Goal: Task Accomplishment & Management: Manage account settings

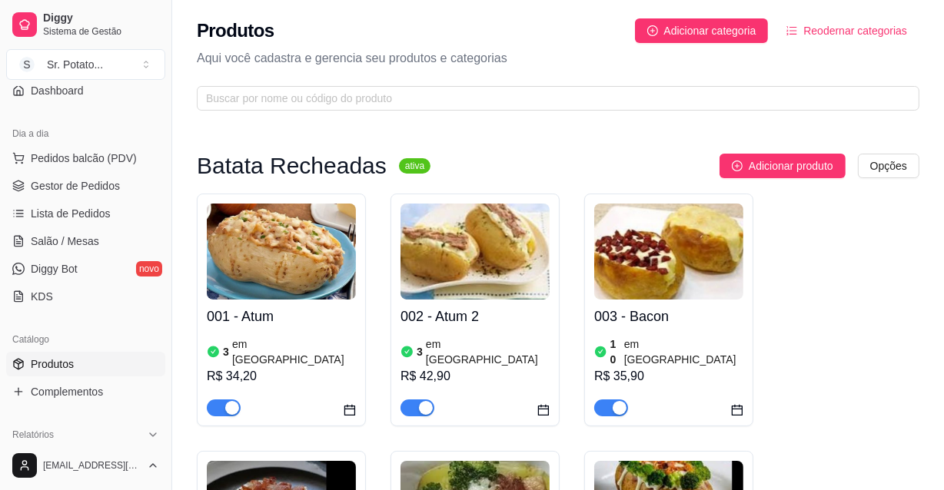
click at [498, 308] on h4 "002 - Atum 2" at bounding box center [474, 317] width 149 height 22
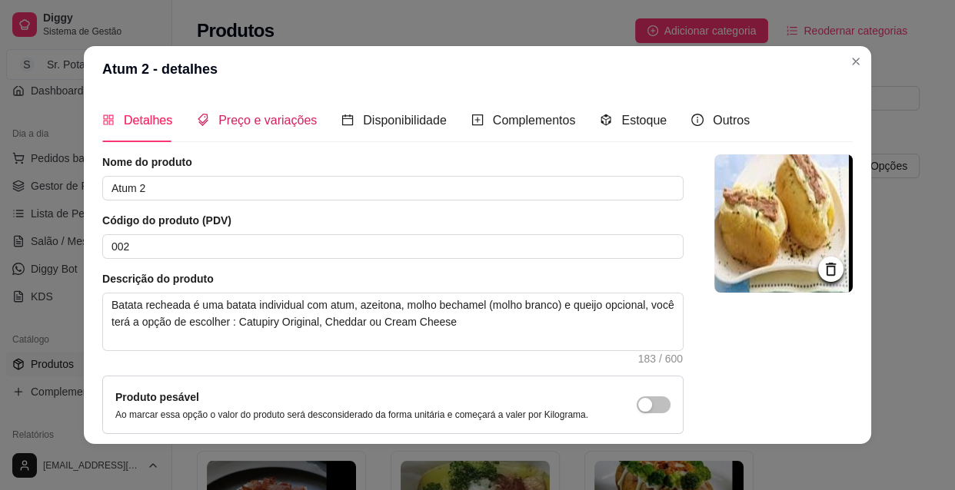
click at [287, 119] on span "Preço e variações" at bounding box center [267, 120] width 98 height 13
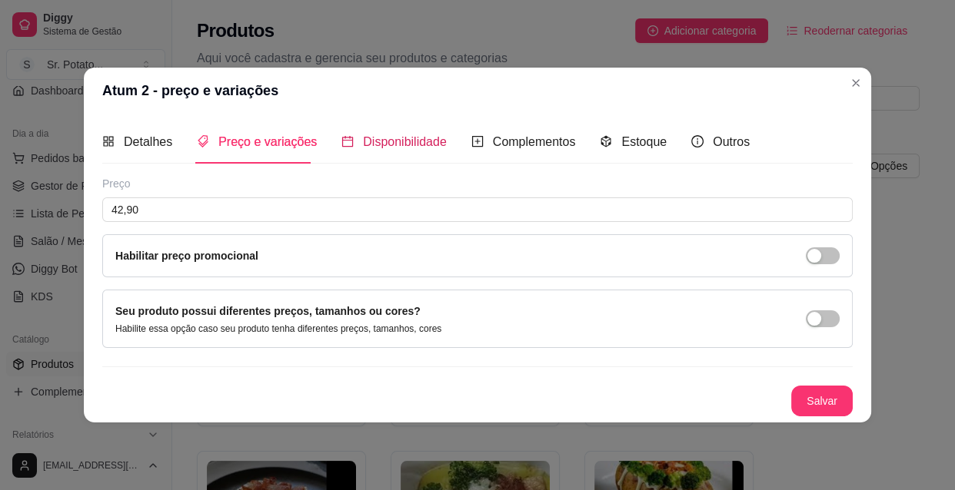
click at [420, 135] on span "Disponibilidade" at bounding box center [405, 141] width 84 height 13
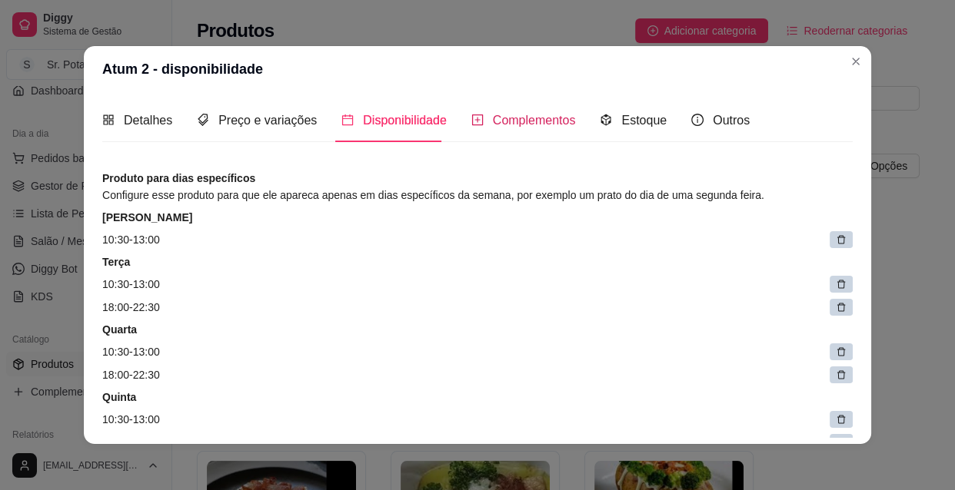
click at [507, 120] on span "Complementos" at bounding box center [534, 120] width 83 height 13
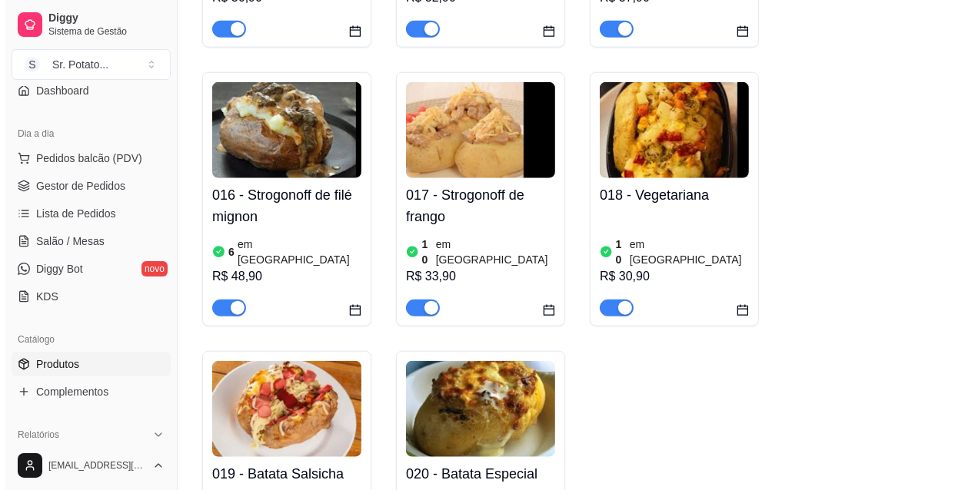
scroll to position [1467, 0]
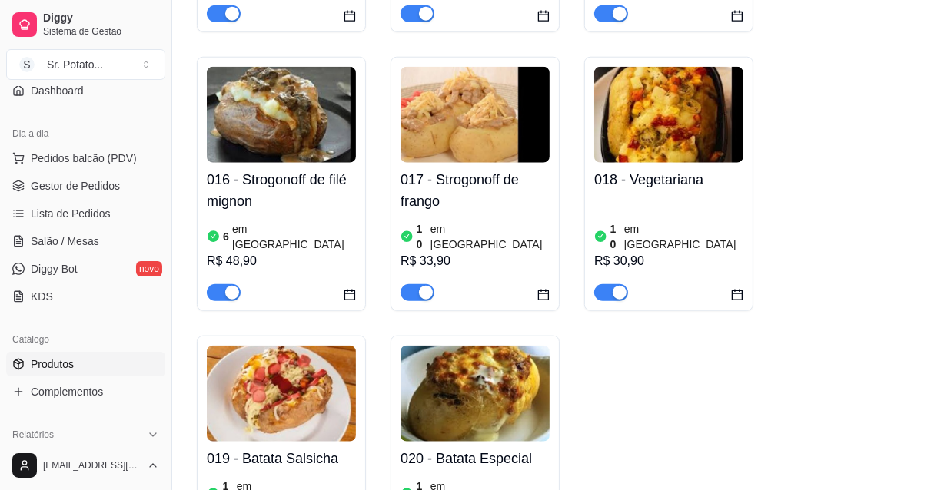
click at [536, 346] on img at bounding box center [474, 394] width 149 height 96
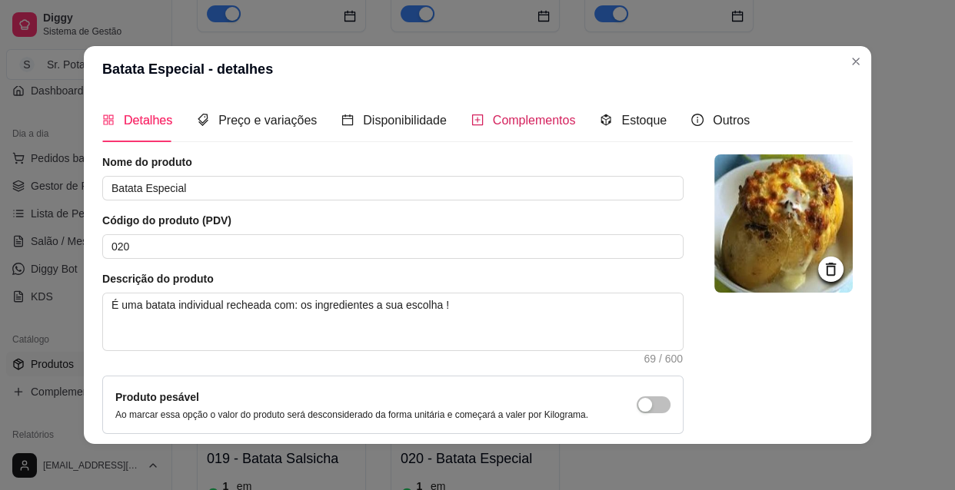
click at [515, 120] on span "Complementos" at bounding box center [534, 120] width 83 height 13
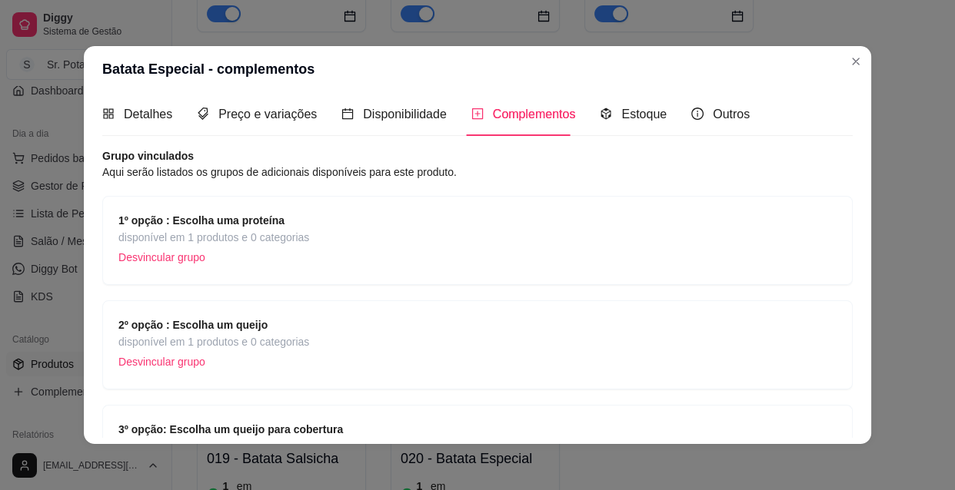
scroll to position [0, 0]
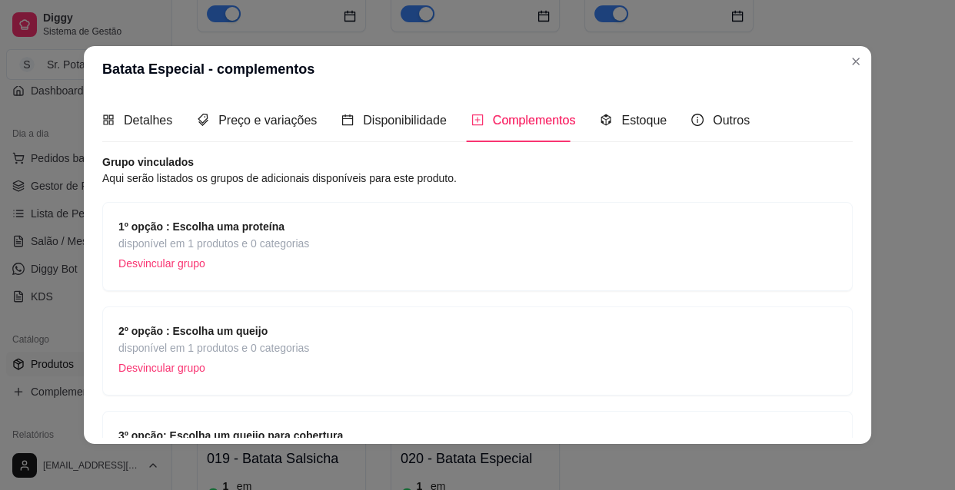
click at [520, 129] on div "Complementos" at bounding box center [523, 120] width 105 height 19
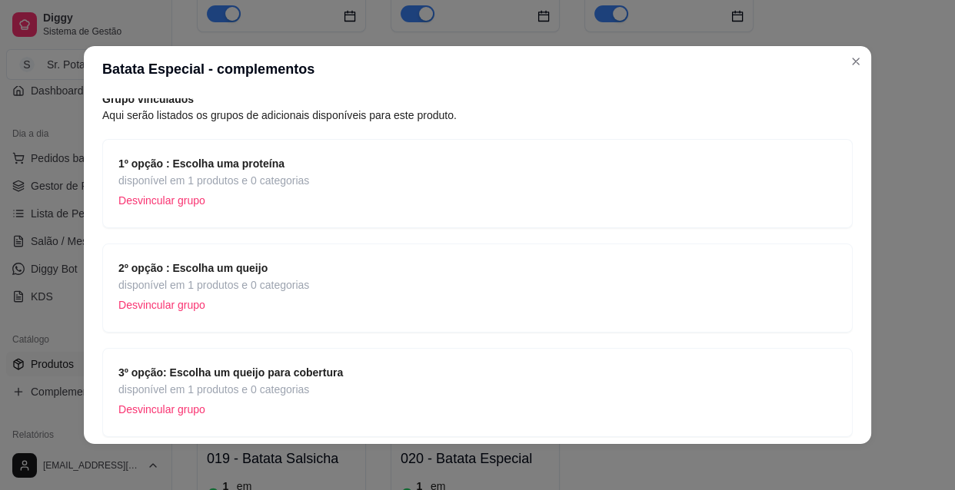
scroll to position [123, 0]
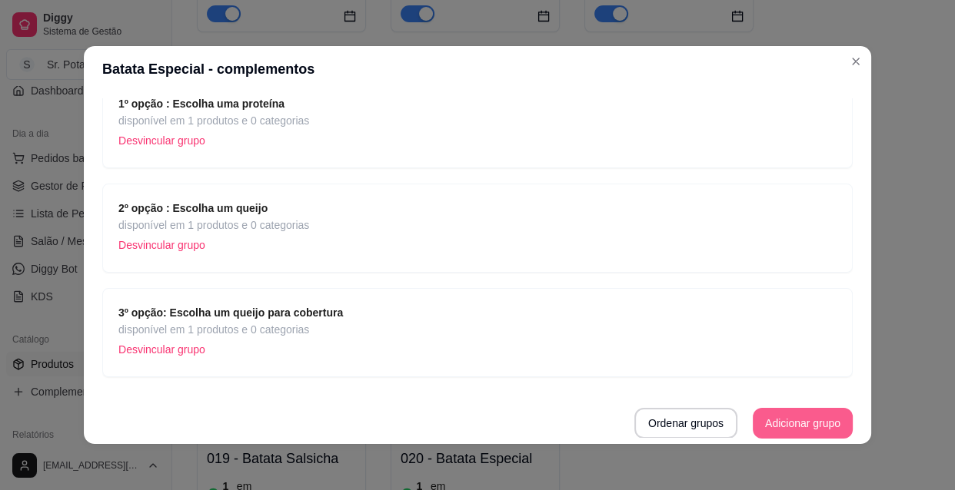
click at [786, 423] on button "Adicionar grupo" at bounding box center [802, 423] width 100 height 31
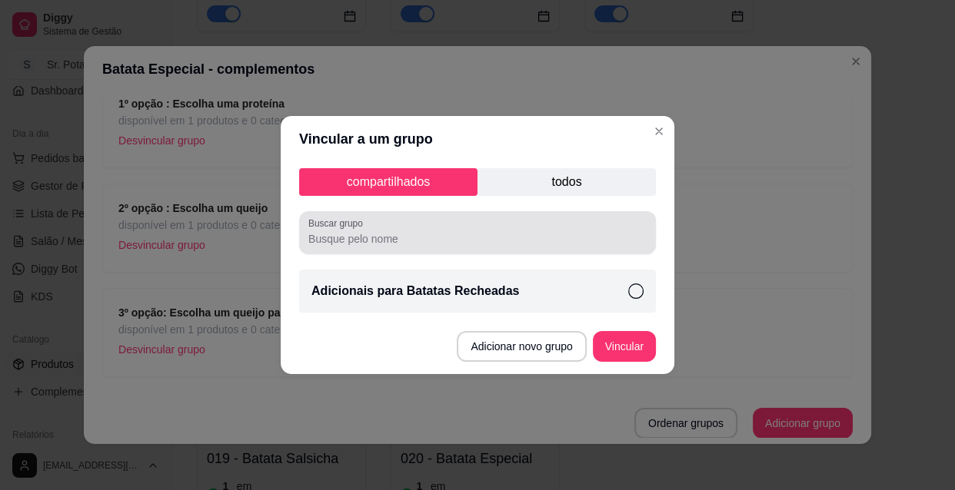
click at [461, 239] on input "Buscar grupo" at bounding box center [477, 238] width 338 height 15
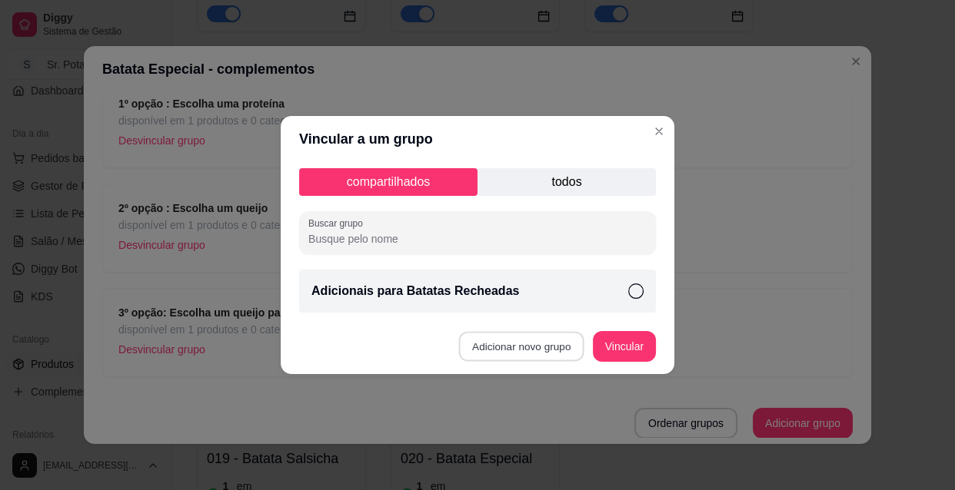
click at [536, 350] on button "Adicionar novo grupo" at bounding box center [521, 347] width 125 height 30
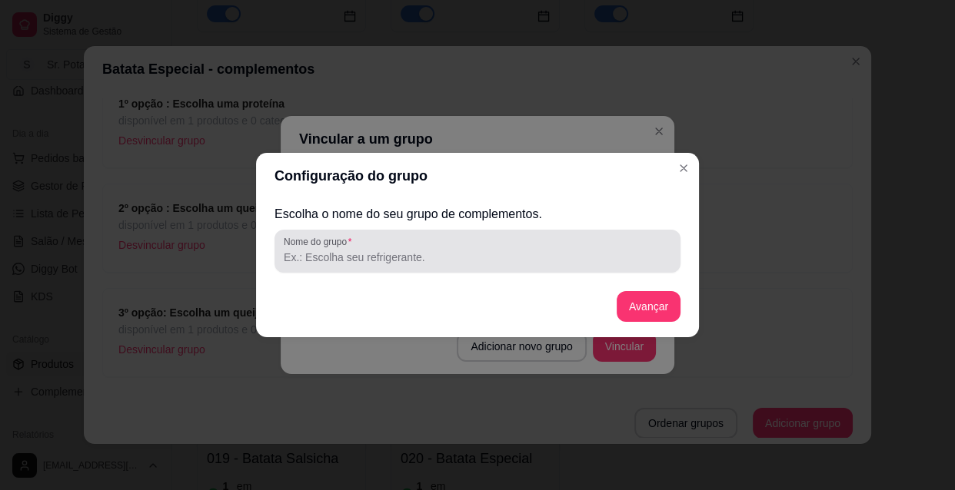
click at [457, 266] on div at bounding box center [477, 251] width 387 height 31
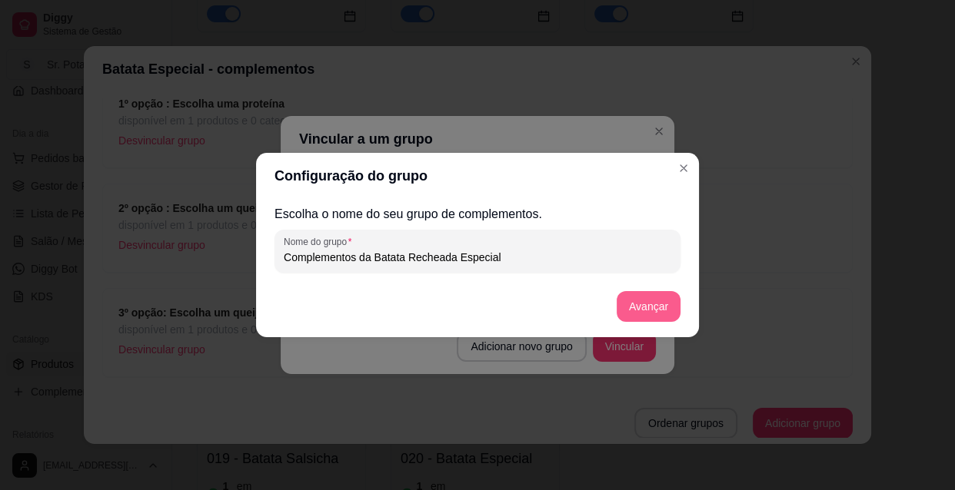
type input "Complementos da Batata Recheada Especial"
click at [665, 309] on button "Avançar" at bounding box center [648, 307] width 62 height 30
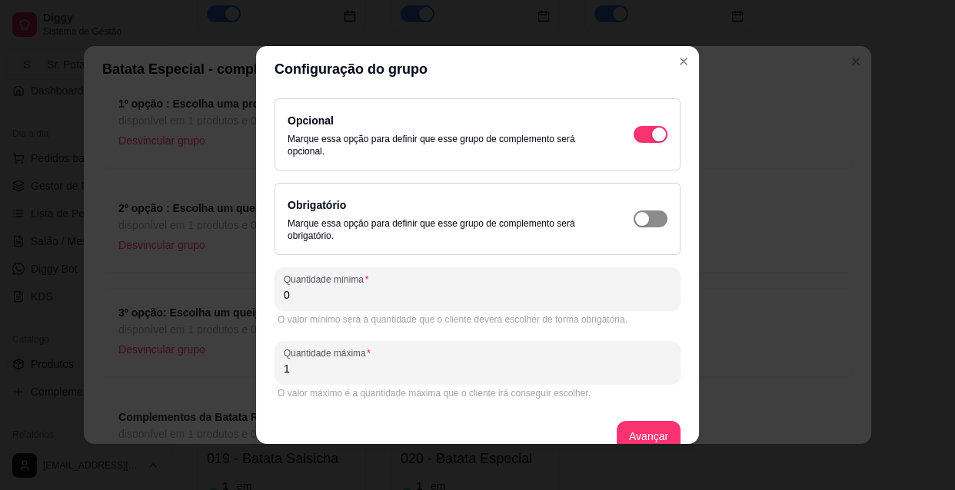
click at [652, 141] on div "button" at bounding box center [659, 135] width 14 height 14
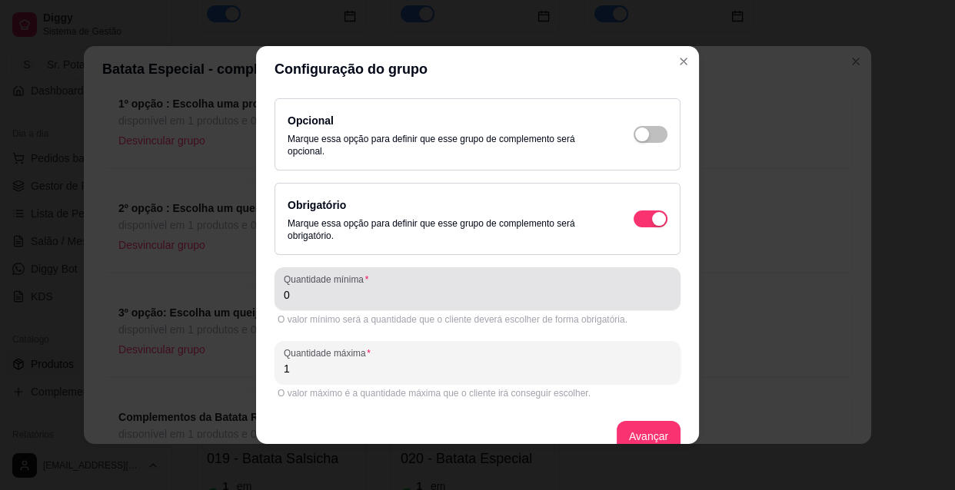
click at [312, 294] on input "0" at bounding box center [477, 294] width 387 height 15
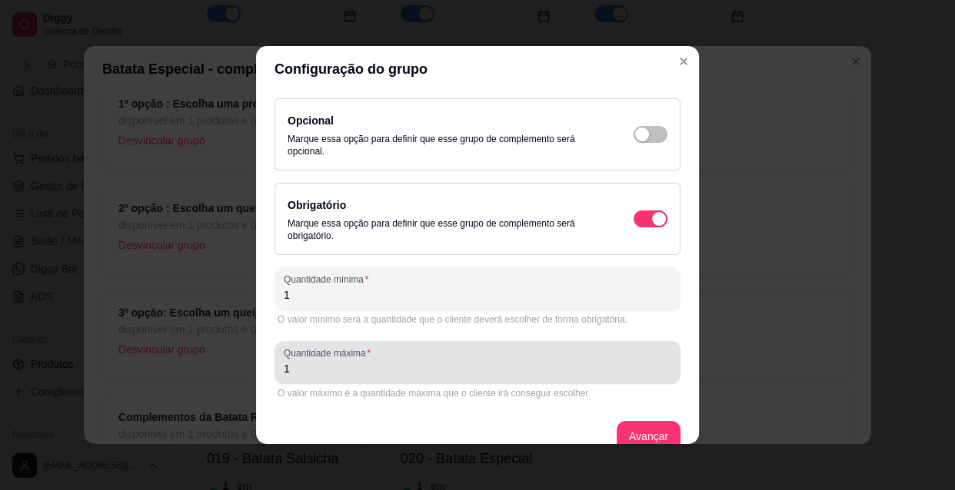
scroll to position [22, 0]
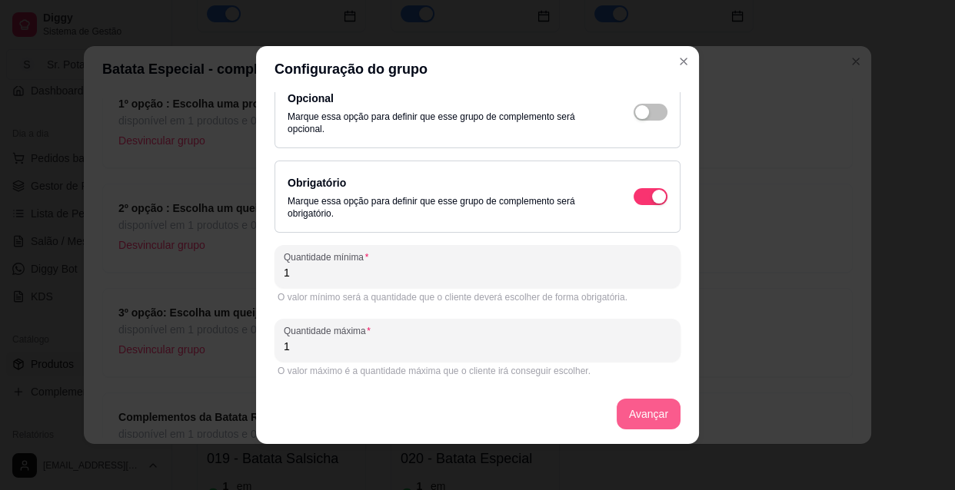
type input "1"
click at [639, 409] on button "Avançar" at bounding box center [648, 415] width 62 height 30
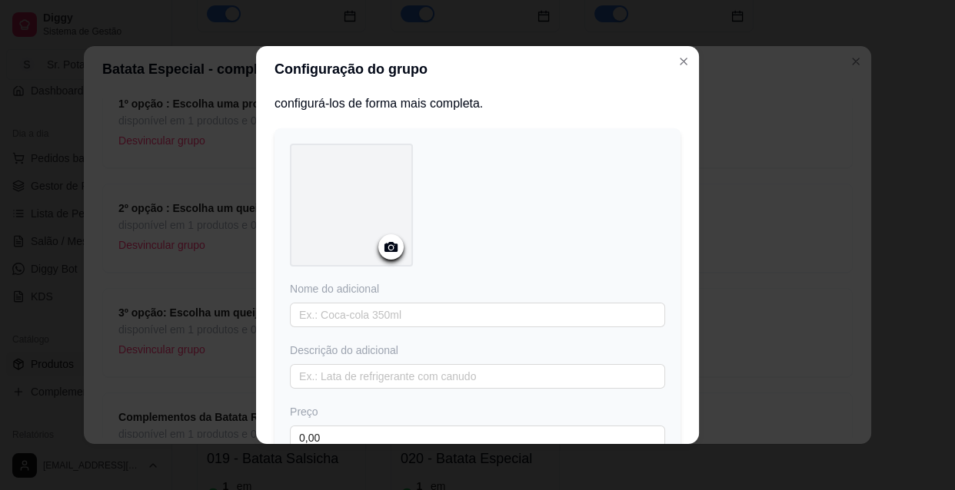
scroll to position [0, 0]
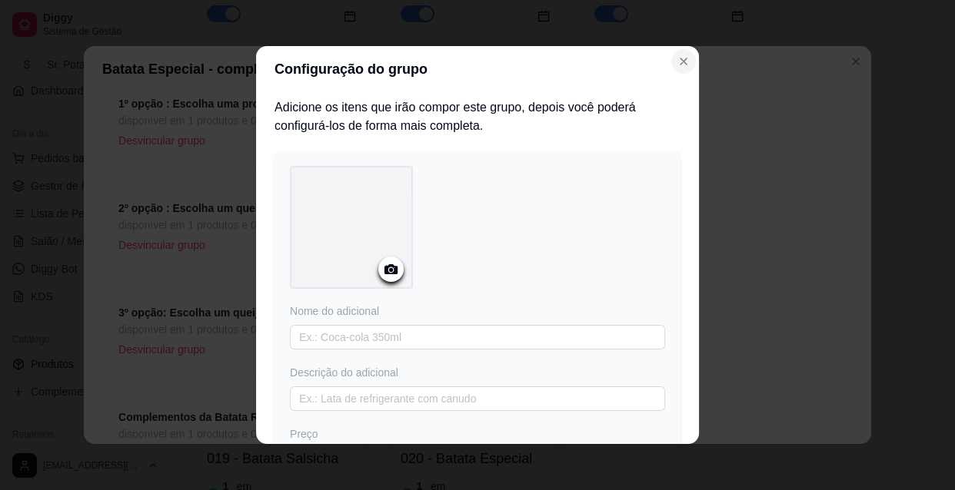
click at [681, 58] on icon "Close" at bounding box center [683, 61] width 6 height 6
click at [179, 138] on div "Configuração do grupo Adicione os itens que irão compor este grupo, depois você…" at bounding box center [477, 245] width 955 height 490
click at [679, 61] on icon "Close" at bounding box center [683, 61] width 12 height 12
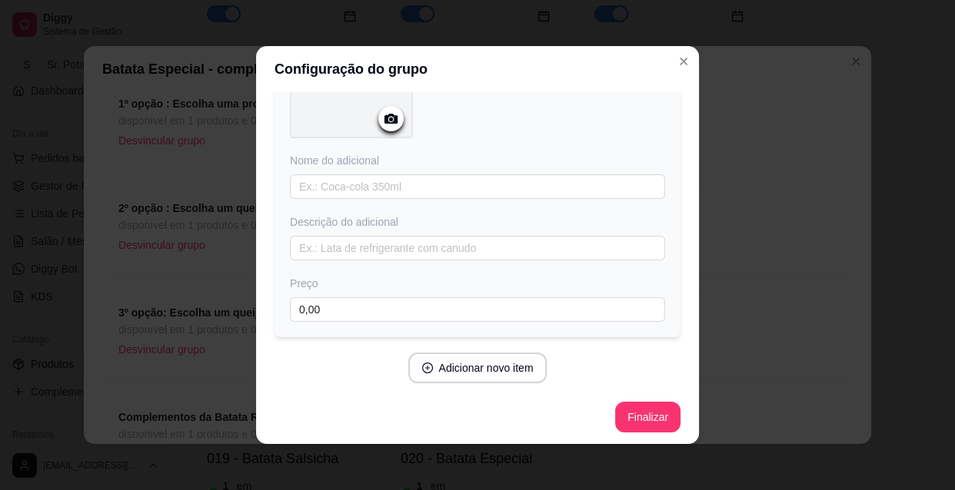
scroll to position [153, 0]
click at [622, 413] on button "Finalizar" at bounding box center [647, 415] width 65 height 31
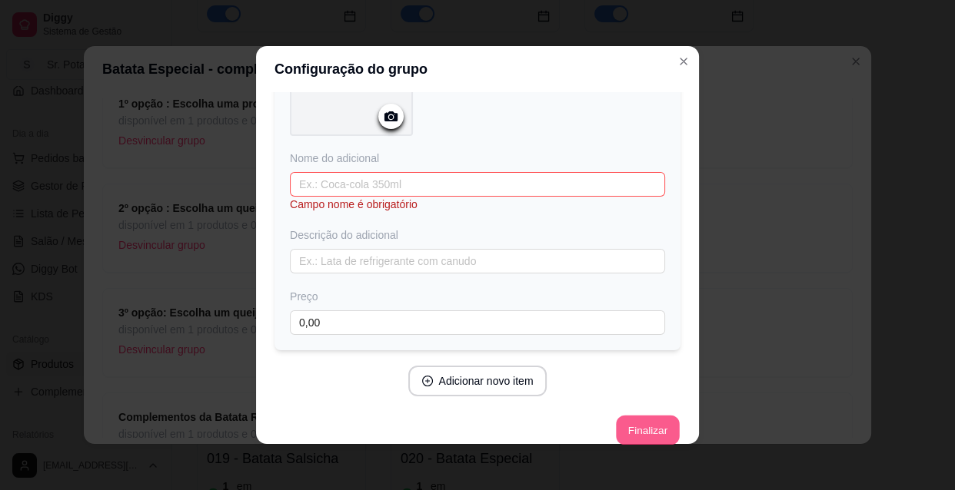
click at [625, 425] on button "Finalizar" at bounding box center [647, 431] width 63 height 30
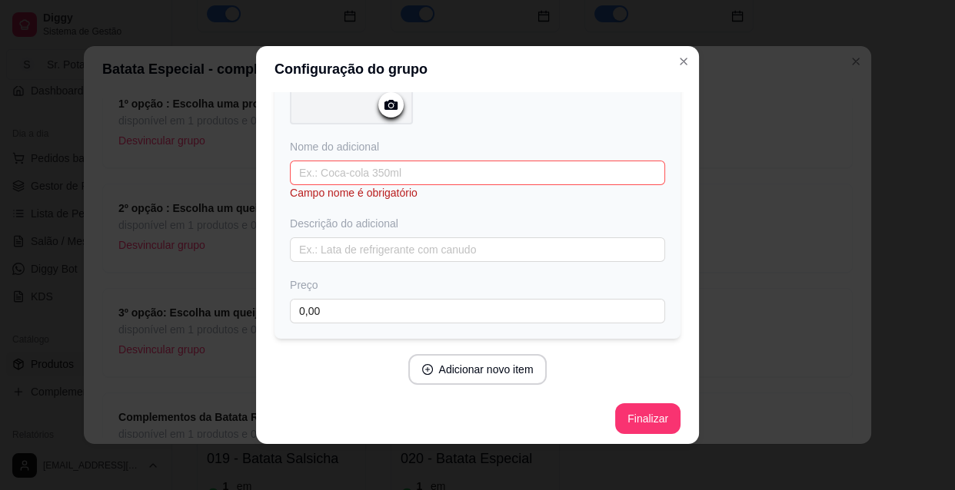
scroll to position [168, 0]
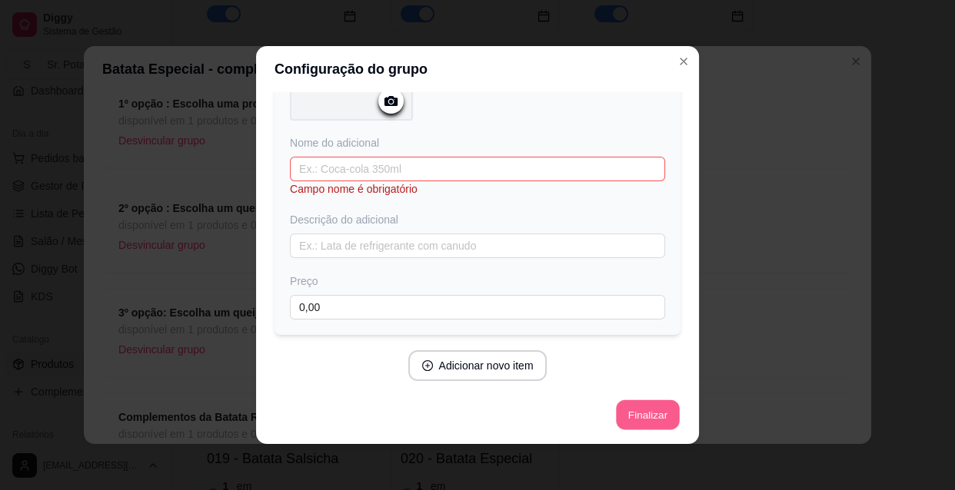
click at [646, 408] on button "Finalizar" at bounding box center [647, 415] width 63 height 30
click at [646, 407] on button "Finalizar" at bounding box center [647, 415] width 63 height 30
click at [680, 62] on icon "Close" at bounding box center [683, 61] width 6 height 6
click at [680, 63] on icon "Close" at bounding box center [683, 61] width 6 height 6
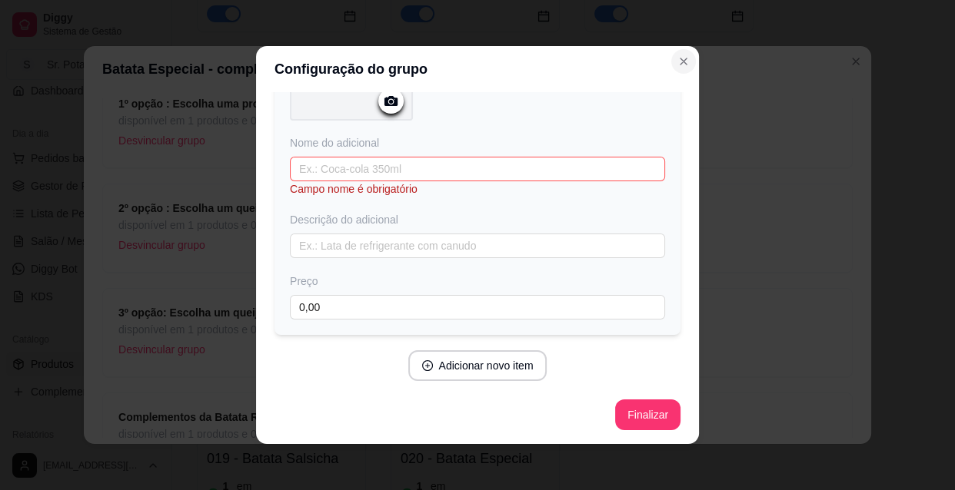
click at [677, 59] on icon "Close" at bounding box center [683, 61] width 12 height 12
click at [677, 60] on icon "Close" at bounding box center [683, 61] width 12 height 12
click at [677, 61] on icon "Close" at bounding box center [683, 61] width 12 height 12
click at [637, 413] on button "Finalizar" at bounding box center [647, 415] width 63 height 30
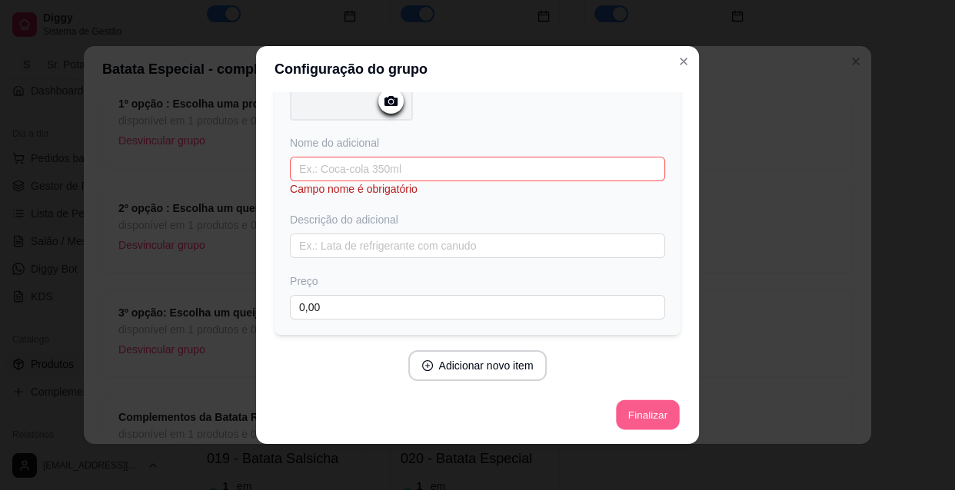
click at [635, 412] on button "Finalizar" at bounding box center [647, 415] width 63 height 30
click at [636, 412] on button "Finalizar" at bounding box center [647, 415] width 65 height 31
click at [677, 58] on icon "Close" at bounding box center [683, 61] width 12 height 12
click at [677, 59] on icon "Close" at bounding box center [683, 61] width 12 height 12
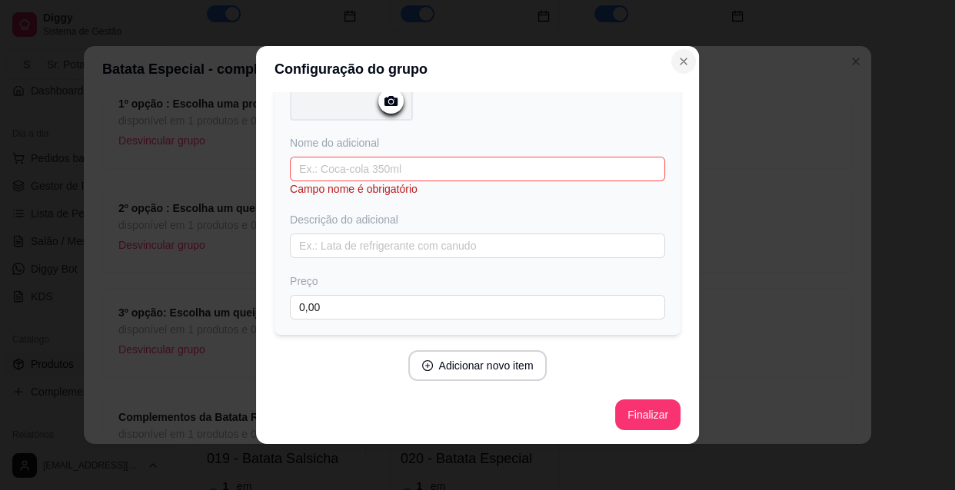
click at [682, 58] on icon "Close" at bounding box center [683, 61] width 12 height 12
click at [682, 57] on icon "Close" at bounding box center [683, 61] width 12 height 12
click at [682, 56] on icon "Close" at bounding box center [683, 61] width 12 height 12
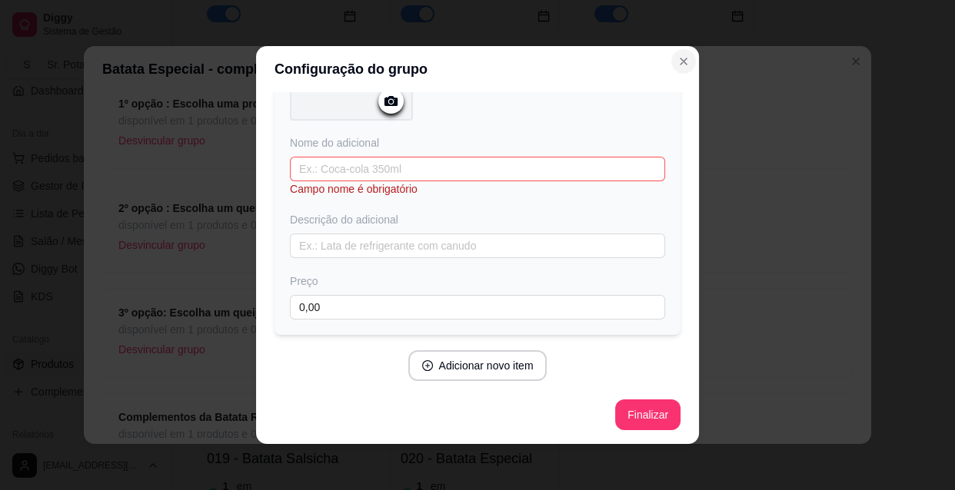
click at [682, 56] on icon "Close" at bounding box center [683, 61] width 12 height 12
click at [638, 408] on button "Finalizar" at bounding box center [647, 415] width 63 height 30
click at [638, 407] on button "Finalizar" at bounding box center [647, 415] width 63 height 30
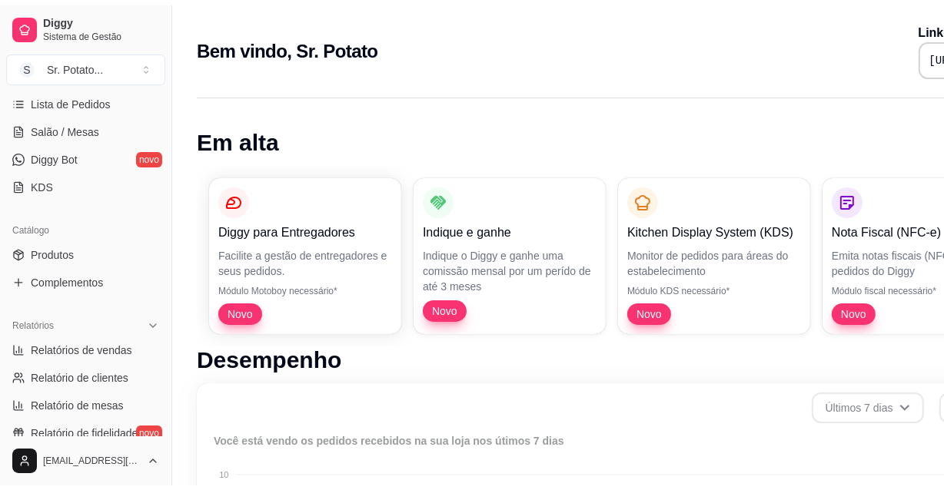
scroll to position [279, 0]
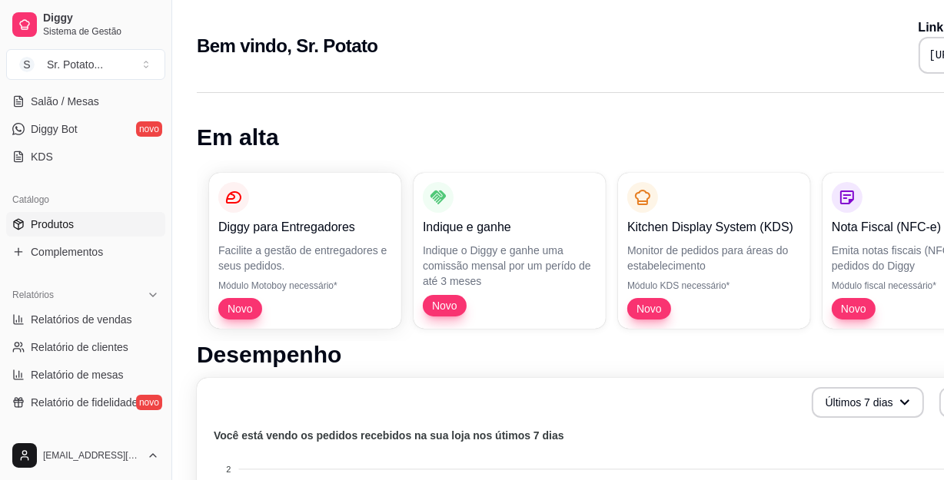
click at [77, 223] on link "Produtos" at bounding box center [85, 224] width 159 height 25
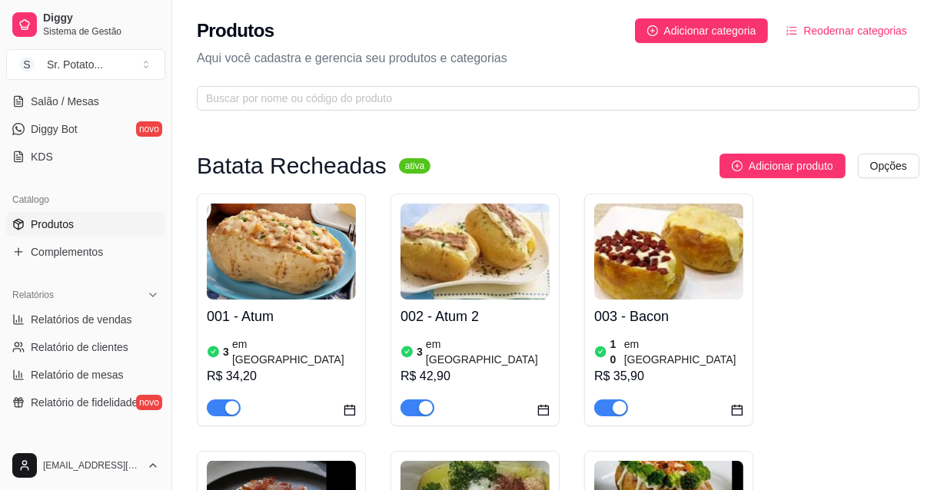
click at [71, 225] on span "Produtos" at bounding box center [52, 224] width 43 height 15
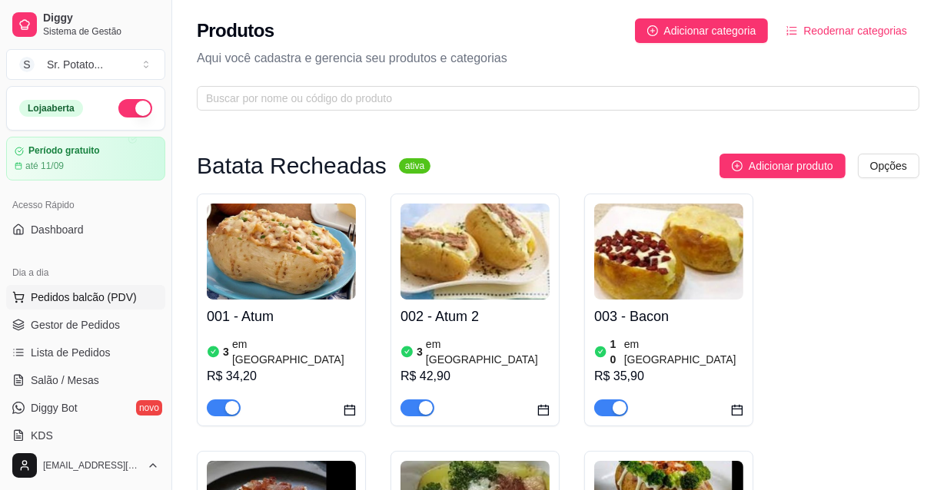
click at [79, 293] on span "Pedidos balcão (PDV)" at bounding box center [84, 297] width 106 height 15
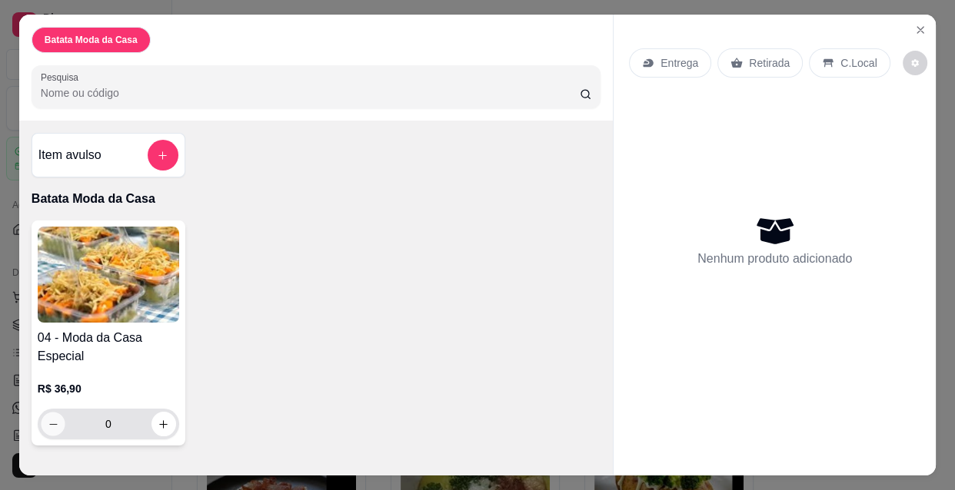
click at [48, 421] on icon "decrease-product-quantity" at bounding box center [54, 425] width 12 height 12
click at [150, 90] on input "Pesquisa" at bounding box center [310, 92] width 539 height 15
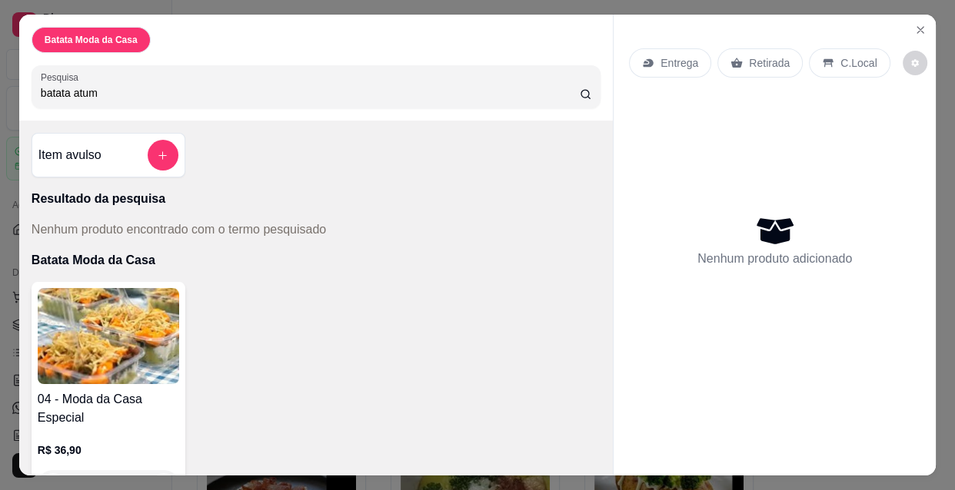
type input "batata atum"
click at [581, 92] on icon at bounding box center [585, 94] width 12 height 12
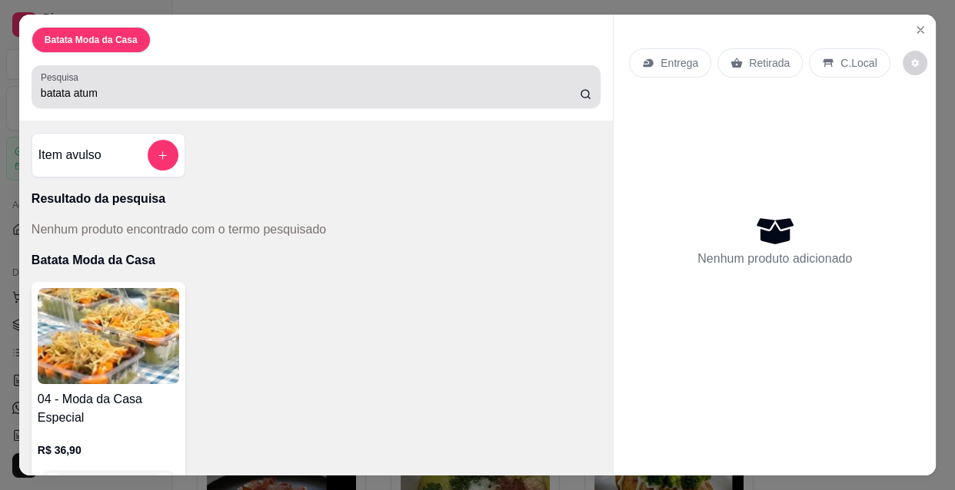
click at [579, 91] on icon at bounding box center [585, 94] width 12 height 12
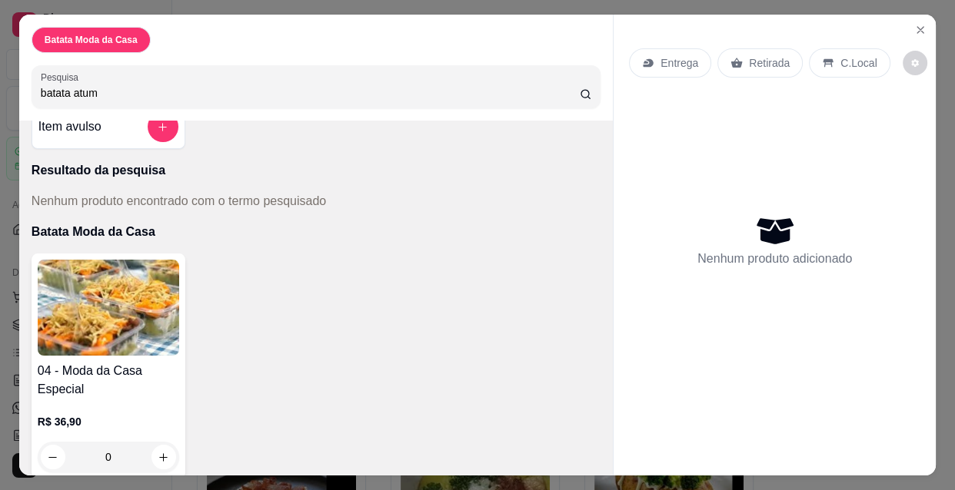
scroll to position [44, 0]
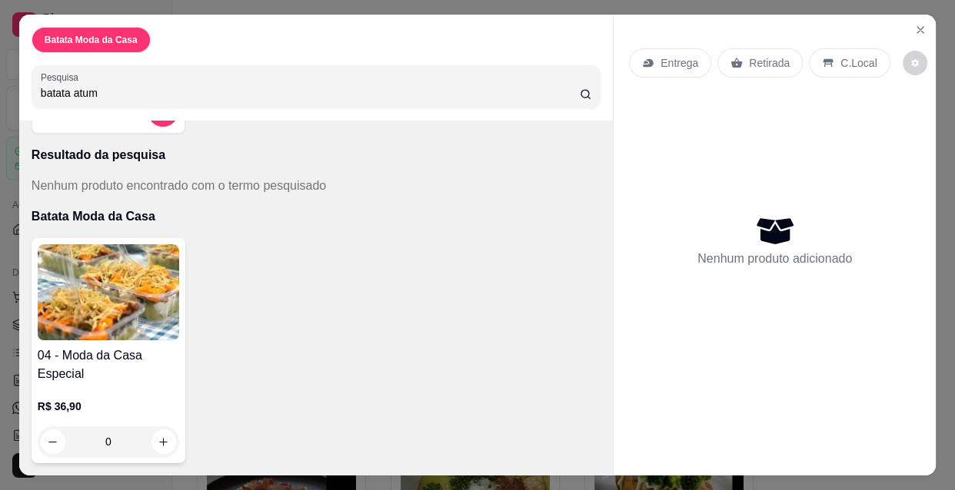
click at [114, 89] on input "batata atum" at bounding box center [310, 92] width 539 height 15
click at [561, 85] on input "batata atum" at bounding box center [310, 92] width 539 height 15
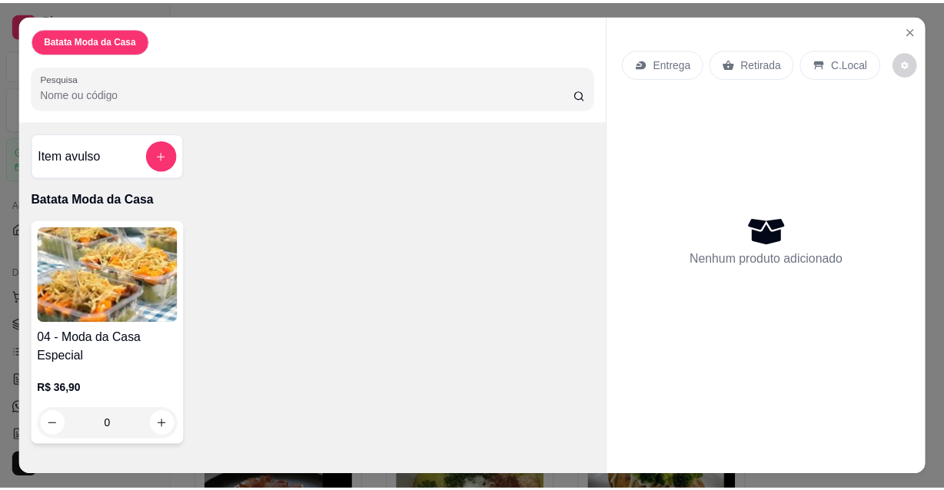
scroll to position [0, 0]
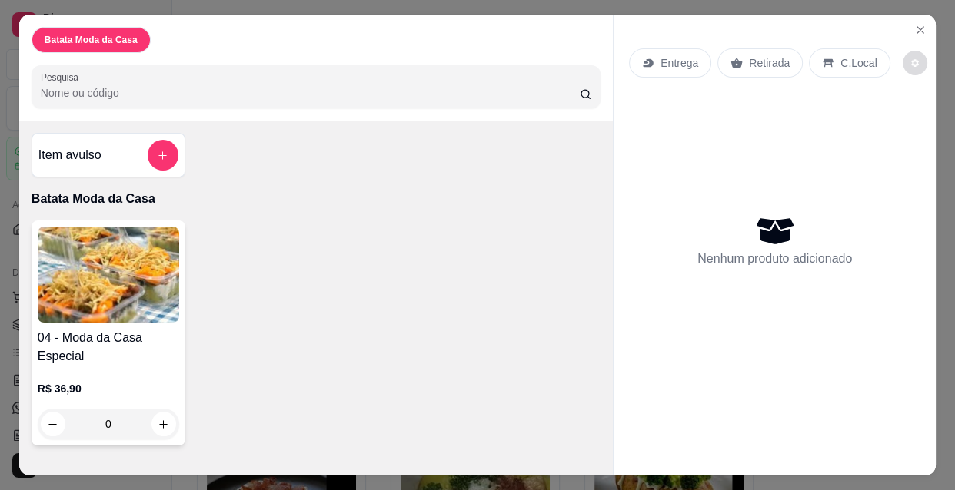
click at [912, 62] on button "decrease-product-quantity" at bounding box center [914, 63] width 25 height 25
click at [918, 28] on icon "Close" at bounding box center [920, 30] width 6 height 6
click at [917, 25] on icon "Close" at bounding box center [920, 30] width 12 height 12
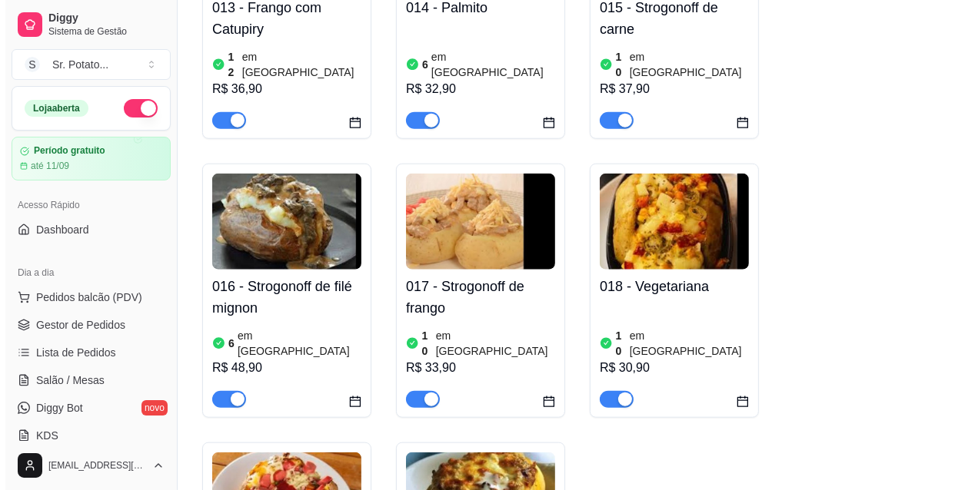
scroll to position [1397, 0]
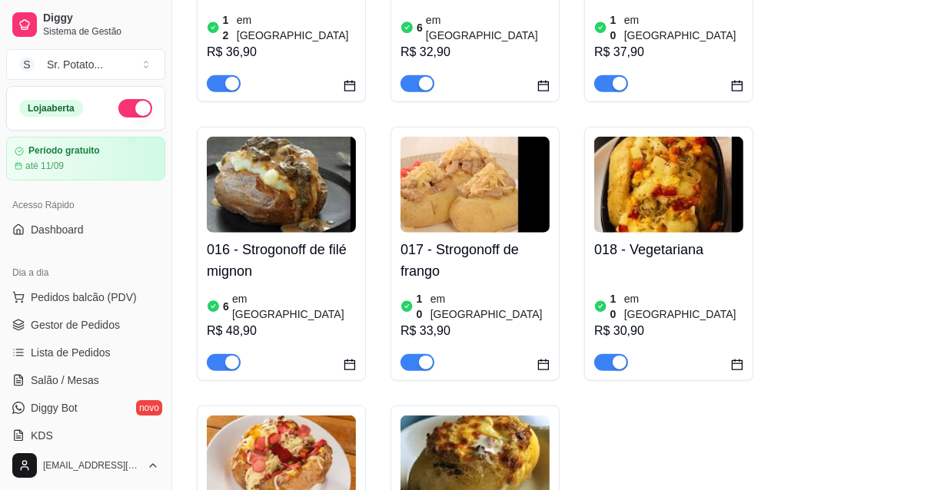
drag, startPoint x: 456, startPoint y: 344, endPoint x: 525, endPoint y: 435, distance: 114.1
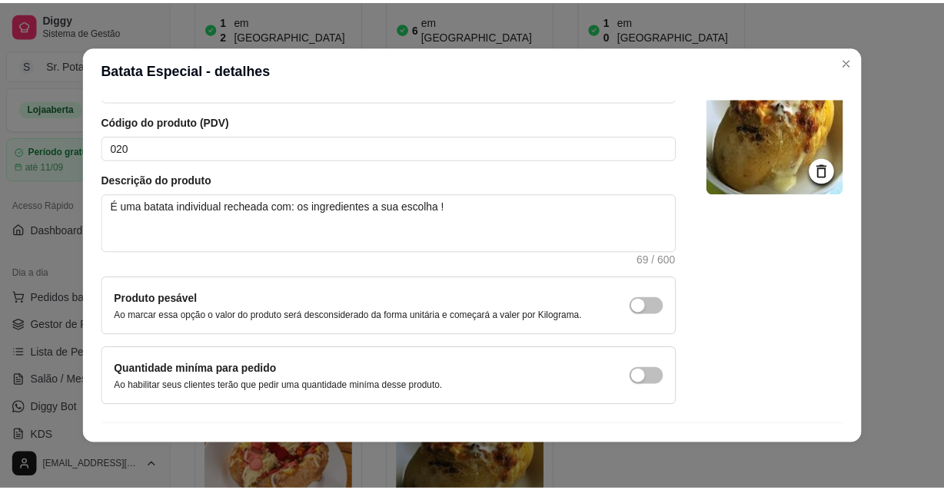
scroll to position [134, 0]
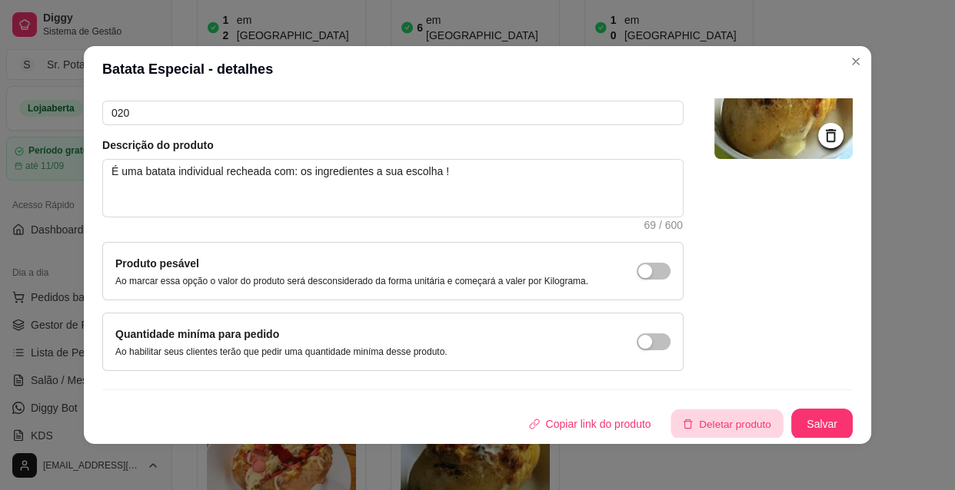
click at [724, 423] on button "Deletar produto" at bounding box center [727, 425] width 112 height 30
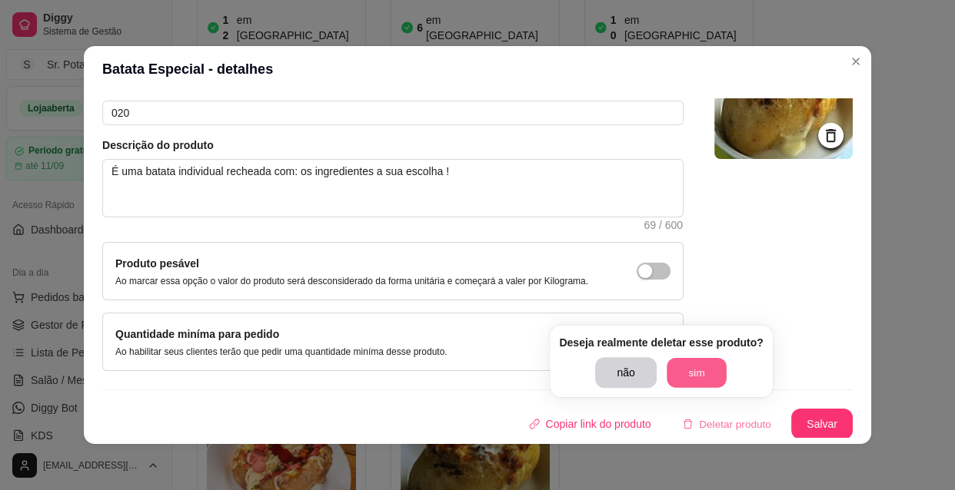
click at [694, 373] on button "sim" at bounding box center [696, 373] width 60 height 30
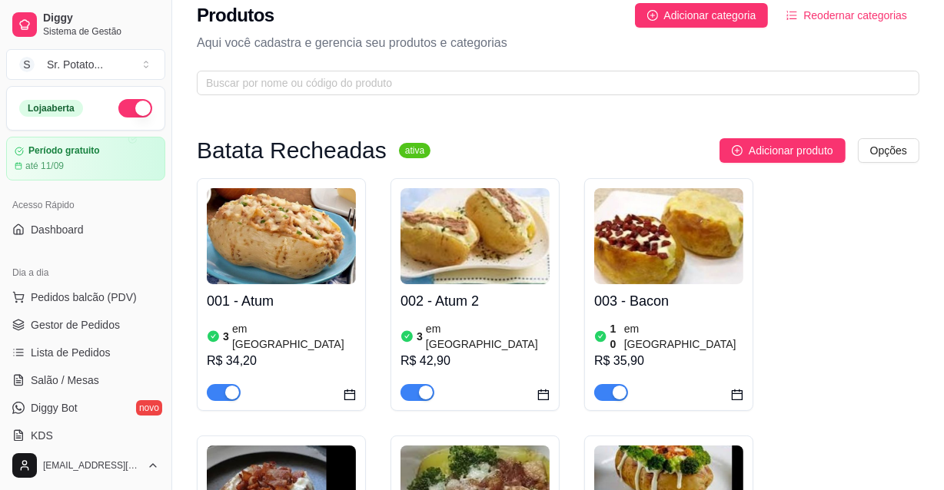
scroll to position [0, 0]
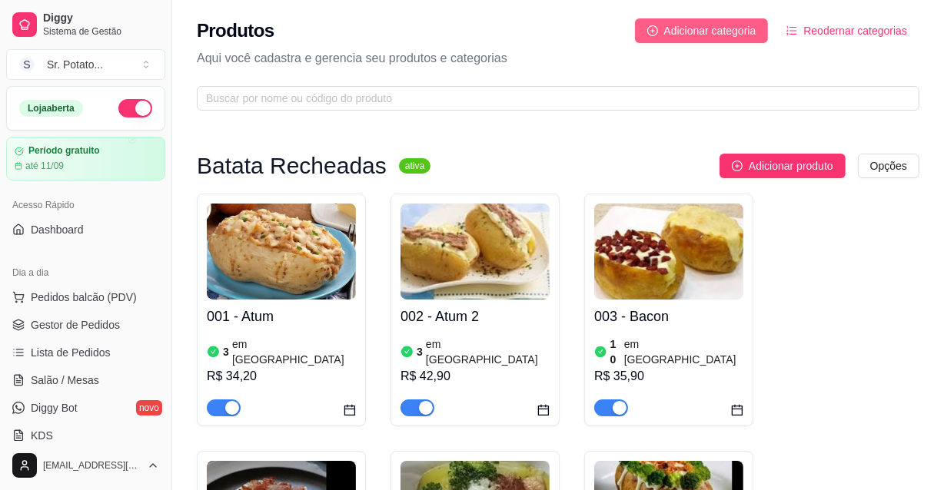
click at [676, 25] on span "Adicionar categoria" at bounding box center [710, 30] width 92 height 17
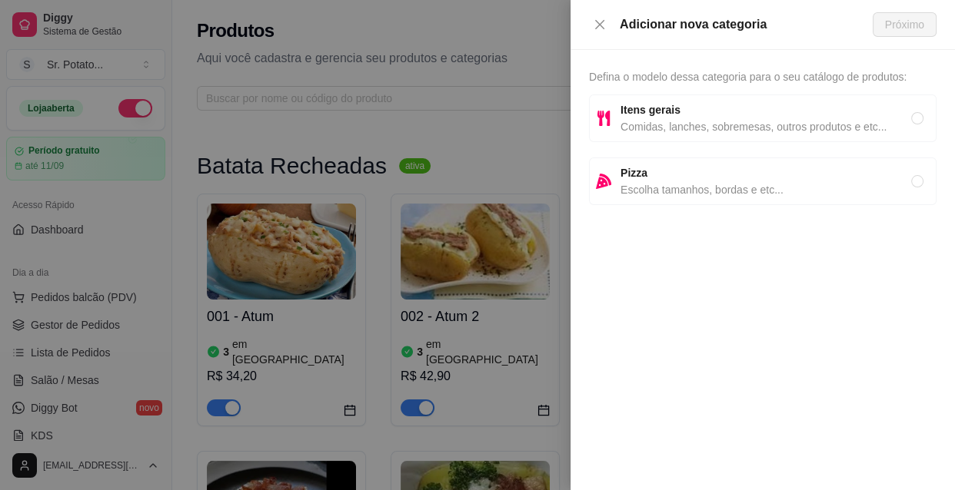
click at [679, 122] on span "Comidas, lanches, sobremesas, outros produtos e etc..." at bounding box center [765, 126] width 291 height 17
radio input "true"
click at [892, 25] on span "Próximo" at bounding box center [904, 24] width 39 height 17
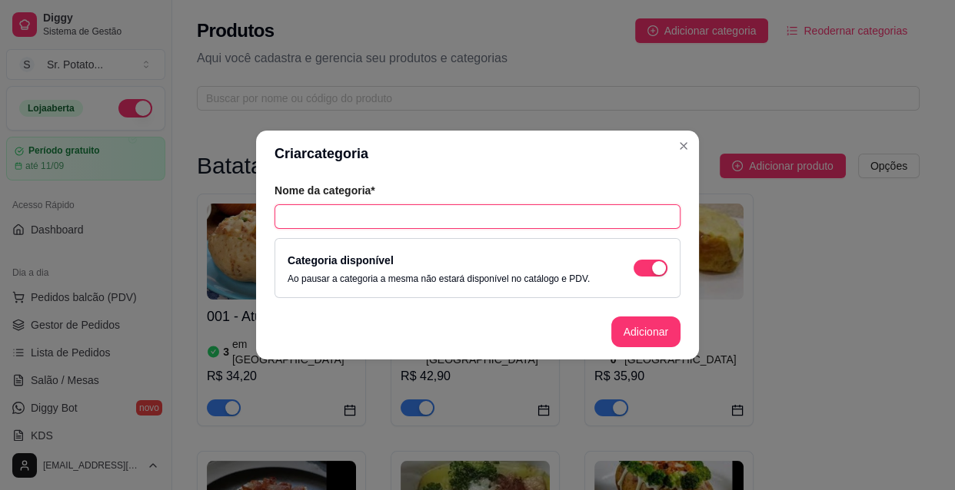
click at [348, 214] on input "text" at bounding box center [477, 216] width 406 height 25
type input "Batata Recheada Especial"
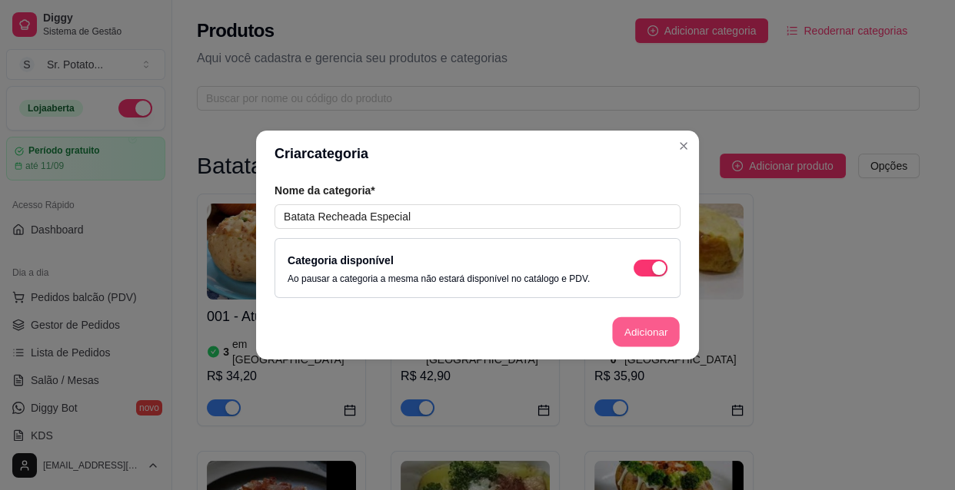
click at [653, 327] on button "Adicionar" at bounding box center [646, 332] width 68 height 30
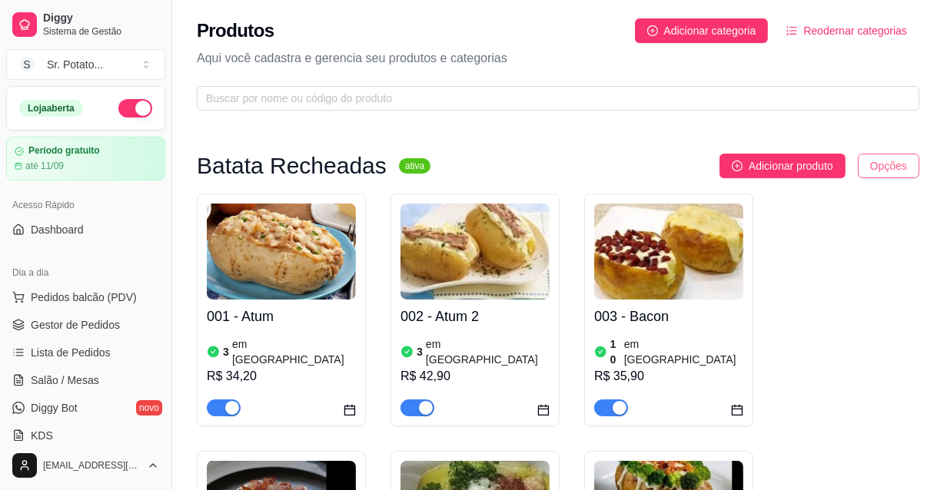
click at [875, 163] on html "Diggy Sistema de Gestão S Sr. Potato ... Loja aberta Período gratuito até 11/09…" at bounding box center [472, 245] width 944 height 490
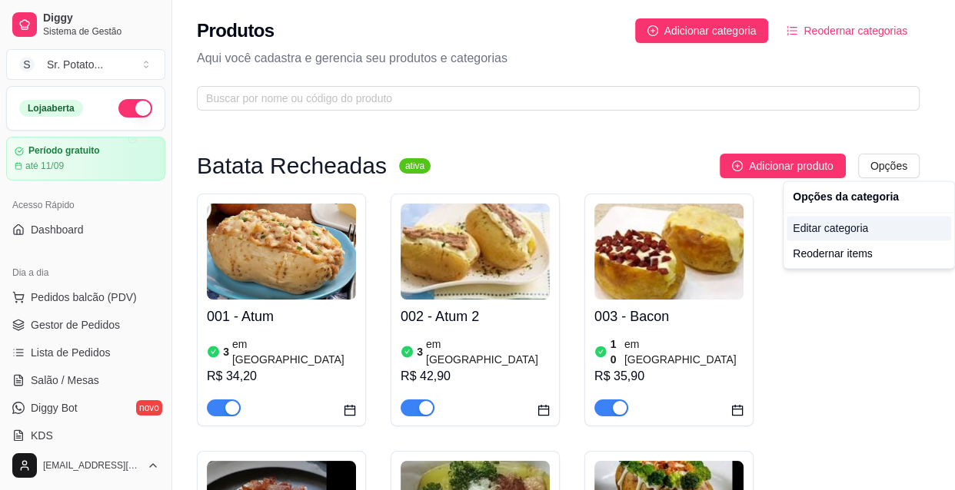
click at [858, 228] on div "Editar categoria" at bounding box center [868, 228] width 164 height 25
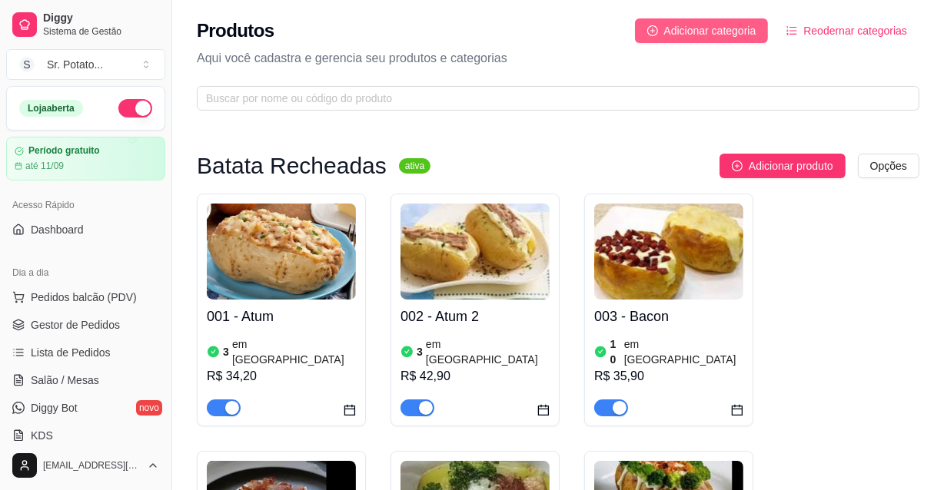
click at [687, 32] on span "Adicionar categoria" at bounding box center [710, 30] width 92 height 17
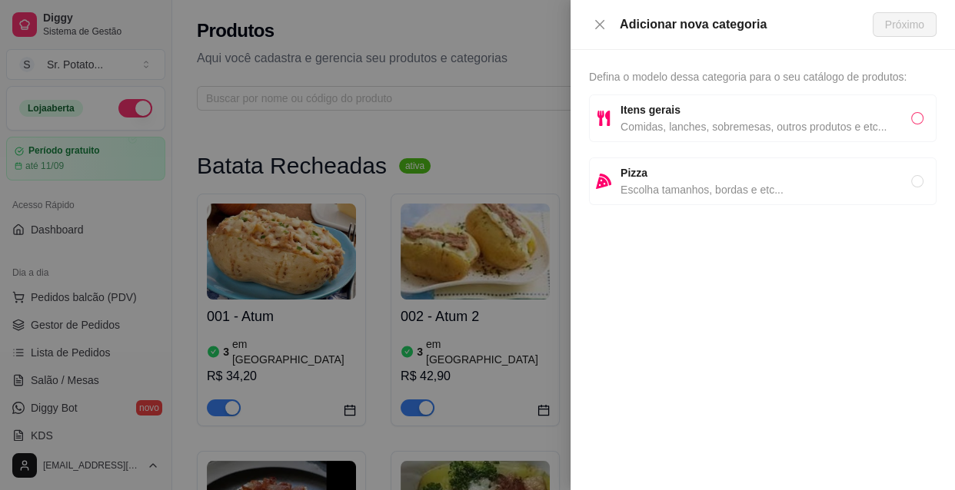
click at [920, 117] on input "radio" at bounding box center [917, 118] width 12 height 12
radio input "true"
click at [900, 22] on span "Próximo" at bounding box center [904, 24] width 39 height 17
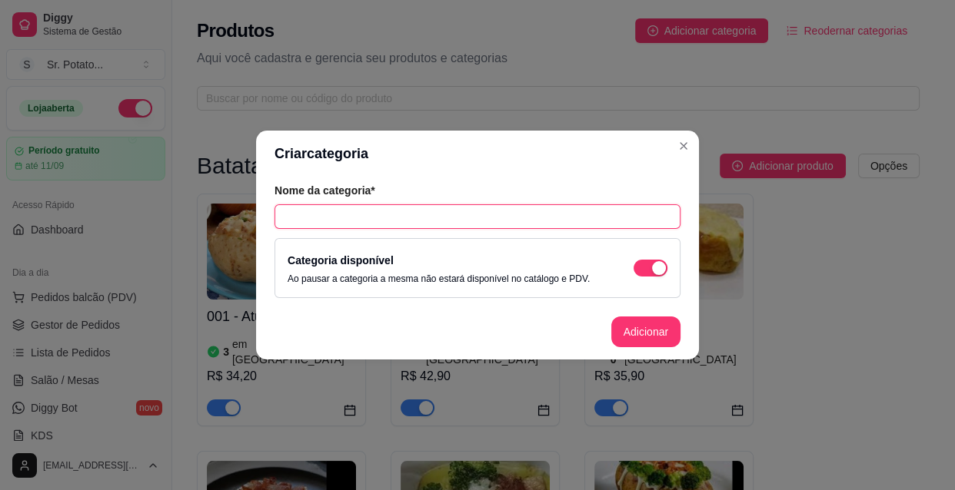
click at [407, 214] on input "text" at bounding box center [477, 216] width 406 height 25
type input "Batata Recheada Especial"
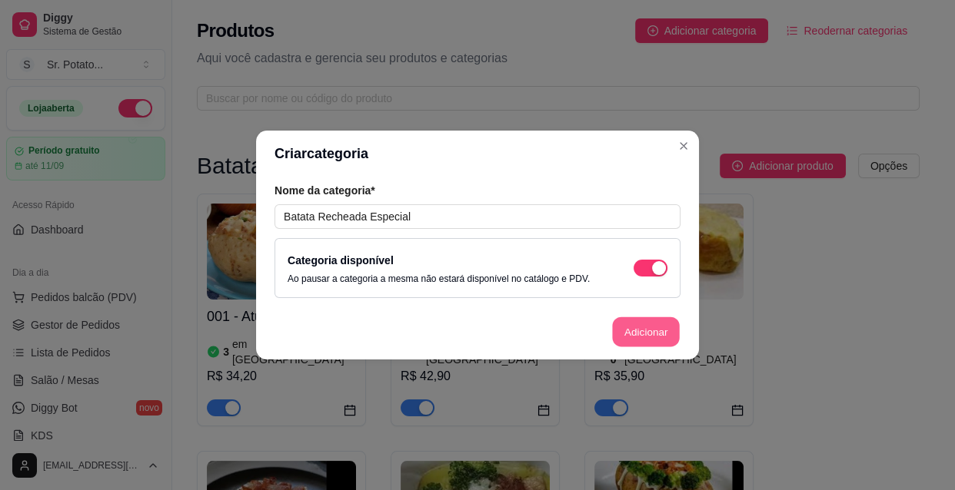
click at [646, 330] on button "Adicionar" at bounding box center [646, 332] width 68 height 30
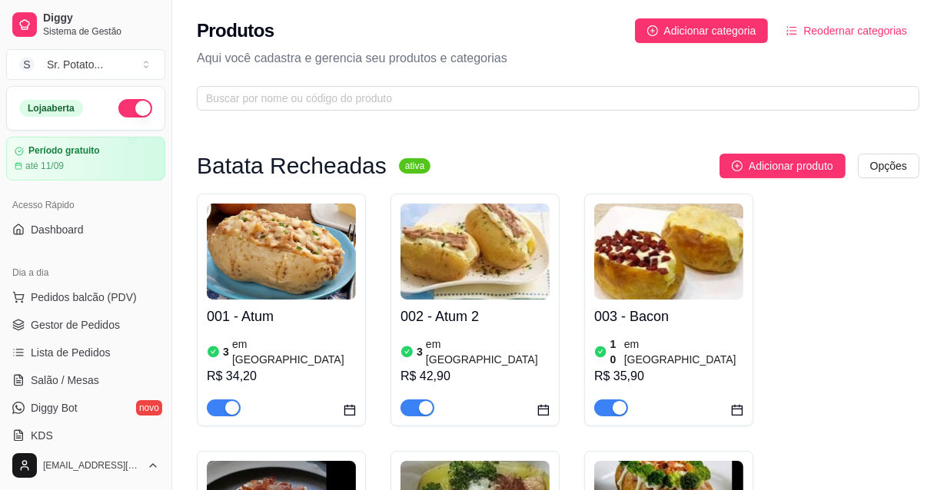
click at [842, 30] on span "Reodernar categorias" at bounding box center [855, 30] width 104 height 17
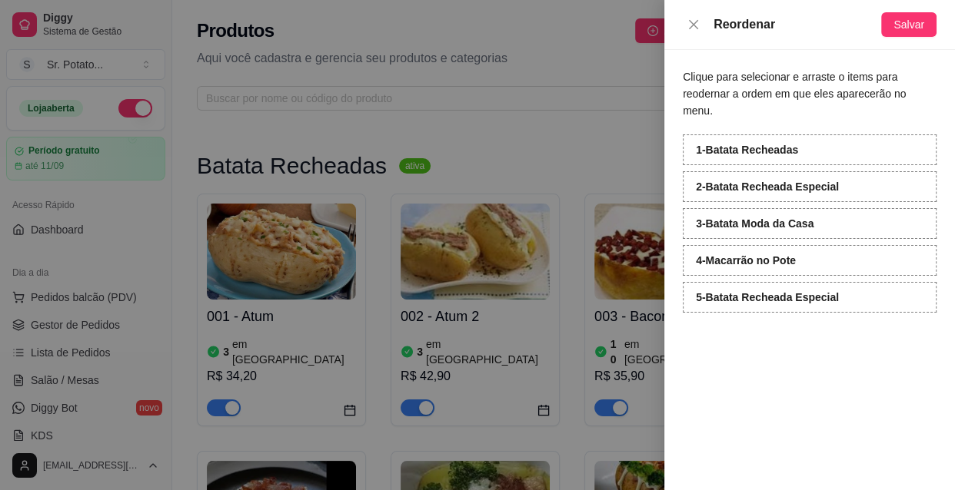
drag, startPoint x: 784, startPoint y: 287, endPoint x: 815, endPoint y: 327, distance: 51.0
click at [815, 327] on div "Clique para selecionar e arraste o items para reodernar a ordem em que eles apa…" at bounding box center [809, 270] width 291 height 440
click at [845, 282] on div "5 - Batata Recheada Especial" at bounding box center [809, 297] width 254 height 31
click at [721, 287] on div "5 - Batata Recheada Especial" at bounding box center [809, 297] width 254 height 31
click at [762, 291] on strong "5 - Batata Recheada Especial" at bounding box center [767, 297] width 143 height 12
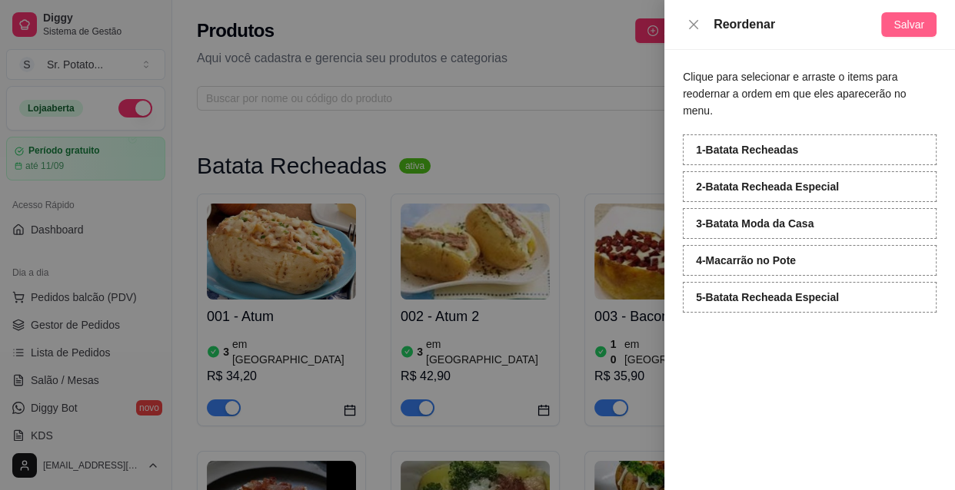
click at [906, 21] on span "Salvar" at bounding box center [908, 24] width 31 height 17
click at [692, 22] on icon "close" at bounding box center [693, 23] width 9 height 9
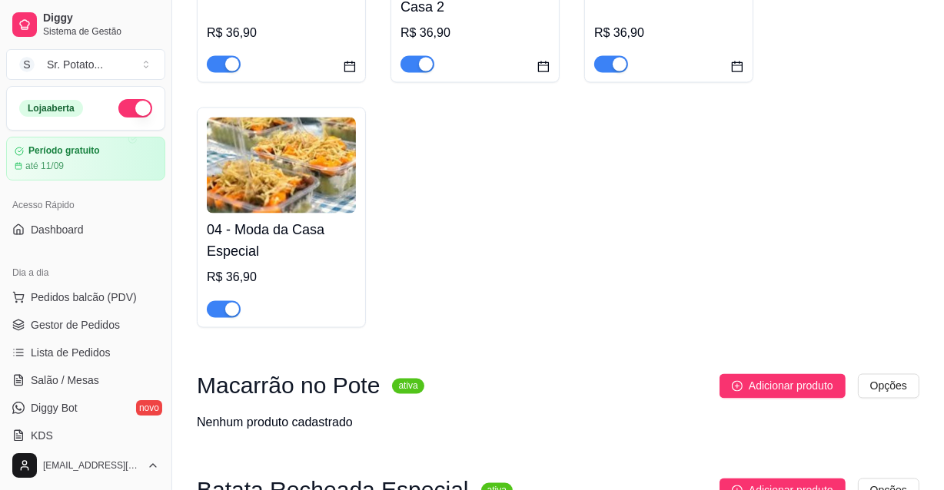
scroll to position [2365, 0]
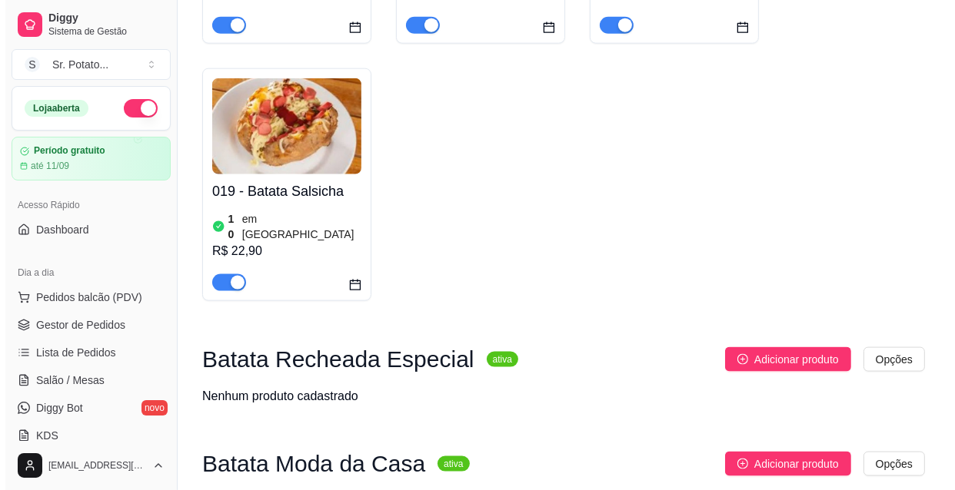
scroll to position [1731, 0]
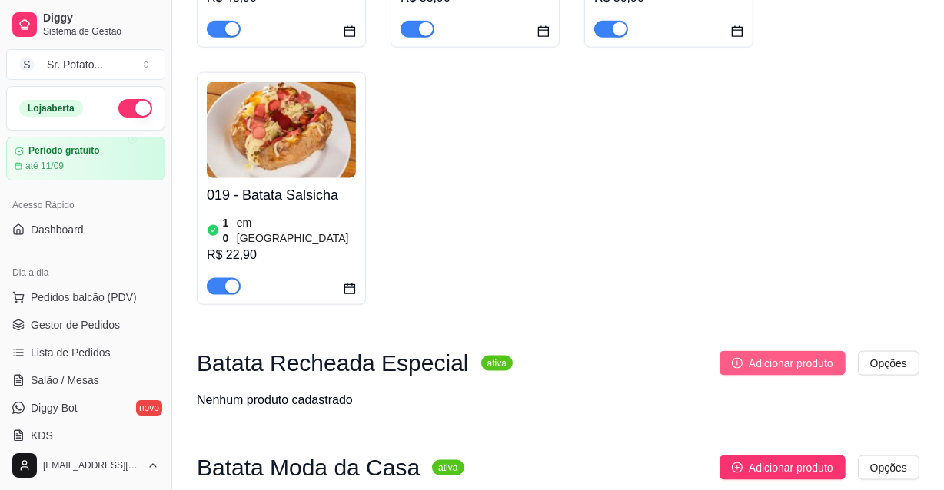
click at [795, 355] on span "Adicionar produto" at bounding box center [791, 363] width 85 height 17
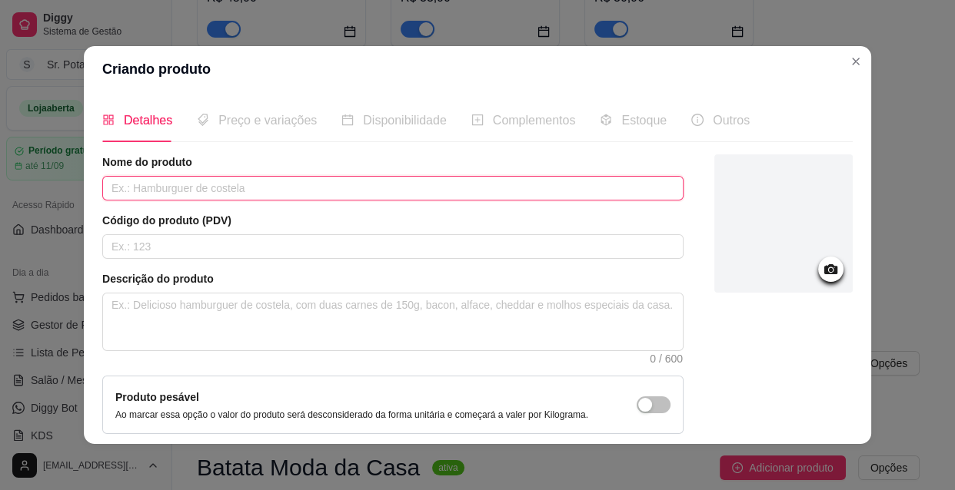
click at [237, 184] on input "text" at bounding box center [392, 188] width 581 height 25
type input "Batata Especial"
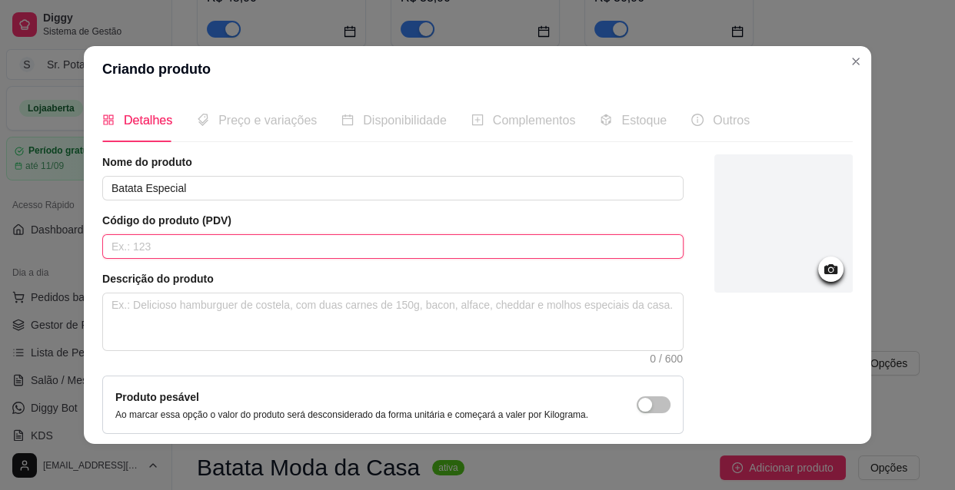
click at [208, 242] on input "text" at bounding box center [392, 246] width 581 height 25
type input "020"
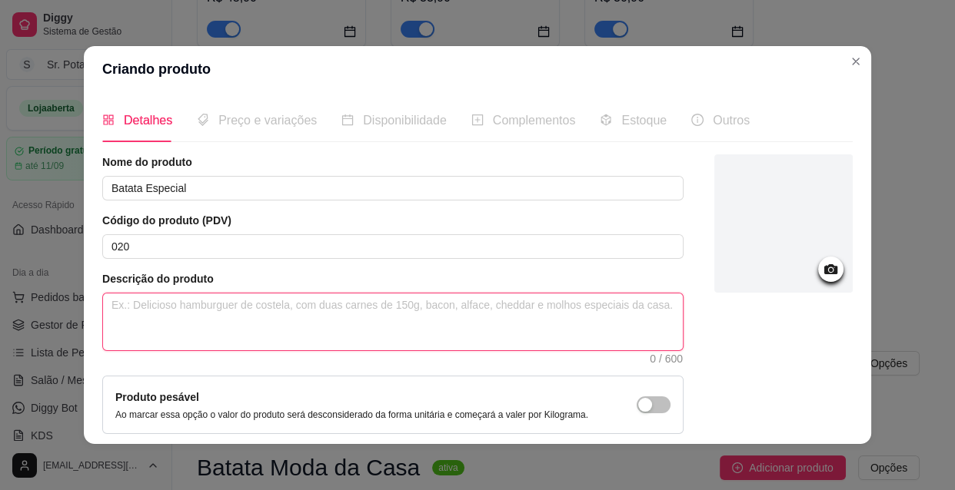
click at [180, 306] on textarea at bounding box center [392, 322] width 579 height 57
type textarea "B"
type textarea "Ba"
type textarea "Bat"
type textarea "Bata"
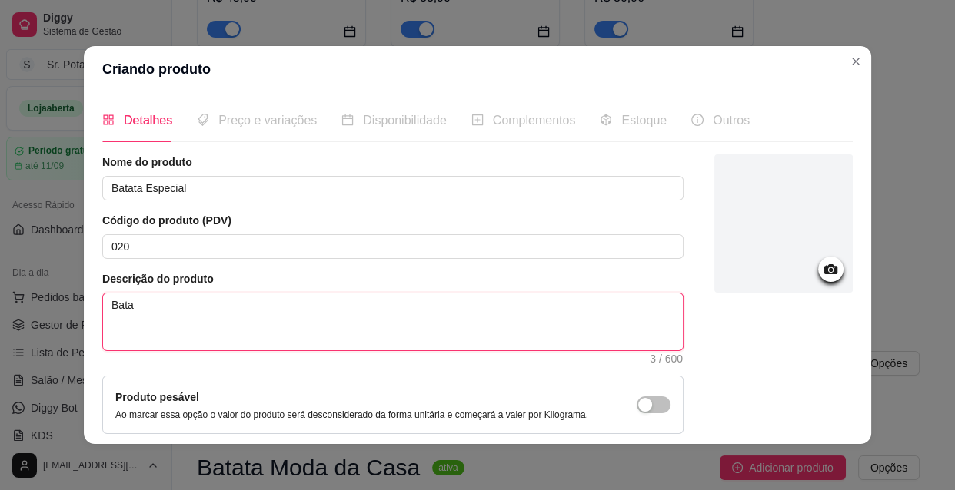
type textarea "Batat"
type textarea "Batata"
type textarea "Batata E"
type textarea "Batata Es"
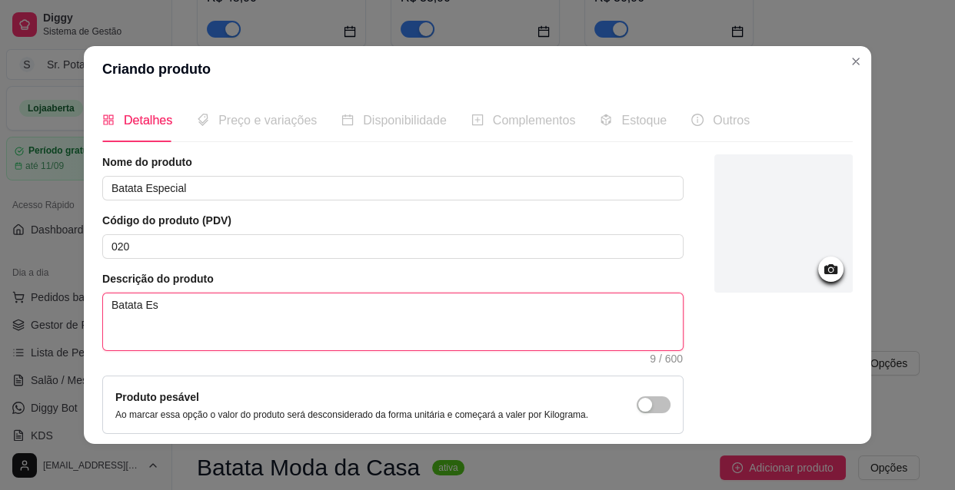
type textarea "Batata Esp"
type textarea "Batata Espe"
type textarea "Batata Espec"
type textarea "Batata Especi"
type textarea "Batata Especia"
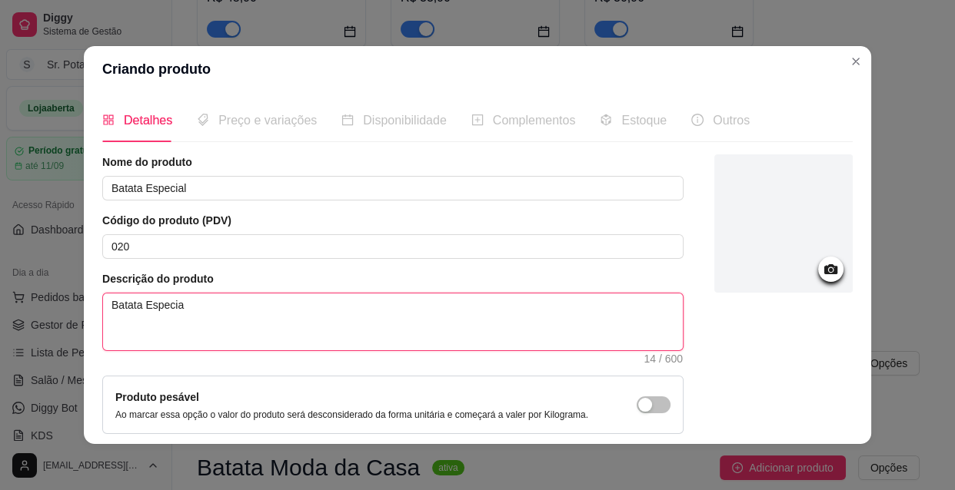
type textarea "Batata Especial"
type textarea "Batata Especial !"
type textarea "Batata Especial ! c"
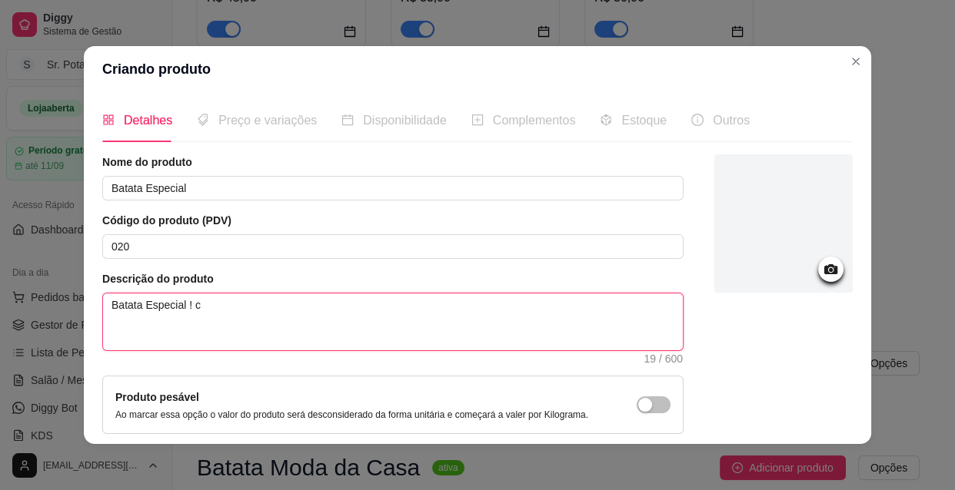
type textarea "Batata Especial ! ch"
type textarea "Batata Especial ! che"
type textarea "Batata Especial ! cheg"
type textarea "Batata Especial ! chego"
type textarea "Batata Especial ! chegou"
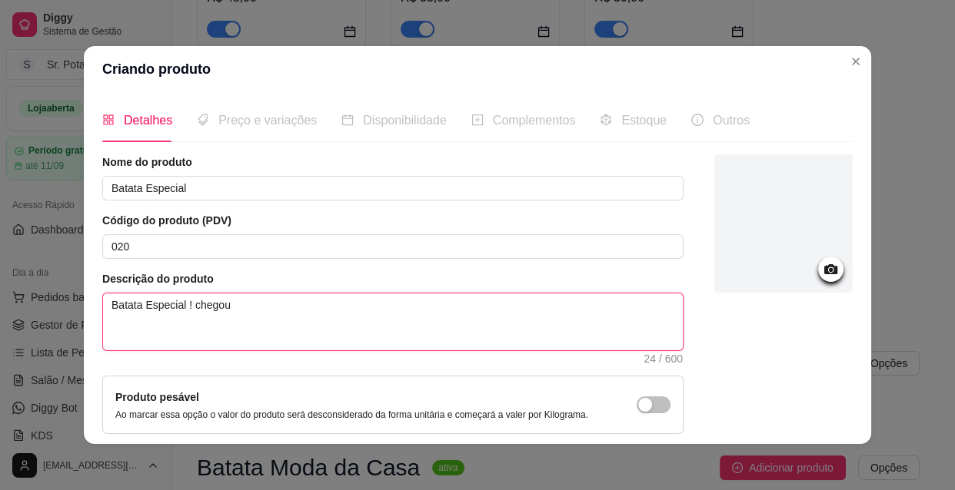
type textarea "Batata Especial ! chegou"
type textarea "Batata Especial ! chegou p"
type textarea "Batata Especial ! chegou pa"
type textarea "Batata Especial ! chegou par"
type textarea "Batata Especial ! chegou para"
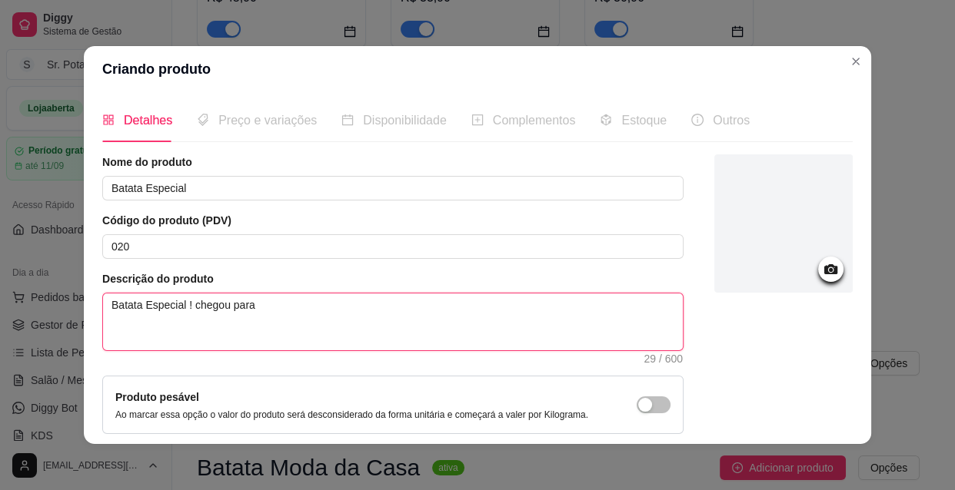
type textarea "Batata Especial ! chegou para"
type textarea "Batata Especial ! chegou para v"
type textarea "Batata Especial ! chegou para vo"
type textarea "Batata Especial ! chegou para voc"
type textarea "Batata Especial ! chegou para você"
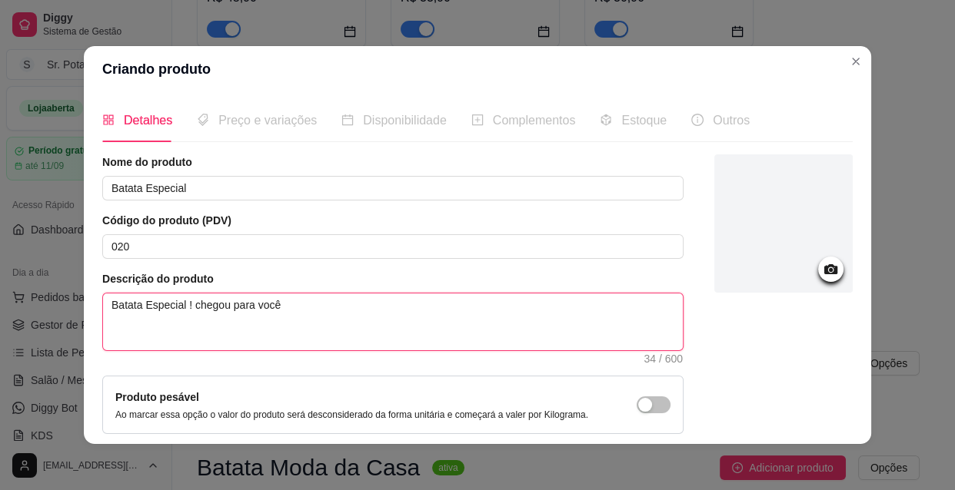
type textarea "Batata Especial ! chegou para você"
type textarea "Batata Especial ! chegou para você m"
type textarea "Batata Especial ! chegou para você mo"
type textarea "Batata Especial ! chegou para você mon"
type textarea "Batata Especial ! chegou para você mont"
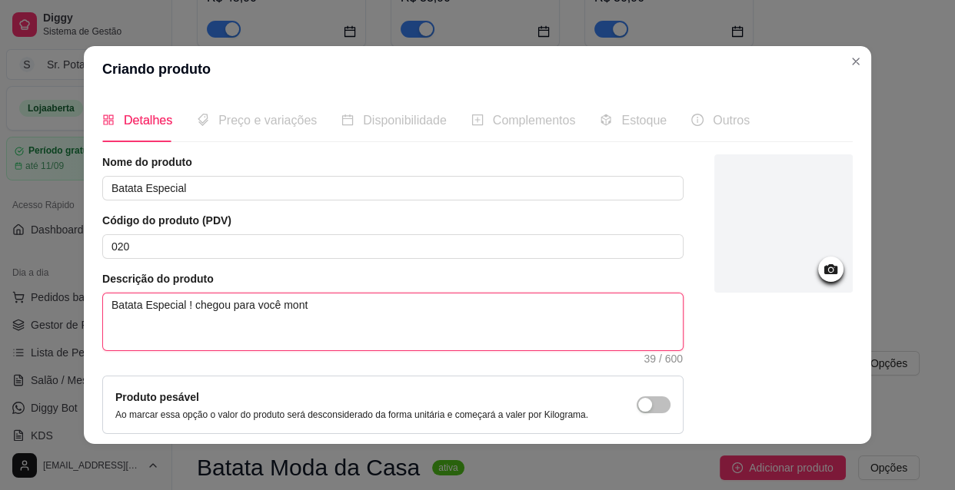
type textarea "Batata Especial ! chegou para você monta"
type textarea "Batata Especial ! chegou para você montar"
click at [188, 306] on textarea "Batata Especial ! chegou para você montar" at bounding box center [392, 322] width 579 height 57
type textarea "Batata Especial ! hegou para você montar"
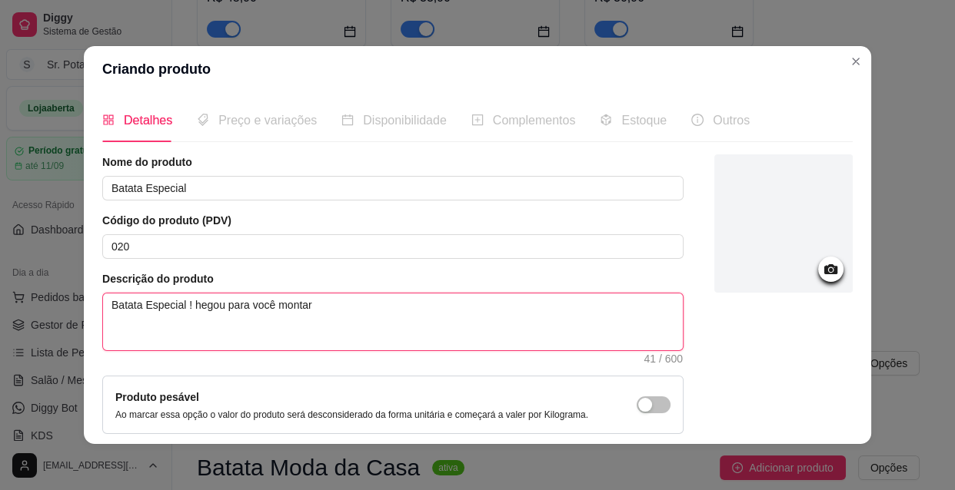
type textarea "Batata Especial ! Chegou para você montar"
click at [314, 307] on textarea "Batata Especial ! Chegou para você montar" at bounding box center [392, 322] width 579 height 57
type textarea "Batata Especial ! Chegou para você montar ,"
type textarea "Batata Especial ! Chegou para você montar"
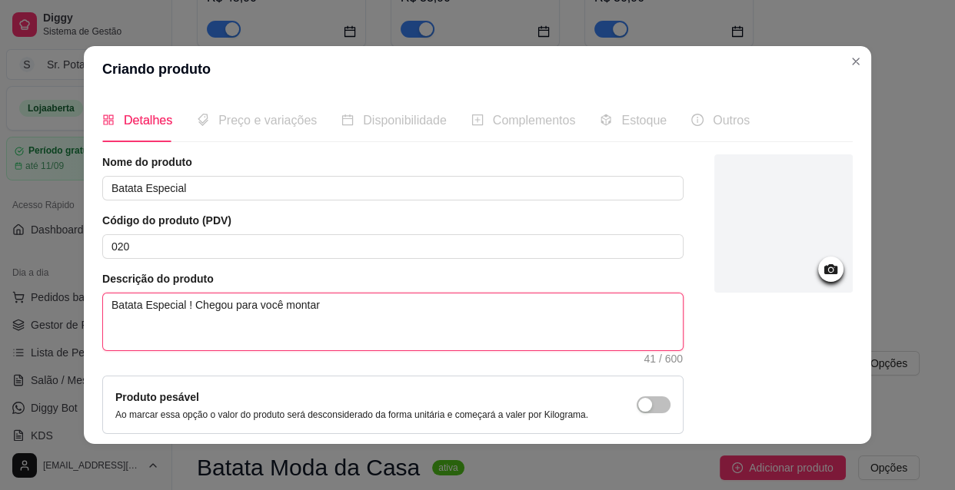
type textarea "Batata Especial ! Chegou para você montar,"
type textarea "Batata Especial ! Chegou para você montar, d"
type textarea "Batata Especial ! Chegou para você montar, da"
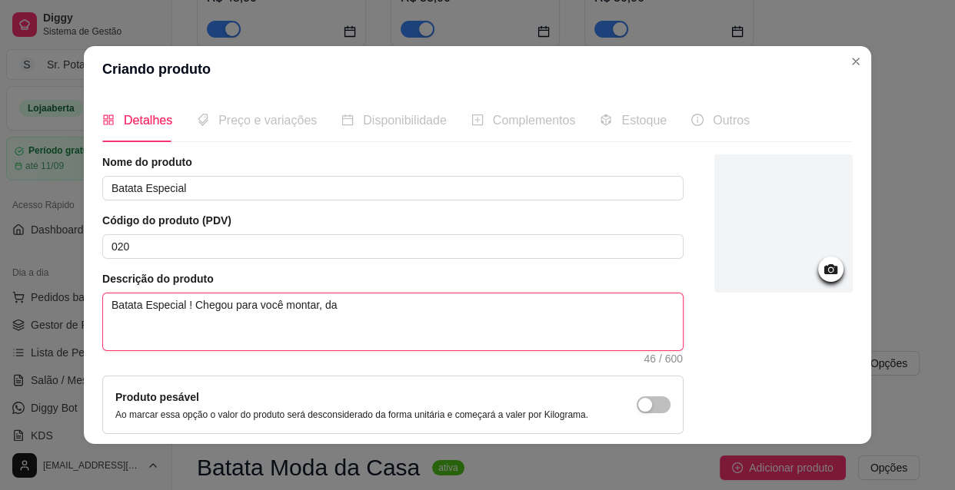
type textarea "Batata Especial ! Chegou para você montar, da s"
type textarea "Batata Especial ! Chegou para você montar, da su"
type textarea "Batata Especial ! Chegou para você montar, da sua"
type textarea "Batata Especial ! Chegou para você montar, da sua e"
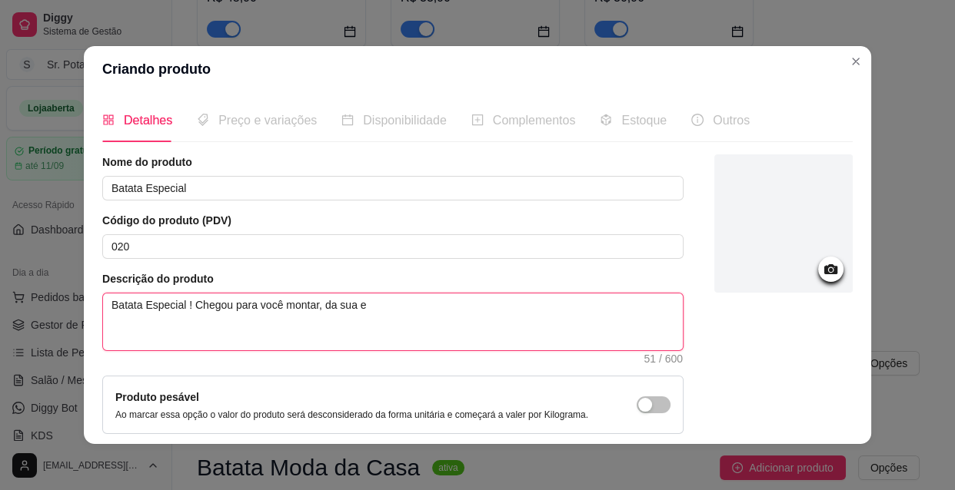
type textarea "Batata Especial ! Chegou para você montar, da sua es"
type textarea "Batata Especial ! Chegou para você montar, da sua esc"
type textarea "Batata Especial ! Chegou para você montar, da sua esco"
type textarea "Batata Especial ! Chegou para você montar, da sua escol"
type textarea "Batata Especial ! Chegou para você montar, da sua escolh"
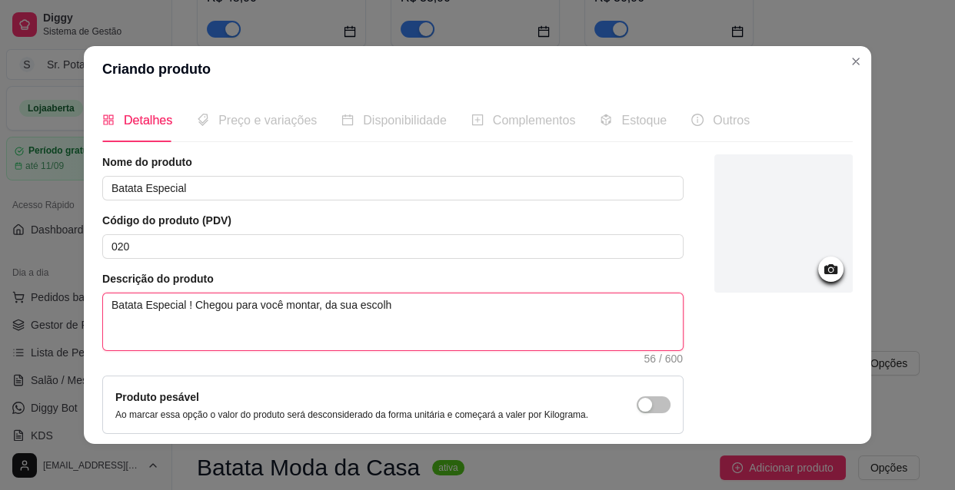
type textarea "Batata Especial ! Chegou para você montar, da sua escolha"
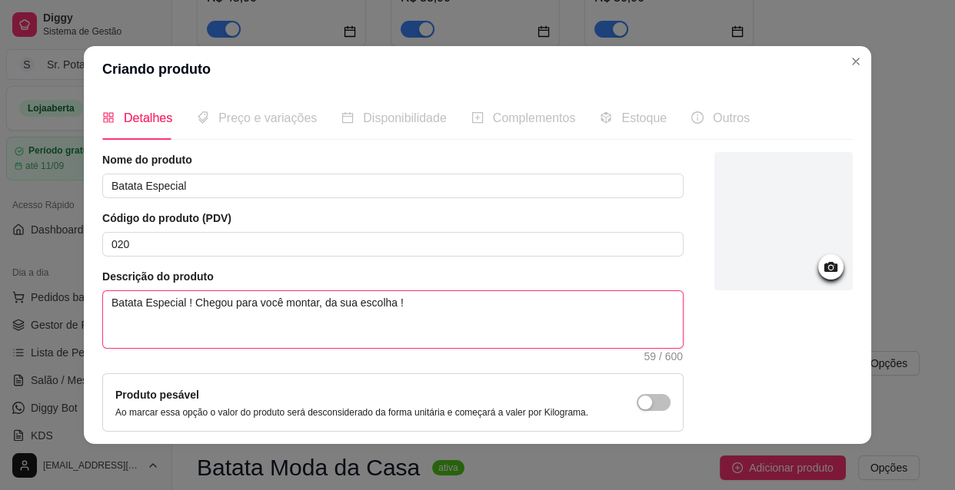
scroll to position [0, 0]
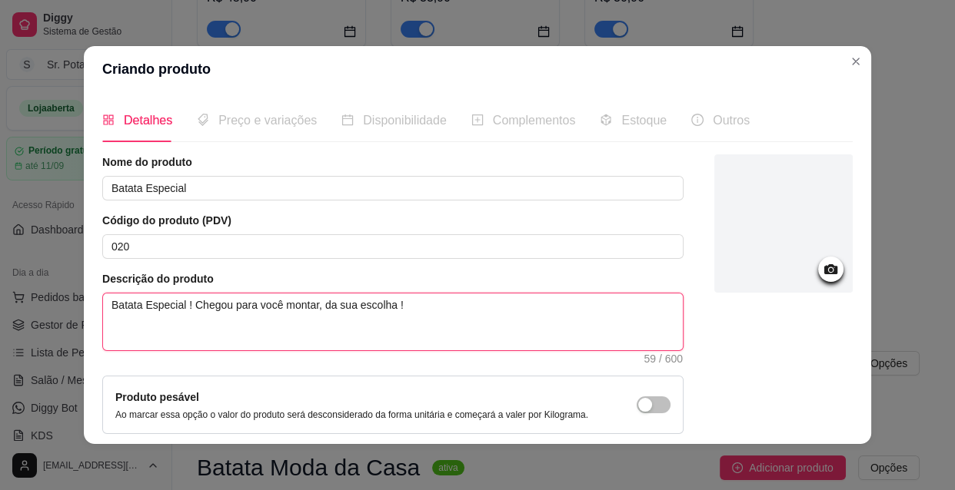
type textarea "Batata Especial ! Chegou para você montar, da sua escolha !"
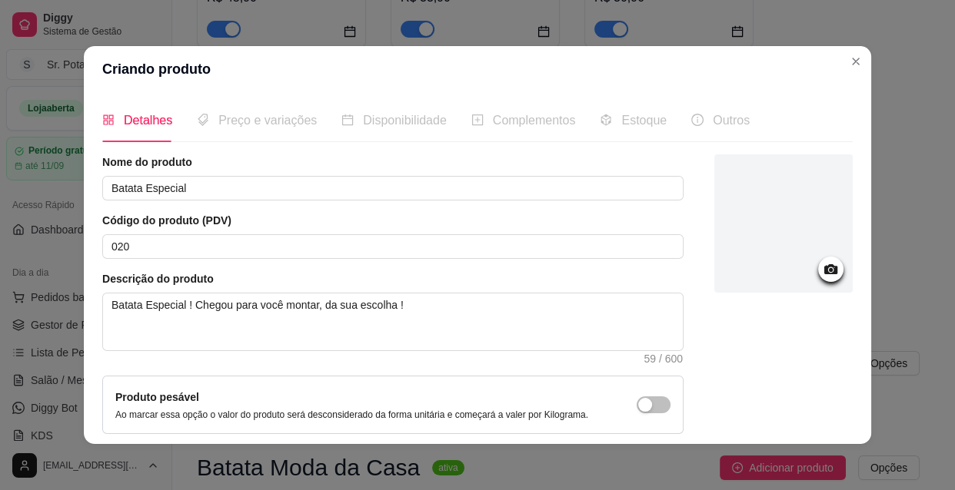
click at [829, 268] on circle at bounding box center [831, 270] width 4 height 4
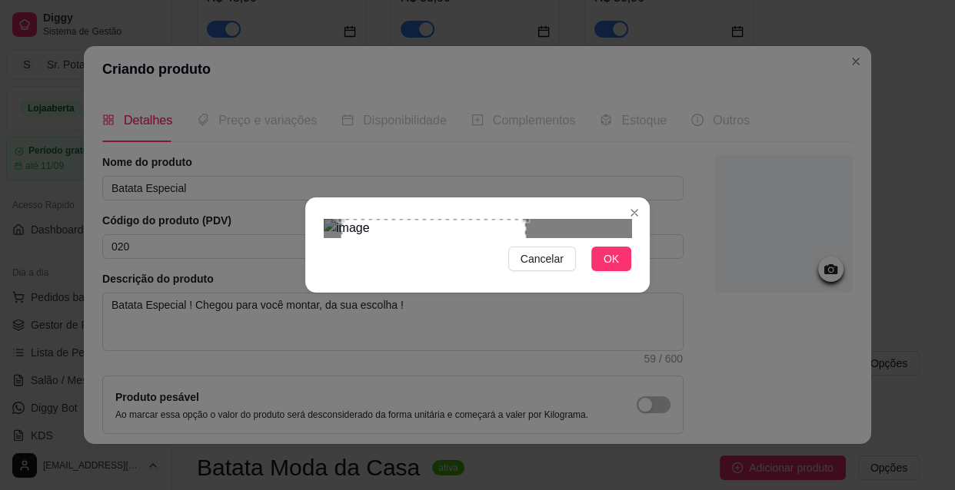
click at [456, 246] on div "Use the arrow keys to move the crop selection area" at bounding box center [433, 286] width 184 height 134
click at [613, 267] on span "OK" at bounding box center [610, 259] width 15 height 17
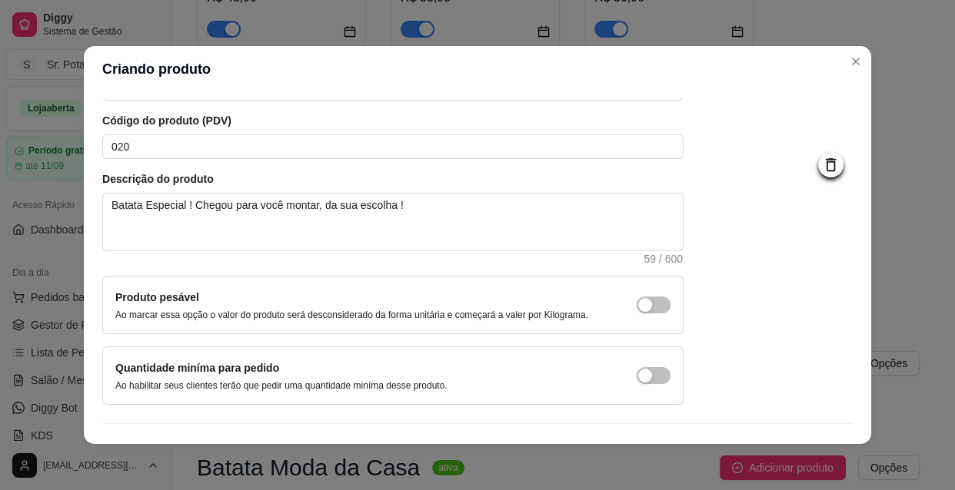
scroll to position [134, 0]
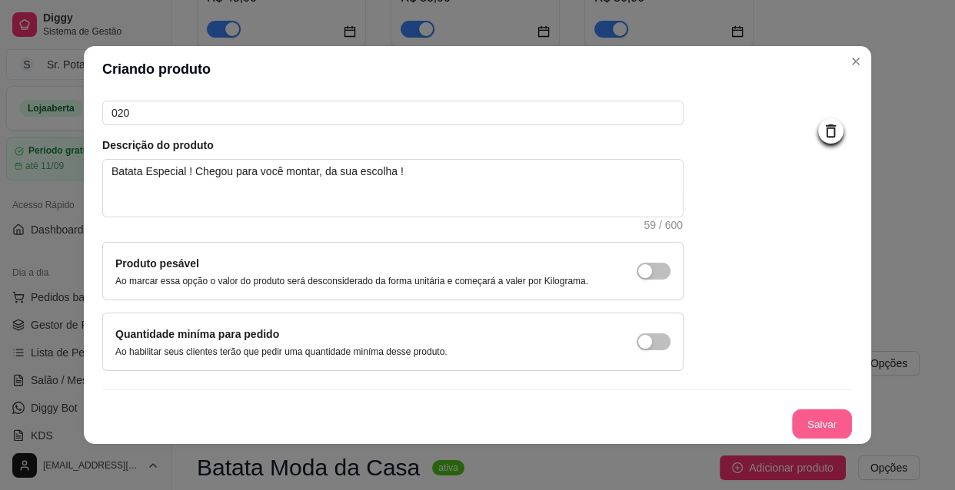
click at [793, 420] on button "Salvar" at bounding box center [822, 425] width 60 height 30
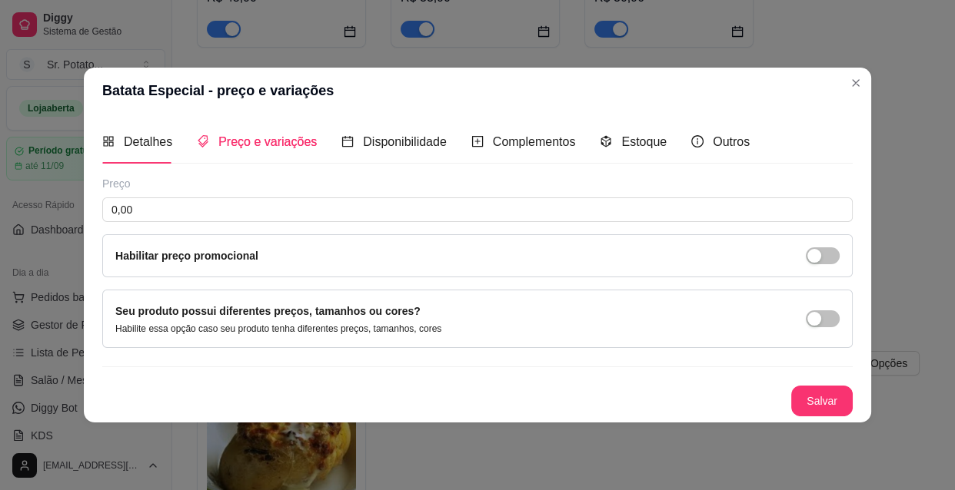
scroll to position [0, 0]
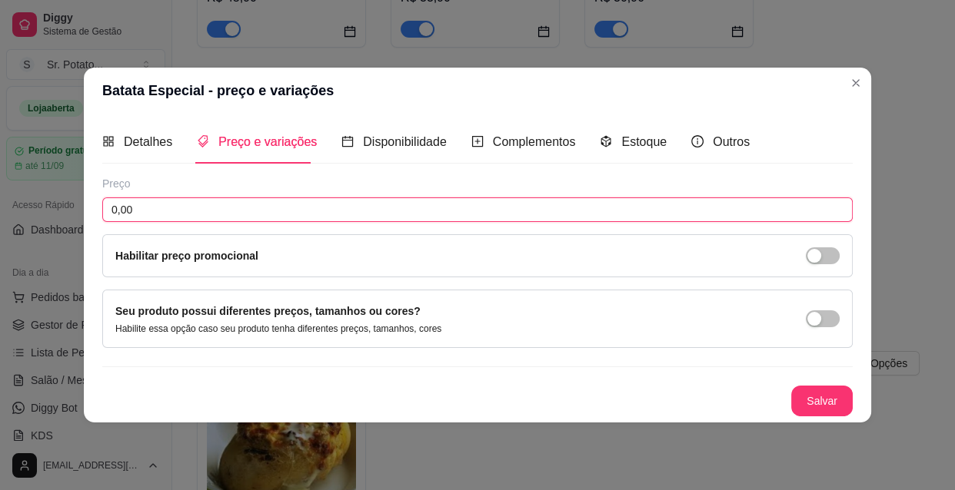
click at [185, 214] on input "0,00" at bounding box center [477, 210] width 750 height 25
type input "38,90"
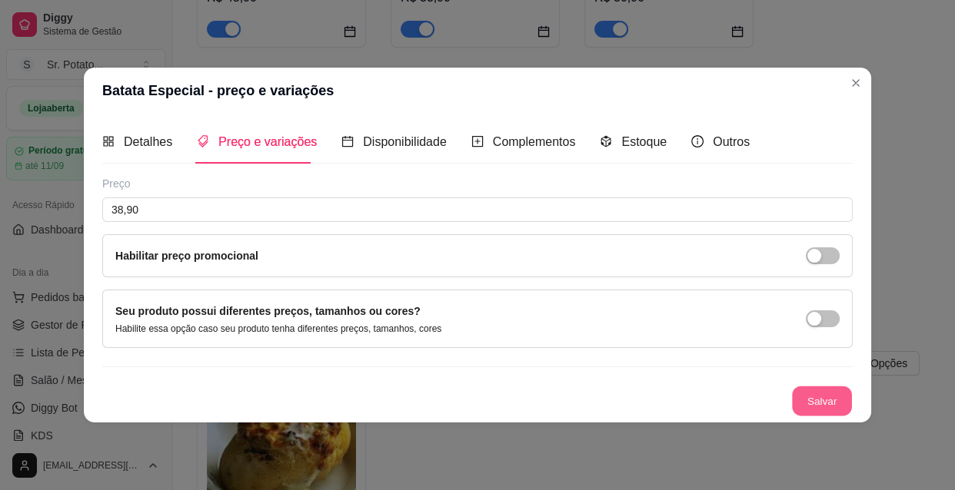
click at [816, 398] on button "Salvar" at bounding box center [822, 402] width 60 height 30
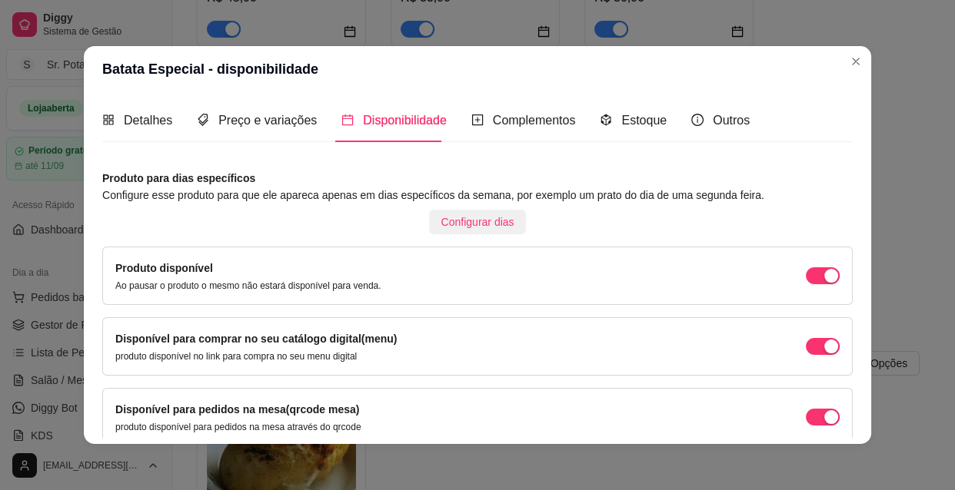
click at [480, 224] on span "Configurar dias" at bounding box center [477, 222] width 73 height 17
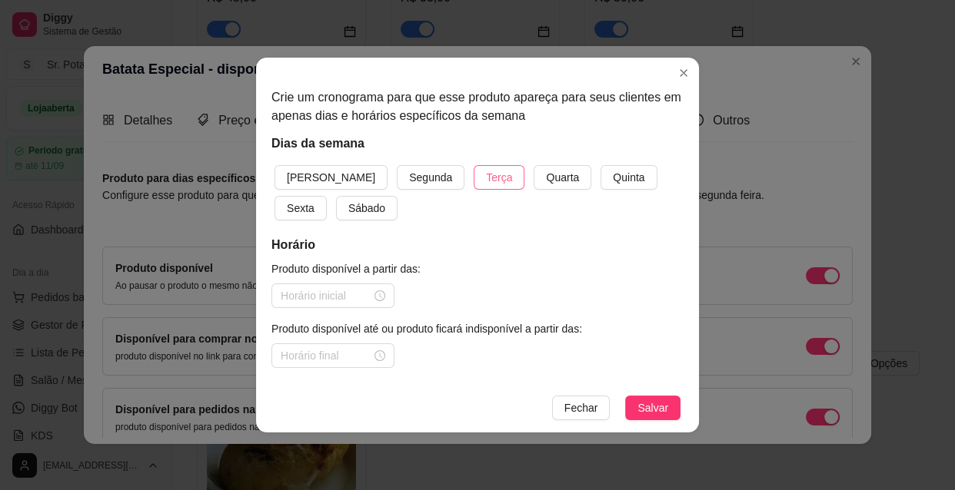
click at [486, 176] on span "Terça" at bounding box center [499, 177] width 26 height 17
click at [533, 168] on button "Quarta" at bounding box center [562, 177] width 58 height 25
click at [613, 179] on span "Quinta" at bounding box center [629, 177] width 32 height 17
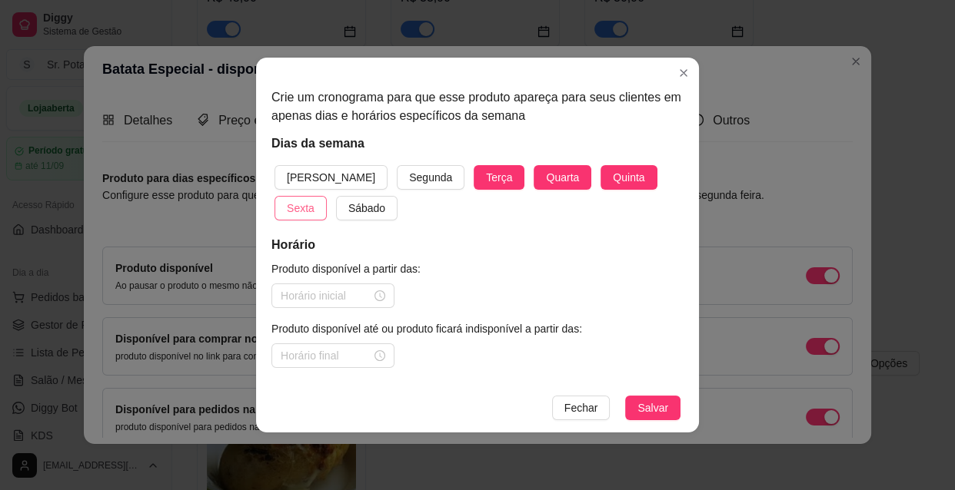
click at [314, 200] on span "Sexta" at bounding box center [301, 208] width 28 height 17
click at [348, 204] on span "Sábado" at bounding box center [366, 208] width 37 height 17
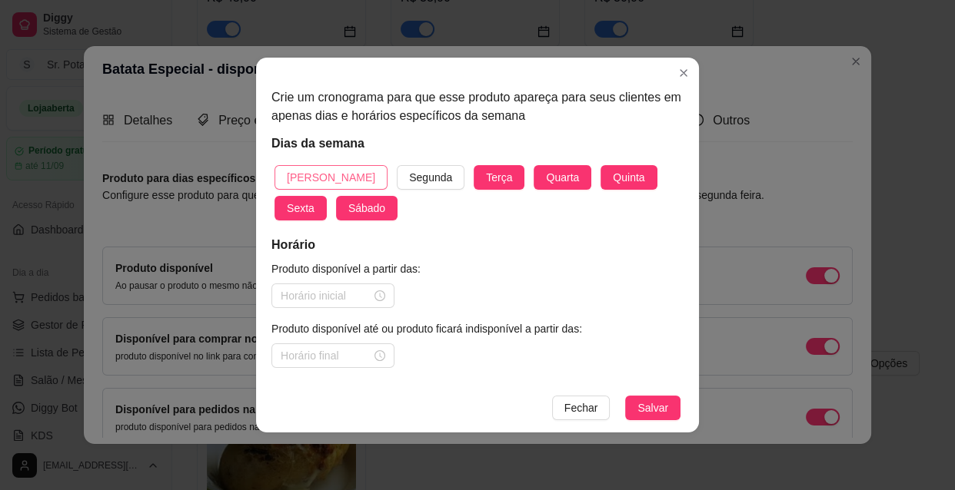
click at [300, 174] on span "[PERSON_NAME]" at bounding box center [331, 177] width 88 height 17
click at [381, 296] on div at bounding box center [333, 295] width 105 height 17
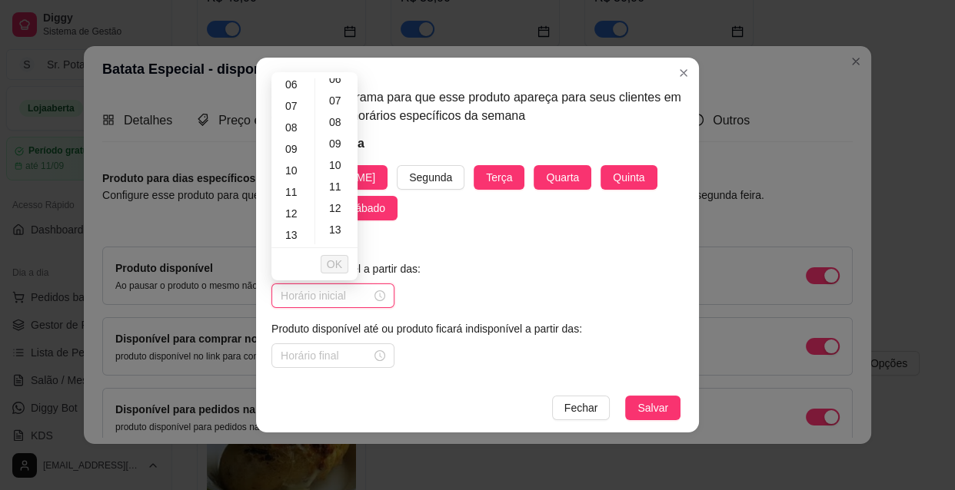
scroll to position [139, 0]
click at [292, 164] on div "10" at bounding box center [292, 165] width 37 height 22
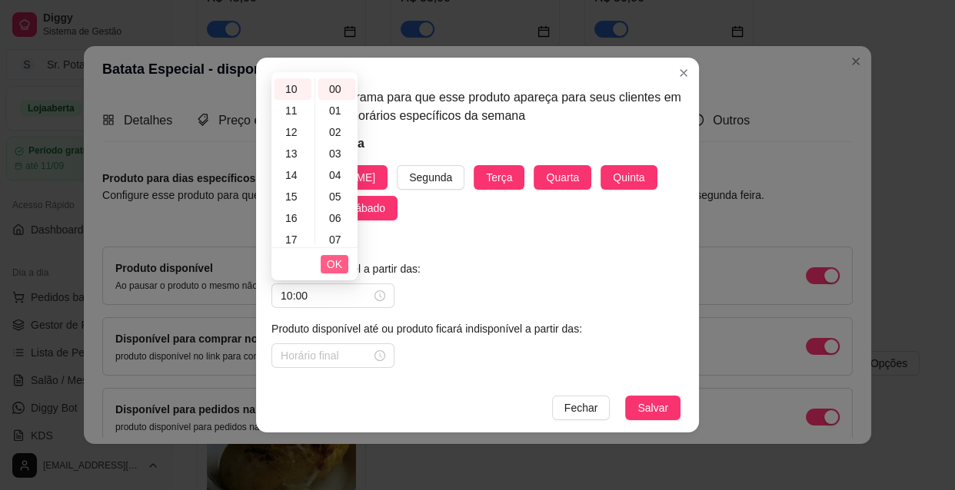
click at [339, 264] on span "OK" at bounding box center [334, 264] width 15 height 17
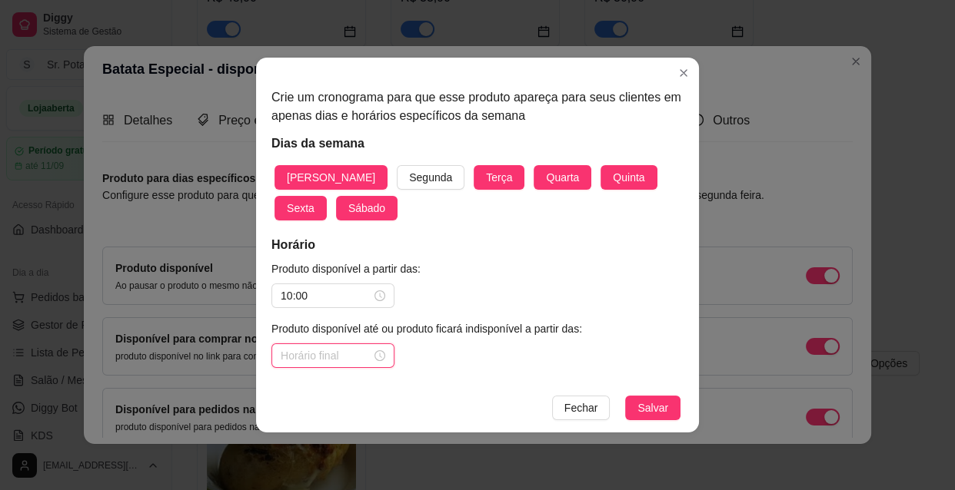
click at [341, 356] on input at bounding box center [326, 355] width 91 height 17
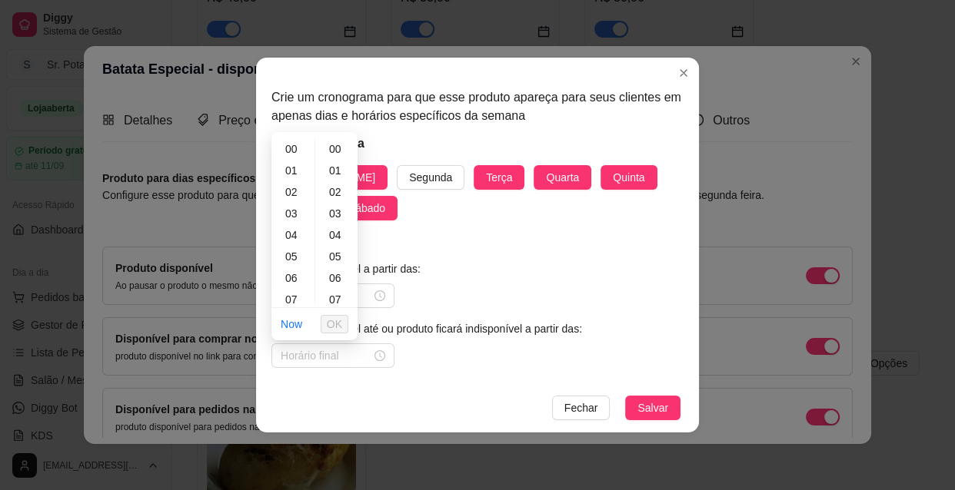
click at [447, 277] on article "Produto disponível a partir das:" at bounding box center [477, 269] width 412 height 17
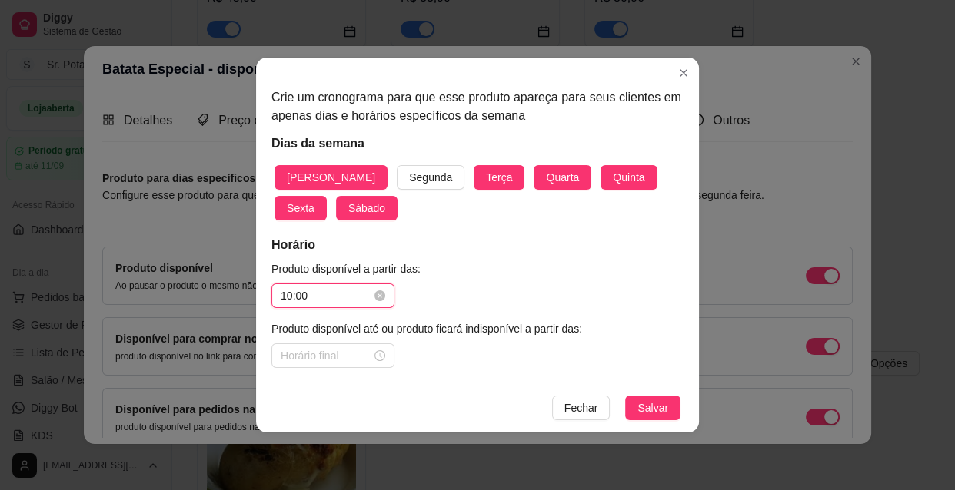
click at [334, 296] on input "10:00" at bounding box center [326, 295] width 91 height 17
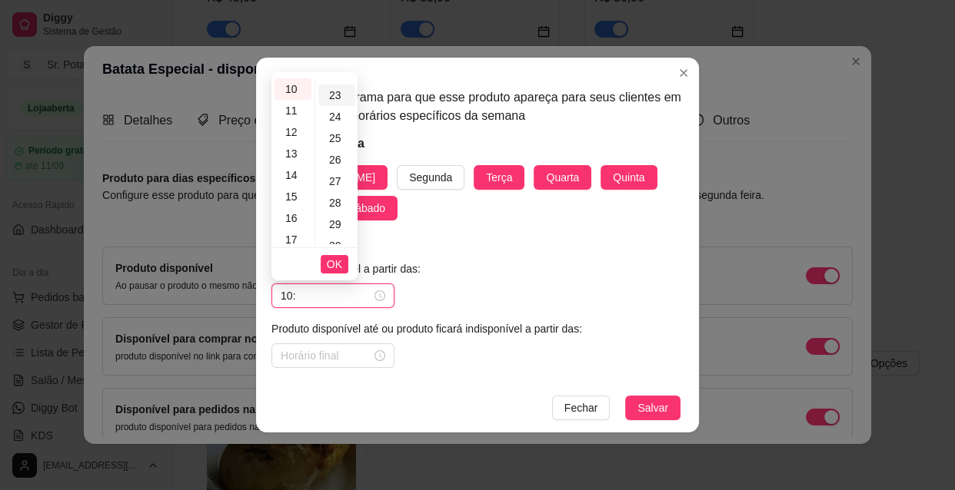
scroll to position [559, 0]
click at [330, 176] on div "30" at bounding box center [336, 176] width 37 height 22
type input "10:30"
click at [327, 257] on span "OK" at bounding box center [334, 264] width 15 height 17
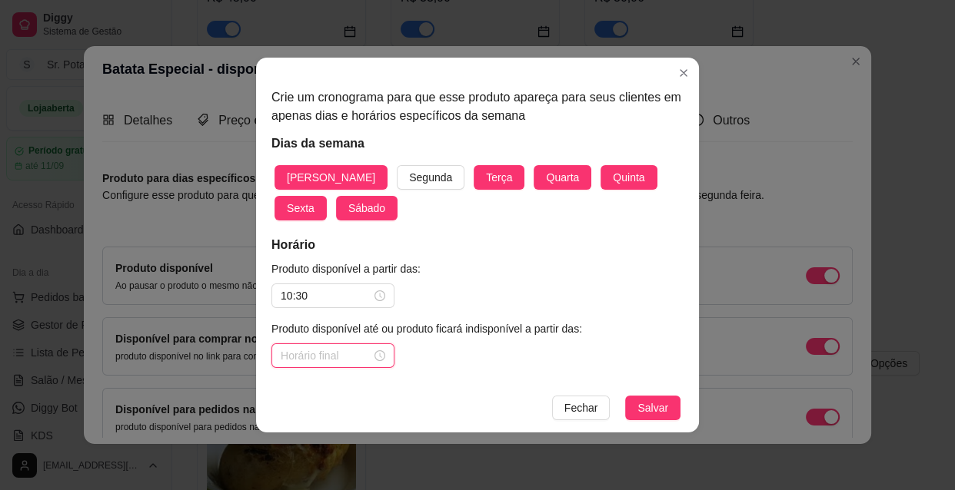
click at [327, 353] on input at bounding box center [326, 355] width 91 height 17
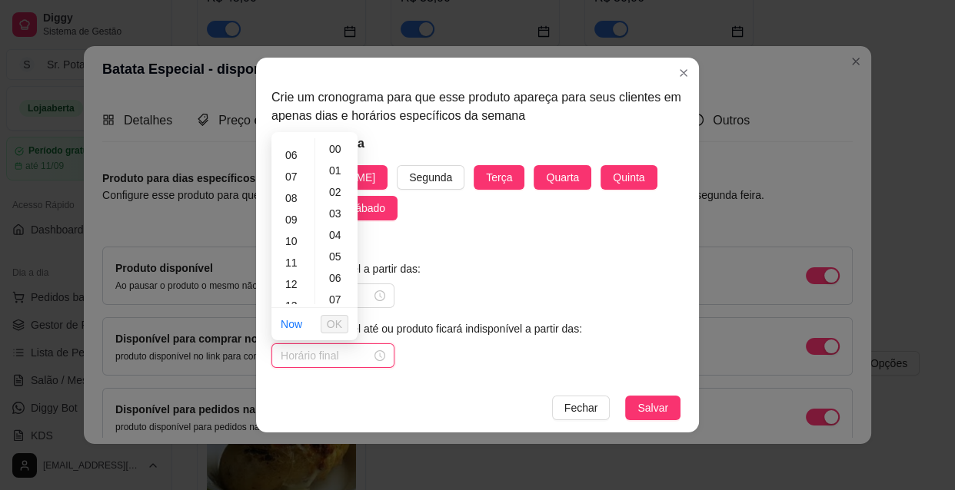
scroll to position [69, 0]
click at [296, 285] on div "13" at bounding box center [292, 290] width 37 height 22
type input "13:00"
click at [330, 322] on span "OK" at bounding box center [334, 324] width 15 height 17
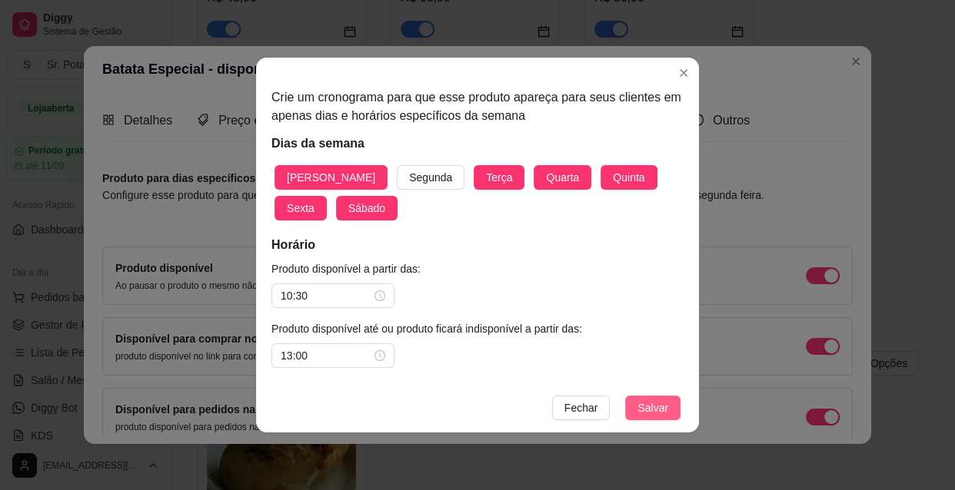
click at [649, 407] on span "Salvar" at bounding box center [652, 408] width 31 height 17
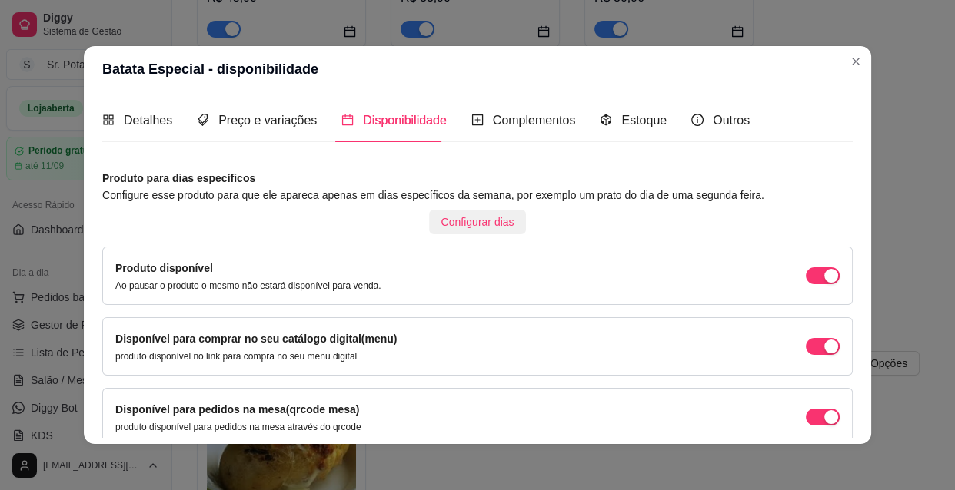
click at [490, 218] on span "Configurar dias" at bounding box center [477, 222] width 73 height 17
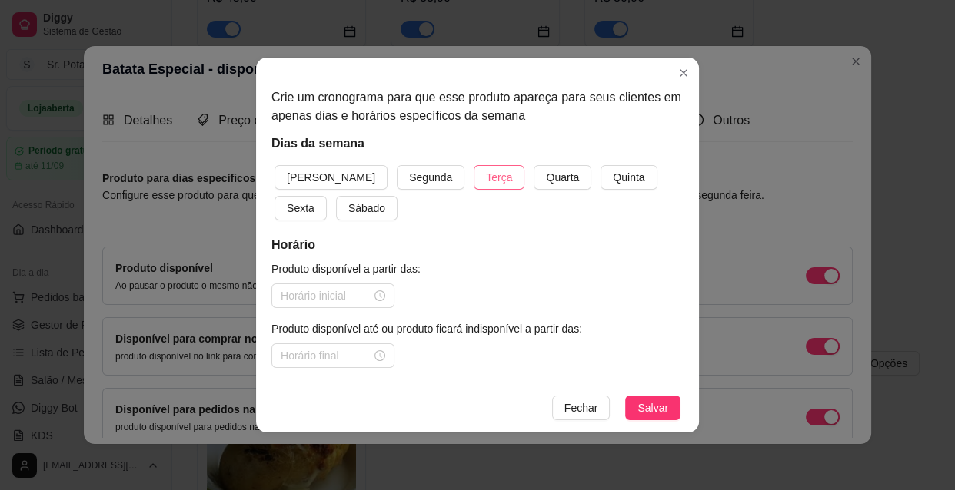
click at [473, 179] on button "Terça" at bounding box center [498, 177] width 51 height 25
click at [546, 181] on span "Quarta" at bounding box center [562, 177] width 33 height 17
click at [613, 172] on span "Quinta" at bounding box center [629, 177] width 32 height 17
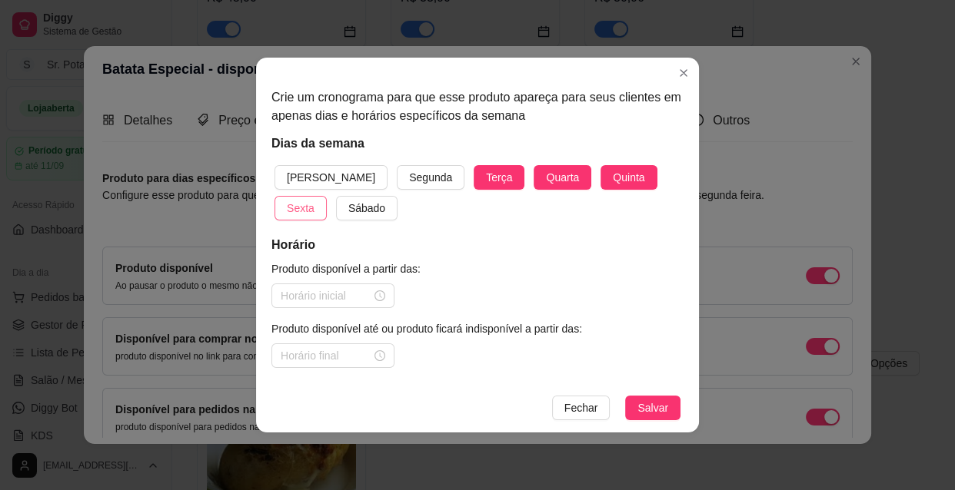
click at [314, 200] on span "Sexta" at bounding box center [301, 208] width 28 height 17
click at [348, 213] on span "Sábado" at bounding box center [366, 208] width 37 height 17
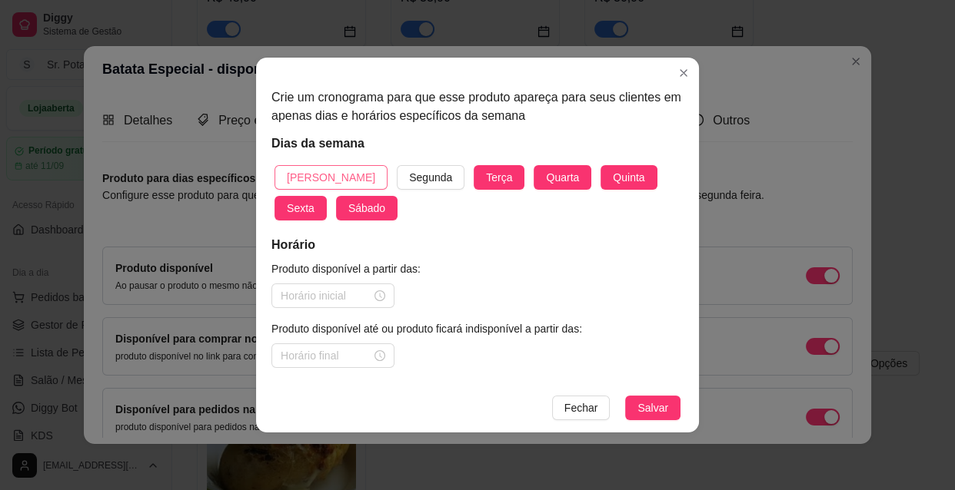
click at [308, 175] on span "[PERSON_NAME]" at bounding box center [331, 177] width 88 height 17
click at [378, 292] on div at bounding box center [333, 295] width 105 height 17
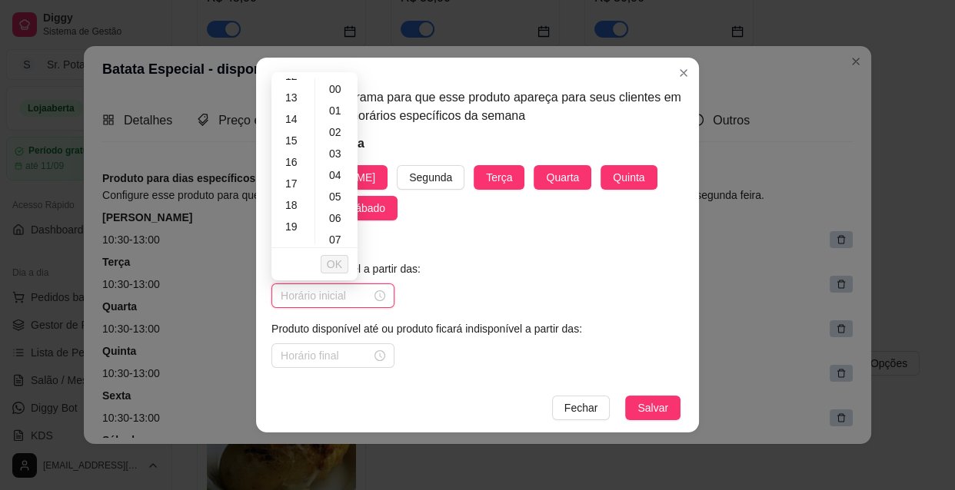
scroll to position [349, 0]
click at [293, 132] on div "18" at bounding box center [292, 128] width 37 height 22
type input "18:00"
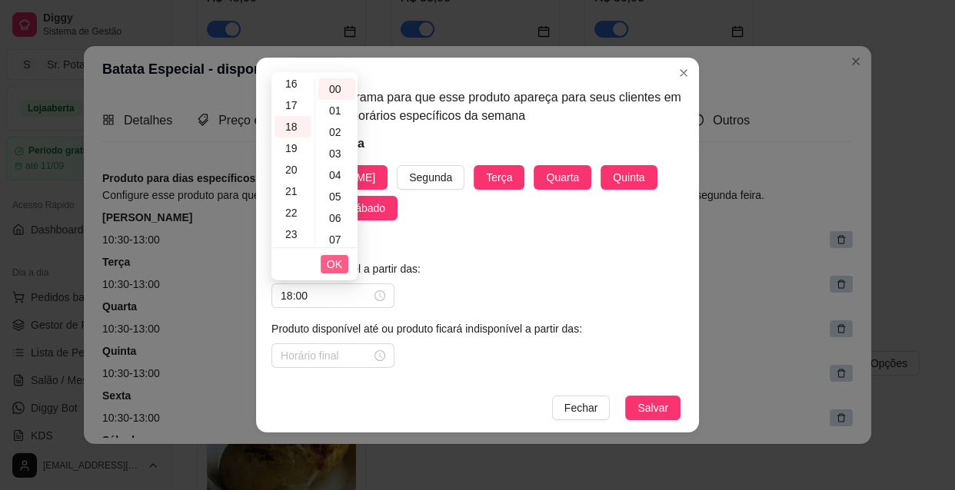
click at [333, 261] on span "OK" at bounding box center [334, 264] width 15 height 17
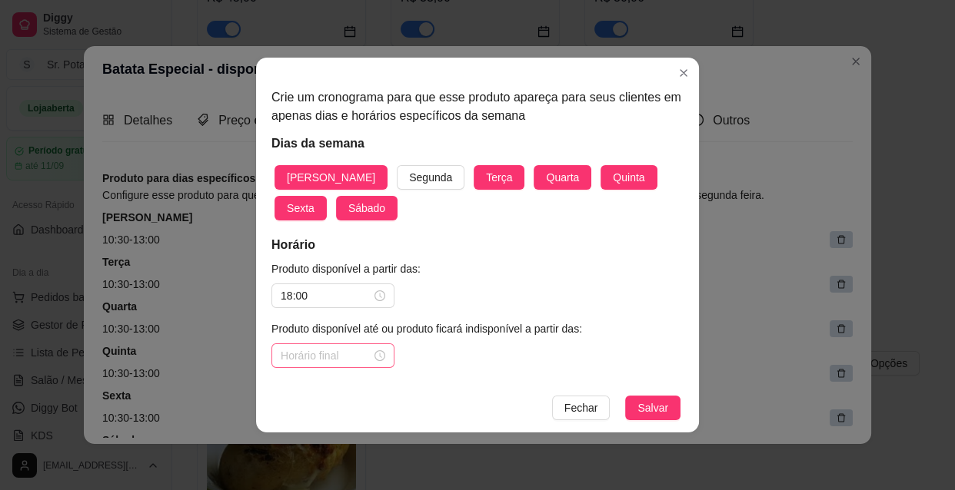
click at [384, 353] on div at bounding box center [333, 355] width 105 height 17
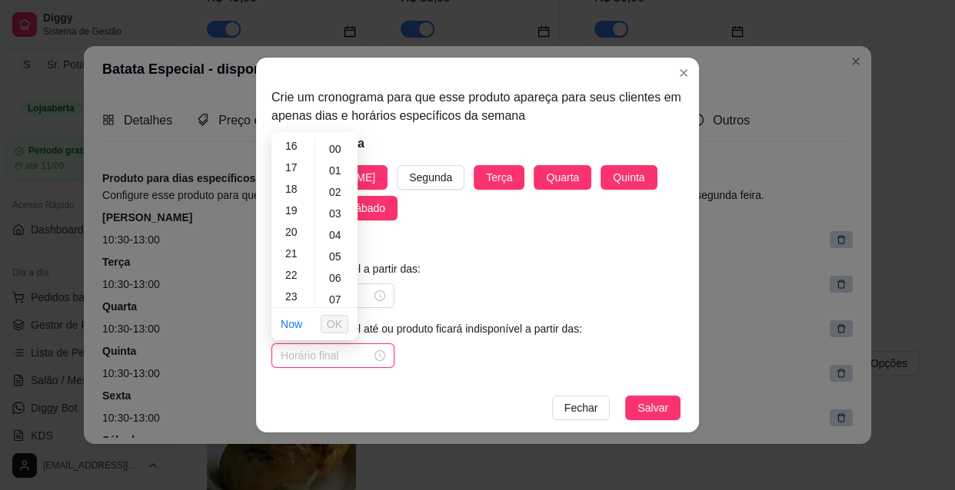
scroll to position [349, 0]
click at [300, 272] on div "22" at bounding box center [292, 274] width 37 height 22
click at [339, 161] on div "30" at bounding box center [336, 166] width 37 height 22
type input "22:30"
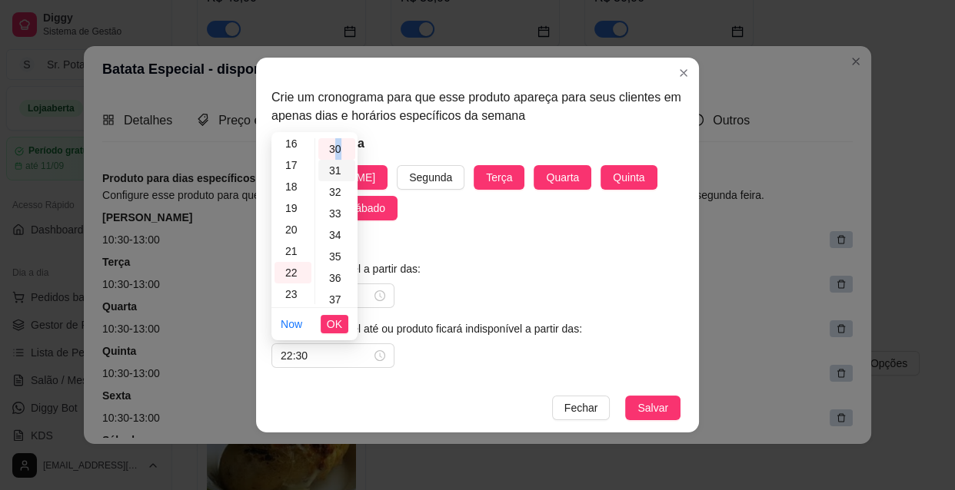
scroll to position [646, 0]
click at [337, 323] on span "OK" at bounding box center [334, 324] width 15 height 17
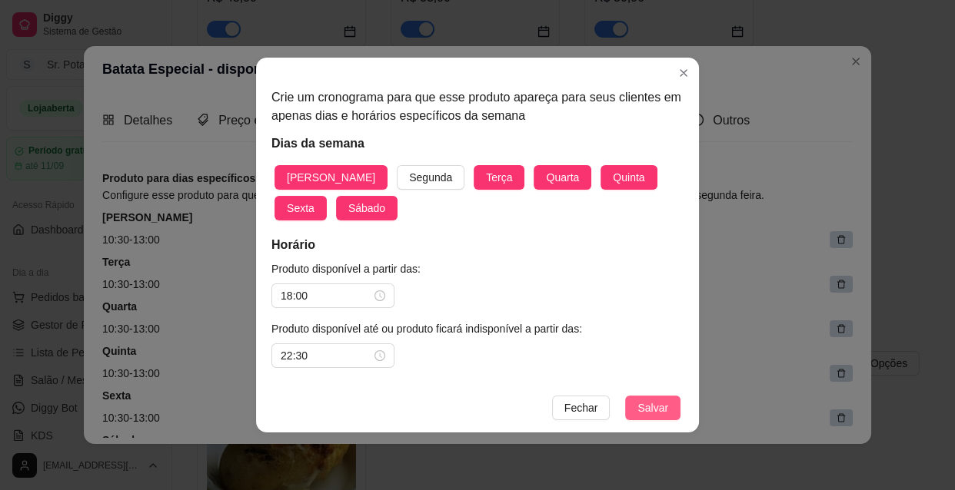
click at [650, 405] on span "Salvar" at bounding box center [652, 408] width 31 height 17
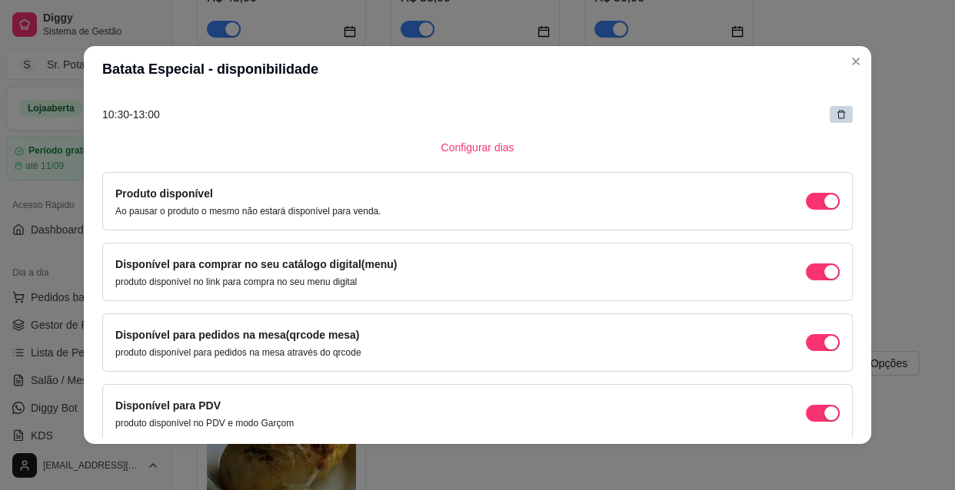
scroll to position [349, 0]
click at [469, 147] on span "Configurar dias" at bounding box center [477, 146] width 73 height 17
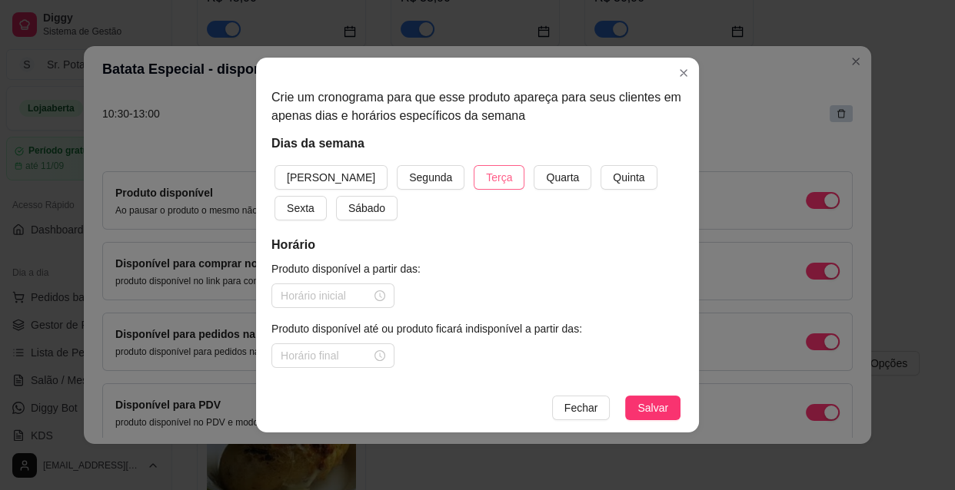
click at [486, 178] on span "Terça" at bounding box center [499, 177] width 26 height 17
click at [546, 171] on span "Quarta" at bounding box center [562, 177] width 33 height 17
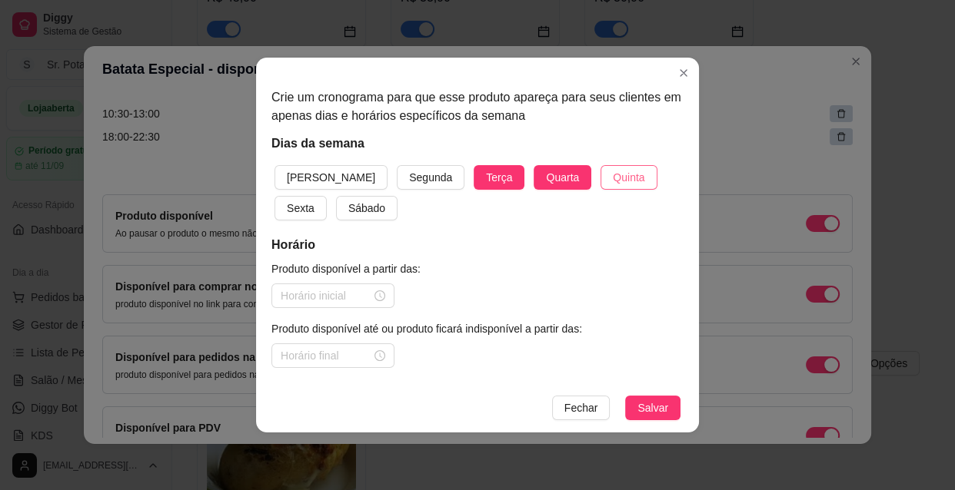
click at [613, 179] on span "Quinta" at bounding box center [629, 177] width 32 height 17
click at [314, 200] on span "Sexta" at bounding box center [301, 208] width 28 height 17
click at [583, 405] on span "Fechar" at bounding box center [581, 408] width 34 height 17
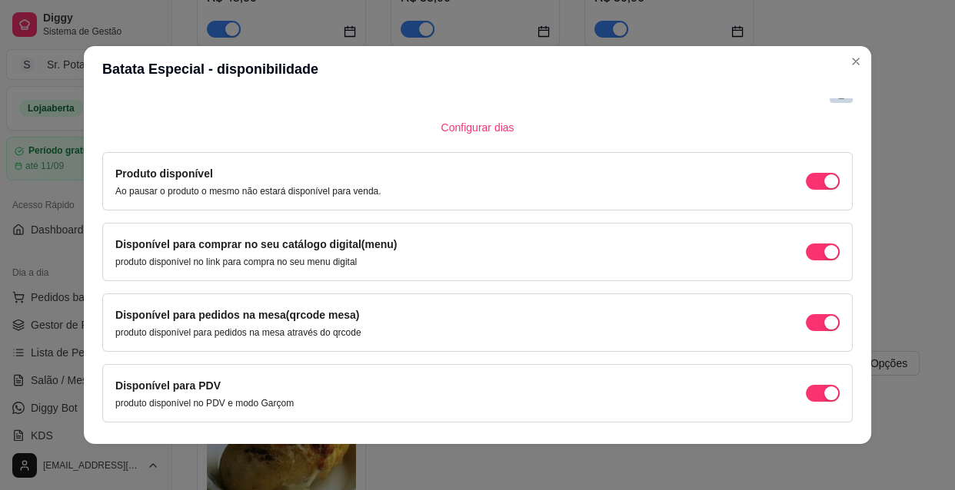
scroll to position [553, 0]
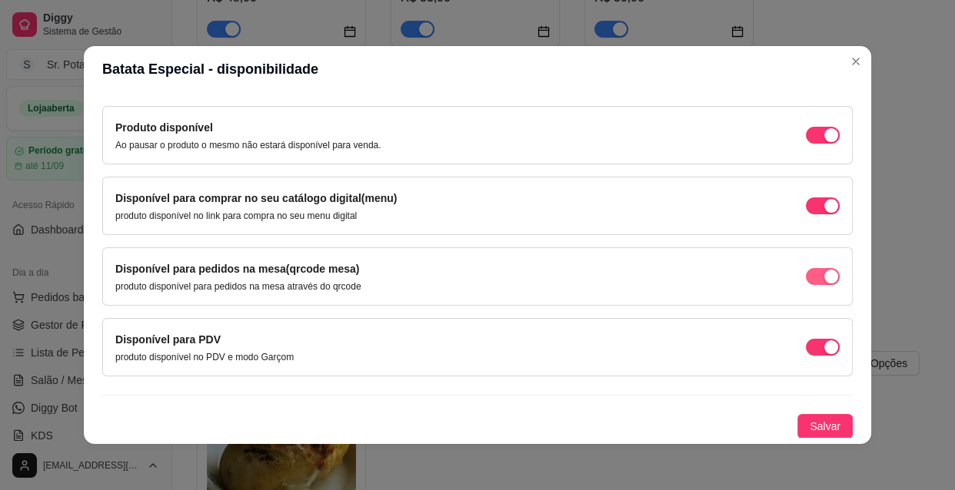
click at [824, 142] on div "button" at bounding box center [831, 135] width 14 height 14
click at [809, 420] on span "Salvar" at bounding box center [824, 426] width 31 height 17
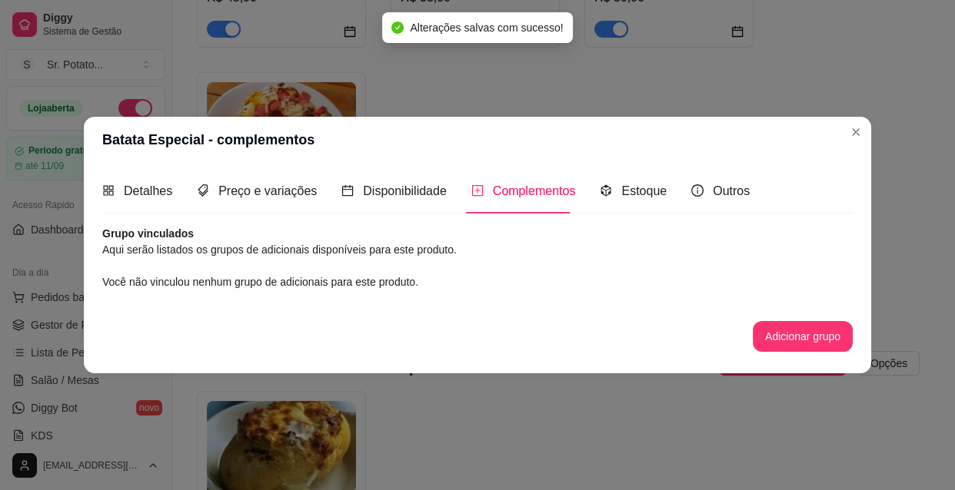
scroll to position [0, 0]
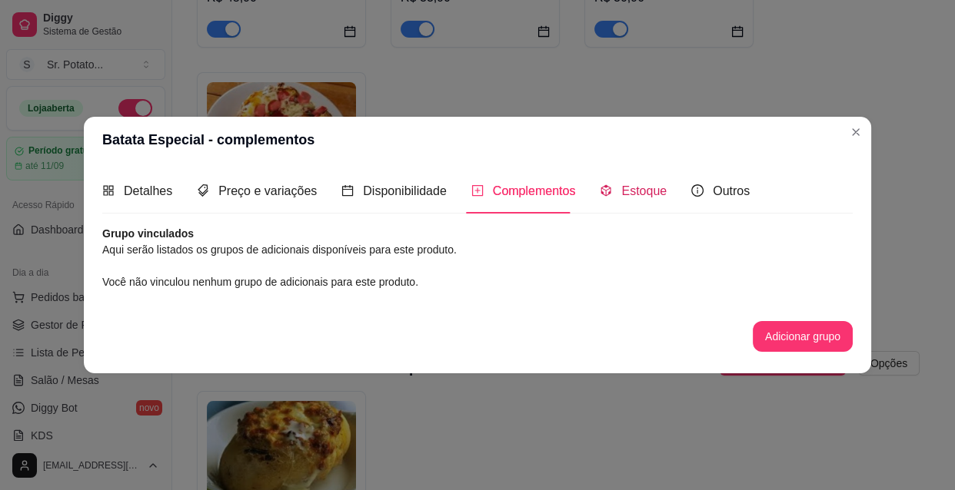
click at [626, 190] on span "Estoque" at bounding box center [643, 190] width 45 height 13
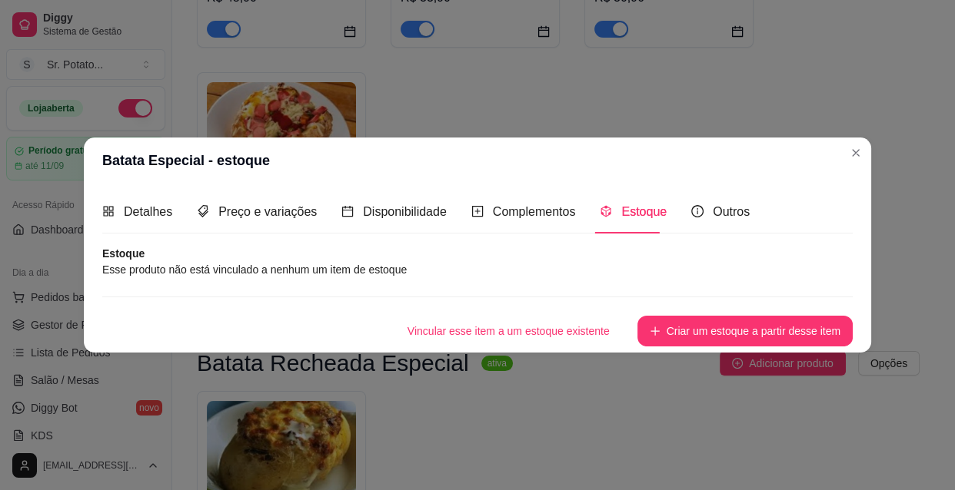
click at [430, 271] on article "Esse produto não está vinculado a nenhum um item de estoque" at bounding box center [477, 269] width 750 height 17
click at [334, 270] on article "Esse produto não está vinculado a nenhum um item de estoque" at bounding box center [477, 269] width 750 height 17
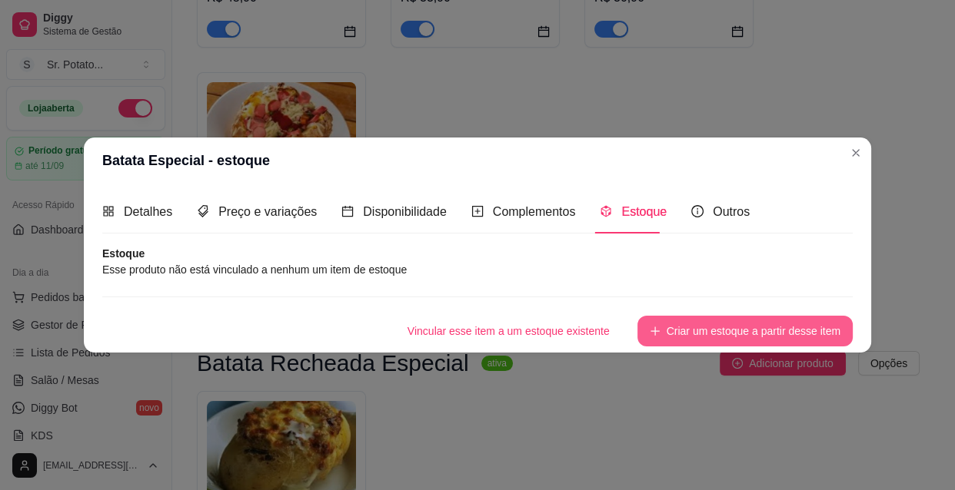
click at [688, 334] on button "Criar um estoque a partir desse item" at bounding box center [744, 331] width 215 height 31
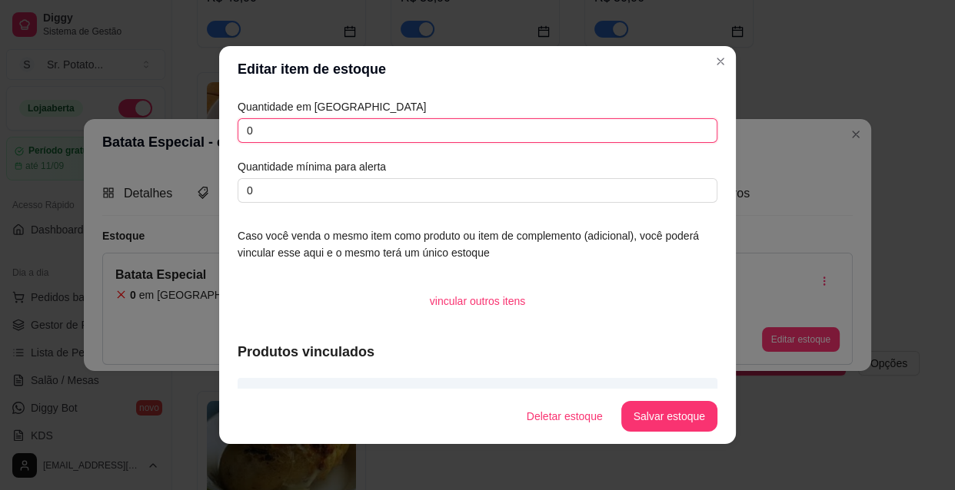
click at [261, 131] on input "0" at bounding box center [477, 130] width 480 height 25
type input "010"
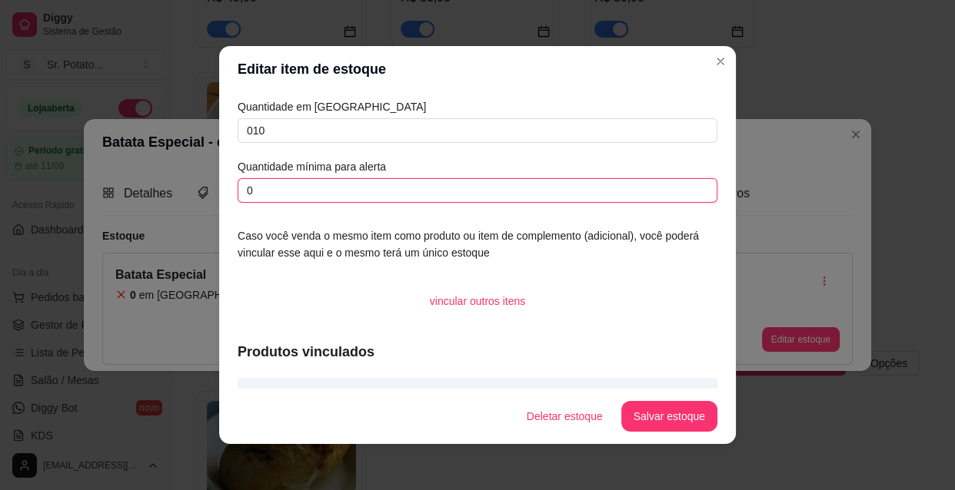
click at [271, 193] on input "0" at bounding box center [477, 190] width 480 height 25
type input "02"
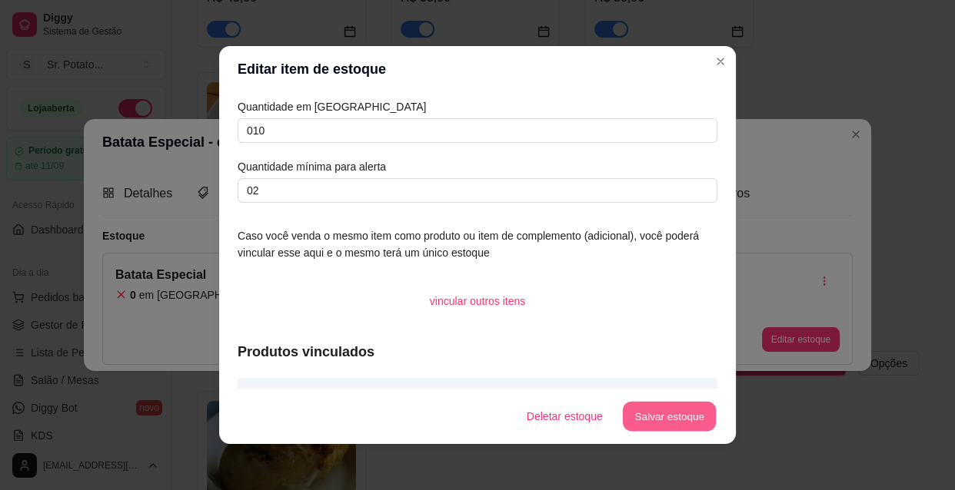
click at [674, 415] on button "Salvar estoque" at bounding box center [669, 417] width 94 height 30
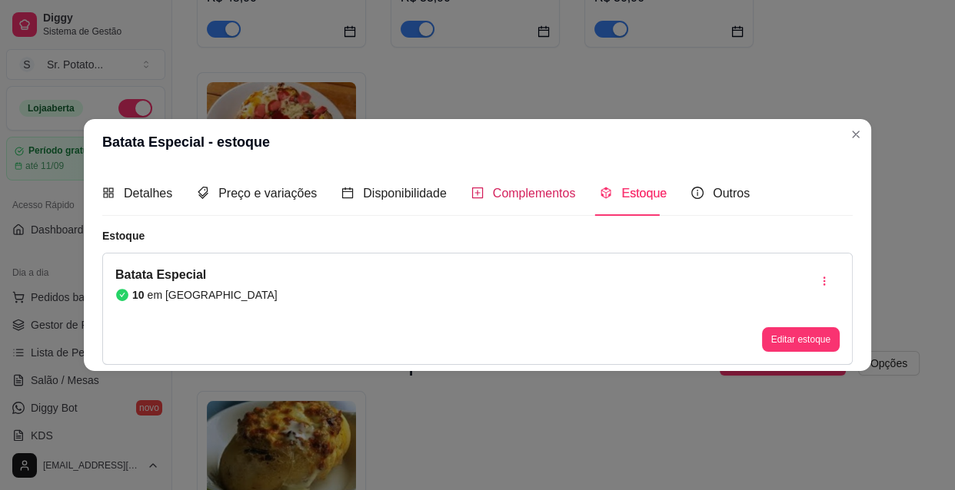
click at [521, 196] on span "Complementos" at bounding box center [534, 193] width 83 height 13
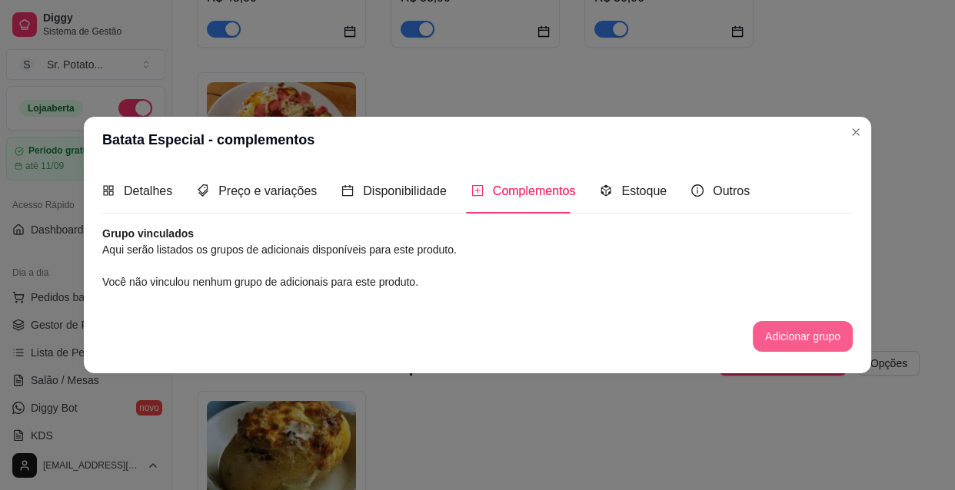
click at [773, 337] on button "Adicionar grupo" at bounding box center [802, 336] width 100 height 31
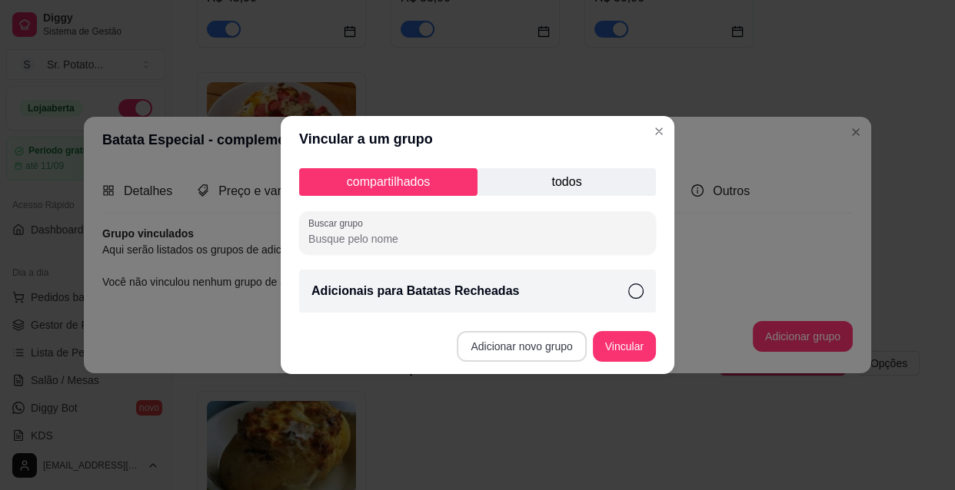
click at [545, 346] on button "Adicionar novo grupo" at bounding box center [521, 346] width 129 height 31
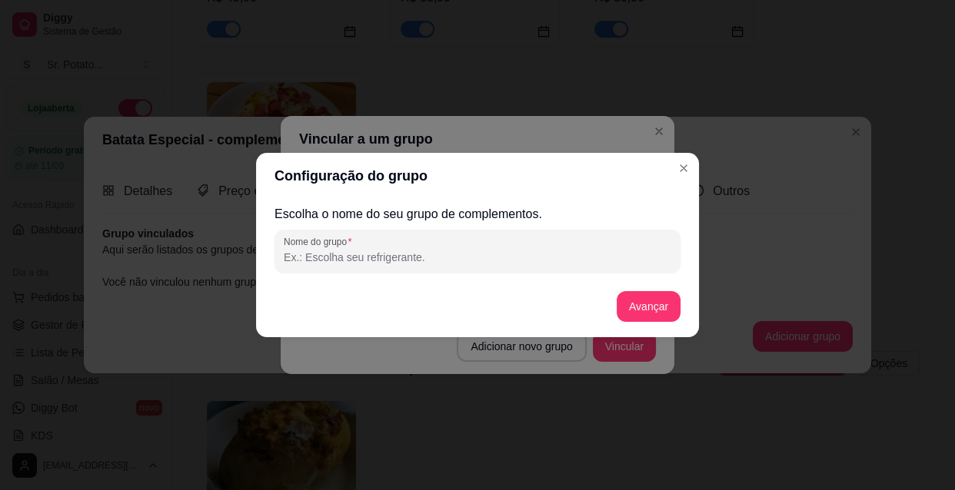
click at [439, 259] on input "Nome do grupo" at bounding box center [477, 257] width 387 height 15
type input "!"
type input "1º opção : Escolha uma proteína"
click at [637, 312] on button "Avançar" at bounding box center [648, 307] width 62 height 30
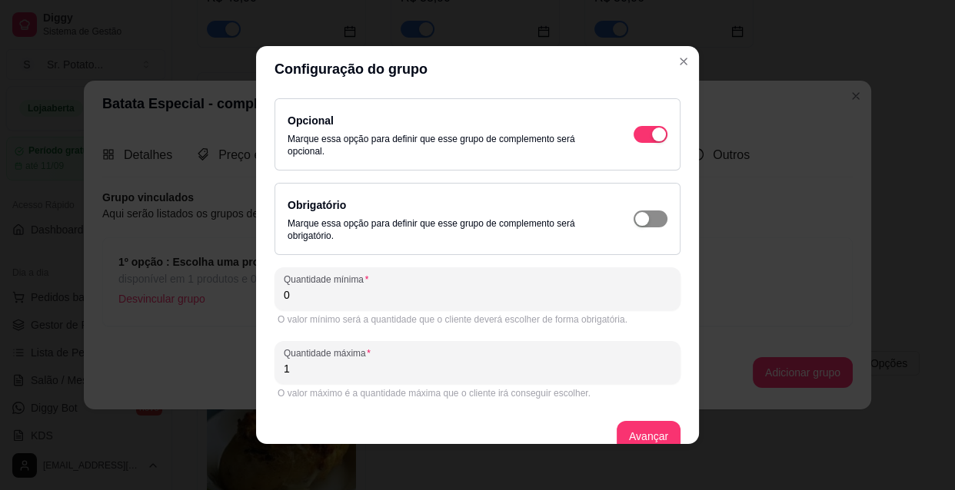
click at [638, 143] on span "button" at bounding box center [650, 134] width 34 height 17
click at [289, 300] on input "0" at bounding box center [477, 294] width 387 height 15
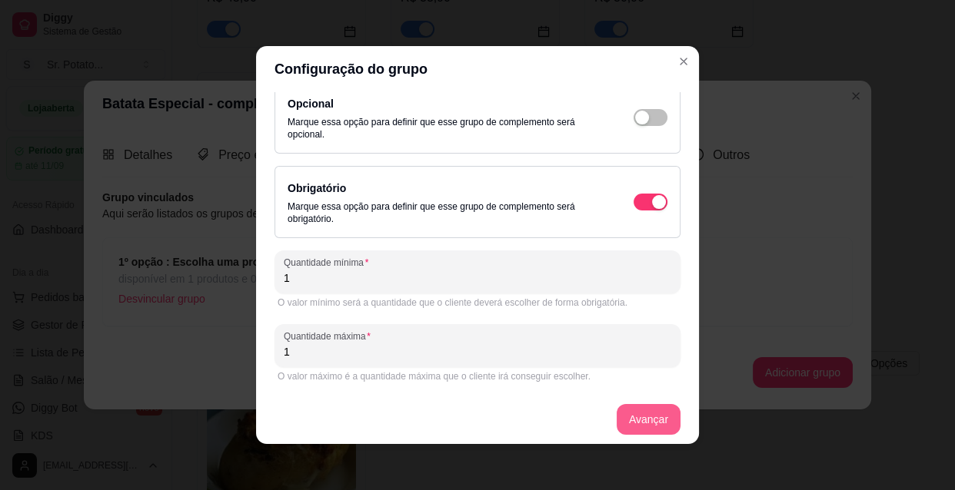
scroll to position [22, 0]
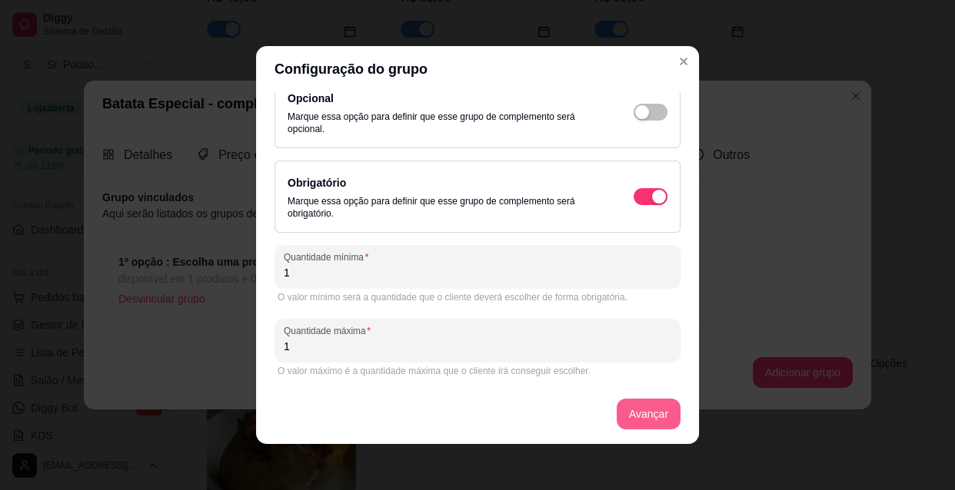
type input "1"
click at [641, 407] on button "Avançar" at bounding box center [648, 415] width 62 height 30
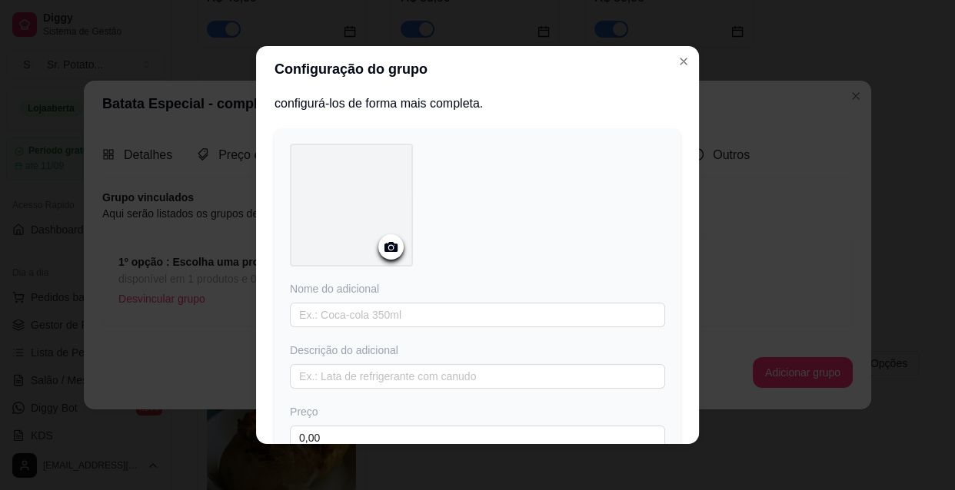
click at [386, 251] on icon at bounding box center [390, 247] width 13 height 10
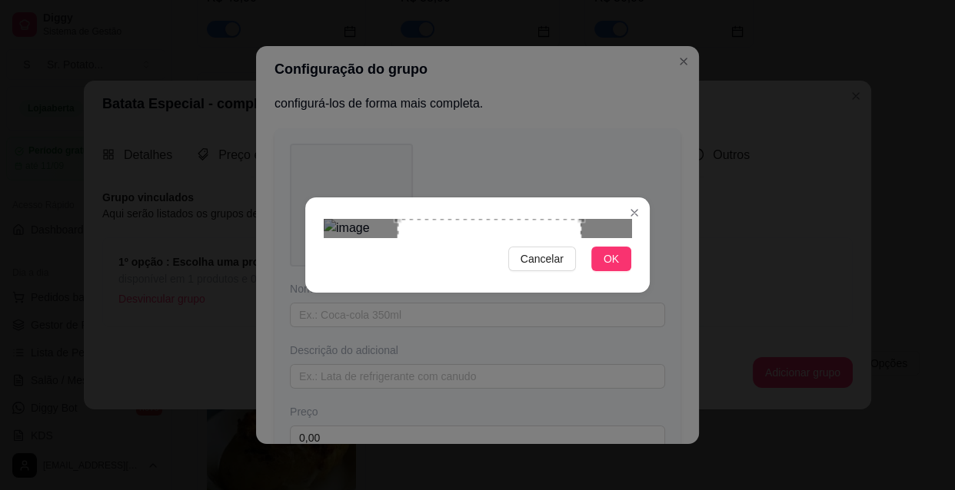
click at [529, 248] on div "Use the arrow keys to move the crop selection area" at bounding box center [489, 311] width 184 height 184
click at [607, 267] on span "OK" at bounding box center [610, 259] width 15 height 17
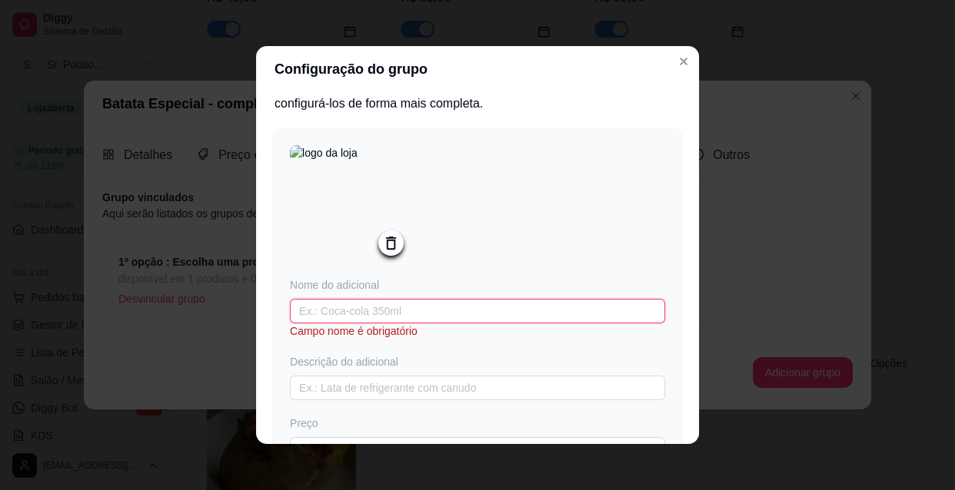
click at [420, 314] on input "text" at bounding box center [477, 311] width 375 height 25
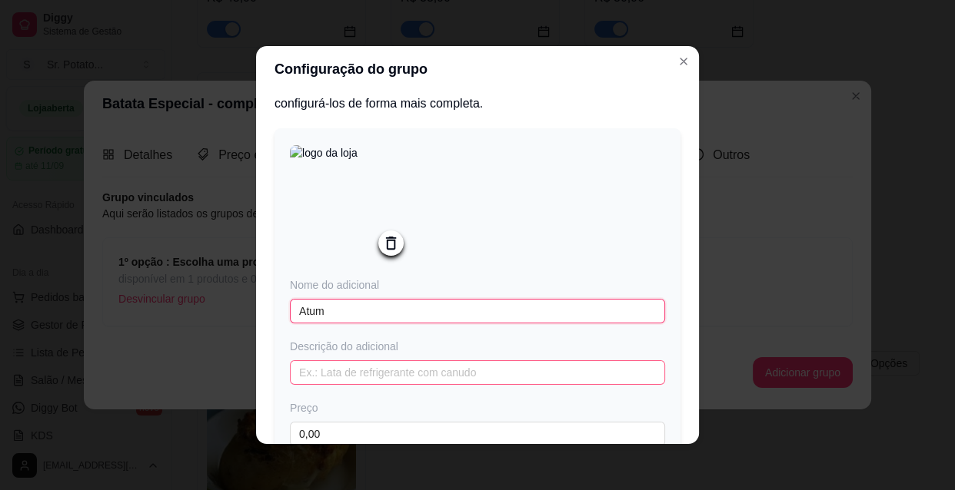
type input "Atum"
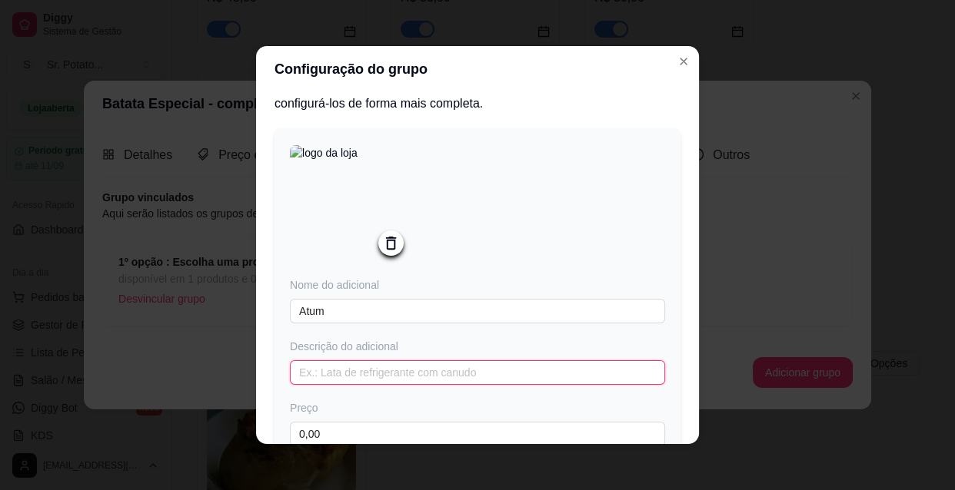
click at [369, 373] on input "text" at bounding box center [477, 372] width 375 height 25
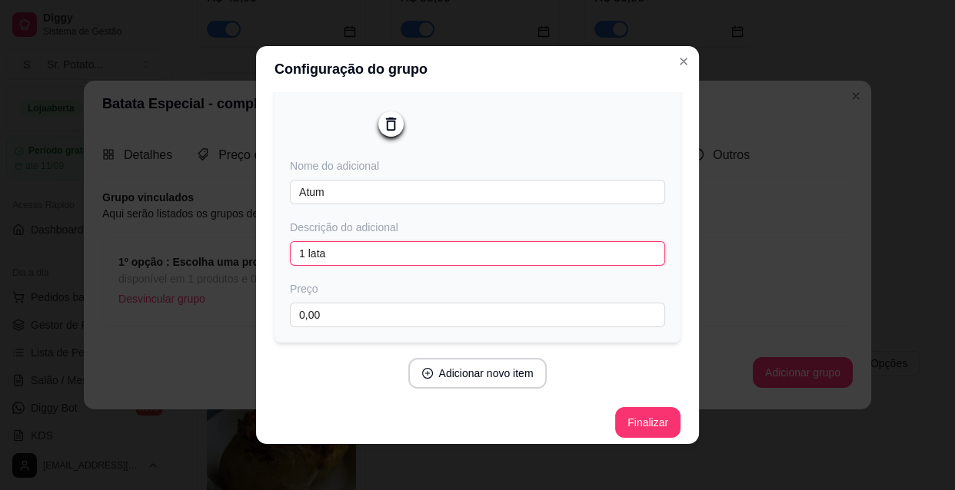
scroll to position [153, 0]
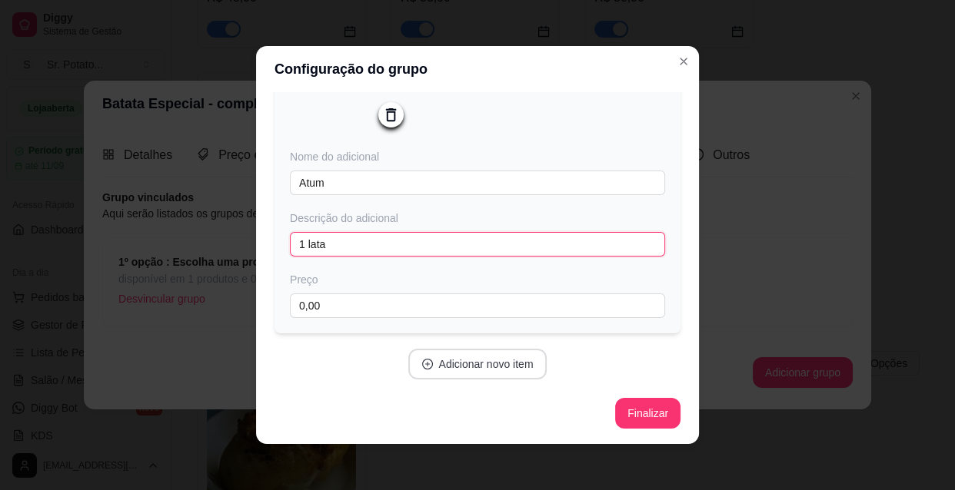
type input "1 lata"
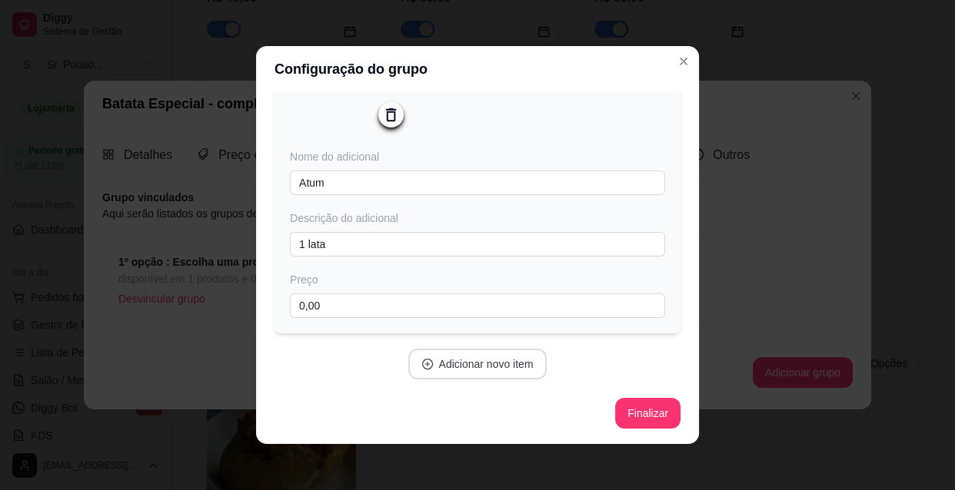
click at [478, 366] on button "Adicionar novo item" at bounding box center [477, 364] width 139 height 31
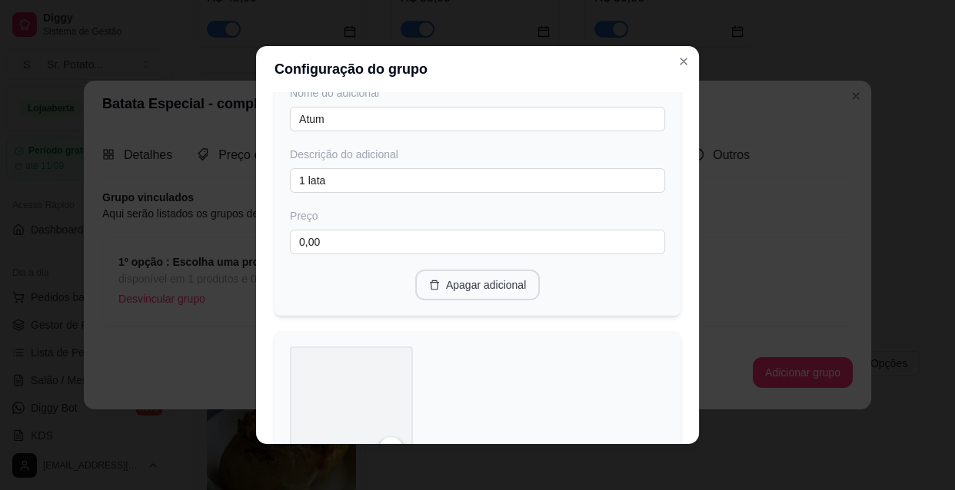
scroll to position [292, 0]
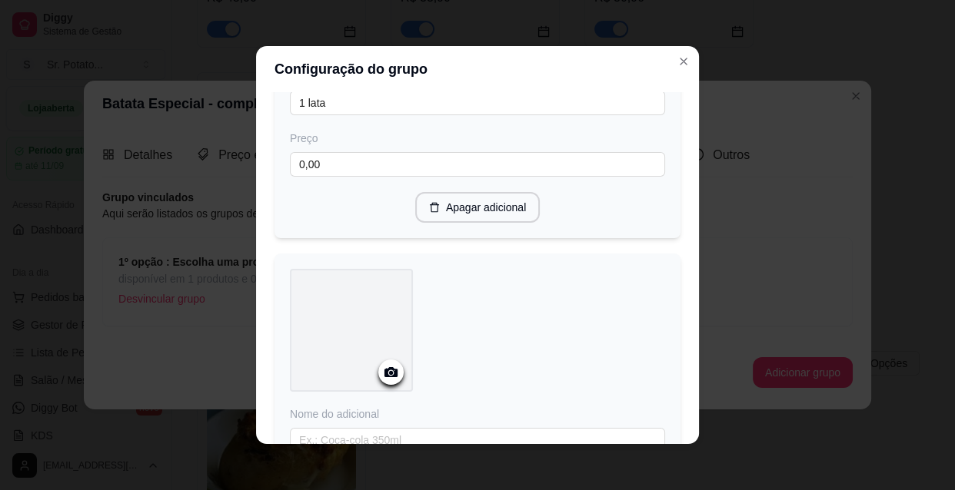
click at [384, 376] on icon at bounding box center [391, 373] width 18 height 18
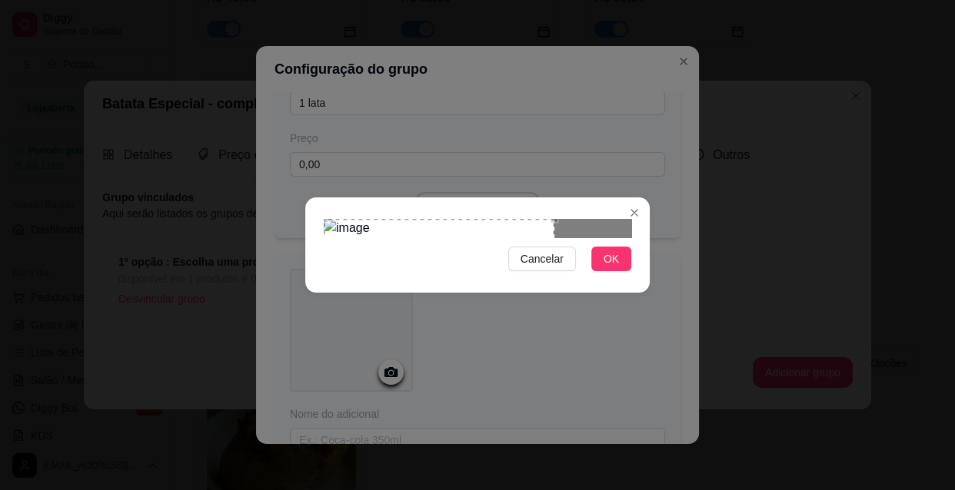
click at [446, 243] on div "Use the arrow keys to move the crop selection area" at bounding box center [439, 293] width 231 height 149
click at [368, 251] on div "Use the arrow keys to move the crop selection area" at bounding box center [439, 293] width 231 height 149
click at [564, 219] on div at bounding box center [477, 228] width 307 height 18
click at [616, 267] on span "OK" at bounding box center [610, 259] width 15 height 17
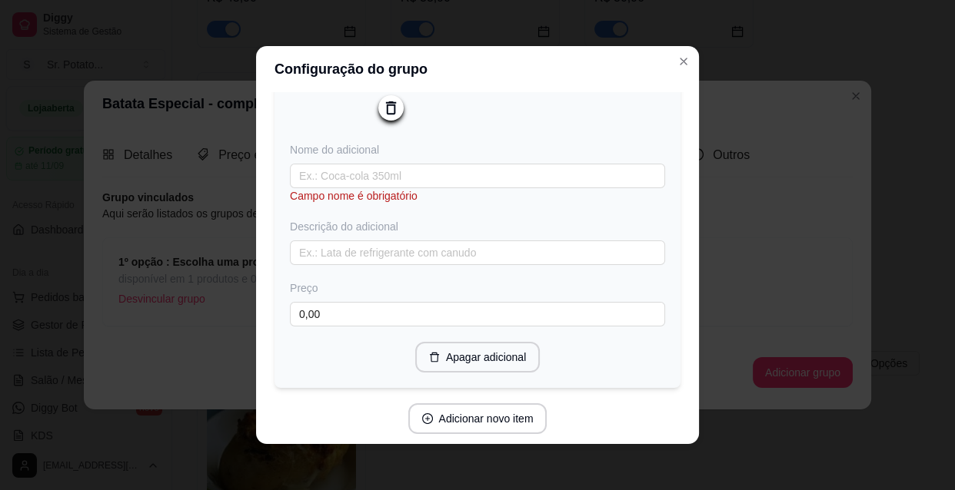
scroll to position [472, 0]
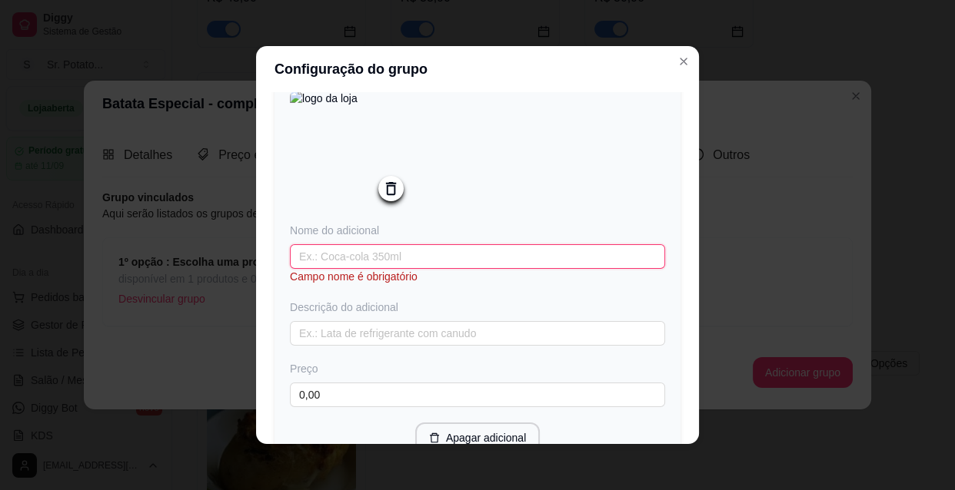
click at [369, 258] on input "text" at bounding box center [477, 256] width 375 height 25
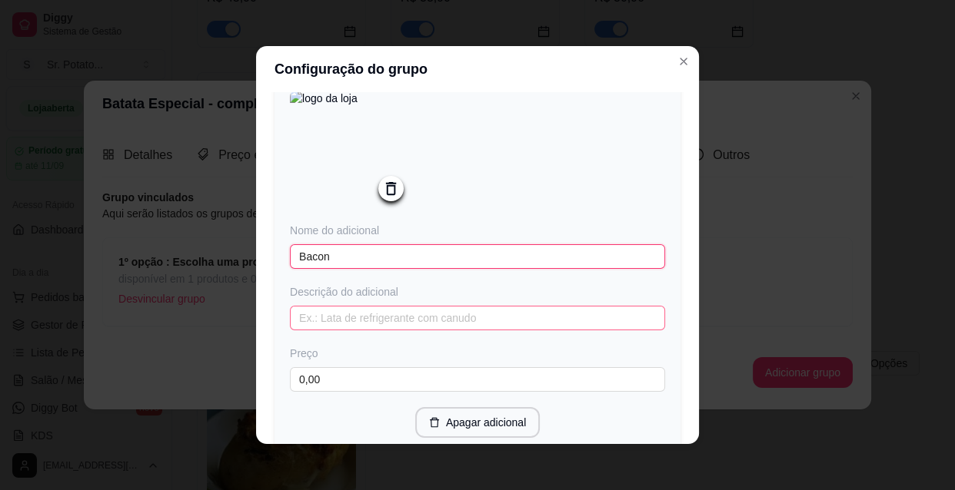
type input "Bacon"
click at [394, 323] on input "text" at bounding box center [477, 318] width 375 height 25
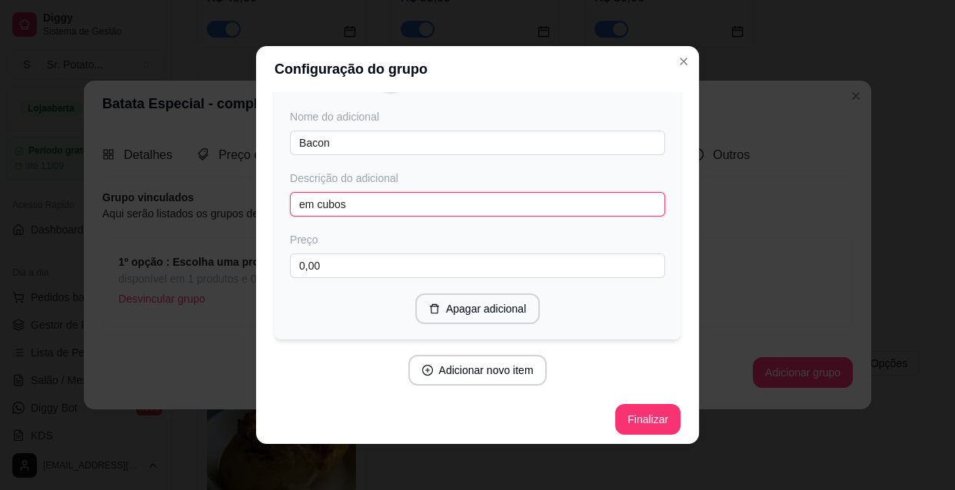
scroll to position [596, 0]
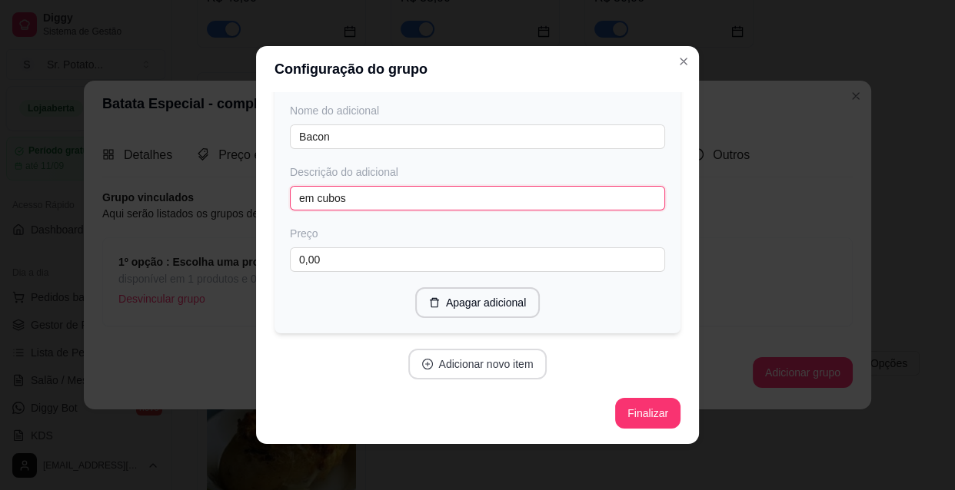
type input "em cubos"
click at [491, 367] on button "Adicionar novo item" at bounding box center [477, 364] width 139 height 31
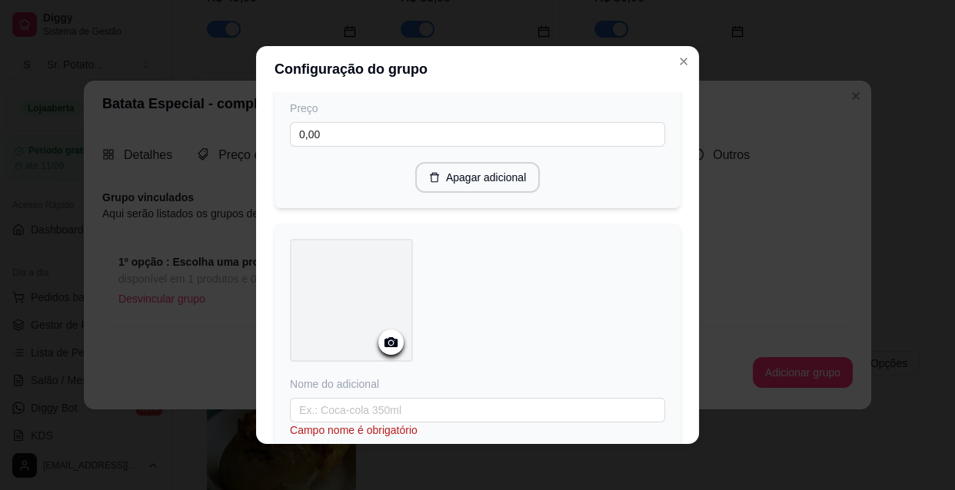
scroll to position [736, 0]
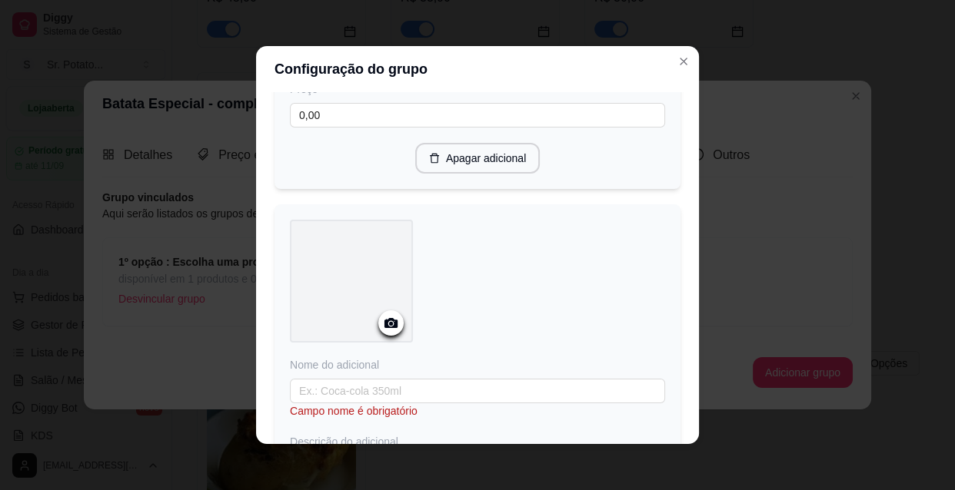
click at [387, 325] on icon at bounding box center [390, 323] width 13 height 10
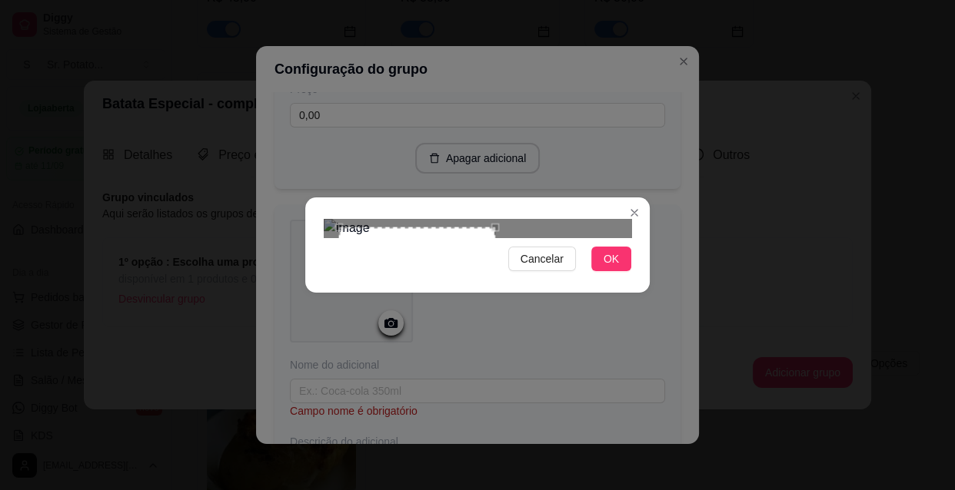
click at [470, 219] on div at bounding box center [477, 228] width 307 height 18
click at [478, 219] on img at bounding box center [477, 228] width 307 height 18
click at [549, 267] on span "Cancelar" at bounding box center [541, 259] width 43 height 17
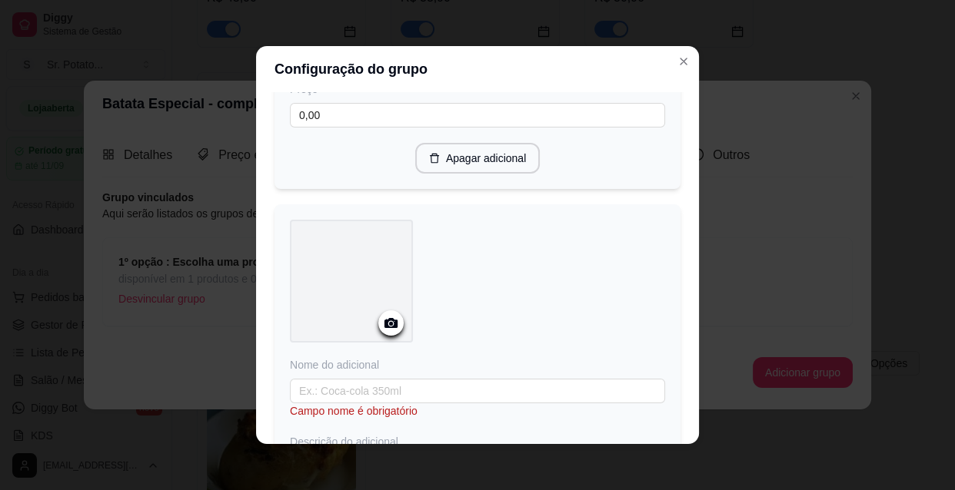
click at [389, 331] on icon at bounding box center [391, 323] width 18 height 18
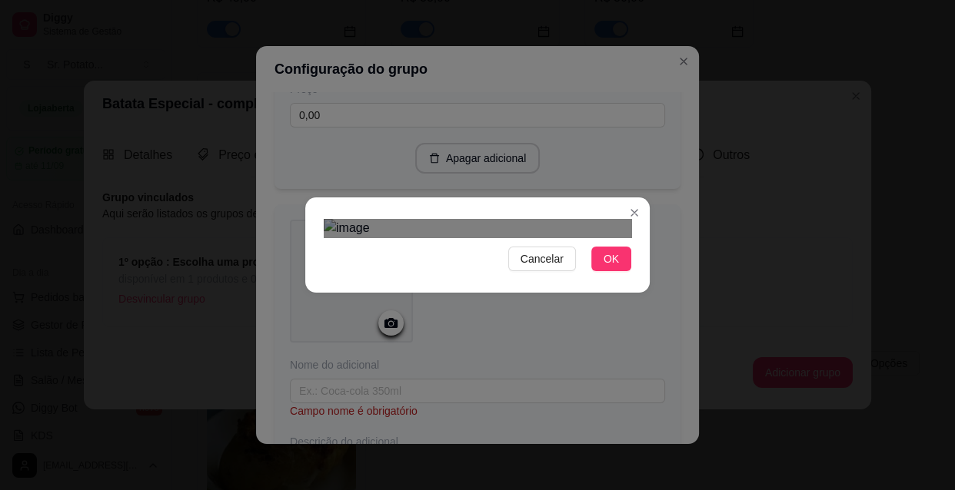
click at [480, 242] on div "Use the arrow keys to move the north east drag handle to change the crop select…" at bounding box center [480, 242] width 0 height 0
click at [623, 271] on button "OK" at bounding box center [611, 259] width 40 height 25
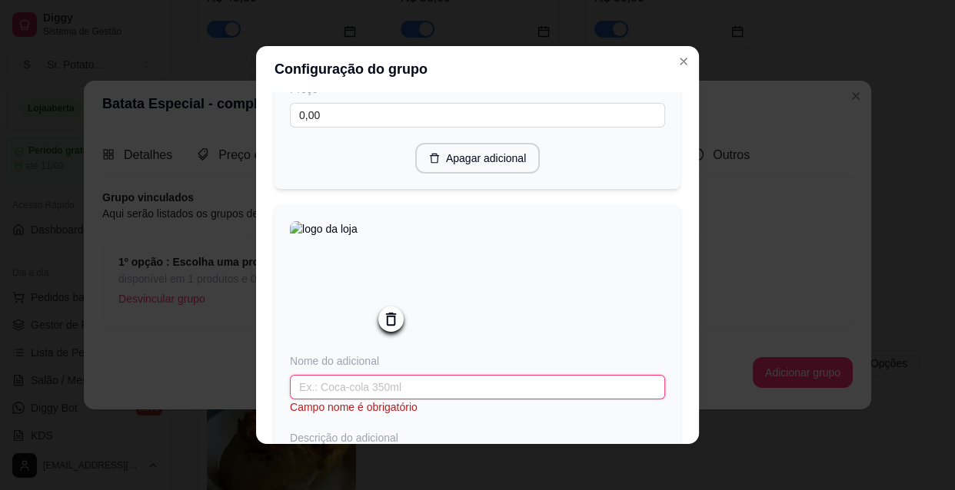
click at [380, 396] on input "text" at bounding box center [477, 387] width 375 height 25
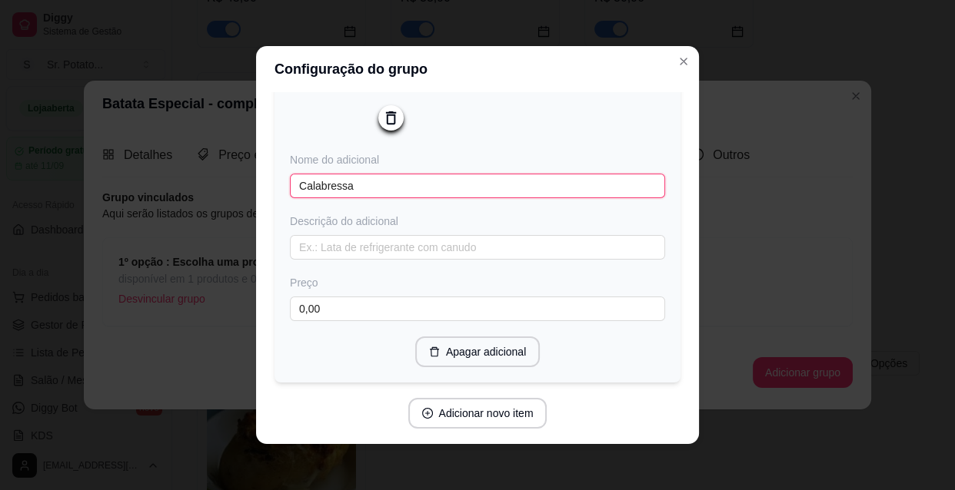
scroll to position [945, 0]
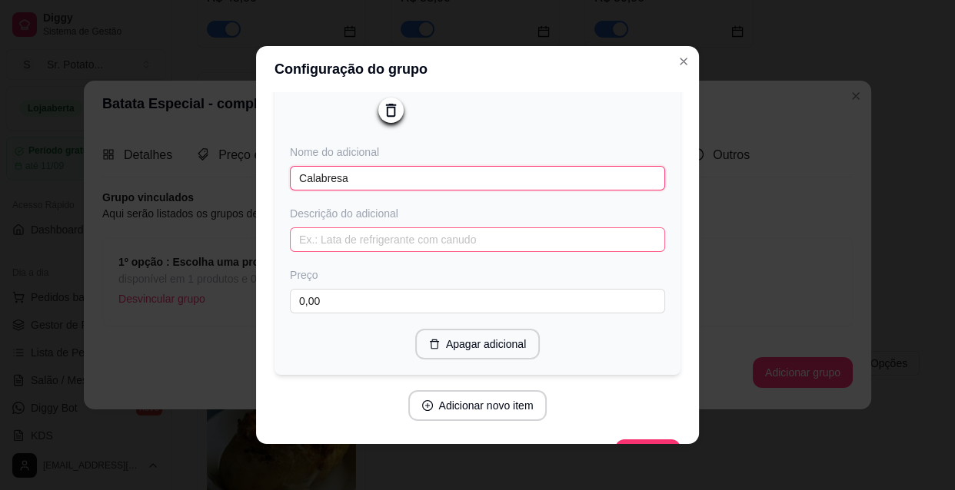
type input "Calabresa"
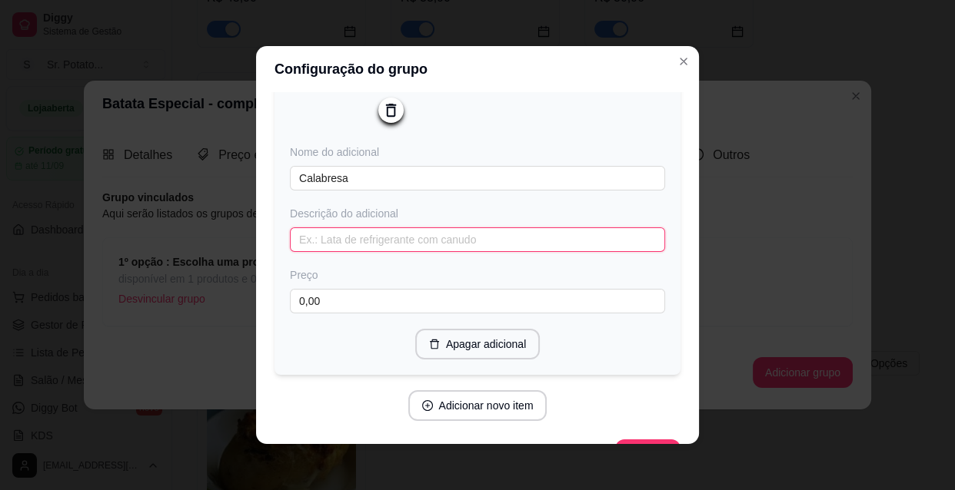
click at [354, 252] on input "text" at bounding box center [477, 239] width 375 height 25
type input "e"
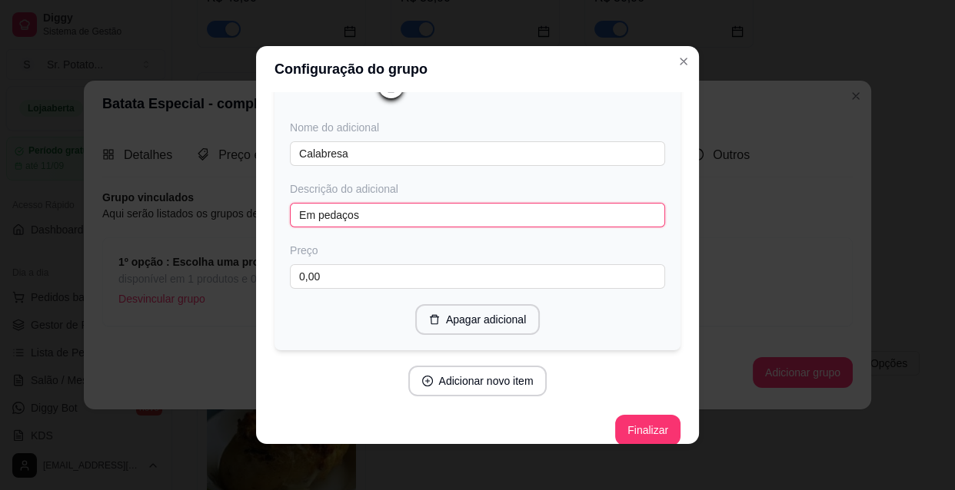
scroll to position [993, 0]
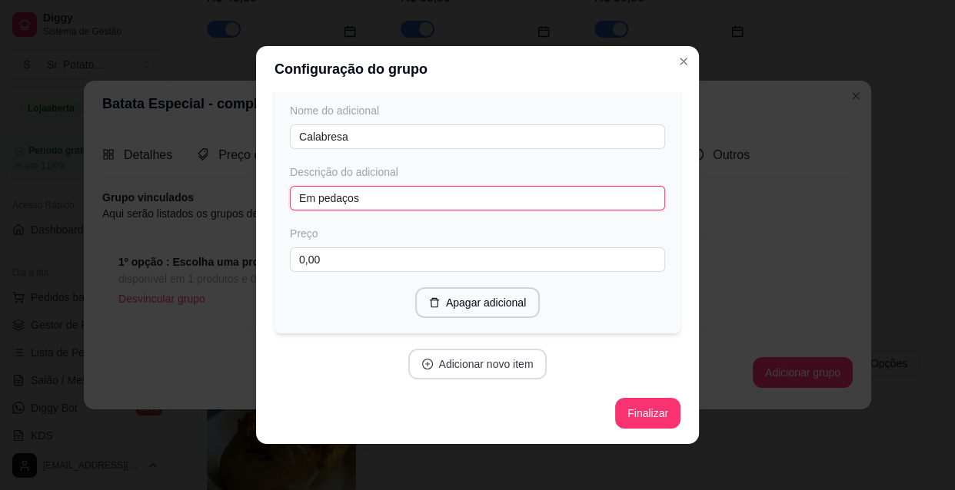
type input "Em pedaços"
click at [496, 364] on button "Adicionar novo item" at bounding box center [477, 365] width 135 height 30
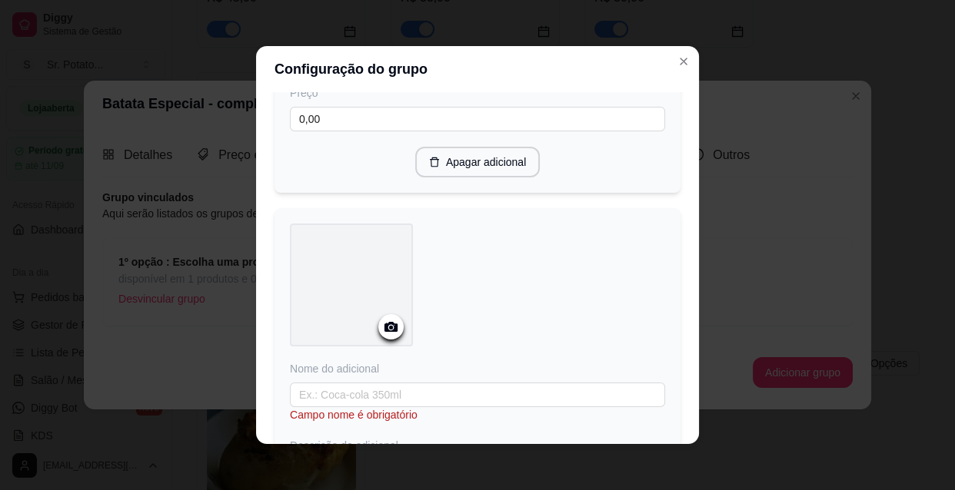
scroll to position [1133, 0]
click at [389, 324] on circle at bounding box center [391, 322] width 4 height 4
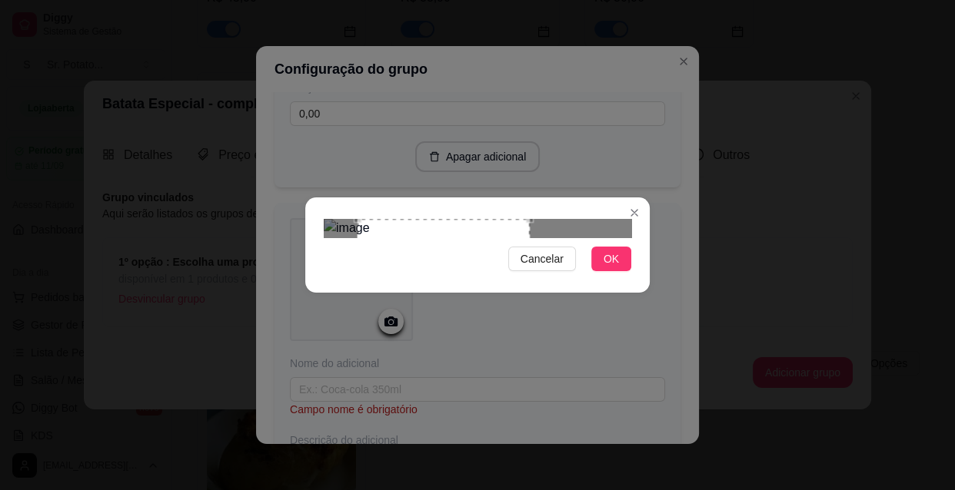
click at [424, 240] on div "Use the arrow keys to move the crop selection area" at bounding box center [443, 283] width 172 height 129
click at [605, 267] on span "OK" at bounding box center [610, 259] width 15 height 17
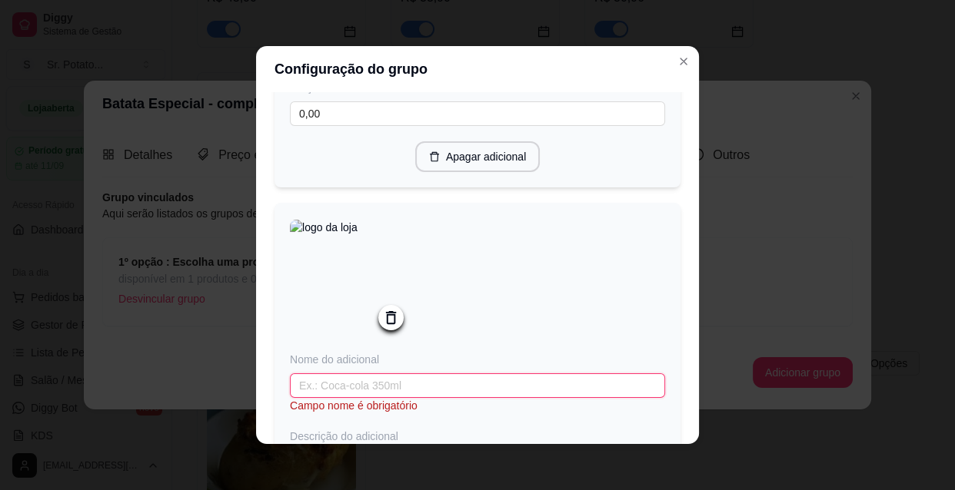
click at [379, 394] on input "text" at bounding box center [477, 386] width 375 height 25
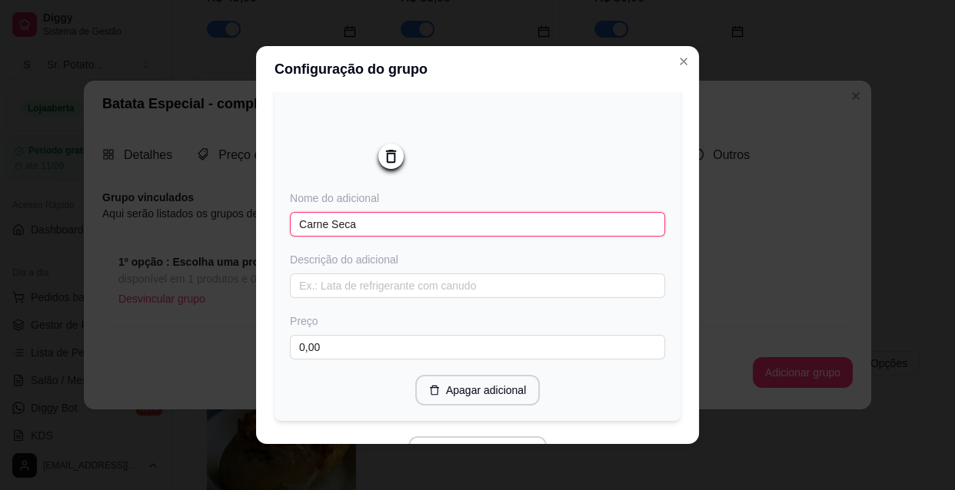
scroll to position [1343, 0]
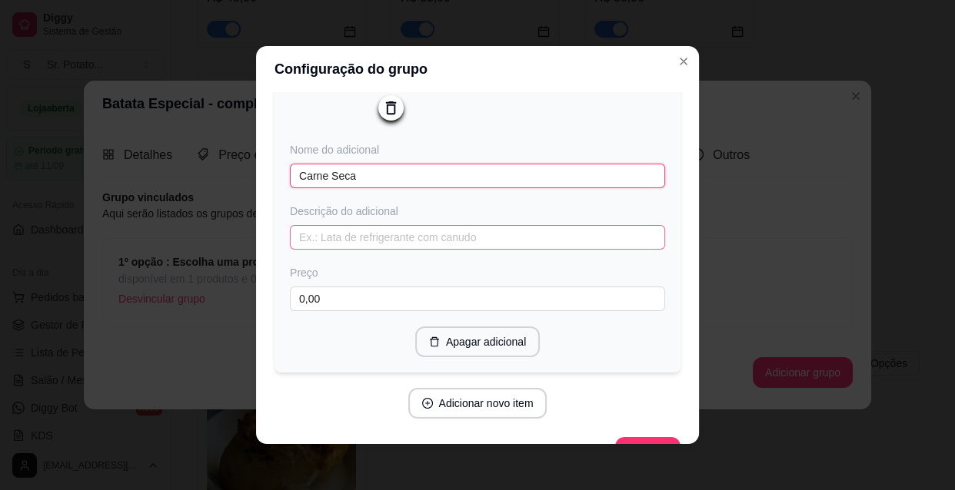
type input "Carne Seca"
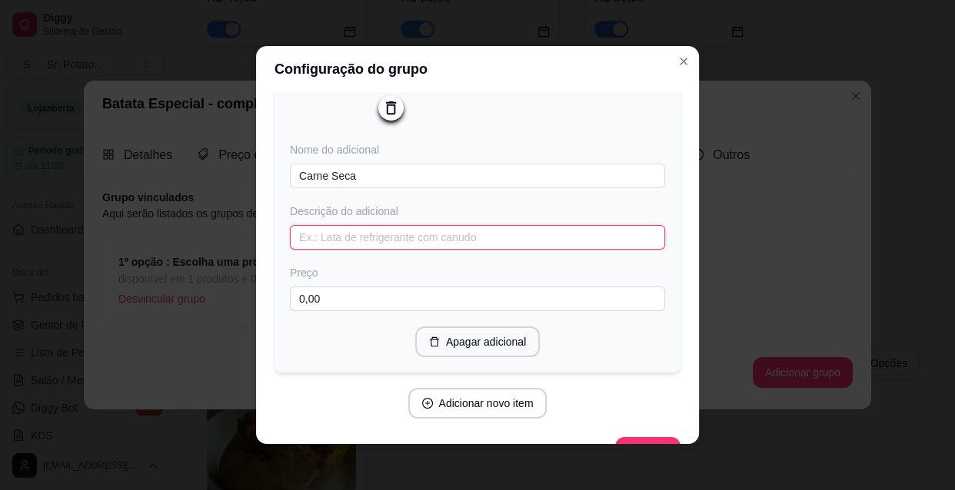
click at [360, 248] on input "text" at bounding box center [477, 237] width 375 height 25
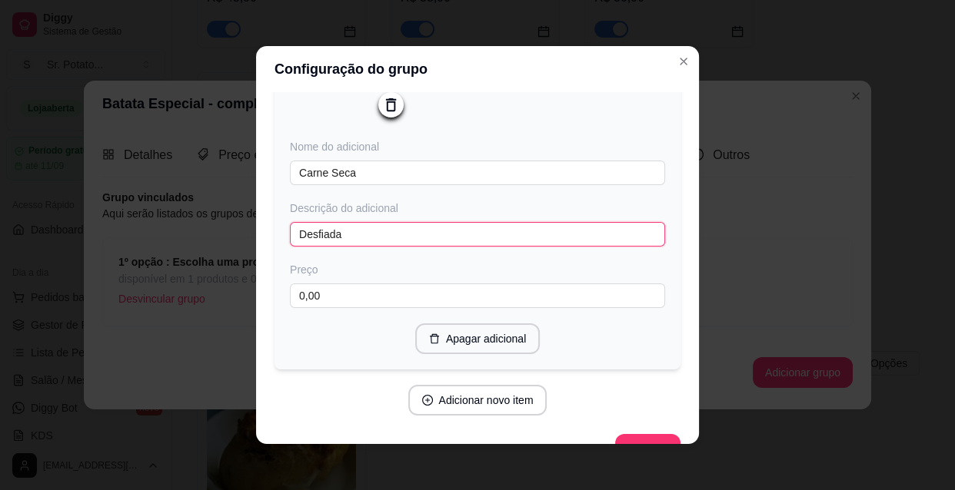
scroll to position [1391, 0]
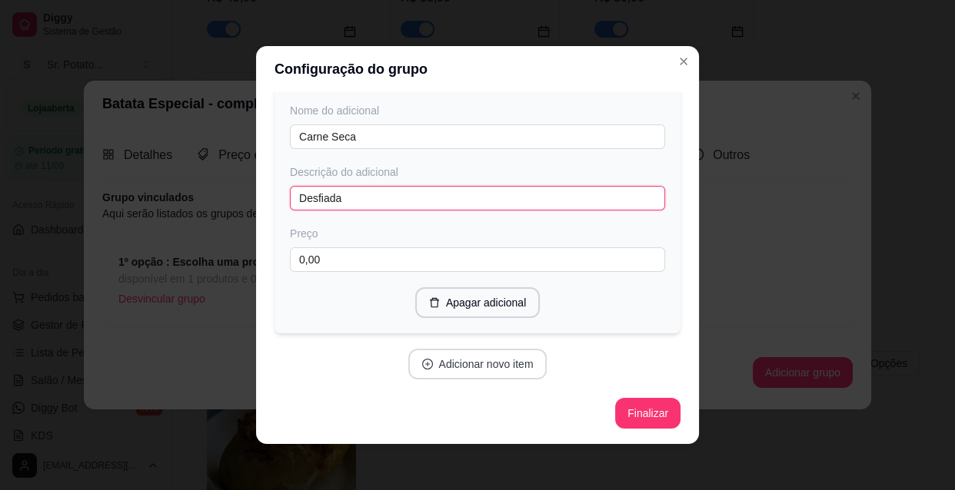
type input "Desfiada"
click at [503, 367] on button "Adicionar novo item" at bounding box center [477, 364] width 139 height 31
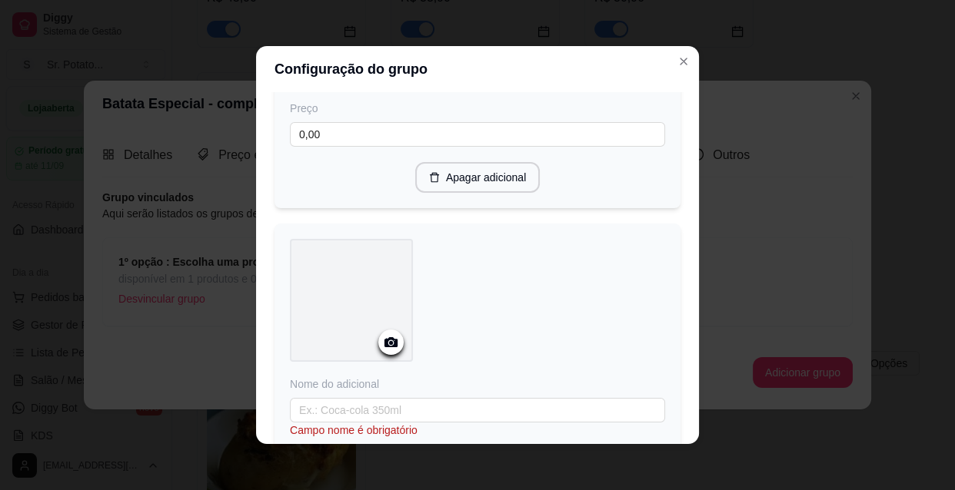
scroll to position [1530, 0]
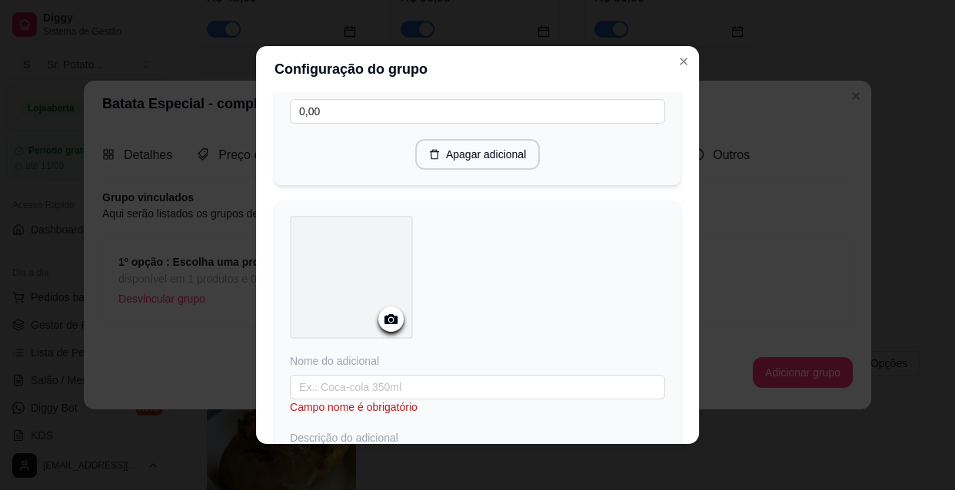
click at [389, 322] on circle at bounding box center [391, 320] width 4 height 4
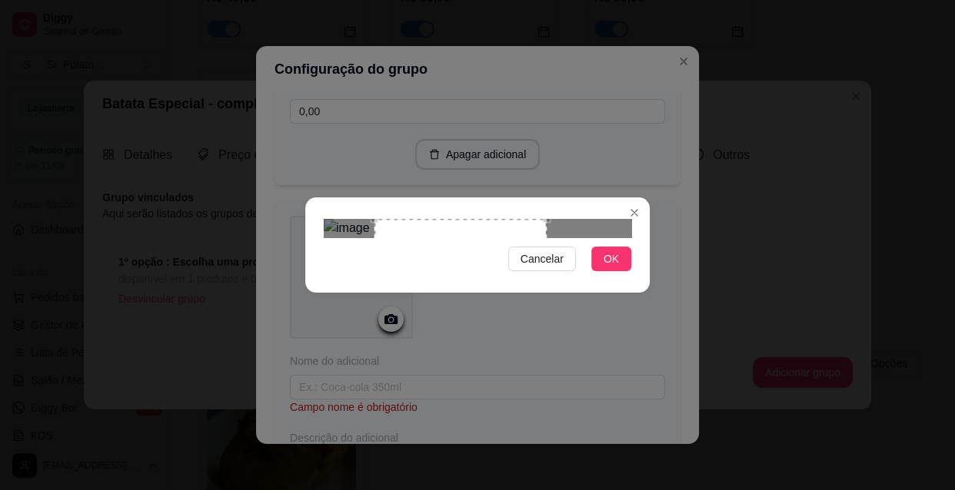
click at [472, 240] on div "Use the arrow keys to move the crop selection area" at bounding box center [460, 283] width 172 height 129
click at [606, 267] on span "OK" at bounding box center [610, 259] width 15 height 17
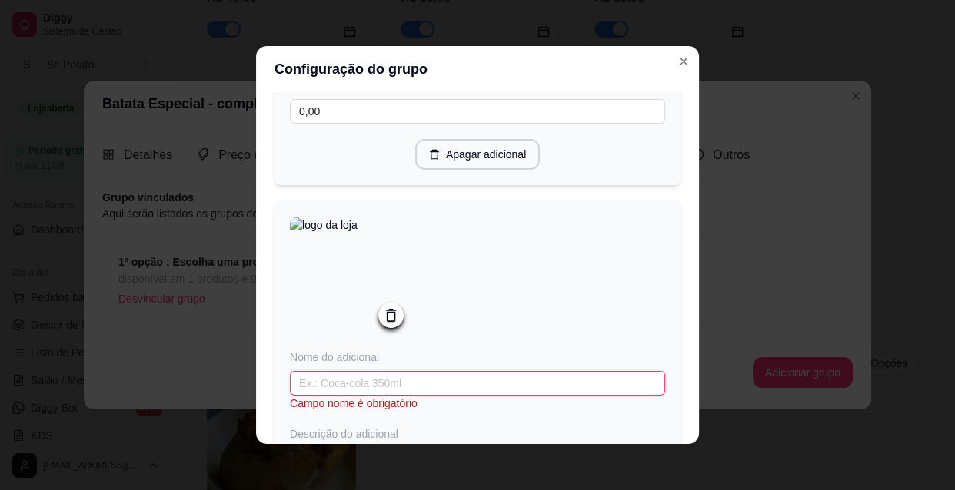
click at [394, 396] on input "text" at bounding box center [477, 383] width 375 height 25
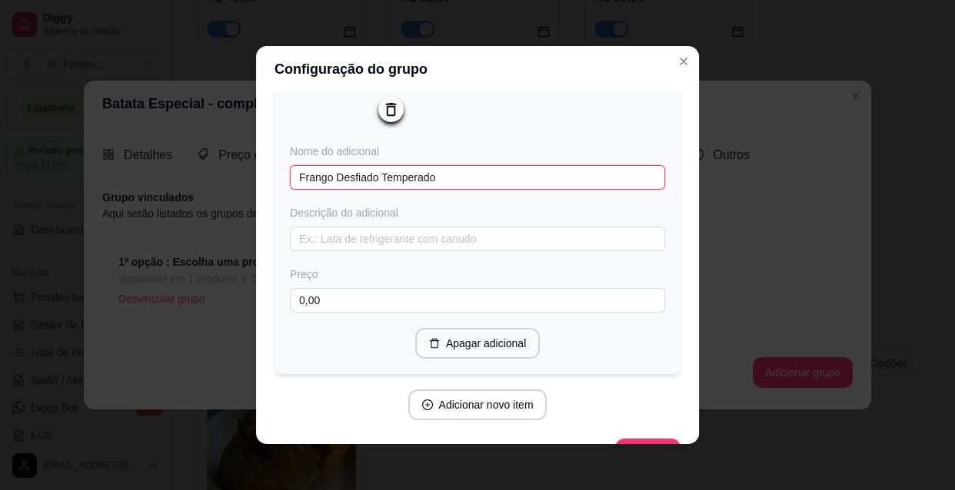
scroll to position [1788, 0]
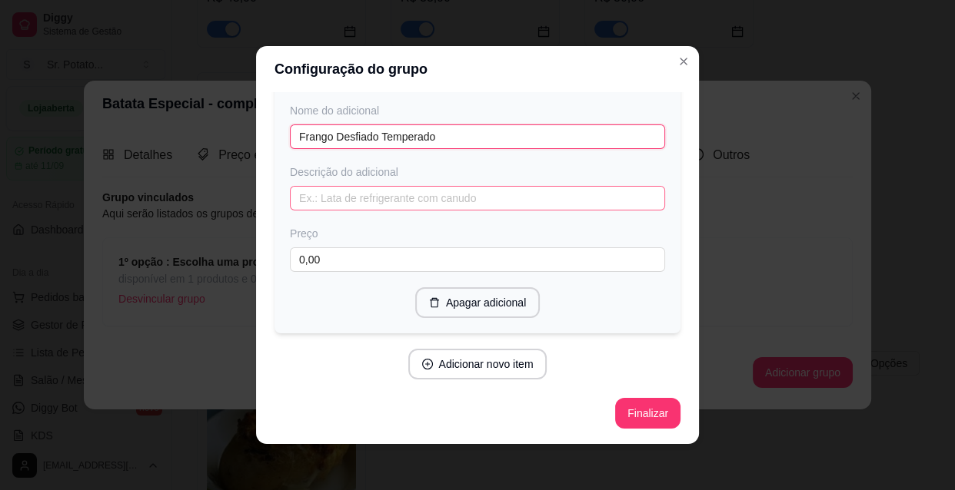
type input "Frango Desfiado Temperado"
click at [351, 197] on input "text" at bounding box center [477, 198] width 375 height 25
type input "Des"
click at [446, 135] on input "Frango Desfiado Temperado" at bounding box center [477, 137] width 375 height 25
type input "Frango Desfiado Temperado"
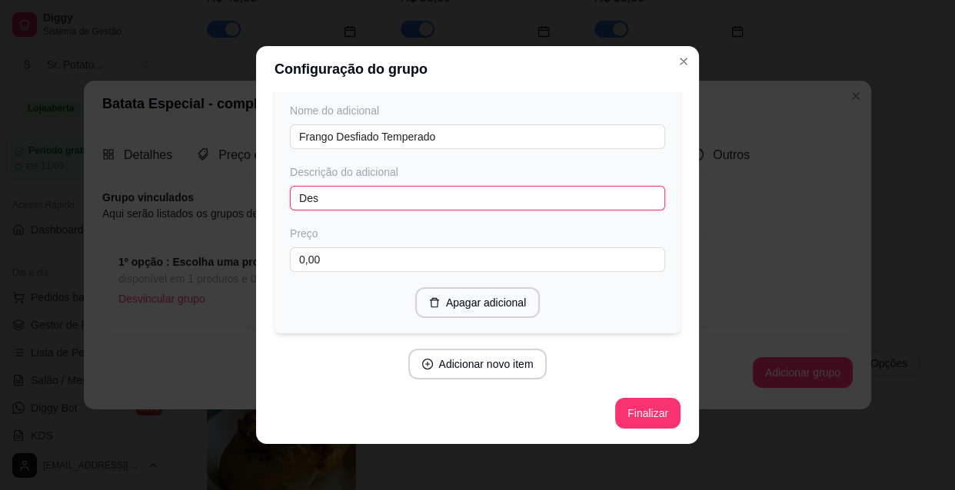
click at [353, 208] on input "Des" at bounding box center [477, 198] width 375 height 25
type input "Desfiado"
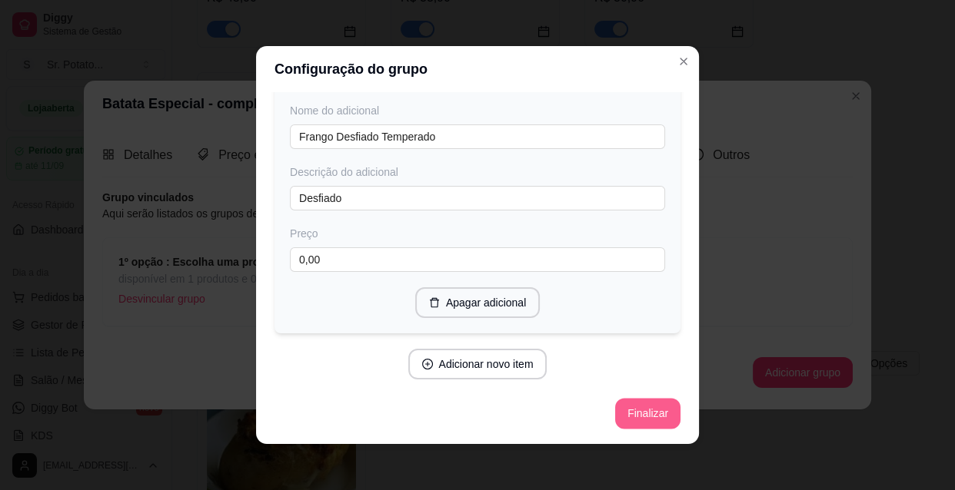
click at [647, 412] on button "Finalizar" at bounding box center [647, 413] width 65 height 31
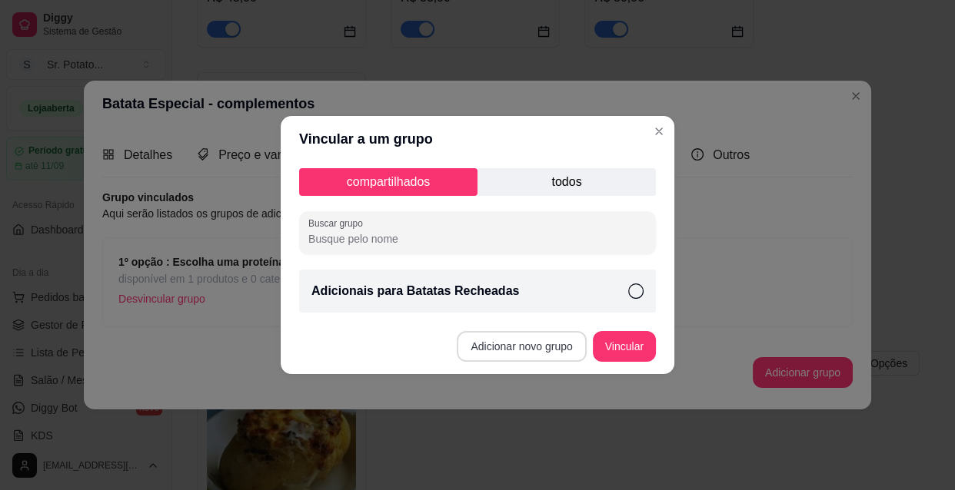
click at [520, 348] on button "Adicionar novo grupo" at bounding box center [521, 346] width 129 height 31
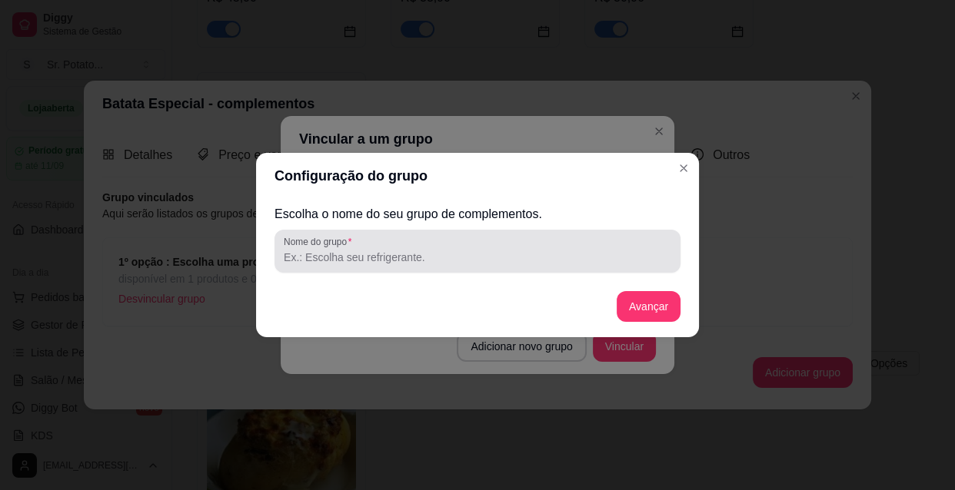
click at [424, 251] on input "Nome do grupo" at bounding box center [477, 257] width 387 height 15
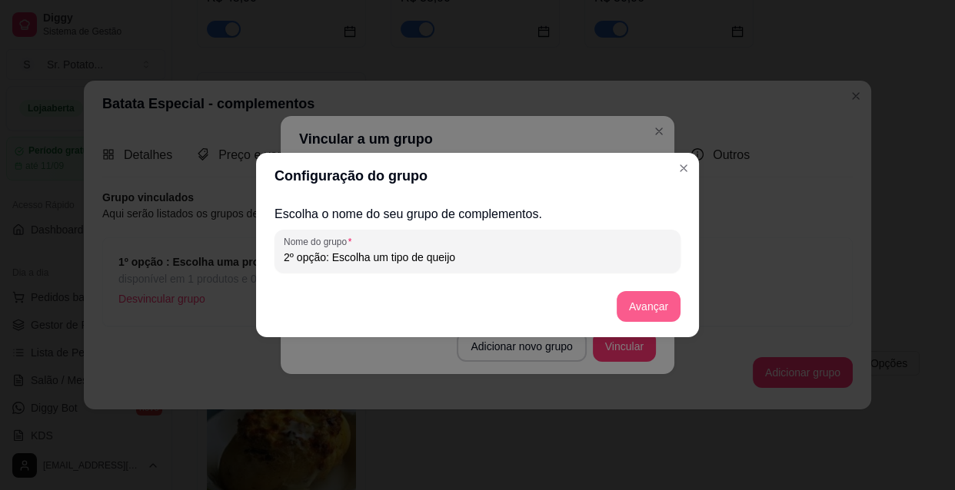
type input "2º opção: Escolha um tipo de queijo"
click at [639, 307] on button "Avançar" at bounding box center [648, 306] width 64 height 31
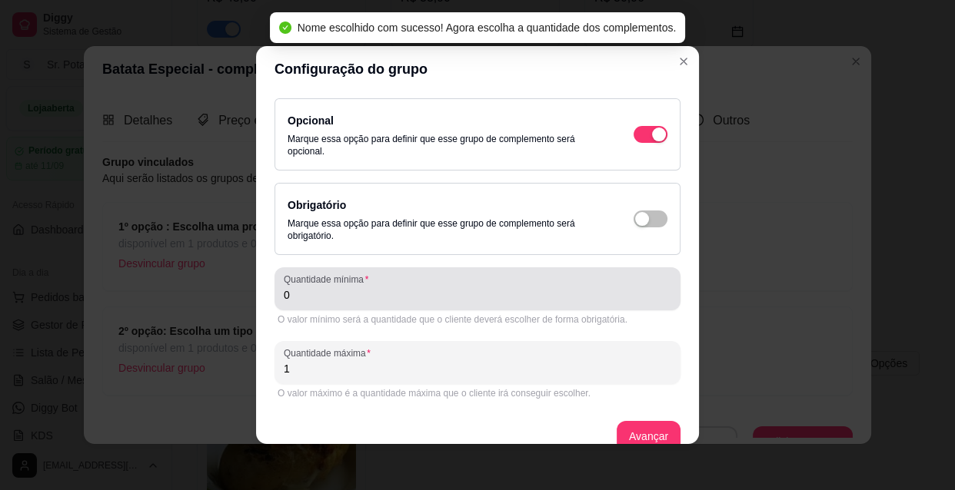
click at [307, 302] on div "0" at bounding box center [477, 289] width 387 height 31
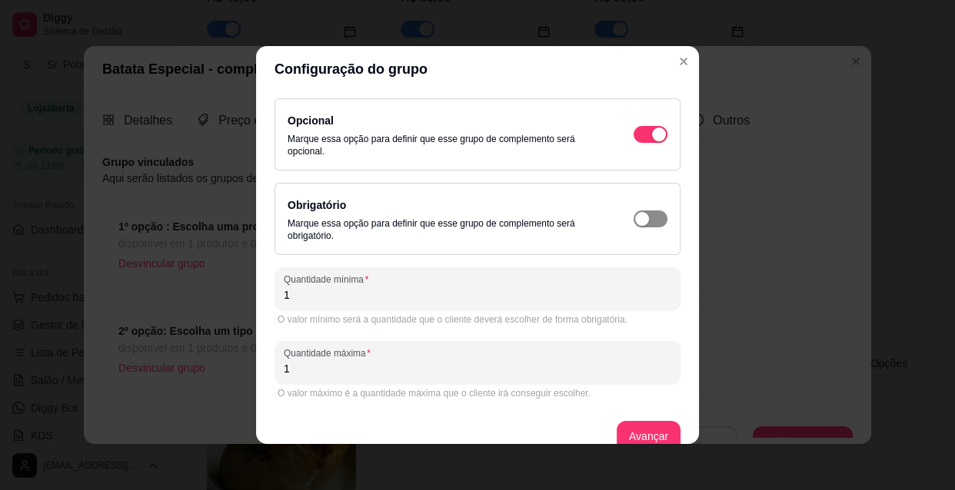
type input "1"
click at [652, 141] on div "button" at bounding box center [659, 135] width 14 height 14
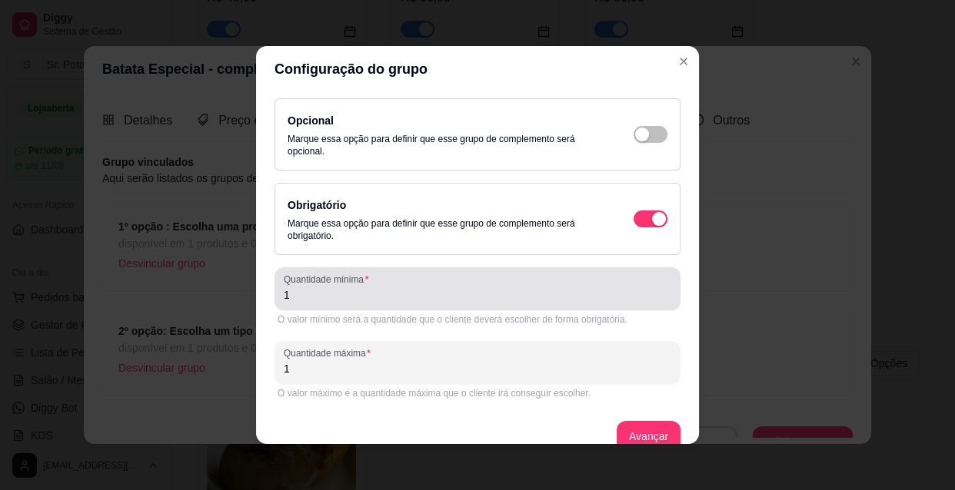
scroll to position [22, 0]
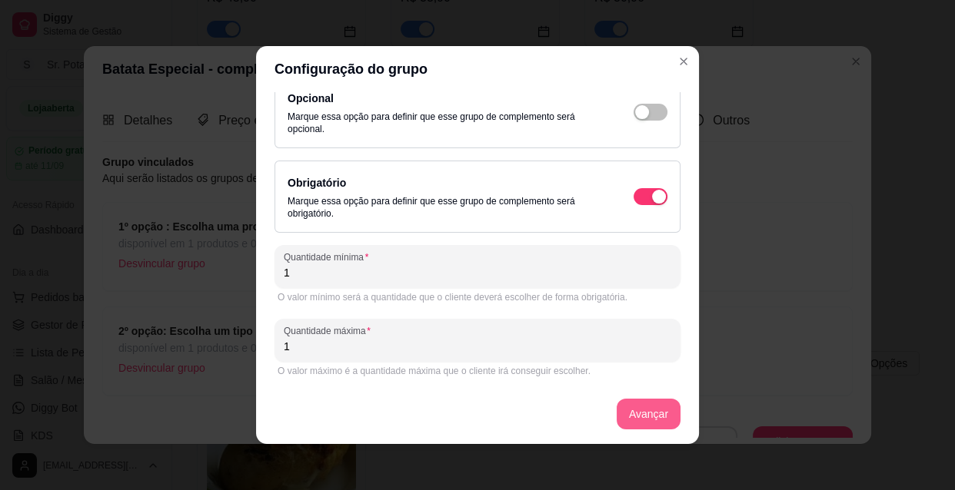
click at [646, 415] on button "Avançar" at bounding box center [648, 414] width 64 height 31
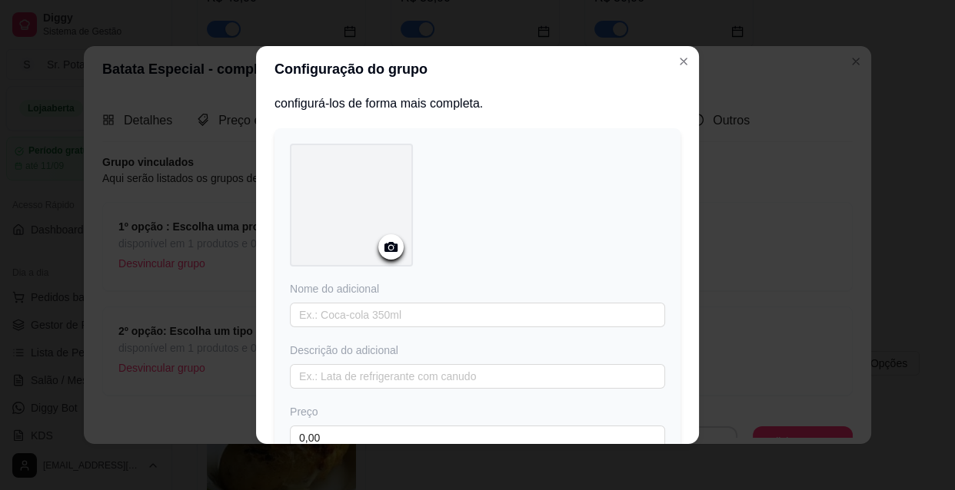
click at [384, 246] on icon at bounding box center [390, 247] width 13 height 10
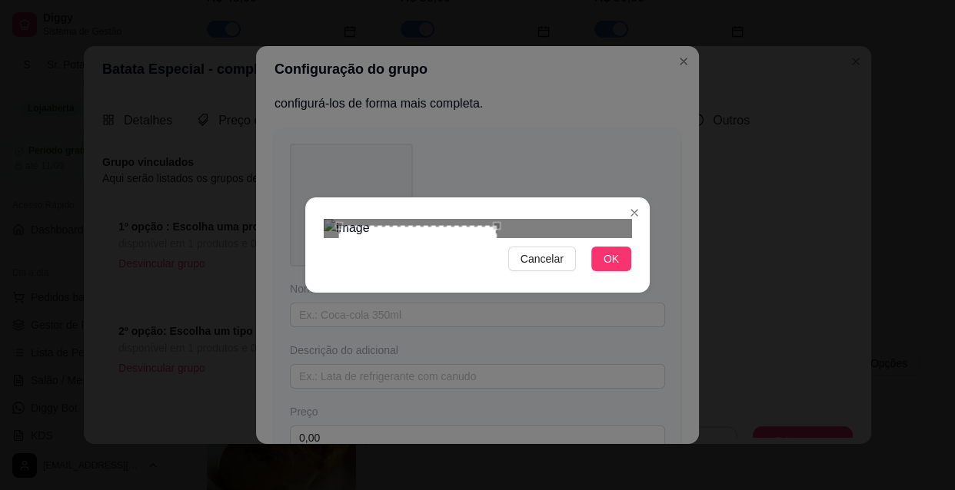
click at [493, 226] on div "Use the arrow keys to move the crop selection area" at bounding box center [418, 305] width 158 height 158
click at [600, 271] on button "OK" at bounding box center [611, 259] width 40 height 25
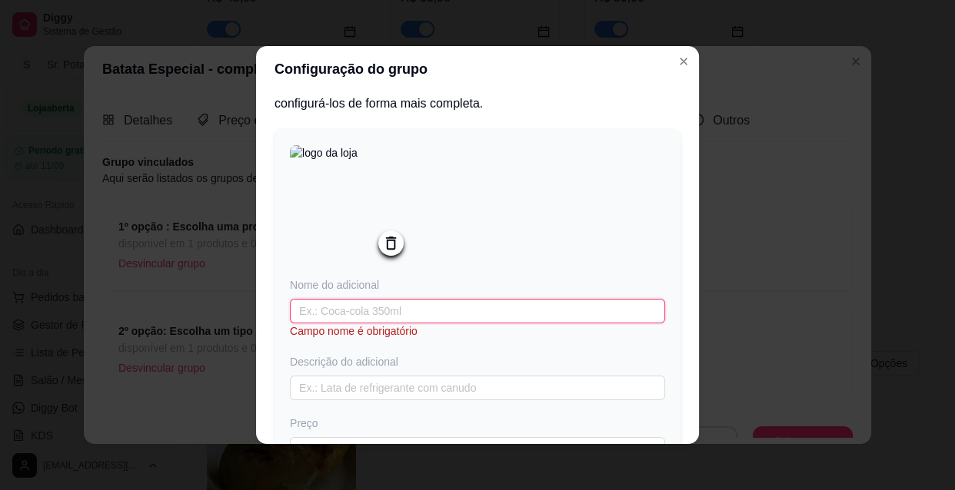
click at [385, 314] on input "text" at bounding box center [477, 311] width 375 height 25
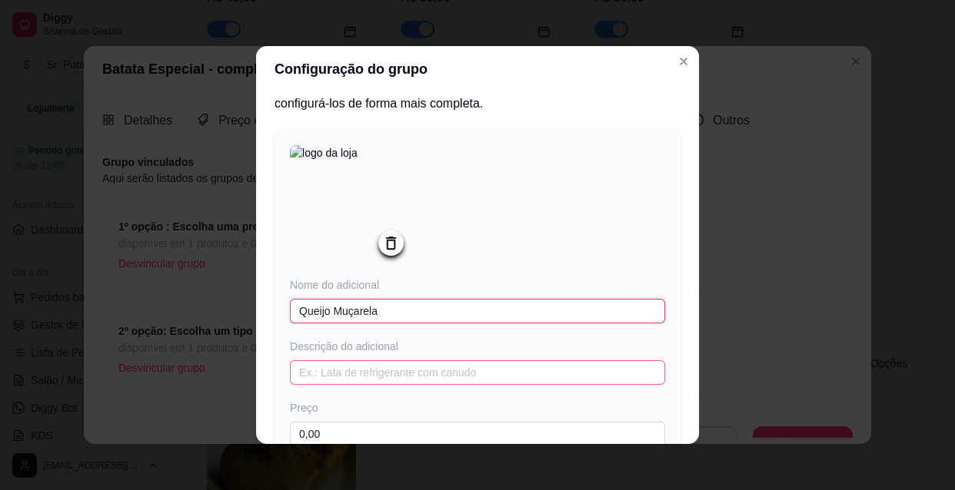
type input "Queijo Muçarela"
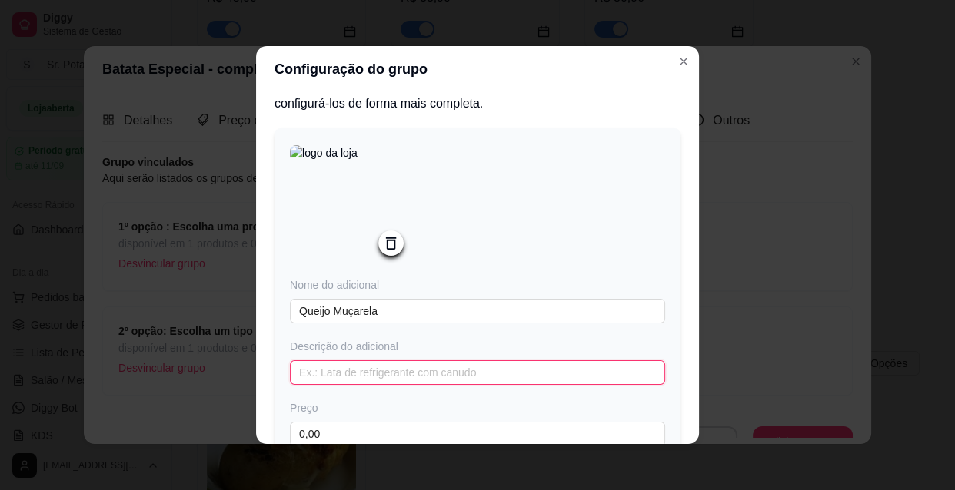
click at [388, 369] on input "text" at bounding box center [477, 372] width 375 height 25
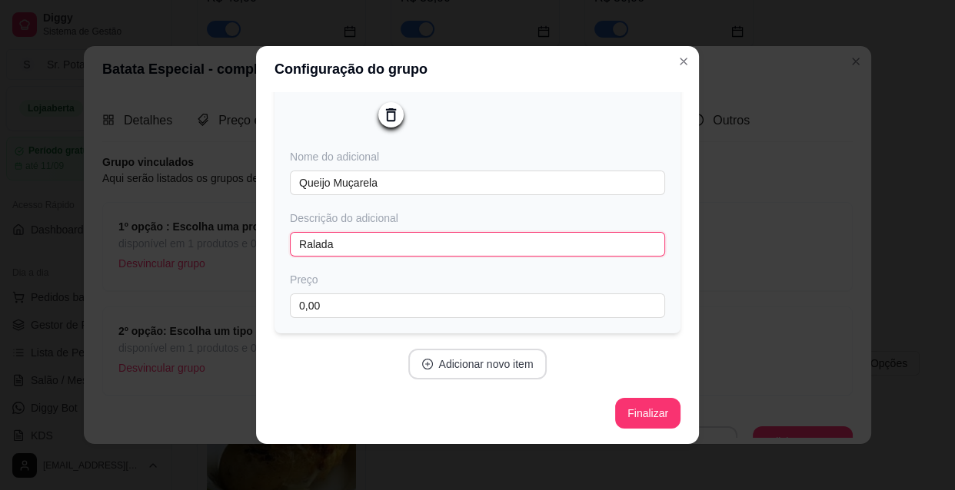
type input "Ralada"
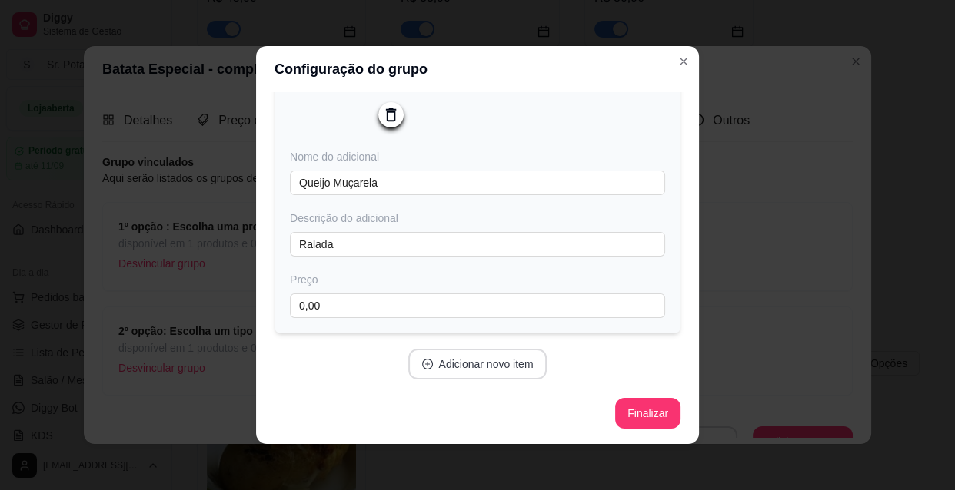
click at [484, 367] on button "Adicionar novo item" at bounding box center [477, 364] width 139 height 31
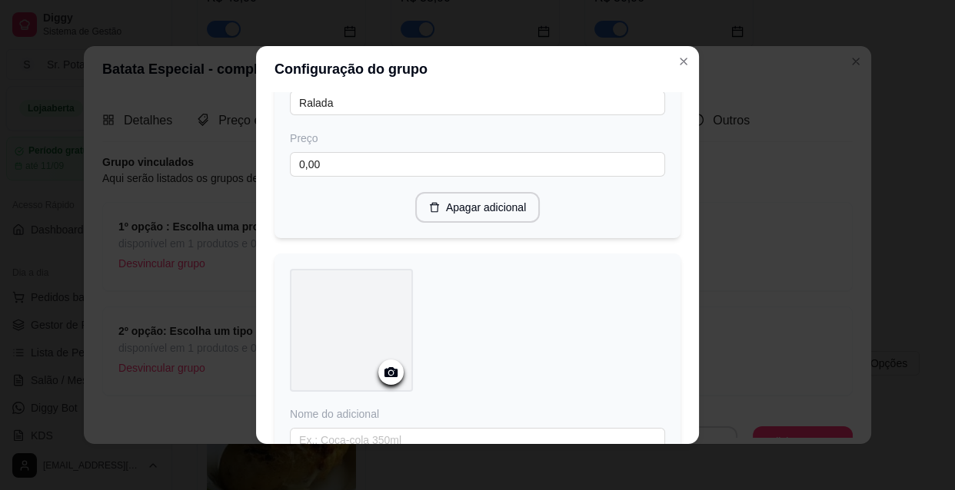
scroll to position [292, 0]
click at [390, 367] on icon at bounding box center [391, 373] width 18 height 18
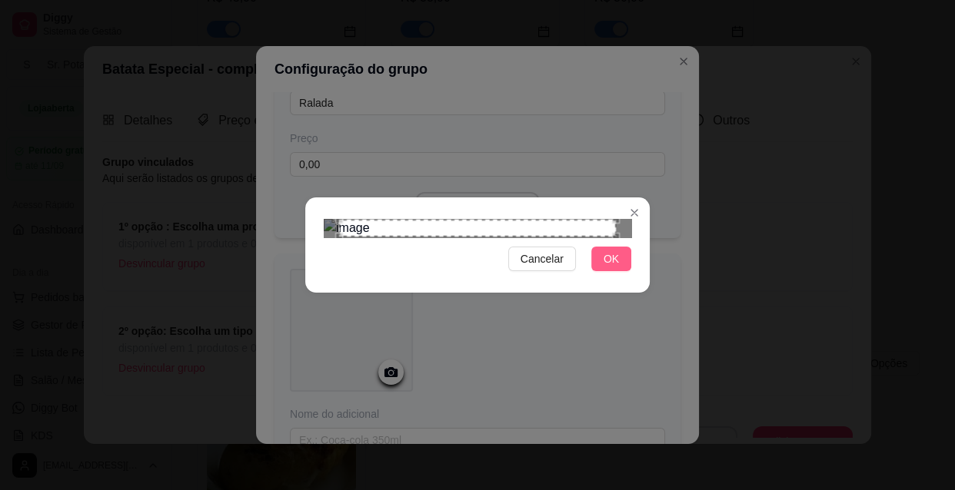
click at [606, 267] on span "OK" at bounding box center [610, 259] width 15 height 17
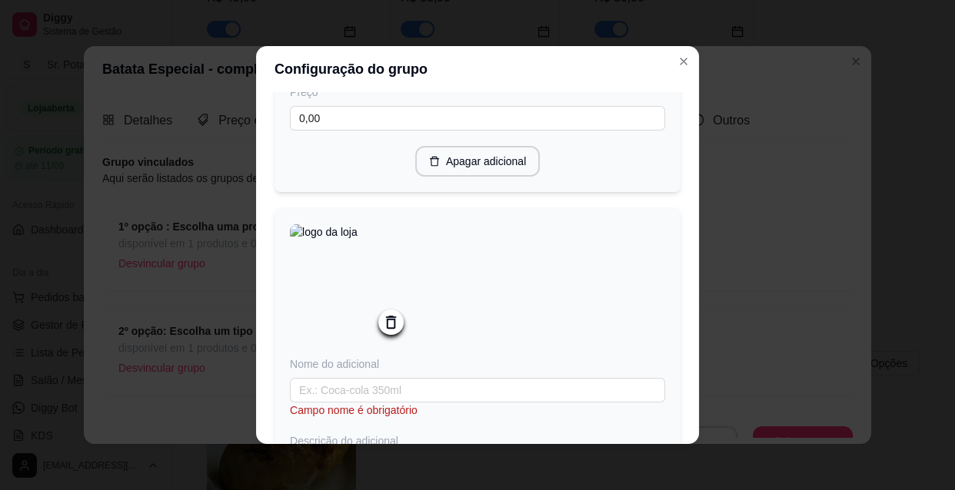
scroll to position [432, 0]
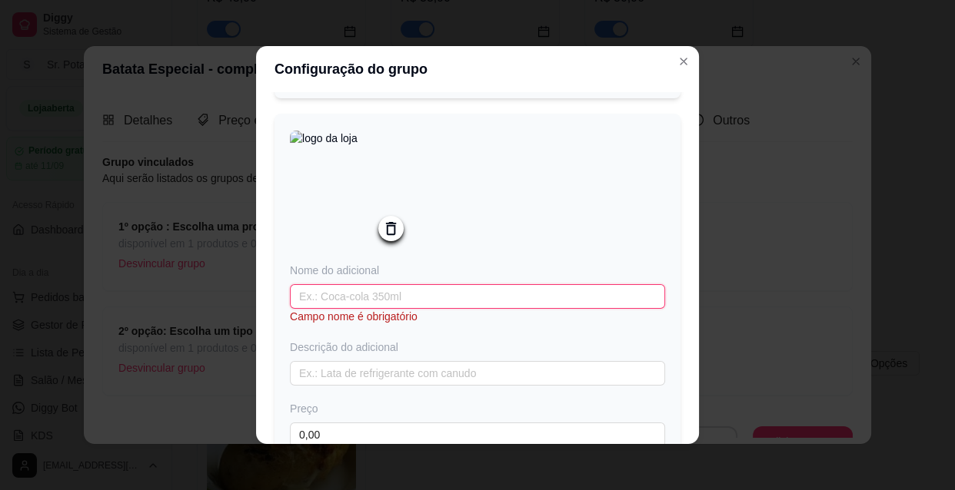
click at [377, 300] on input "text" at bounding box center [477, 296] width 375 height 25
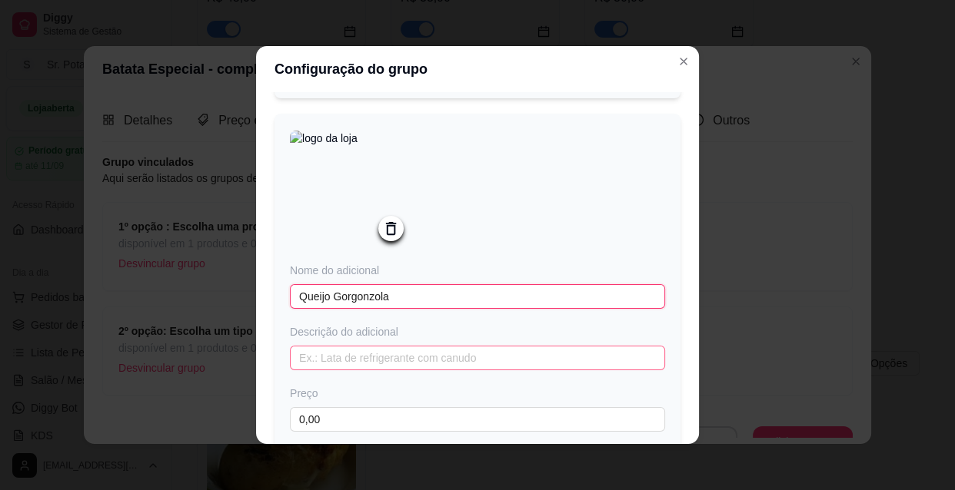
type input "Queijo Gorgonzola"
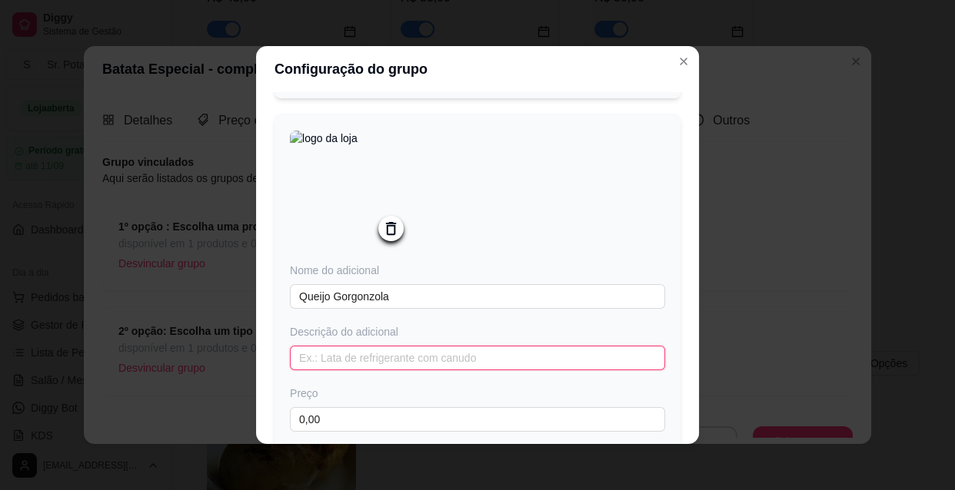
click at [391, 367] on input "text" at bounding box center [477, 358] width 375 height 25
type input "p"
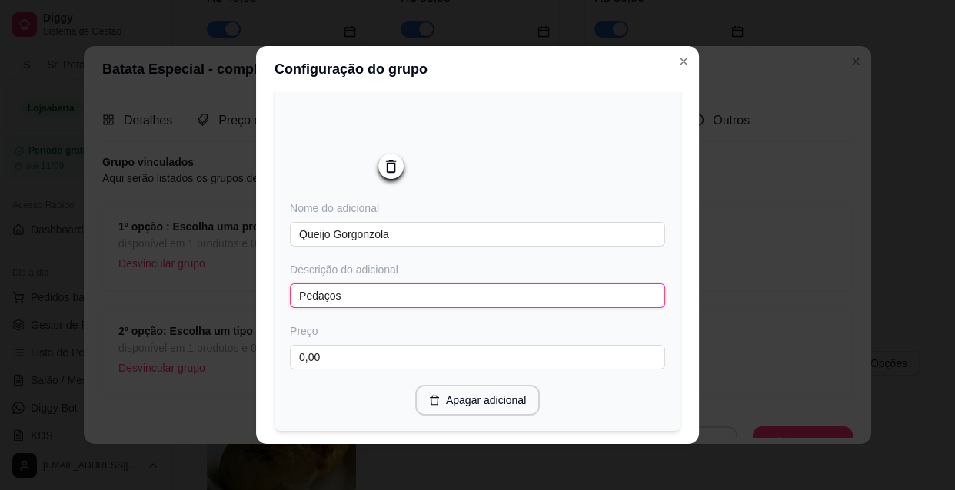
scroll to position [572, 0]
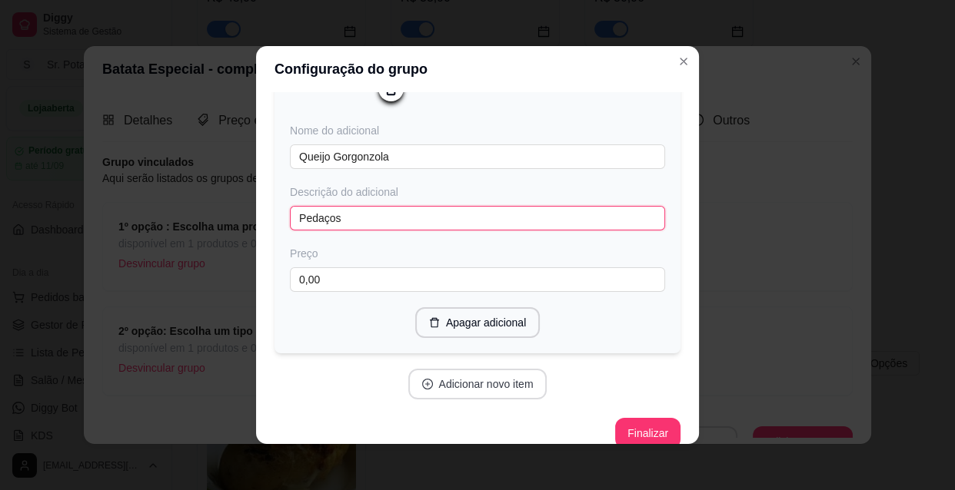
type input "Pedaços"
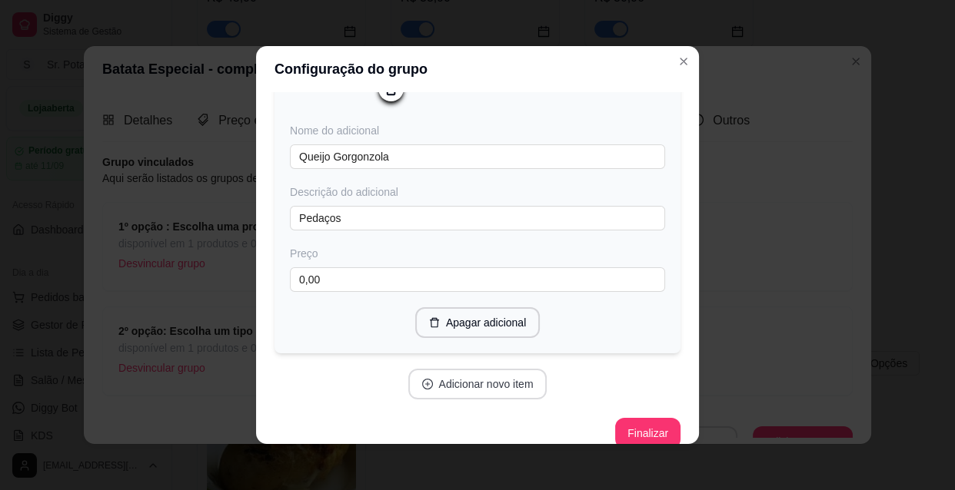
click at [485, 389] on button "Adicionar novo item" at bounding box center [477, 384] width 139 height 31
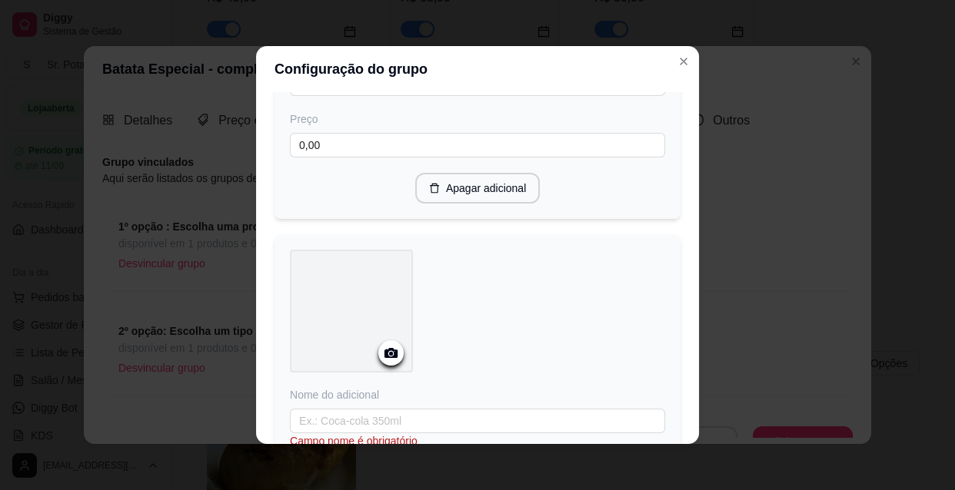
scroll to position [712, 0]
click at [389, 350] on circle at bounding box center [391, 349] width 4 height 4
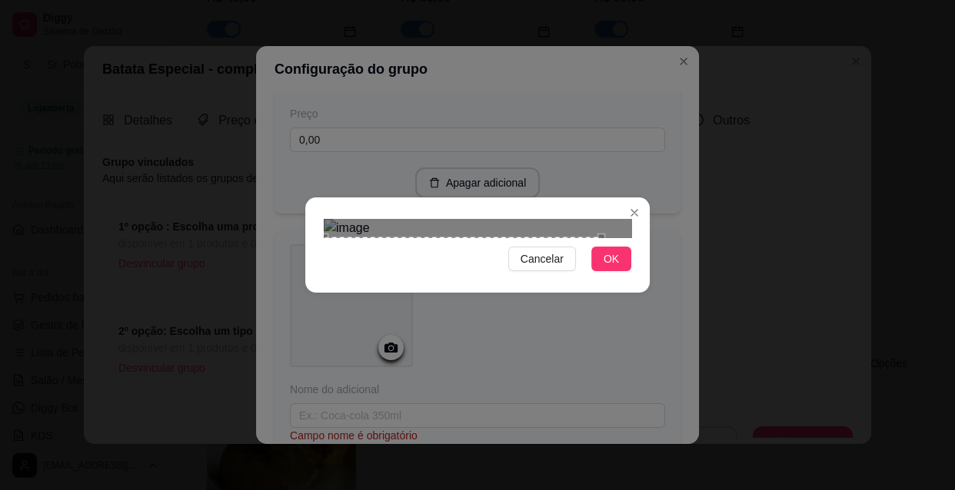
click at [429, 284] on div "Use the arrow keys to move the crop selection area" at bounding box center [462, 375] width 277 height 277
click at [602, 271] on button "OK" at bounding box center [611, 259] width 40 height 25
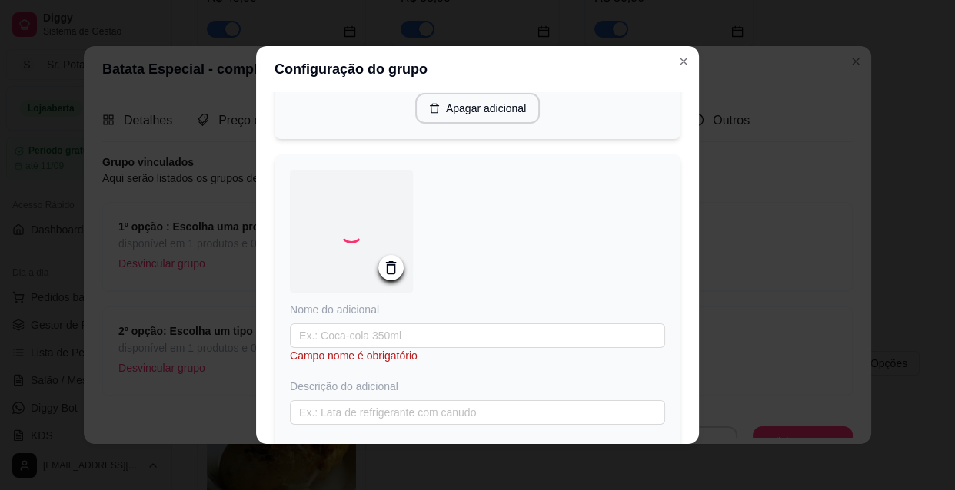
scroll to position [782, 0]
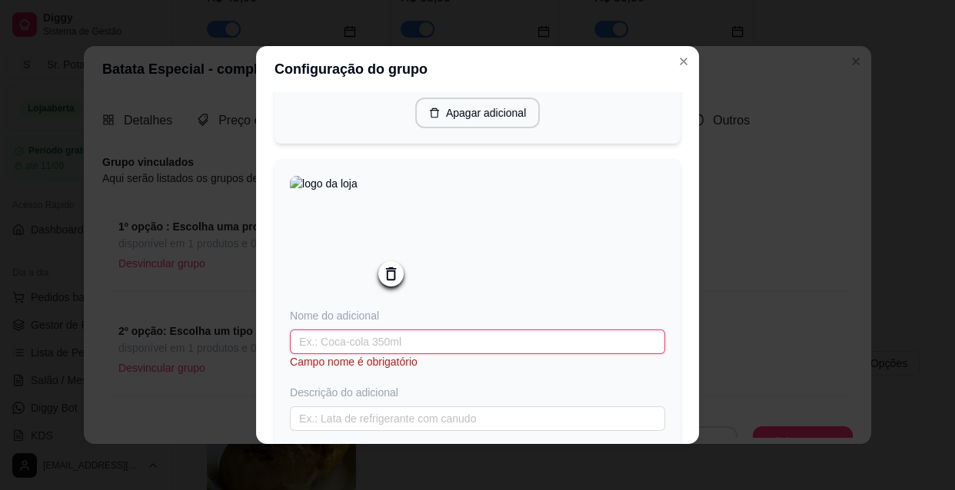
click at [336, 350] on input "text" at bounding box center [477, 342] width 375 height 25
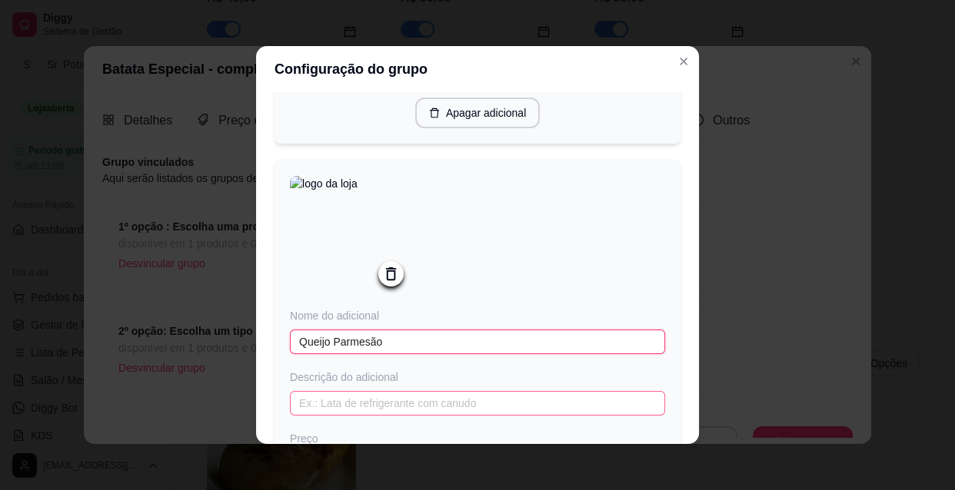
type input "Queijo Parmesão"
click at [375, 408] on input "text" at bounding box center [477, 403] width 375 height 25
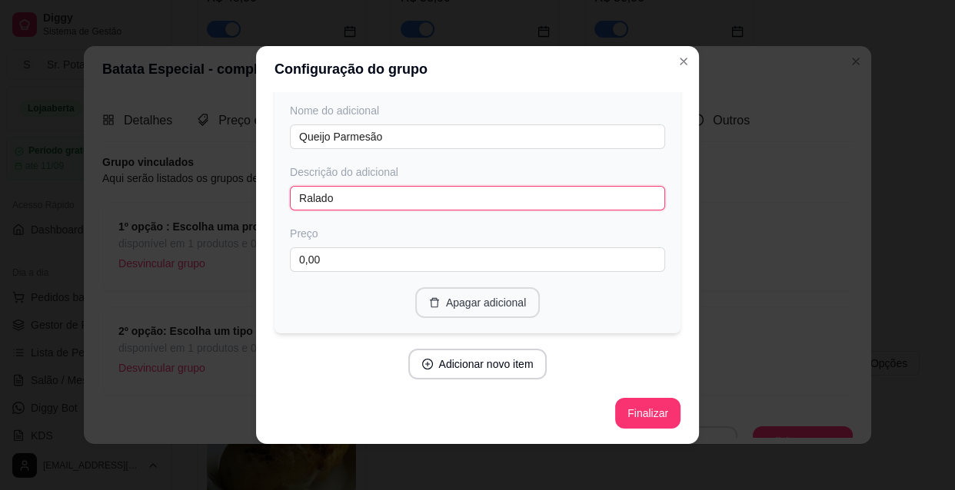
scroll to position [993, 0]
type input "Ralado"
click at [492, 366] on button "Adicionar novo item" at bounding box center [477, 365] width 135 height 30
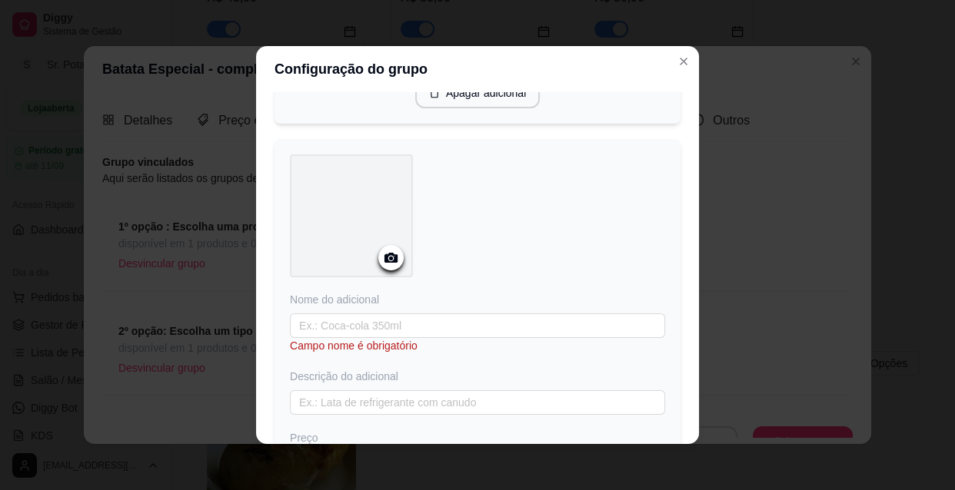
scroll to position [1203, 0]
click at [391, 255] on icon at bounding box center [390, 252] width 13 height 10
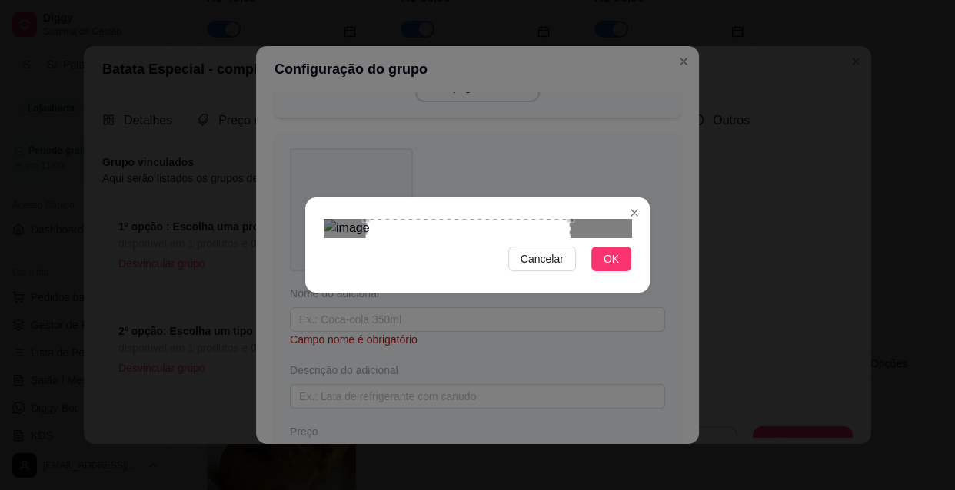
click at [433, 254] on div "Use the arrow keys to move the crop selection area" at bounding box center [468, 289] width 204 height 141
click at [430, 254] on div "Use the arrow keys to move the crop selection area" at bounding box center [468, 289] width 204 height 141
click at [407, 259] on div "Use the arrow keys to move the crop selection area" at bounding box center [442, 289] width 204 height 141
click at [608, 271] on button "OK" at bounding box center [611, 259] width 40 height 25
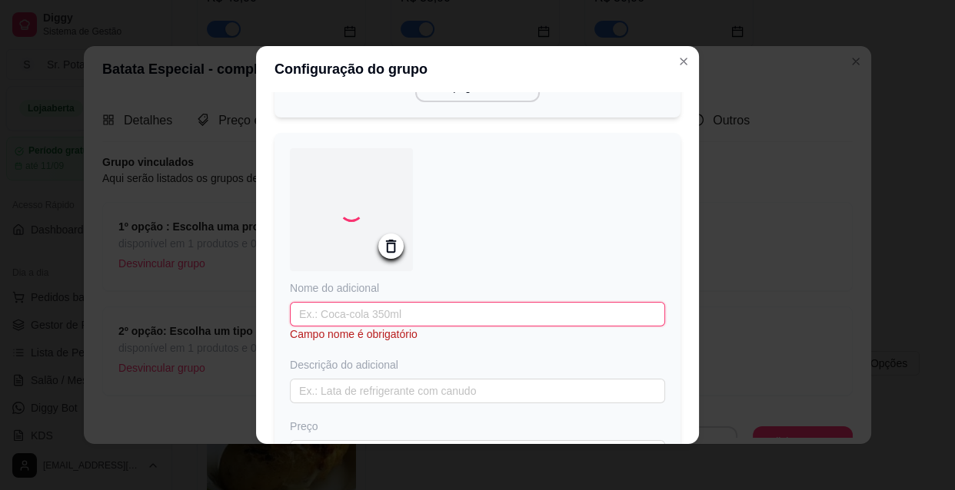
click at [344, 323] on input "text" at bounding box center [477, 314] width 375 height 25
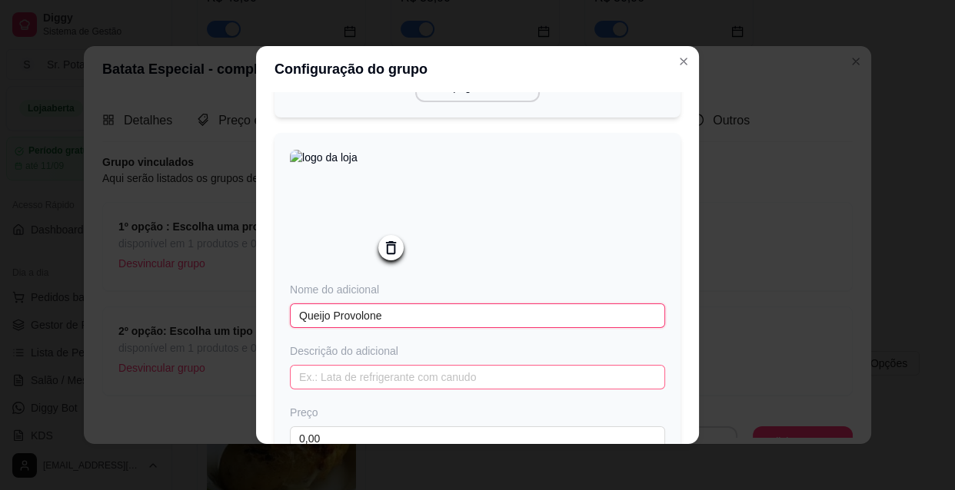
type input "Queijo Provolone"
click at [377, 390] on input "text" at bounding box center [477, 377] width 375 height 25
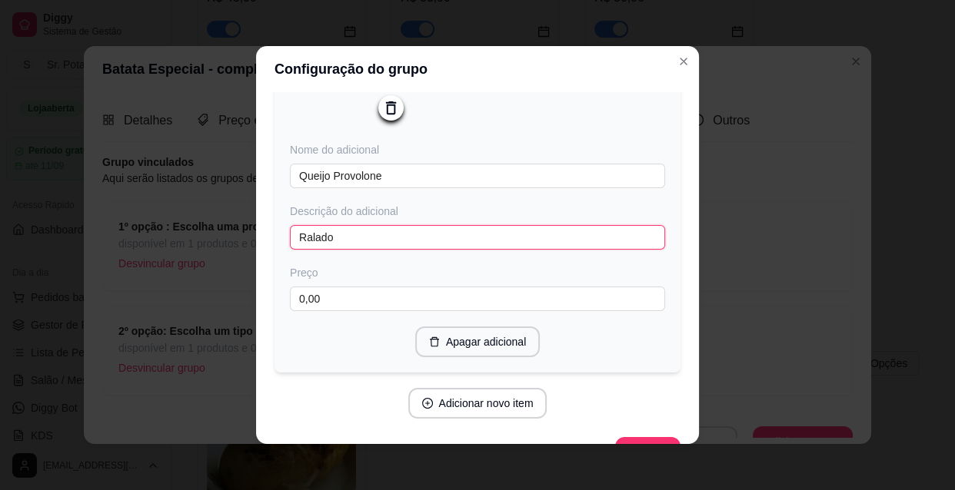
scroll to position [1391, 0]
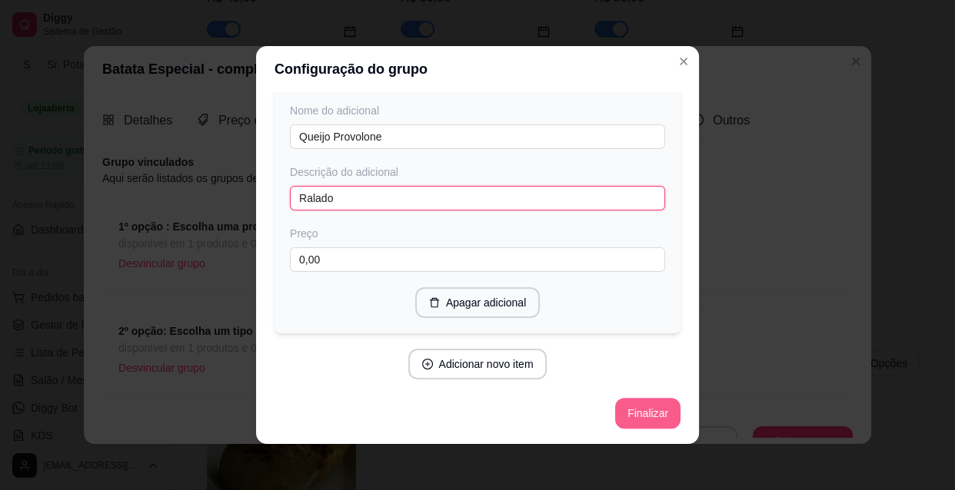
type input "Ralado"
click at [616, 413] on button "Finalizar" at bounding box center [647, 414] width 63 height 30
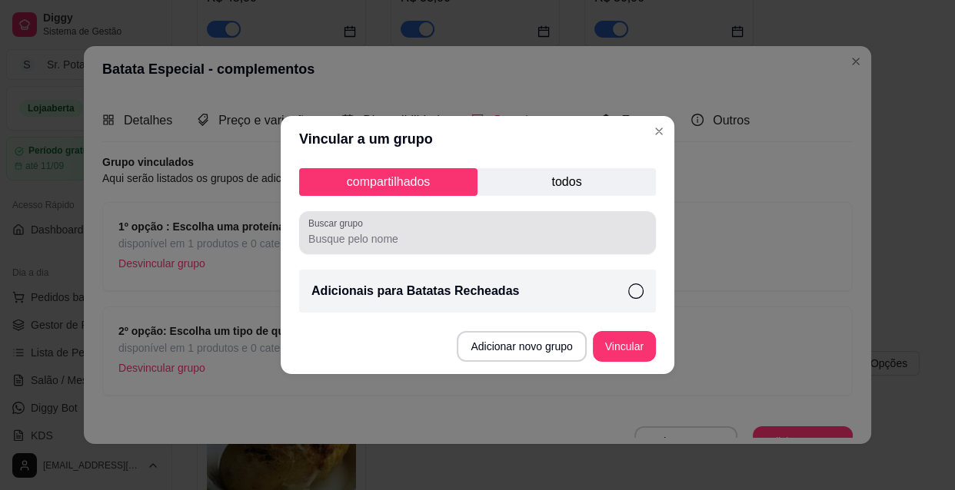
click at [435, 244] on input "Buscar grupo" at bounding box center [477, 238] width 338 height 15
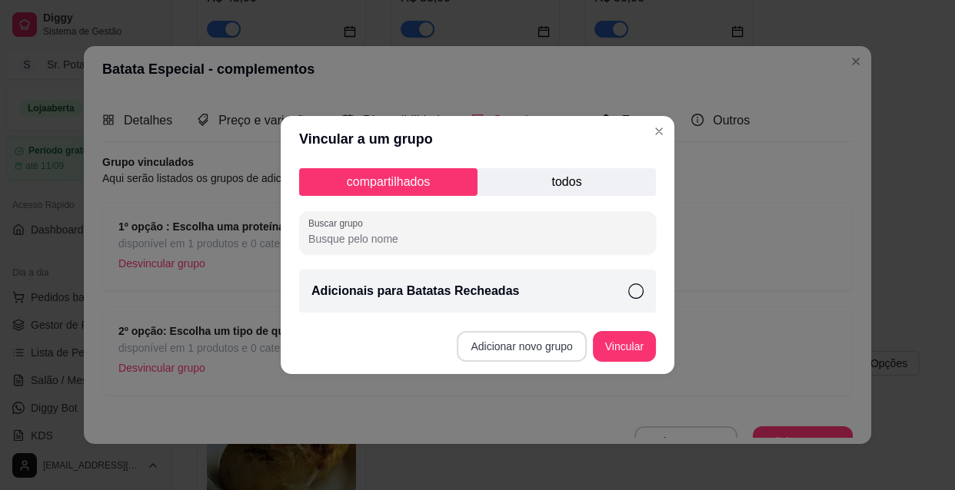
click at [523, 347] on button "Adicionar novo grupo" at bounding box center [521, 346] width 129 height 31
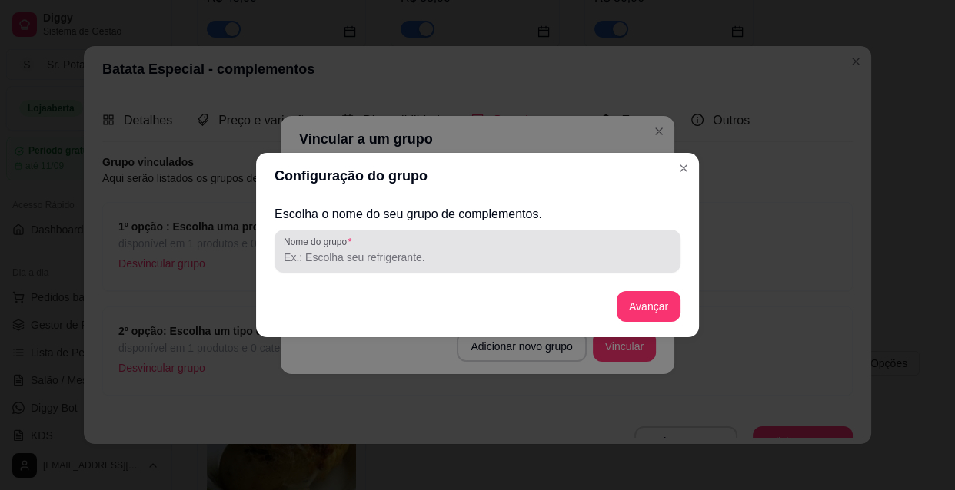
click at [435, 267] on div "Nome do grupo" at bounding box center [477, 251] width 406 height 43
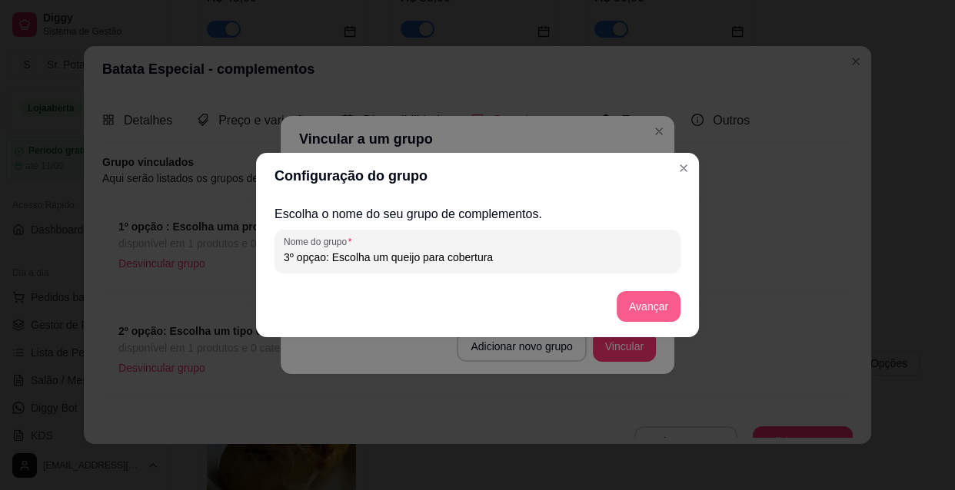
type input "3º opçao: Escolha um queijo para cobertura"
click at [643, 307] on button "Avançar" at bounding box center [648, 306] width 64 height 31
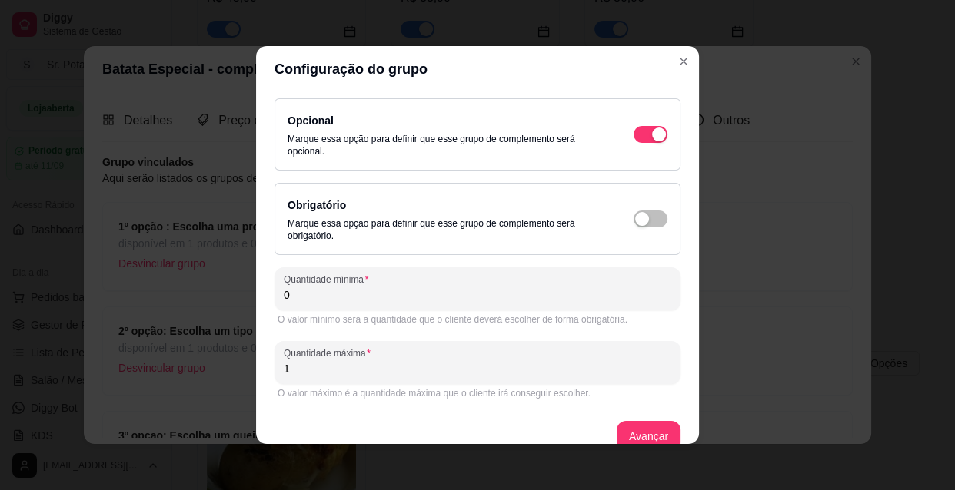
scroll to position [22, 0]
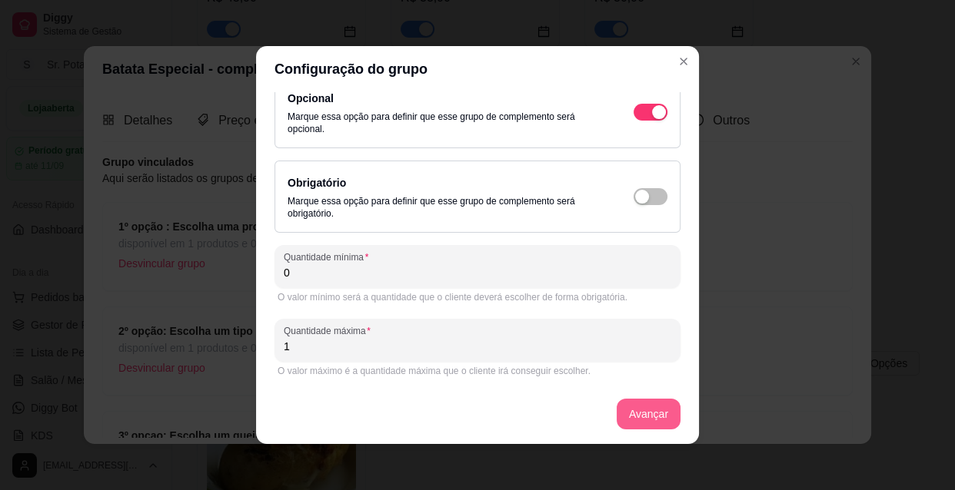
click at [646, 407] on button "Avançar" at bounding box center [648, 414] width 64 height 31
click at [652, 119] on div "button" at bounding box center [659, 112] width 14 height 14
click at [615, 413] on div "Avançar" at bounding box center [477, 414] width 406 height 31
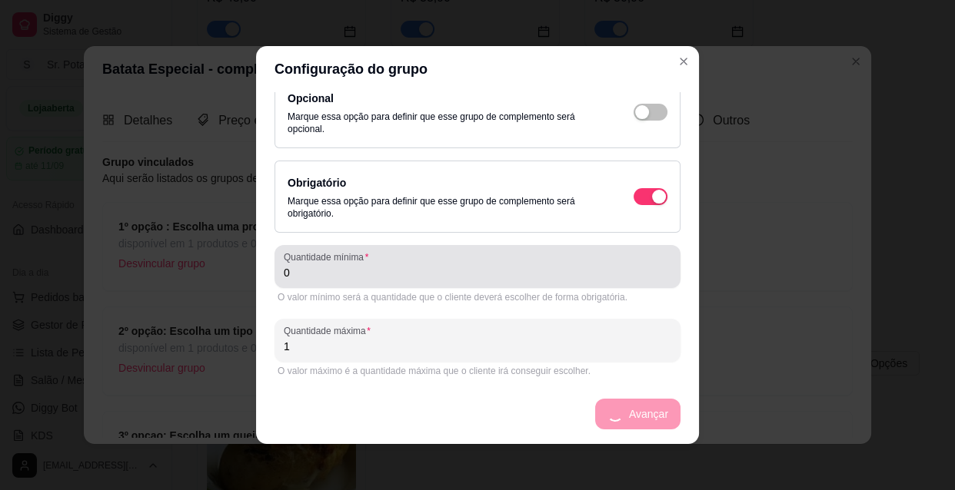
click at [305, 269] on input "0" at bounding box center [477, 272] width 387 height 15
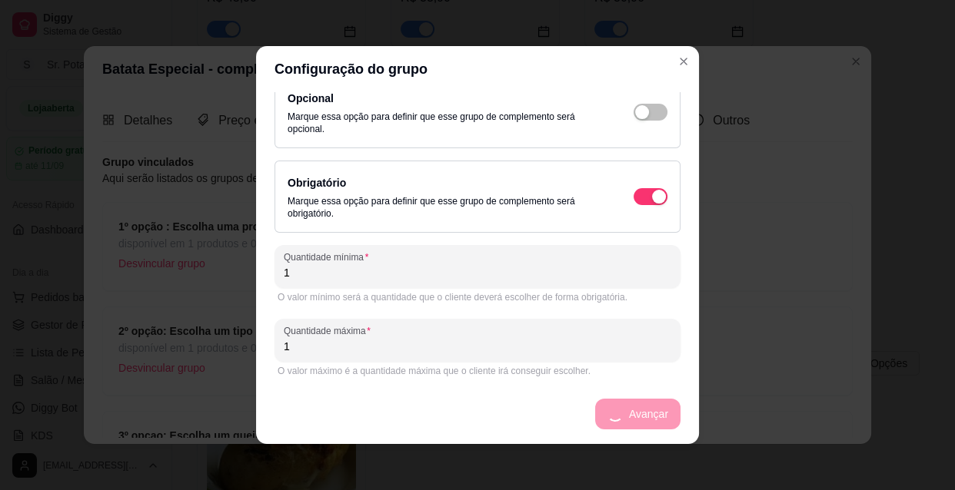
type input "1"
click at [626, 416] on div "Avançar" at bounding box center [477, 414] width 406 height 31
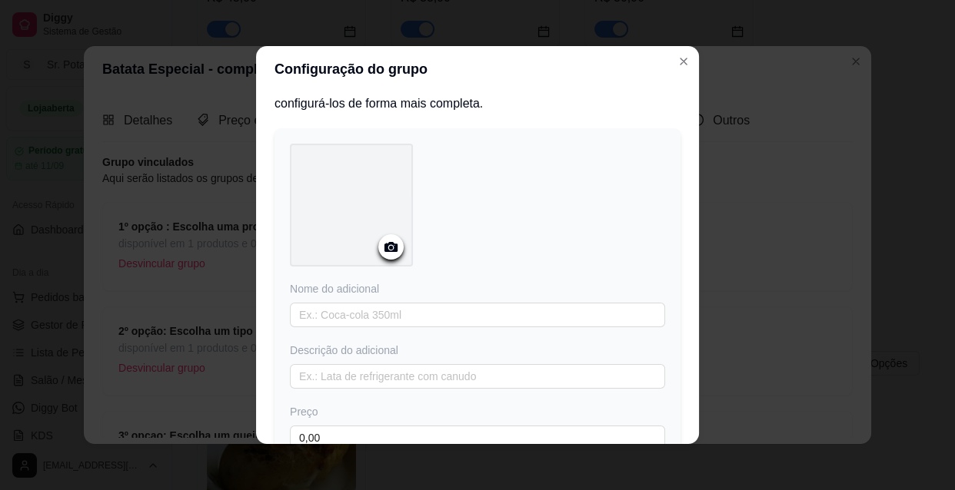
click at [386, 248] on icon at bounding box center [391, 247] width 18 height 18
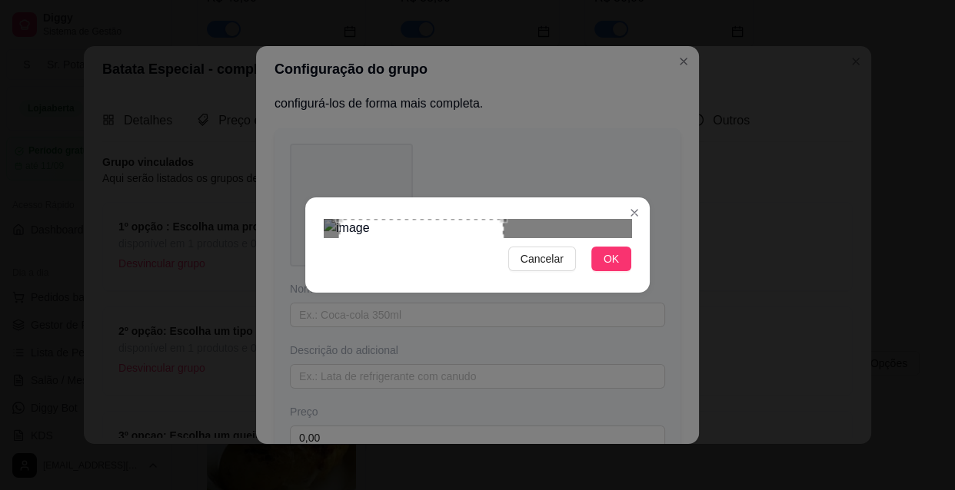
click at [608, 219] on div at bounding box center [477, 228] width 307 height 18
click at [601, 271] on button "OK" at bounding box center [611, 259] width 40 height 25
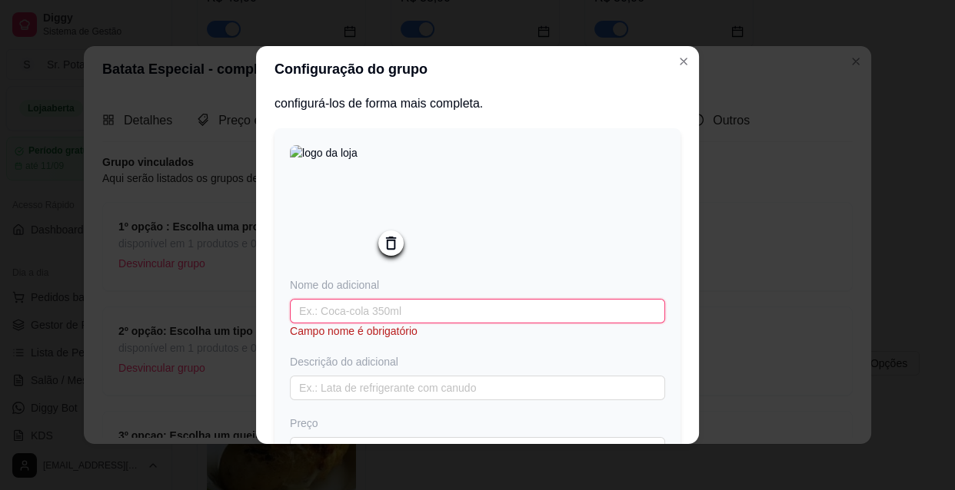
click at [364, 315] on input "text" at bounding box center [477, 311] width 375 height 25
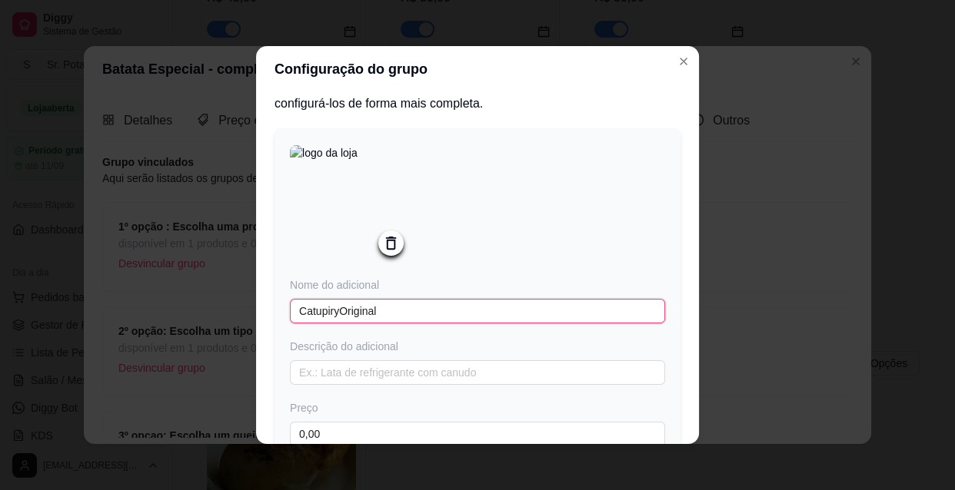
click at [330, 314] on input "CatupiryOriginal" at bounding box center [477, 311] width 375 height 25
click at [333, 315] on input "CatupiryOriginal" at bounding box center [477, 311] width 375 height 25
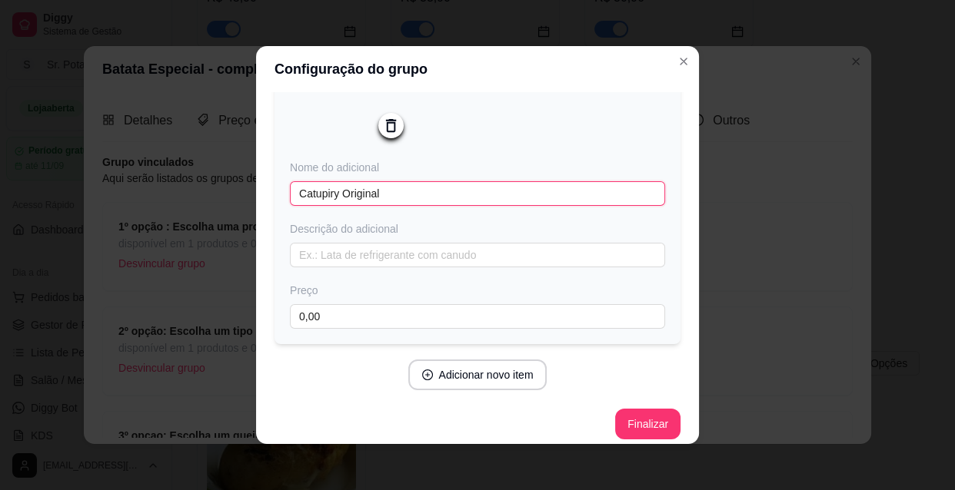
scroll to position [153, 0]
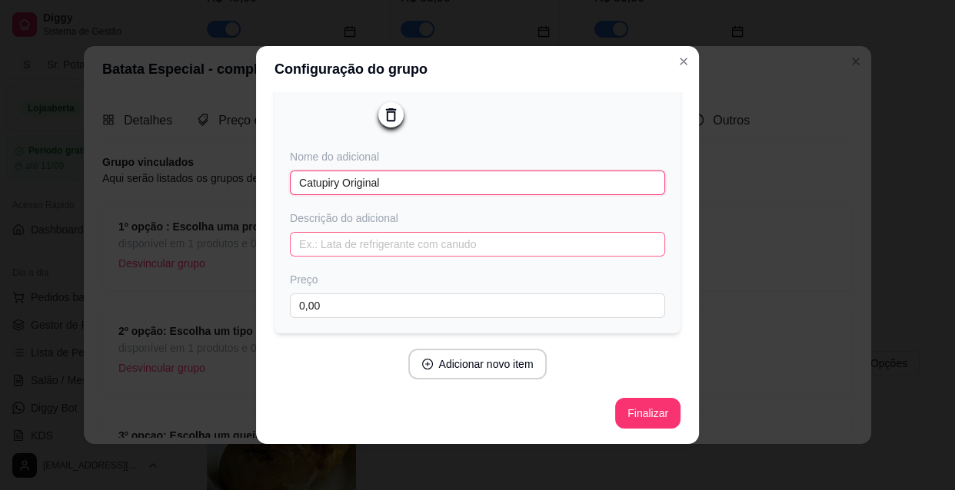
type input "Catupiry Original"
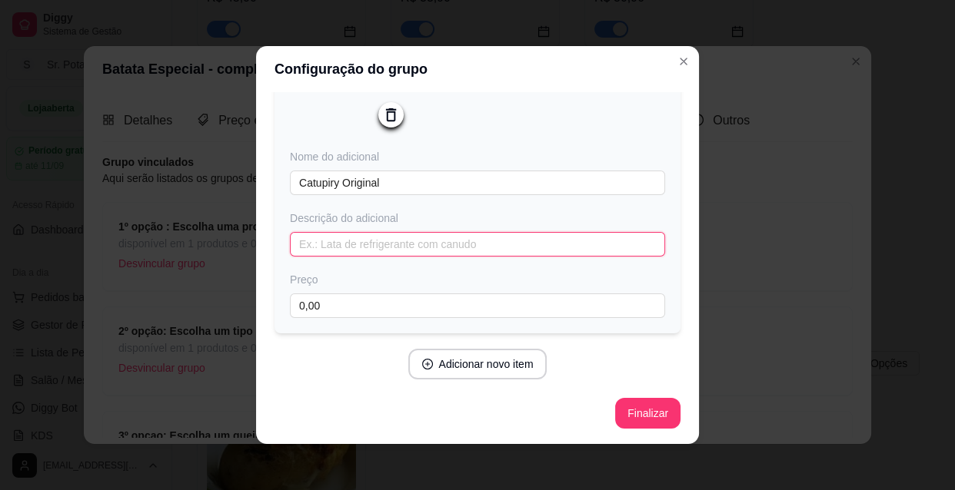
click at [385, 245] on input "text" at bounding box center [477, 244] width 375 height 25
type input "cobertura"
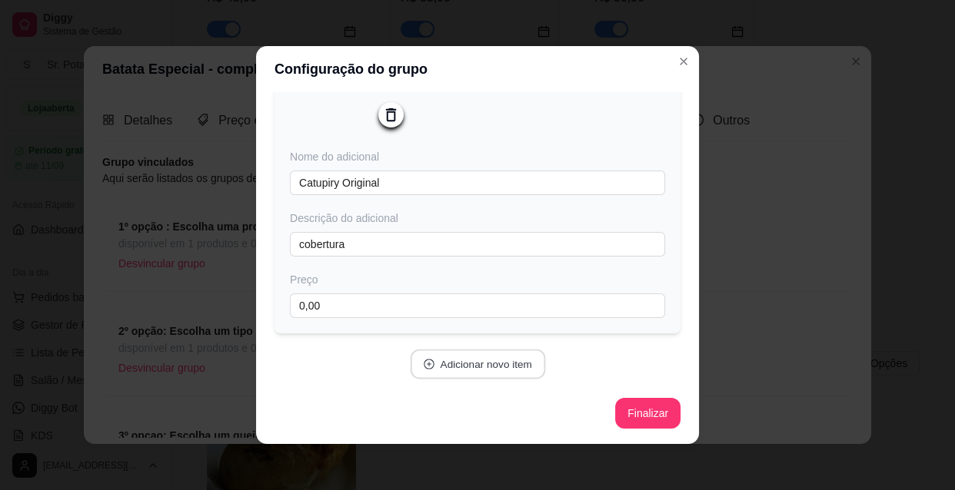
click at [526, 367] on button "Adicionar novo item" at bounding box center [477, 365] width 135 height 30
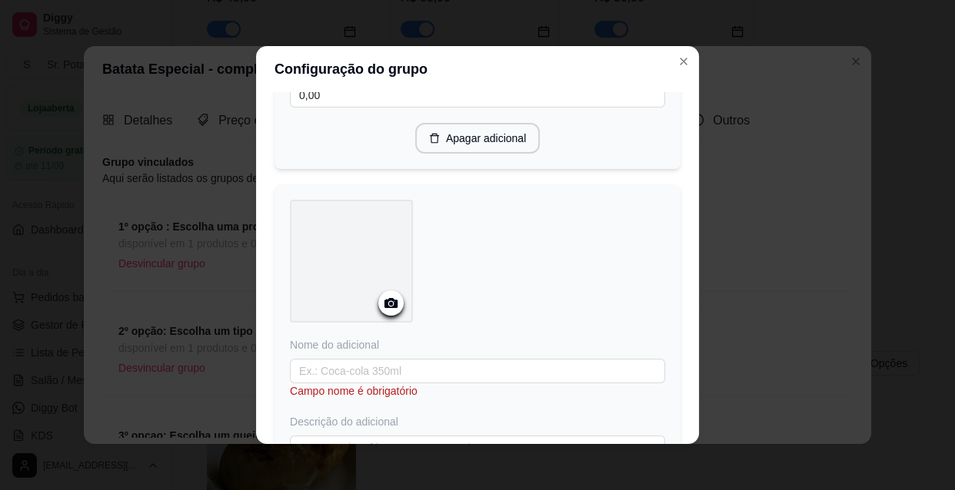
scroll to position [362, 0]
click at [384, 310] on icon at bounding box center [391, 303] width 18 height 18
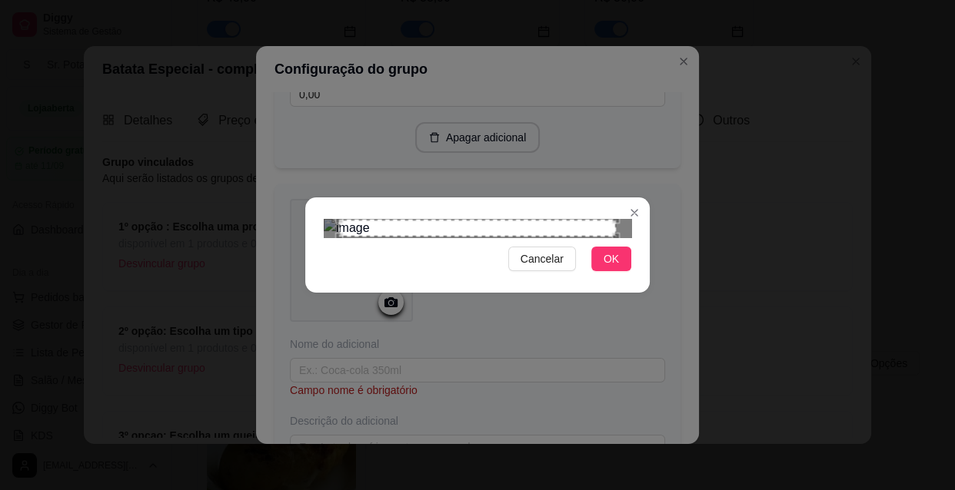
click at [619, 216] on div "Use the arrow keys to move the north east drag handle to change the crop select…" at bounding box center [619, 216] width 0 height 0
click at [616, 267] on span "OK" at bounding box center [610, 259] width 15 height 17
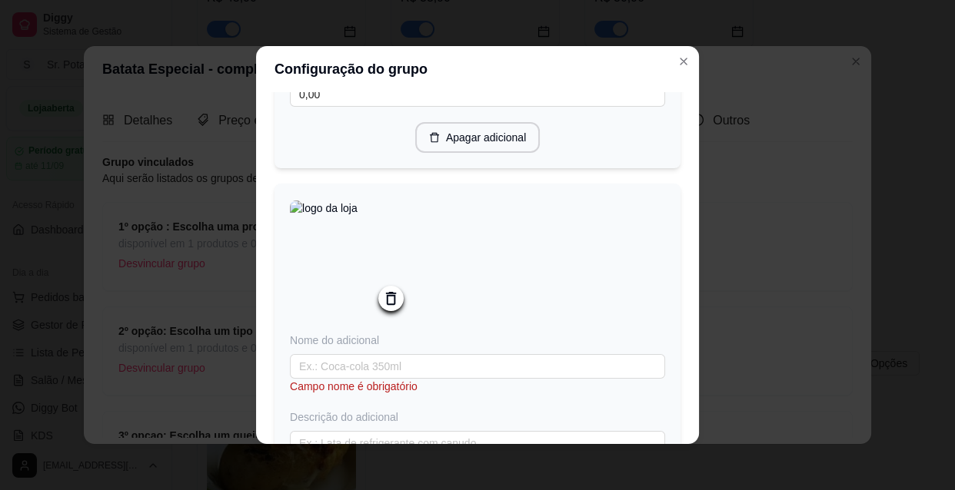
click at [388, 297] on icon at bounding box center [391, 298] width 10 height 13
click at [393, 302] on icon at bounding box center [391, 303] width 18 height 18
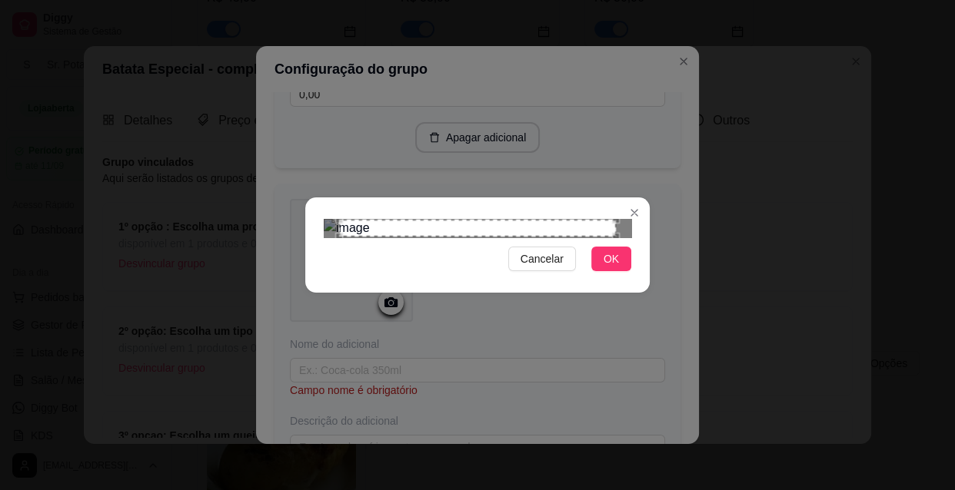
click at [619, 216] on div "Use the arrow keys to move the north east drag handle to change the crop select…" at bounding box center [619, 216] width 0 height 0
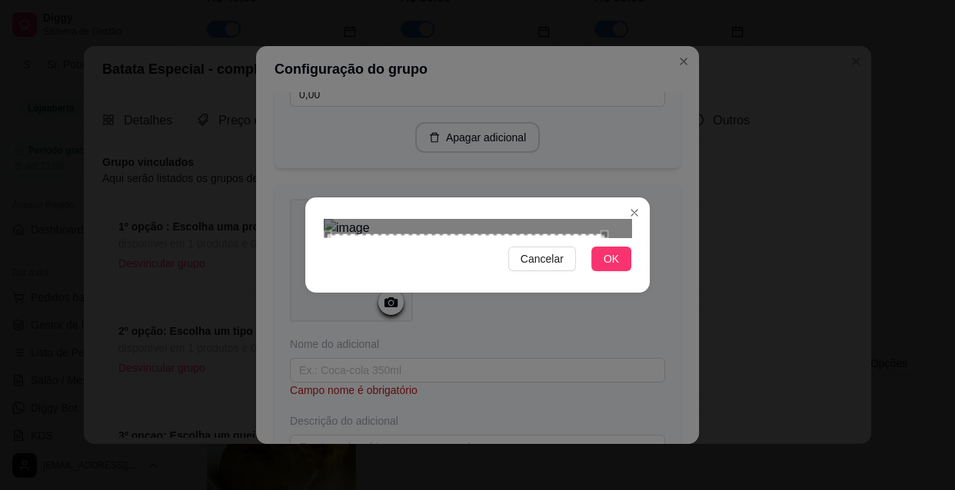
click at [592, 234] on div "Use the arrow keys to move the crop selection area" at bounding box center [465, 312] width 277 height 156
click at [591, 219] on div at bounding box center [477, 228] width 307 height 18
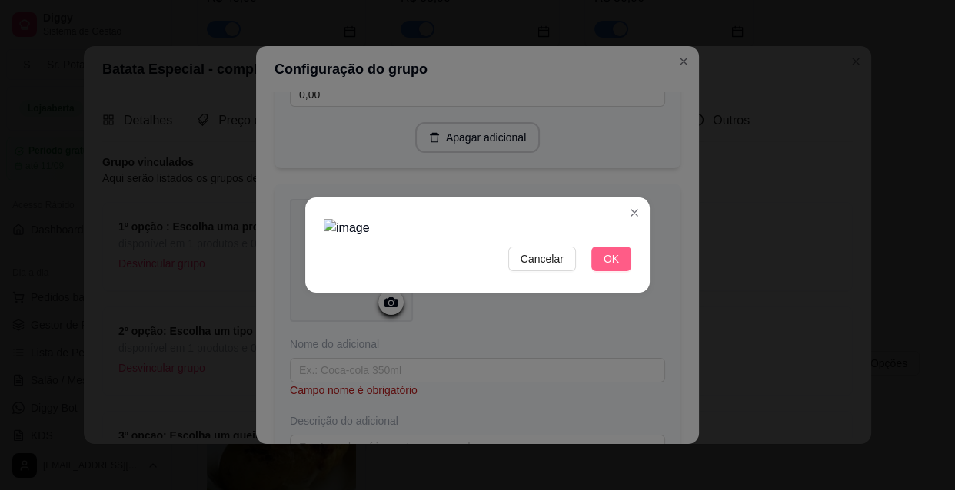
click at [609, 267] on span "OK" at bounding box center [610, 259] width 15 height 17
click at [637, 134] on div "Apagar adicional" at bounding box center [477, 137] width 375 height 31
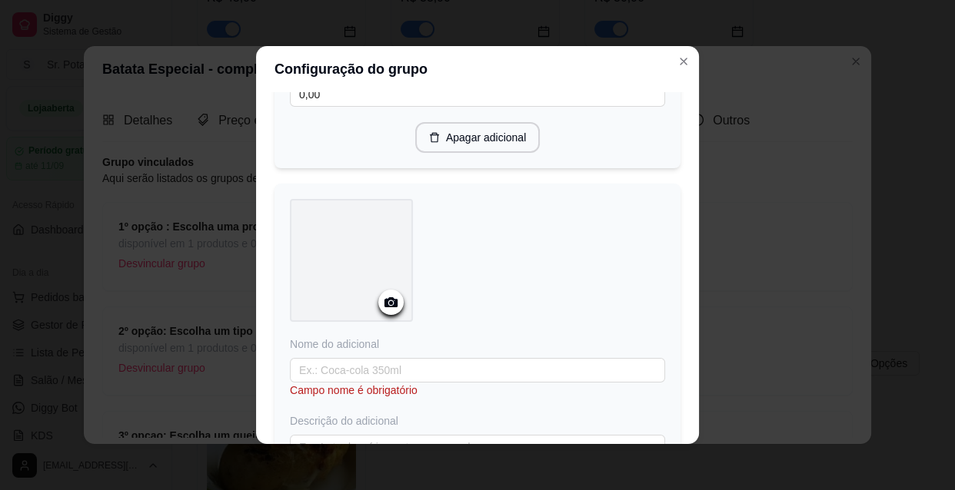
click at [390, 303] on icon at bounding box center [390, 302] width 13 height 10
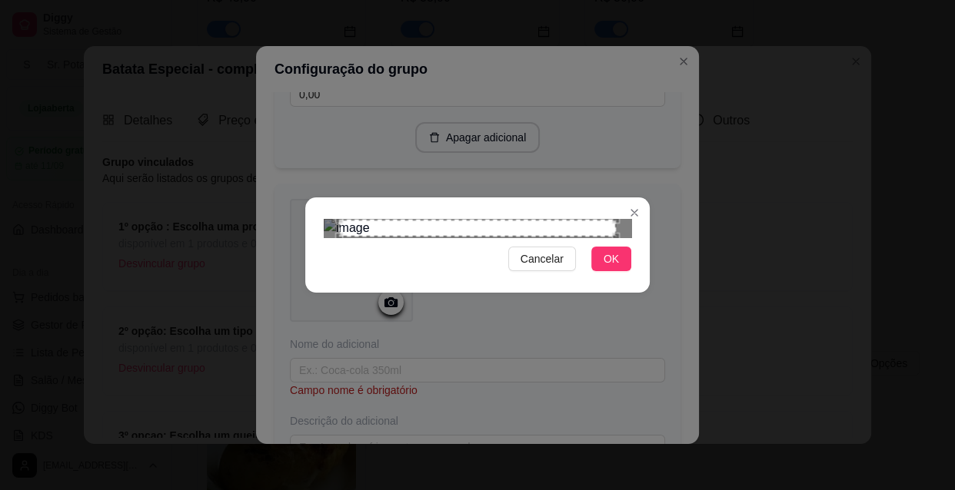
click at [619, 216] on div "Use the arrow keys to move the north east drag handle to change the crop select…" at bounding box center [619, 216] width 0 height 0
click at [606, 220] on div "Use the arrow keys to move the crop selection area" at bounding box center [477, 228] width 277 height 17
click at [603, 220] on div "Use the arrow keys to move the crop selection area" at bounding box center [477, 228] width 277 height 17
click at [559, 231] on div "Use the arrow keys to move the crop selection area" at bounding box center [462, 309] width 277 height 156
click at [609, 219] on div at bounding box center [477, 228] width 307 height 18
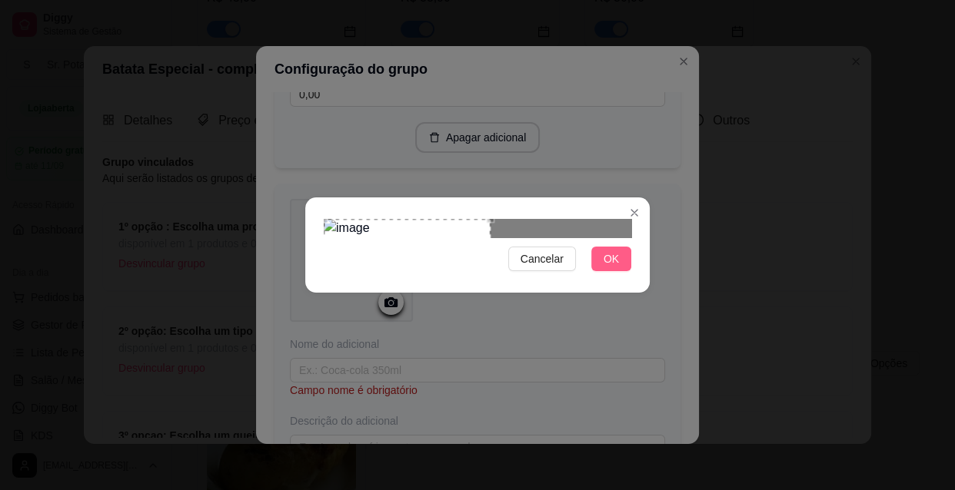
click at [623, 271] on button "OK" at bounding box center [611, 259] width 40 height 25
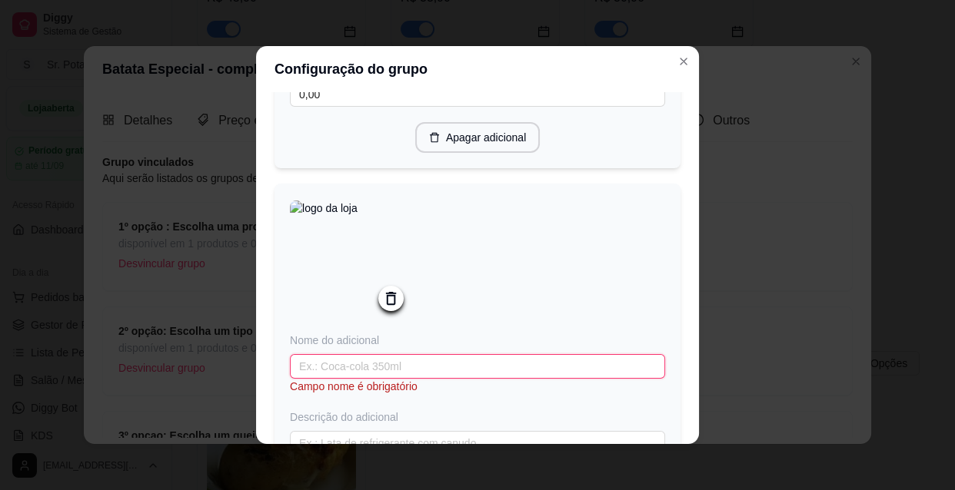
click at [456, 373] on input "text" at bounding box center [477, 366] width 375 height 25
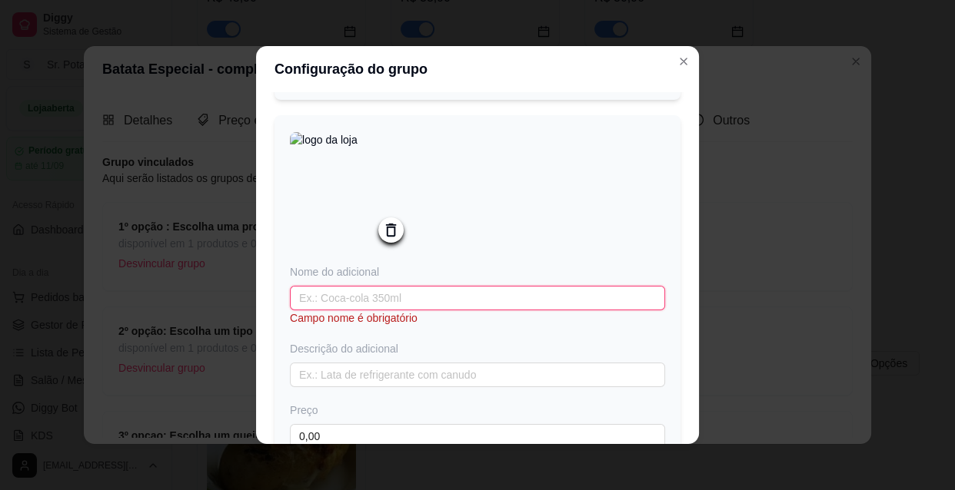
scroll to position [432, 0]
type input "c"
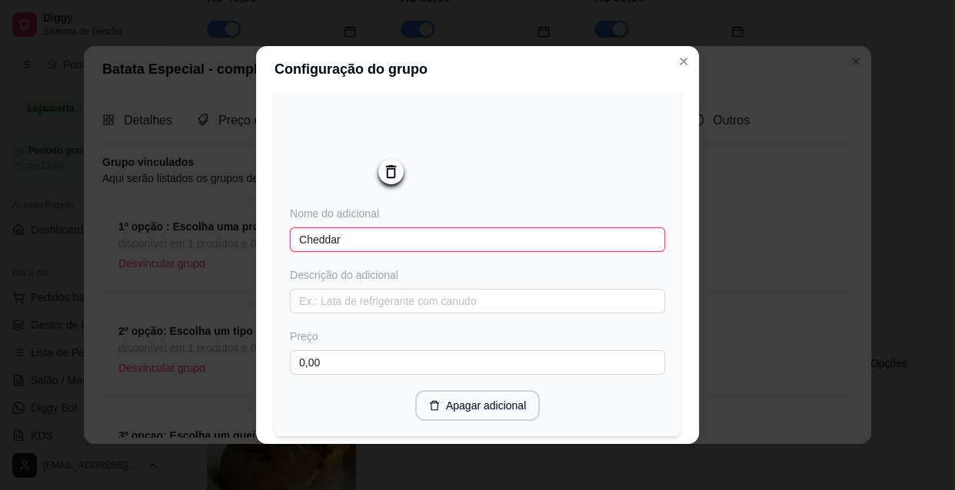
scroll to position [502, 0]
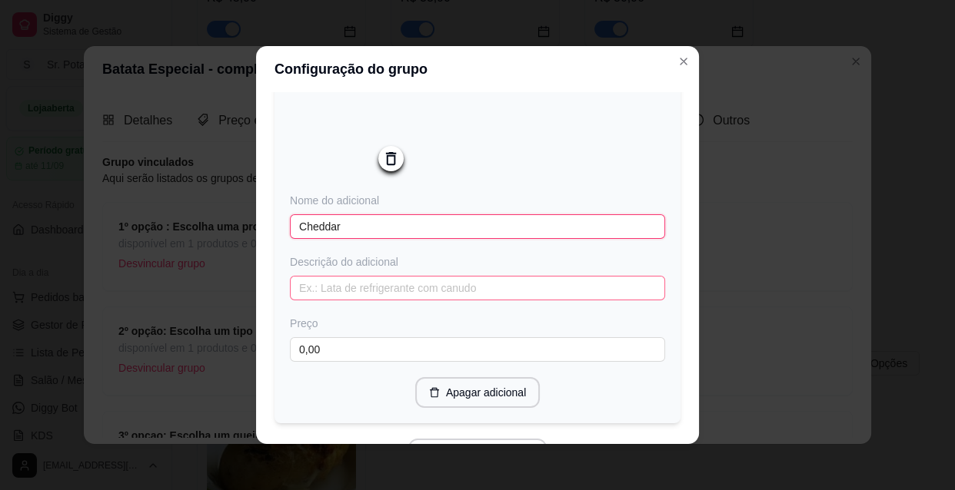
type input "Cheddar"
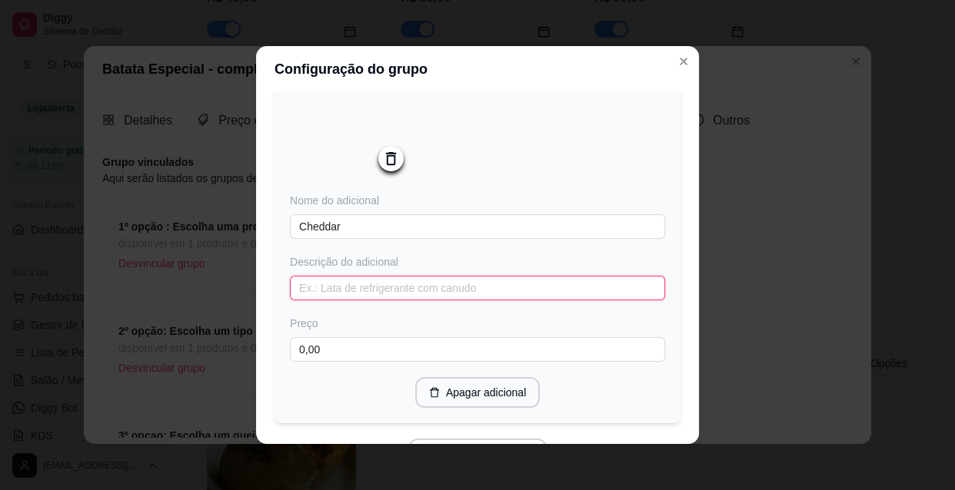
click at [314, 294] on input "text" at bounding box center [477, 288] width 375 height 25
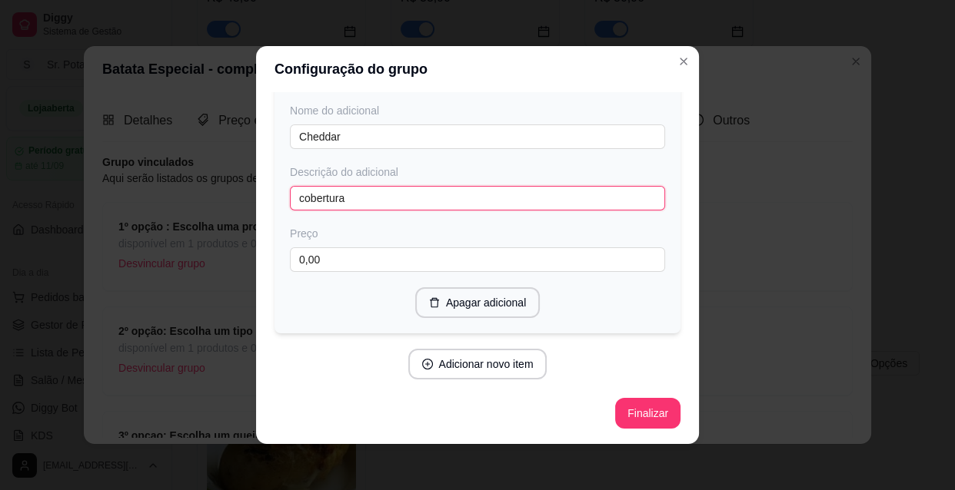
scroll to position [596, 0]
type input "cobertura"
click at [509, 367] on button "Adicionar novo item" at bounding box center [477, 364] width 139 height 31
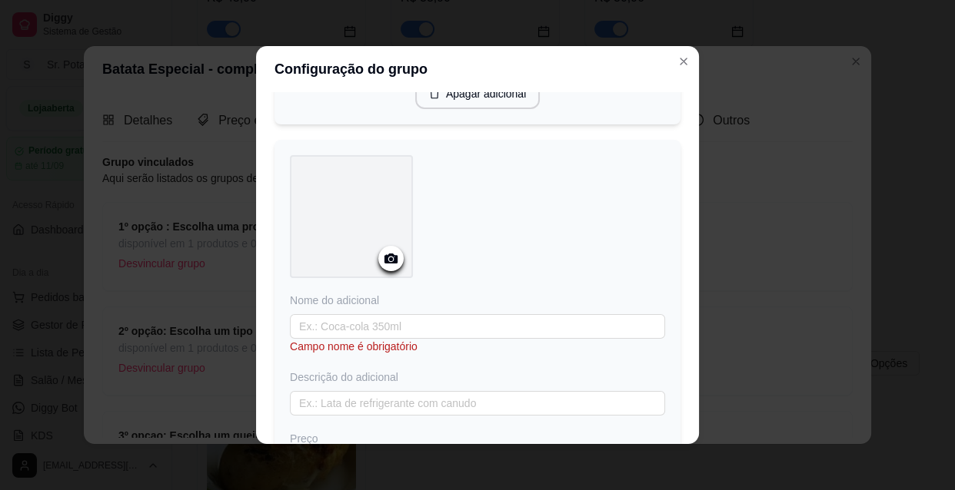
scroll to position [806, 0]
click at [384, 258] on icon at bounding box center [390, 253] width 13 height 10
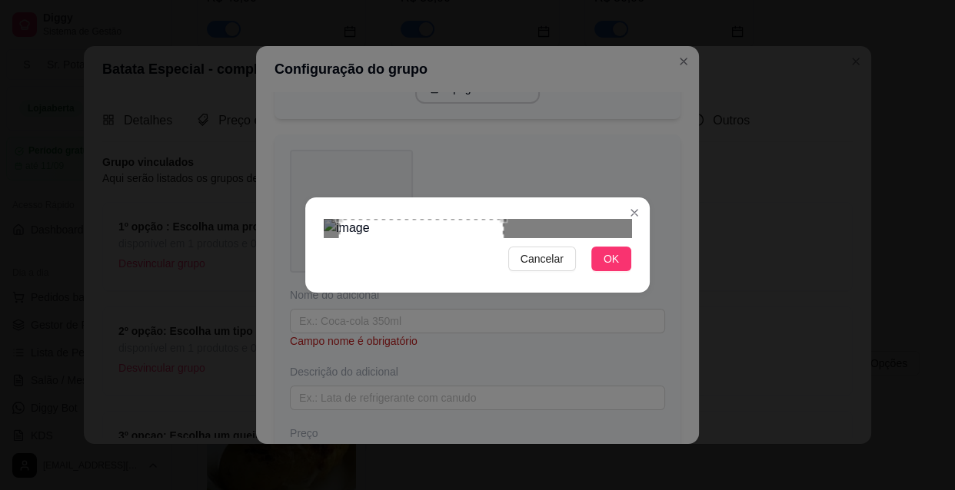
click at [603, 219] on div at bounding box center [477, 228] width 307 height 18
click at [612, 267] on span "OK" at bounding box center [610, 259] width 15 height 17
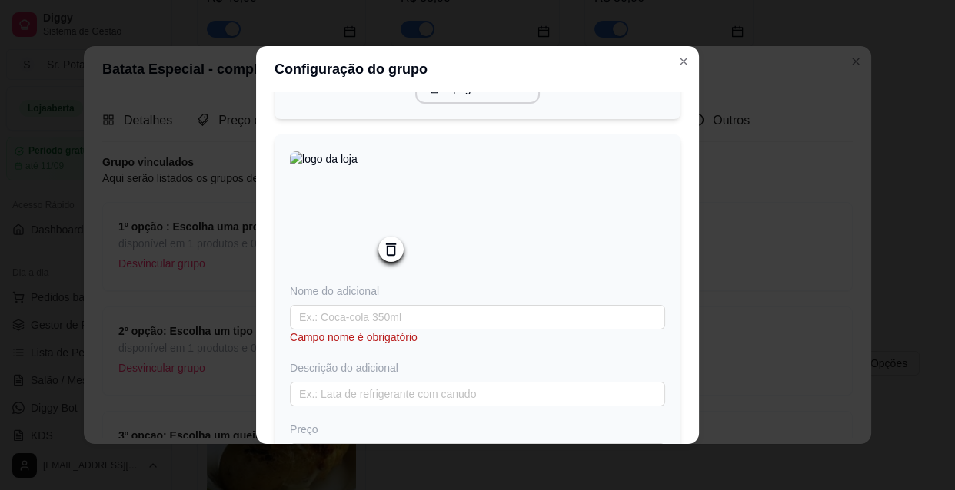
click at [389, 256] on icon at bounding box center [391, 249] width 10 height 13
click at [384, 258] on icon at bounding box center [390, 253] width 13 height 10
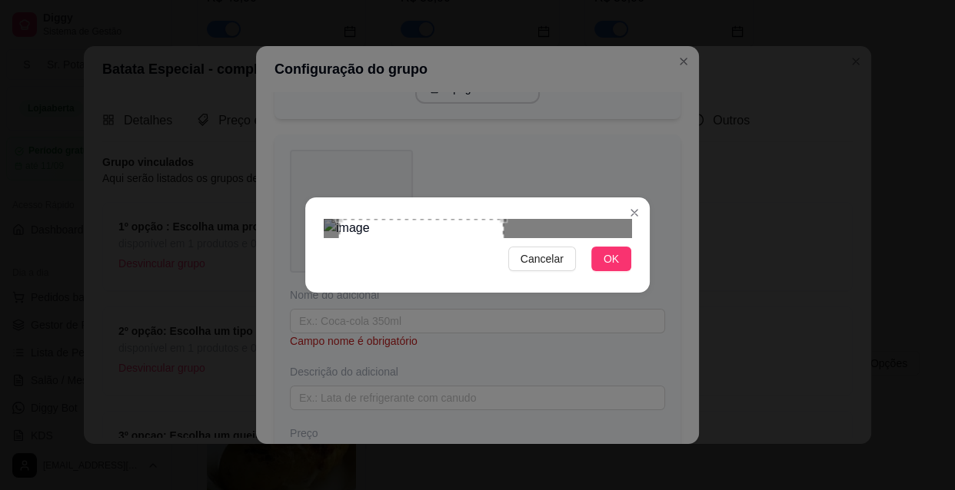
click at [606, 219] on div at bounding box center [477, 228] width 307 height 18
click at [611, 267] on span "OK" at bounding box center [610, 259] width 15 height 17
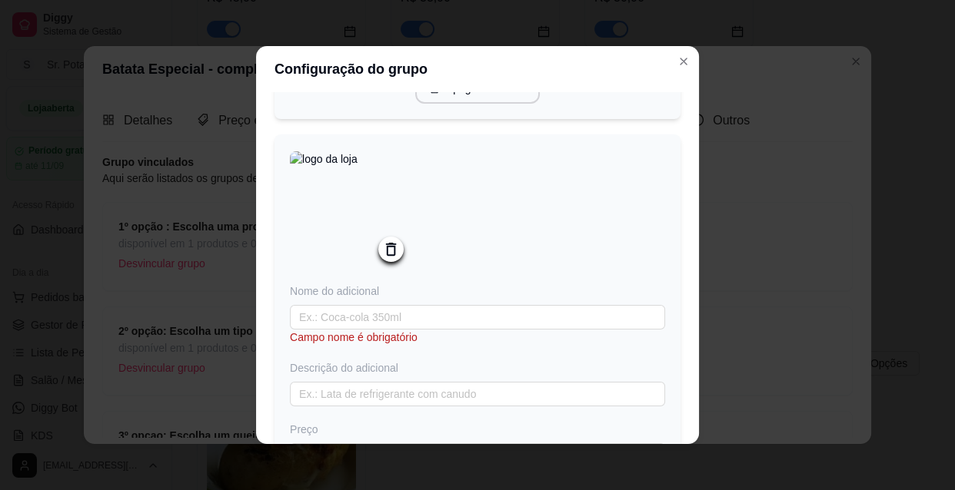
click at [388, 256] on icon at bounding box center [391, 249] width 10 height 13
click at [390, 258] on icon at bounding box center [390, 253] width 13 height 10
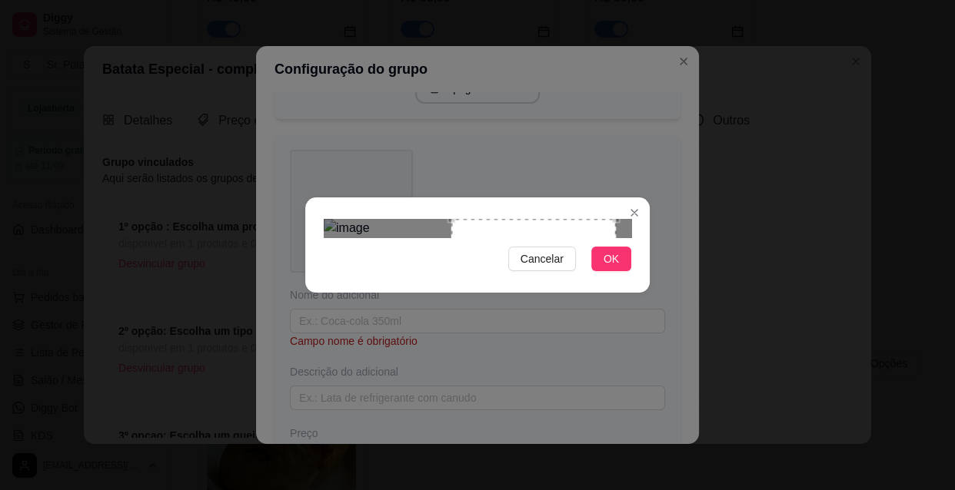
click at [324, 219] on div at bounding box center [477, 228] width 307 height 18
click at [410, 219] on img at bounding box center [477, 228] width 307 height 18
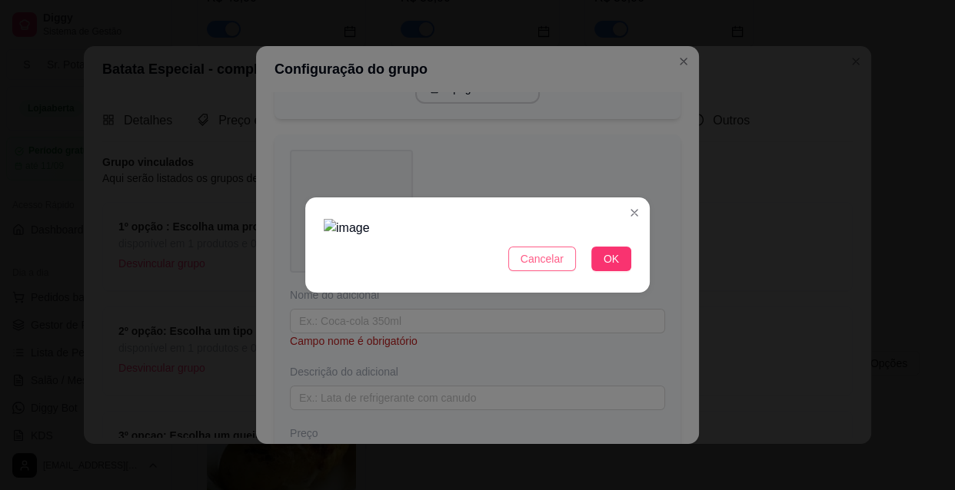
click at [537, 267] on span "Cancelar" at bounding box center [541, 259] width 43 height 17
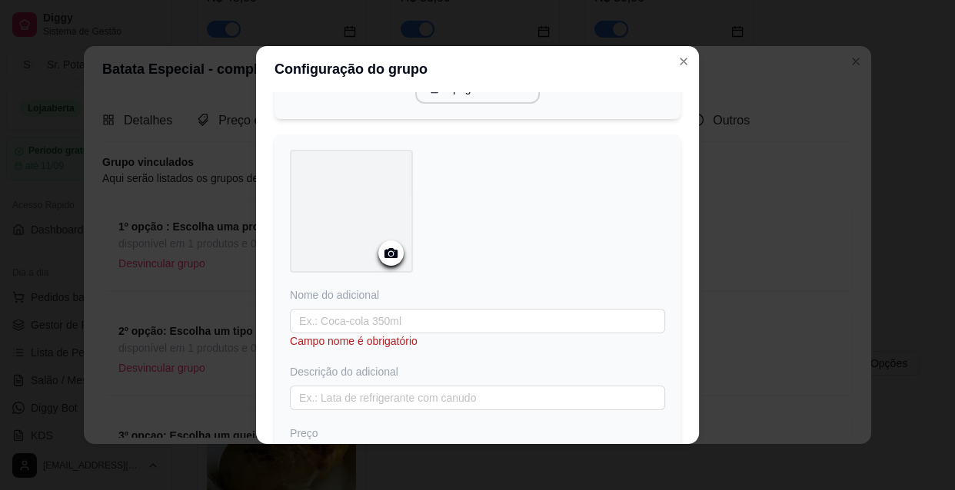
click at [384, 258] on icon at bounding box center [390, 253] width 13 height 10
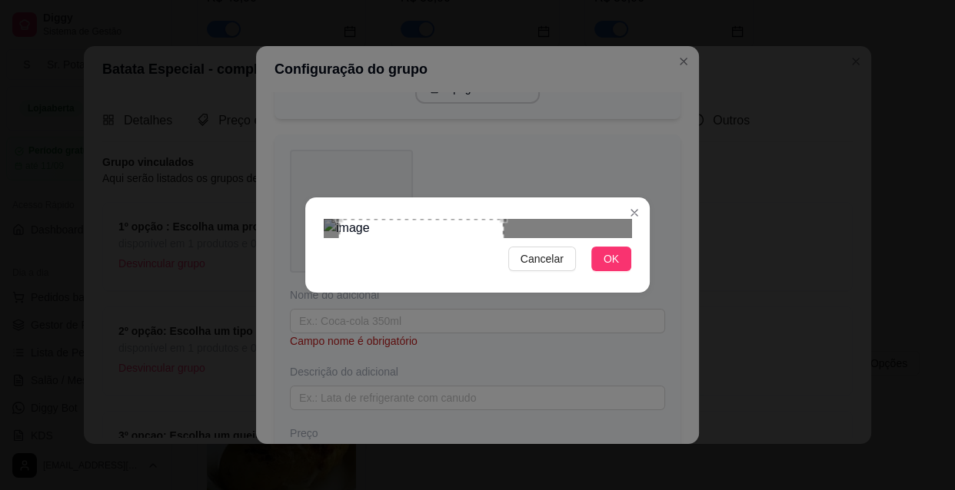
click at [605, 219] on div at bounding box center [477, 228] width 307 height 18
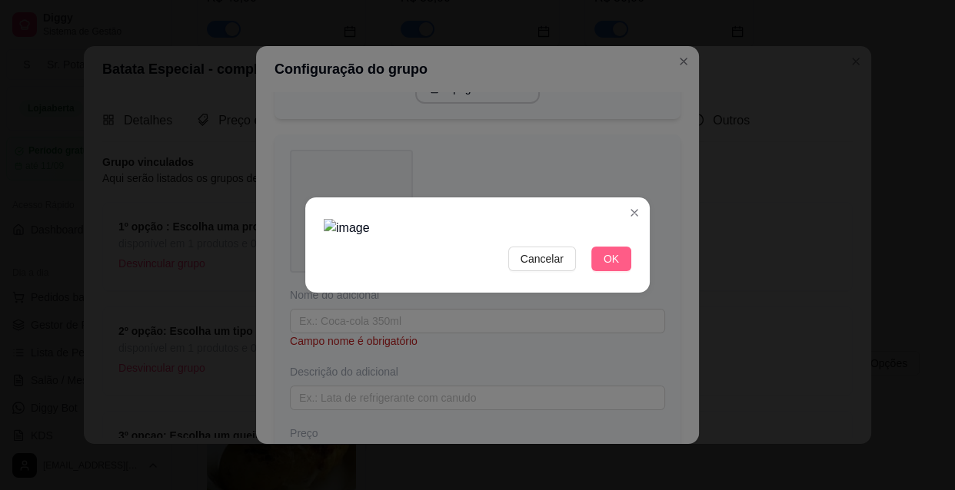
click at [611, 267] on span "OK" at bounding box center [610, 259] width 15 height 17
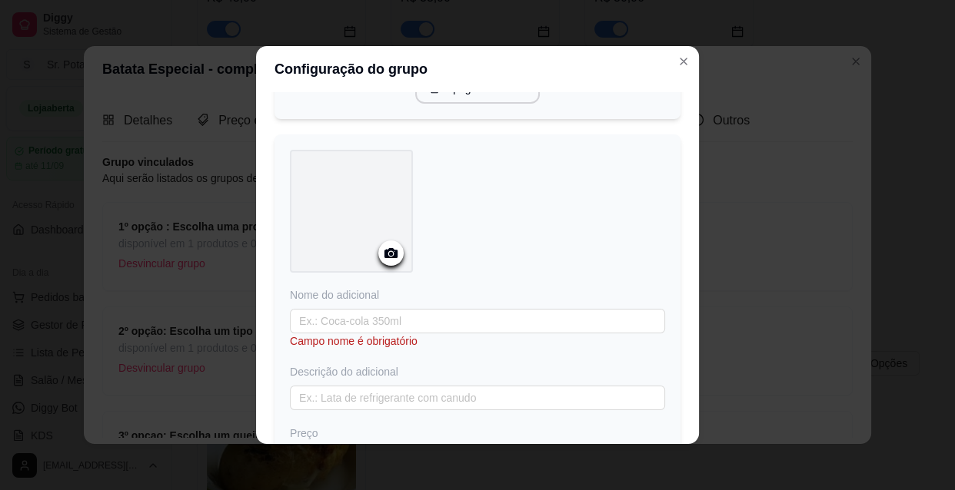
click at [387, 254] on icon at bounding box center [390, 253] width 13 height 10
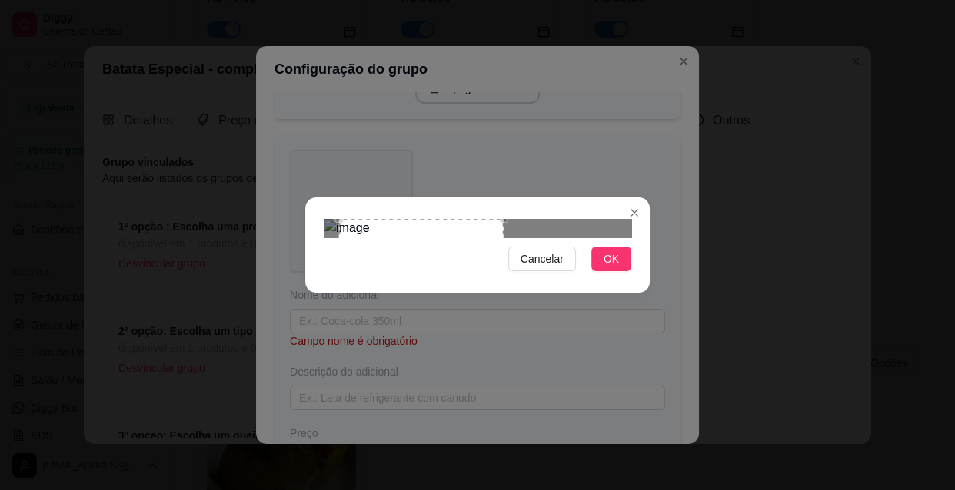
click at [609, 219] on div at bounding box center [477, 228] width 307 height 18
click at [494, 291] on div "Use the arrow keys to move the crop selection area" at bounding box center [426, 307] width 164 height 164
click at [599, 271] on button "OK" at bounding box center [611, 259] width 40 height 25
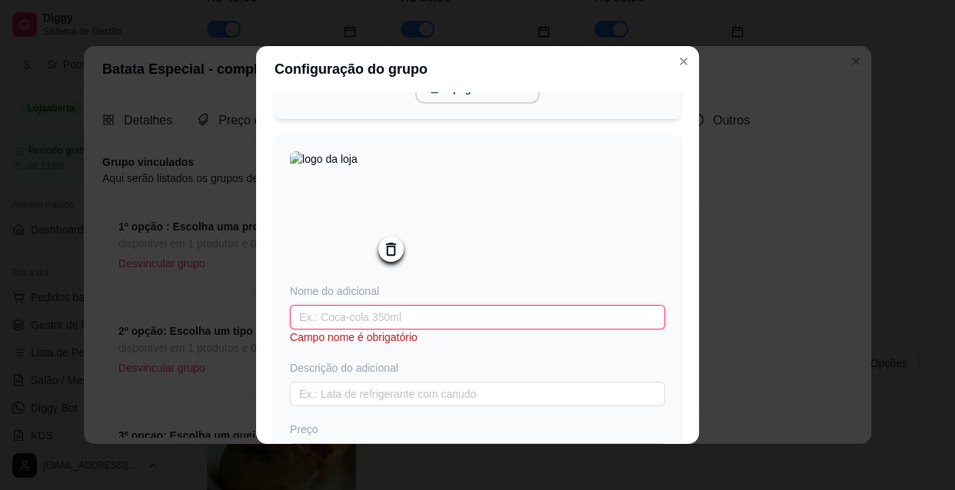
click at [351, 325] on input "text" at bounding box center [477, 317] width 375 height 25
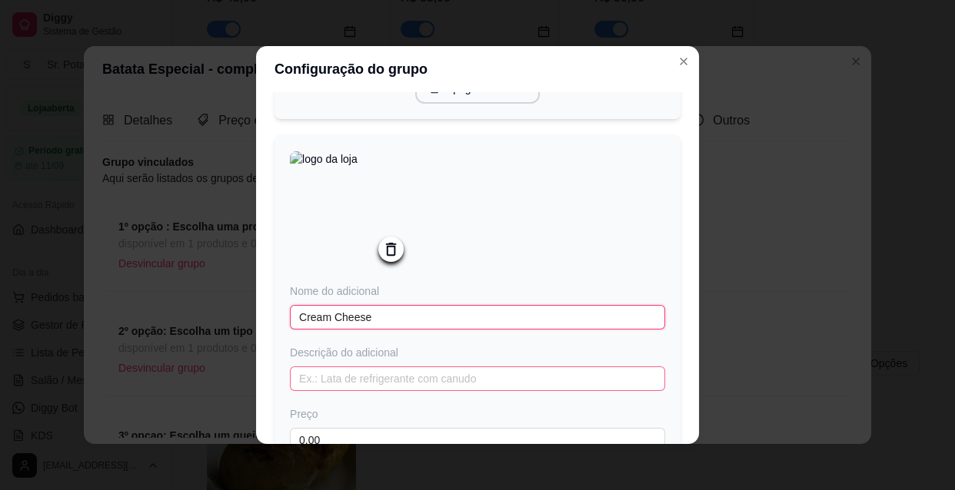
type input "Cream Cheese"
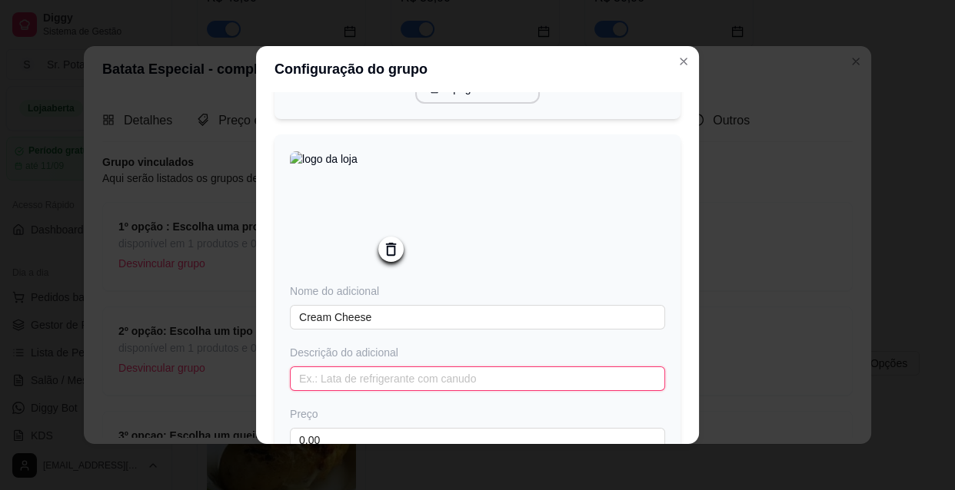
click at [364, 384] on input "text" at bounding box center [477, 379] width 375 height 25
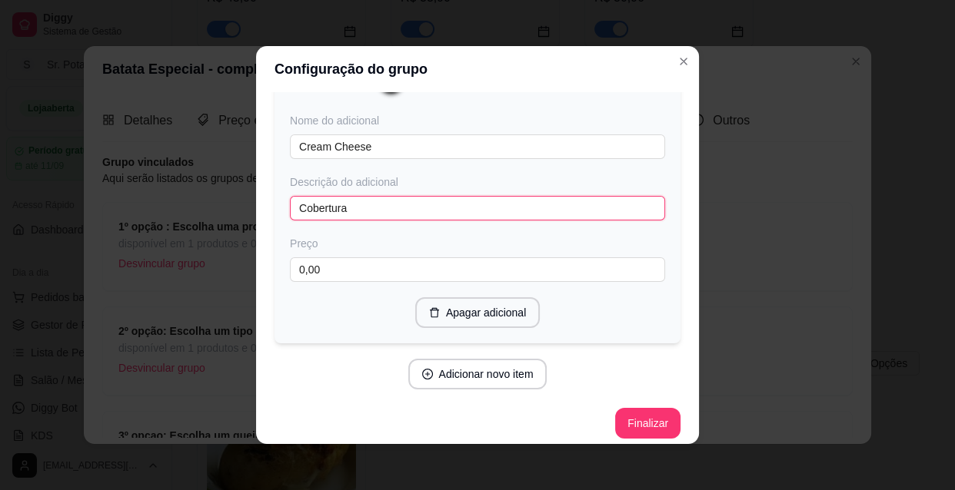
scroll to position [993, 0]
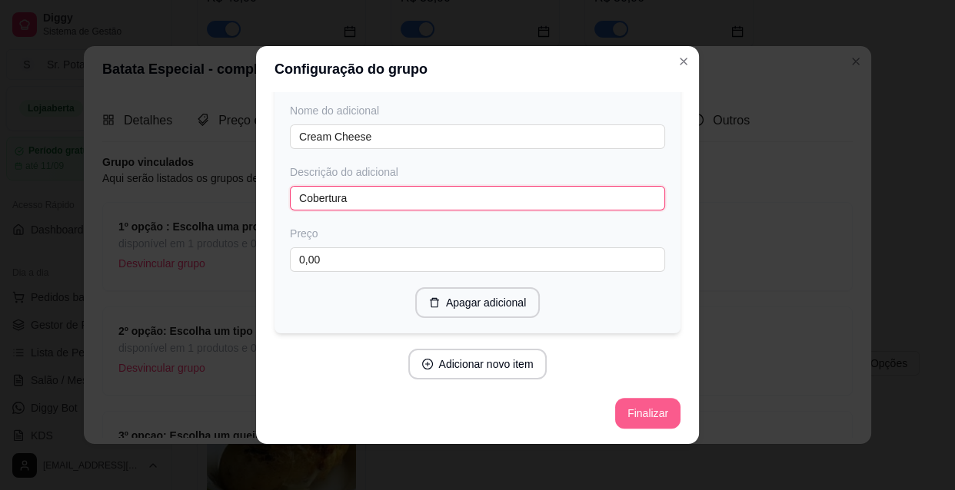
type input "Cobertura"
click at [624, 407] on button "Finalizar" at bounding box center [647, 414] width 63 height 30
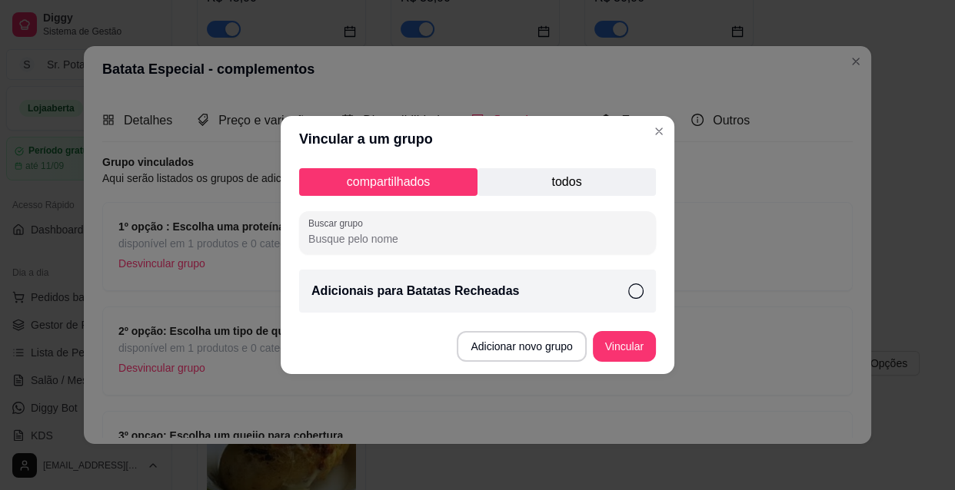
click at [636, 291] on icon at bounding box center [635, 291] width 15 height 15
click at [638, 345] on button "Vincular" at bounding box center [623, 347] width 61 height 30
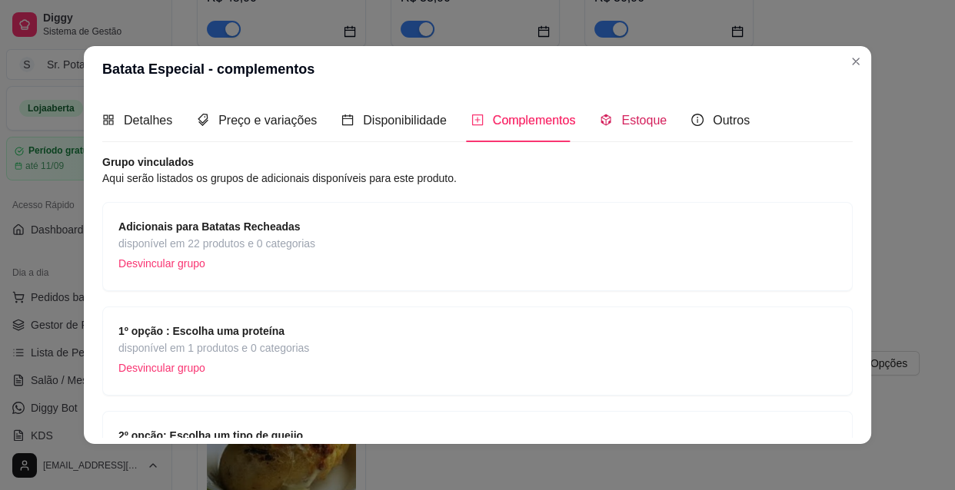
click at [646, 122] on span "Estoque" at bounding box center [643, 120] width 45 height 13
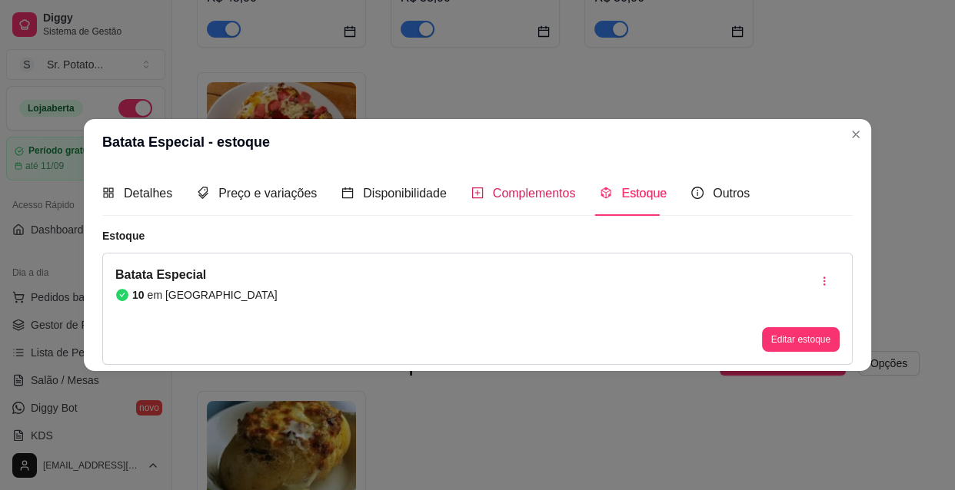
click at [513, 191] on span "Complementos" at bounding box center [534, 193] width 83 height 13
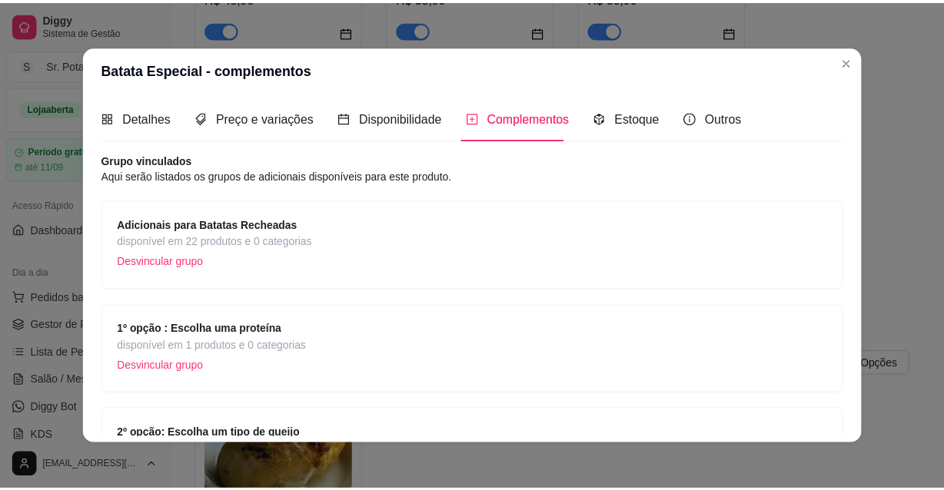
scroll to position [0, 0]
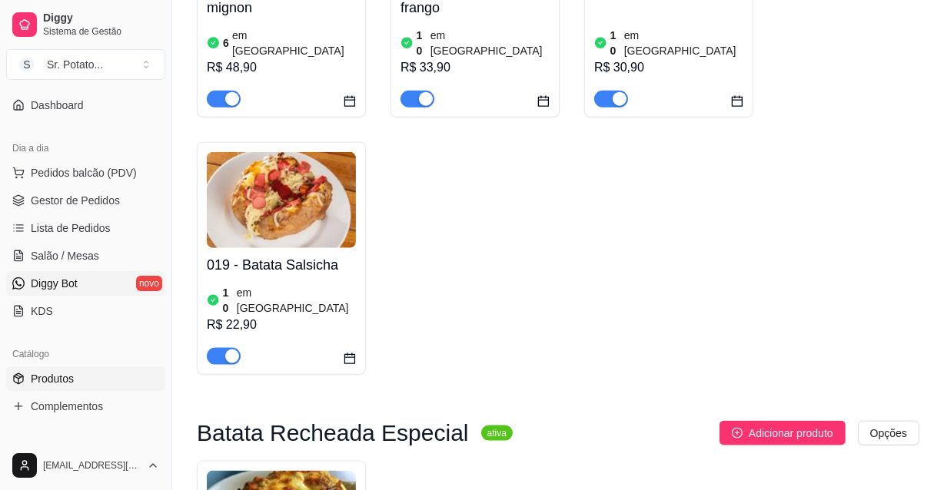
scroll to position [139, 0]
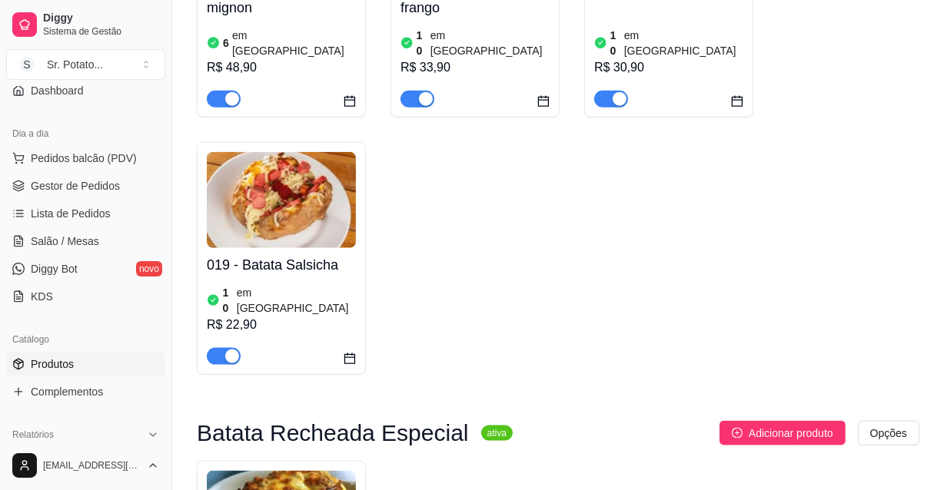
click at [99, 360] on link "Produtos" at bounding box center [85, 364] width 159 height 25
click at [95, 388] on span "Complementos" at bounding box center [67, 391] width 72 height 15
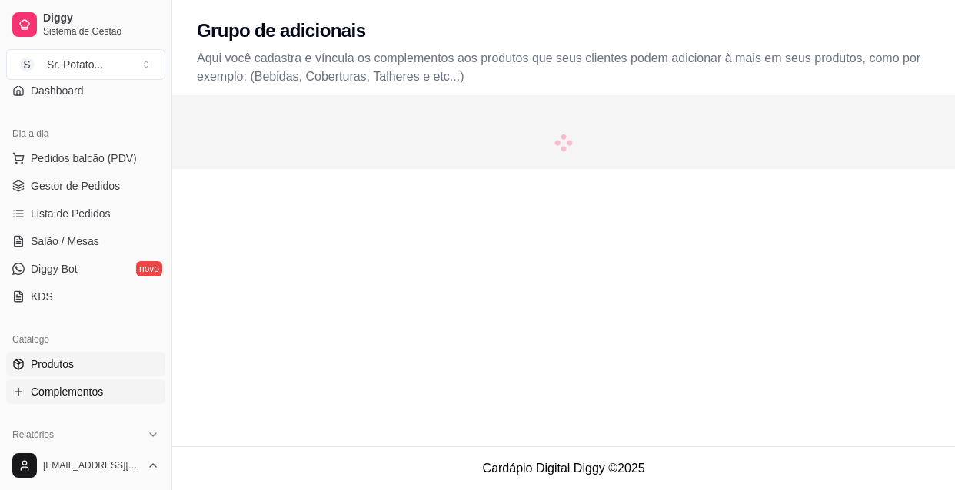
click at [91, 360] on link "Produtos" at bounding box center [85, 364] width 159 height 25
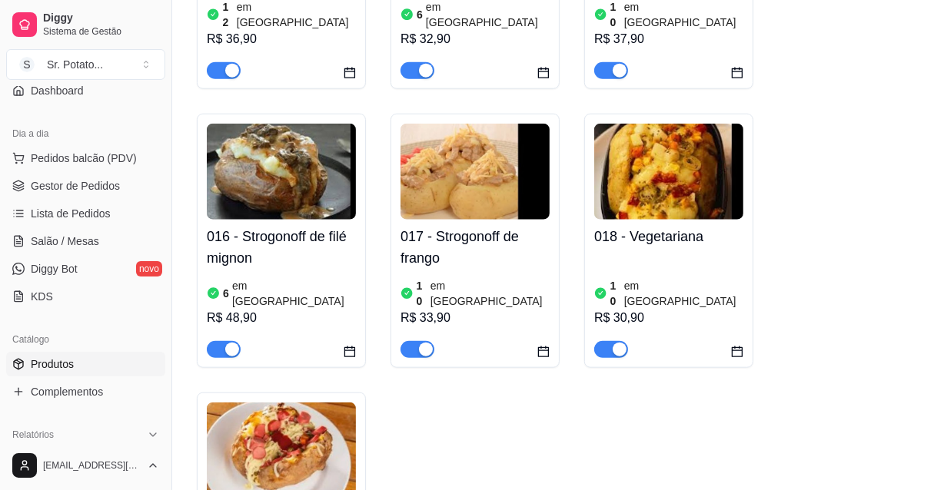
scroll to position [1676, 0]
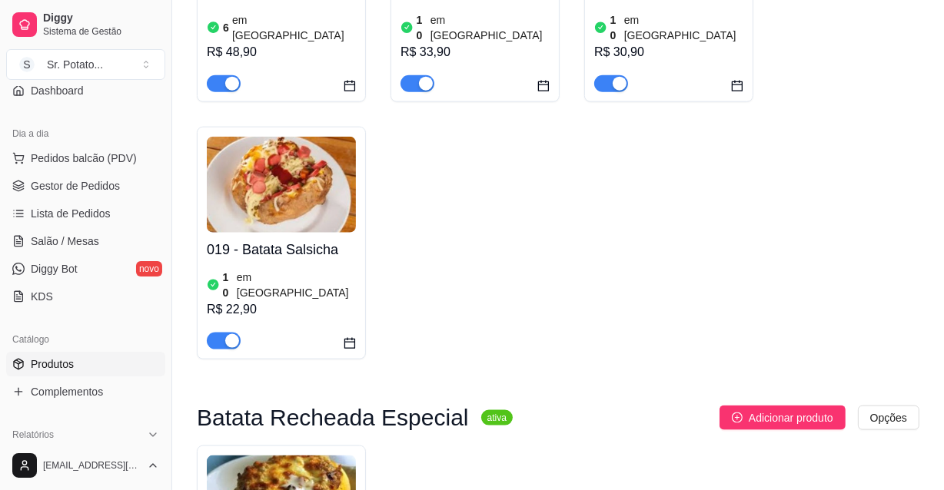
click at [66, 388] on span "Complementos" at bounding box center [67, 391] width 72 height 15
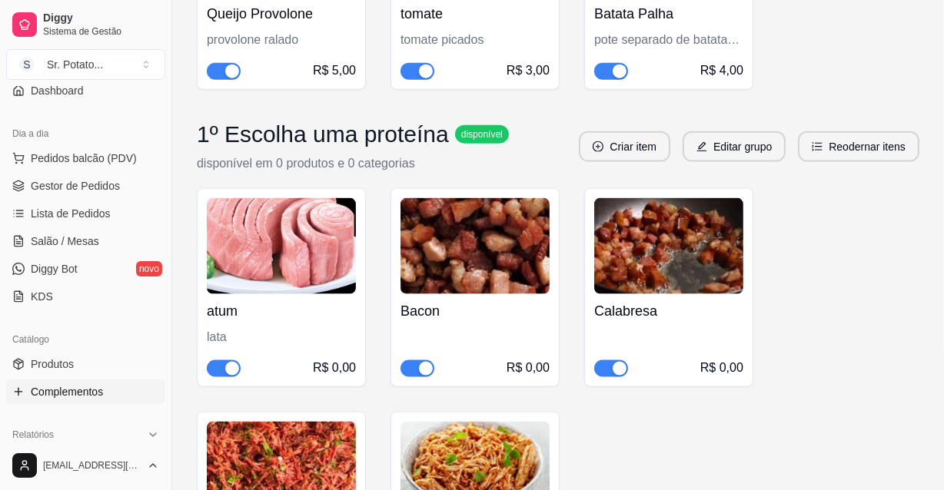
scroll to position [1816, 0]
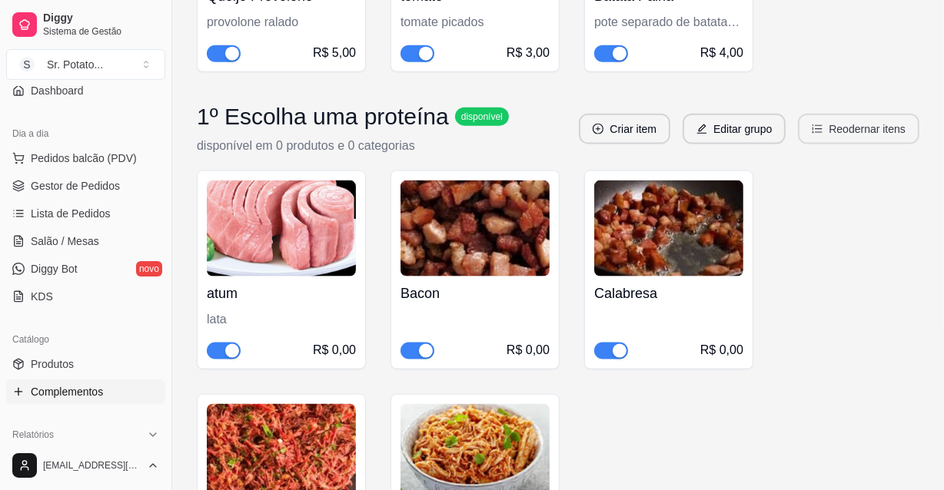
click at [837, 128] on button "Reodernar itens" at bounding box center [858, 129] width 121 height 31
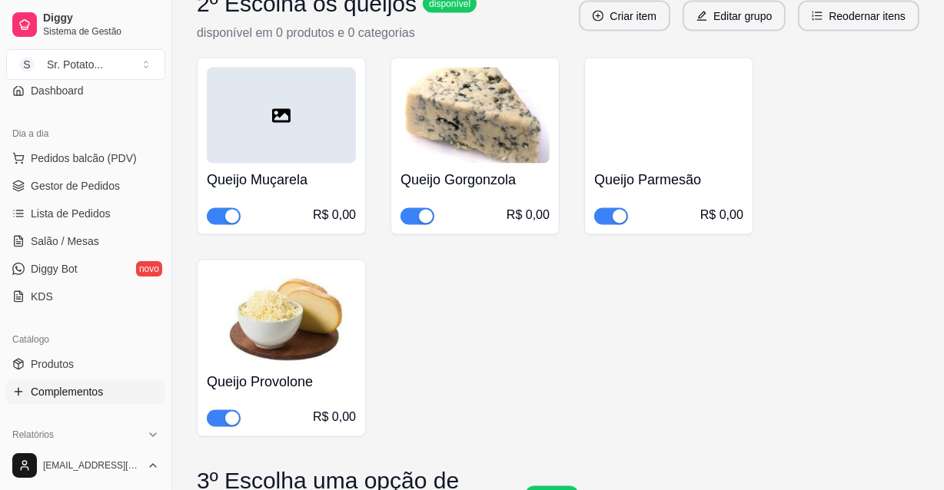
scroll to position [2445, 0]
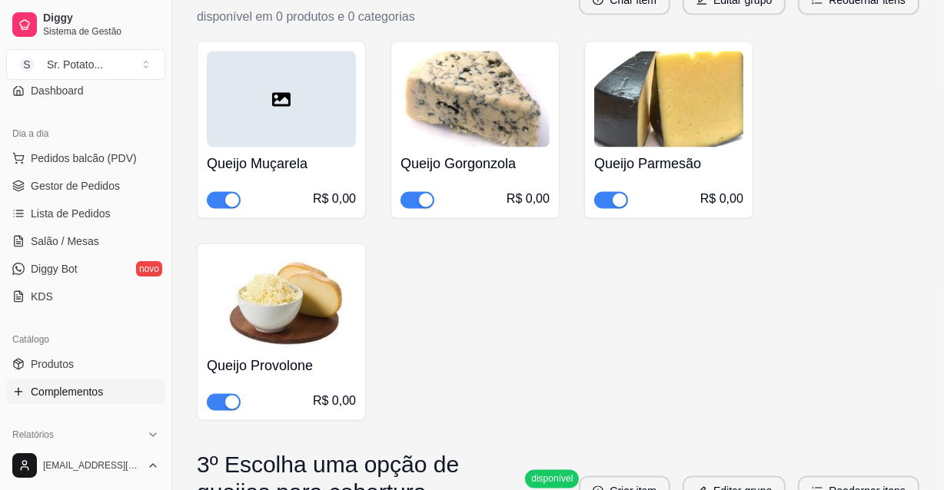
click at [277, 105] on icon at bounding box center [281, 100] width 18 height 18
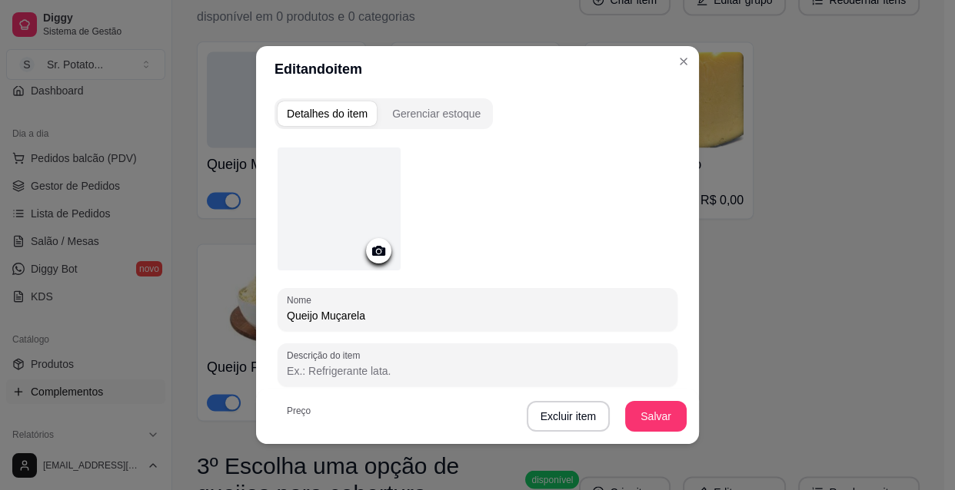
click at [377, 250] on circle at bounding box center [379, 252] width 4 height 4
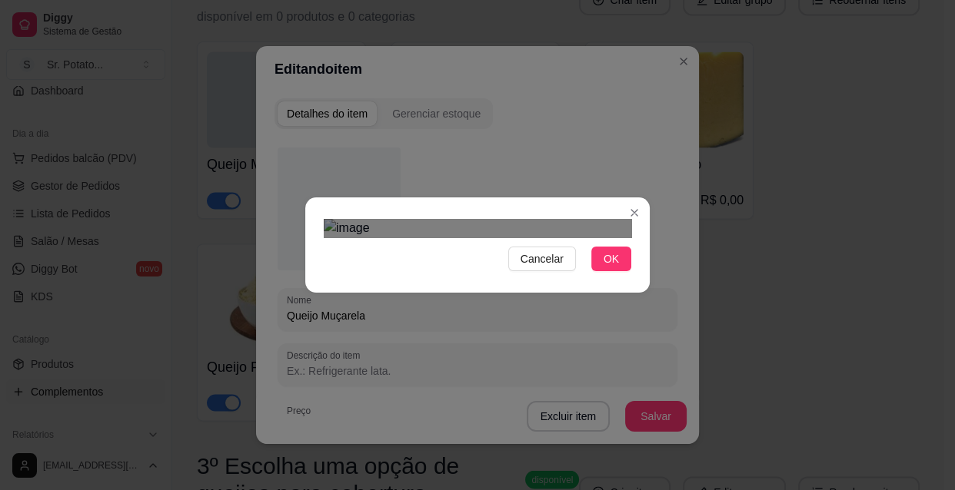
click at [477, 219] on div at bounding box center [477, 228] width 307 height 18
click at [487, 219] on img at bounding box center [477, 228] width 307 height 18
click at [603, 271] on button "OK" at bounding box center [611, 259] width 40 height 25
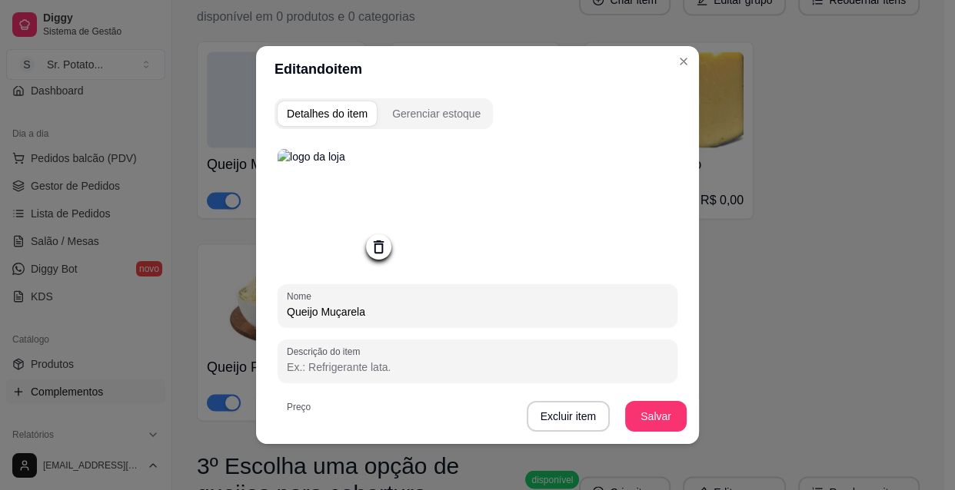
click at [376, 247] on icon at bounding box center [379, 247] width 18 height 18
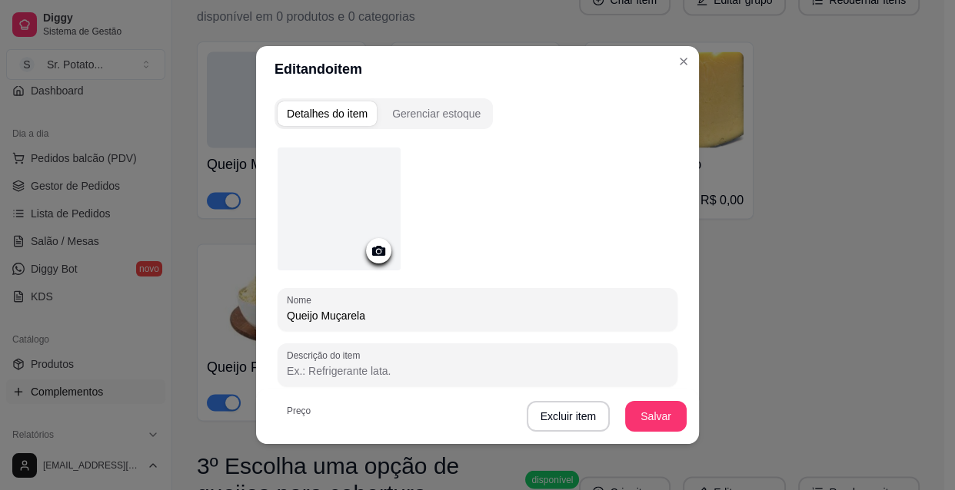
click at [372, 250] on icon at bounding box center [378, 251] width 13 height 10
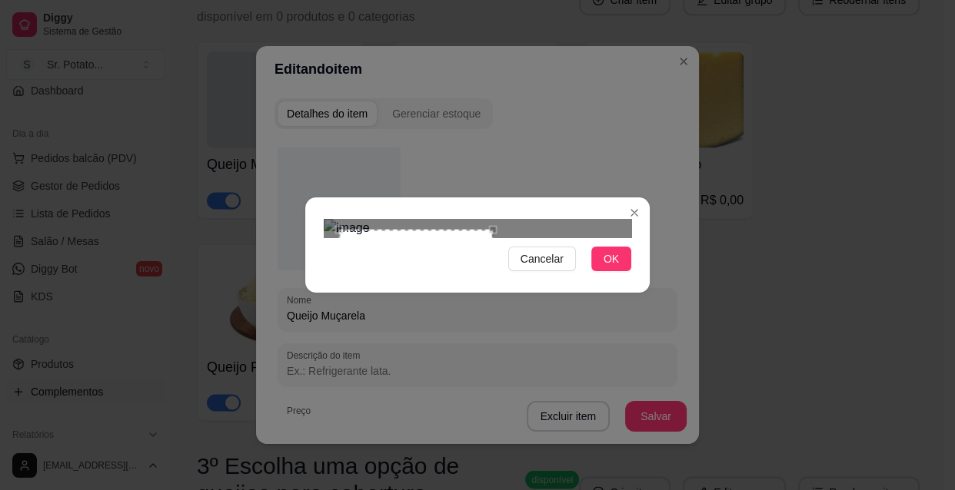
click at [491, 230] on div "Use the arrow keys to move the crop selection area" at bounding box center [416, 307] width 154 height 154
click at [606, 267] on span "OK" at bounding box center [610, 259] width 15 height 17
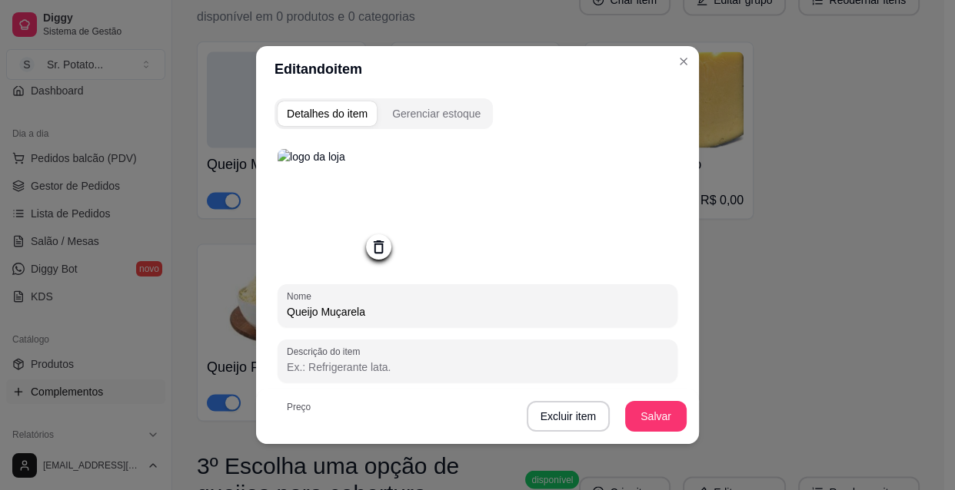
click at [441, 366] on input "Descrição do item" at bounding box center [477, 367] width 381 height 15
type input "Ralada"
click at [643, 413] on button "Salvar" at bounding box center [656, 417] width 60 height 30
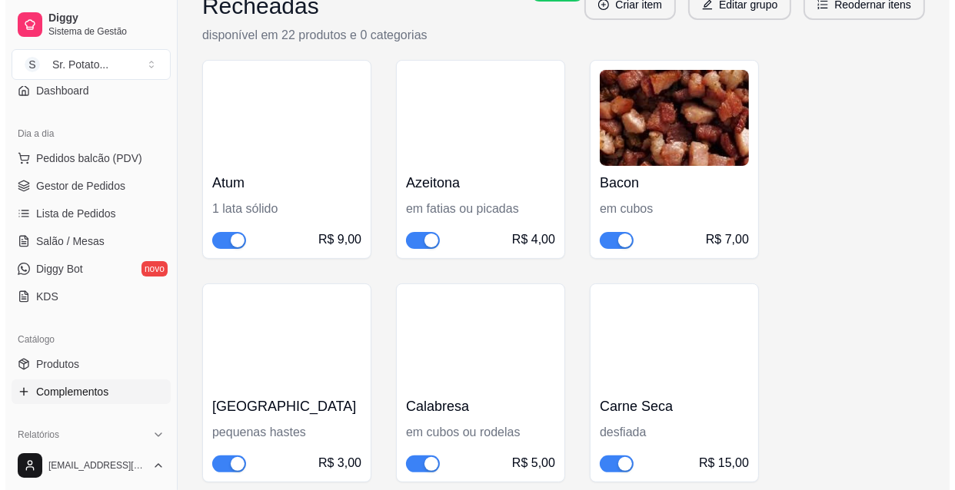
scroll to position [0, 0]
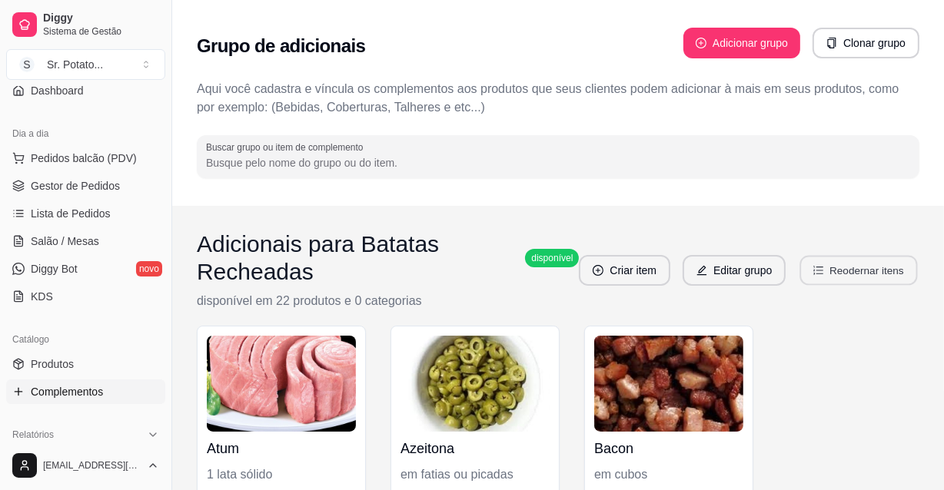
click at [842, 269] on button "Reodernar itens" at bounding box center [859, 271] width 118 height 30
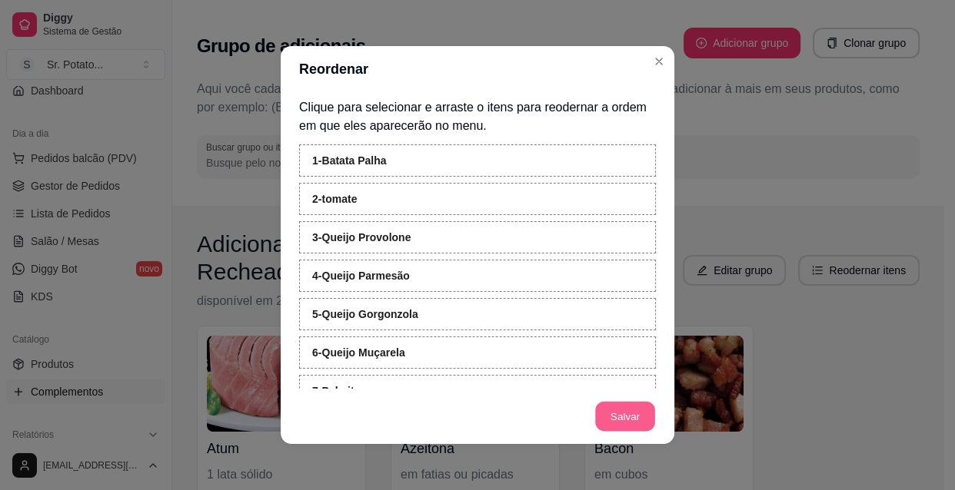
click at [602, 409] on button "Salvar" at bounding box center [625, 417] width 60 height 30
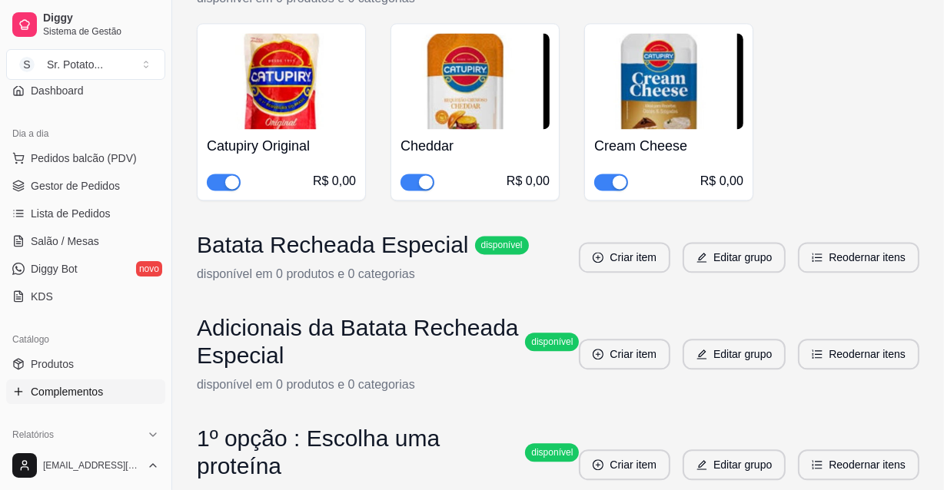
scroll to position [3004, 0]
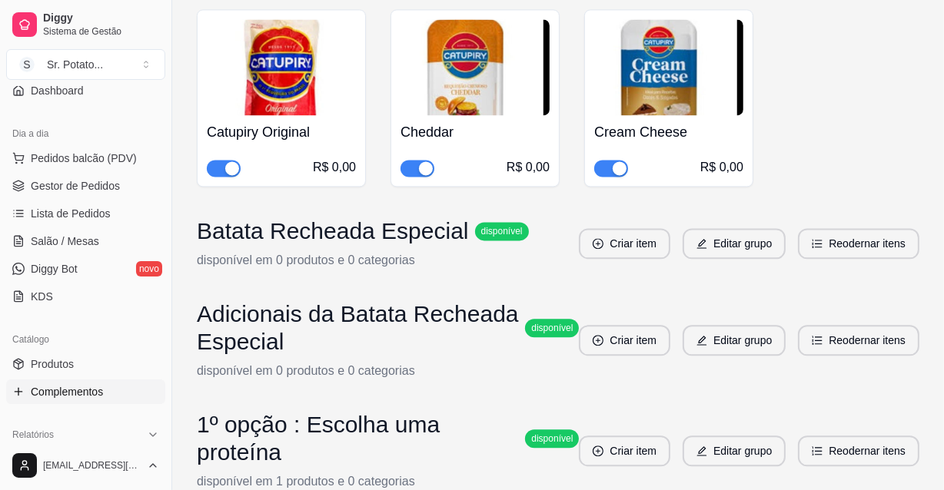
click at [354, 234] on h3 "Batata Recheada Especial" at bounding box center [333, 232] width 272 height 28
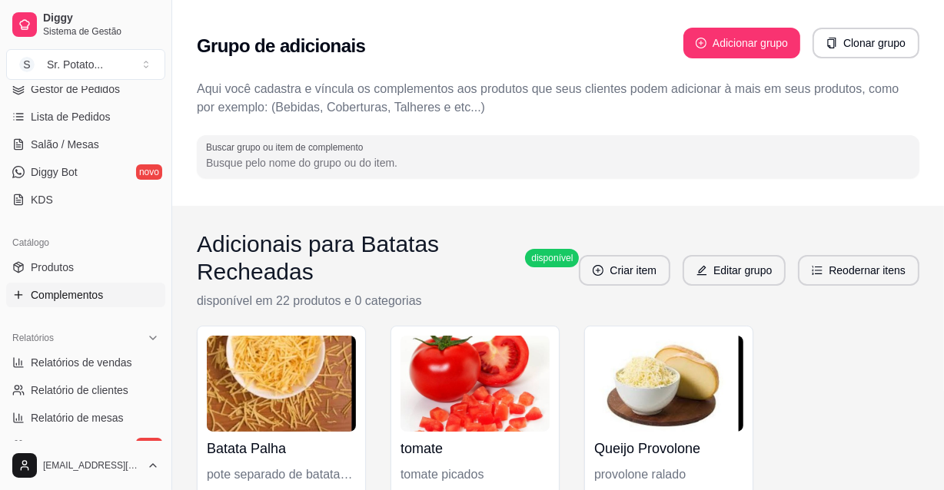
scroll to position [349, 0]
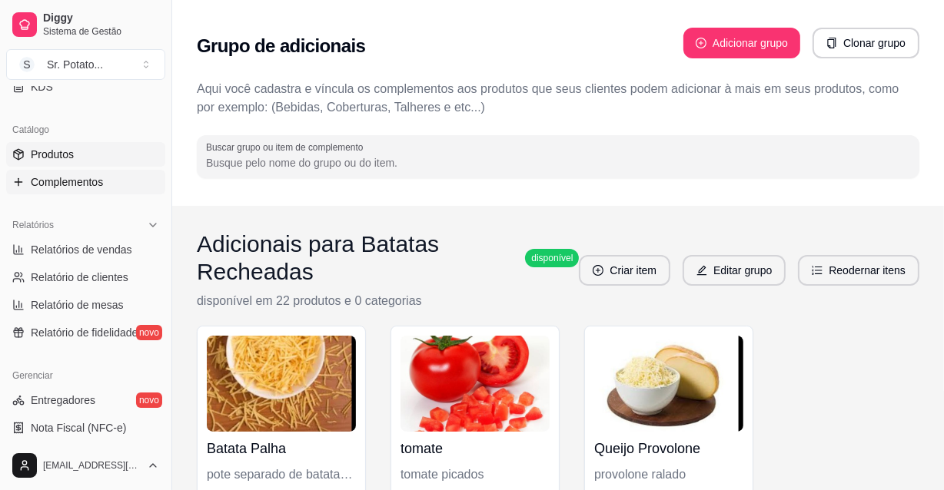
click at [61, 152] on span "Produtos" at bounding box center [52, 154] width 43 height 15
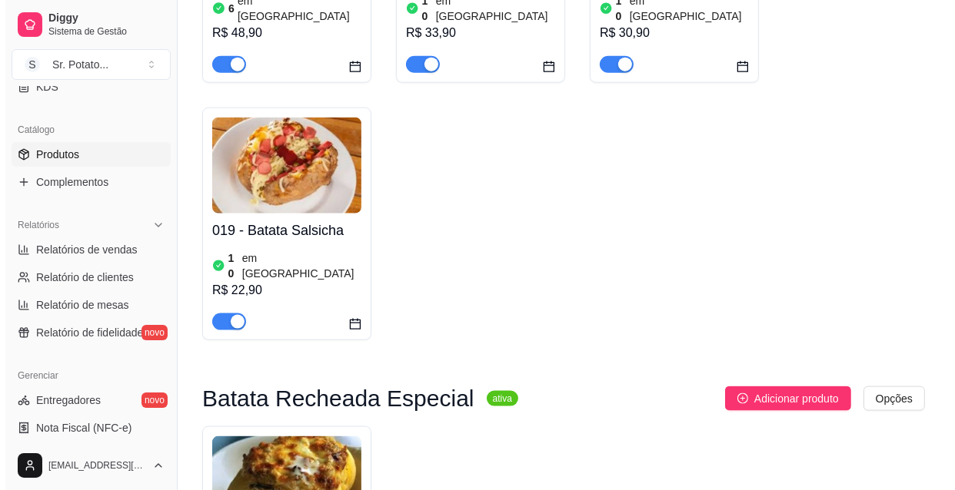
scroll to position [1746, 0]
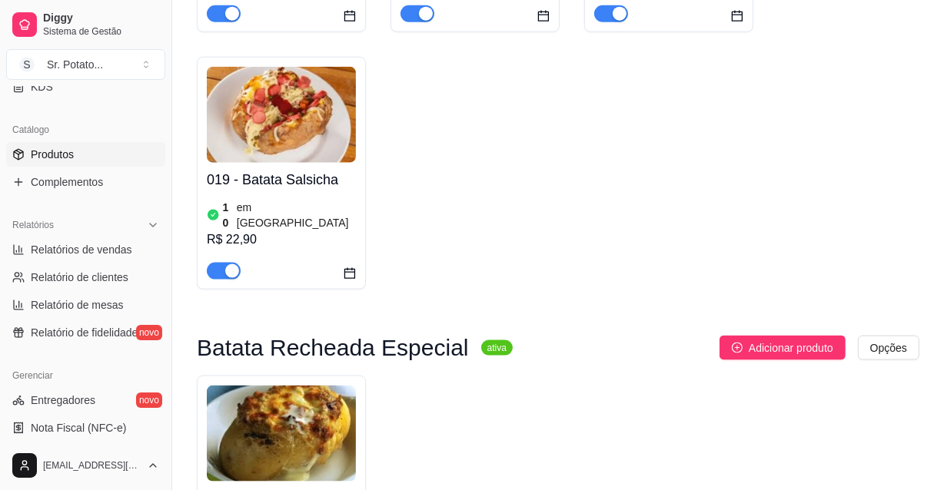
click at [322, 386] on img at bounding box center [281, 434] width 149 height 96
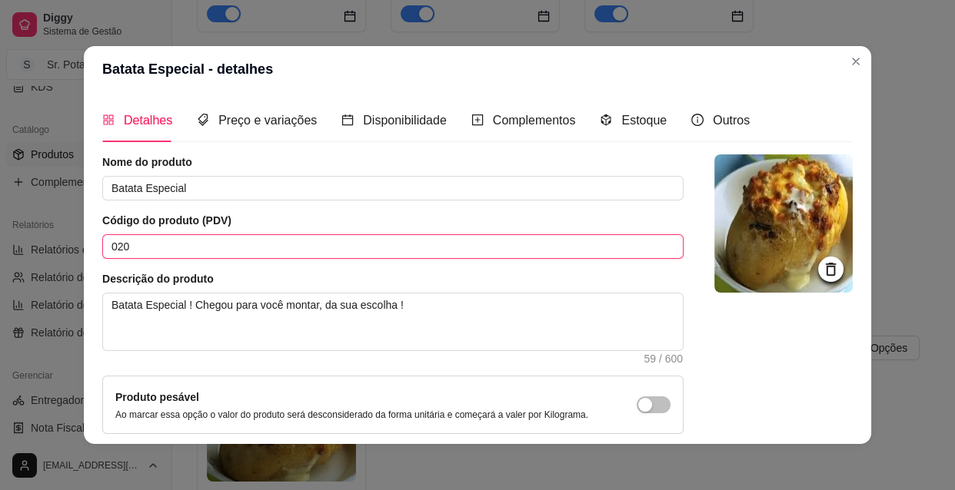
click at [141, 244] on input "020" at bounding box center [392, 246] width 581 height 25
type input "0"
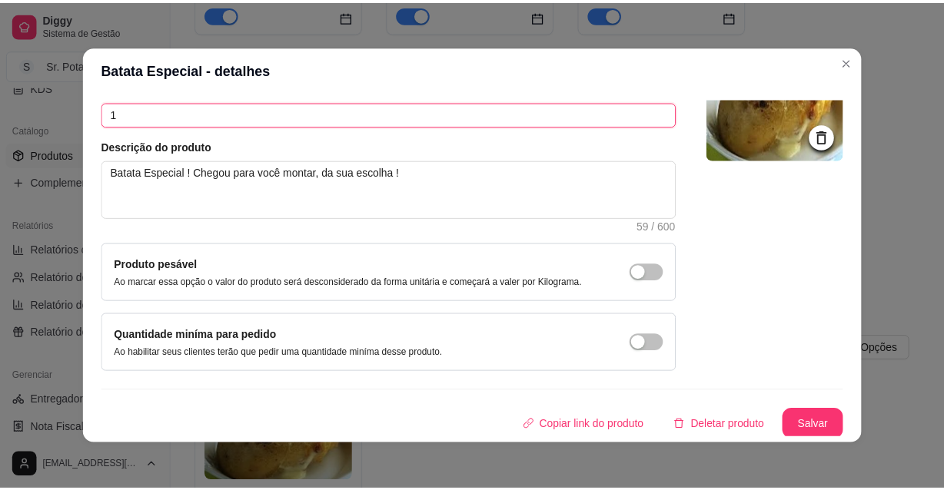
scroll to position [134, 0]
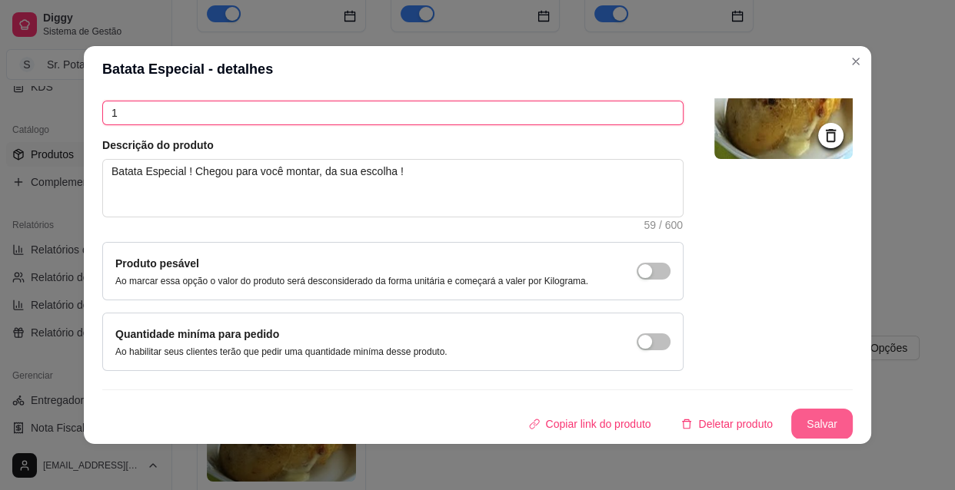
type input "1"
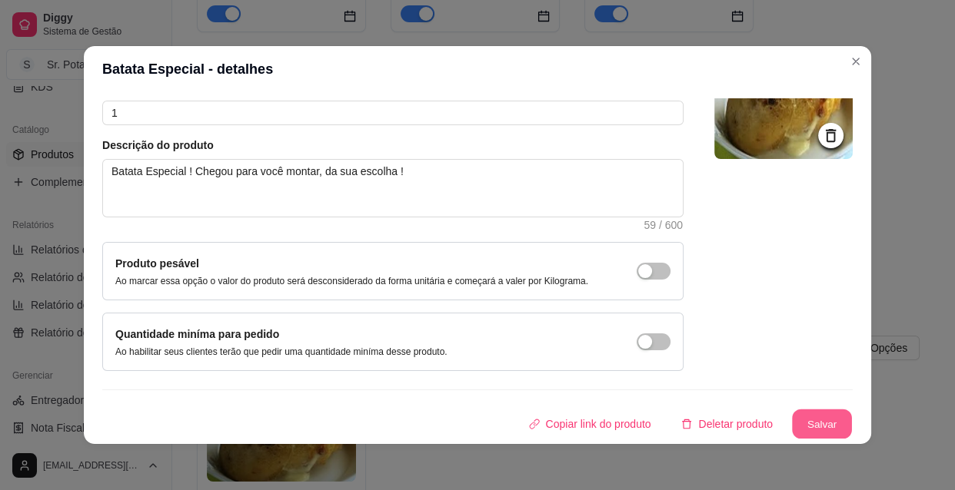
click at [812, 417] on button "Salvar" at bounding box center [822, 425] width 60 height 30
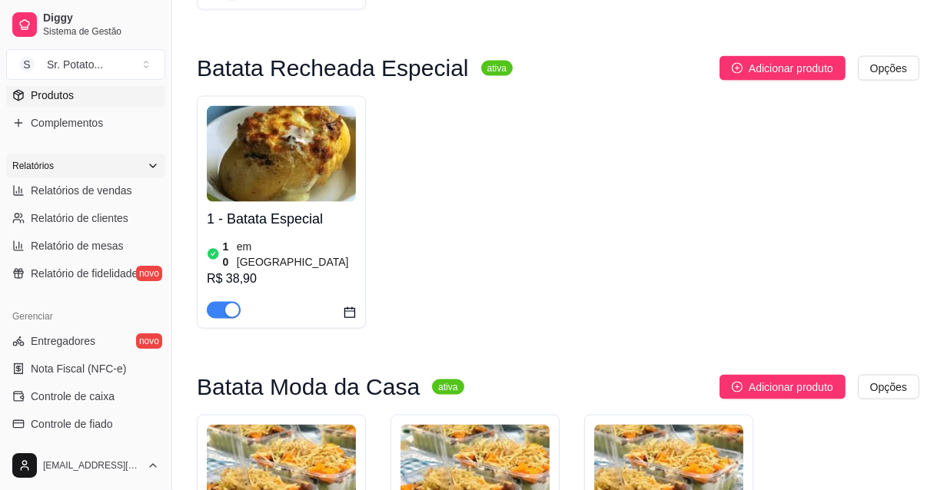
scroll to position [559, 0]
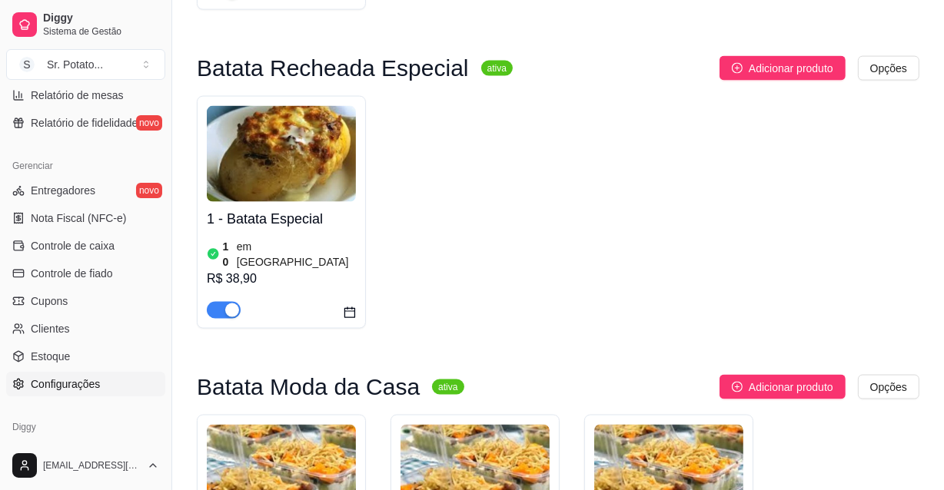
click at [77, 381] on span "Configurações" at bounding box center [65, 384] width 69 height 15
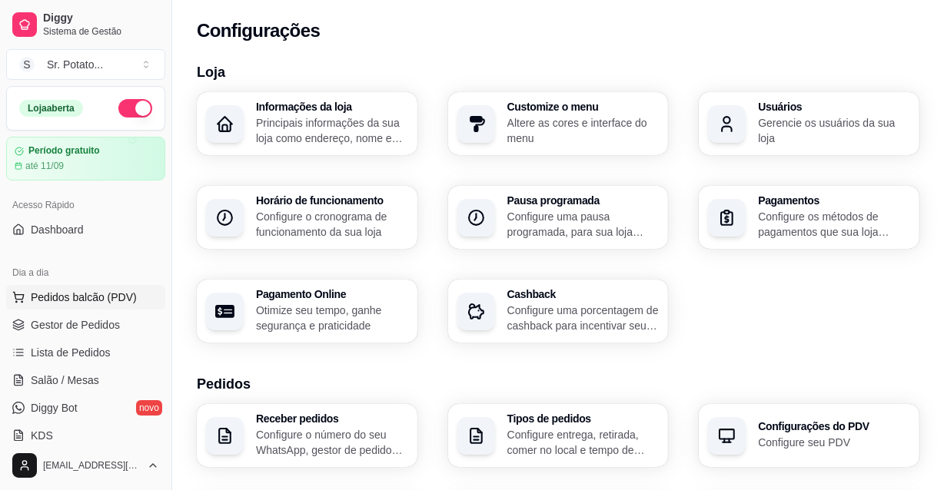
click at [94, 297] on span "Pedidos balcão (PDV)" at bounding box center [84, 297] width 106 height 15
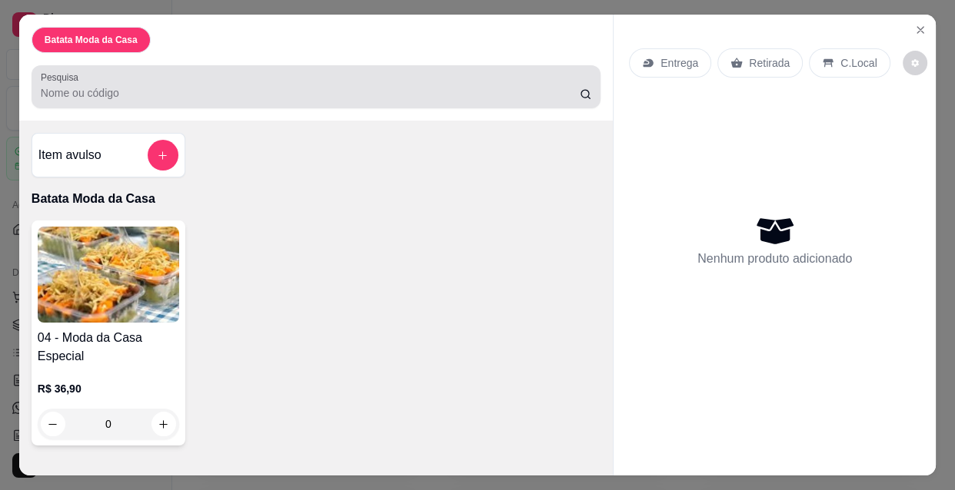
click at [144, 95] on div at bounding box center [316, 86] width 550 height 31
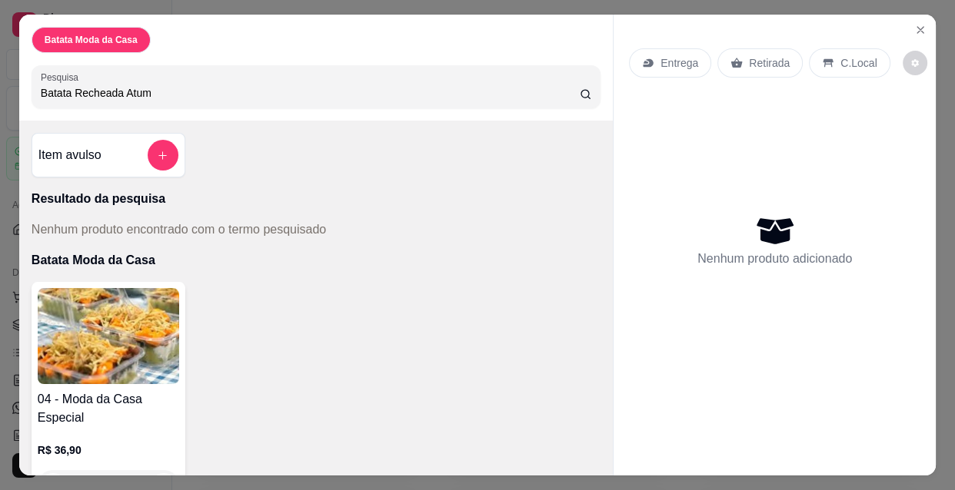
type input "Batata Recheada Atum"
click at [165, 148] on button "add-separate-item" at bounding box center [163, 155] width 31 height 31
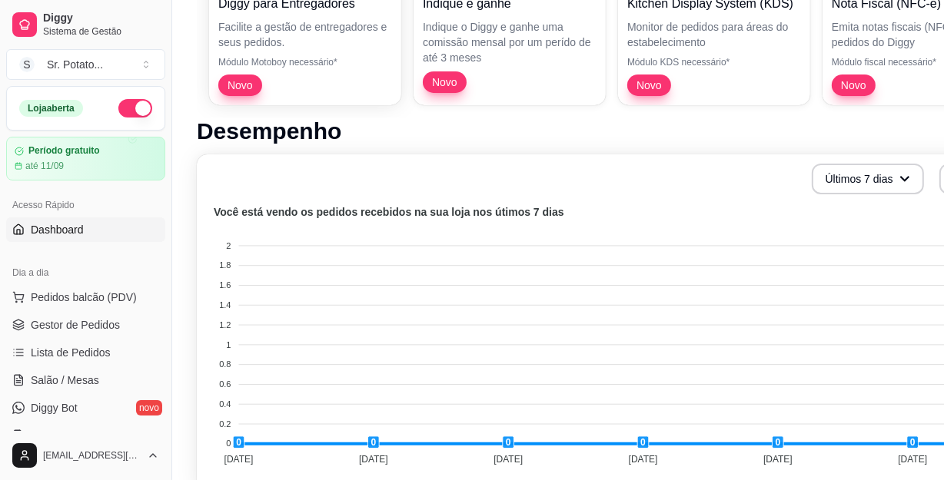
scroll to position [139, 0]
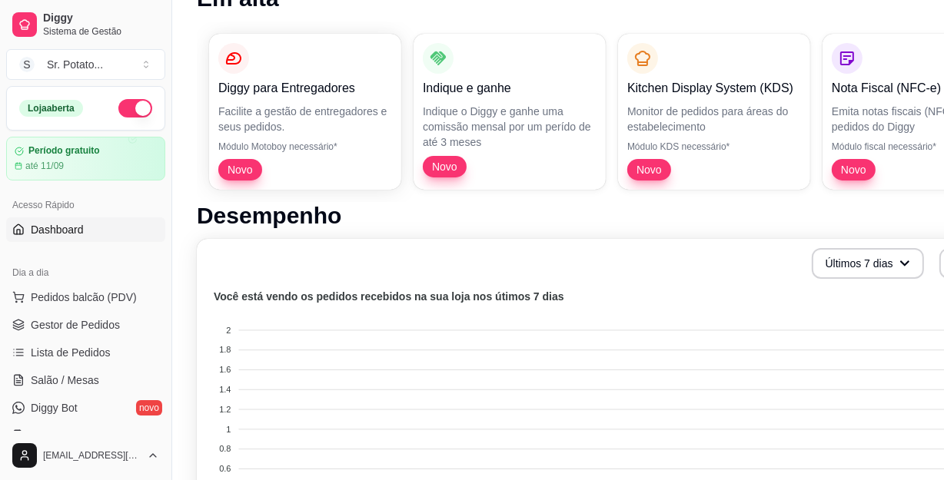
click at [81, 229] on span "Dashboard" at bounding box center [57, 229] width 53 height 15
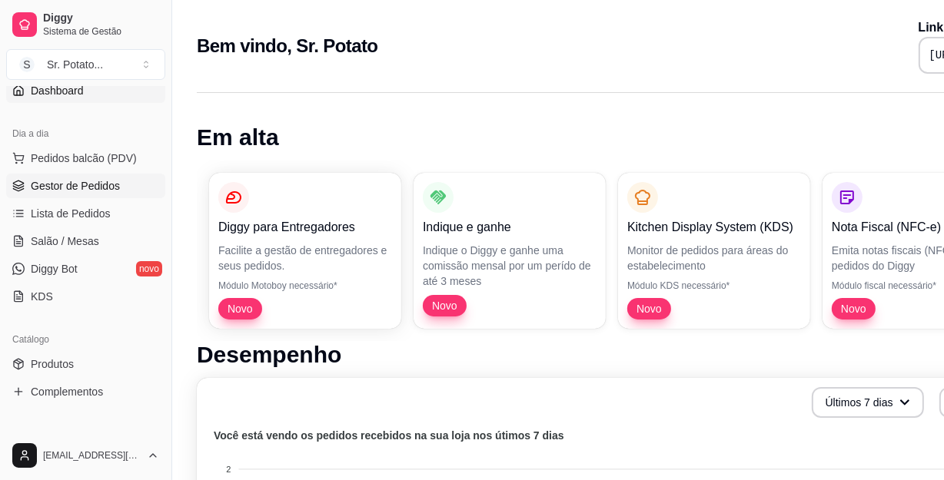
click at [84, 185] on span "Gestor de Pedidos" at bounding box center [75, 185] width 89 height 15
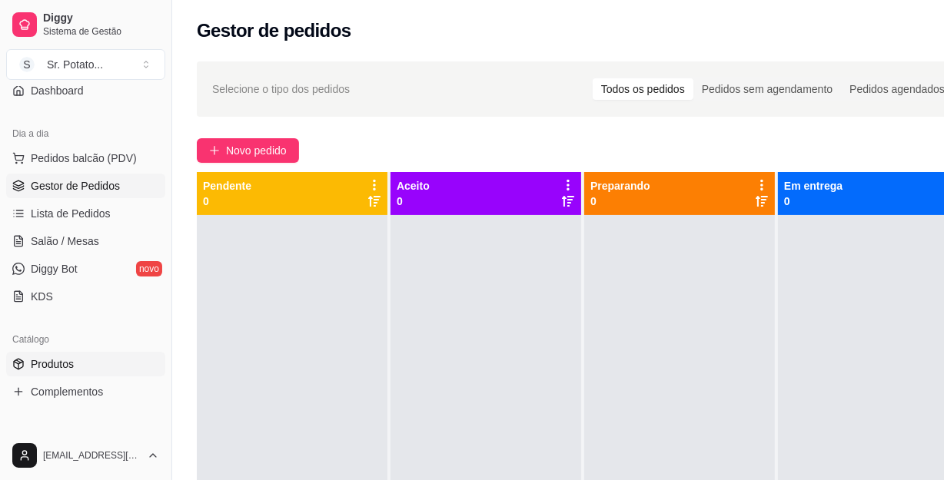
click at [66, 364] on span "Produtos" at bounding box center [52, 364] width 43 height 15
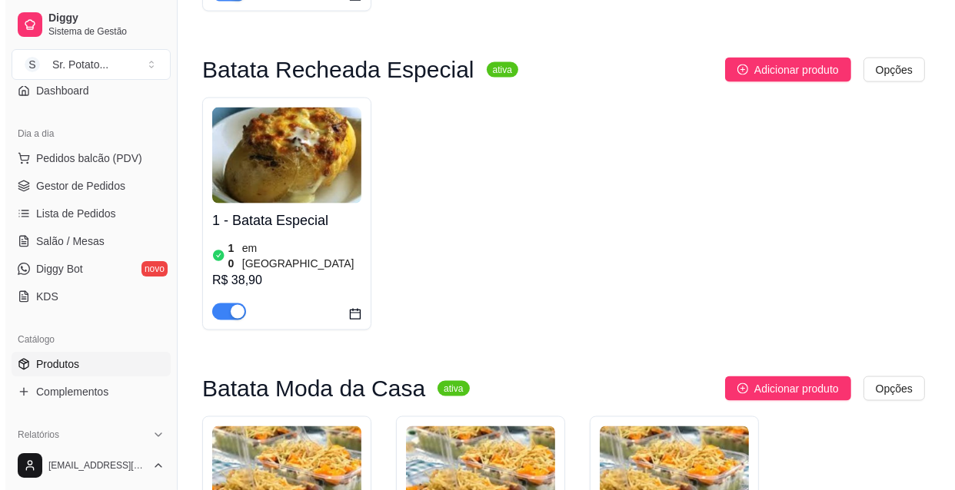
scroll to position [2026, 0]
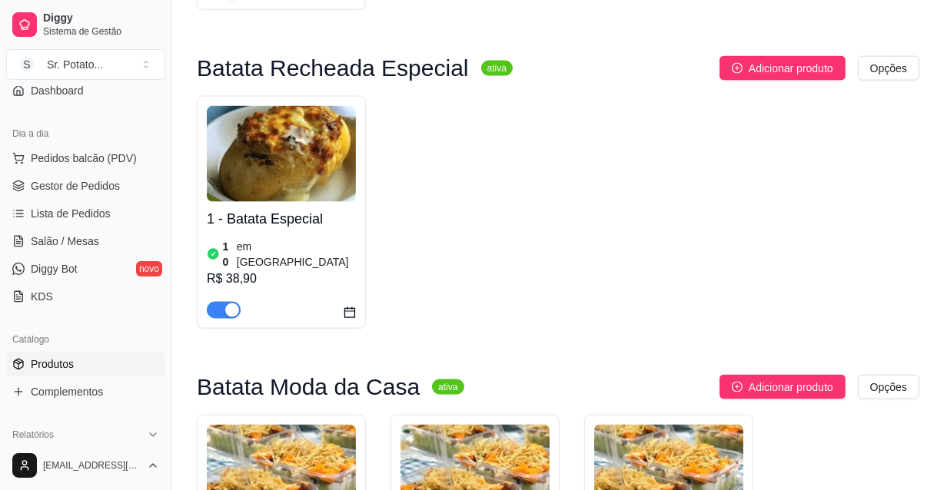
click at [290, 425] on img at bounding box center [281, 473] width 149 height 96
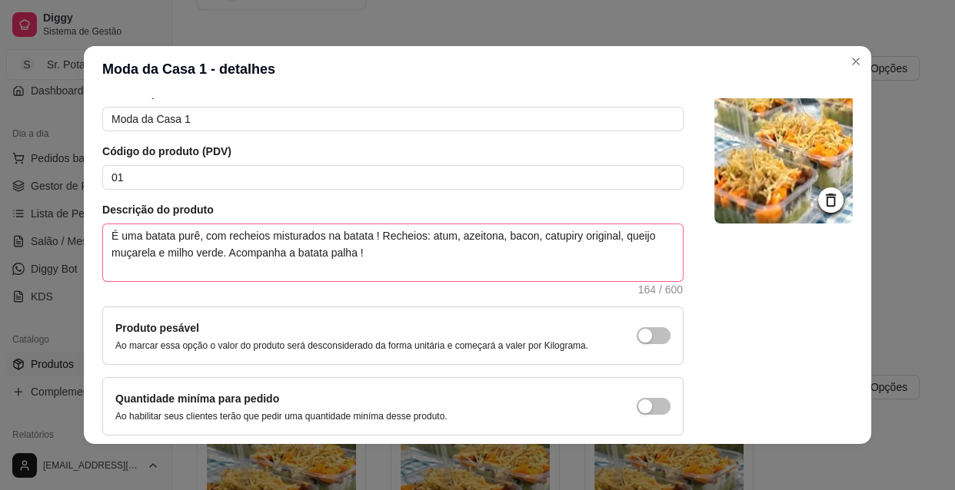
scroll to position [134, 0]
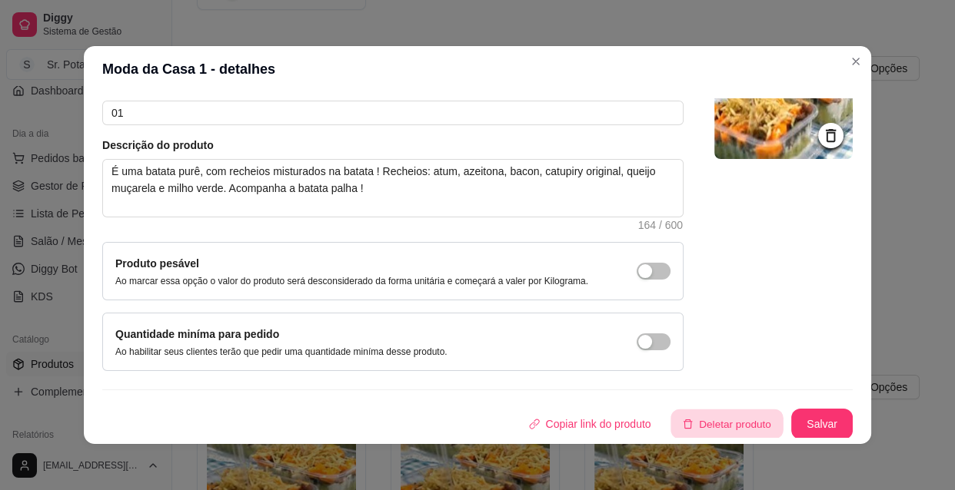
click at [698, 423] on button "Deletar produto" at bounding box center [727, 425] width 112 height 30
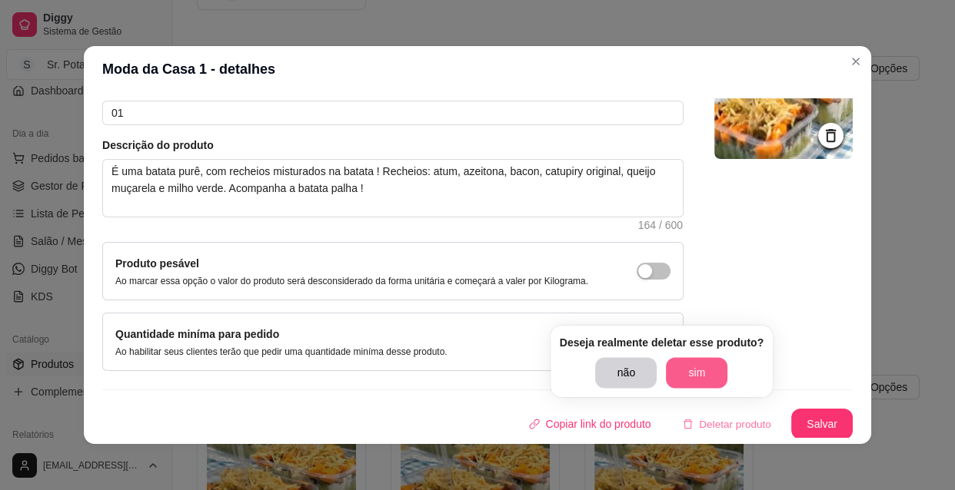
click at [682, 373] on button "sim" at bounding box center [696, 372] width 61 height 31
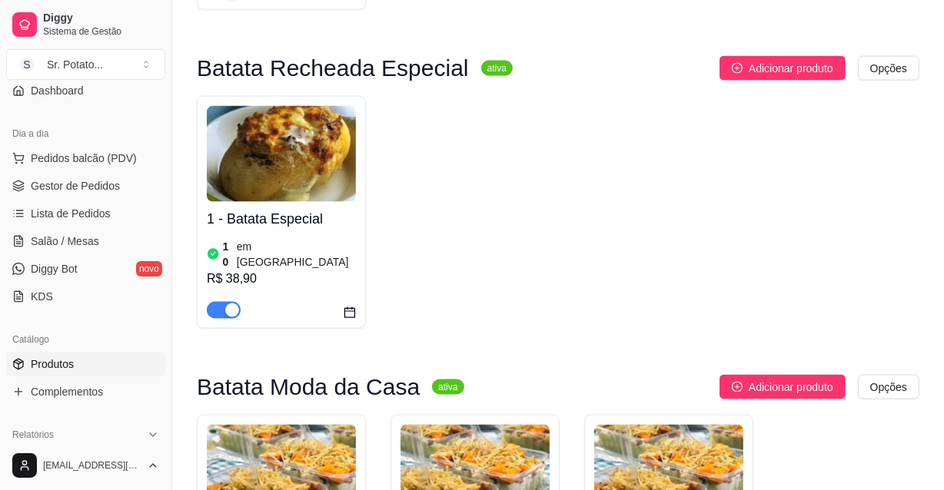
click at [314, 425] on img at bounding box center [281, 473] width 149 height 96
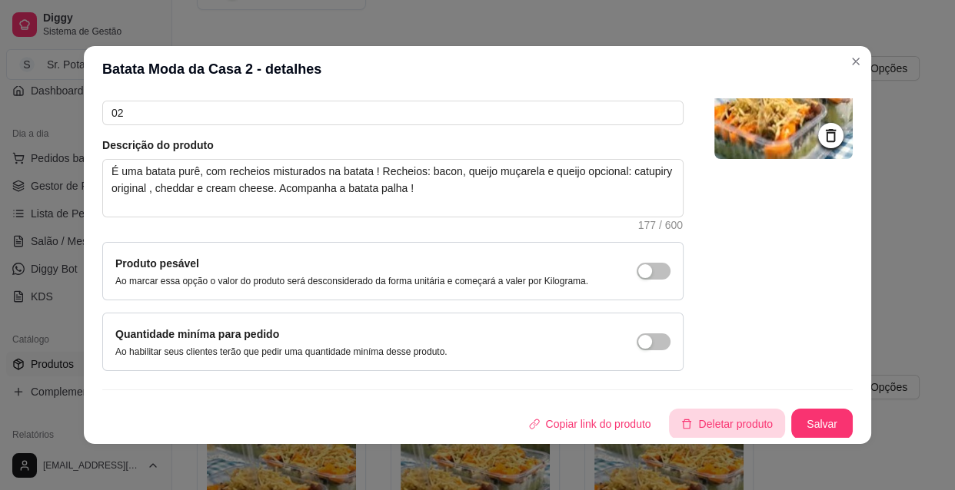
click at [694, 430] on button "Deletar produto" at bounding box center [727, 424] width 116 height 31
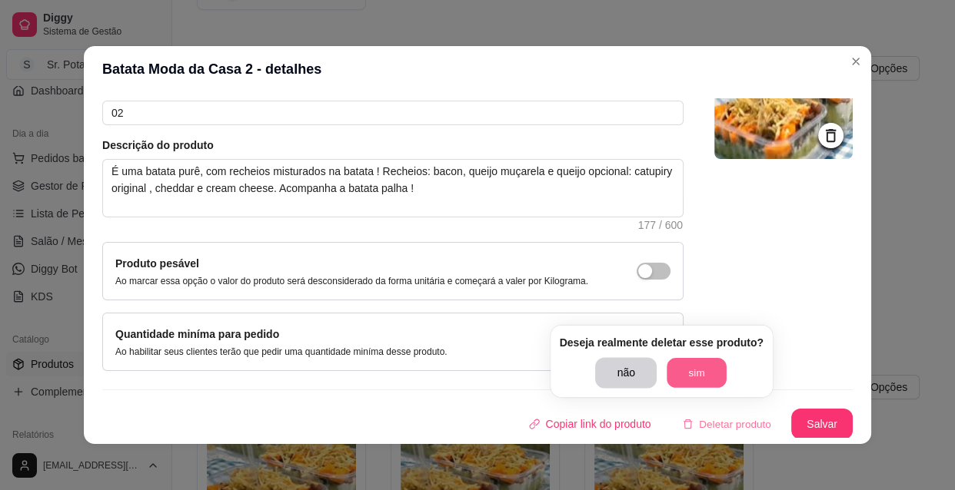
click at [683, 368] on button "sim" at bounding box center [696, 373] width 60 height 30
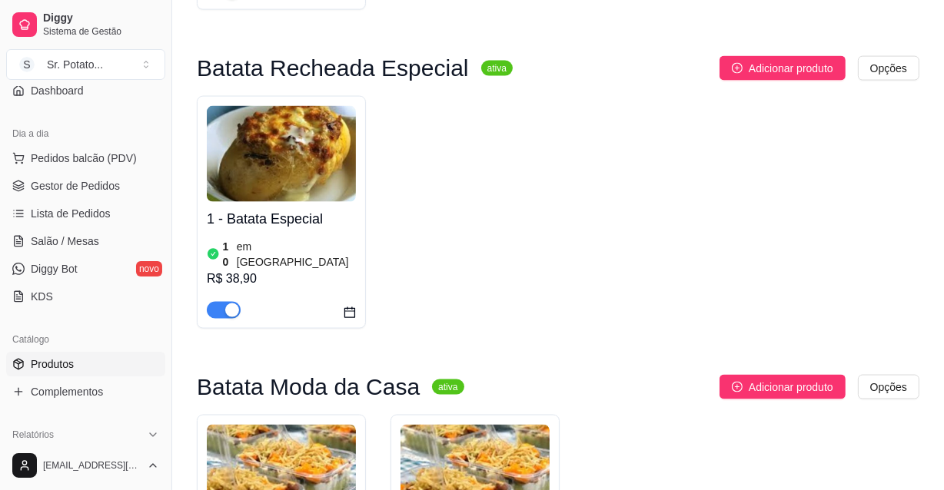
click at [265, 425] on img at bounding box center [281, 473] width 149 height 96
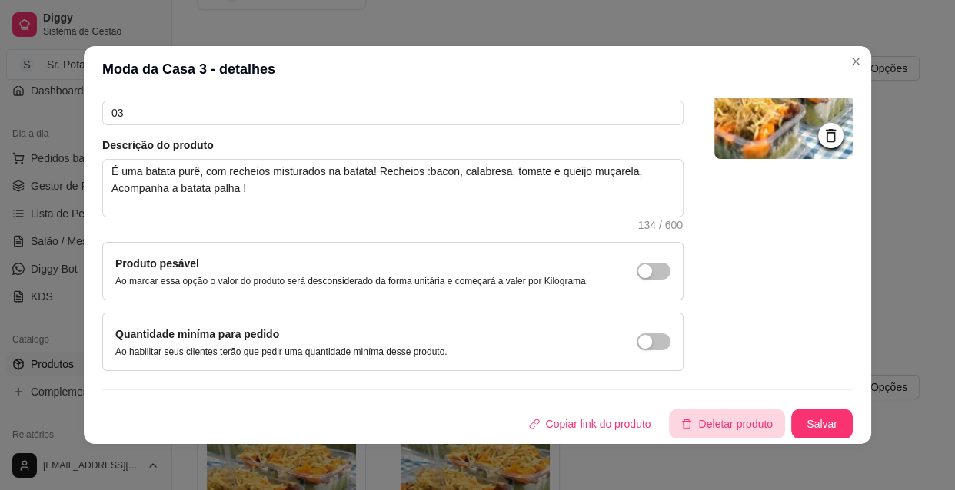
click at [712, 427] on button "Deletar produto" at bounding box center [727, 424] width 116 height 31
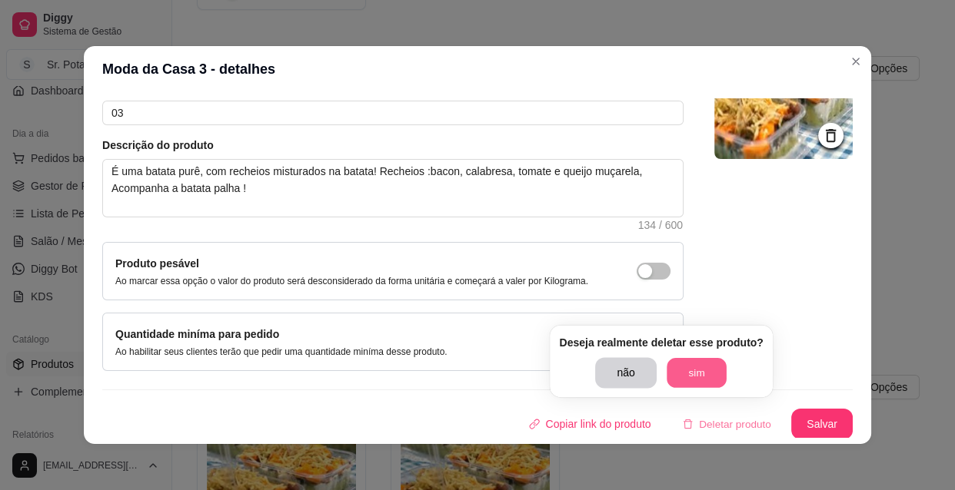
click at [689, 368] on button "sim" at bounding box center [696, 373] width 60 height 30
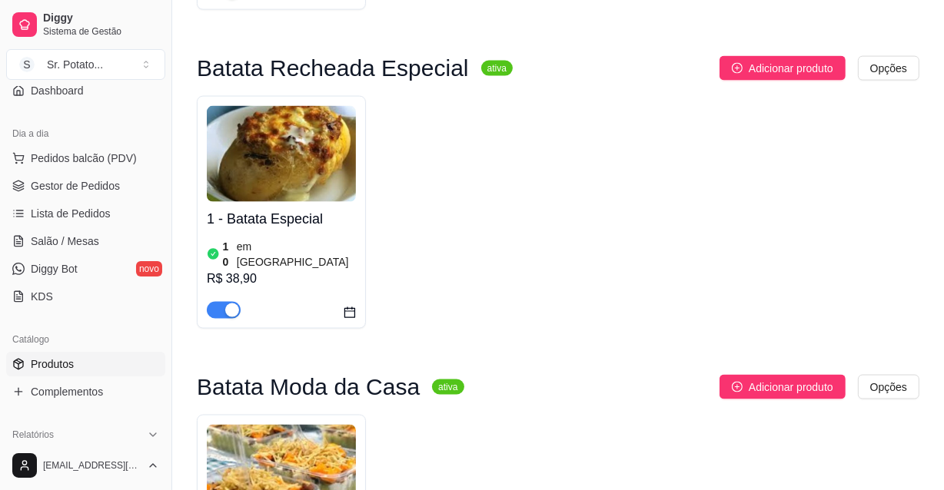
click at [310, 425] on img at bounding box center [281, 473] width 149 height 96
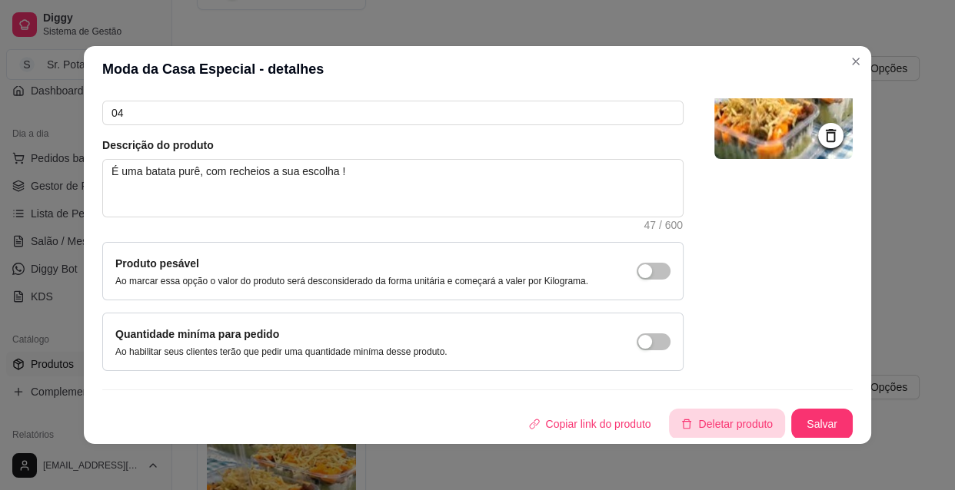
click at [686, 421] on button "Deletar produto" at bounding box center [727, 424] width 116 height 31
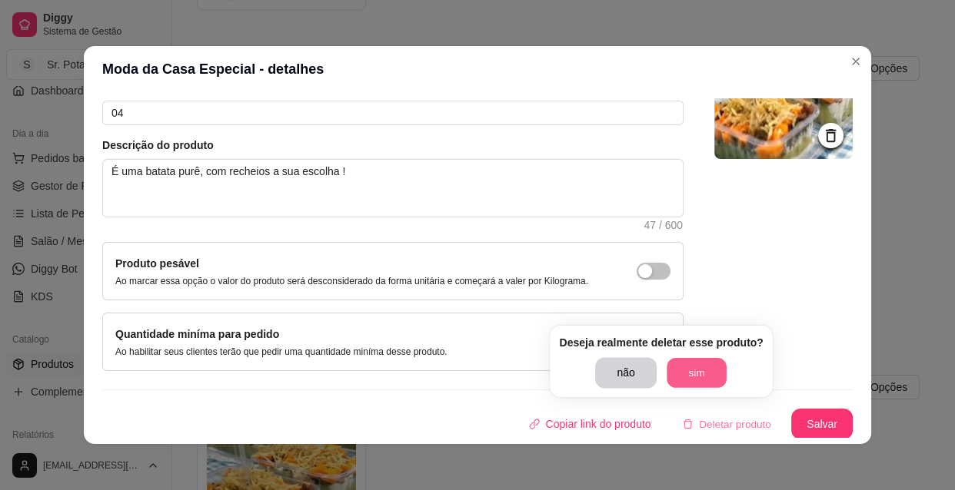
click at [683, 367] on button "sim" at bounding box center [696, 373] width 60 height 30
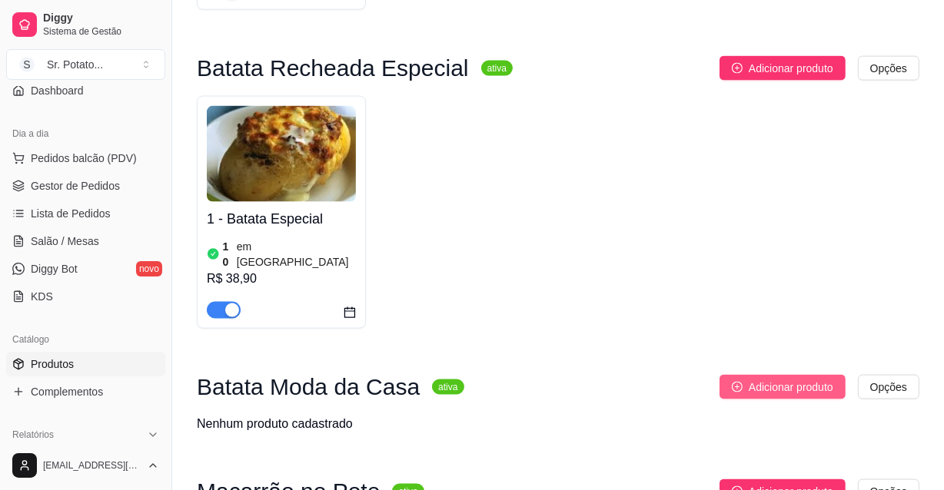
click at [770, 379] on span "Adicionar produto" at bounding box center [791, 387] width 85 height 17
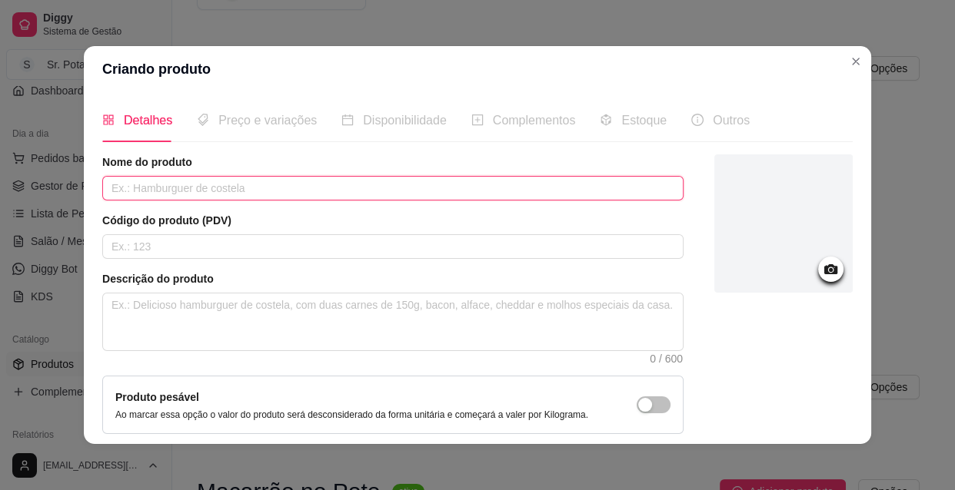
click at [178, 189] on input "text" at bounding box center [392, 188] width 581 height 25
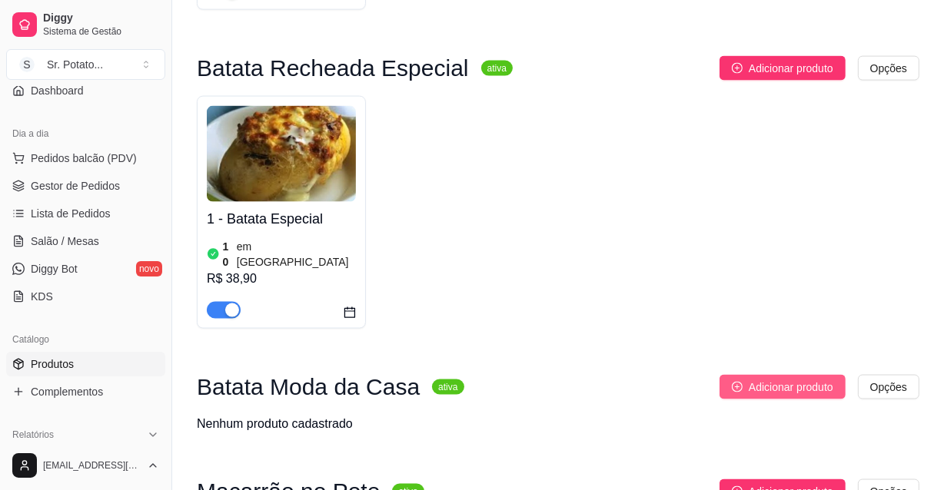
click at [749, 379] on span "Adicionar produto" at bounding box center [791, 387] width 85 height 17
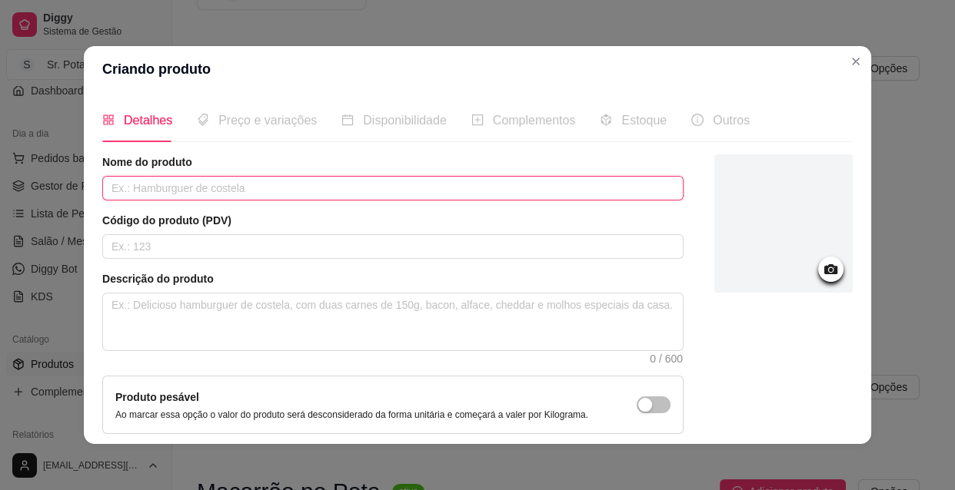
click at [168, 191] on input "text" at bounding box center [392, 188] width 581 height 25
type input "m"
type input "Moda da Casa 1"
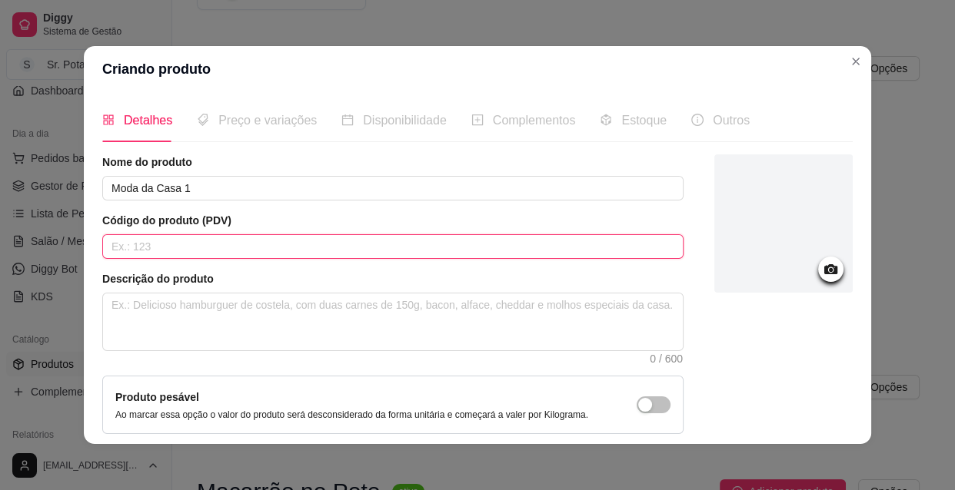
click at [166, 244] on input "text" at bounding box center [392, 246] width 581 height 25
type input "0001"
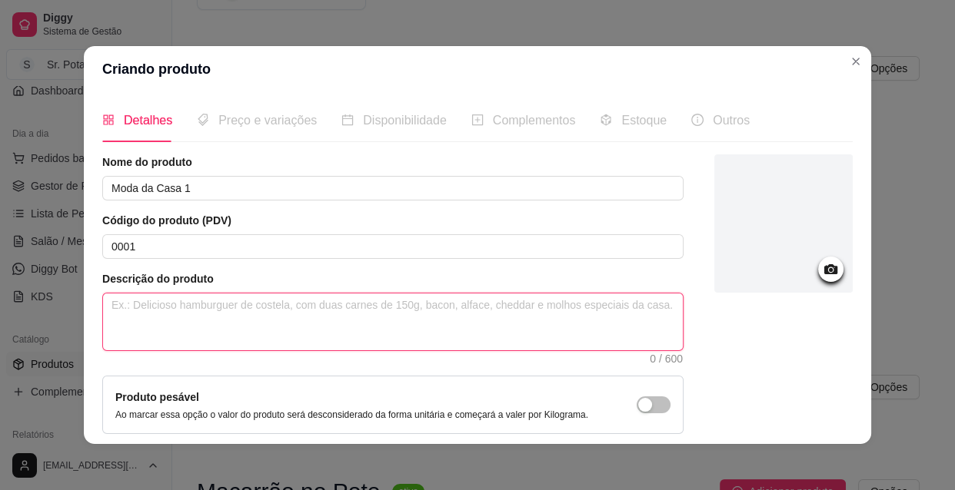
click at [159, 306] on textarea at bounding box center [392, 322] width 579 height 57
type textarea "E"
type textarea "É"
type textarea "É u"
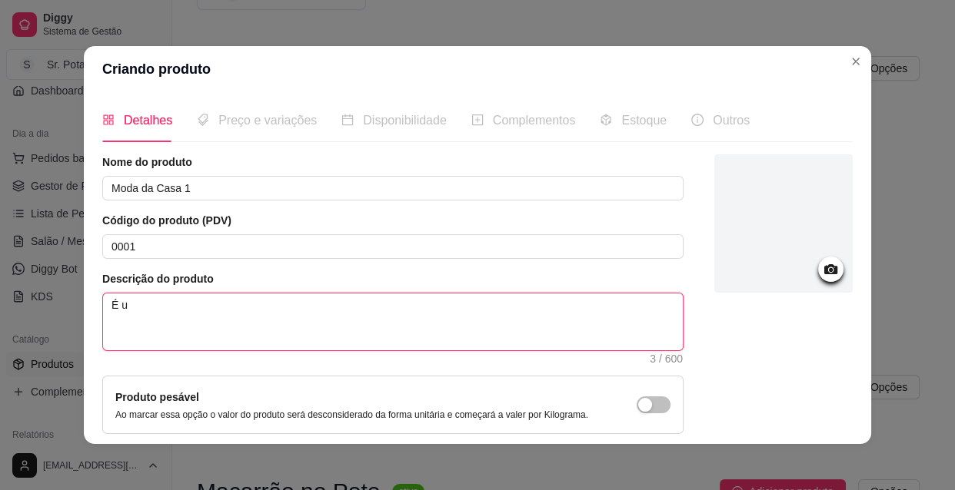
type textarea "É um"
type textarea "É uma"
type textarea "É uma b"
type textarea "É uma ba"
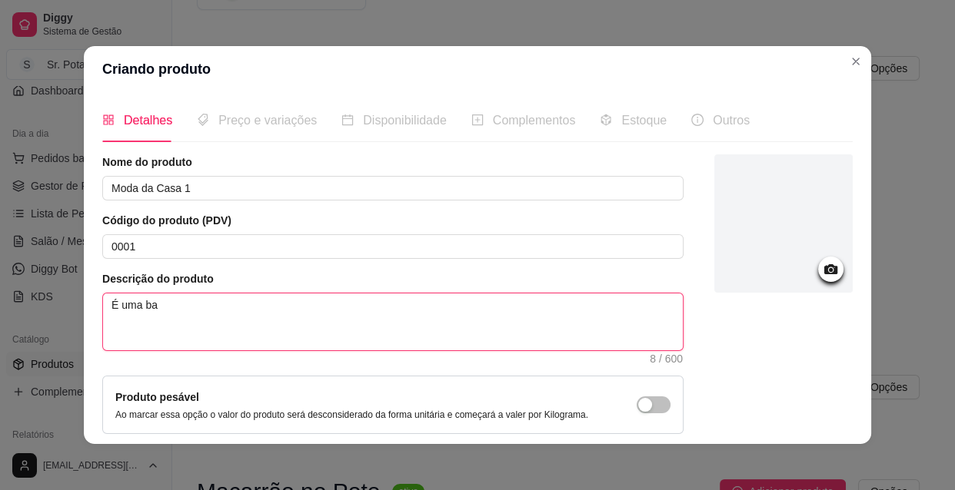
type textarea "É uma bat"
type textarea "É uma bata"
type textarea "É uma batat"
type textarea "É uma batata"
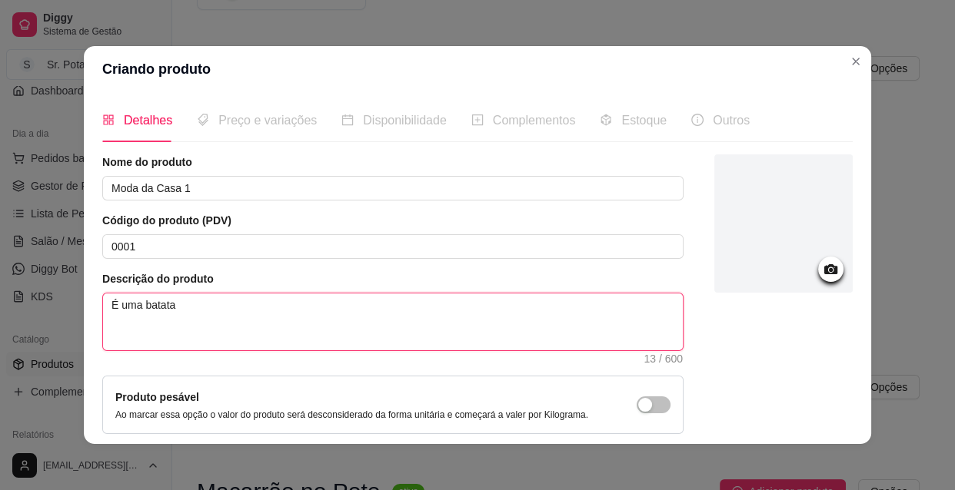
type textarea "É uma batata c"
type textarea "É uma batata co"
type textarea "É uma batata com"
type textarea "É uma batata como"
type textarea "É uma batata como u"
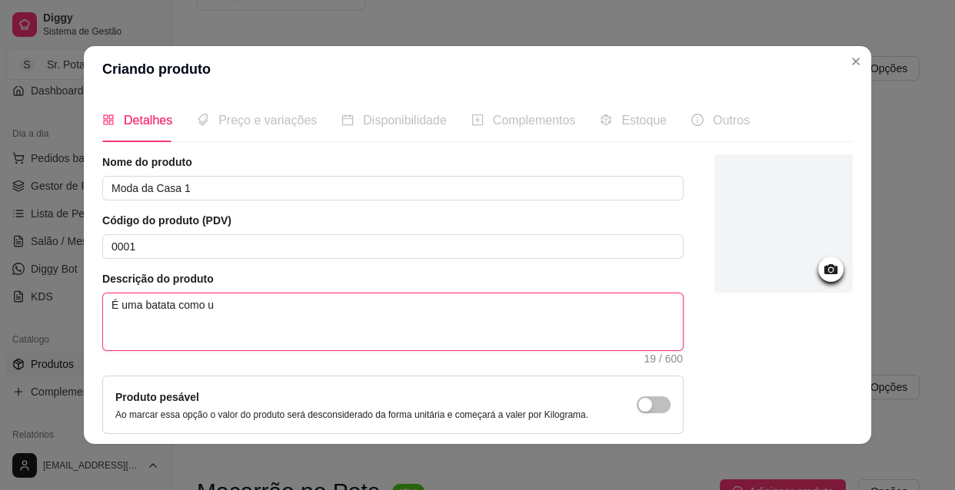
type textarea "É uma batata como um"
type textarea "É uma batata como um p"
type textarea "É uma batata como um pu"
type textarea "É uma batata como um pur"
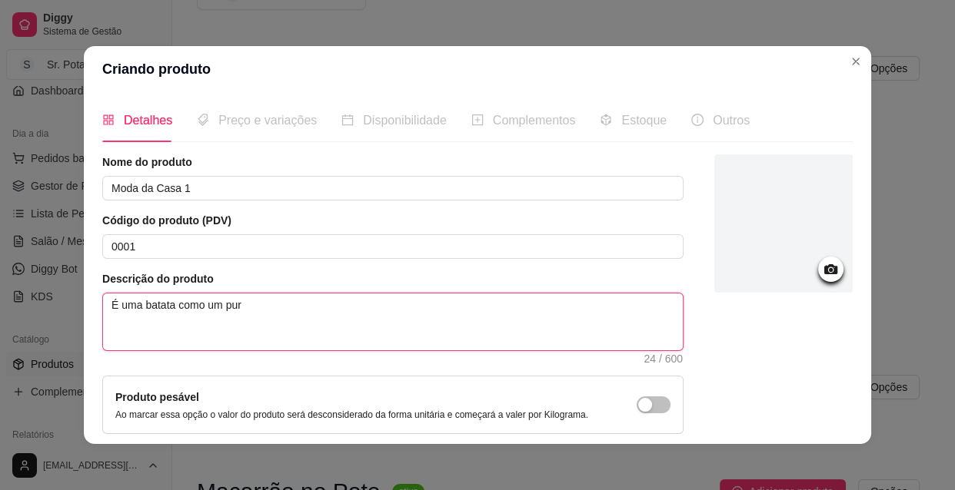
type textarea "É uma batata como um purê"
type textarea "É uma batata como um purê !"
type textarea "É uma batata como um purê ! c"
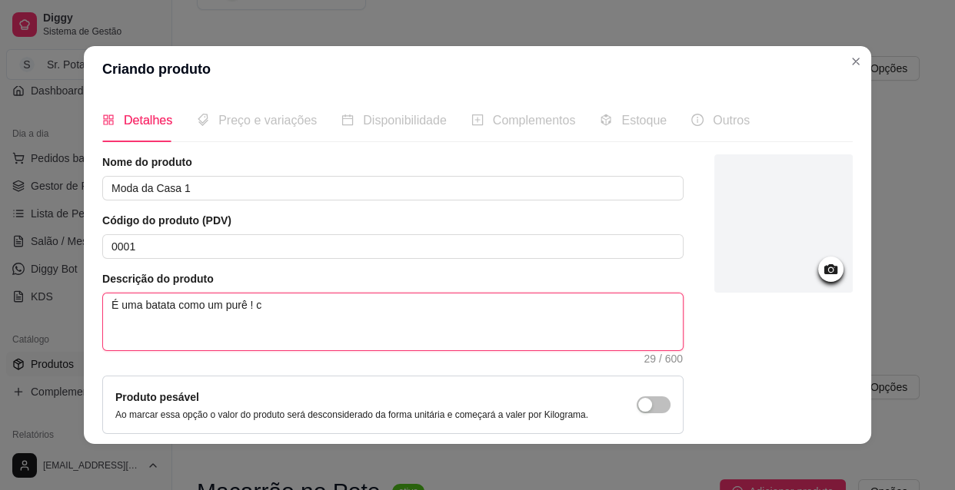
type textarea "É uma batata como um purê ! co"
type textarea "É uma batata como um purê ! com"
type textarea "É uma batata como um purê ! com i"
type textarea "É uma batata como um purê ! com in"
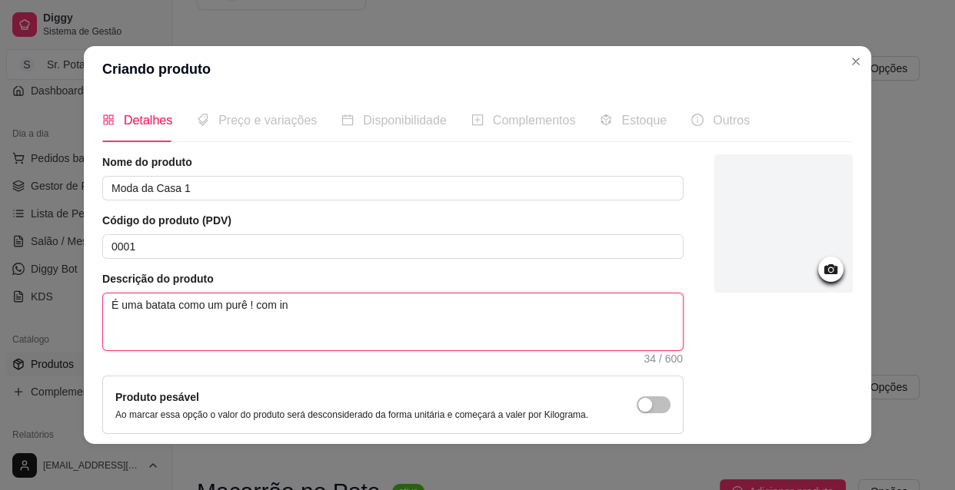
type textarea "É uma batata como um purê ! com ing"
type textarea "É uma batata como um purê ! com ingr"
type textarea "É uma batata como um purê ! com ingre"
type textarea "É uma batata como um purê ! com ingred"
type textarea "É uma batata como um purê ! com ingredi"
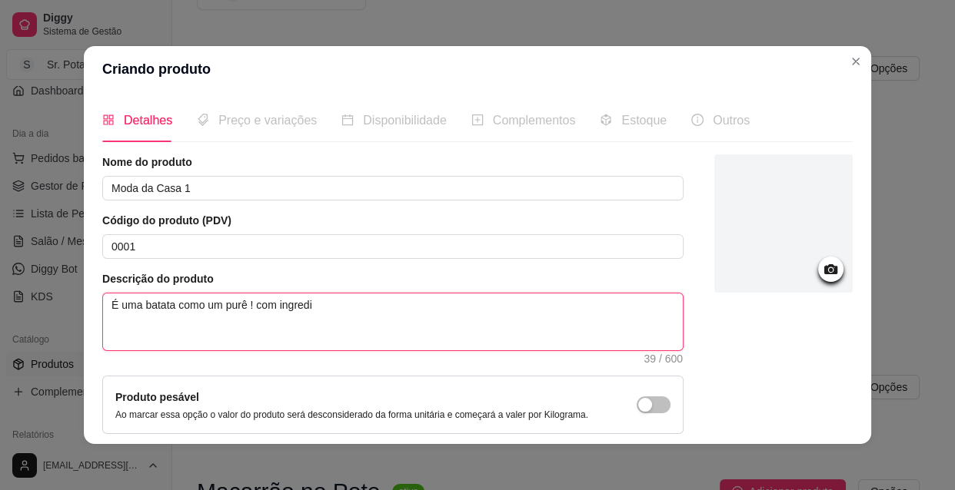
type textarea "É uma batata como um purê ! com ingredie"
type textarea "É uma batata como um purê ! com ingredien"
type textarea "É uma batata como um purê ! com ingredient"
type textarea "É uma batata como um purê ! com ingrediente"
type textarea "É uma batata como um purê ! com ingredientes"
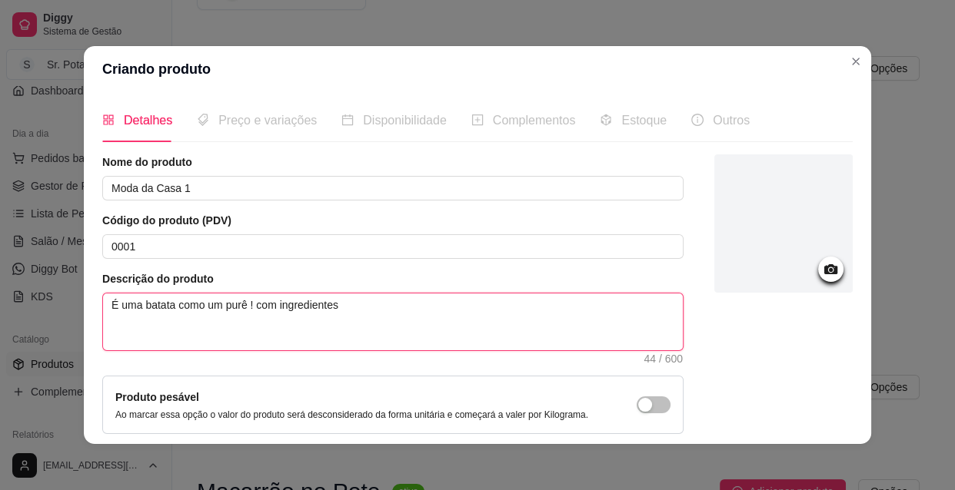
type textarea "É uma batata como um purê ! com ingredientes"
type textarea "É uma batata como um purê ! com ingrediente"
type textarea "É uma batata como um purê ! com ingredient"
type textarea "É uma batata como um purê ! com ingredien"
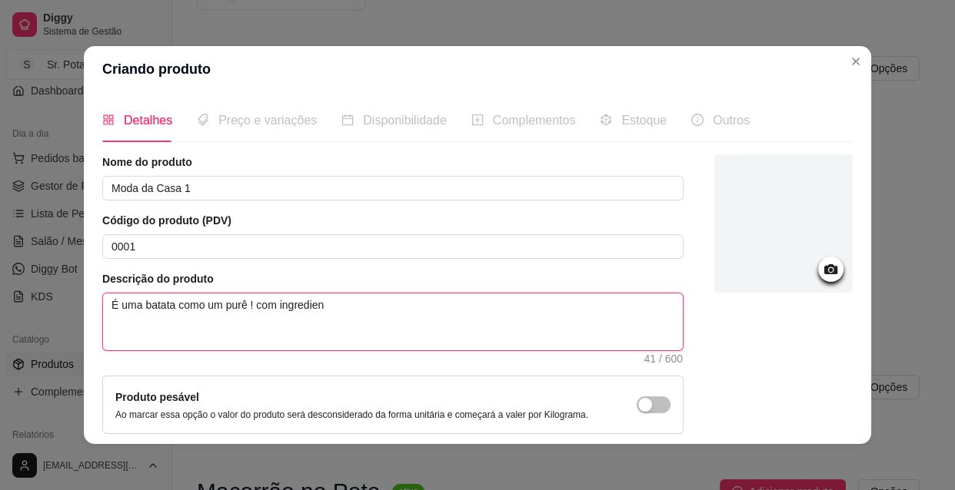
type textarea "É uma batata como um purê ! com ingredie"
type textarea "É uma batata como um purê ! com ingredi"
type textarea "É uma batata como um purê ! com ingred"
type textarea "É uma batata como um purê ! com ingre"
type textarea "É uma batata como um purê ! com ingr"
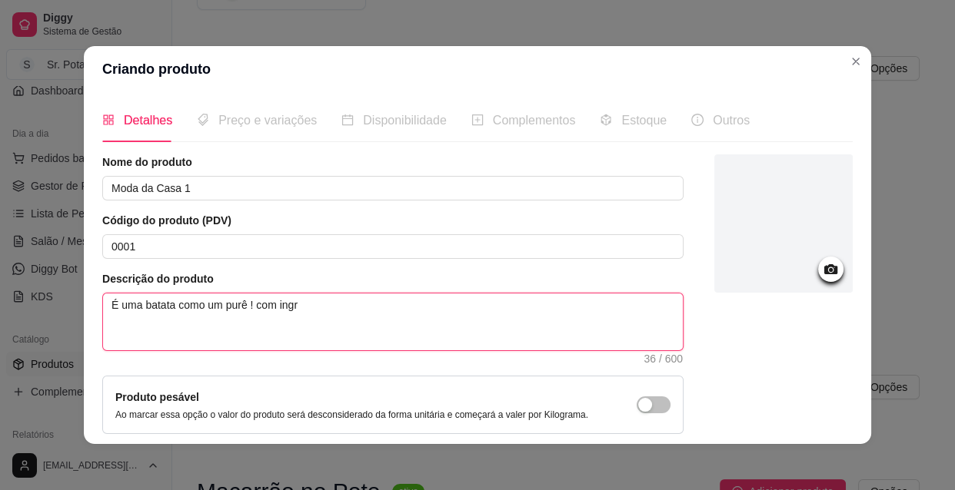
type textarea "É uma batata como um purê ! com ing"
type textarea "É uma batata como um purê ! com in"
type textarea "É uma batata como um purê ! com i"
type textarea "É uma batata como um purê ! com"
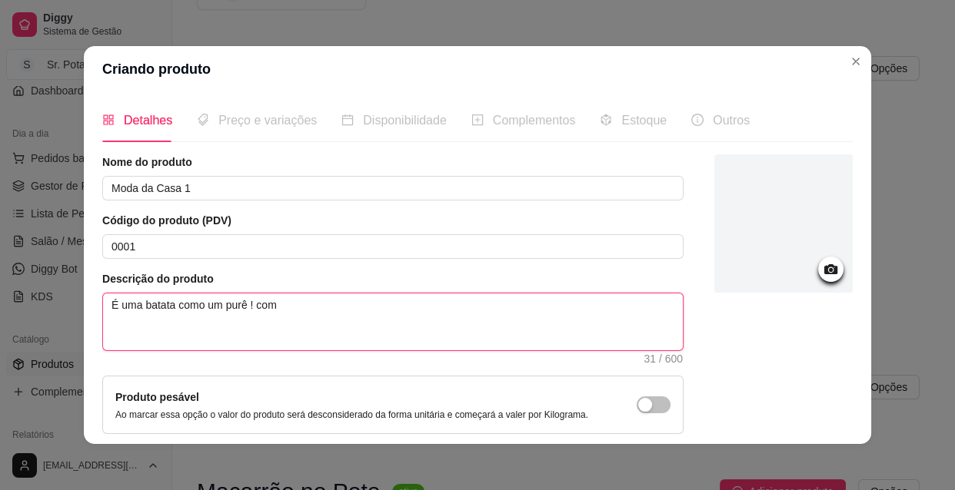
type textarea "É uma batata como um purê ! co"
type textarea "É uma batata como um purê ! c"
type textarea "É uma batata como um purê !"
type textarea "É uma batata como um purê"
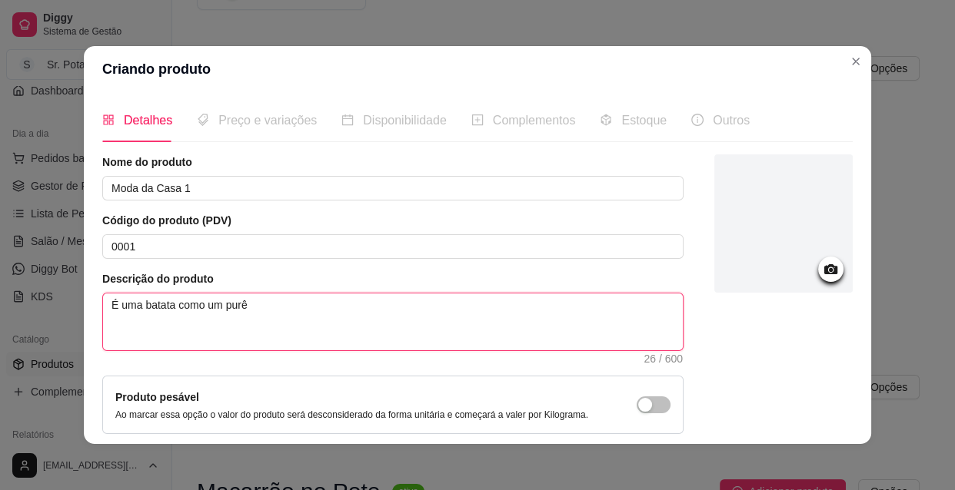
type textarea "É uma batata como um purê"
type textarea "É uma batata como um pur"
type textarea "É uma batata como um pu"
type textarea "É uma batata como um p"
type textarea "É uma batata como um"
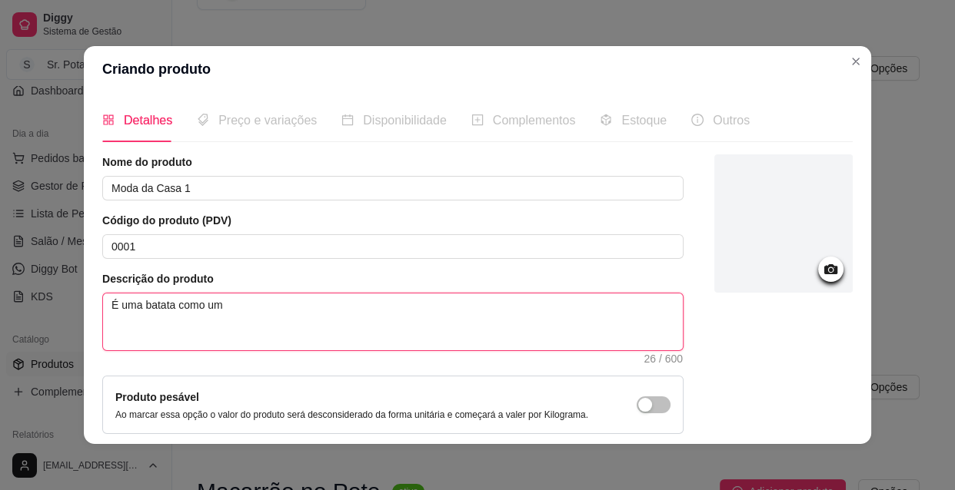
type textarea "É uma batata como um"
type textarea "É uma batata como u"
type textarea "É uma batata como"
type textarea "É uma batata com"
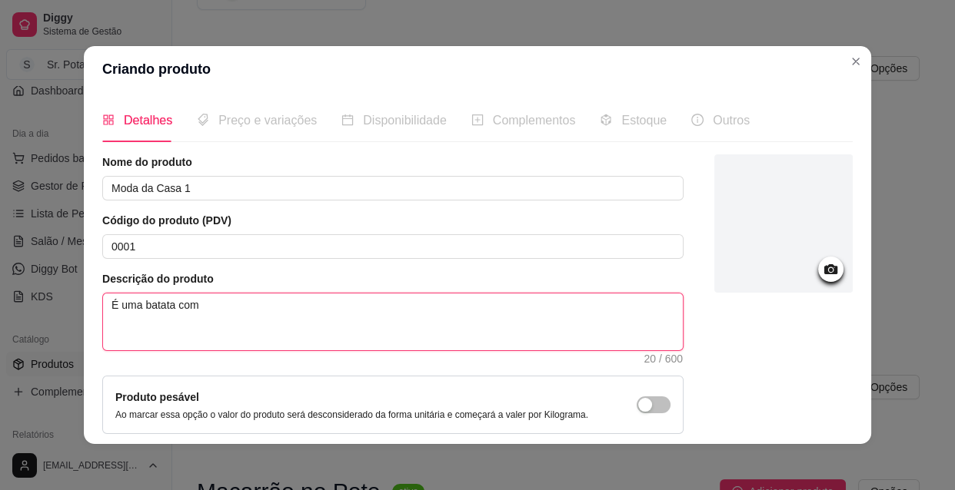
type textarea "É uma batata co"
type textarea "É uma batata c"
type textarea "É uma batata"
type textarea "É uma batat"
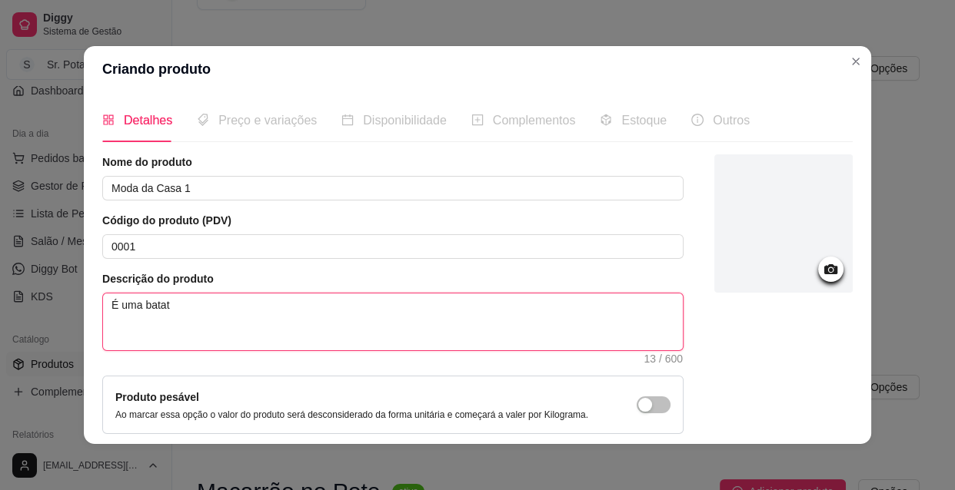
type textarea "É uma bata"
type textarea "É uma bat"
type textarea "É uma ba"
type textarea "É uma b"
type textarea "É uma"
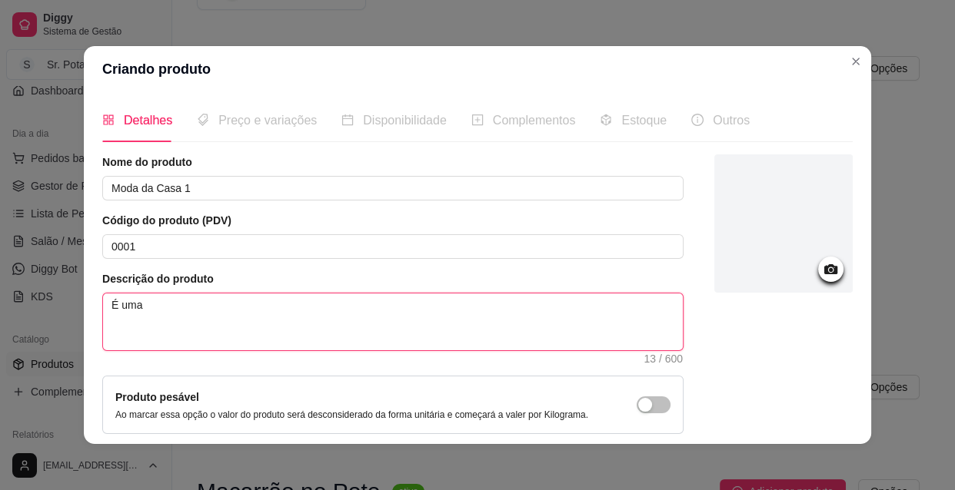
type textarea "É uma"
type textarea "É um"
type textarea "É"
type textarea "A"
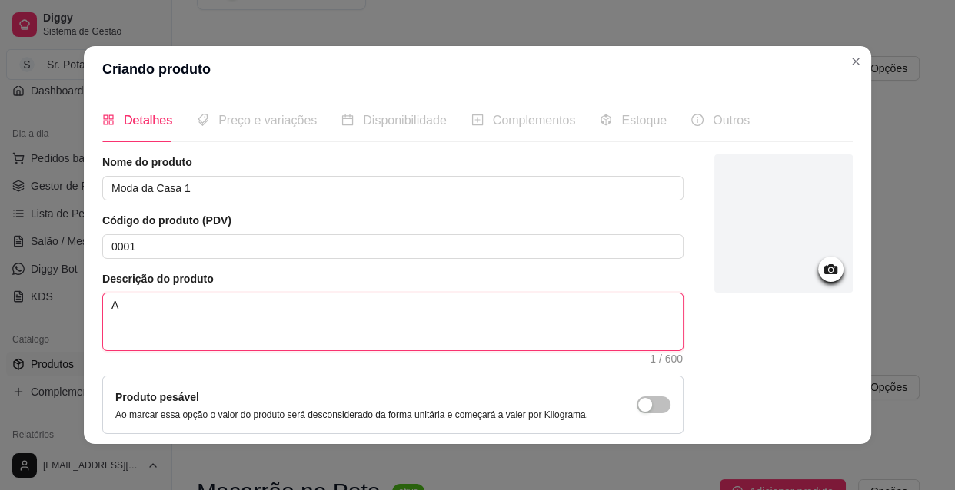
type textarea "A"
type textarea "A s"
type textarea "A su"
type textarea "A sua"
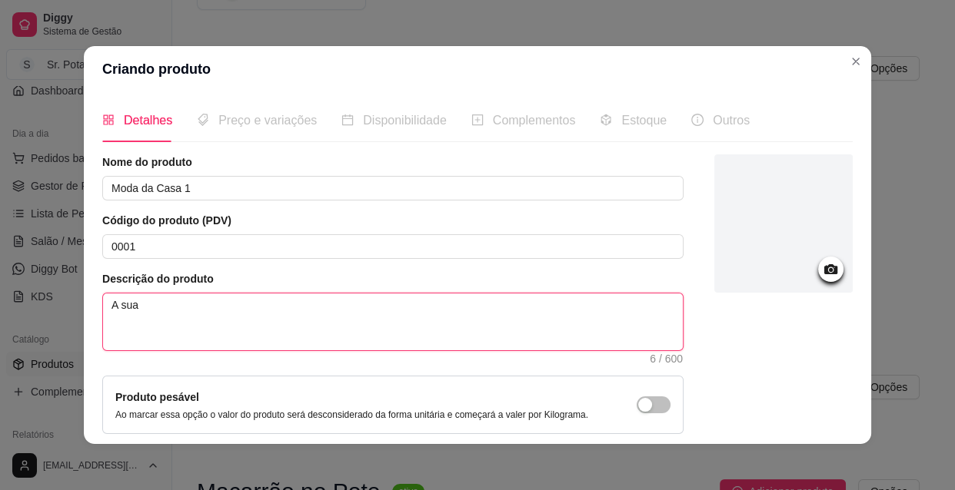
type textarea "A sua b"
type textarea "A sua ba"
click at [158, 305] on textarea "A sua base é uma batata cozida e amassada ! Misturando na sua base os ingredien…" at bounding box center [392, 322] width 579 height 57
click at [272, 305] on textarea "A é uma batata cozida e amassada ! Misturando na sua base os ingredientes a" at bounding box center [392, 322] width 579 height 57
click at [113, 306] on textarea "A é uma batata cozida e amassada ! Misturando na sua base os ingredientes a" at bounding box center [392, 322] width 579 height 57
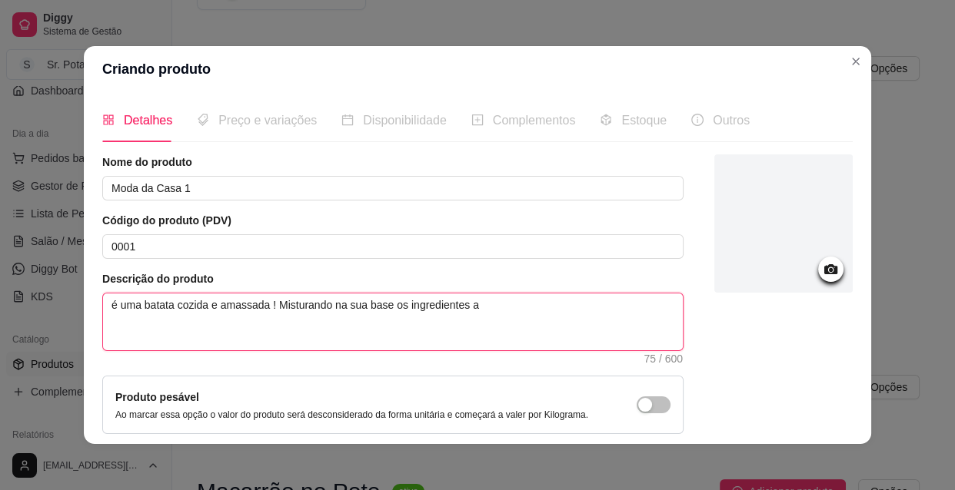
click at [118, 303] on textarea "é uma batata cozida e amassada ! Misturando na sua base os ingredientes a" at bounding box center [392, 322] width 579 height 57
click at [264, 305] on textarea "É uma batata cozida e amassada ! Misturando na sua base os ingredientes a" at bounding box center [392, 322] width 579 height 57
click at [434, 305] on textarea "É uma batata cozida e amassada tipo purê ! Misturando na sua base os ingredient…" at bounding box center [392, 322] width 579 height 57
click at [532, 310] on textarea "É uma batata cozida e amassada tipo purê ! Misturando na sua base, os ingredien…" at bounding box center [392, 322] width 579 height 57
click at [603, 304] on textarea "É uma batata cozida e amassada tipo purê ! Misturando na sua base, os ingredien…" at bounding box center [392, 322] width 579 height 57
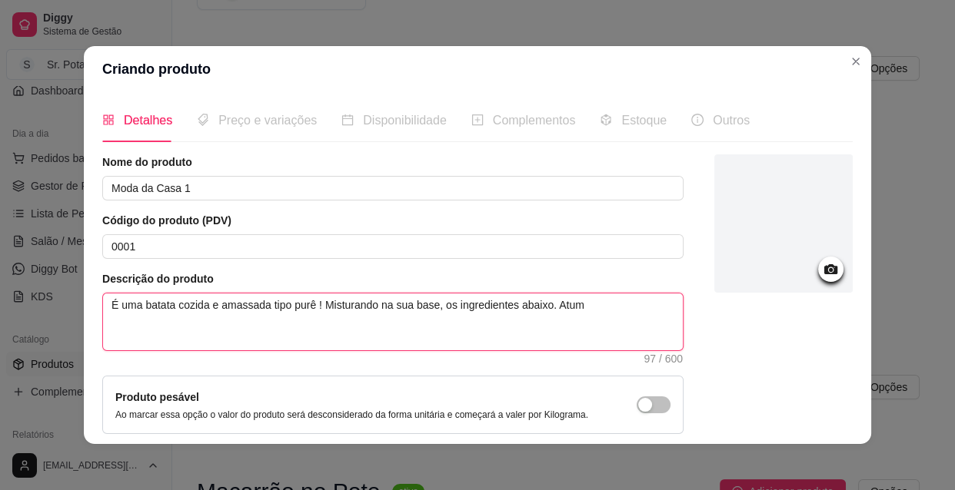
click at [552, 305] on textarea "É uma batata cozida e amassada tipo purê ! Misturando na sua base, os ingredien…" at bounding box center [392, 322] width 579 height 57
click at [579, 308] on textarea "É uma batata cozida e amassada tipo purê ! Misturando na sua base, os ingredien…" at bounding box center [392, 322] width 579 height 57
click at [138, 324] on textarea "É uma batata cozida e amassada tipo purê ! Misturando na sua base, os ingredien…" at bounding box center [392, 322] width 579 height 57
click at [200, 323] on textarea "É uma batata cozida e amassada tipo purê ! Misturando na sua base, os ingredien…" at bounding box center [392, 322] width 579 height 57
click at [367, 320] on textarea "É uma batata cozida e amassada tipo purê ! Misturando na sua base, os ingredien…" at bounding box center [392, 322] width 579 height 57
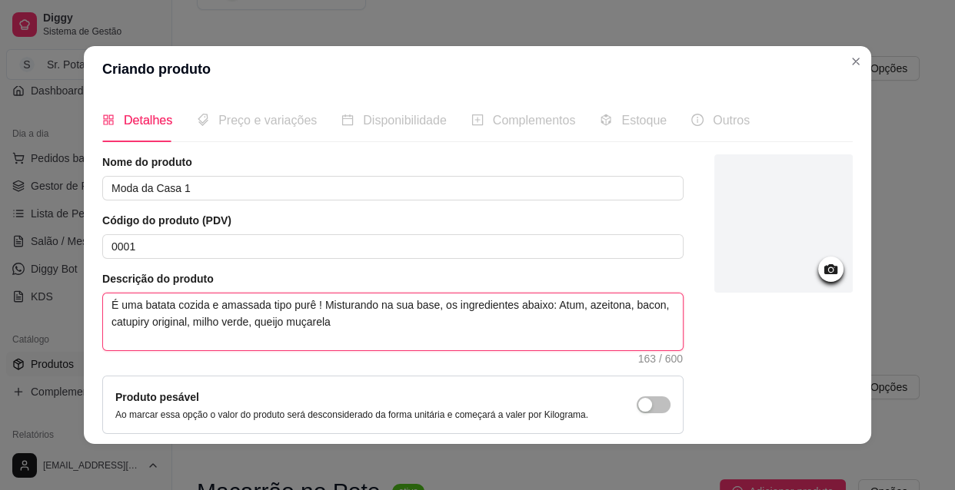
click at [281, 324] on textarea "É uma batata cozida e amassada tipo purê ! Misturando na sua base, os ingredien…" at bounding box center [392, 322] width 579 height 57
click at [376, 322] on textarea "É uma batata cozida e amassada tipo purê ! Misturando na sua base, os ingredien…" at bounding box center [392, 322] width 579 height 57
click at [416, 323] on textarea "É uma batata cozida e amassada tipo purê ! Misturando na sua base, os ingredien…" at bounding box center [392, 322] width 579 height 57
click at [375, 323] on textarea "É uma batata cozida e amassada tipo purê ! Misturando na sua base, os ingredien…" at bounding box center [392, 322] width 579 height 57
click at [453, 324] on textarea "É uma batata cozida e amassada tipo purê ! Misturando na sua base, os ingredien…" at bounding box center [392, 322] width 579 height 57
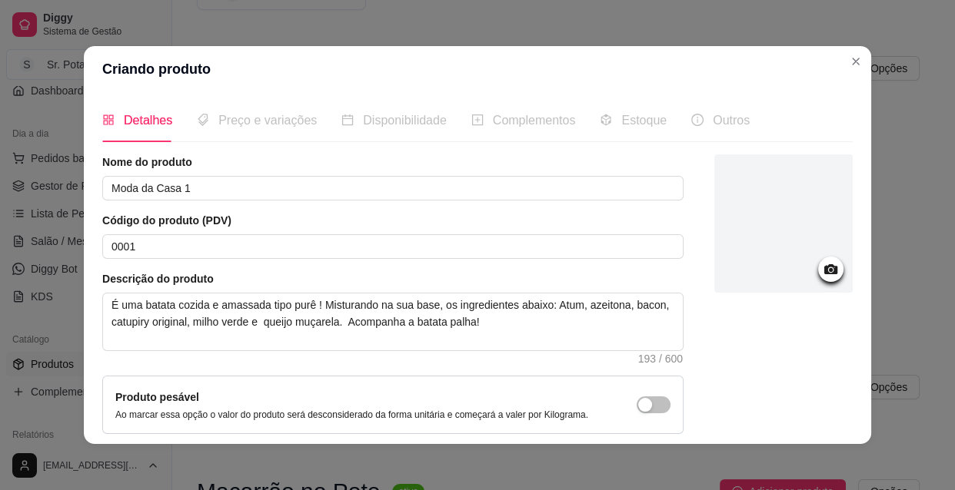
click at [822, 264] on icon at bounding box center [831, 270] width 18 height 18
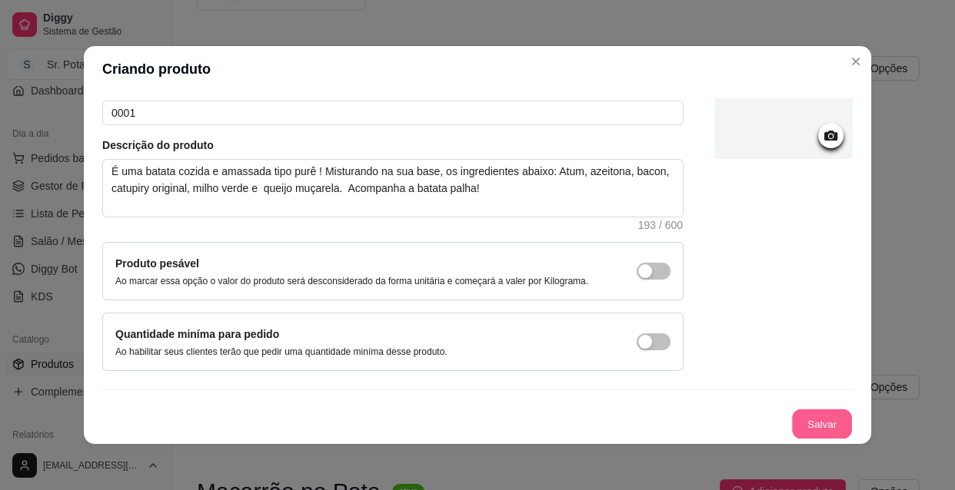
click at [793, 416] on button "Salvar" at bounding box center [822, 425] width 60 height 30
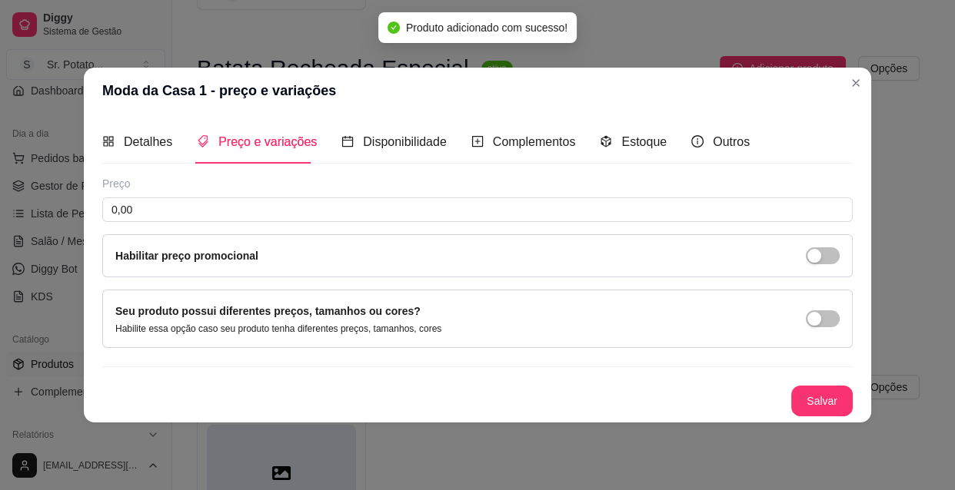
scroll to position [0, 0]
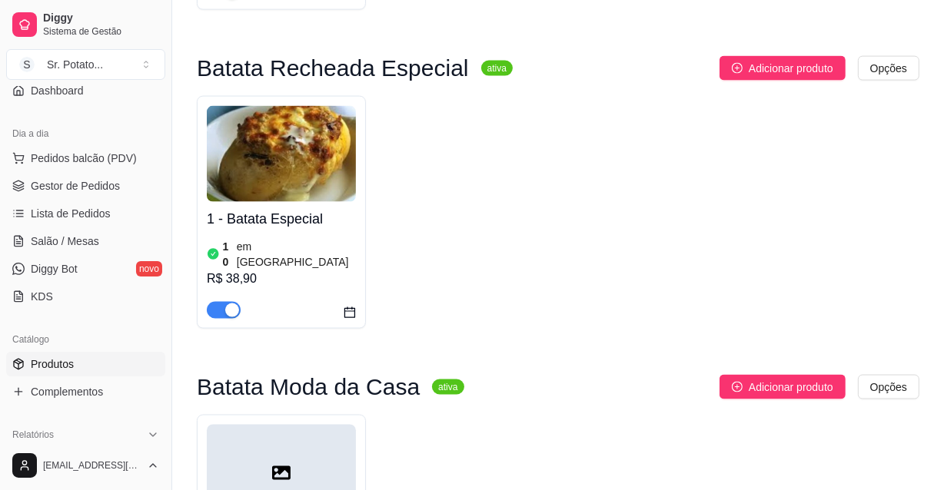
click at [270, 425] on div at bounding box center [281, 473] width 149 height 96
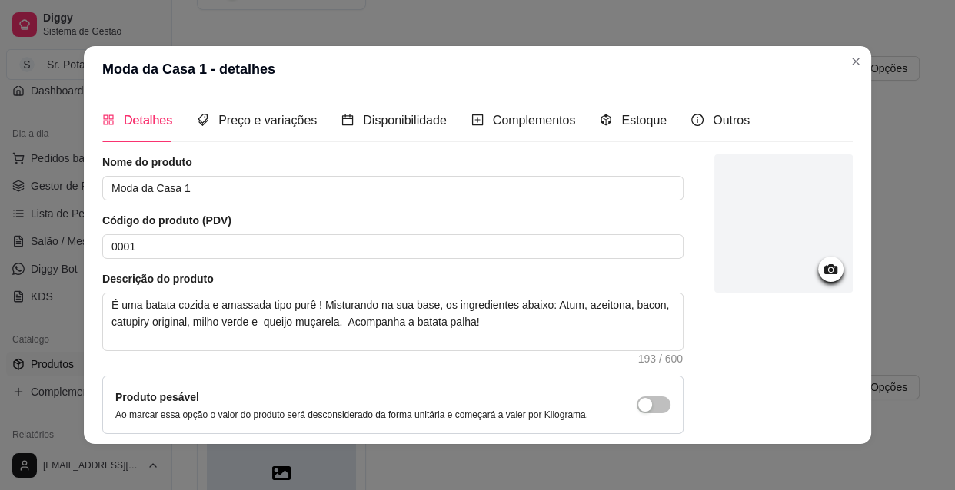
click at [822, 271] on icon at bounding box center [831, 270] width 18 height 18
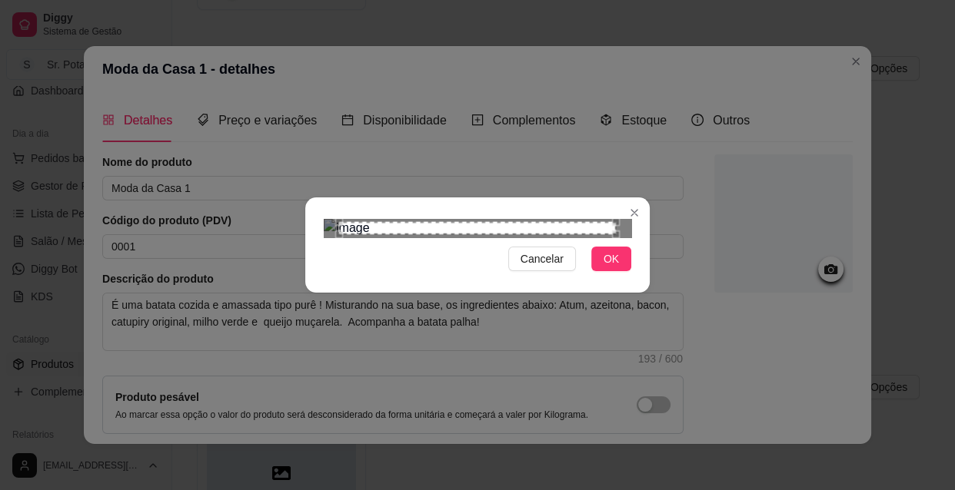
click at [420, 222] on div "Use the arrow keys to move the crop selection area" at bounding box center [477, 228] width 277 height 12
click at [430, 282] on div "Use the arrow keys to move the crop selection area" at bounding box center [478, 420] width 277 height 277
click at [434, 252] on div "Use the arrow keys to move the crop selection area" at bounding box center [479, 390] width 277 height 277
click at [606, 267] on span "OK" at bounding box center [610, 259] width 15 height 17
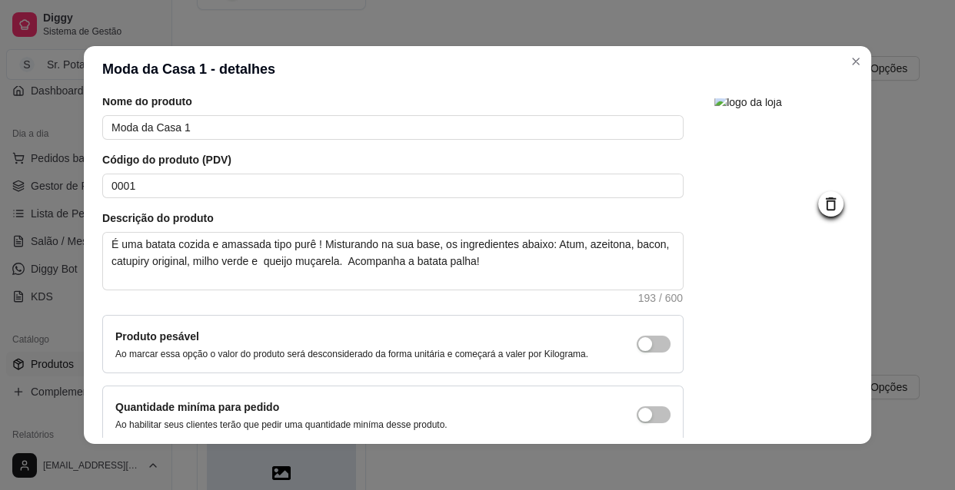
scroll to position [134, 0]
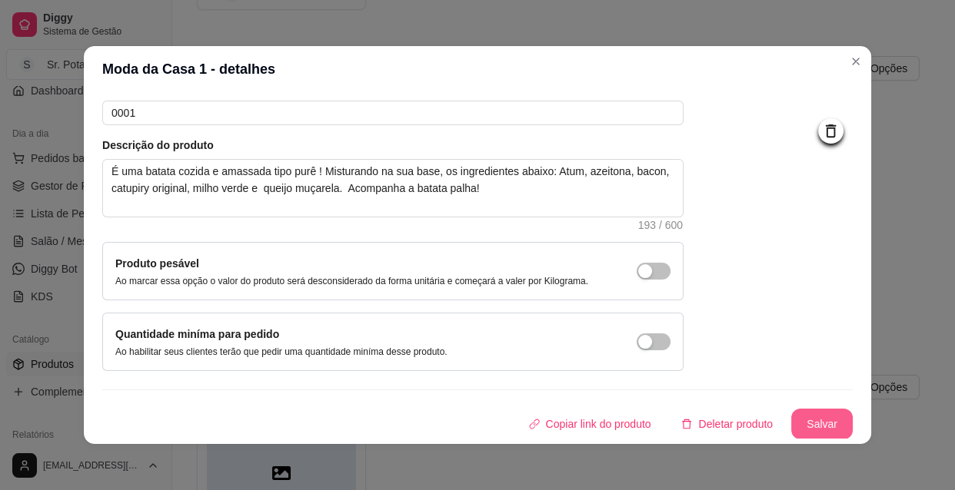
click at [809, 420] on button "Salvar" at bounding box center [821, 424] width 61 height 31
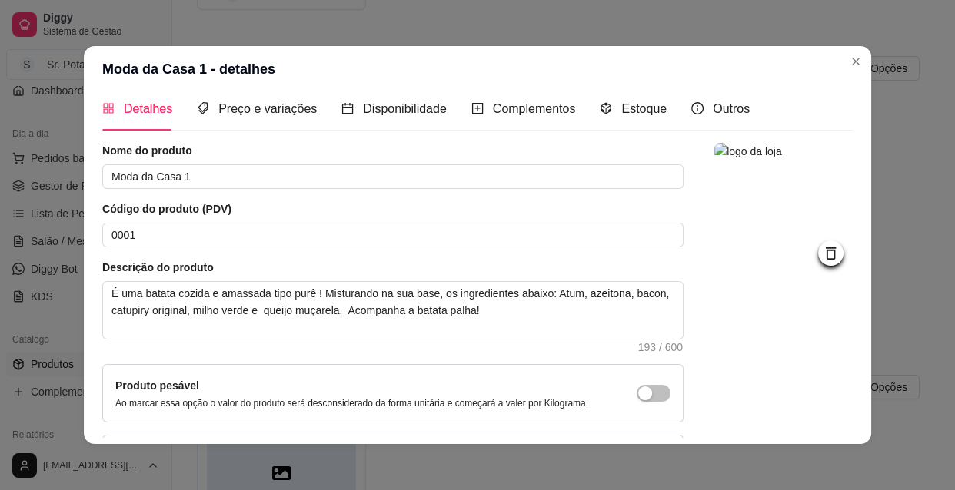
scroll to position [0, 0]
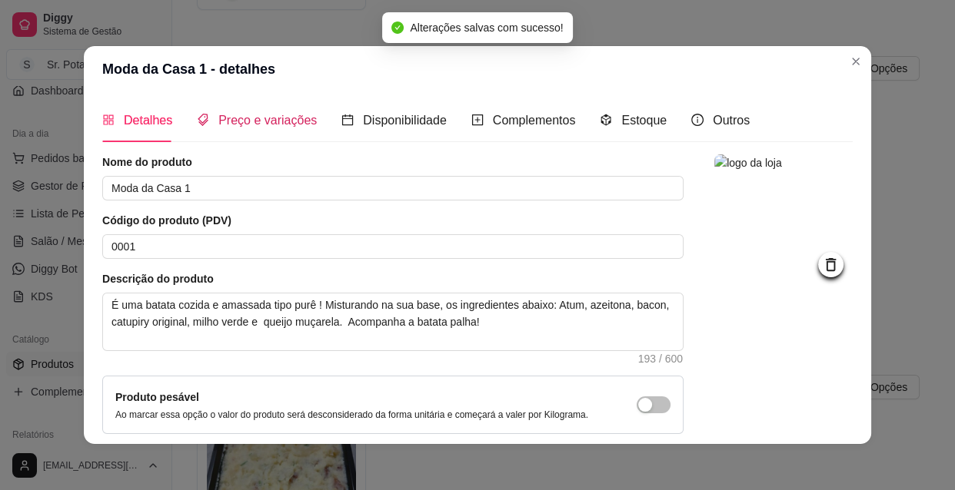
click at [251, 119] on span "Preço e variações" at bounding box center [267, 120] width 98 height 13
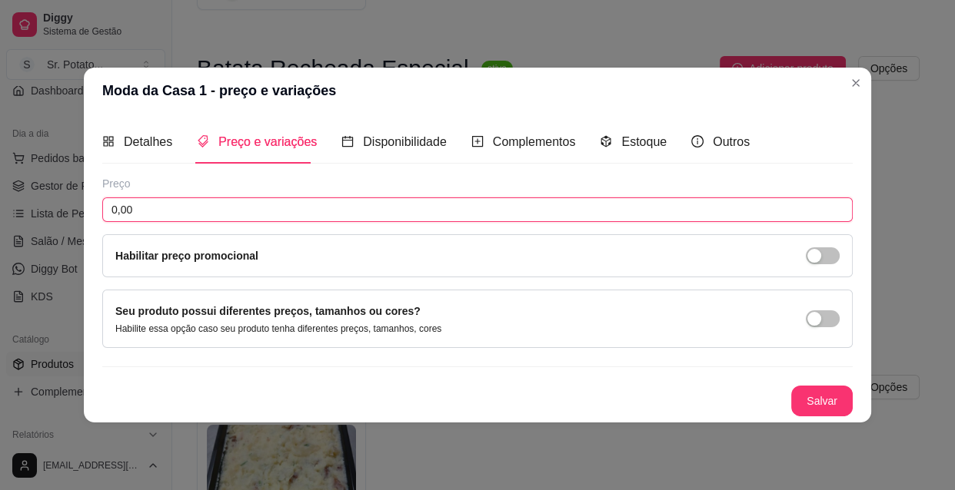
click at [190, 208] on input "0,00" at bounding box center [477, 210] width 750 height 25
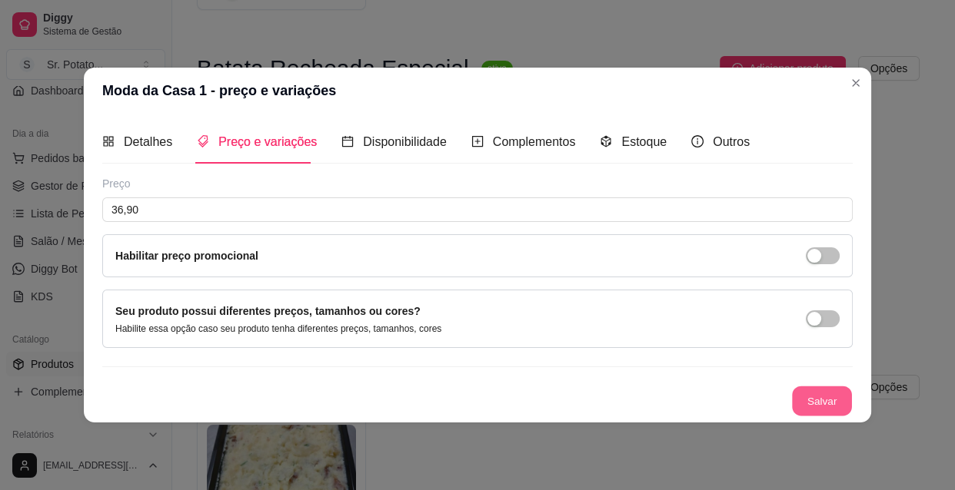
click at [835, 402] on button "Salvar" at bounding box center [822, 402] width 60 height 30
click at [403, 141] on span "Disponibilidade" at bounding box center [405, 141] width 84 height 13
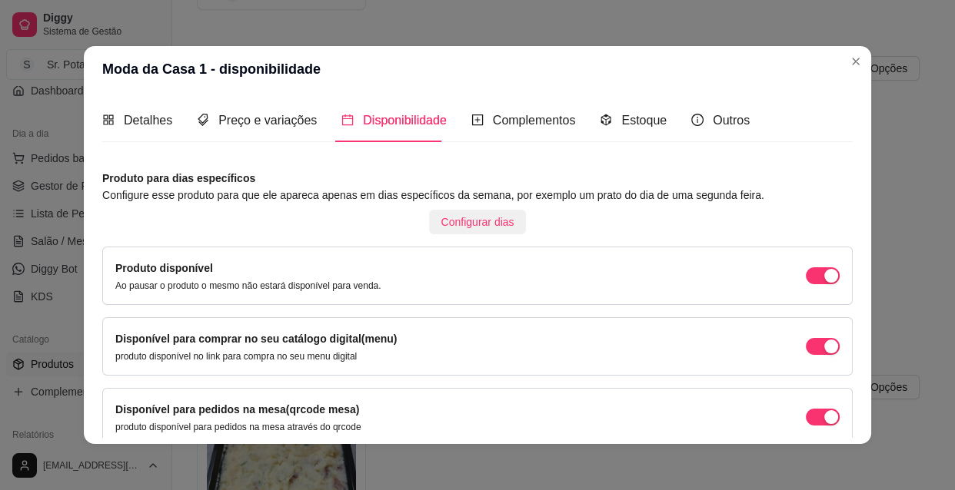
click at [448, 221] on span "Configurar dias" at bounding box center [477, 222] width 73 height 17
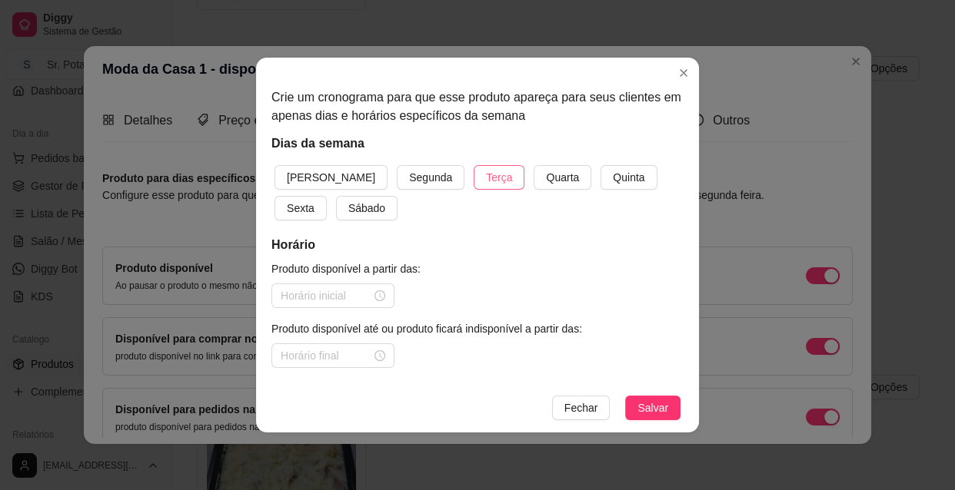
click at [486, 181] on span "Terça" at bounding box center [499, 177] width 26 height 17
click at [533, 186] on button "Quarta" at bounding box center [562, 177] width 58 height 25
click at [613, 175] on span "Quinta" at bounding box center [629, 177] width 32 height 17
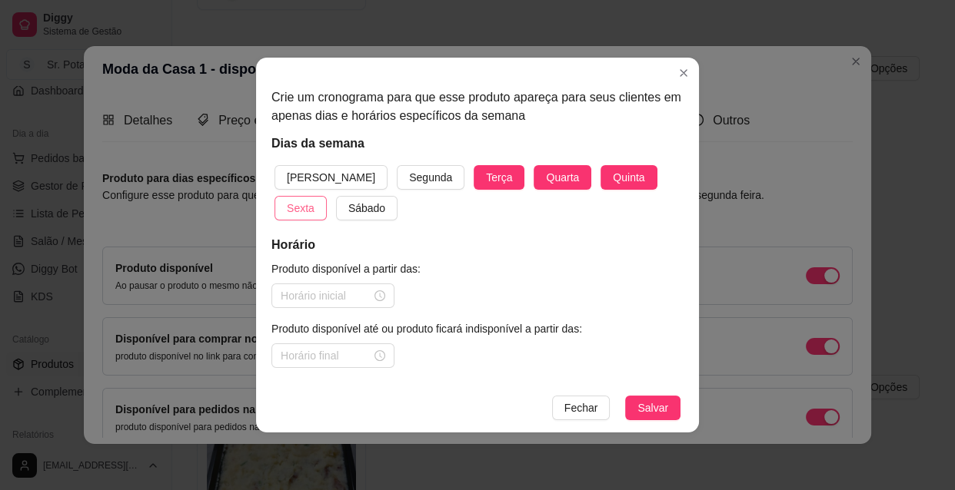
click at [327, 196] on button "Sexta" at bounding box center [300, 208] width 52 height 25
click at [348, 208] on span "Sábado" at bounding box center [366, 208] width 37 height 17
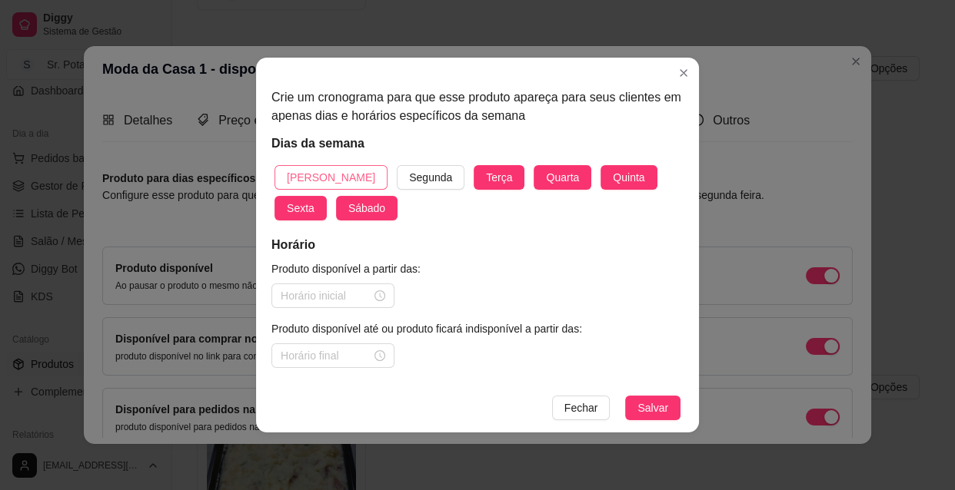
click at [308, 168] on button "[PERSON_NAME]" at bounding box center [330, 177] width 113 height 25
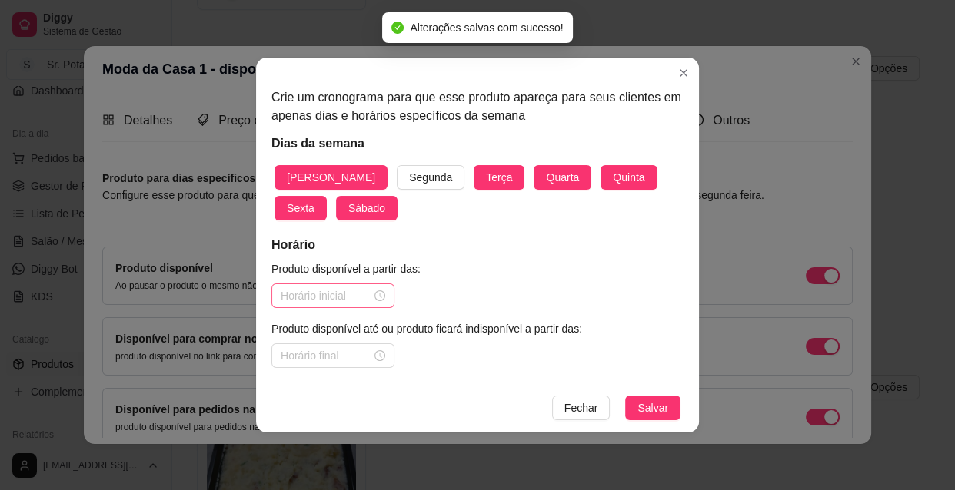
click at [380, 294] on div at bounding box center [333, 295] width 105 height 17
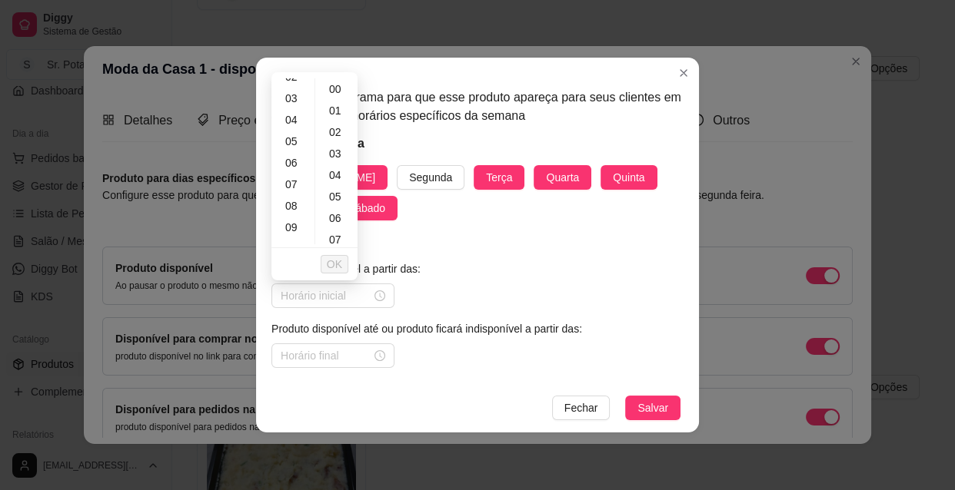
scroll to position [84, 0]
click at [293, 222] on div "10" at bounding box center [292, 221] width 37 height 22
click at [349, 245] on div "00 01 02 03 04 05 06 07 08 09 10 11 12 13 14 15 16 17 18 19 20 21 22 23 00 01 0…" at bounding box center [314, 161] width 86 height 172
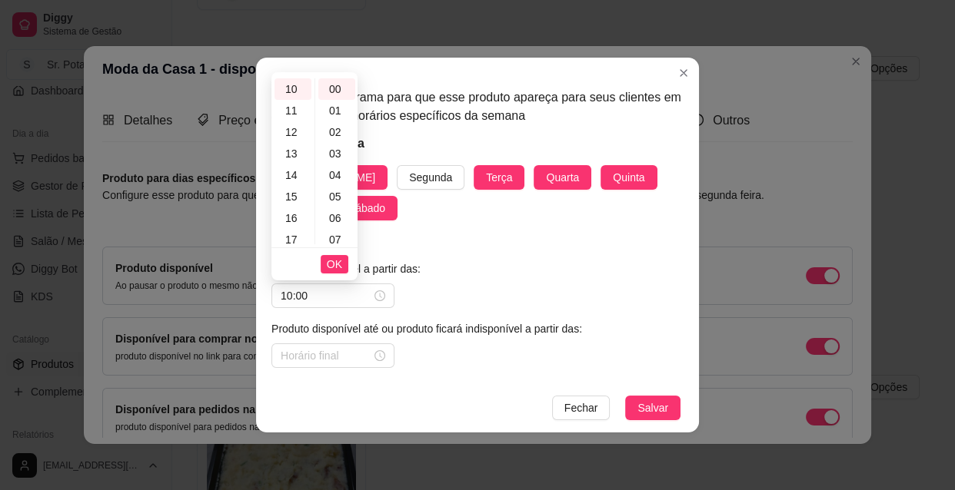
click at [349, 245] on div "00 01 02 03 04 05 06 07 08 09 10 11 12 13 14 15 16 17 18 19 20 21 22 23 00 01 0…" at bounding box center [314, 161] width 86 height 172
click at [340, 115] on div "30" at bounding box center [336, 120] width 37 height 22
click at [332, 263] on span "OK" at bounding box center [334, 264] width 15 height 17
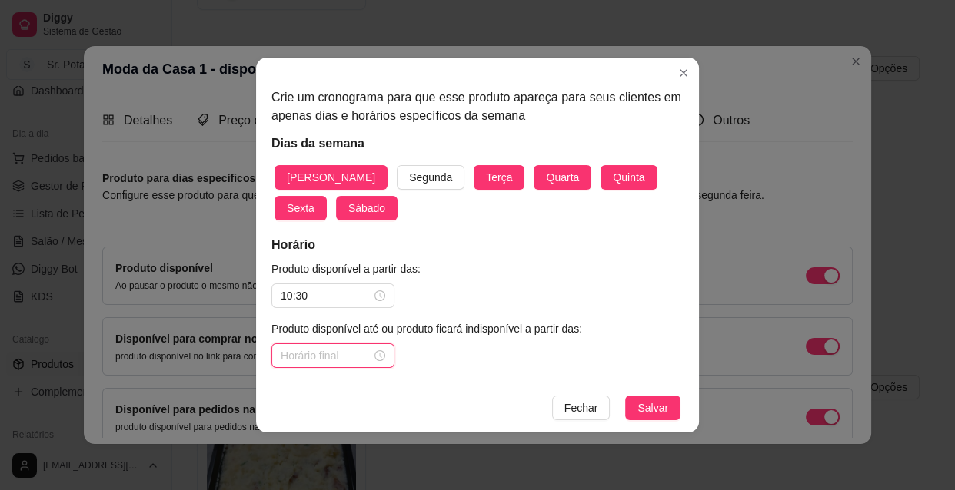
click at [363, 360] on input at bounding box center [326, 355] width 91 height 17
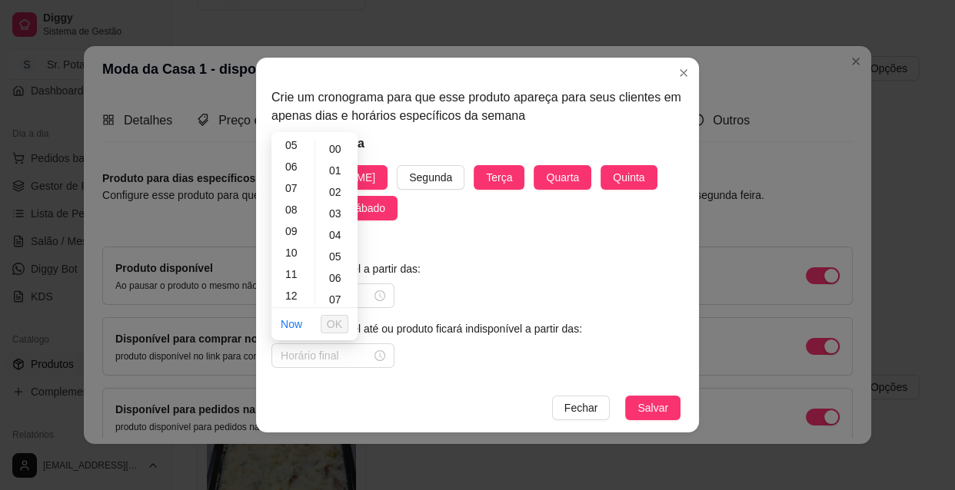
scroll to position [139, 0]
click at [292, 286] on div "13" at bounding box center [292, 290] width 37 height 22
click at [336, 323] on span "OK" at bounding box center [334, 324] width 15 height 17
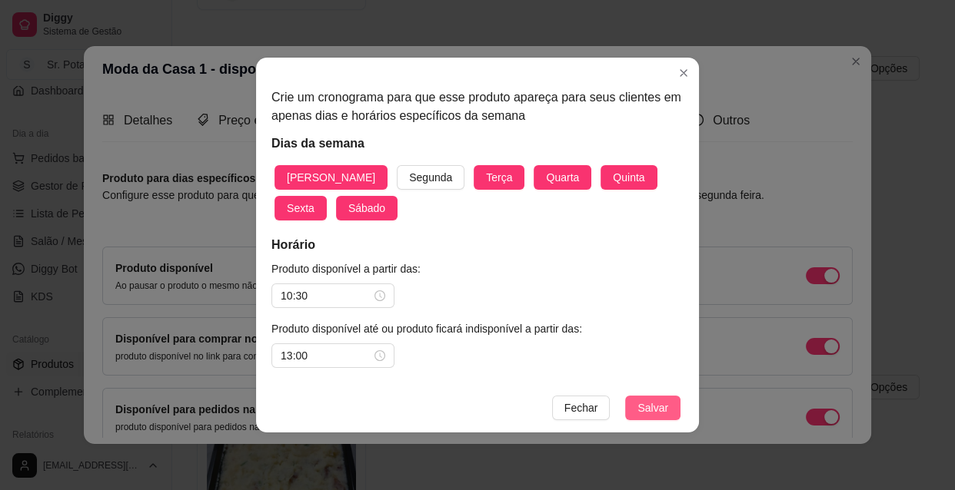
click at [653, 407] on span "Salvar" at bounding box center [652, 408] width 31 height 17
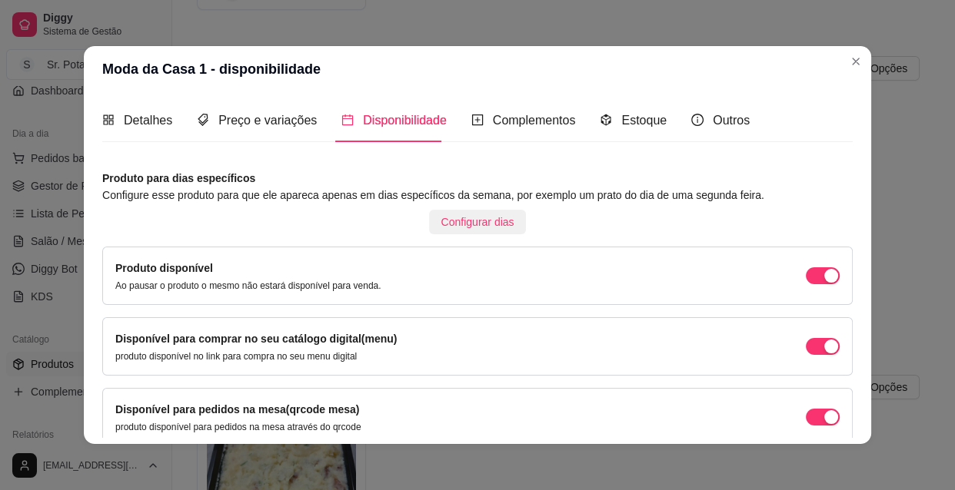
click at [452, 217] on span "Configurar dias" at bounding box center [477, 222] width 73 height 17
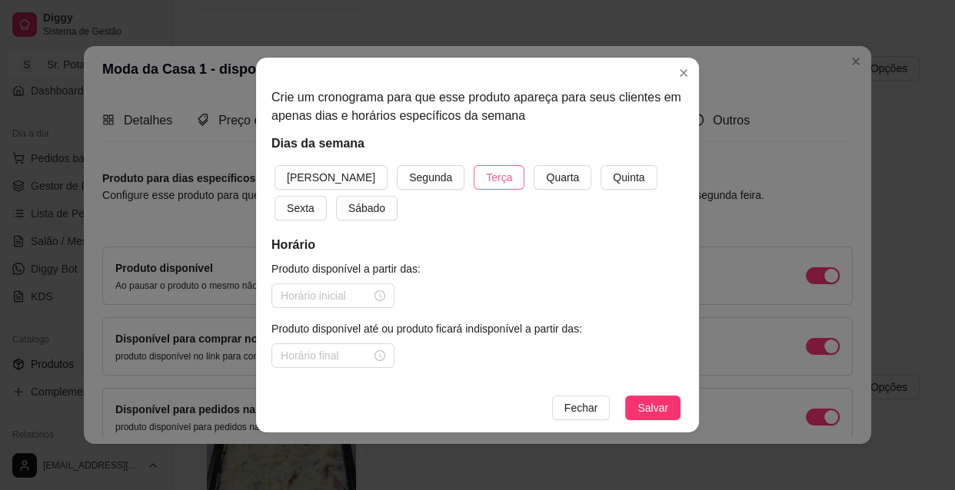
click at [473, 182] on button "Terça" at bounding box center [498, 177] width 51 height 25
click at [546, 184] on span "Quarta" at bounding box center [562, 177] width 33 height 17
click at [613, 181] on span "Quinta" at bounding box center [629, 177] width 32 height 17
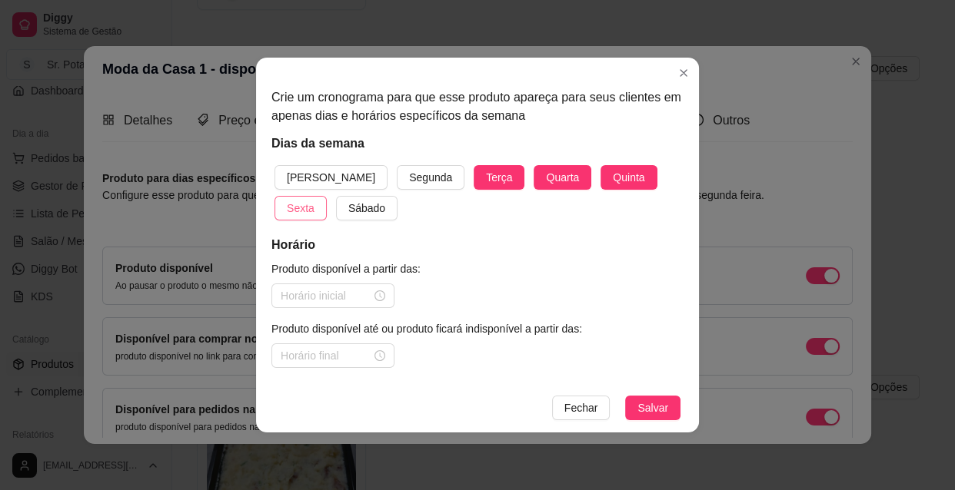
click at [314, 200] on span "Sexta" at bounding box center [301, 208] width 28 height 17
click at [348, 200] on span "Sábado" at bounding box center [366, 208] width 37 height 17
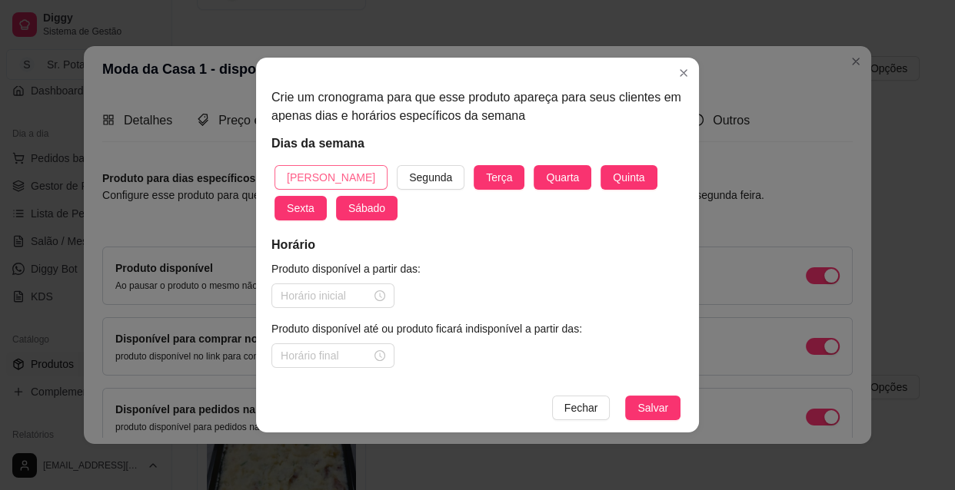
click at [318, 174] on span "[PERSON_NAME]" at bounding box center [331, 177] width 88 height 17
click at [380, 295] on div at bounding box center [333, 295] width 105 height 17
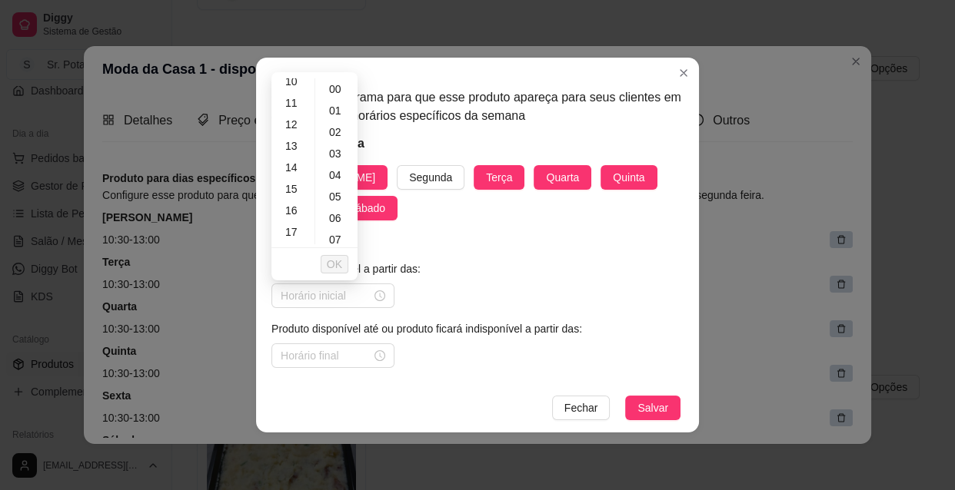
scroll to position [251, 0]
click at [292, 222] on div "18" at bounding box center [292, 225] width 37 height 22
click at [337, 263] on span "OK" at bounding box center [334, 264] width 15 height 17
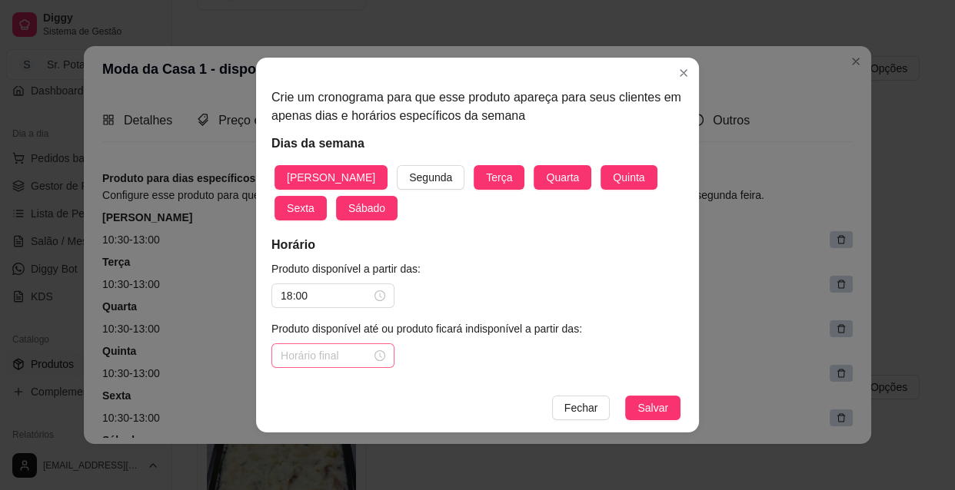
click at [376, 355] on div at bounding box center [333, 355] width 105 height 17
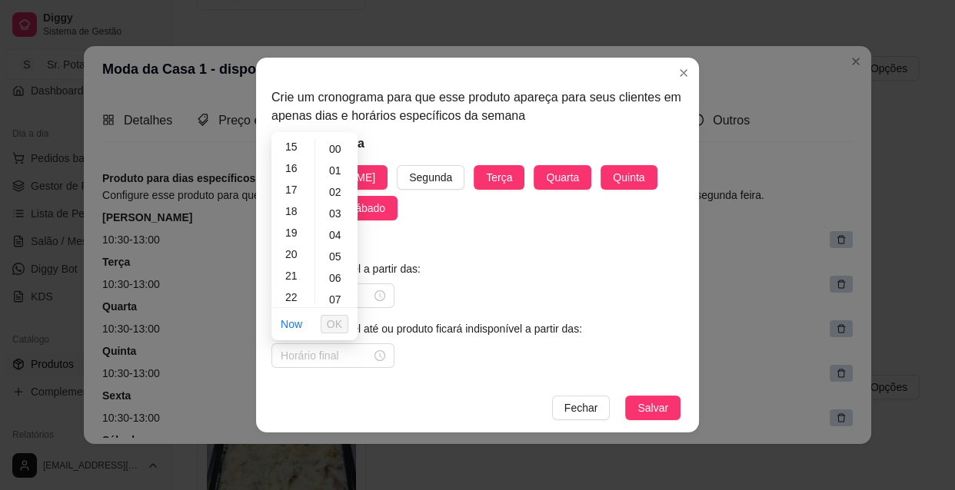
scroll to position [335, 0]
click at [292, 285] on div "22" at bounding box center [292, 288] width 37 height 22
click at [337, 283] on div "30" at bounding box center [336, 282] width 37 height 22
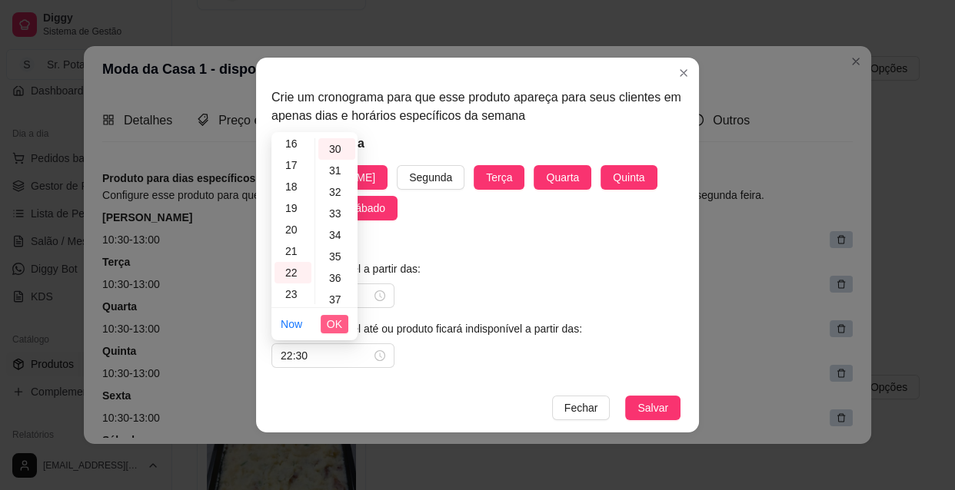
click at [334, 324] on span "OK" at bounding box center [334, 324] width 15 height 17
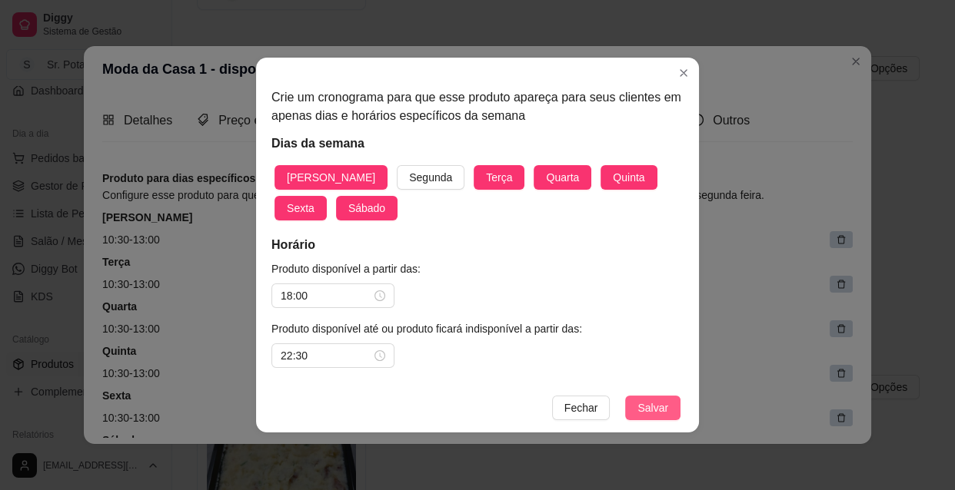
click at [649, 403] on span "Salvar" at bounding box center [652, 408] width 31 height 17
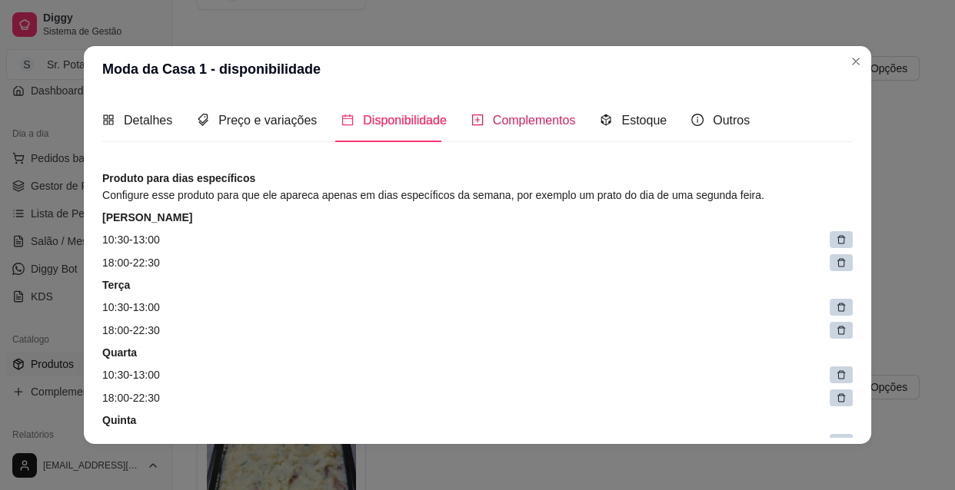
click at [549, 116] on span "Complementos" at bounding box center [534, 120] width 83 height 13
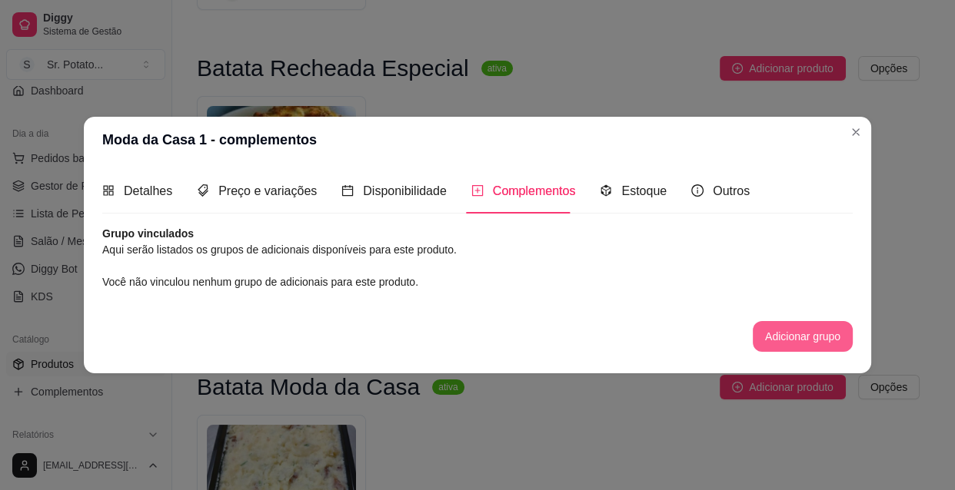
click at [779, 331] on button "Adicionar grupo" at bounding box center [802, 336] width 100 height 31
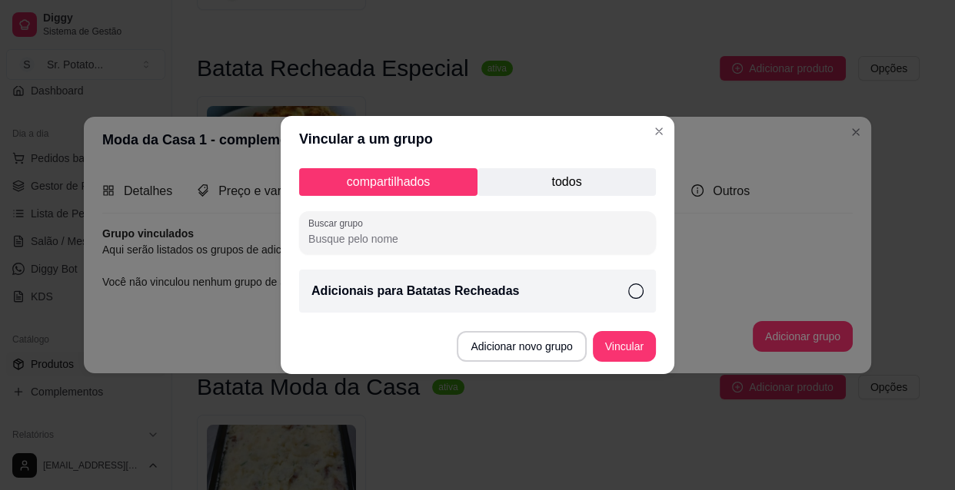
click at [634, 292] on icon at bounding box center [635, 291] width 15 height 15
click at [635, 334] on button "Vincular" at bounding box center [624, 346] width 63 height 31
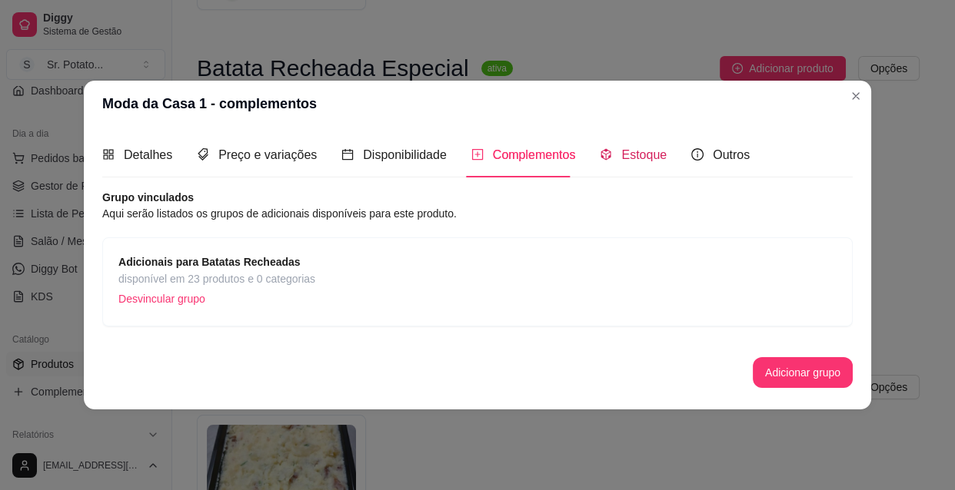
click at [644, 157] on span "Estoque" at bounding box center [643, 154] width 45 height 13
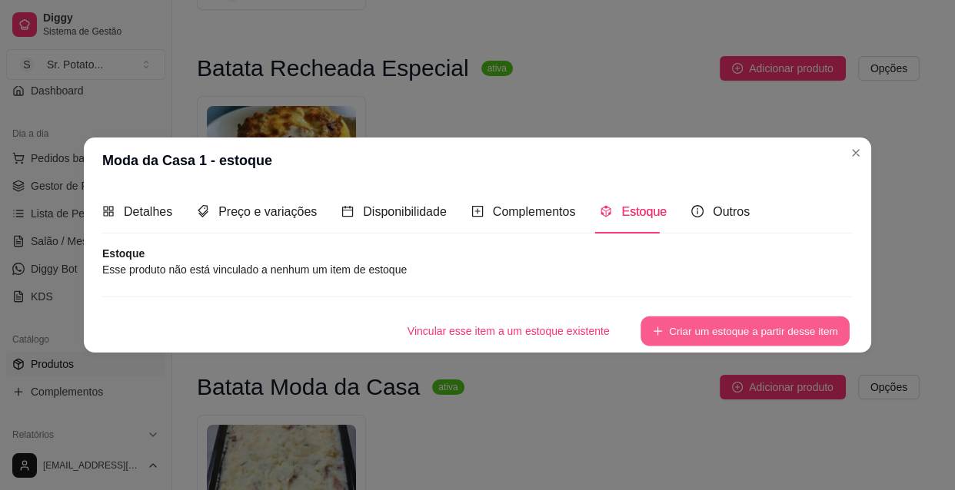
click at [729, 327] on button "Criar um estoque a partir desse item" at bounding box center [744, 332] width 209 height 30
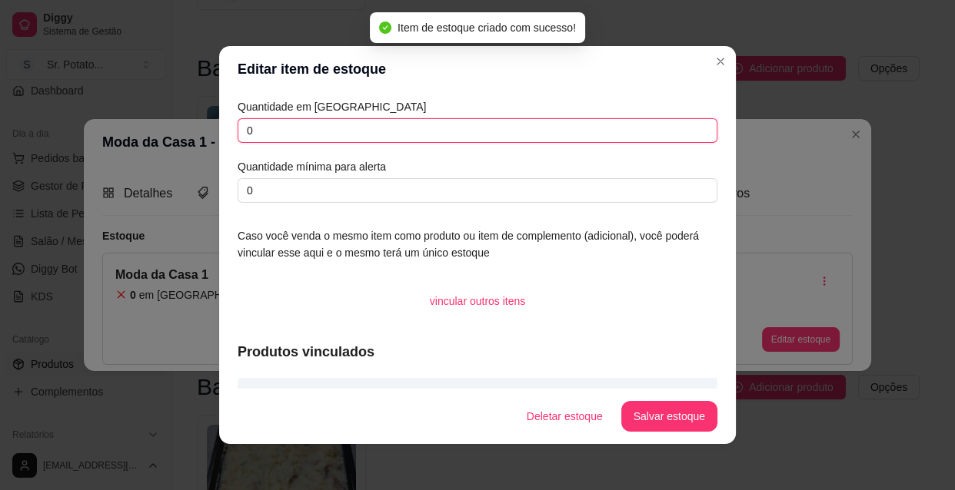
click at [281, 134] on input "0" at bounding box center [477, 130] width 480 height 25
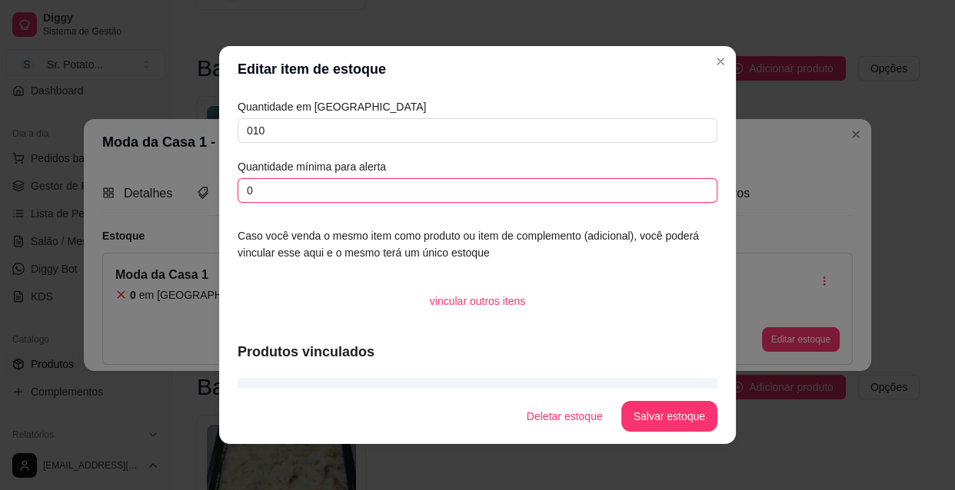
click at [271, 188] on input "0" at bounding box center [477, 190] width 480 height 25
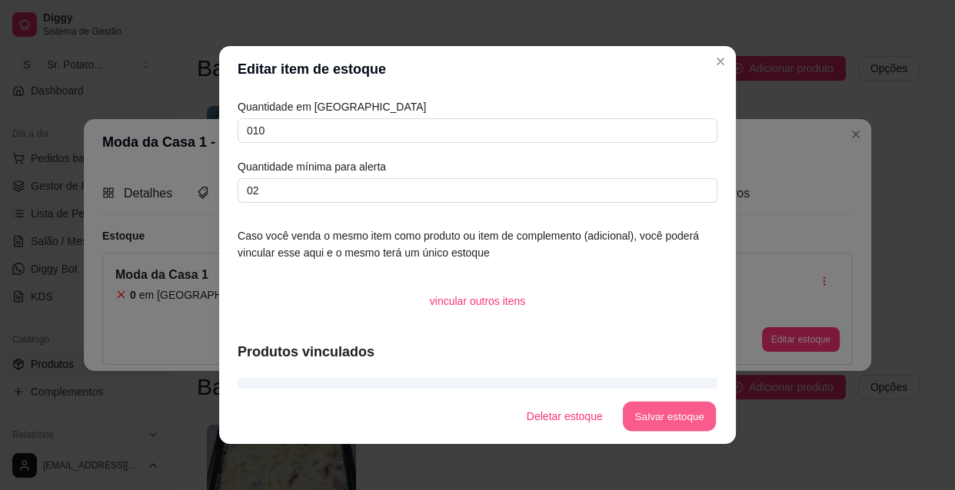
click at [656, 407] on button "Salvar estoque" at bounding box center [669, 417] width 94 height 30
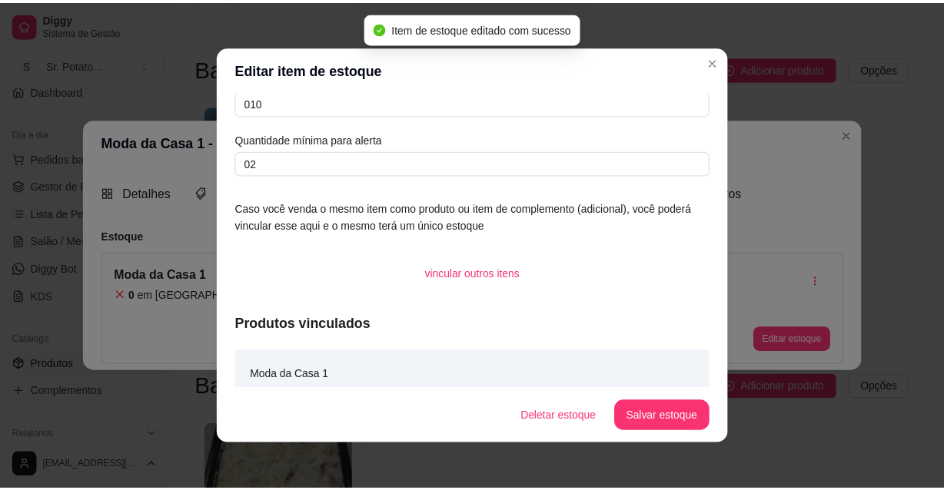
scroll to position [42, 0]
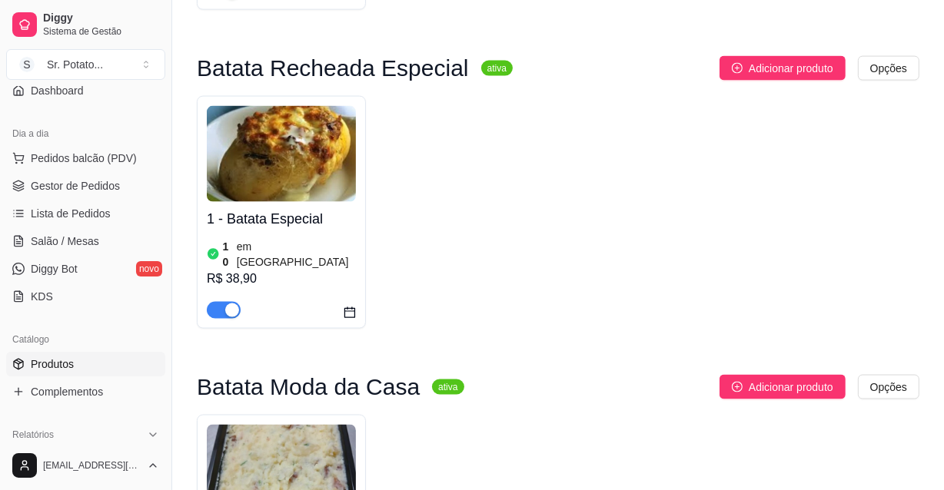
click at [339, 425] on img at bounding box center [281, 473] width 149 height 96
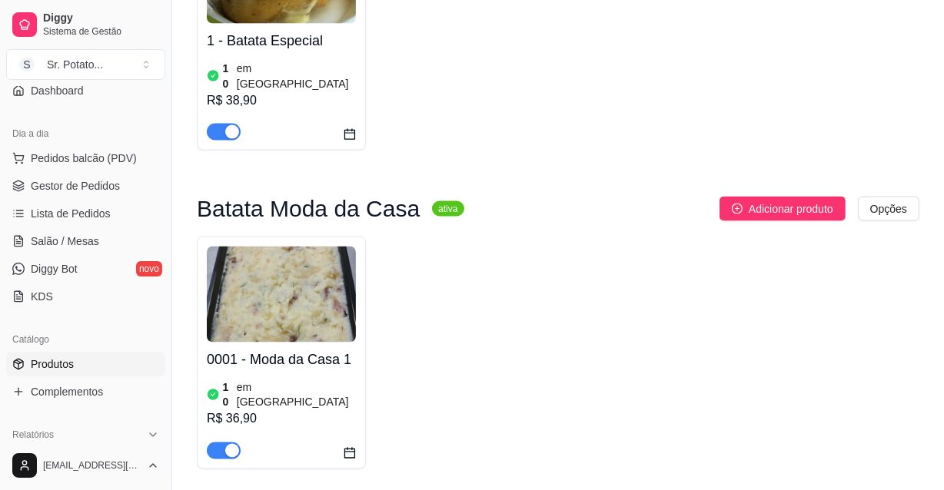
scroll to position [2236, 0]
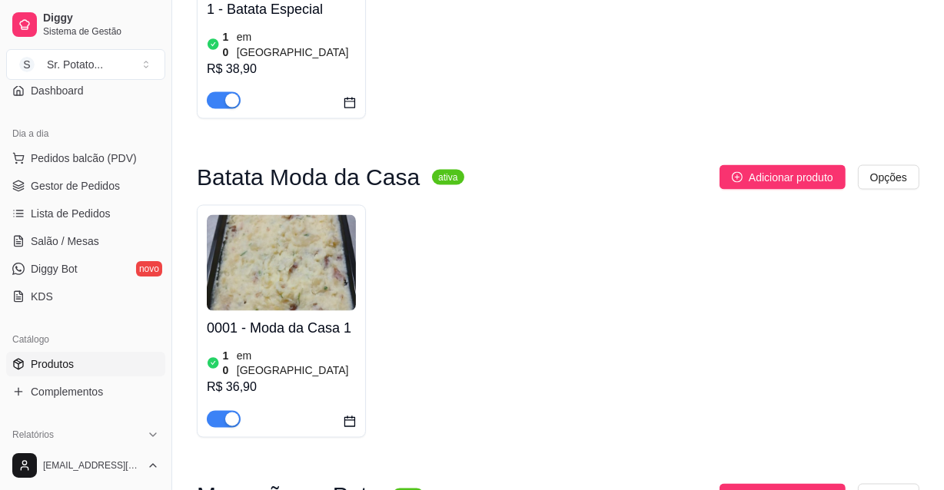
click at [78, 363] on link "Produtos" at bounding box center [85, 364] width 159 height 25
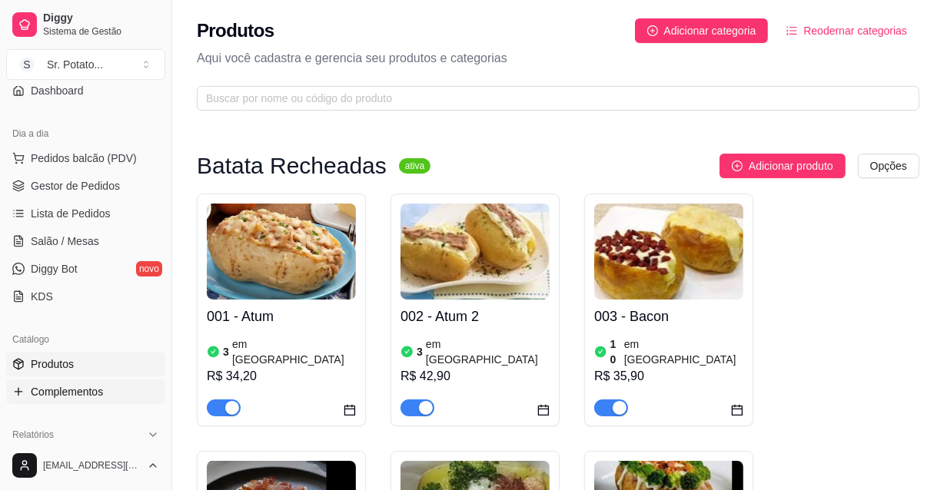
click at [71, 391] on span "Complementos" at bounding box center [67, 391] width 72 height 15
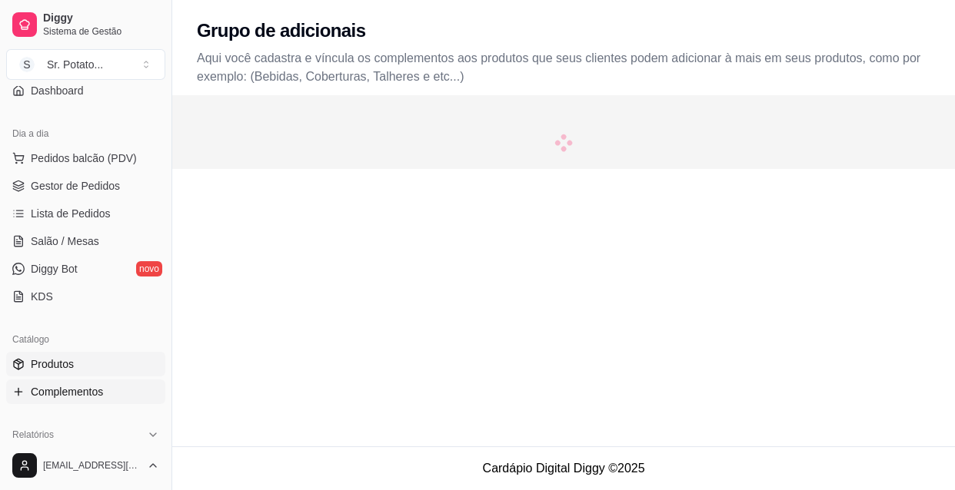
click at [74, 366] on link "Produtos" at bounding box center [85, 364] width 159 height 25
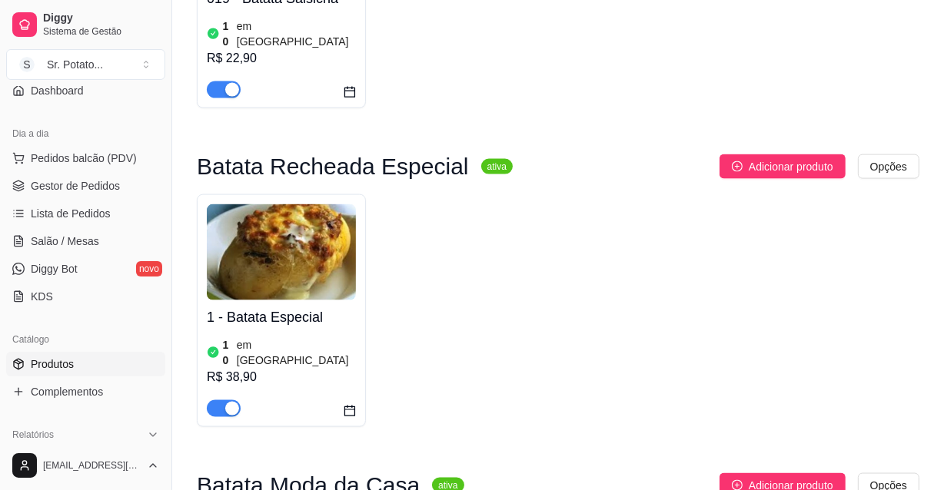
scroll to position [1956, 0]
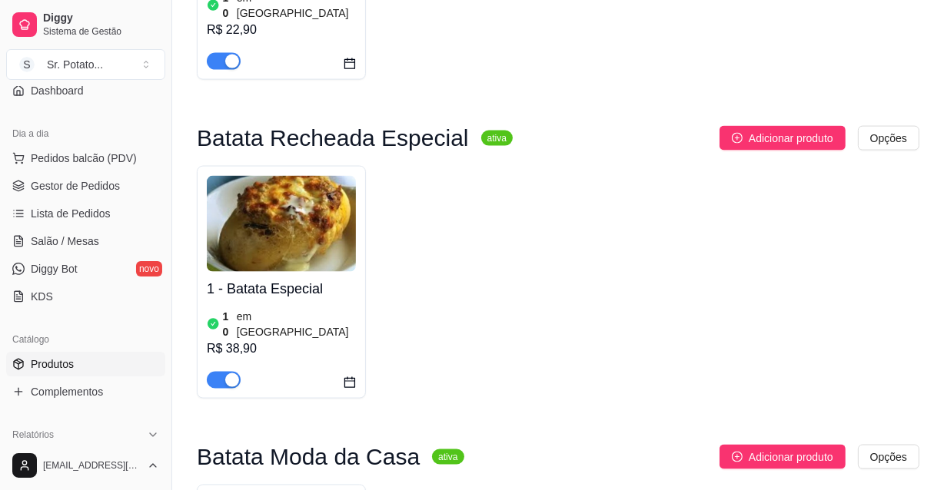
click at [44, 364] on span "Produtos" at bounding box center [52, 364] width 43 height 15
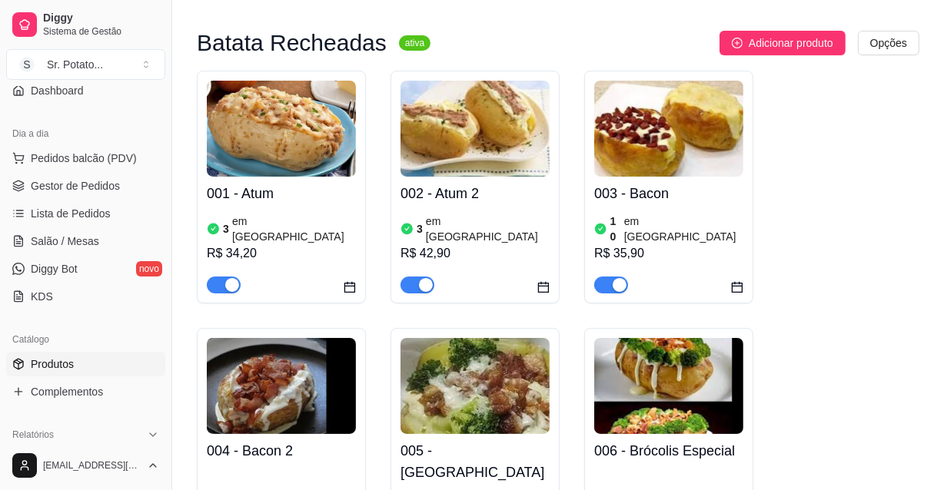
scroll to position [0, 0]
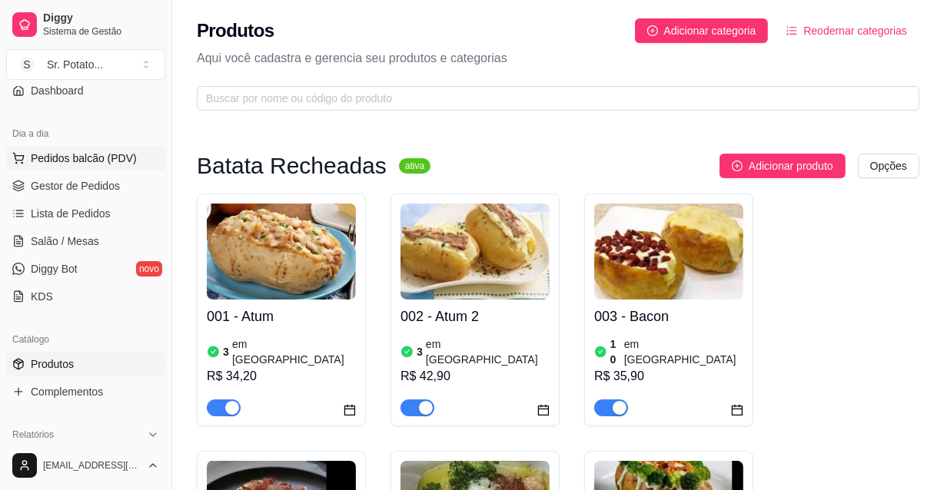
click at [113, 159] on span "Pedidos balcão (PDV)" at bounding box center [84, 158] width 106 height 15
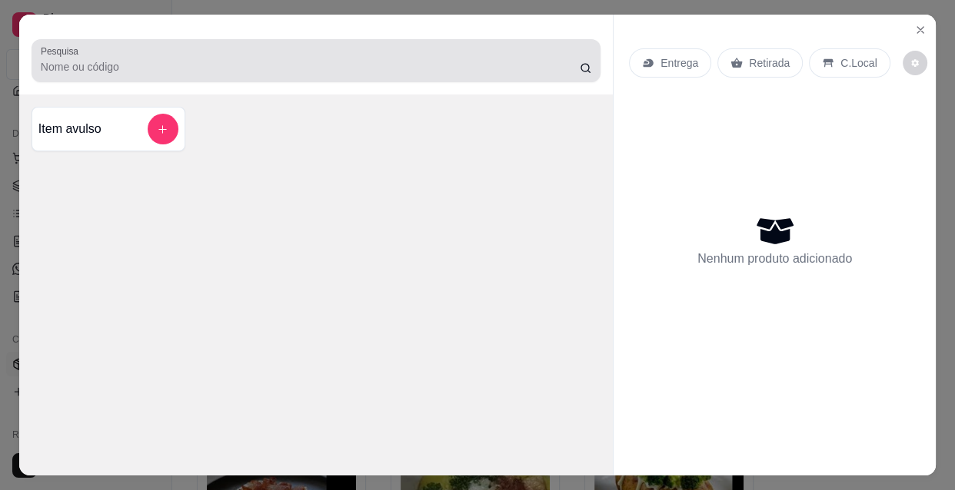
click at [123, 61] on input "Pesquisa" at bounding box center [310, 66] width 539 height 15
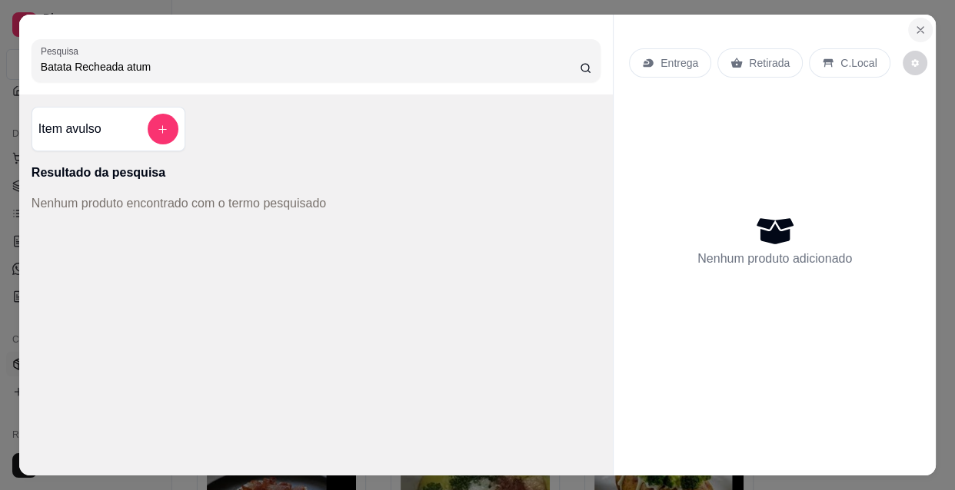
click at [921, 22] on button "Close" at bounding box center [920, 30] width 25 height 25
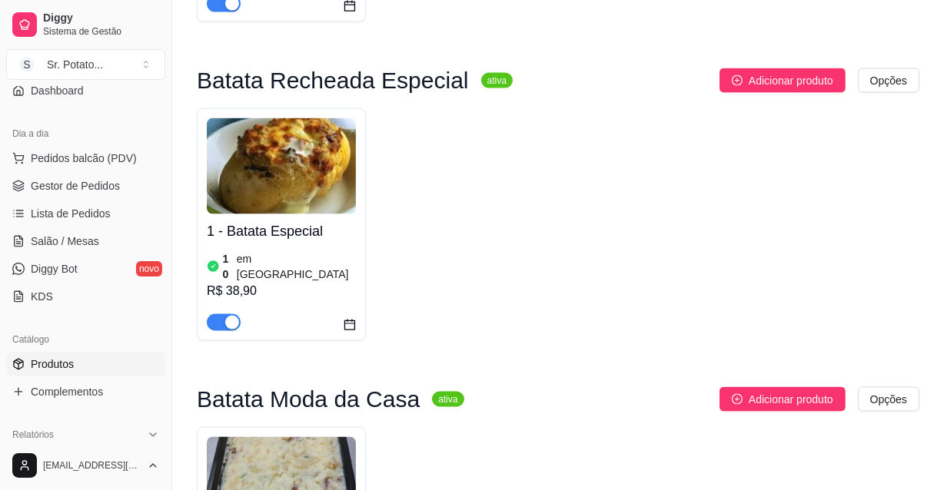
scroll to position [2026, 0]
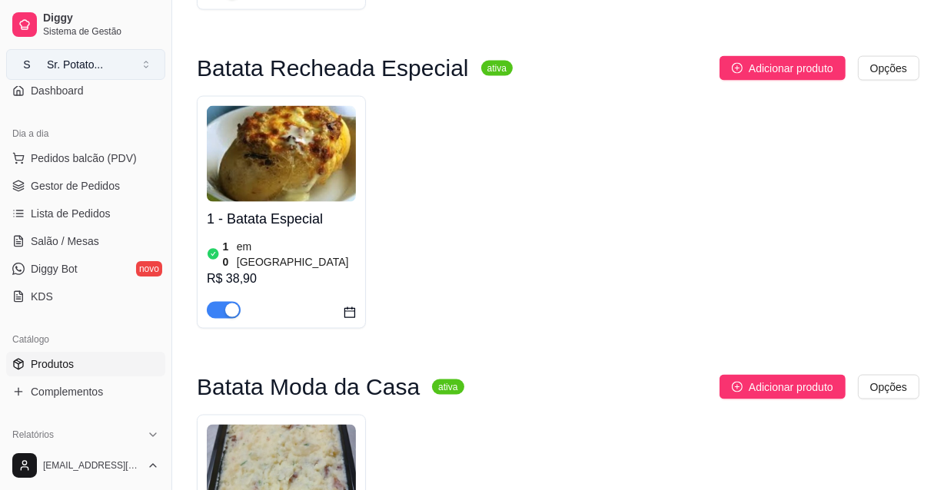
click at [109, 66] on button "S Sr. Potato ..." at bounding box center [85, 64] width 159 height 31
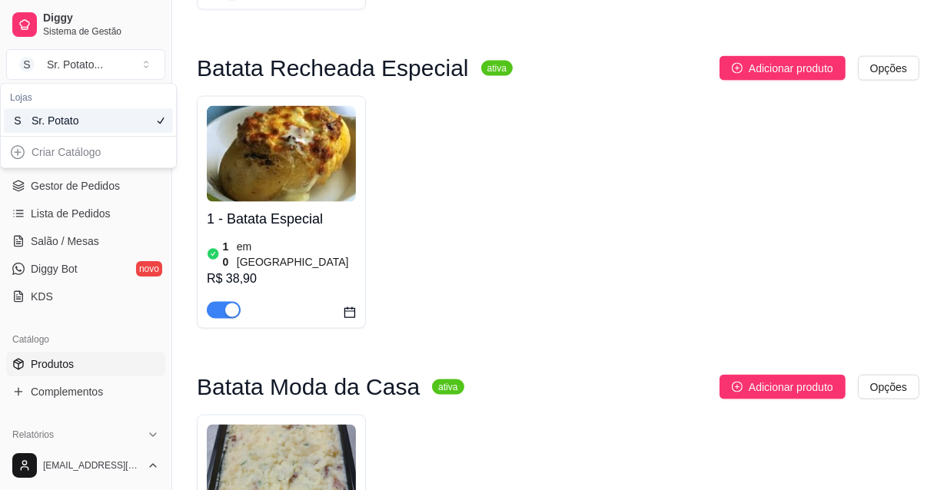
click at [470, 168] on div "1 - Batata Especial 10 em estoque R$ 38,90" at bounding box center [558, 212] width 722 height 233
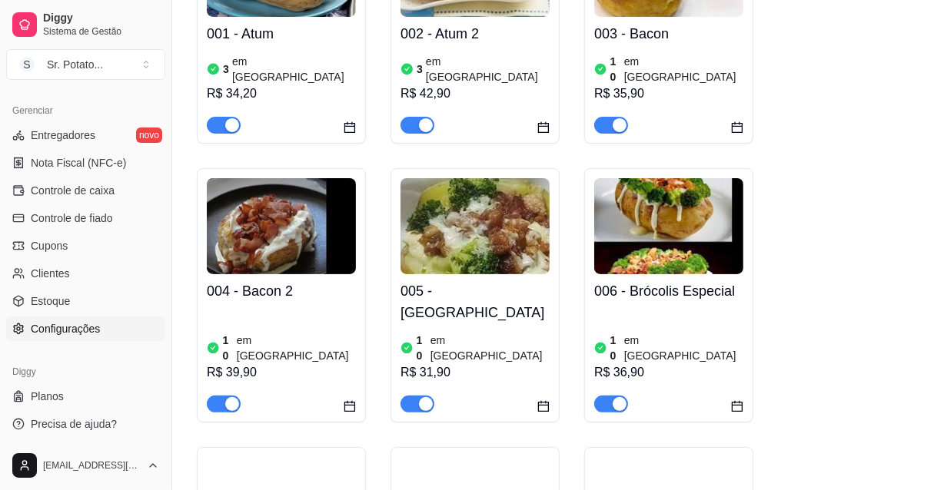
scroll to position [489, 0]
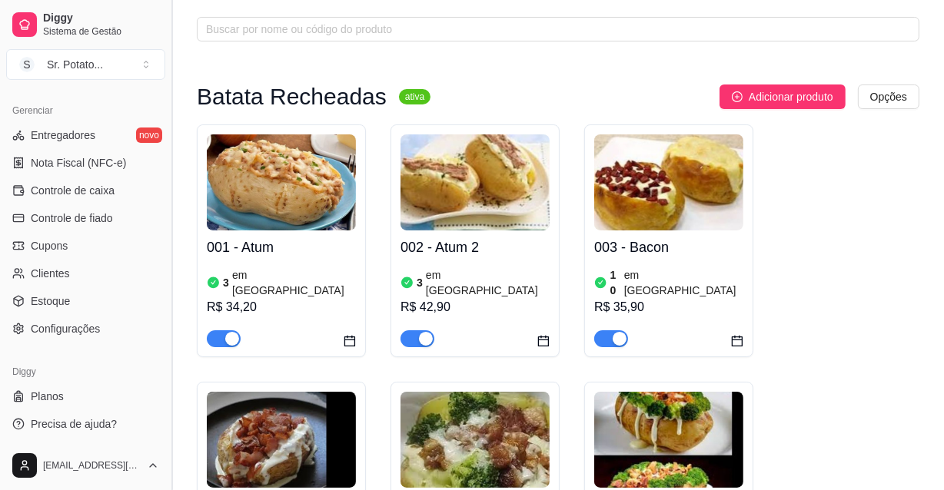
scroll to position [0, 0]
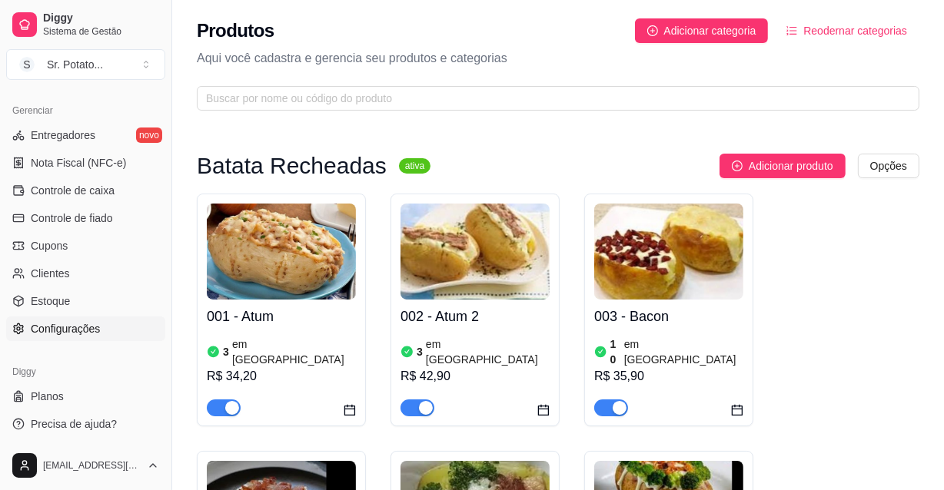
click at [68, 330] on span "Configurações" at bounding box center [65, 328] width 69 height 15
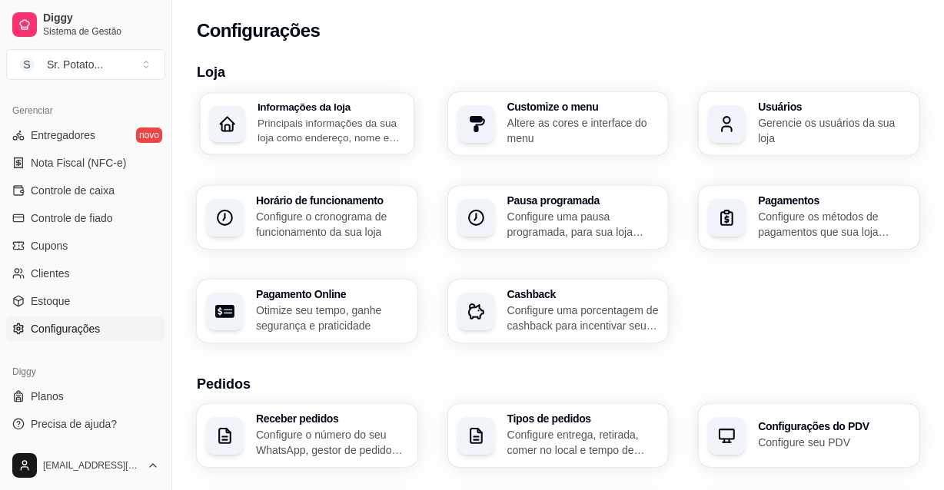
click at [346, 115] on p "Principais informações da sua loja como endereço, nome e mais" at bounding box center [331, 130] width 148 height 30
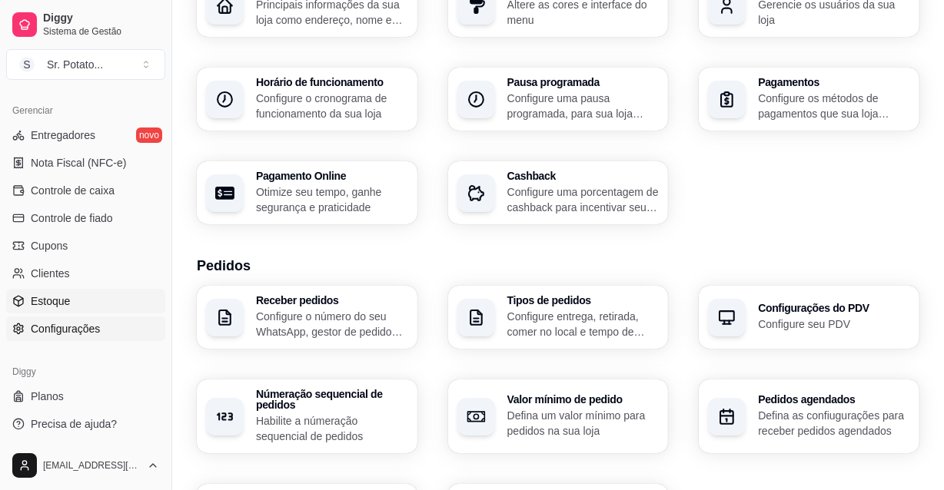
scroll to position [209, 0]
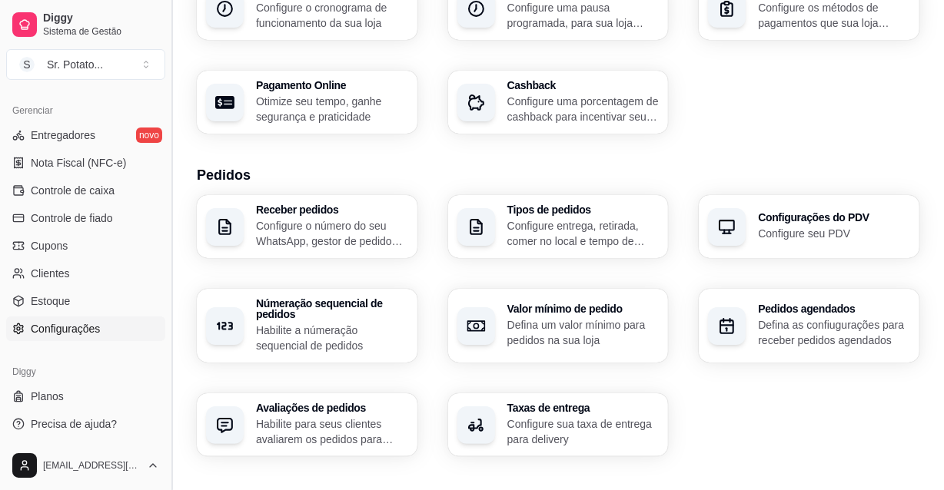
click at [165, 437] on button "Toggle Sidebar" at bounding box center [171, 245] width 12 height 490
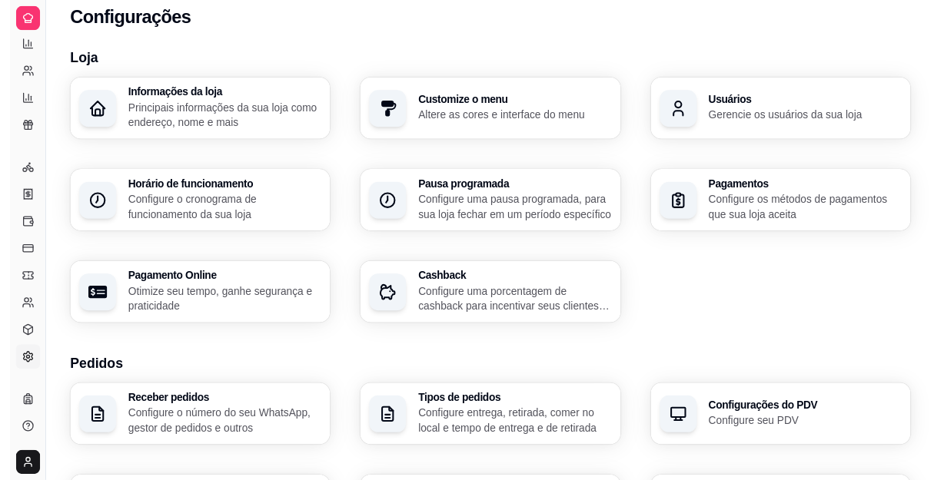
scroll to position [0, 0]
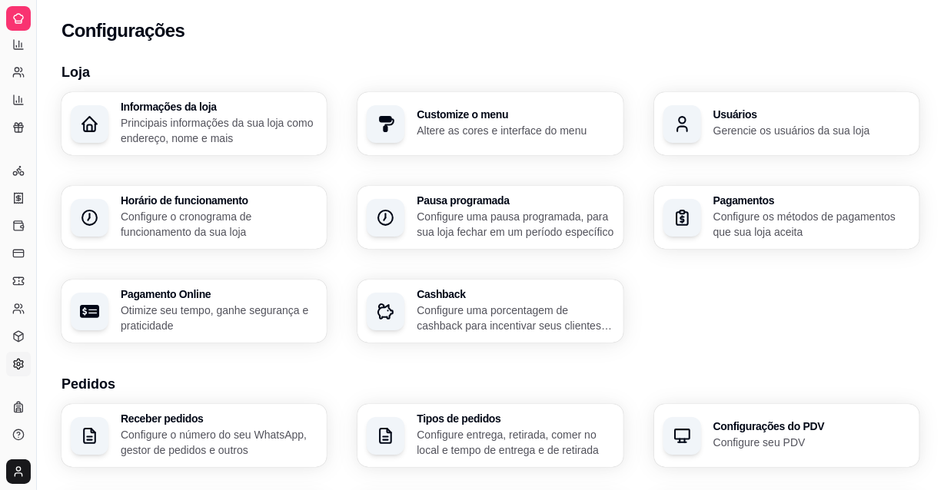
click at [28, 36] on link "Relatórios de vendas" at bounding box center [18, 44] width 25 height 25
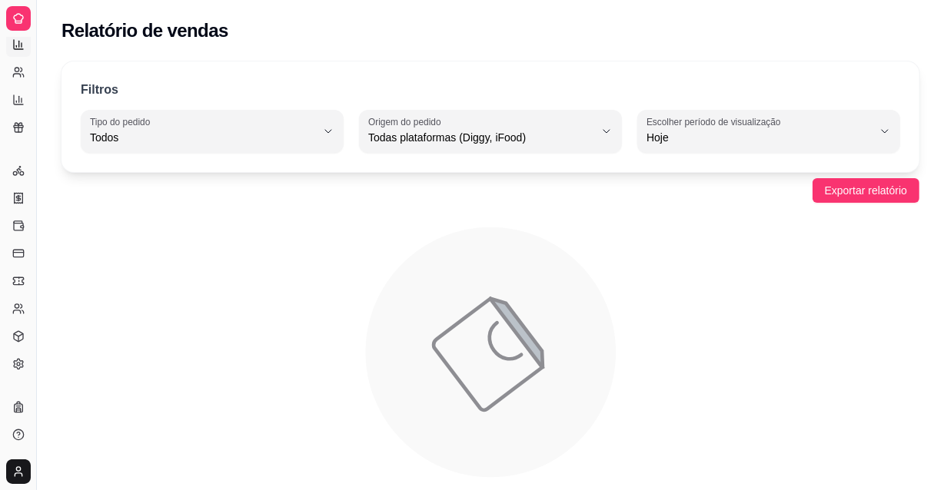
click at [15, 44] on icon at bounding box center [18, 44] width 12 height 12
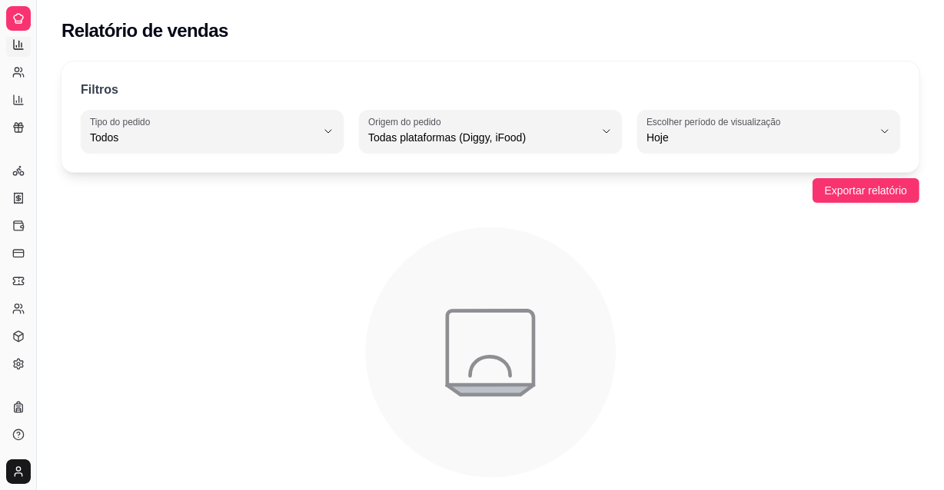
click at [51, 211] on div "Filtros ALL Tipo do pedido Todos Entrega Retirada Mesa Consumo local Tipo do pe…" at bounding box center [490, 289] width 907 height 475
click at [19, 442] on link "Precisa de ajuda?" at bounding box center [18, 435] width 25 height 25
click at [22, 20] on icon at bounding box center [18, 18] width 9 height 9
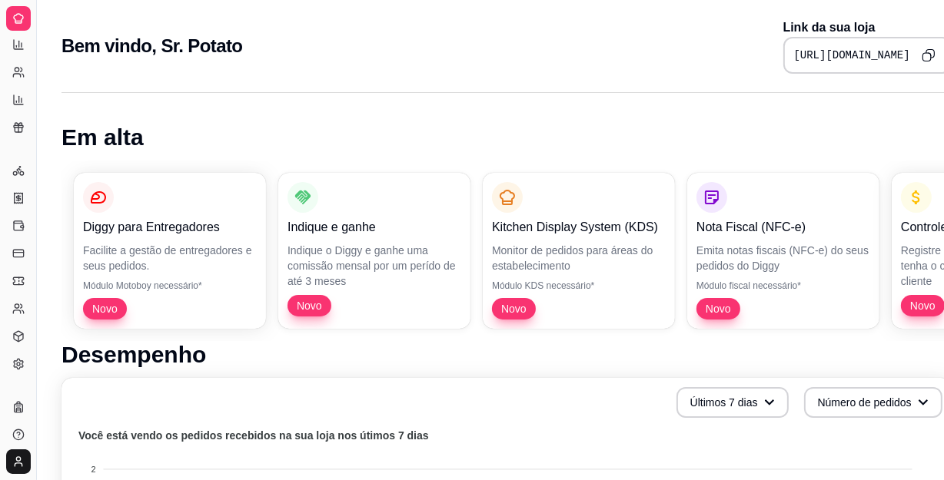
drag, startPoint x: 653, startPoint y: 54, endPoint x: 908, endPoint y: 55, distance: 255.2
click at [908, 55] on div "[URL][DOMAIN_NAME]" at bounding box center [867, 55] width 168 height 37
copy pre "[URL][DOMAIN_NAME]"
click at [62, 10] on div "Bem vindo, Sr. Potato Link da sua loja [URL][DOMAIN_NAME]" at bounding box center [506, 41] width 939 height 83
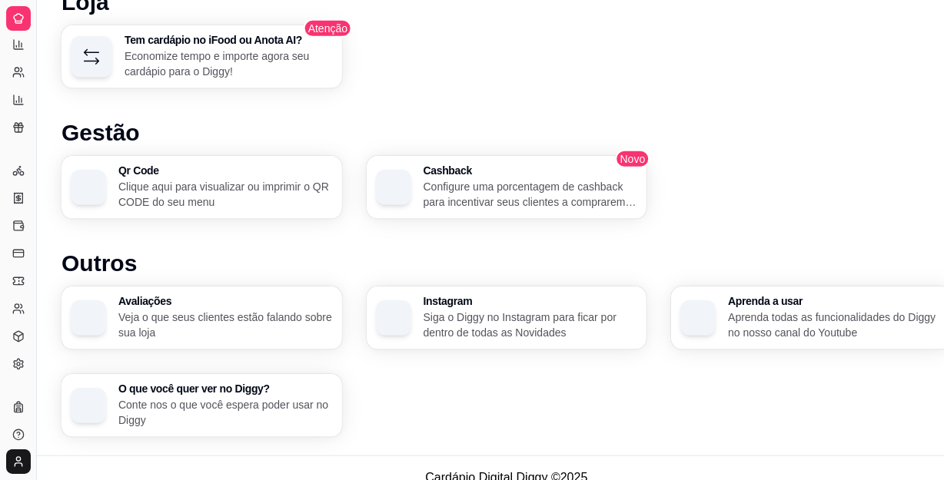
scroll to position [888, 0]
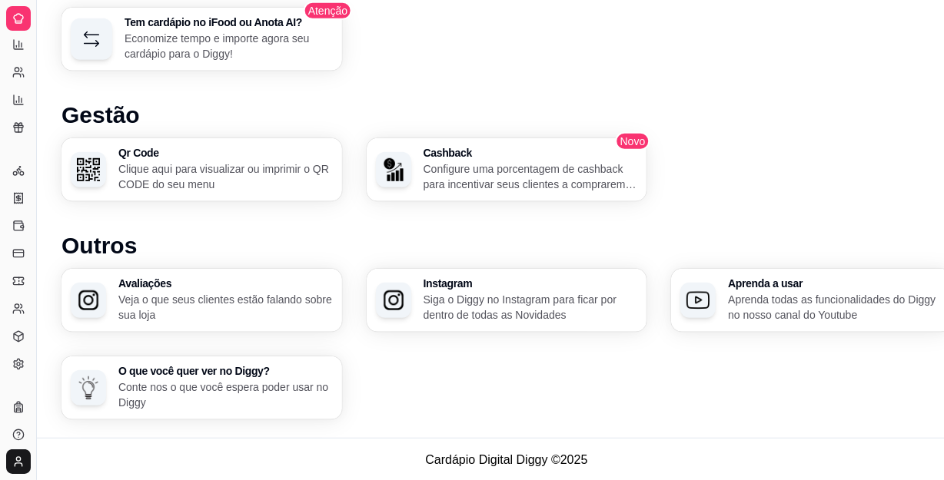
click at [31, 446] on button "Toggle Sidebar" at bounding box center [36, 240] width 12 height 480
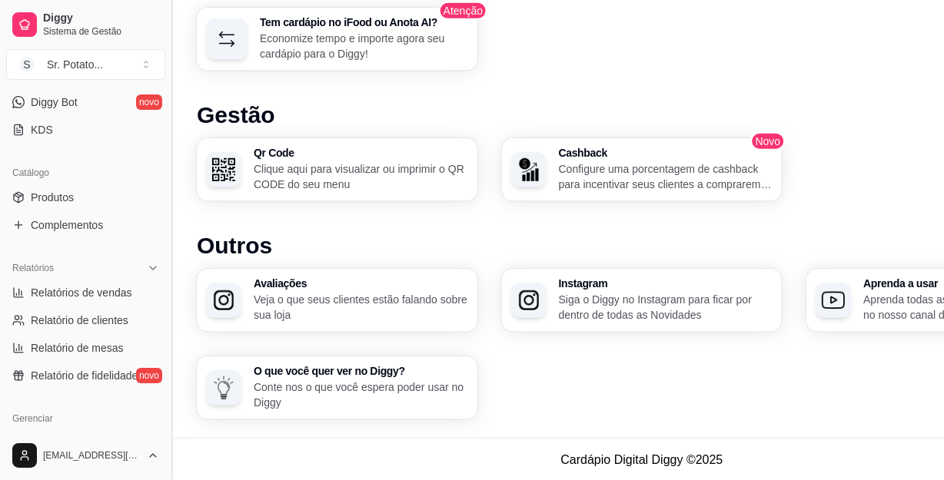
scroll to position [294, 0]
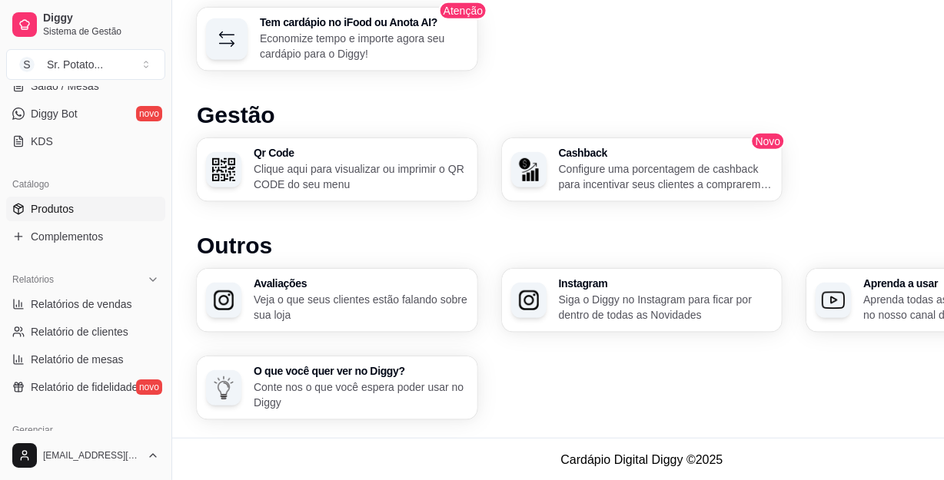
click at [65, 208] on span "Produtos" at bounding box center [52, 208] width 43 height 15
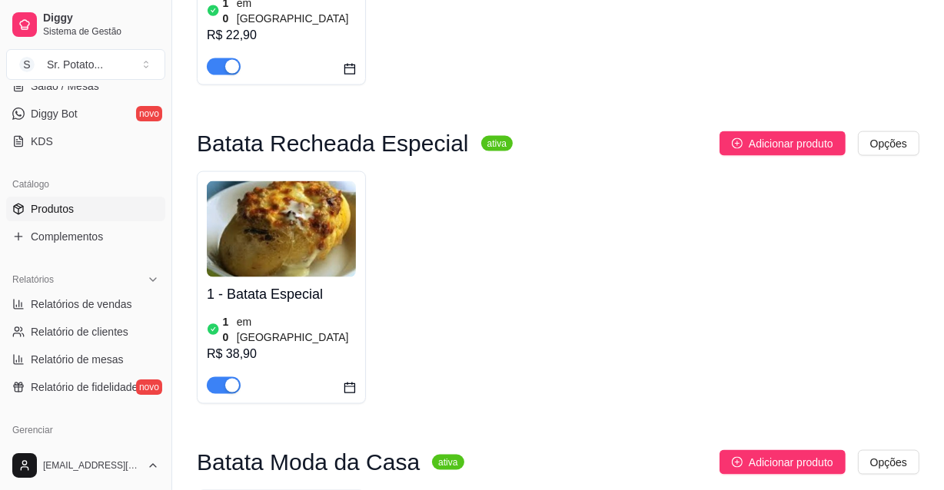
scroll to position [2166, 0]
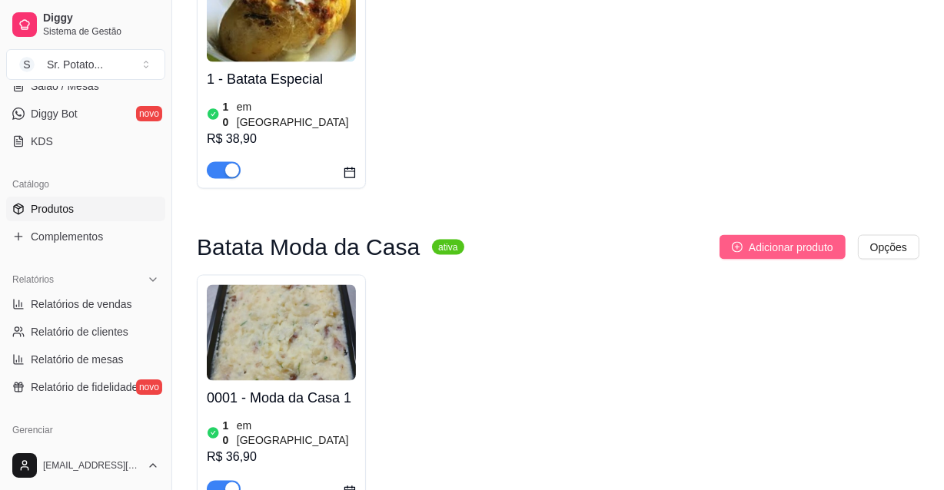
click at [787, 239] on span "Adicionar produto" at bounding box center [791, 247] width 85 height 17
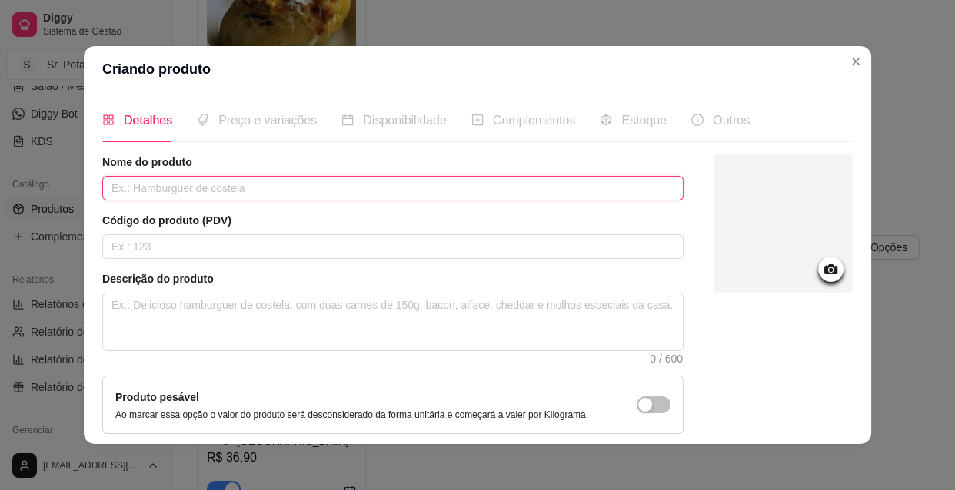
click at [176, 193] on input "text" at bounding box center [392, 188] width 581 height 25
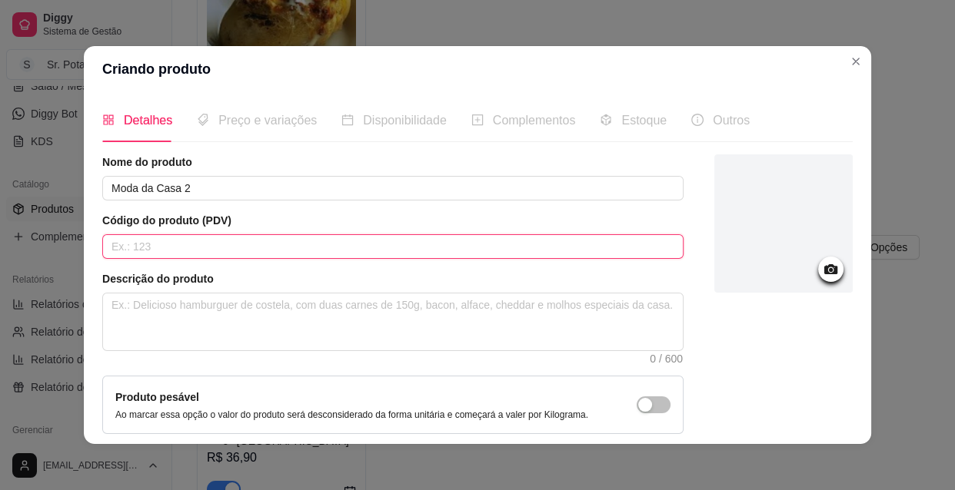
click at [211, 236] on input "text" at bounding box center [392, 246] width 581 height 25
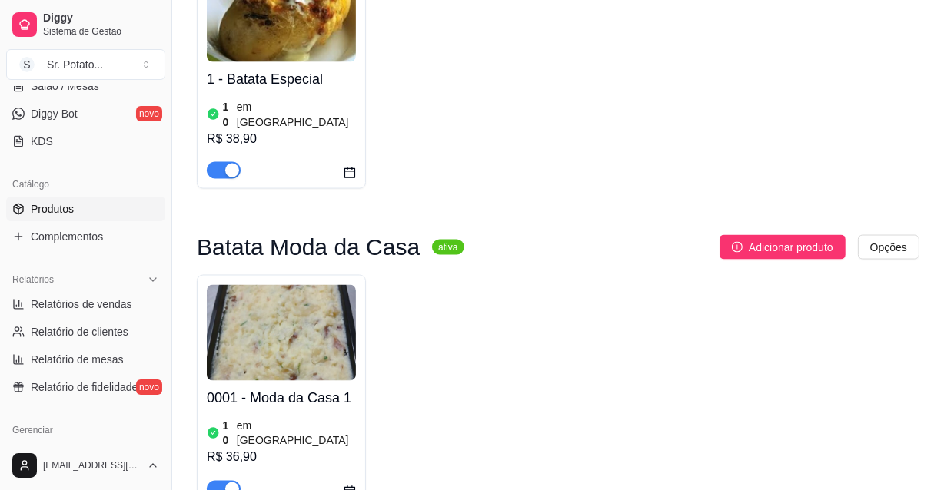
click at [291, 418] on article "em [GEOGRAPHIC_DATA]" at bounding box center [296, 433] width 119 height 31
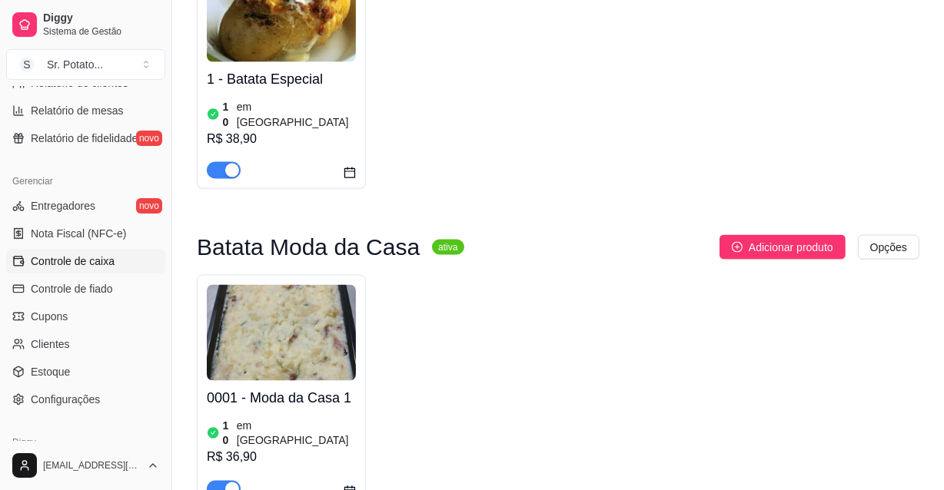
scroll to position [559, 0]
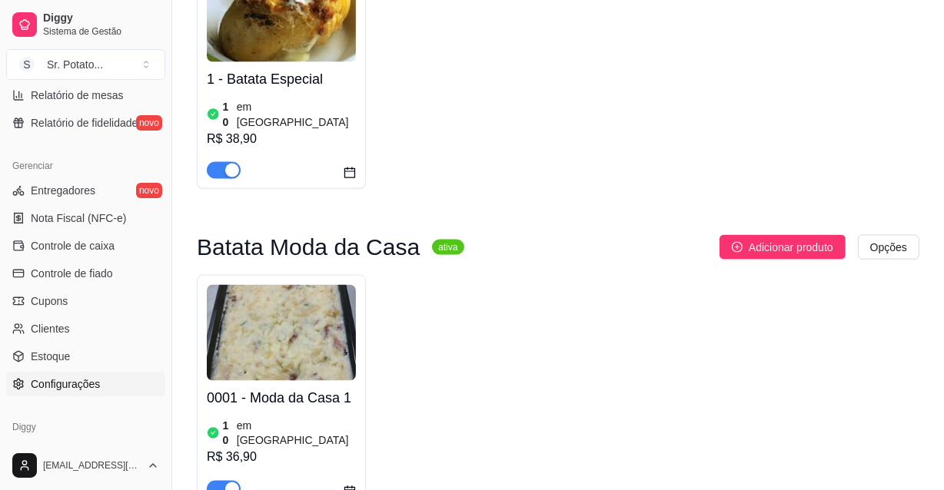
click at [74, 380] on span "Configurações" at bounding box center [65, 384] width 69 height 15
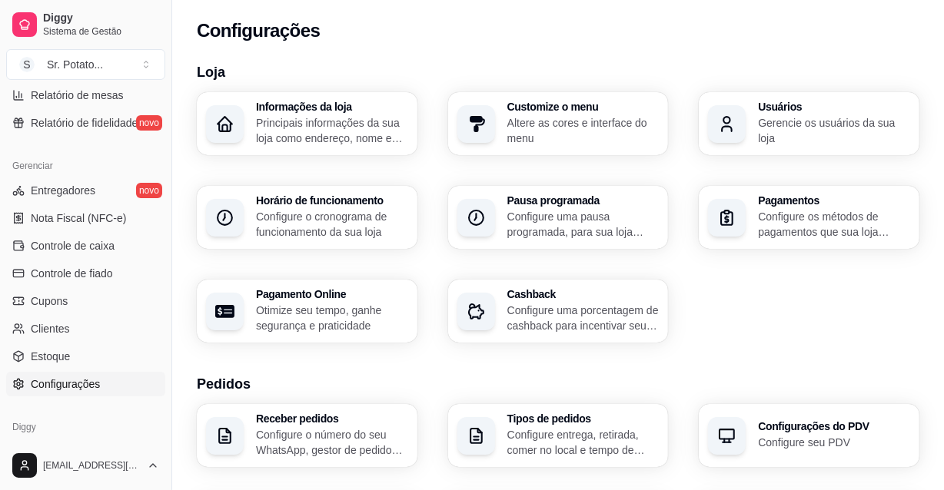
click at [283, 219] on p "Configure o cronograma de funcionamento da sua loja" at bounding box center [332, 224] width 152 height 31
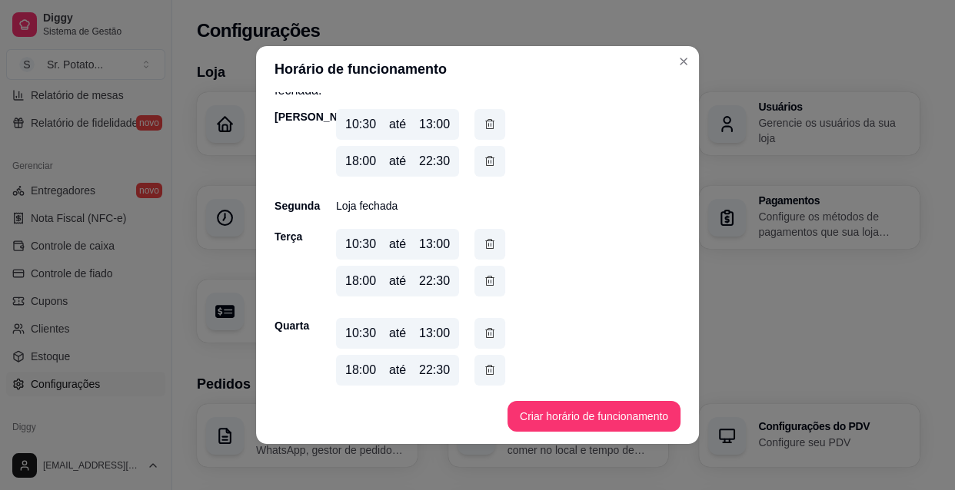
scroll to position [139, 0]
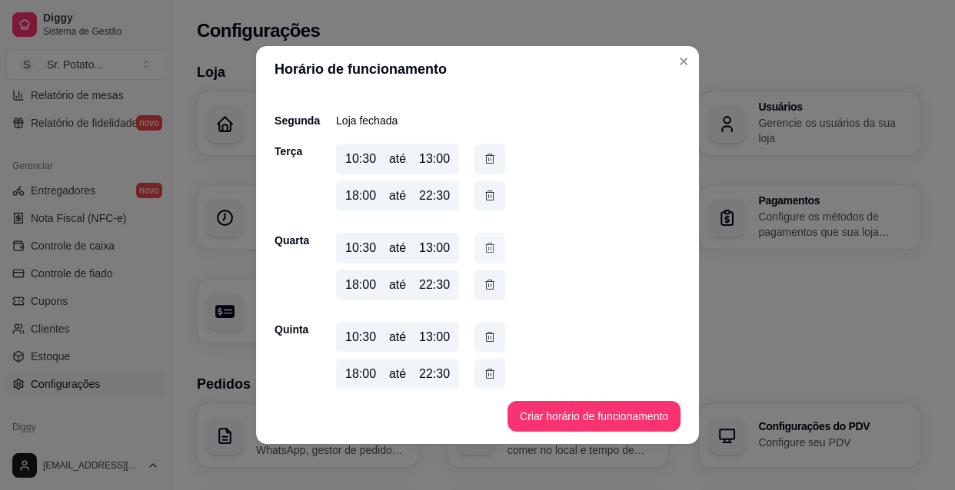
click at [484, 246] on icon "button" at bounding box center [489, 248] width 12 height 17
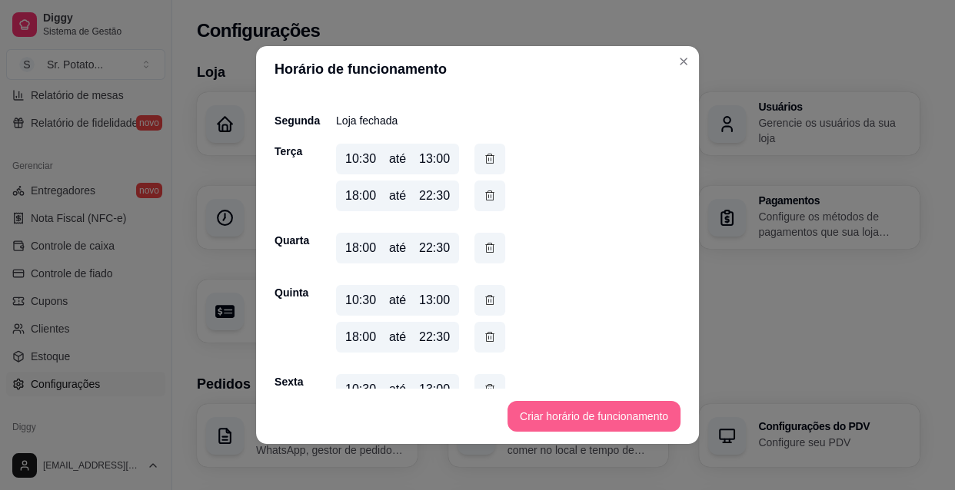
click at [560, 412] on button "Criar horário de funcionamento" at bounding box center [593, 416] width 173 height 31
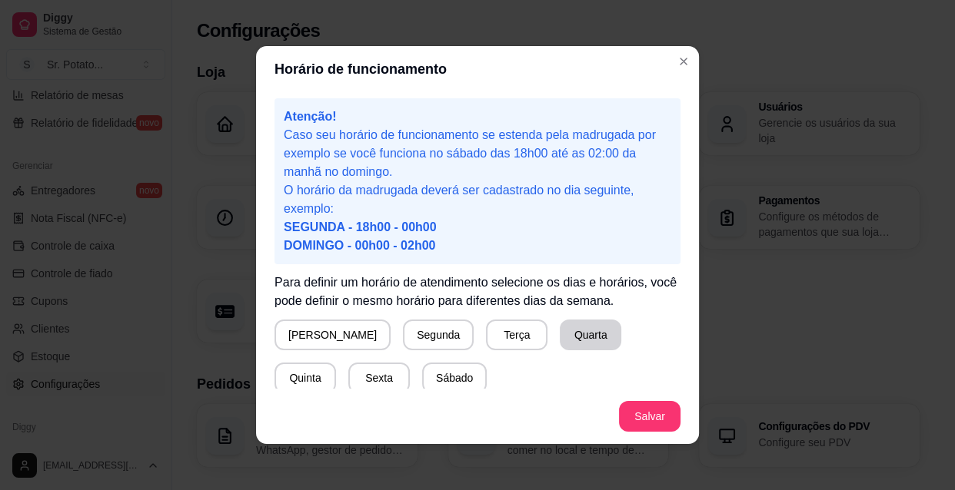
click at [560, 340] on button "Quarta" at bounding box center [590, 335] width 61 height 31
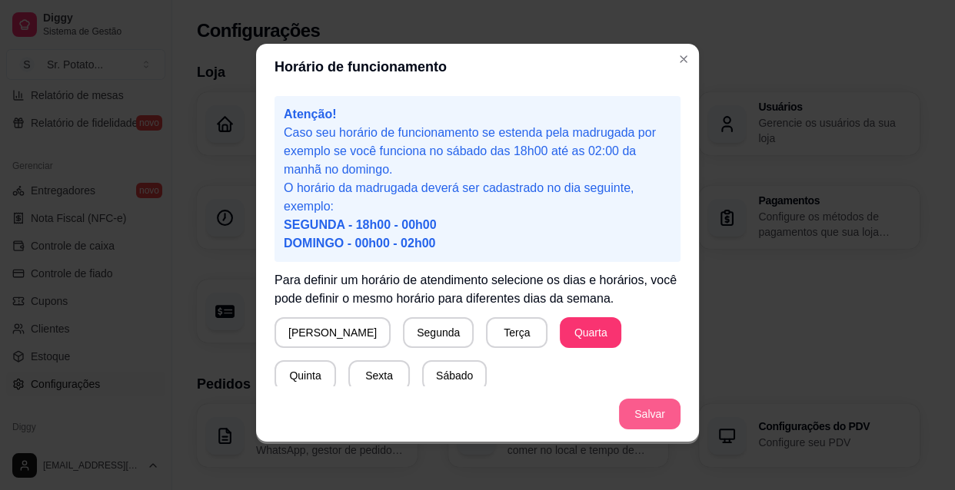
click at [638, 408] on button "Salvar" at bounding box center [649, 414] width 61 height 31
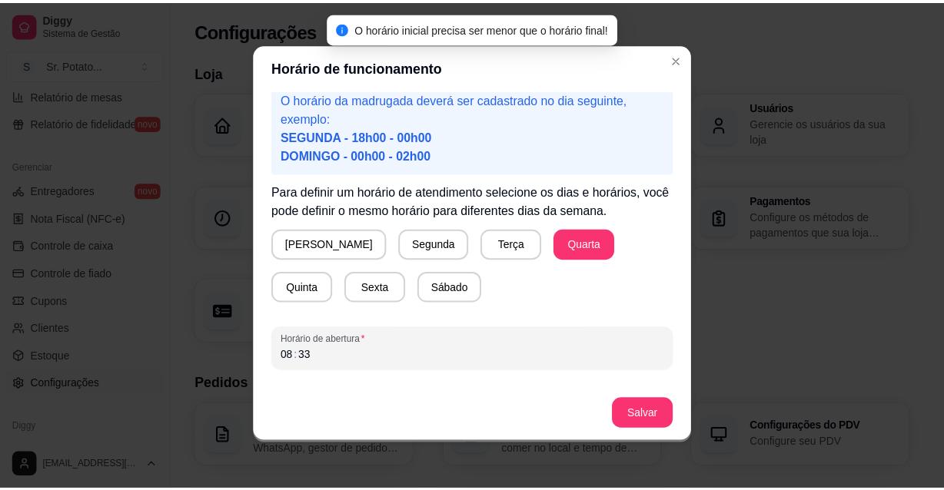
scroll to position [145, 0]
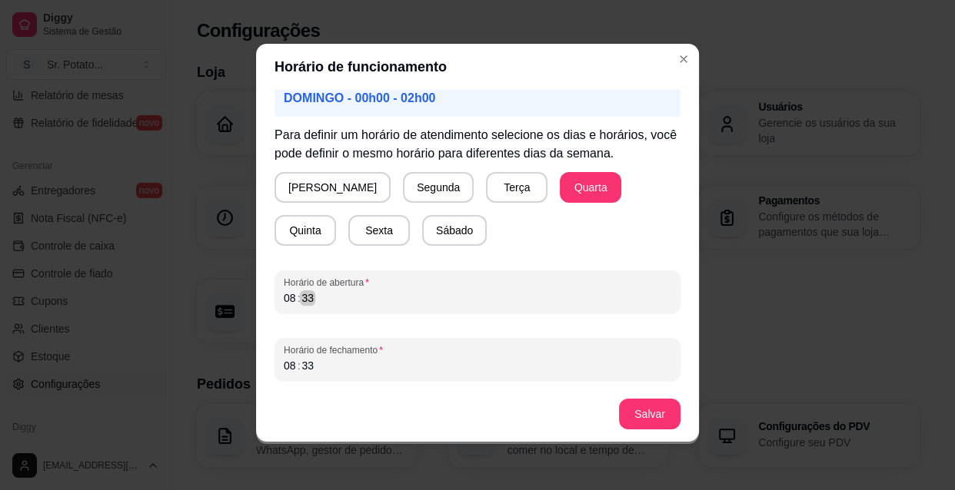
click at [317, 296] on div "08 : 33" at bounding box center [477, 298] width 387 height 18
click at [323, 368] on div "08 : 33" at bounding box center [477, 366] width 387 height 18
click at [643, 417] on button "Salvar" at bounding box center [649, 415] width 60 height 30
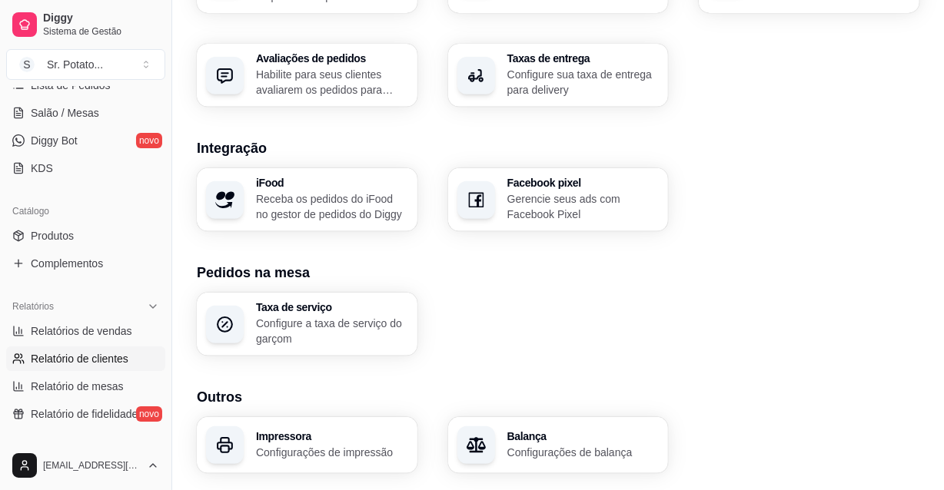
scroll to position [264, 0]
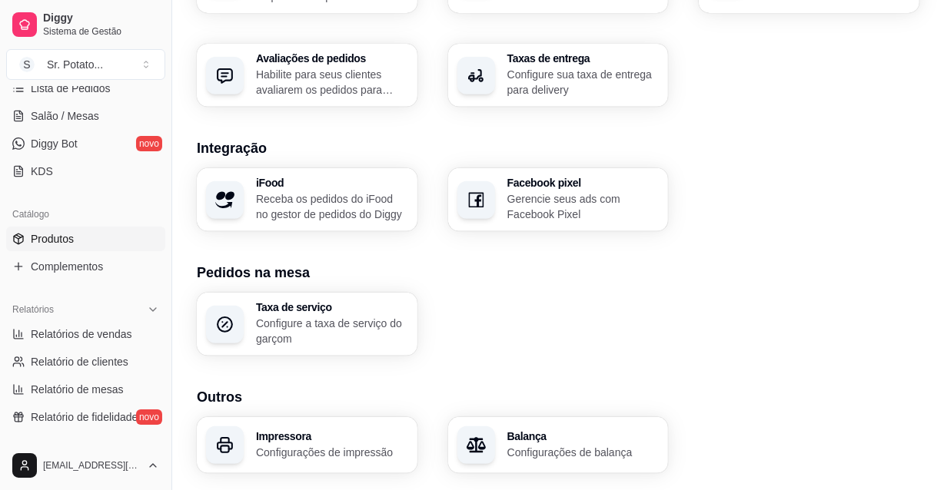
click at [54, 238] on span "Produtos" at bounding box center [52, 238] width 43 height 15
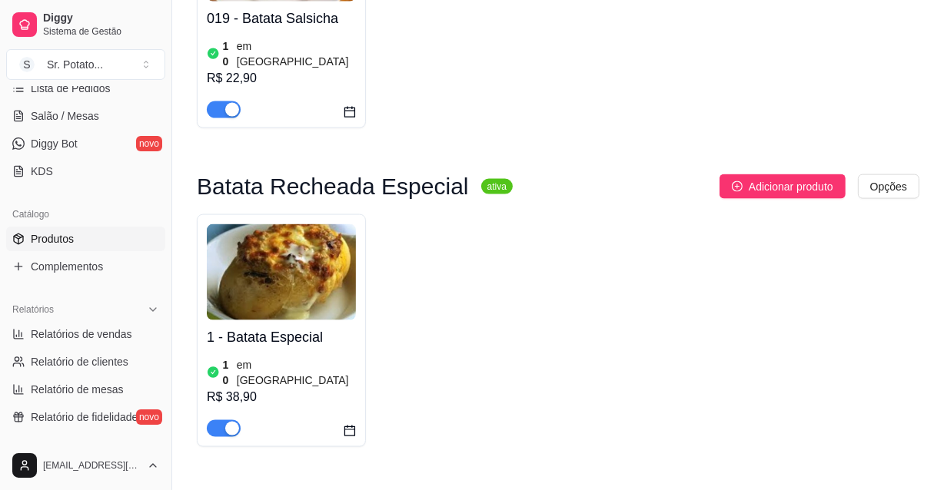
scroll to position [1956, 0]
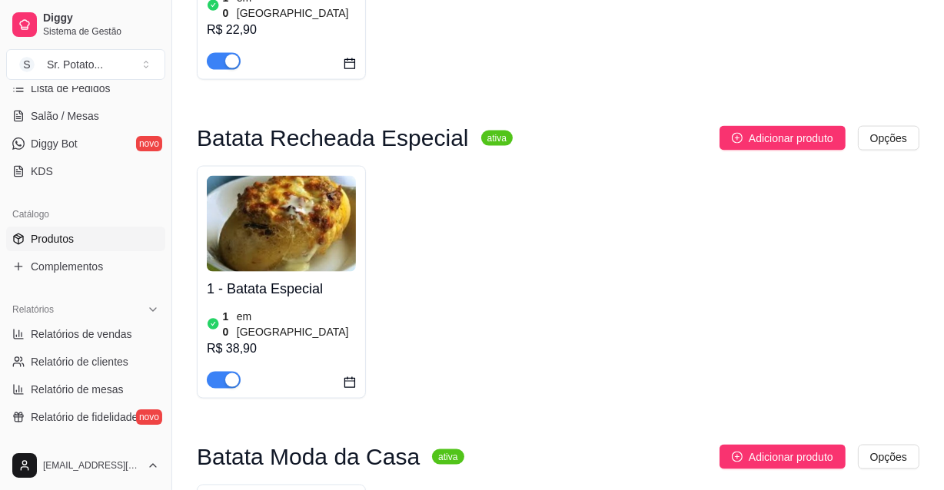
click at [334, 309] on div "10 em [GEOGRAPHIC_DATA]" at bounding box center [281, 324] width 149 height 31
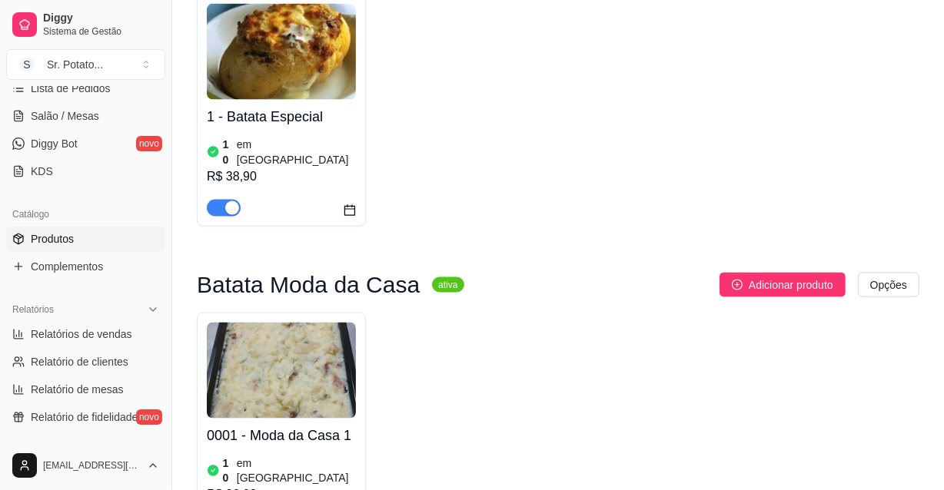
scroll to position [2166, 0]
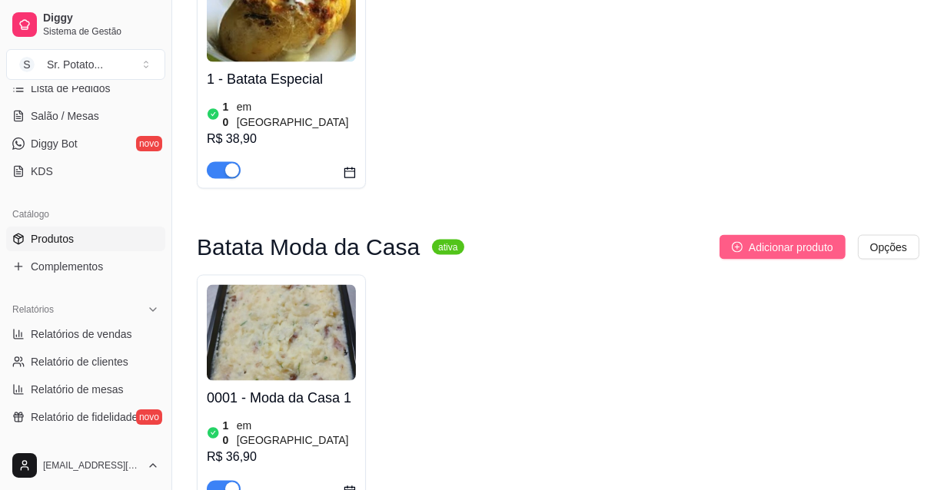
click at [752, 239] on span "Adicionar produto" at bounding box center [791, 247] width 85 height 17
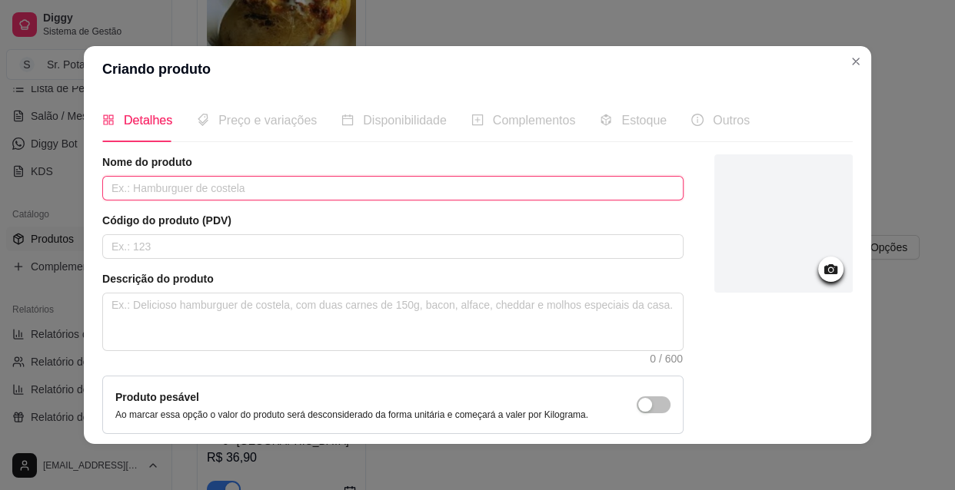
click at [178, 193] on input "text" at bounding box center [392, 188] width 581 height 25
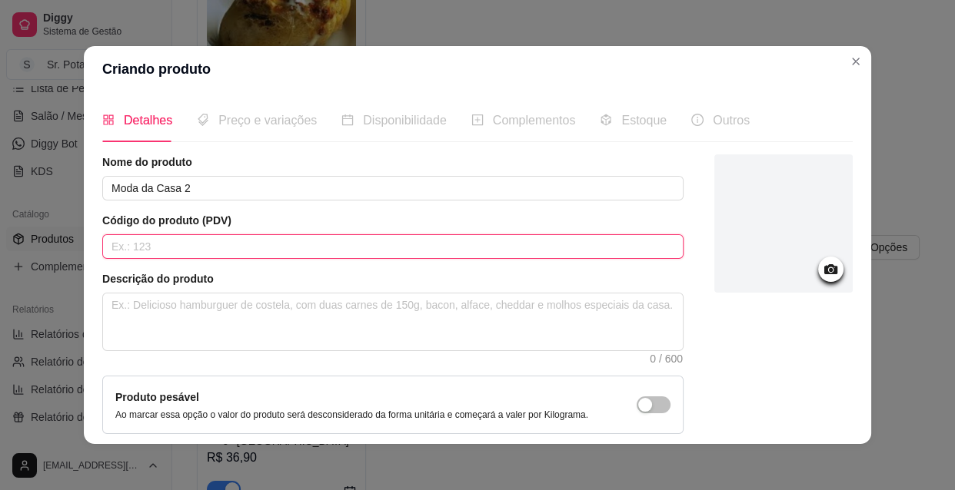
click at [176, 246] on input "text" at bounding box center [392, 246] width 581 height 25
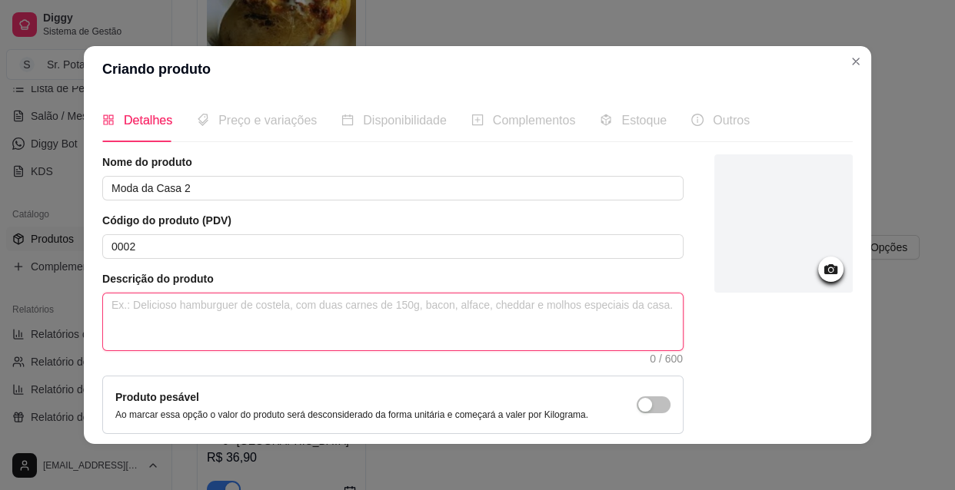
click at [194, 309] on textarea at bounding box center [392, 322] width 579 height 57
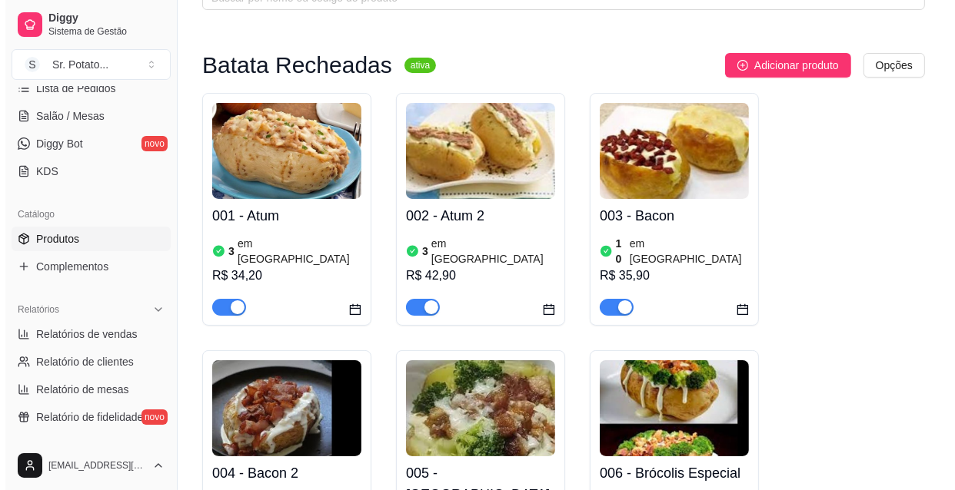
scroll to position [69, 0]
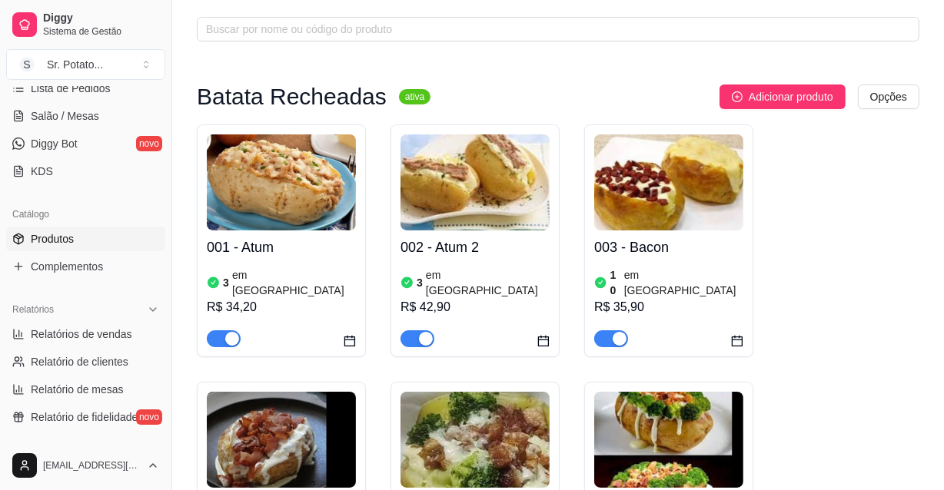
click at [302, 281] on div "3 em [GEOGRAPHIC_DATA]" at bounding box center [281, 282] width 149 height 31
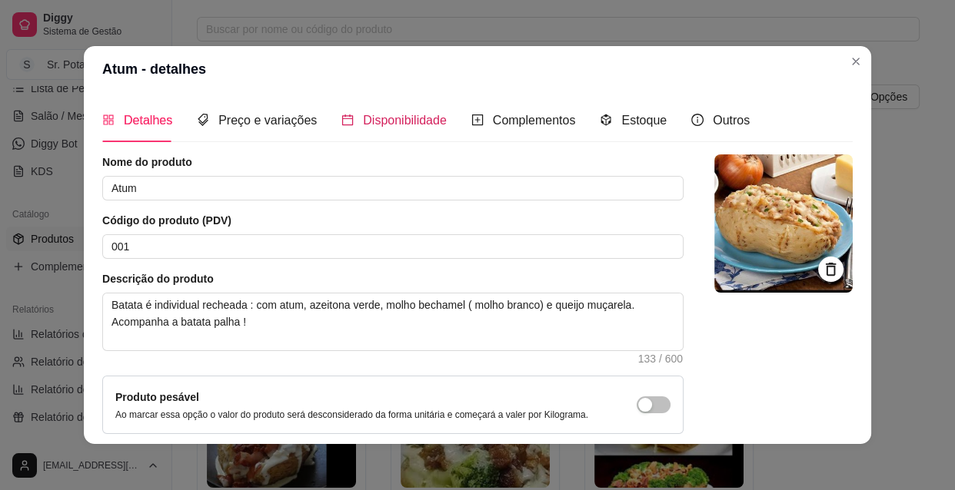
click at [386, 118] on span "Disponibilidade" at bounding box center [405, 120] width 84 height 13
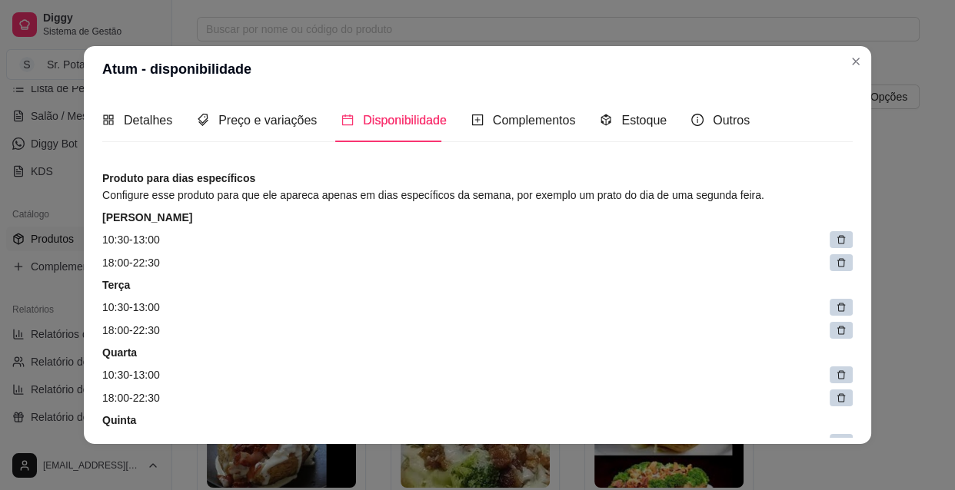
click at [835, 374] on icon at bounding box center [840, 375] width 11 height 11
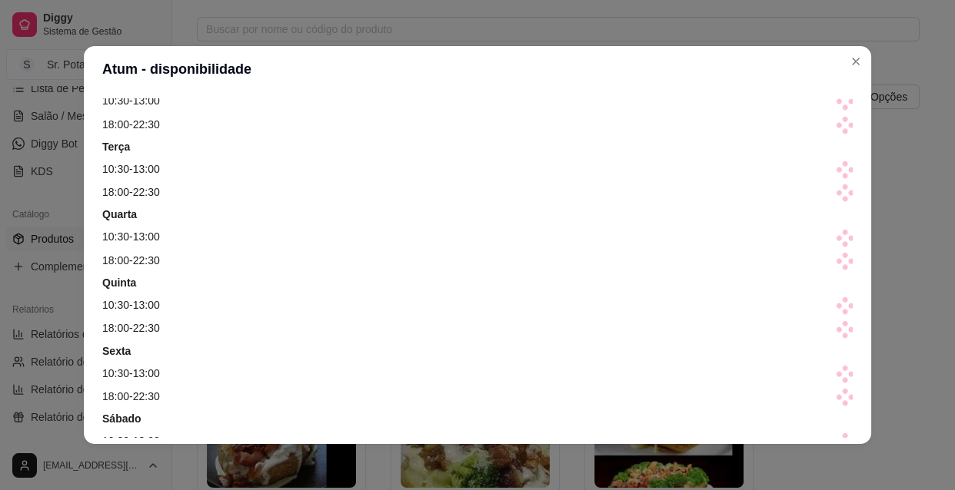
click at [668, 306] on article "10:30 - 13:00" at bounding box center [477, 305] width 750 height 17
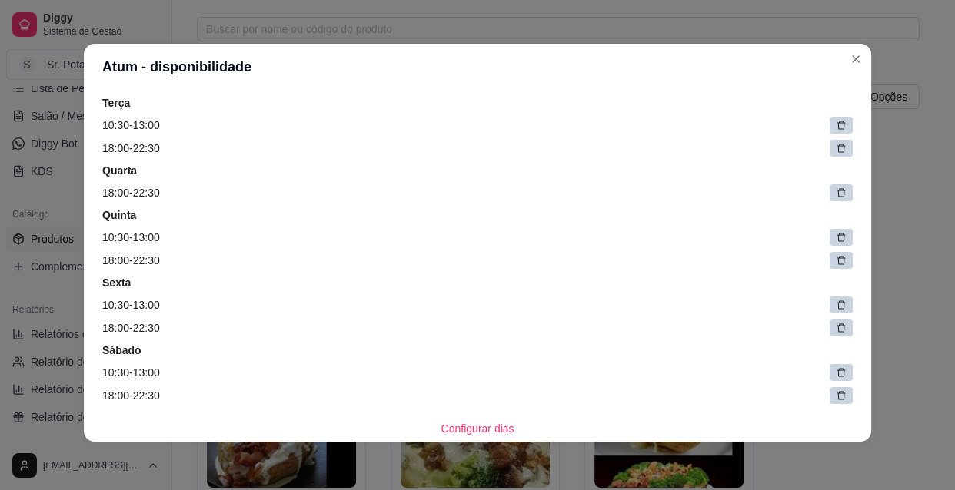
scroll to position [530, 0]
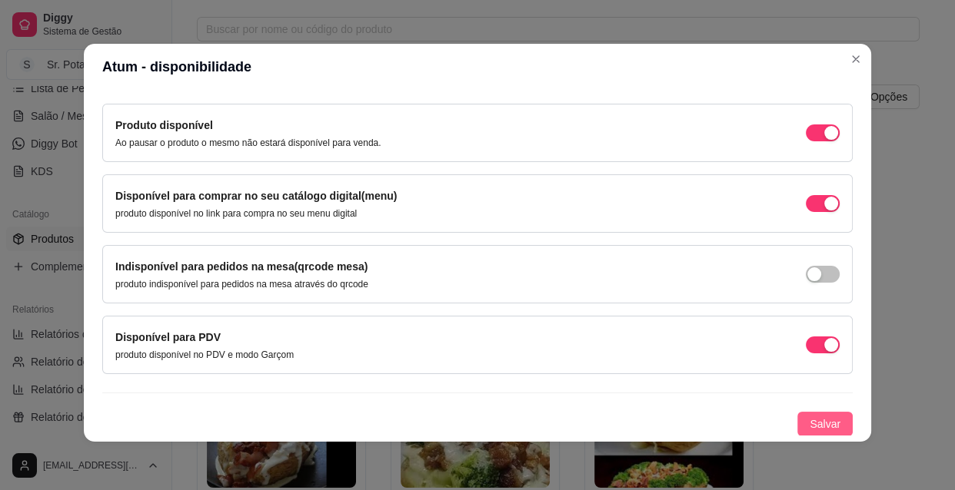
click at [797, 417] on button "Salvar" at bounding box center [824, 424] width 55 height 25
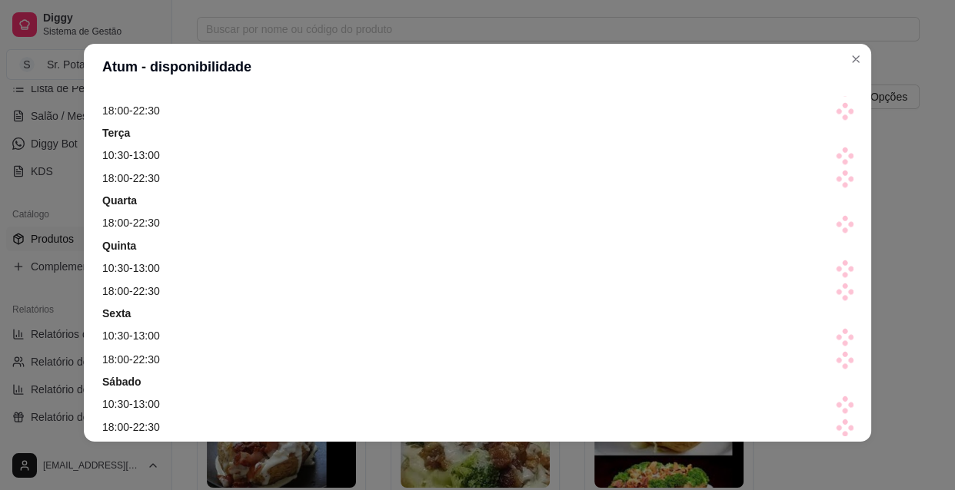
scroll to position [117, 0]
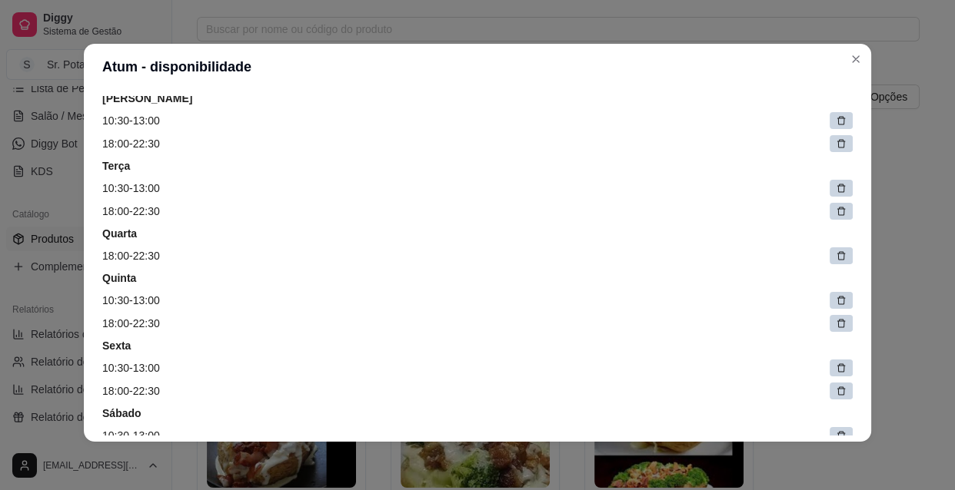
click at [835, 299] on icon at bounding box center [840, 300] width 11 height 11
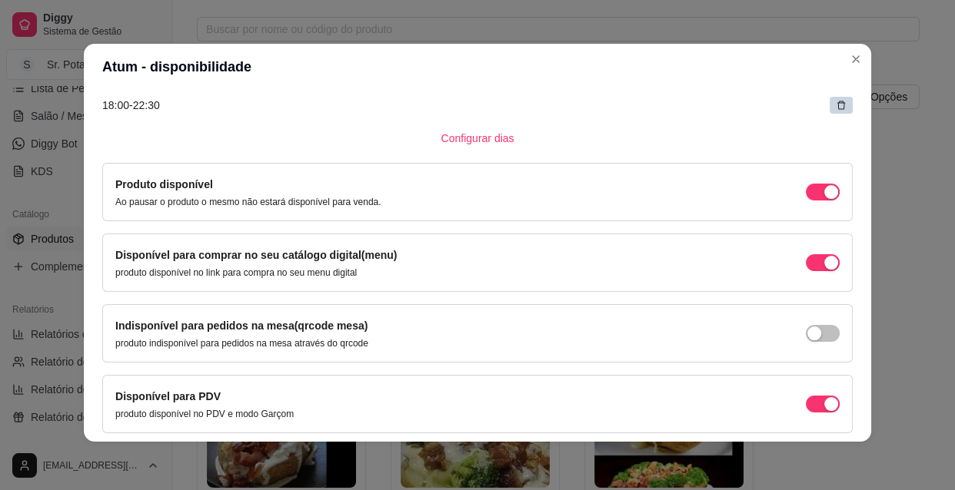
scroll to position [506, 0]
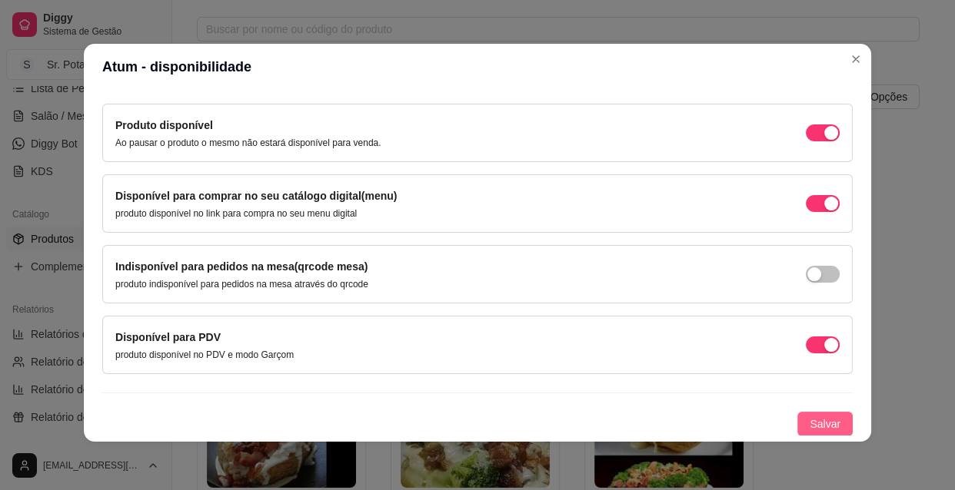
click at [809, 423] on span "Salvar" at bounding box center [824, 424] width 31 height 17
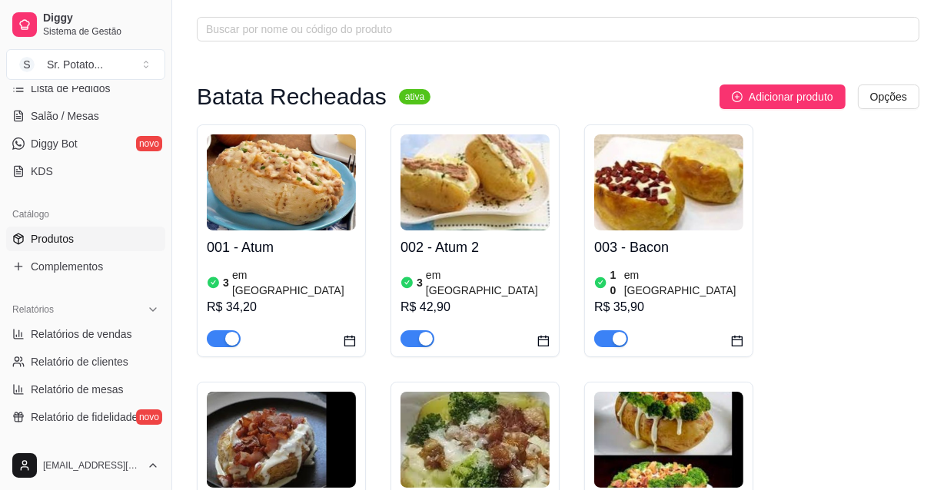
click at [305, 278] on div "3 em [GEOGRAPHIC_DATA]" at bounding box center [281, 282] width 149 height 31
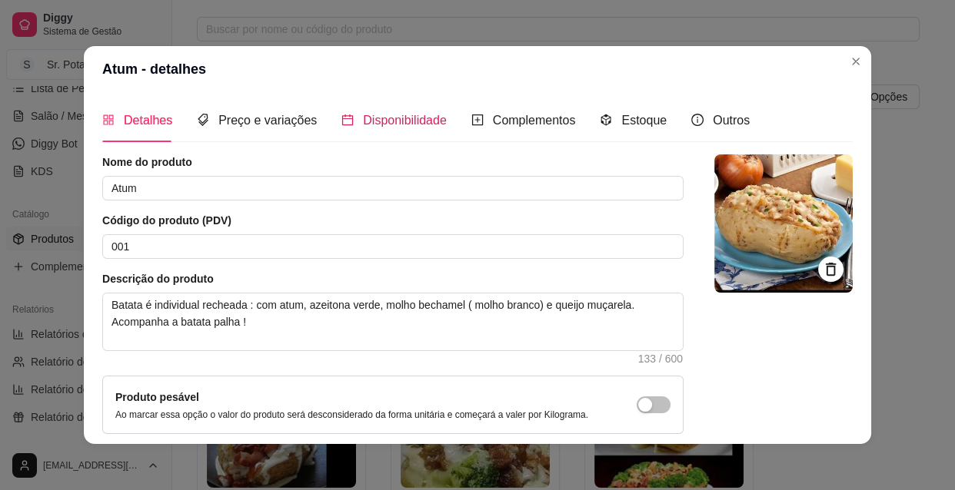
click at [383, 120] on span "Disponibilidade" at bounding box center [405, 120] width 84 height 13
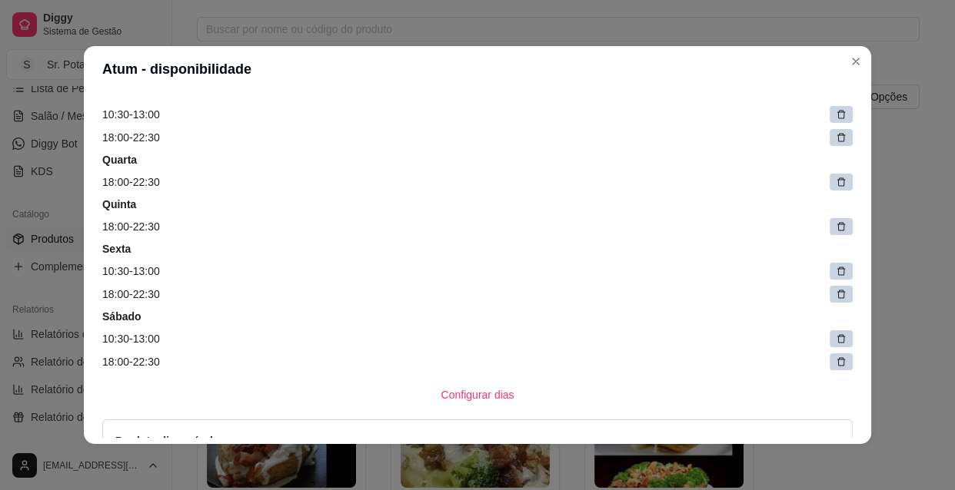
scroll to position [279, 0]
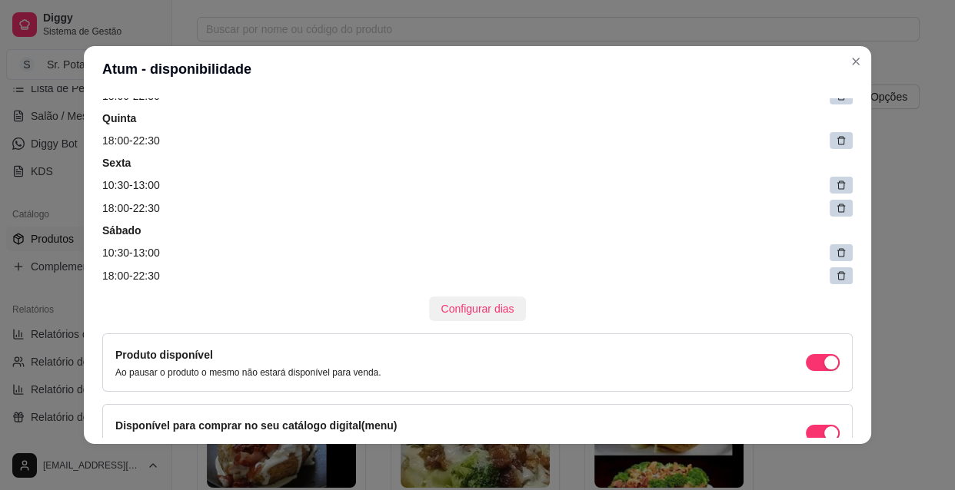
click at [473, 307] on span "Configurar dias" at bounding box center [477, 309] width 73 height 17
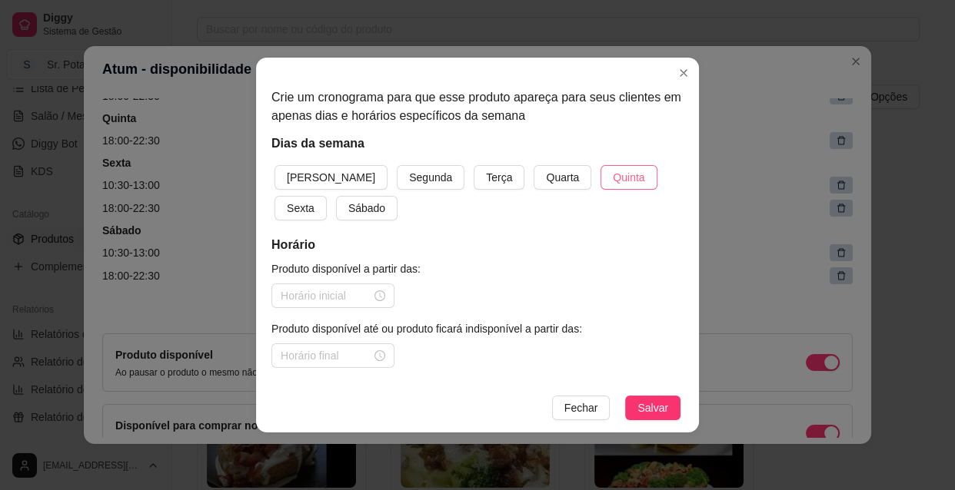
click at [613, 171] on span "Quinta" at bounding box center [629, 177] width 32 height 17
click at [381, 293] on div at bounding box center [333, 295] width 105 height 17
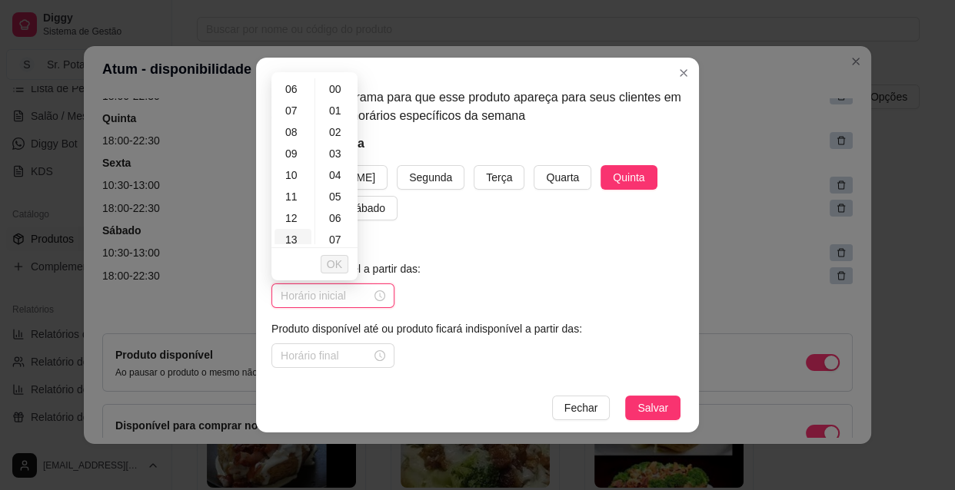
scroll to position [139, 0]
click at [292, 121] on div "08" at bounding box center [292, 122] width 37 height 22
click at [378, 296] on icon "close-circle" at bounding box center [379, 296] width 11 height 11
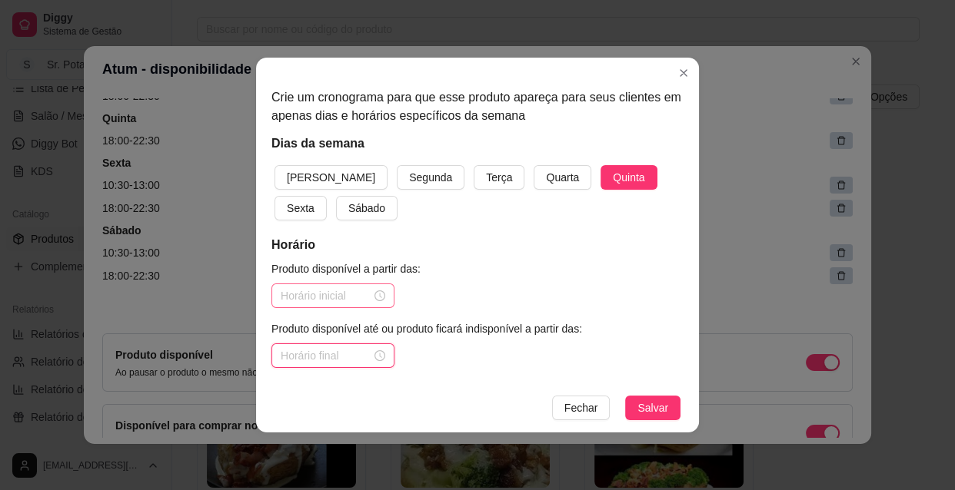
click at [358, 354] on input at bounding box center [326, 355] width 91 height 17
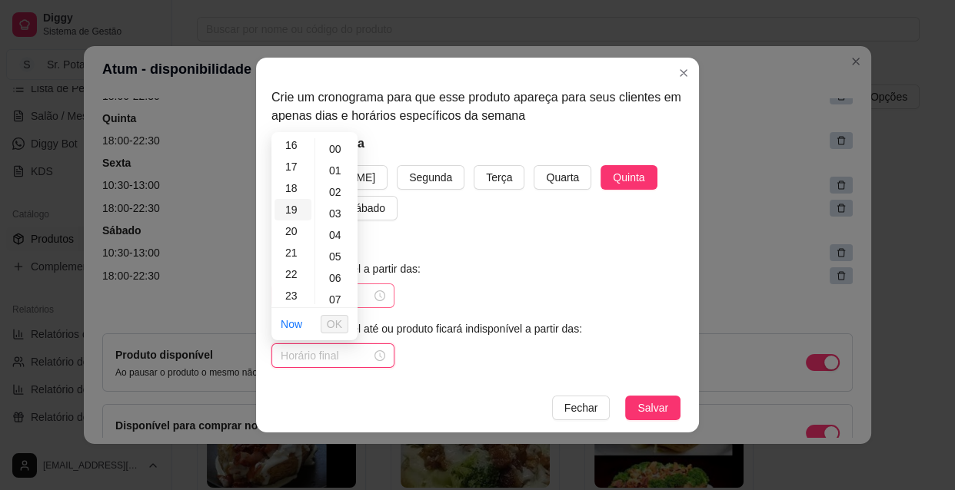
scroll to position [350, 0]
click at [293, 292] on div "23" at bounding box center [292, 295] width 37 height 22
click at [334, 325] on span "OK" at bounding box center [334, 324] width 15 height 17
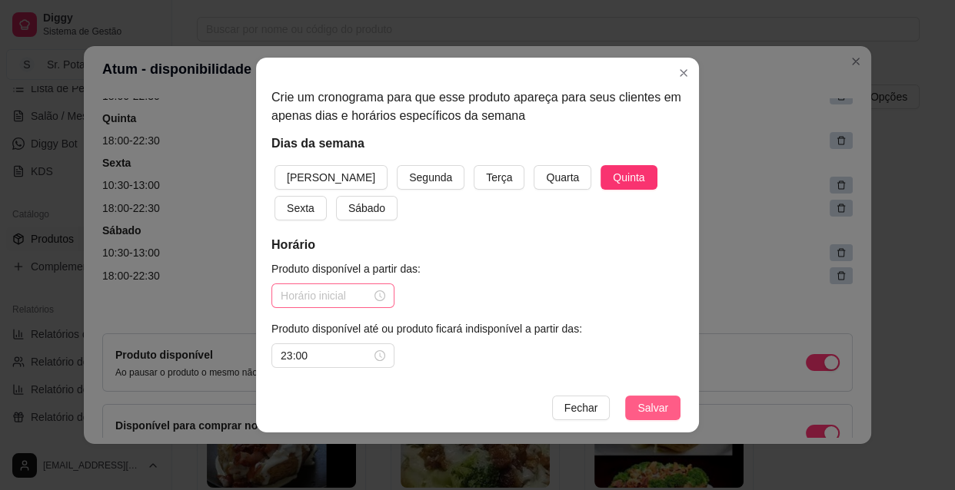
click at [653, 400] on span "Salvar" at bounding box center [652, 408] width 31 height 17
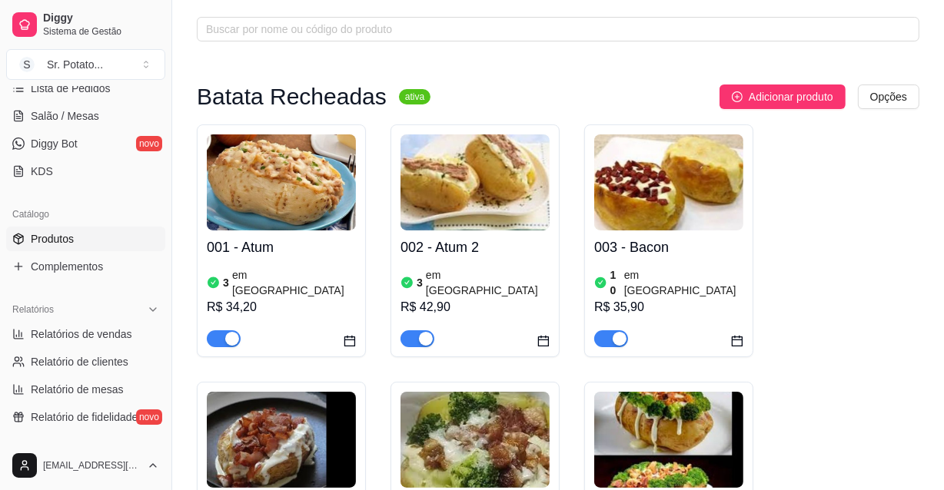
click at [311, 257] on h4 "001 - Atum" at bounding box center [281, 248] width 149 height 22
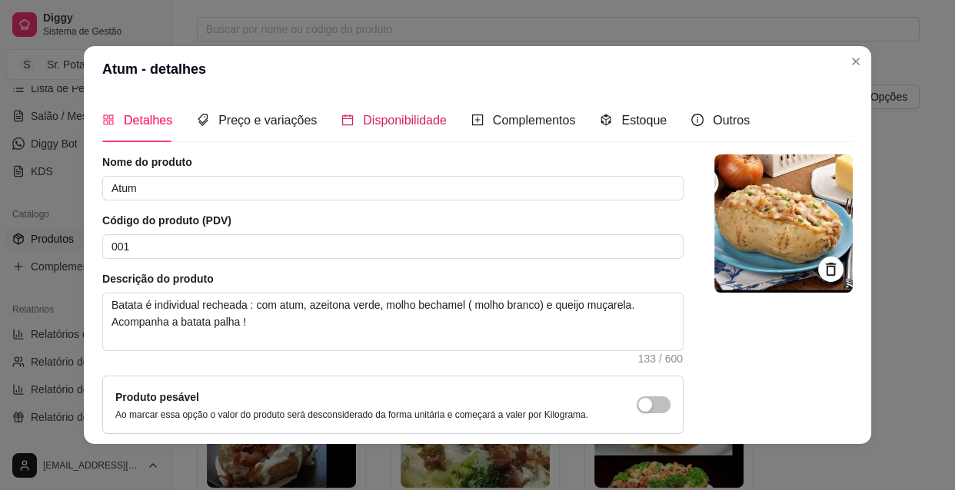
click at [368, 118] on span "Disponibilidade" at bounding box center [405, 120] width 84 height 13
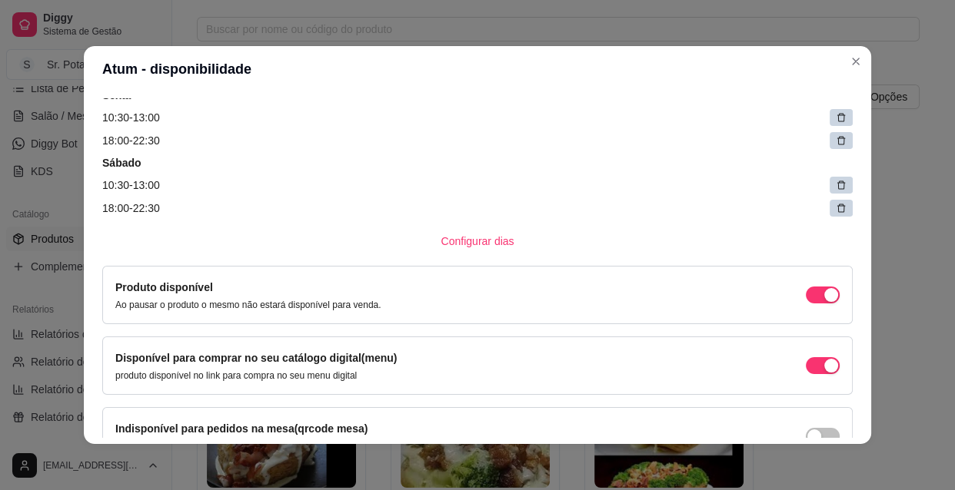
scroll to position [419, 0]
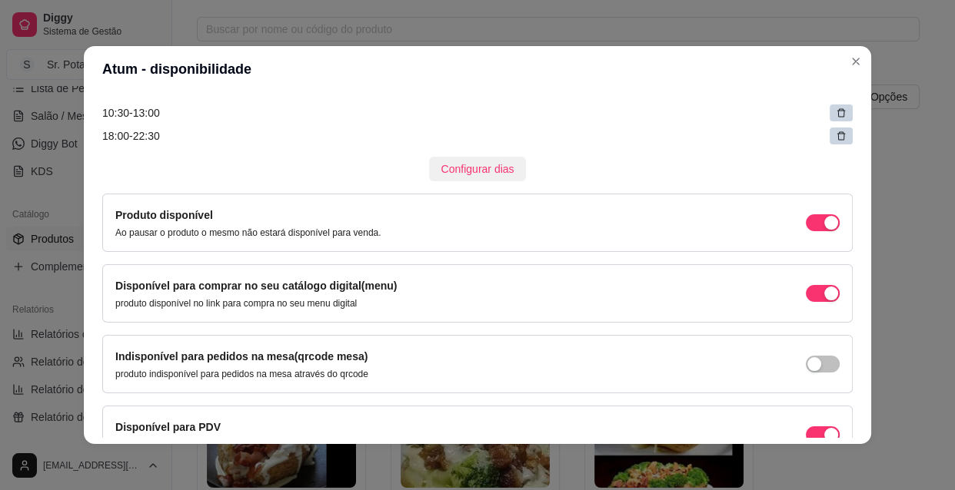
click at [450, 164] on span "Configurar dias" at bounding box center [477, 169] width 73 height 17
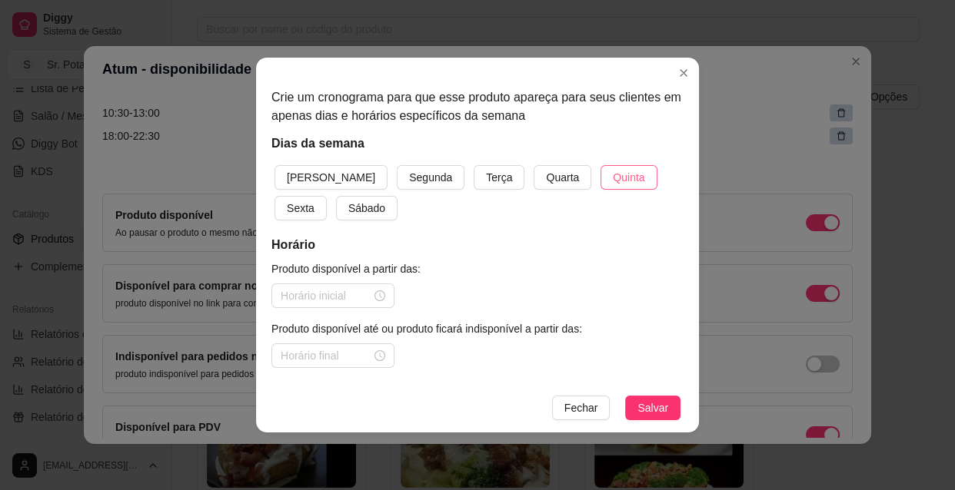
click at [613, 176] on span "Quinta" at bounding box center [629, 177] width 32 height 17
click at [368, 295] on input at bounding box center [326, 295] width 91 height 17
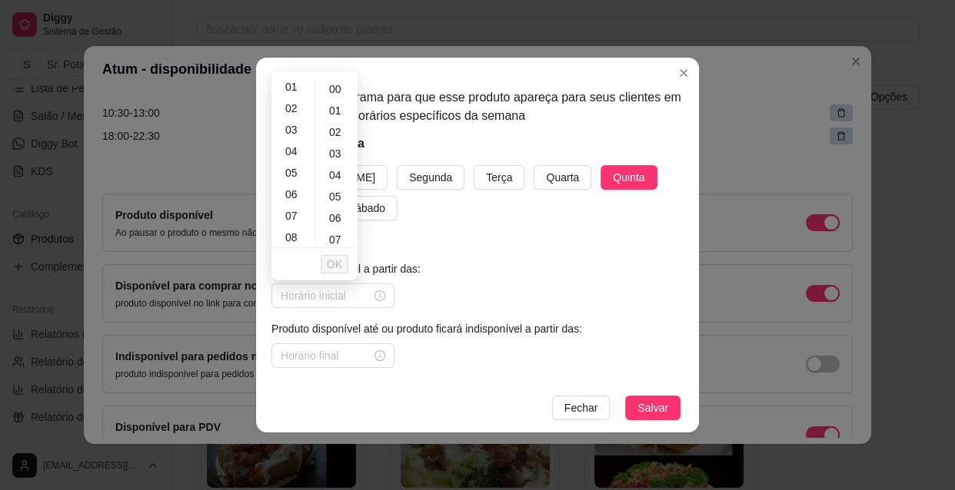
scroll to position [28, 0]
click at [300, 231] on div "08" at bounding box center [292, 234] width 37 height 22
click at [338, 266] on span "OK" at bounding box center [334, 264] width 15 height 17
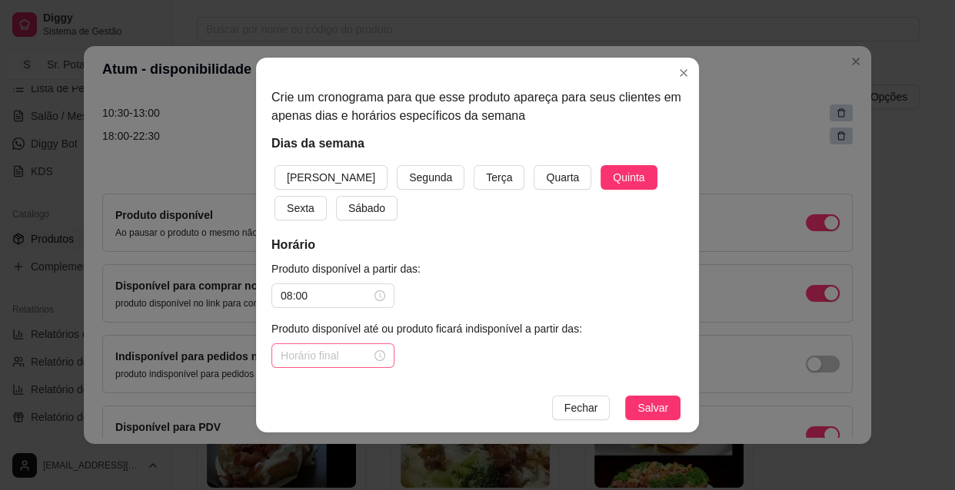
click at [378, 351] on div at bounding box center [333, 355] width 105 height 17
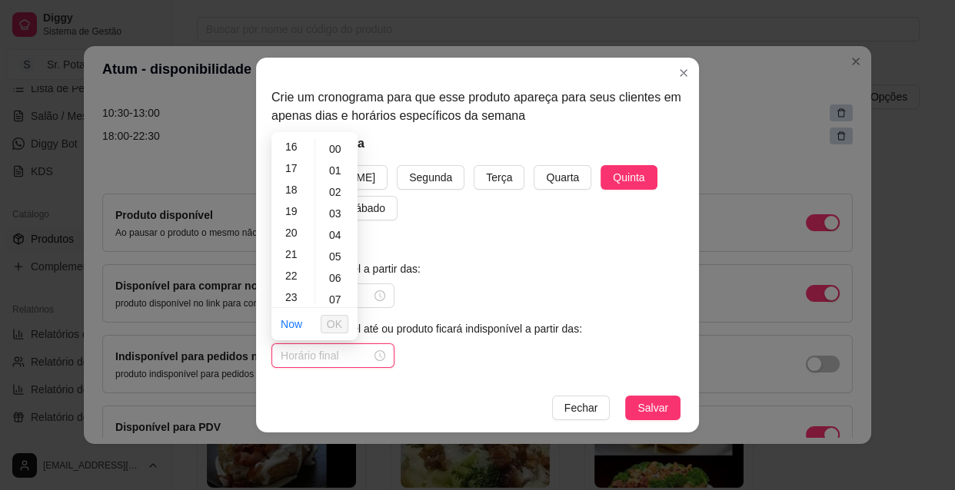
scroll to position [350, 0]
click at [292, 293] on div "23" at bounding box center [292, 295] width 37 height 22
click at [336, 323] on span "OK" at bounding box center [334, 324] width 15 height 17
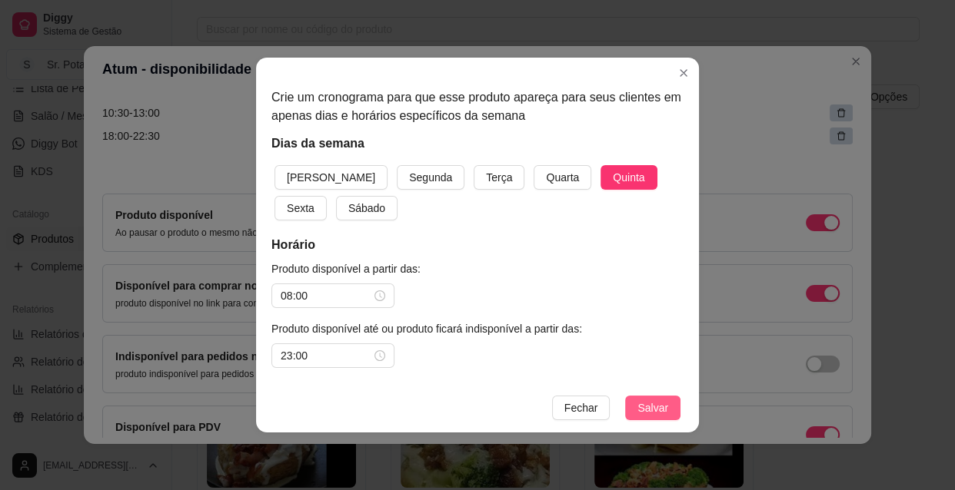
click at [650, 408] on span "Salvar" at bounding box center [652, 408] width 31 height 17
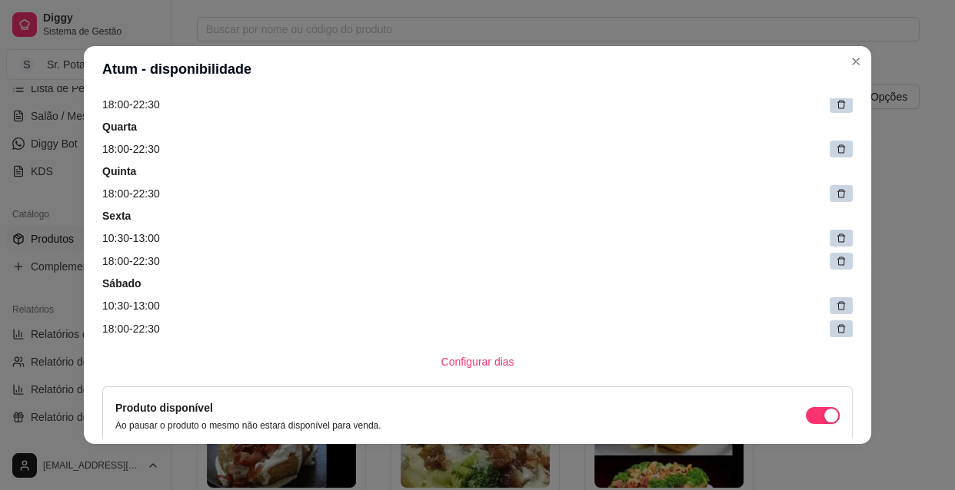
scroll to position [209, 0]
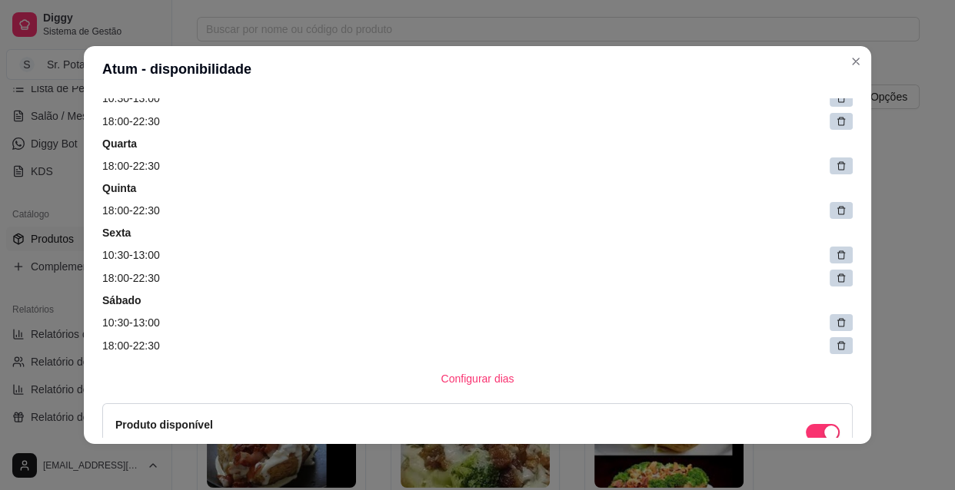
click at [835, 214] on icon at bounding box center [840, 210] width 11 height 11
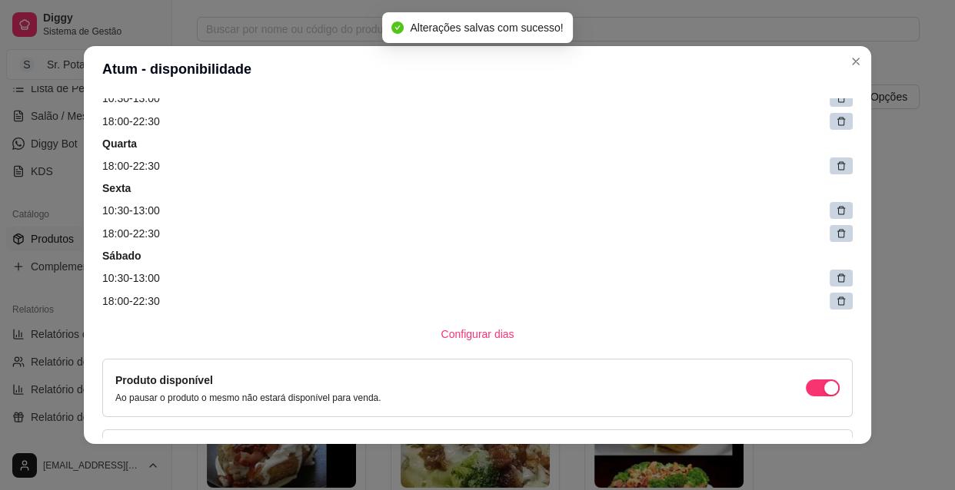
click at [329, 31] on div "Atum - disponibilidade Detalhes Preço e variações Disponibilidade Complementos …" at bounding box center [477, 245] width 955 height 490
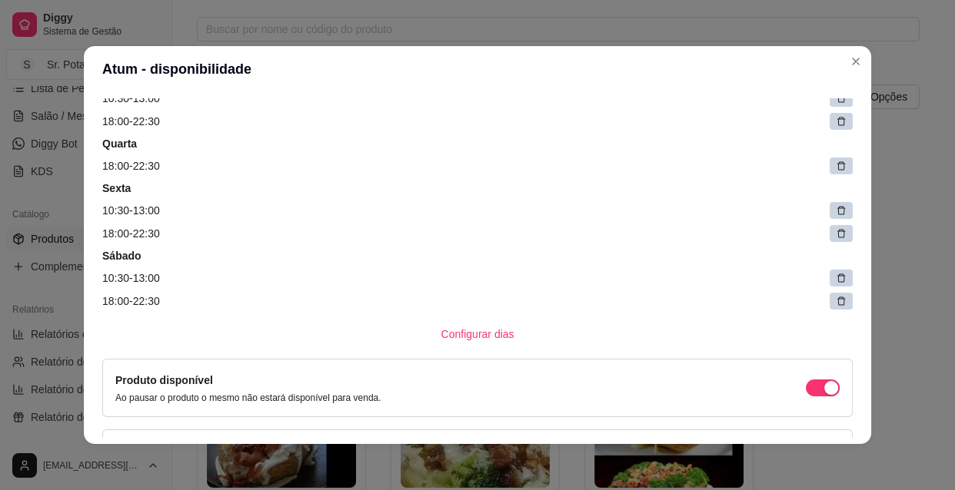
click at [293, 166] on article "18:00 - 22:30" at bounding box center [477, 166] width 750 height 17
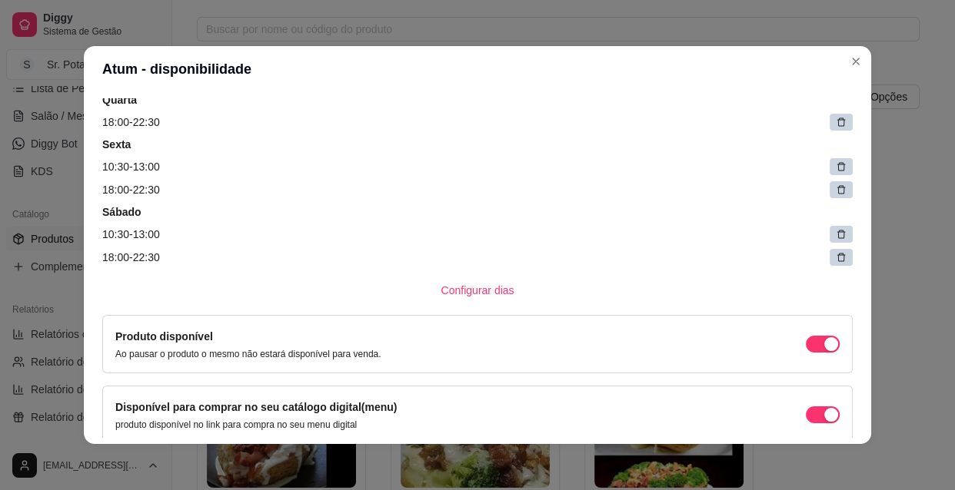
scroll to position [349, 0]
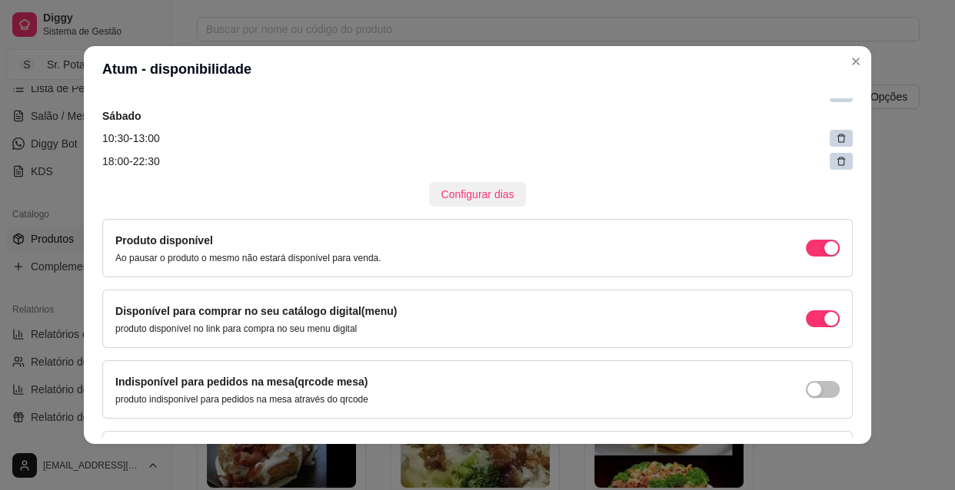
click at [473, 194] on span "Configurar dias" at bounding box center [477, 194] width 73 height 17
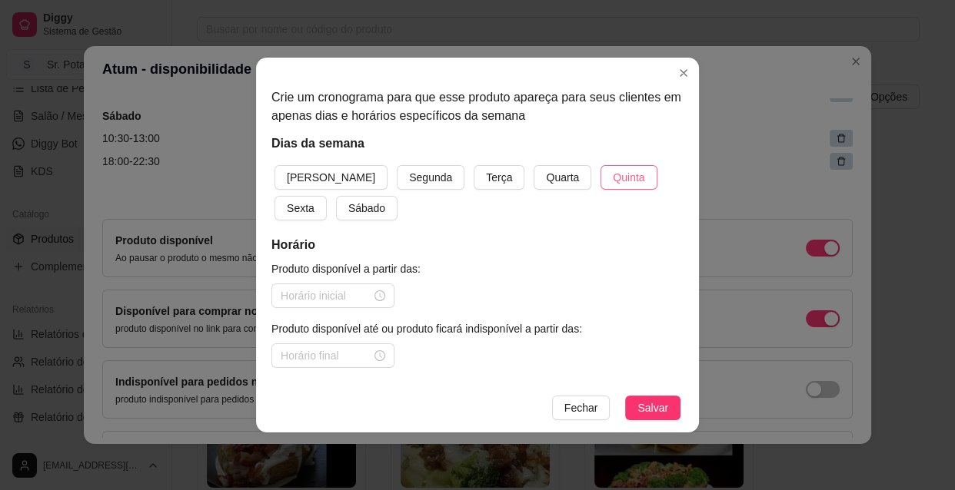
click at [613, 176] on span "Quinta" at bounding box center [629, 177] width 32 height 17
click at [384, 295] on div at bounding box center [333, 295] width 105 height 17
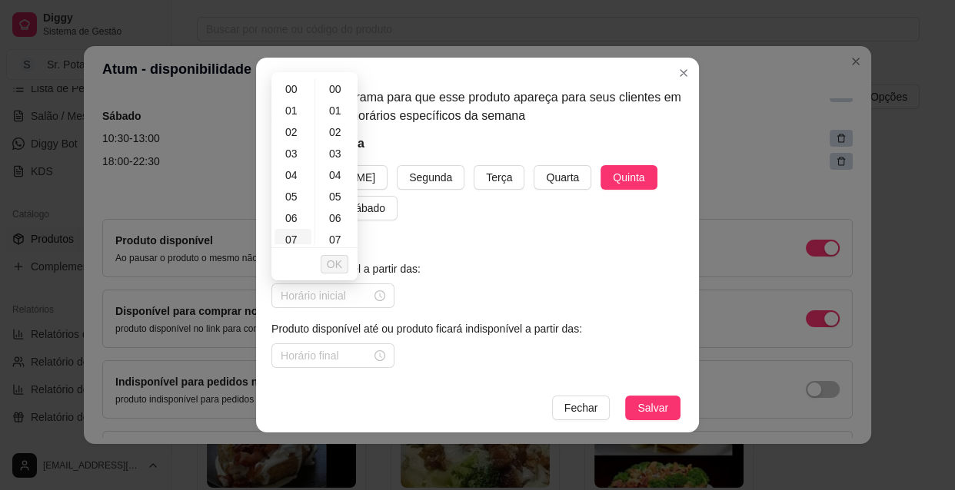
click at [296, 237] on div "07" at bounding box center [292, 240] width 37 height 22
click at [334, 265] on span "OK" at bounding box center [334, 264] width 15 height 17
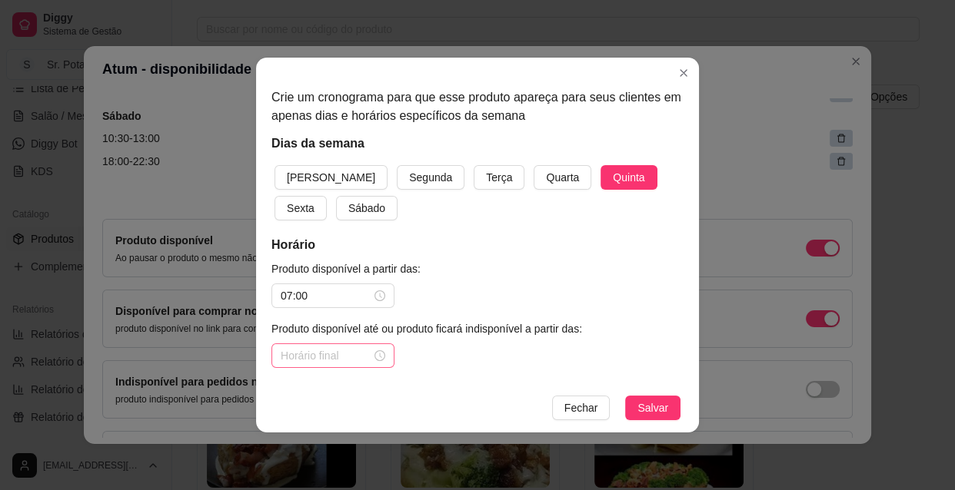
click at [378, 360] on div at bounding box center [333, 355] width 105 height 17
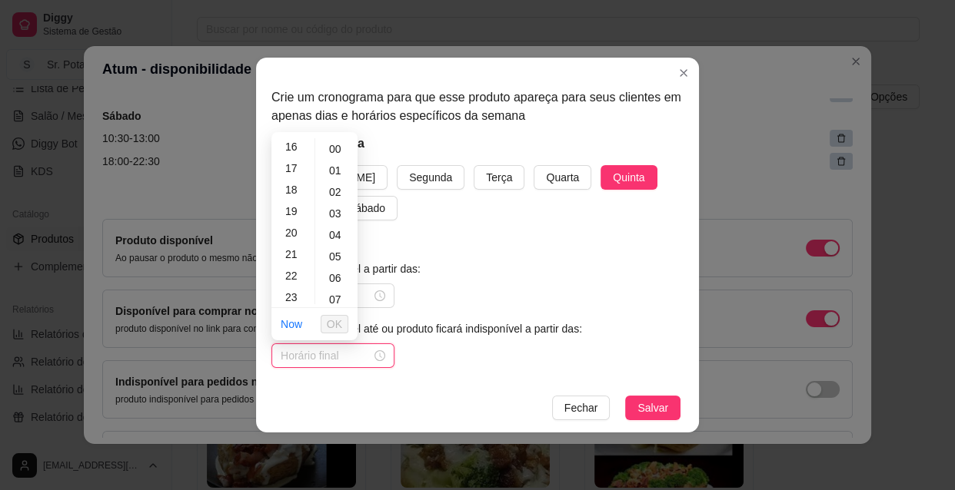
scroll to position [350, 0]
click at [292, 291] on div "23" at bounding box center [292, 295] width 37 height 22
click at [336, 326] on span "OK" at bounding box center [334, 324] width 15 height 17
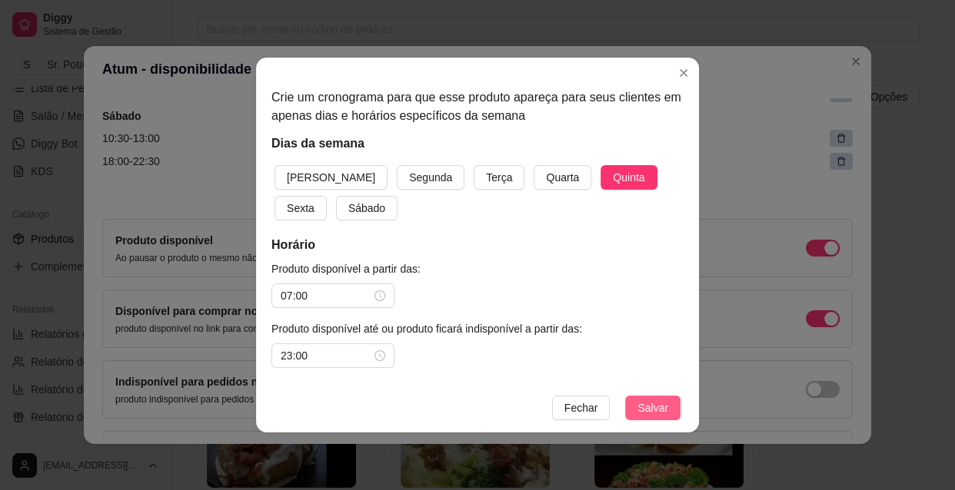
click at [651, 410] on span "Salvar" at bounding box center [652, 408] width 31 height 17
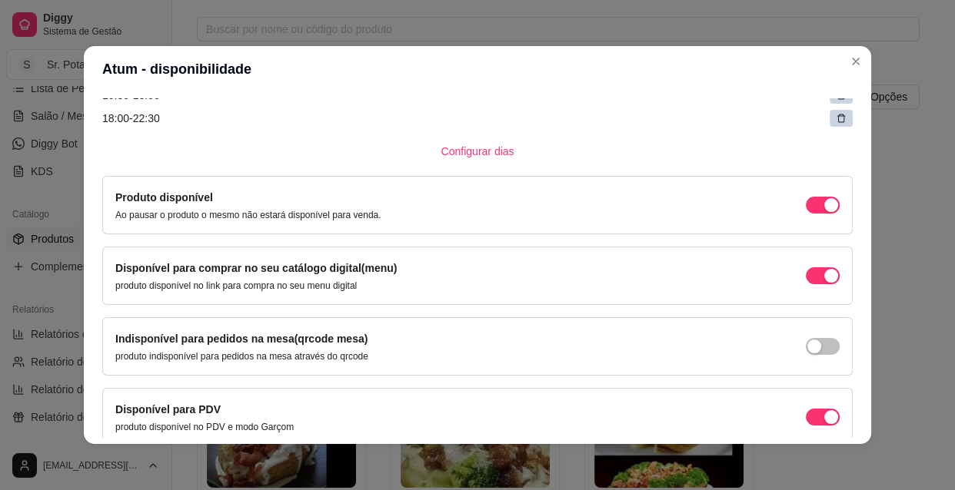
scroll to position [506, 0]
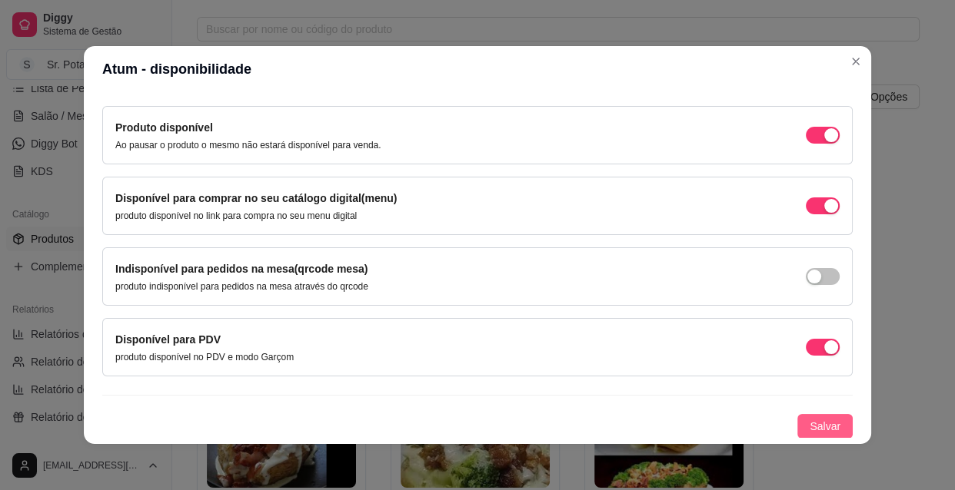
click at [809, 427] on span "Salvar" at bounding box center [824, 426] width 31 height 17
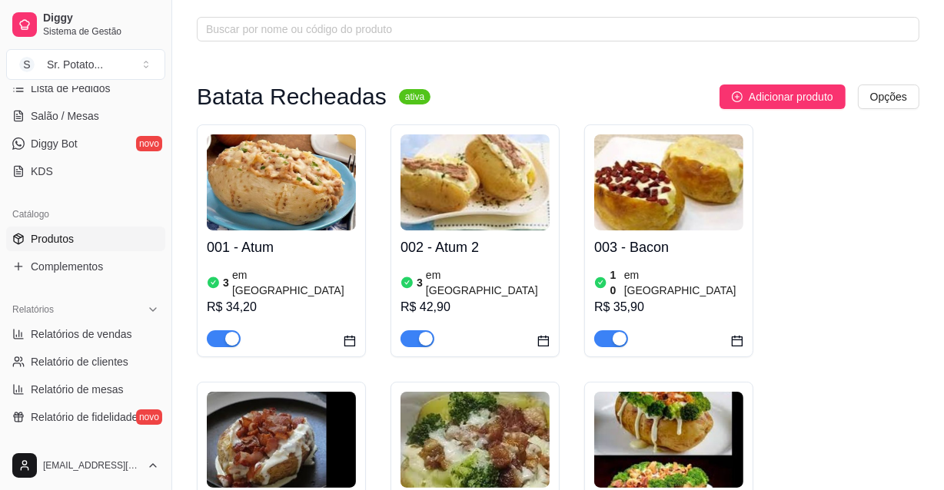
click at [327, 218] on img at bounding box center [281, 182] width 149 height 96
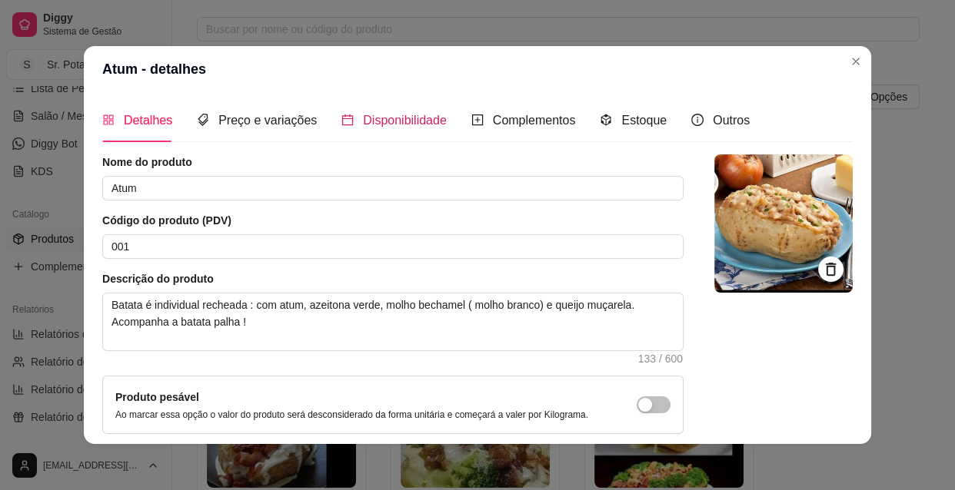
click at [376, 123] on span "Disponibilidade" at bounding box center [405, 120] width 84 height 13
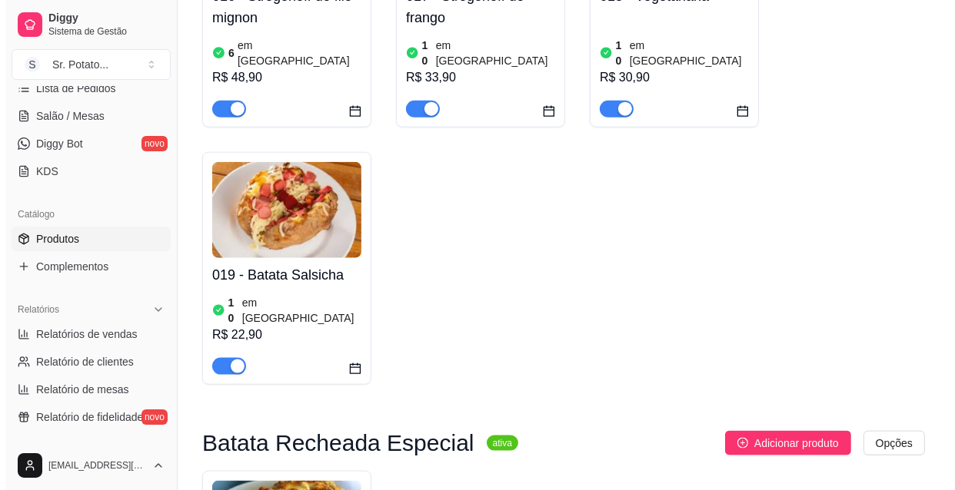
scroll to position [1676, 0]
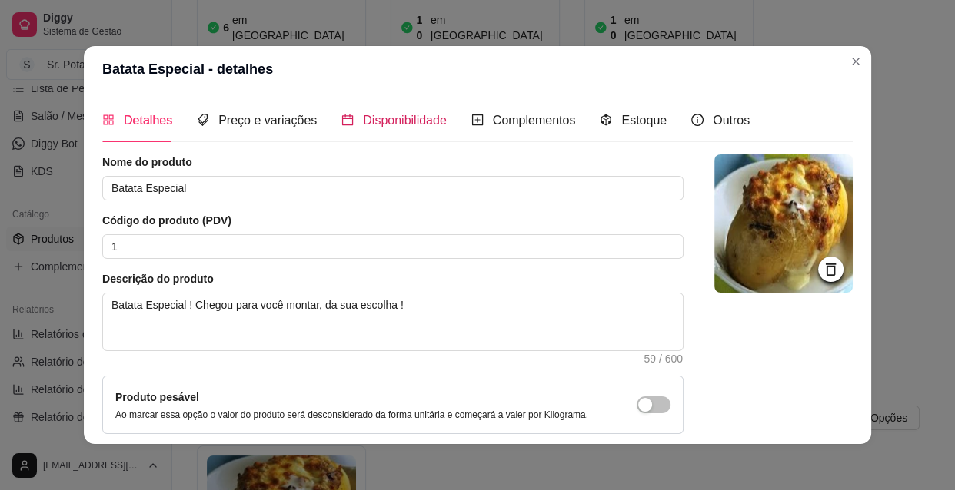
click at [373, 118] on span "Disponibilidade" at bounding box center [405, 120] width 84 height 13
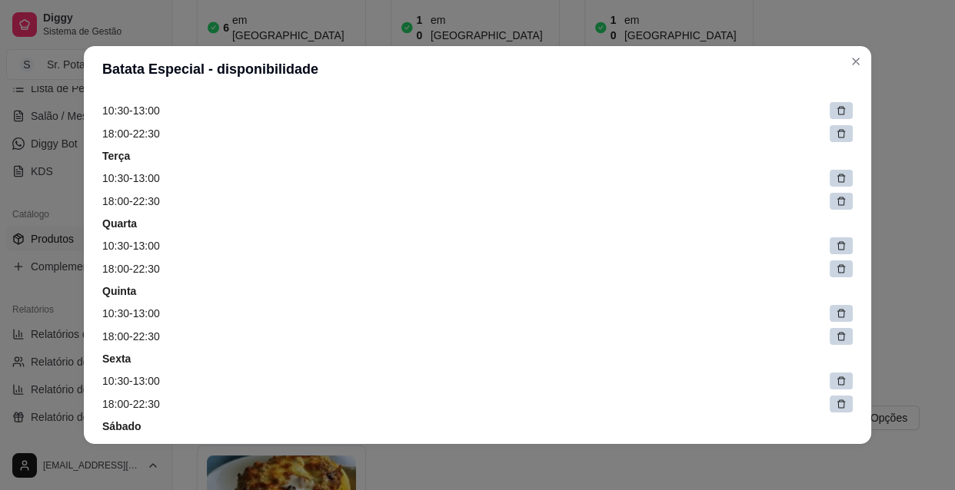
scroll to position [139, 0]
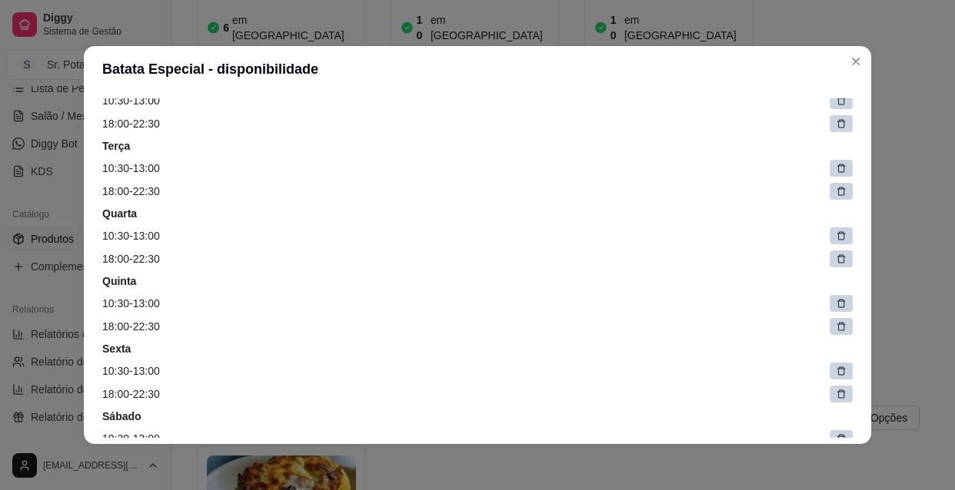
click at [835, 301] on icon at bounding box center [840, 303] width 11 height 11
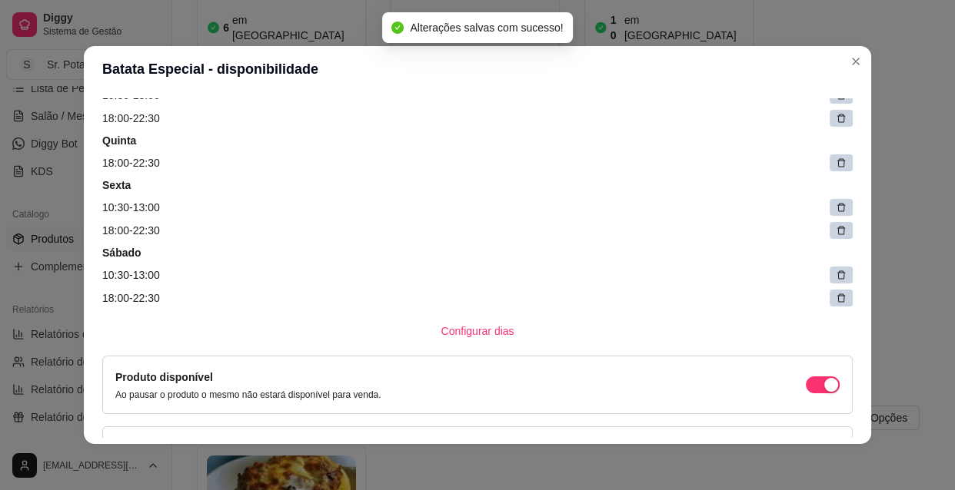
scroll to position [277, 0]
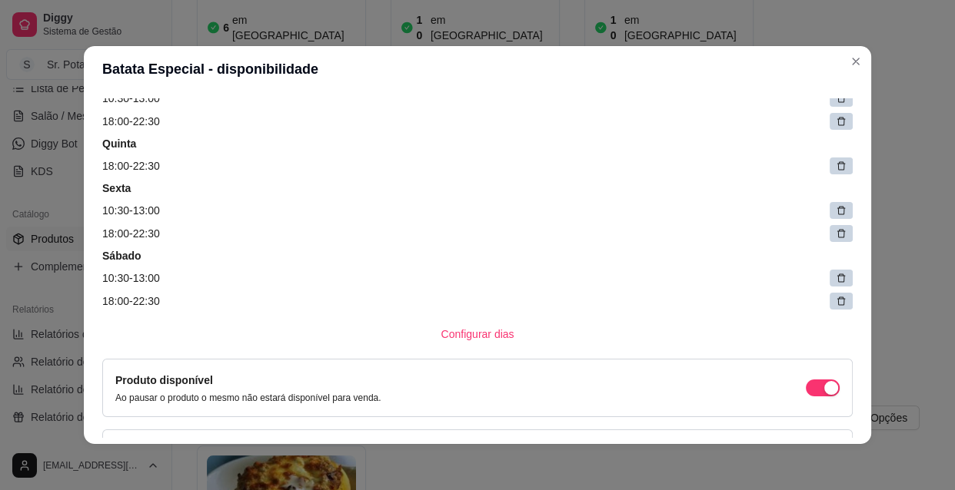
click at [829, 165] on div at bounding box center [840, 166] width 23 height 17
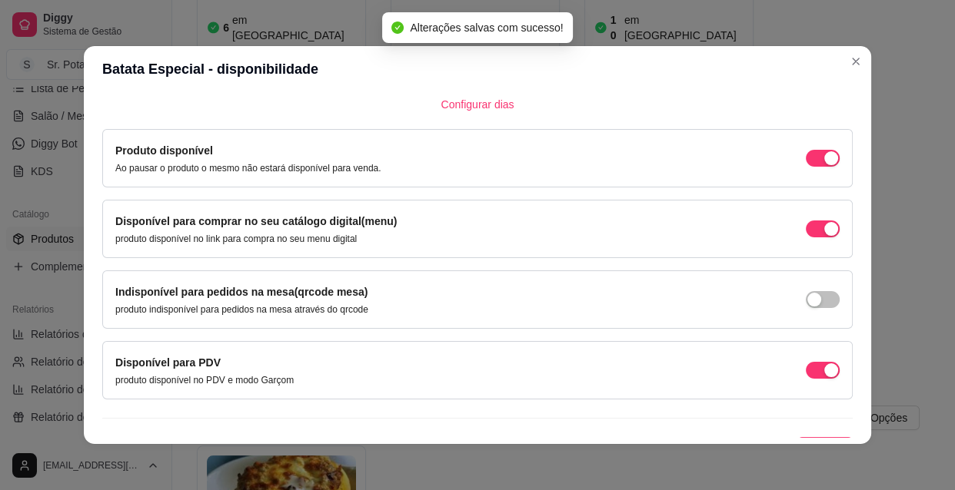
scroll to position [484, 0]
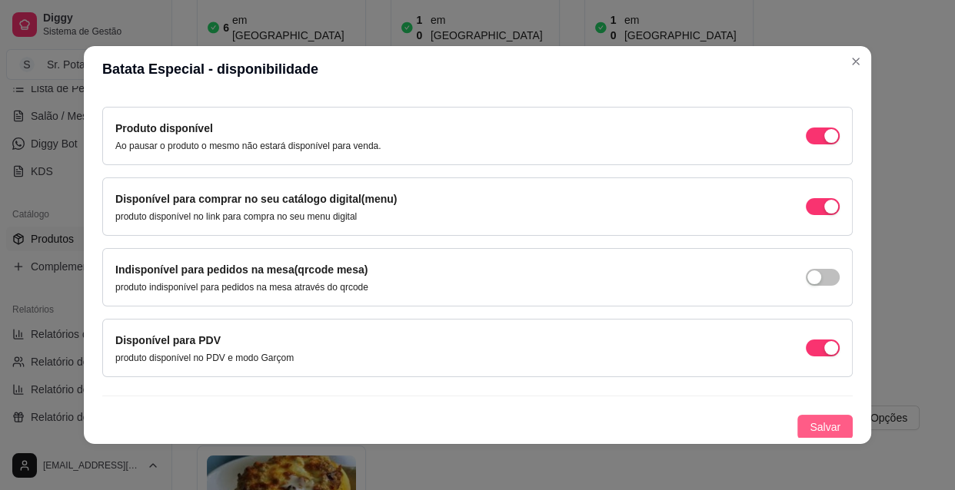
click at [824, 427] on button "Salvar" at bounding box center [824, 427] width 55 height 25
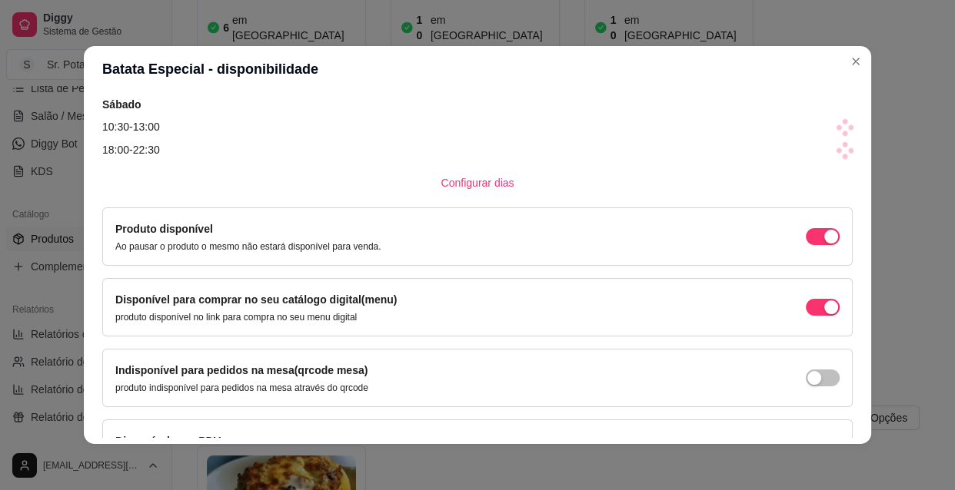
scroll to position [422, 0]
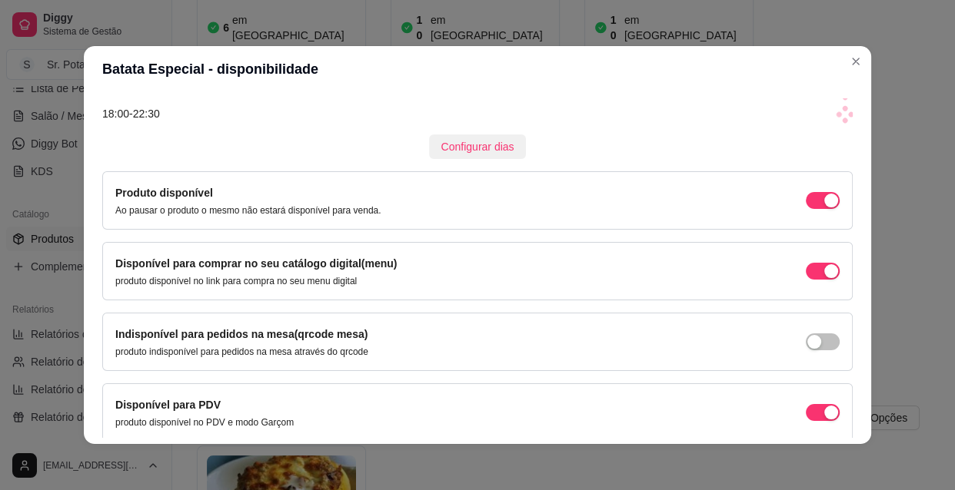
click at [449, 154] on span "Configurar dias" at bounding box center [477, 146] width 73 height 17
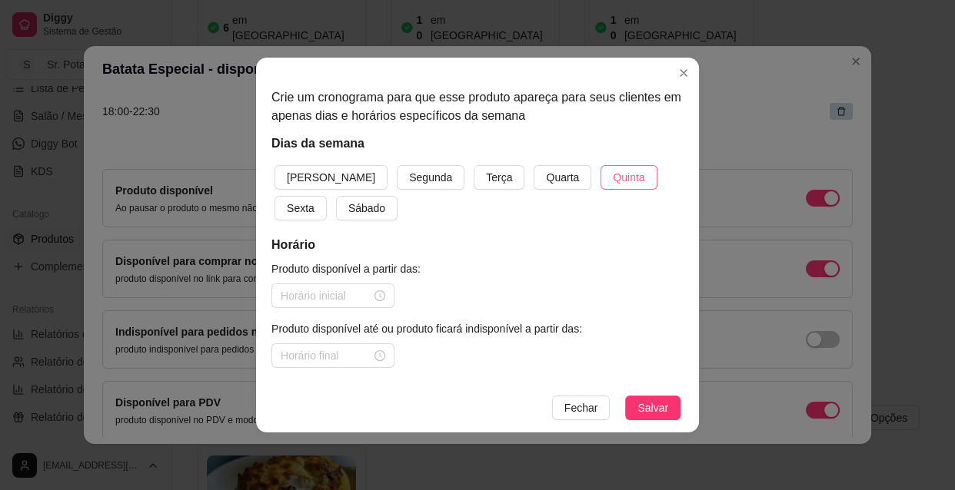
scroll to position [416, 0]
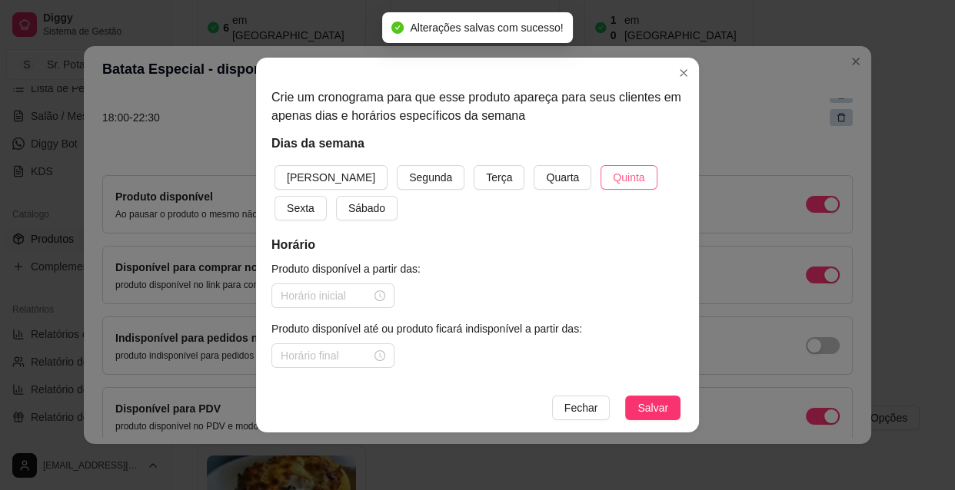
click at [613, 178] on span "Quinta" at bounding box center [629, 177] width 32 height 17
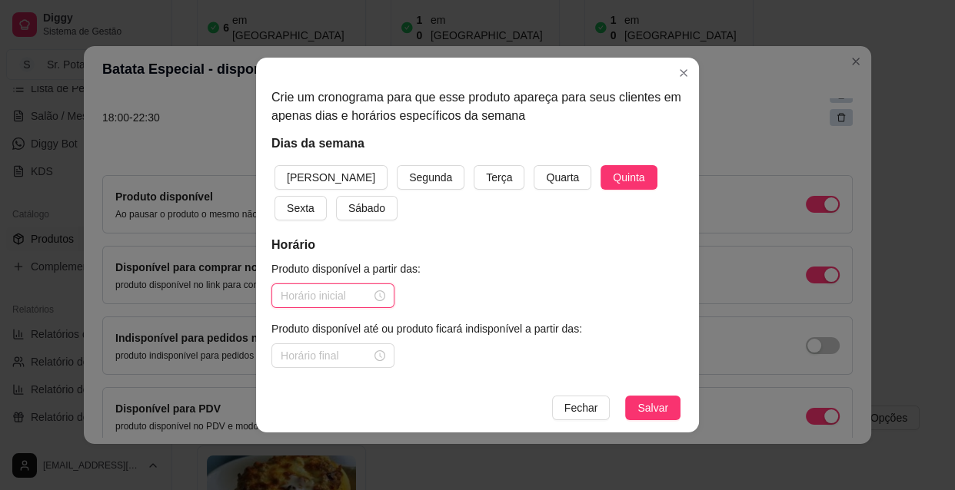
click at [344, 294] on input at bounding box center [326, 295] width 91 height 17
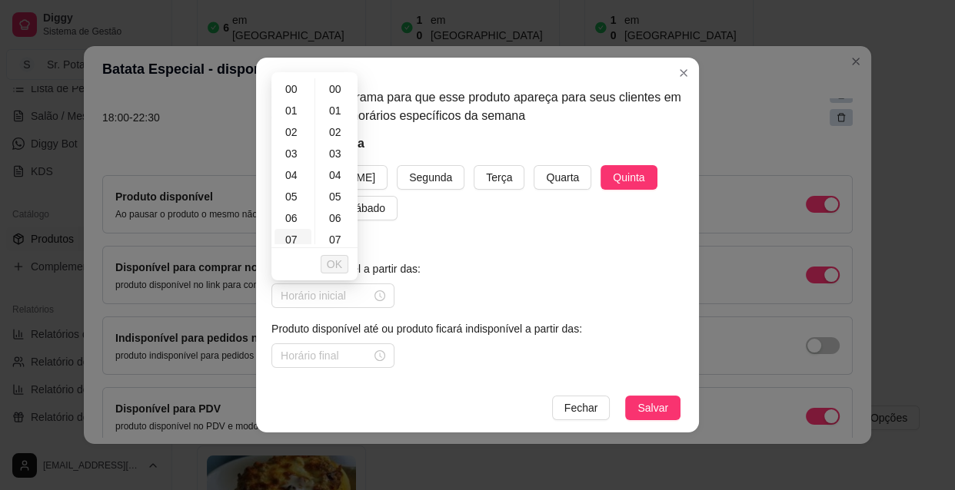
click at [294, 239] on div "07" at bounding box center [292, 240] width 37 height 22
click at [339, 265] on span "OK" at bounding box center [334, 264] width 15 height 17
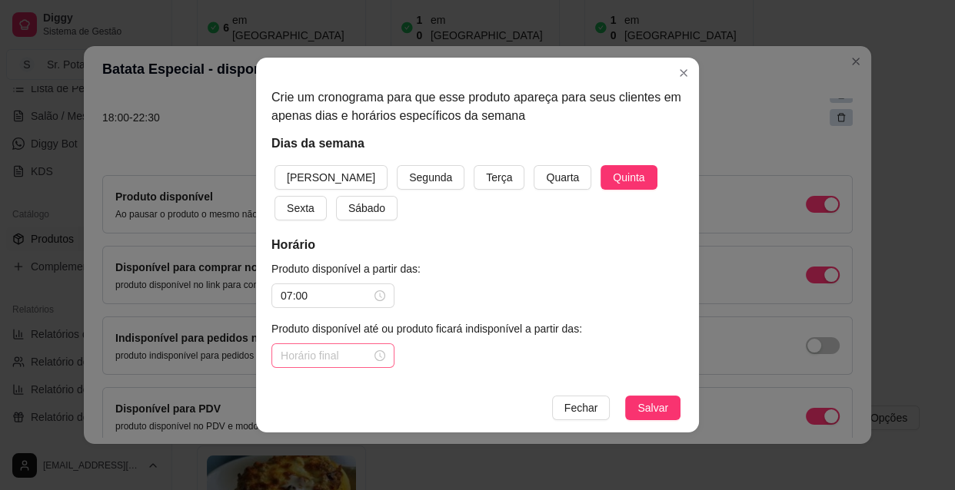
click at [380, 357] on div at bounding box center [333, 355] width 105 height 17
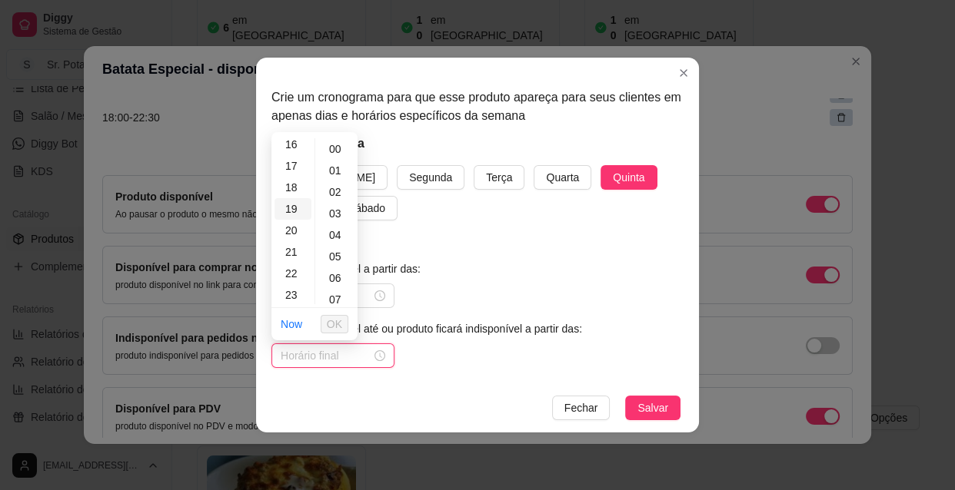
scroll to position [350, 0]
click at [300, 292] on div "23" at bounding box center [292, 295] width 37 height 22
click at [340, 326] on span "OK" at bounding box center [334, 324] width 15 height 17
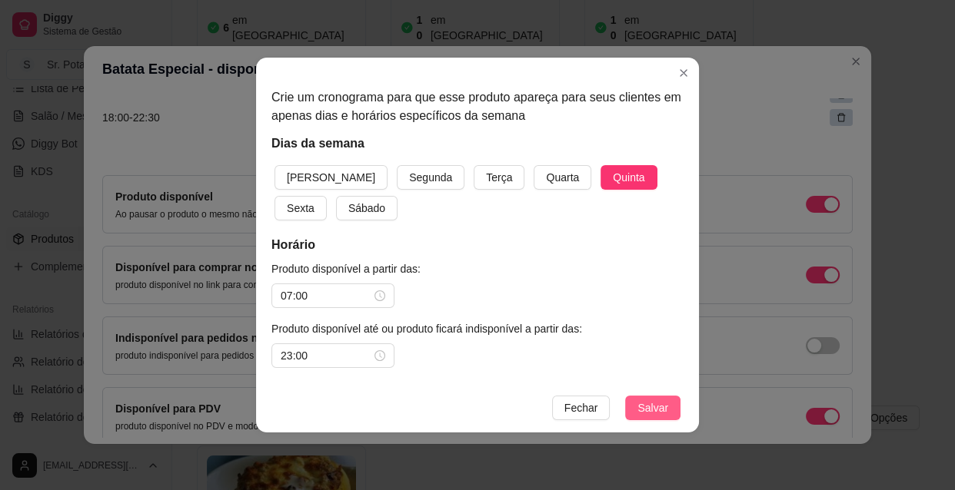
click at [643, 404] on span "Salvar" at bounding box center [652, 408] width 31 height 17
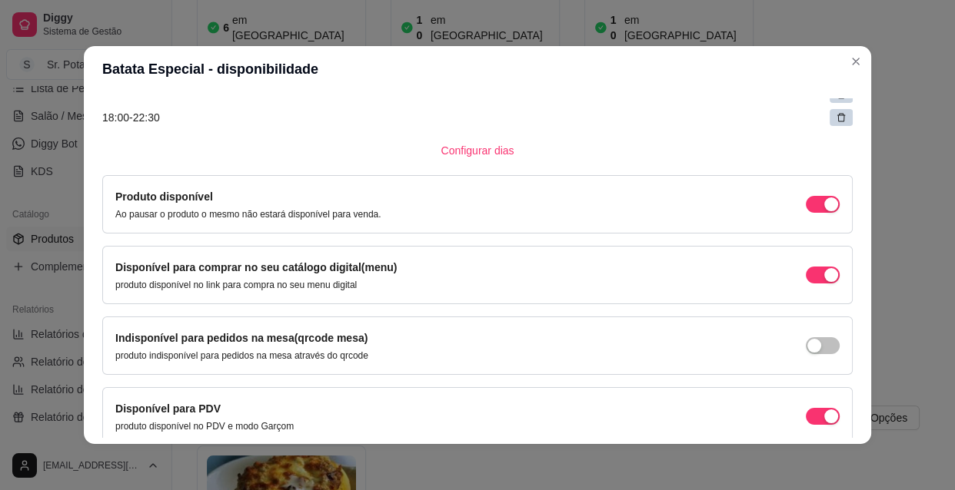
scroll to position [484, 0]
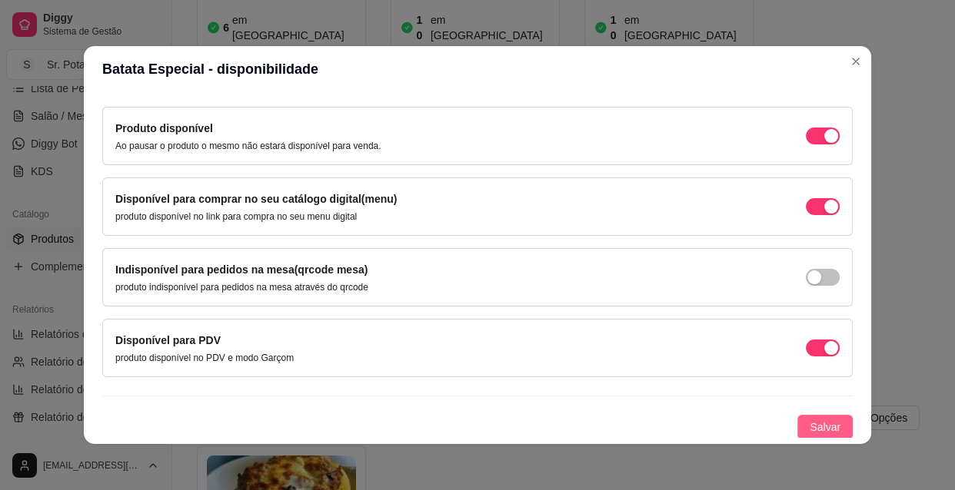
click at [819, 426] on span "Salvar" at bounding box center [824, 427] width 31 height 17
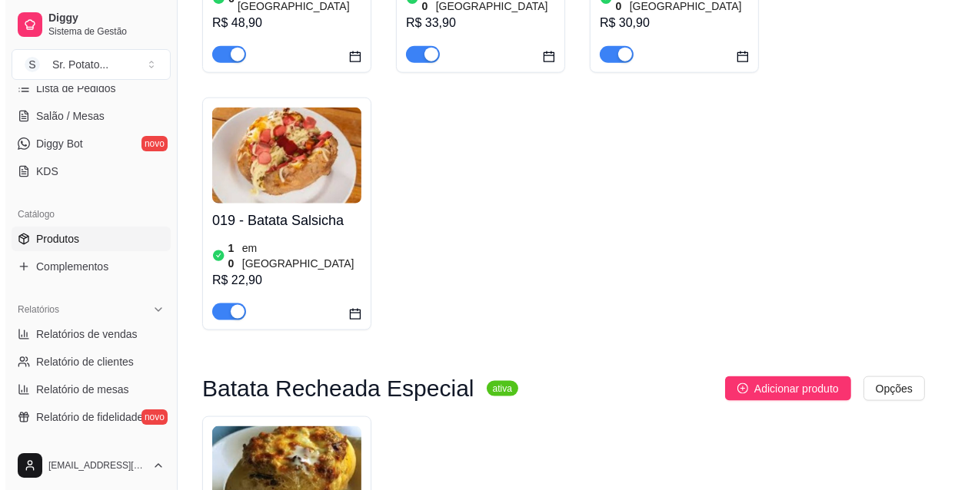
scroll to position [1746, 0]
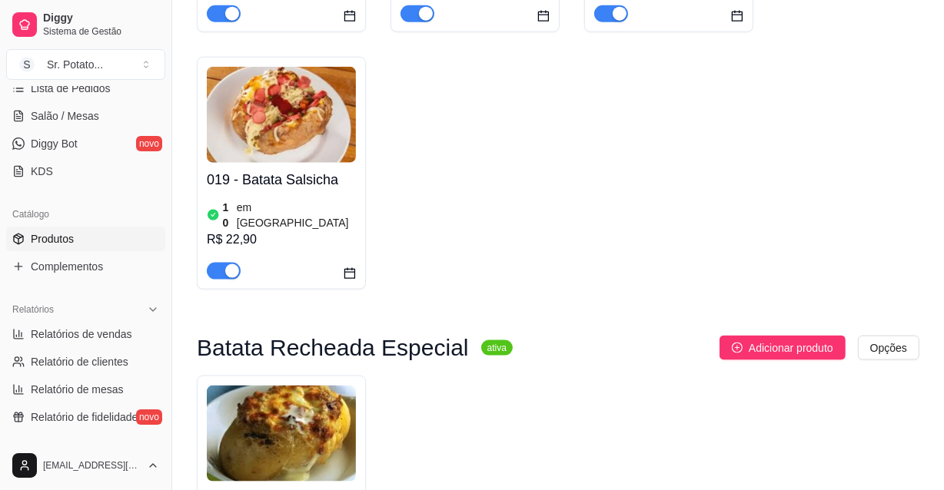
click at [305, 386] on img at bounding box center [281, 434] width 149 height 96
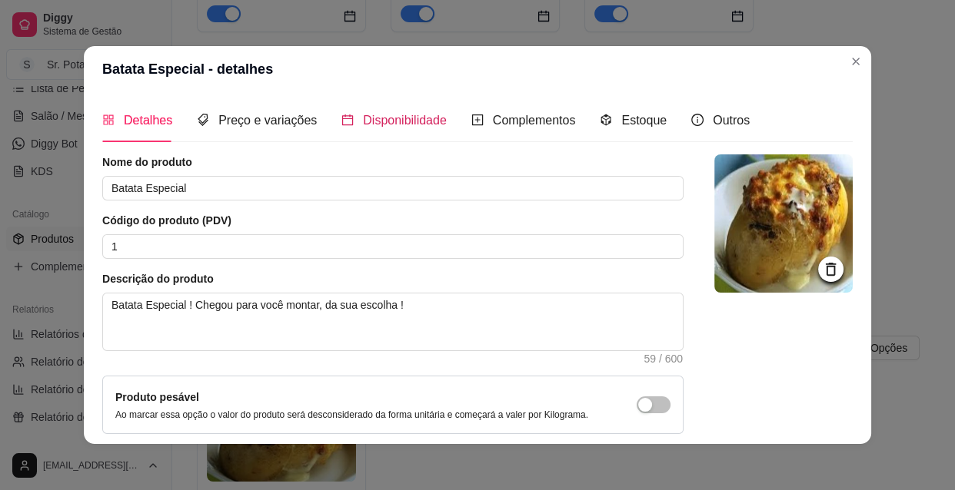
click at [406, 119] on span "Disponibilidade" at bounding box center [405, 120] width 84 height 13
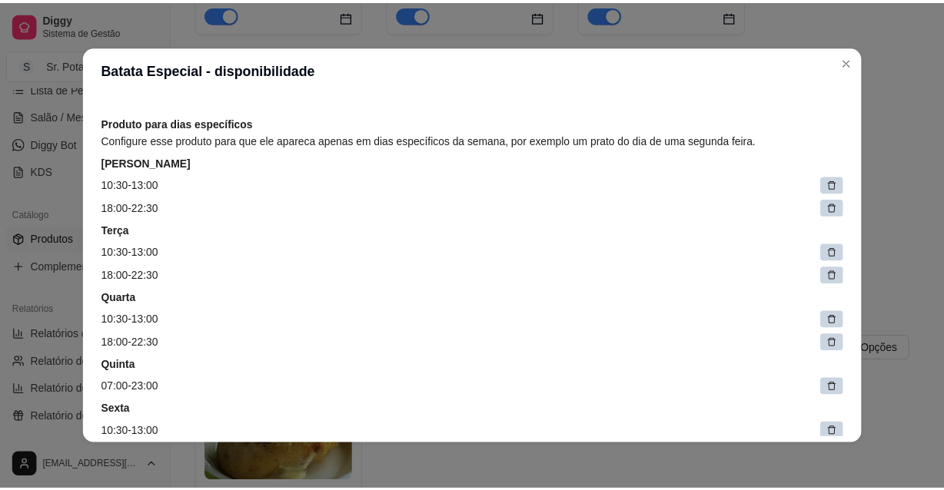
scroll to position [139, 0]
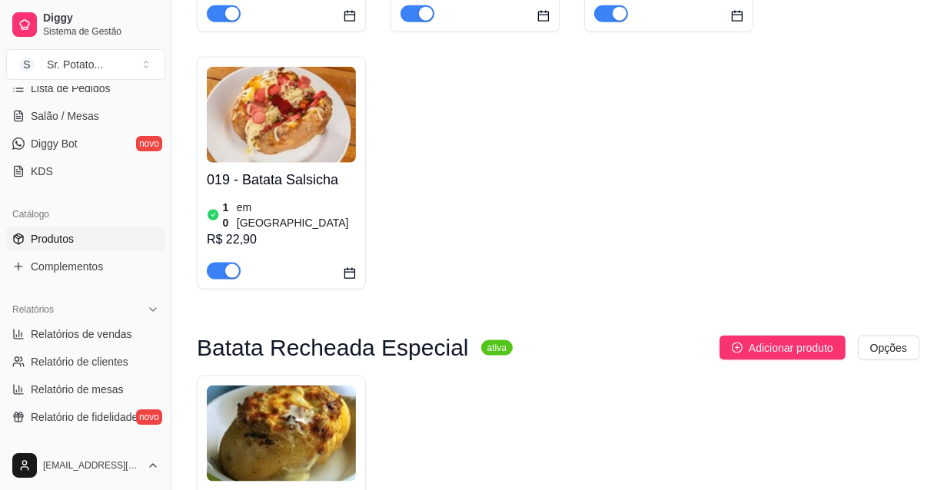
click at [315, 386] on img at bounding box center [281, 434] width 149 height 96
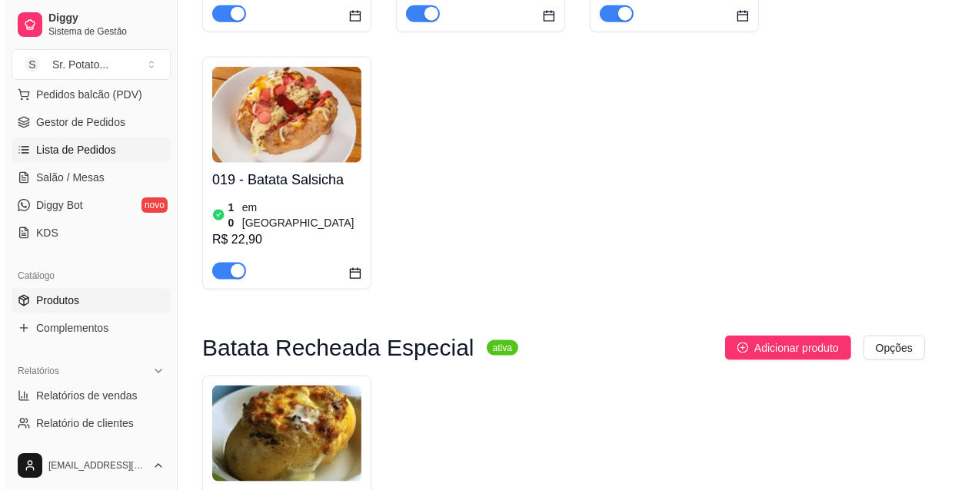
scroll to position [55, 0]
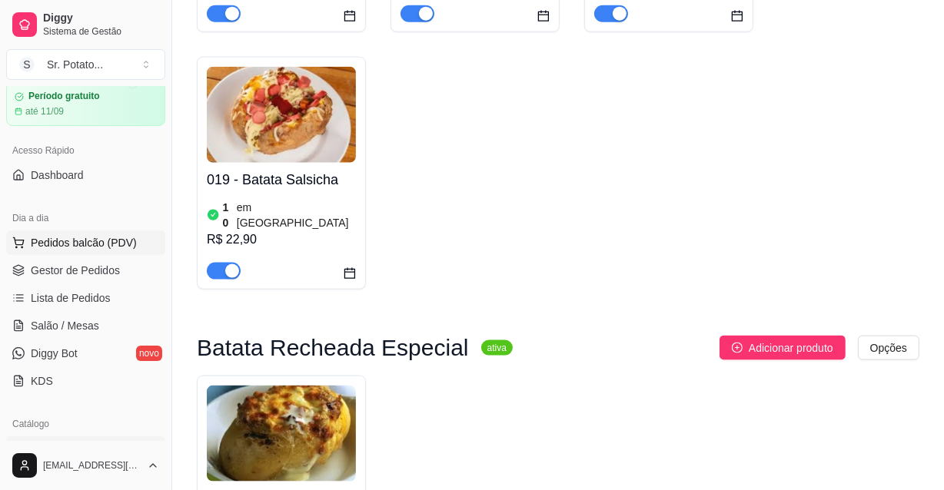
click at [86, 240] on span "Pedidos balcão (PDV)" at bounding box center [84, 242] width 106 height 15
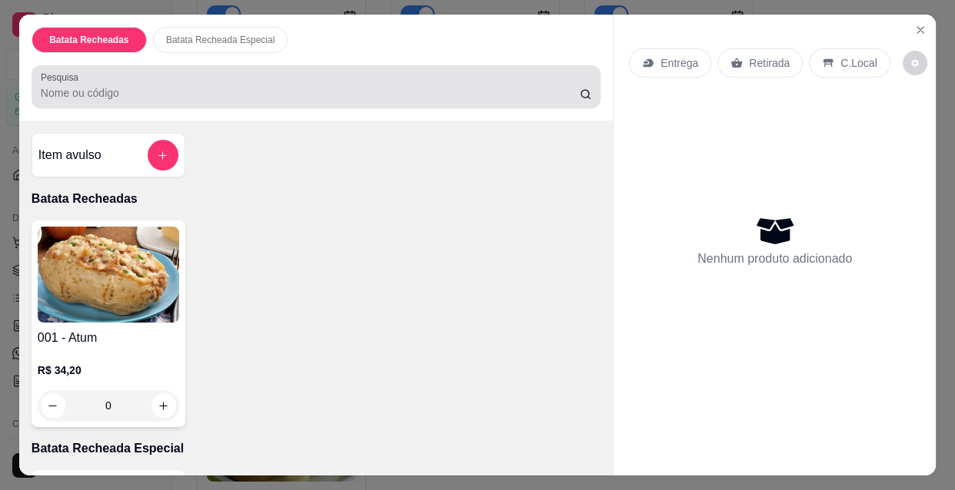
click at [144, 85] on input "Pesquisa" at bounding box center [310, 92] width 539 height 15
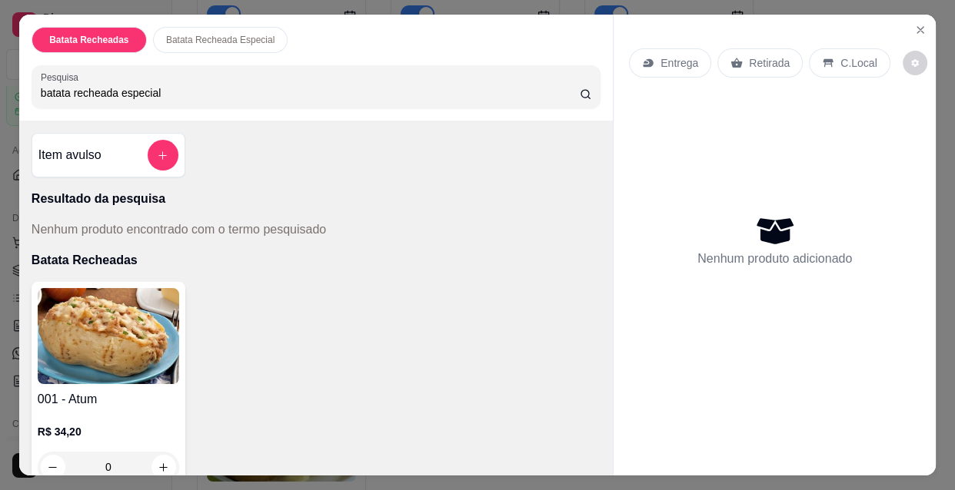
click at [579, 88] on icon at bounding box center [585, 94] width 12 height 12
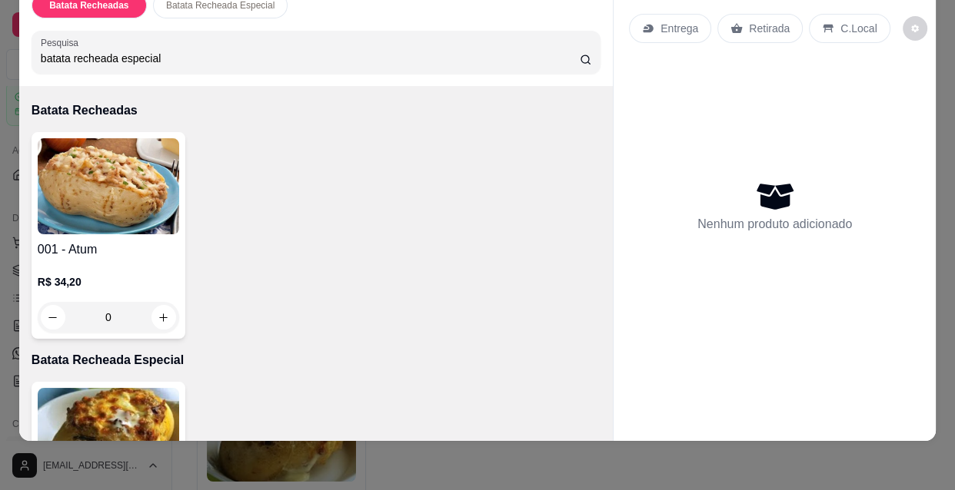
scroll to position [275, 0]
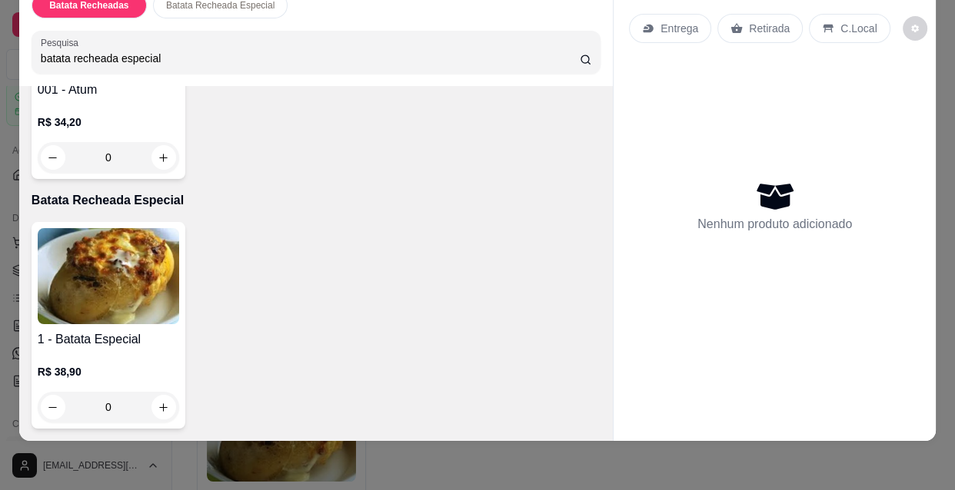
click at [130, 272] on img at bounding box center [108, 276] width 141 height 96
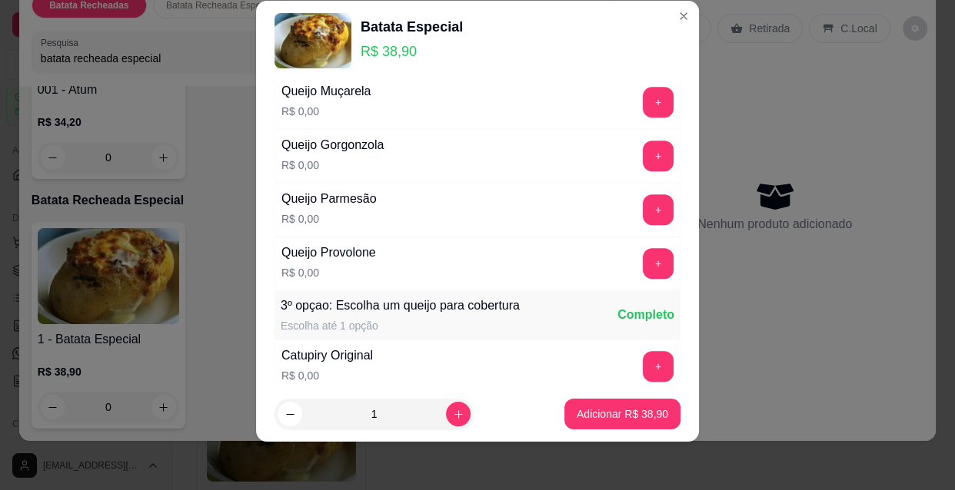
scroll to position [1643, 0]
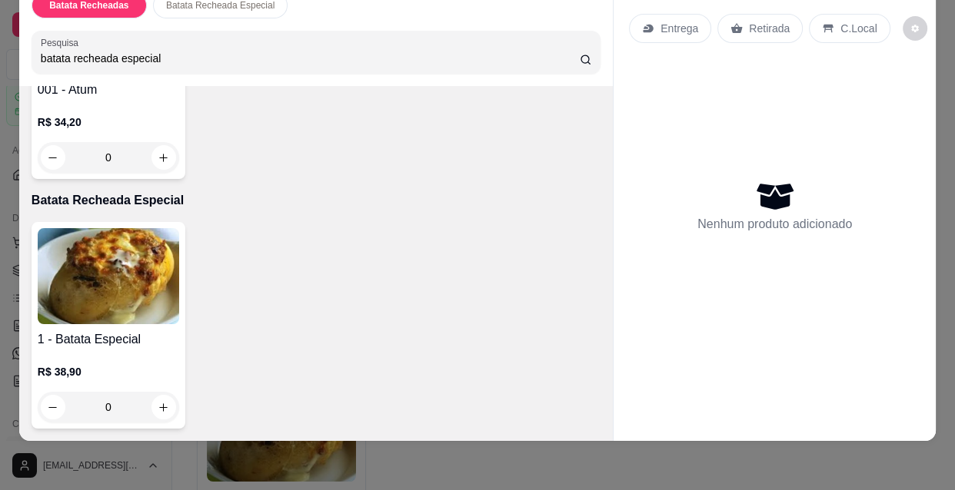
click at [40, 144] on div "0" at bounding box center [108, 157] width 141 height 31
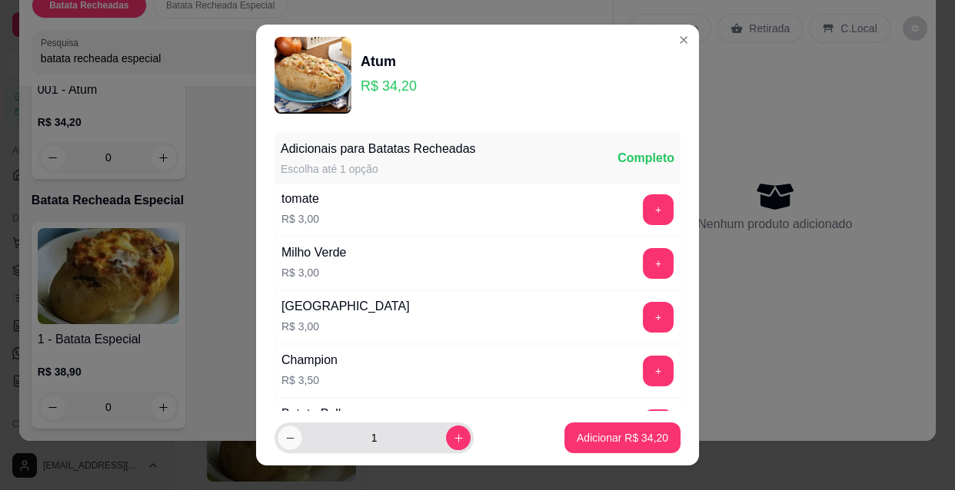
click at [277, 437] on button "decrease-product-quantity" at bounding box center [289, 439] width 24 height 24
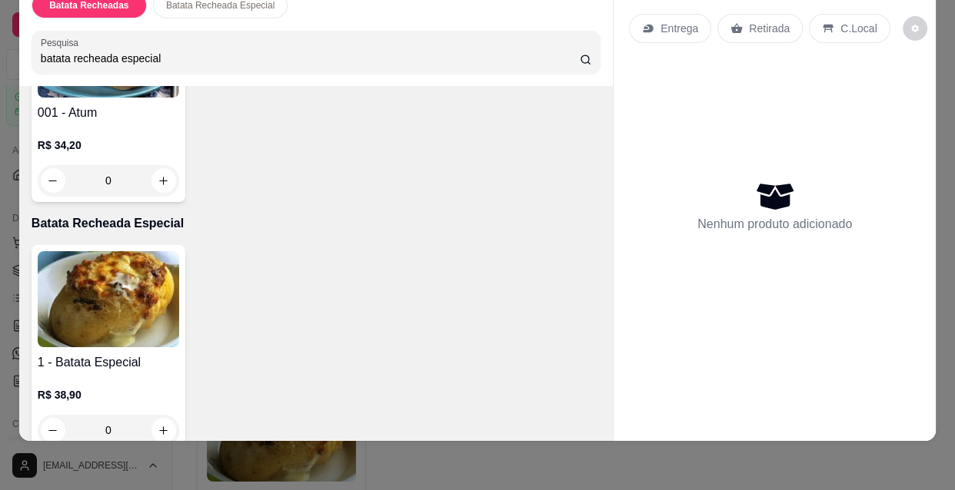
scroll to position [275, 0]
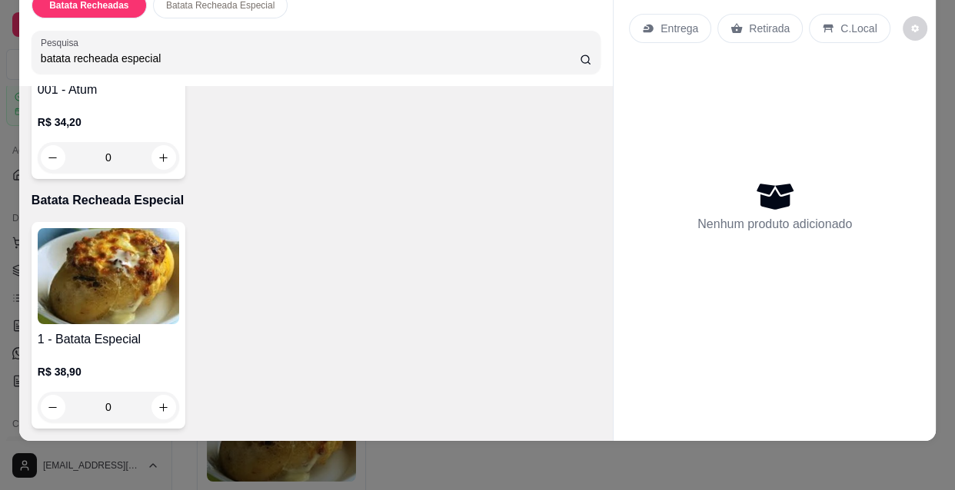
click at [48, 394] on div "0" at bounding box center [108, 407] width 141 height 31
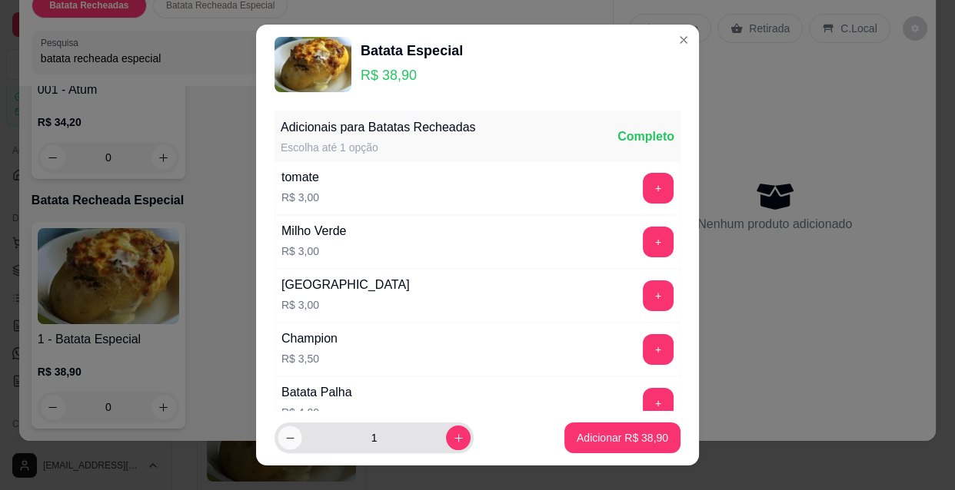
click at [284, 436] on icon "decrease-product-quantity" at bounding box center [290, 439] width 12 height 12
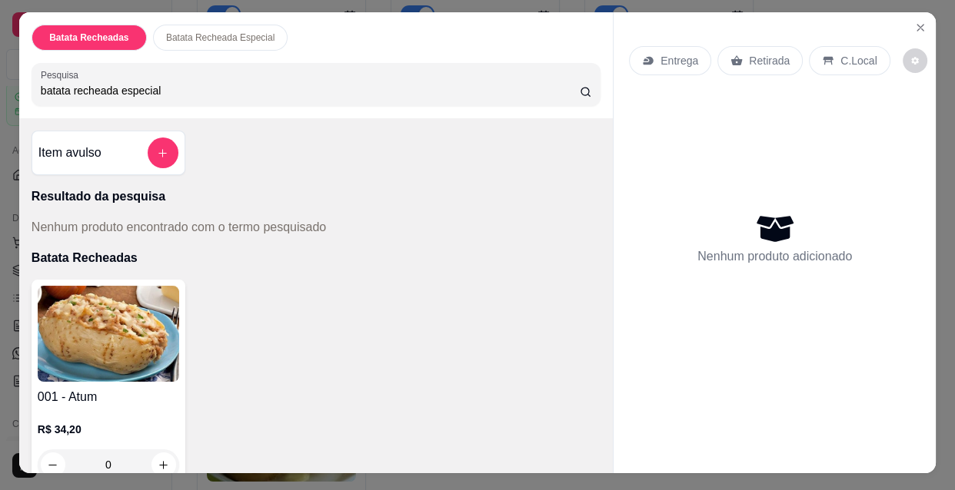
scroll to position [0, 0]
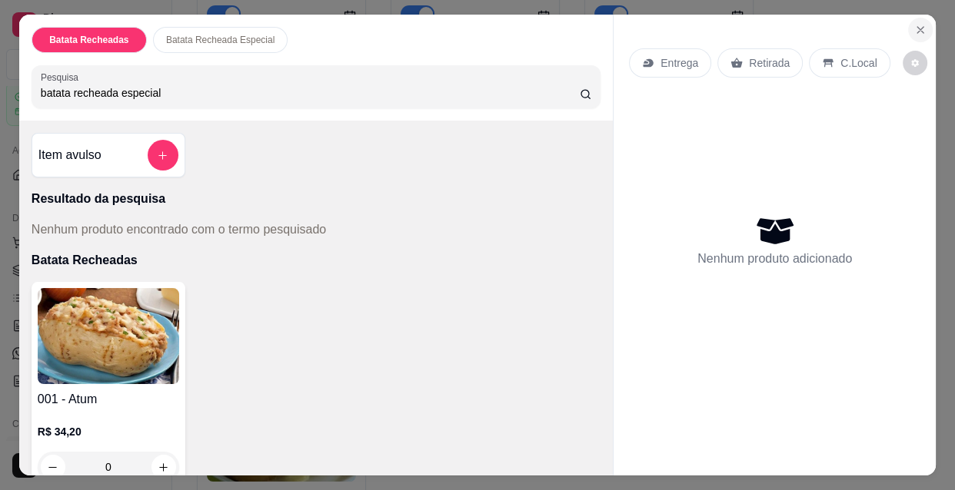
click at [917, 27] on icon "Close" at bounding box center [920, 30] width 6 height 6
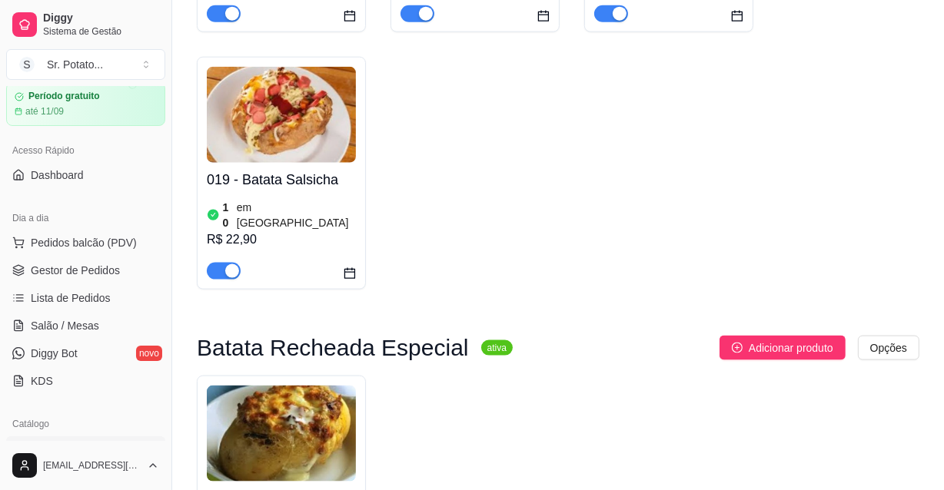
click at [306, 386] on img at bounding box center [281, 434] width 149 height 96
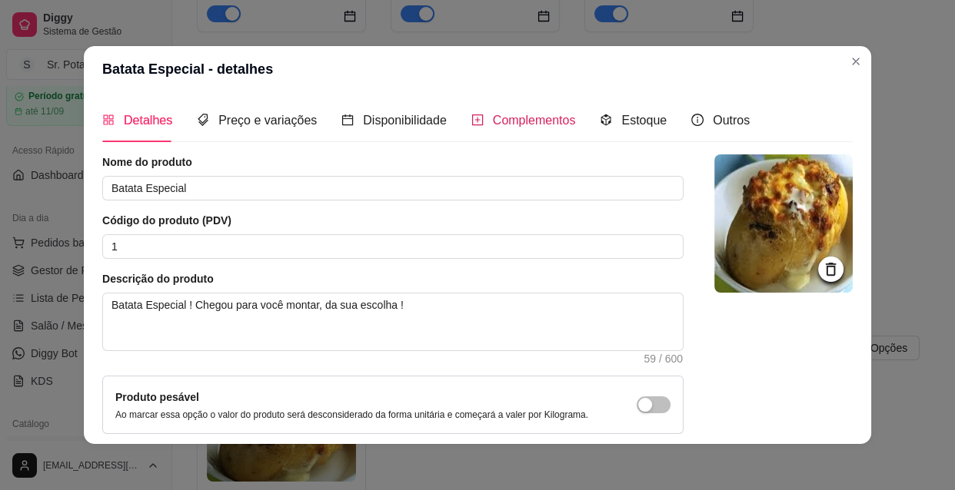
click at [493, 121] on span "Complementos" at bounding box center [534, 120] width 83 height 13
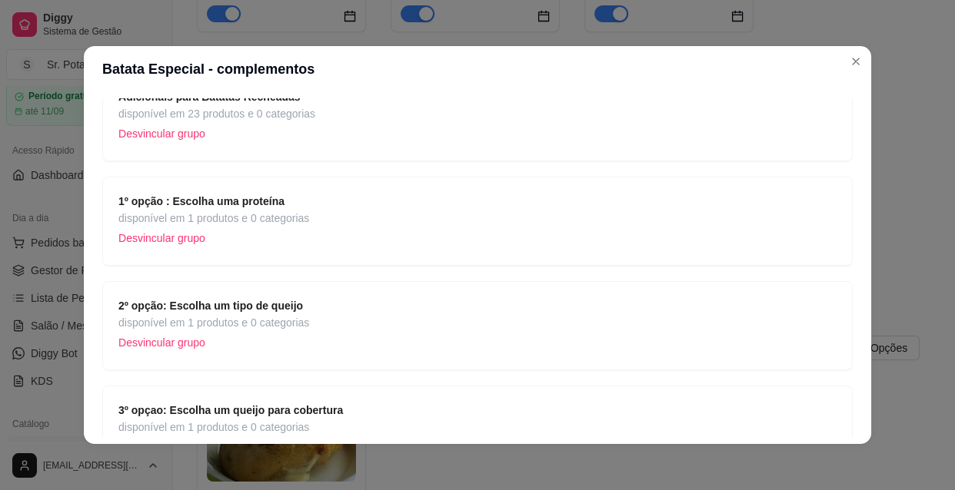
scroll to position [139, 0]
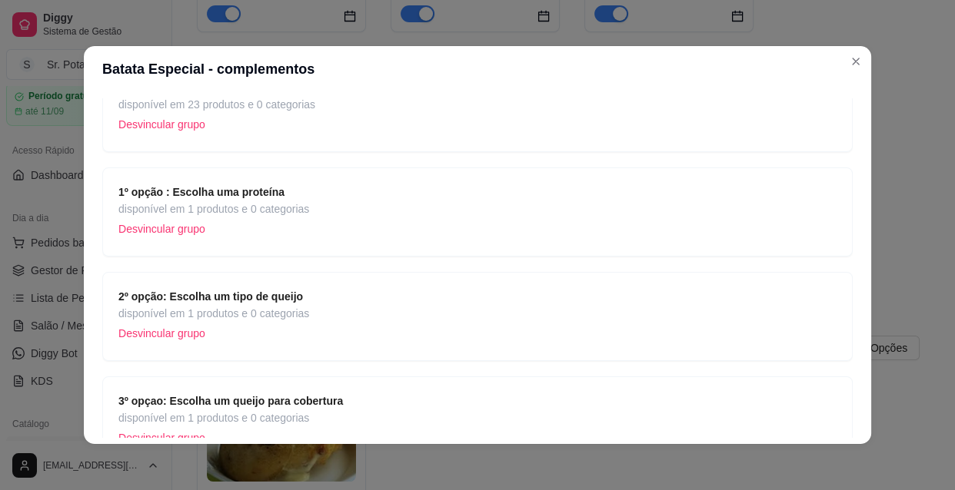
click at [258, 297] on strong "2º opção: Escolha um tipo de queijo" at bounding box center [210, 297] width 184 height 12
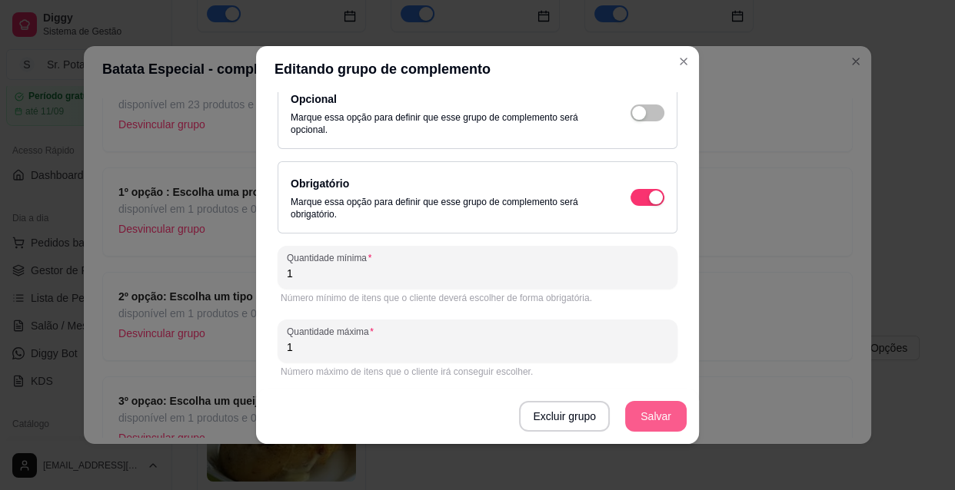
scroll to position [2, 0]
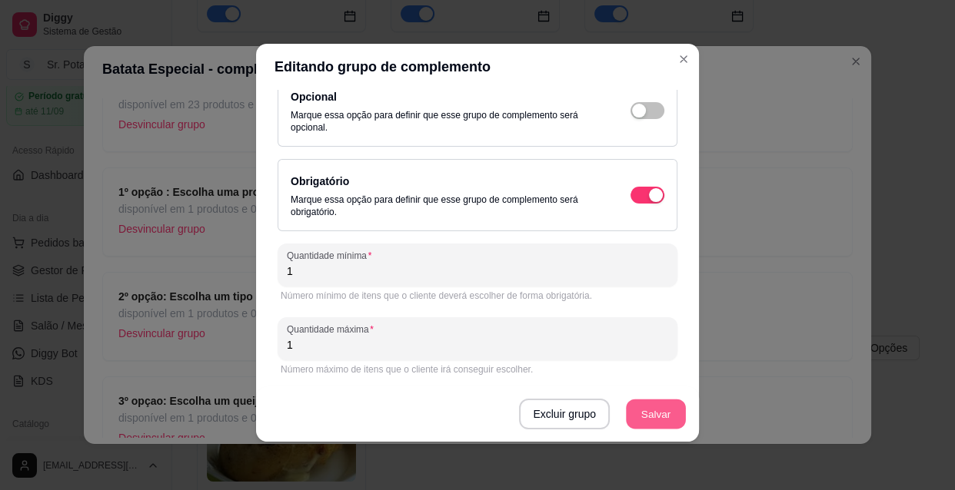
click at [660, 413] on button "Salvar" at bounding box center [656, 415] width 60 height 30
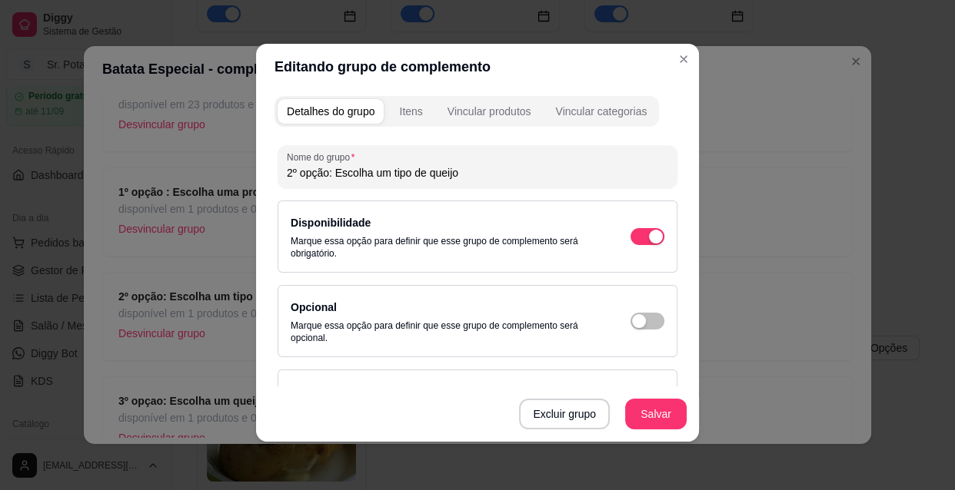
scroll to position [0, 0]
click at [407, 108] on div "Itens" at bounding box center [410, 111] width 23 height 15
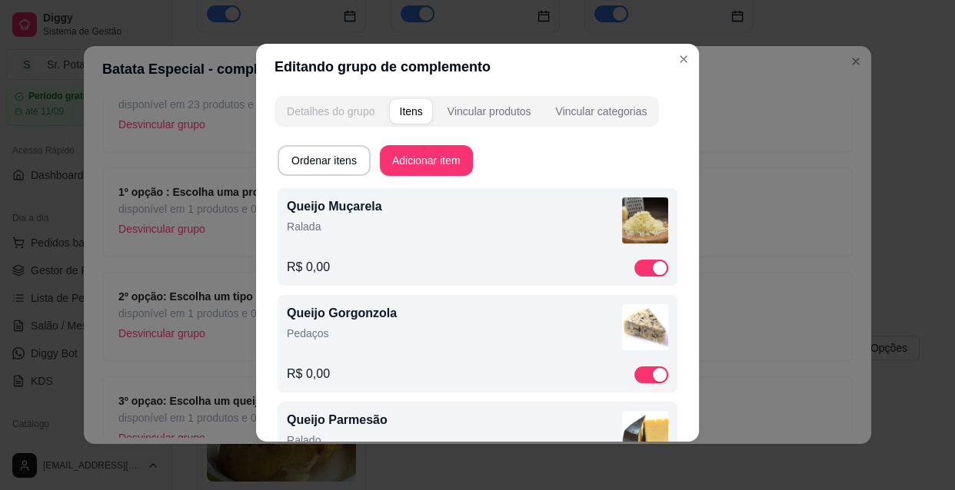
click at [343, 111] on div "Detalhes do grupo" at bounding box center [331, 111] width 88 height 15
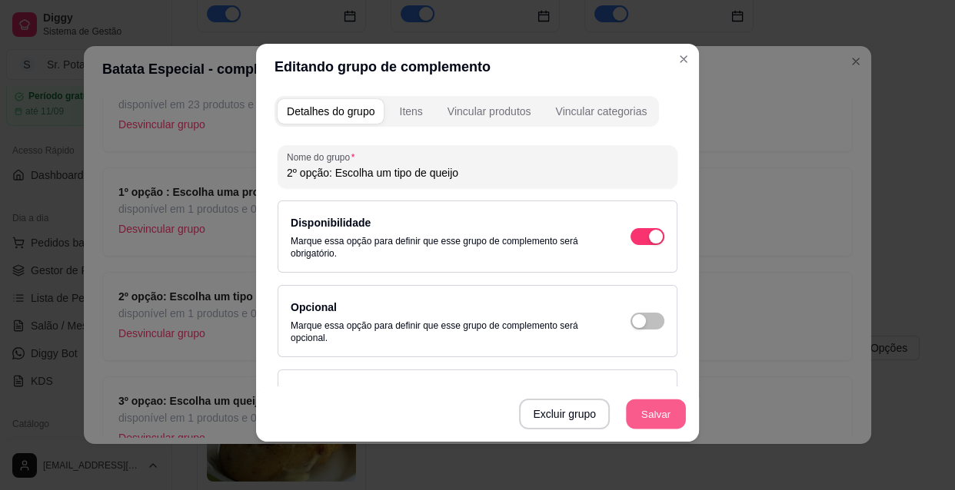
click at [639, 417] on button "Salvar" at bounding box center [656, 415] width 60 height 30
drag, startPoint x: 682, startPoint y: 58, endPoint x: 690, endPoint y: 61, distance: 9.0
click at [690, 61] on header "Batata Especial - complementos" at bounding box center [477, 69] width 787 height 46
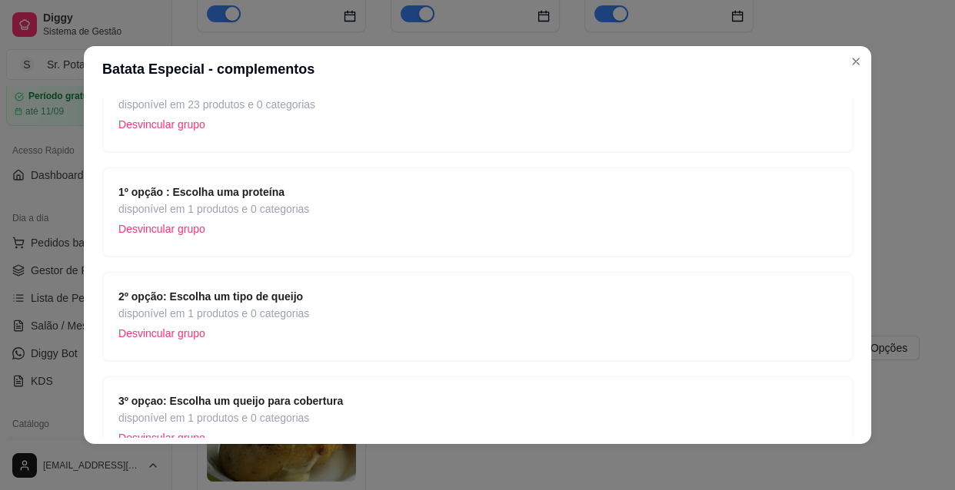
scroll to position [209, 0]
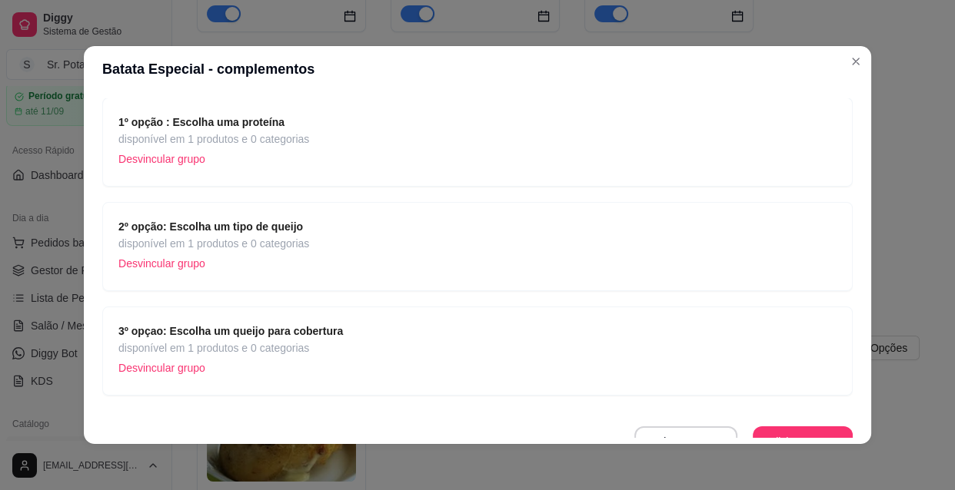
click at [242, 340] on span "disponível em 1 produtos e 0 categorias" at bounding box center [230, 348] width 224 height 17
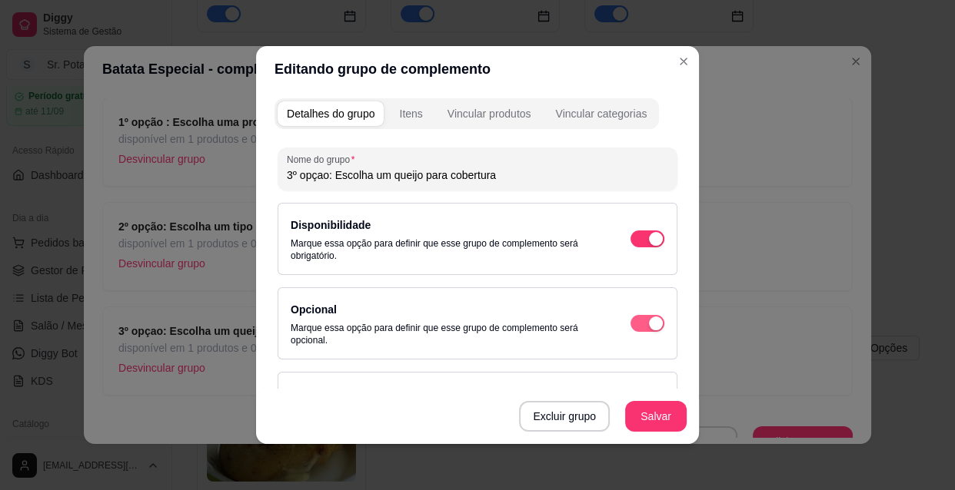
click at [649, 246] on div "button" at bounding box center [656, 239] width 14 height 14
click at [649, 322] on div "button" at bounding box center [656, 324] width 14 height 14
click at [649, 238] on div "button" at bounding box center [656, 239] width 14 height 14
click at [649, 323] on div "button" at bounding box center [656, 324] width 14 height 14
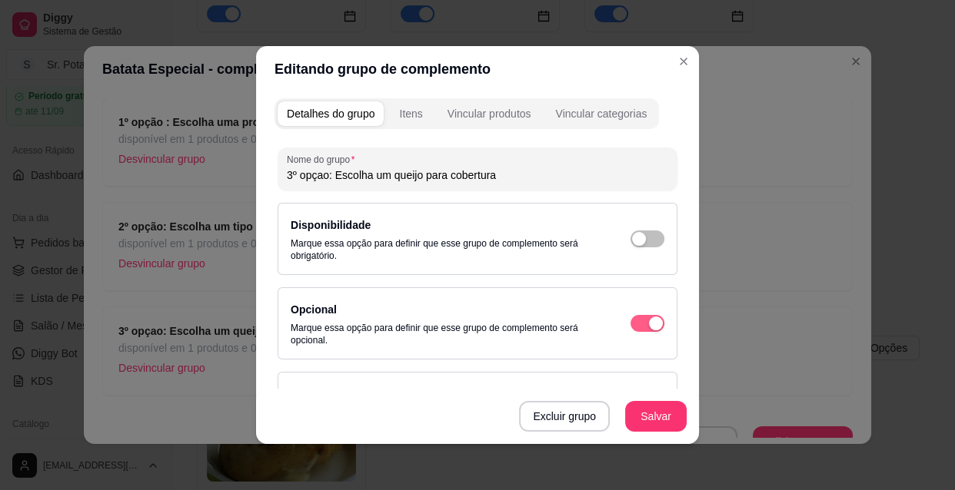
click at [630, 323] on span "button" at bounding box center [647, 323] width 34 height 17
click at [632, 240] on div "button" at bounding box center [639, 239] width 14 height 14
click at [649, 324] on div "button" at bounding box center [656, 324] width 14 height 14
click at [649, 246] on div "button" at bounding box center [656, 239] width 14 height 14
click at [630, 247] on span "button" at bounding box center [647, 239] width 34 height 17
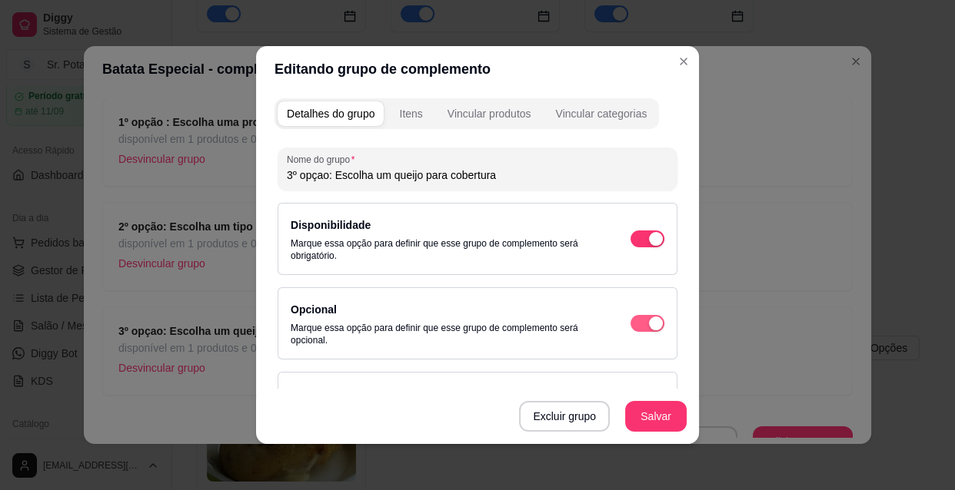
click at [630, 318] on span "button" at bounding box center [647, 323] width 34 height 17
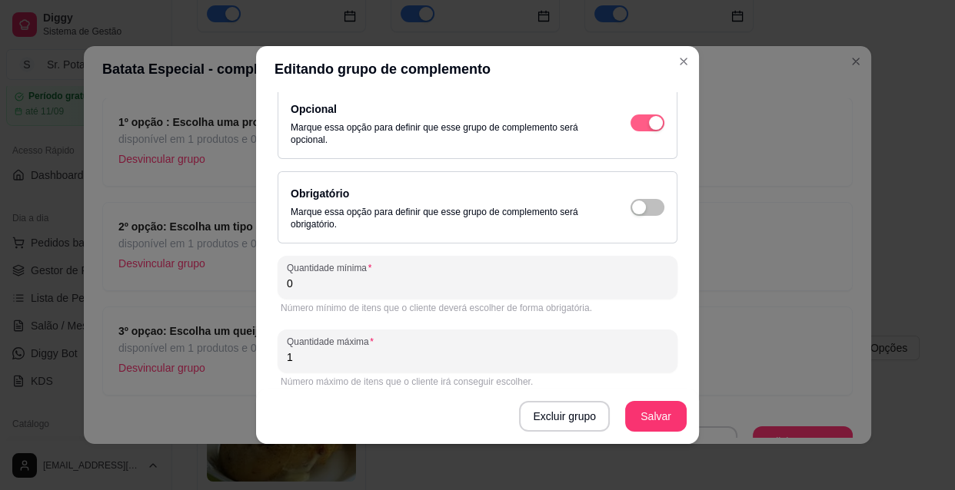
scroll to position [211, 0]
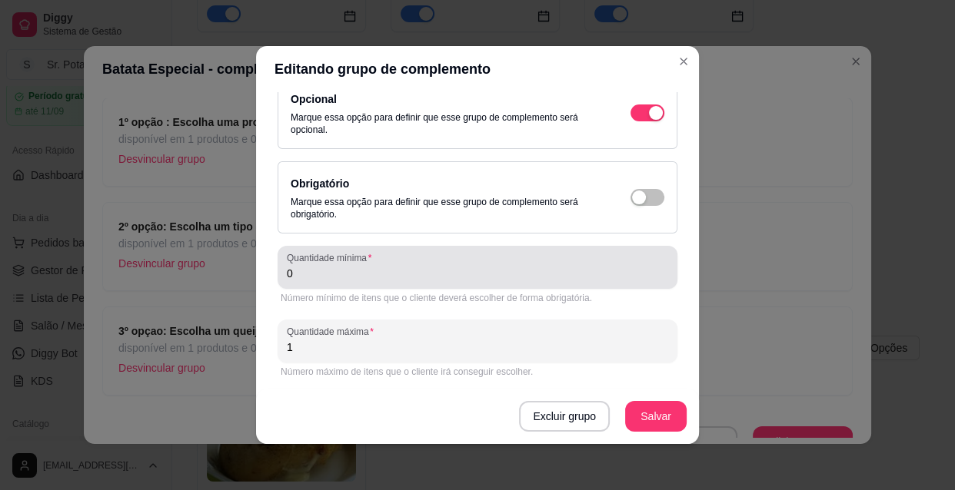
click at [301, 274] on input "0" at bounding box center [477, 273] width 381 height 15
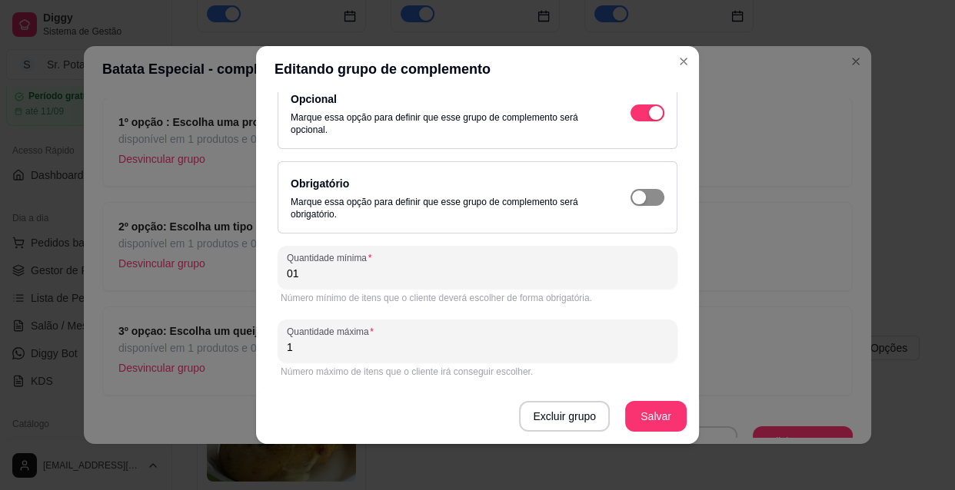
click at [649, 35] on div "button" at bounding box center [656, 29] width 14 height 14
click at [636, 414] on button "Salvar" at bounding box center [656, 417] width 60 height 30
click at [657, 423] on button "Salvar" at bounding box center [655, 416] width 61 height 31
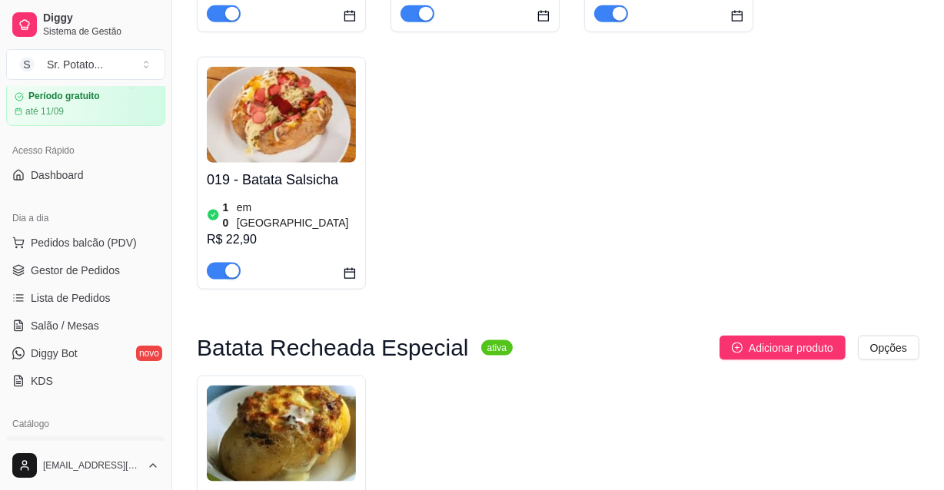
click at [69, 238] on span "Pedidos balcão (PDV)" at bounding box center [84, 242] width 106 height 15
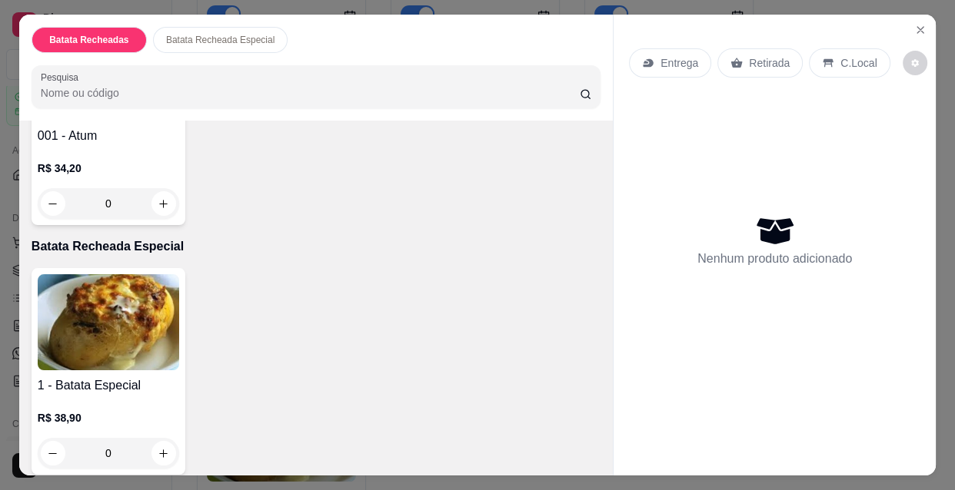
scroll to position [209, 0]
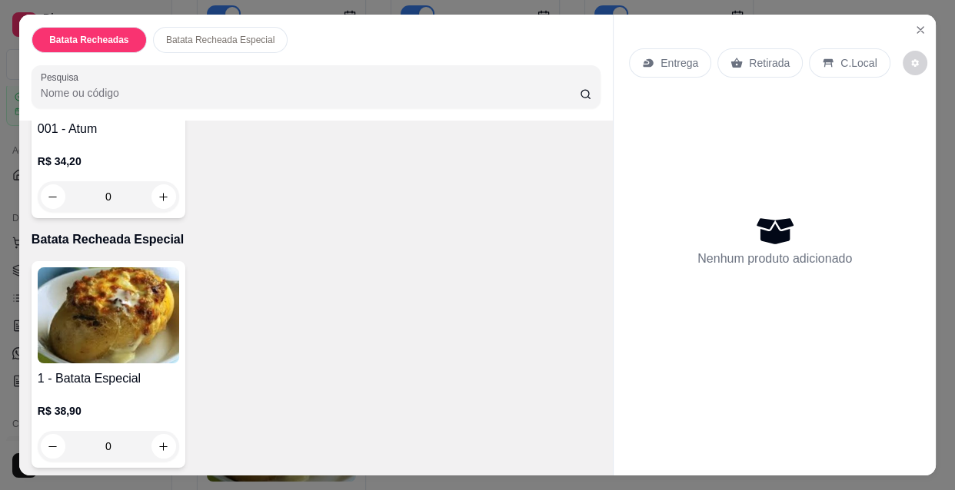
click at [103, 339] on img at bounding box center [108, 315] width 141 height 96
click at [919, 24] on icon "Close" at bounding box center [920, 30] width 12 height 12
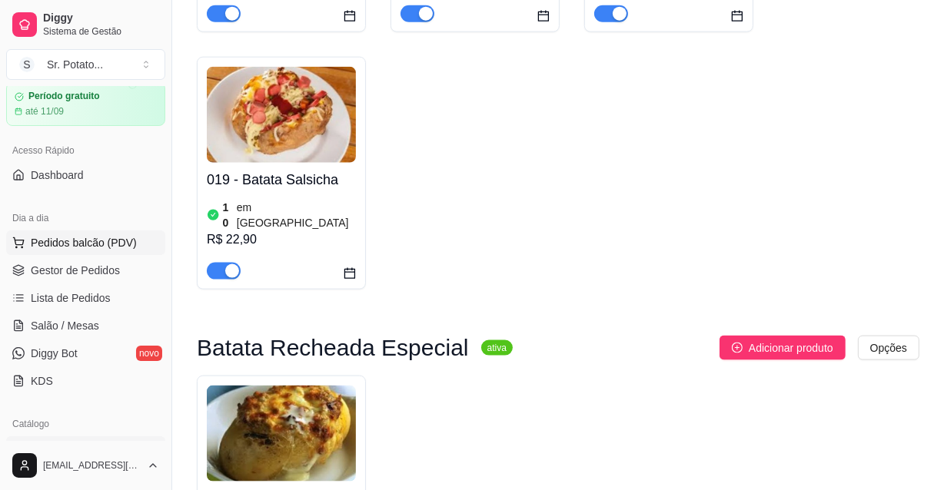
click at [103, 238] on span "Pedidos balcão (PDV)" at bounding box center [84, 242] width 106 height 15
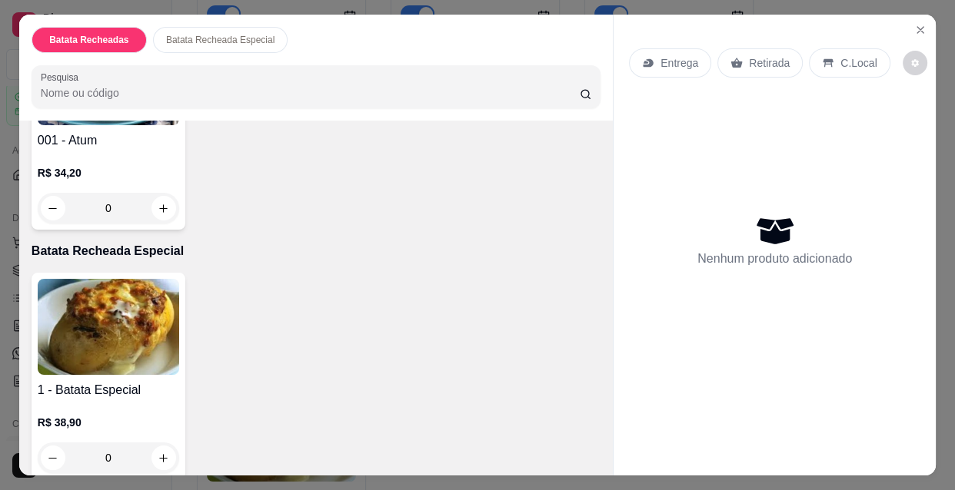
scroll to position [209, 0]
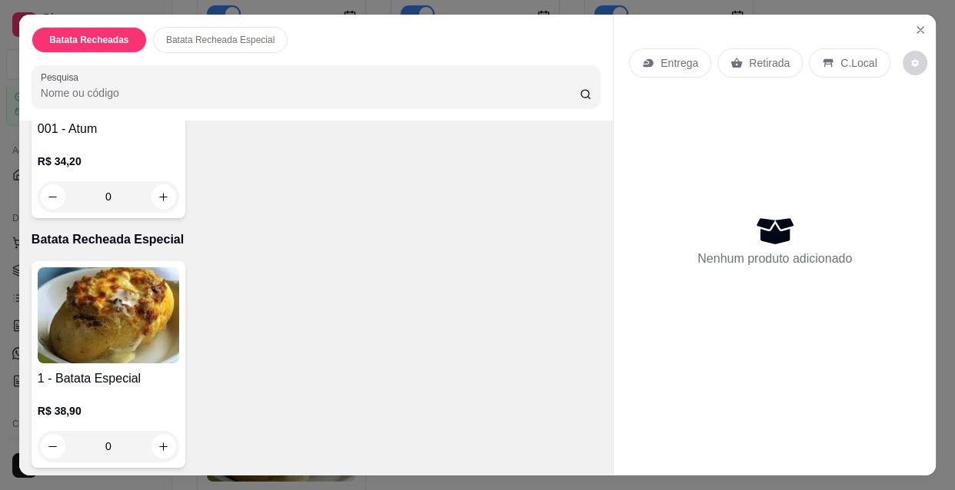
click at [131, 302] on img at bounding box center [108, 315] width 141 height 96
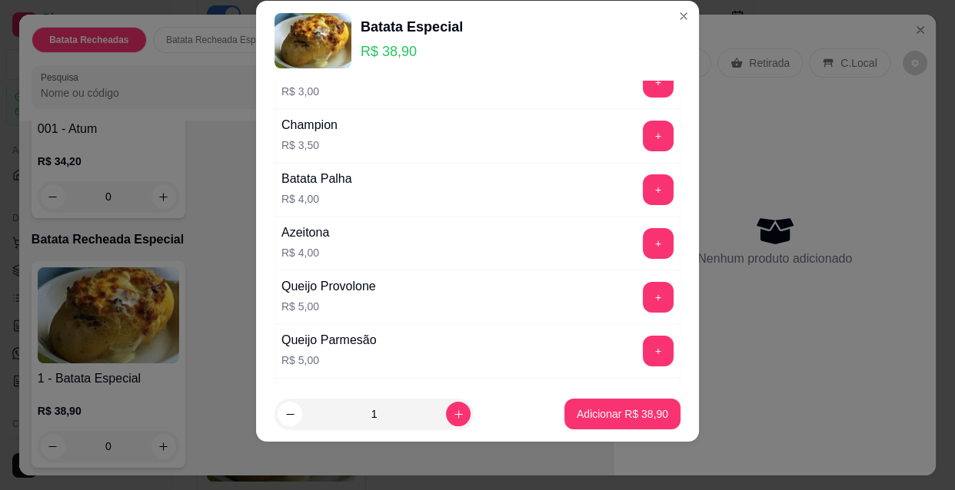
scroll to position [0, 0]
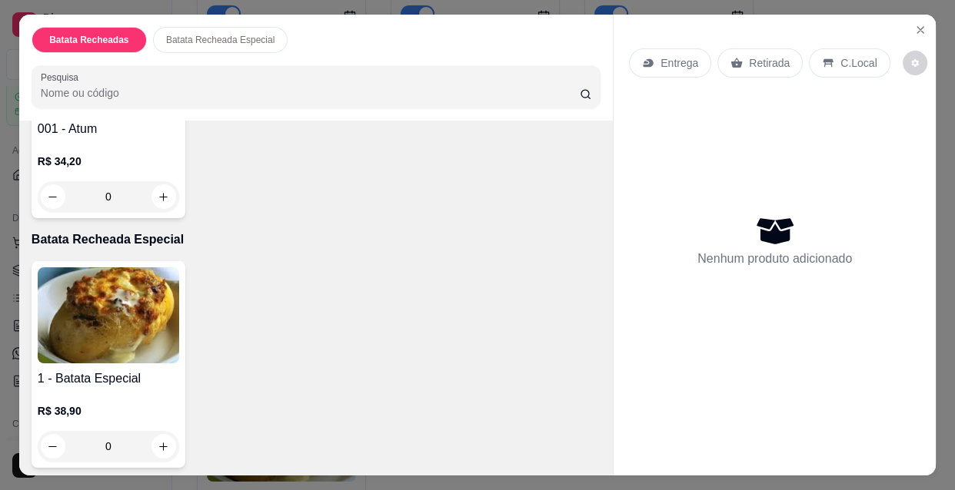
click at [100, 317] on img at bounding box center [108, 315] width 141 height 96
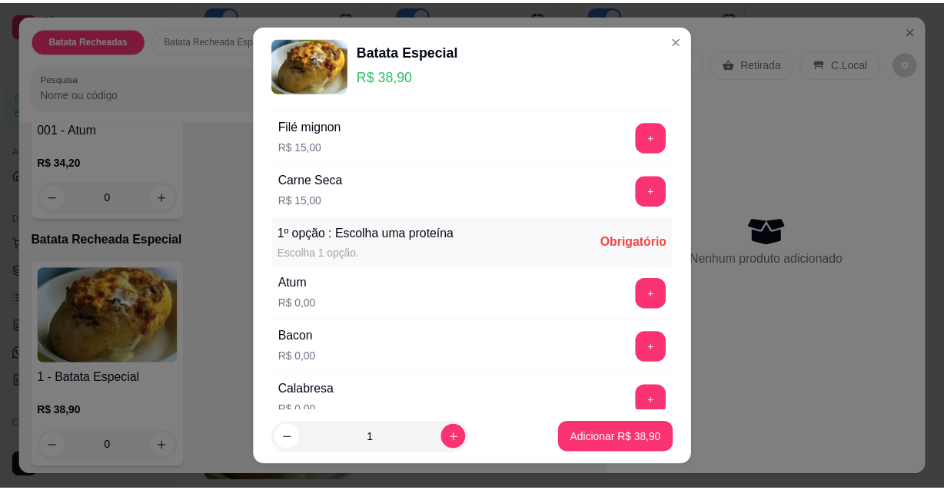
scroll to position [1117, 0]
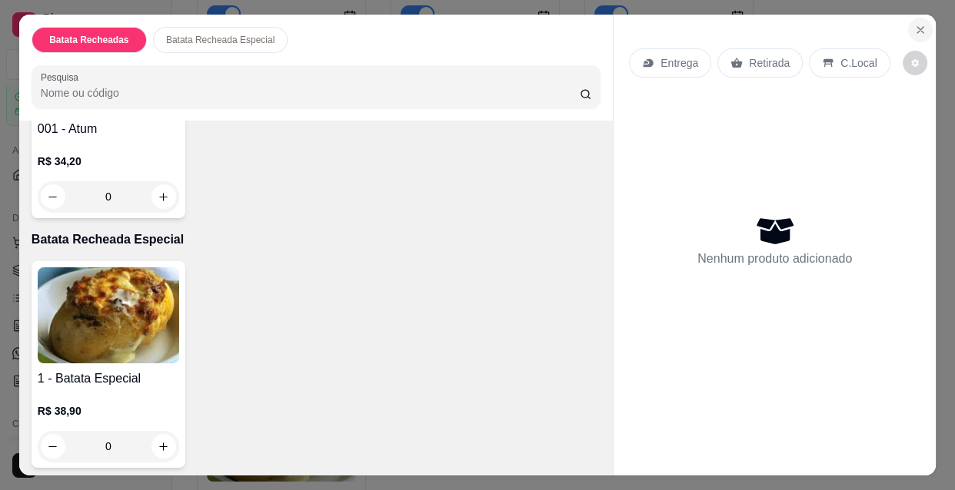
click at [914, 24] on icon "Close" at bounding box center [920, 30] width 12 height 12
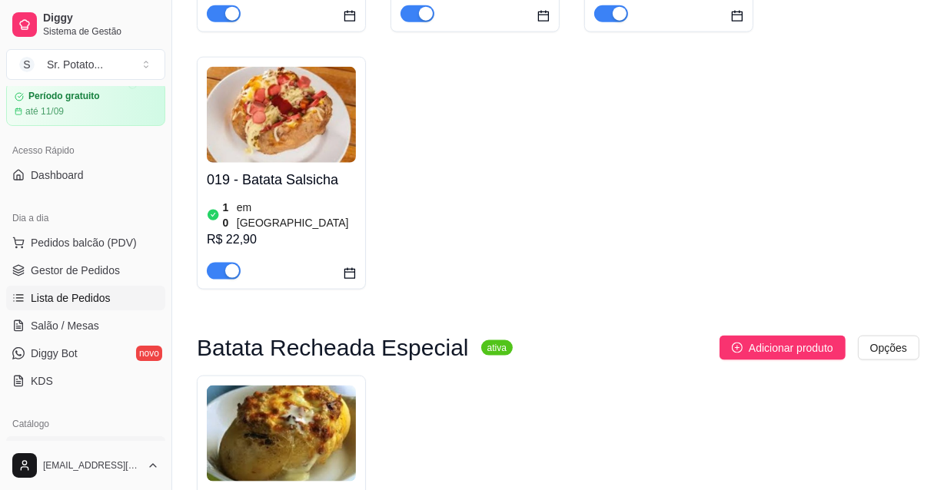
click at [77, 295] on span "Lista de Pedidos" at bounding box center [71, 298] width 80 height 15
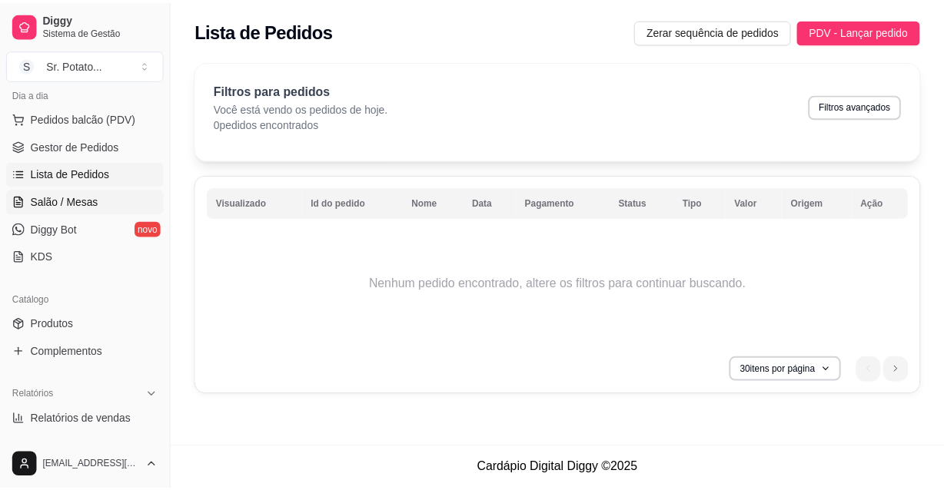
scroll to position [264, 0]
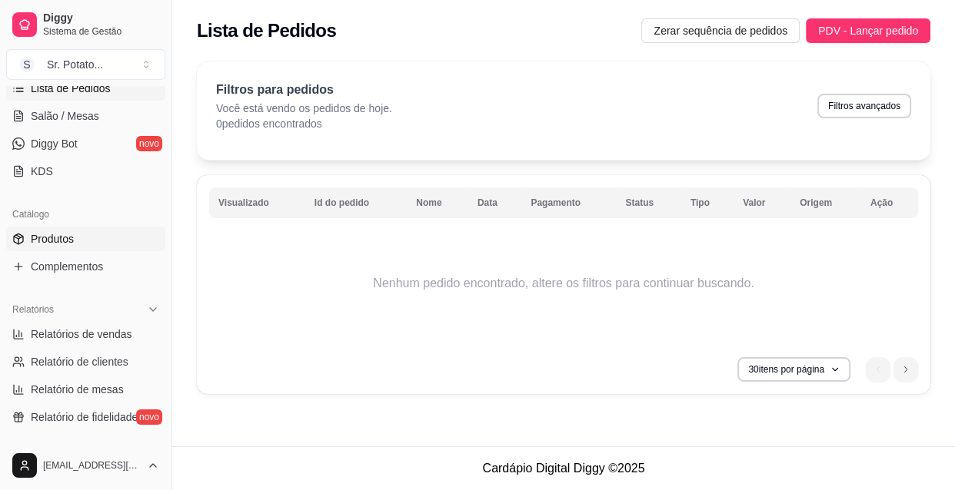
click at [66, 240] on span "Produtos" at bounding box center [52, 238] width 43 height 15
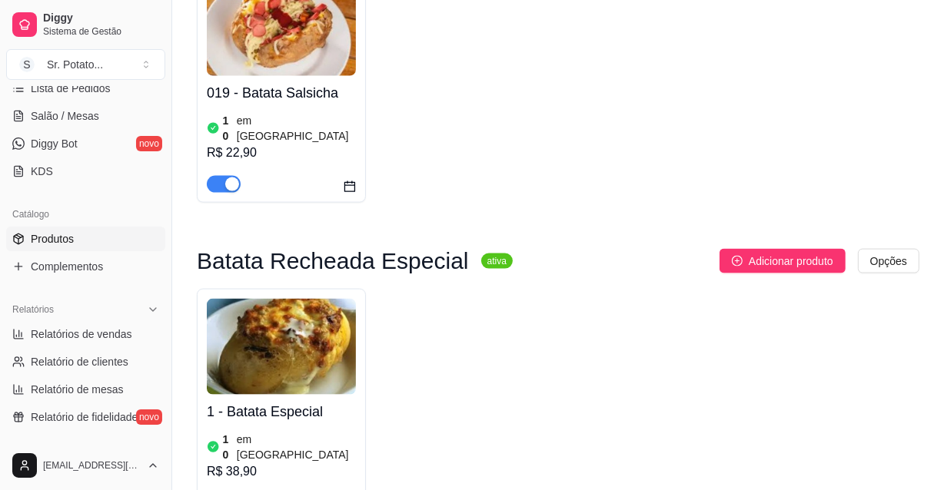
scroll to position [1886, 0]
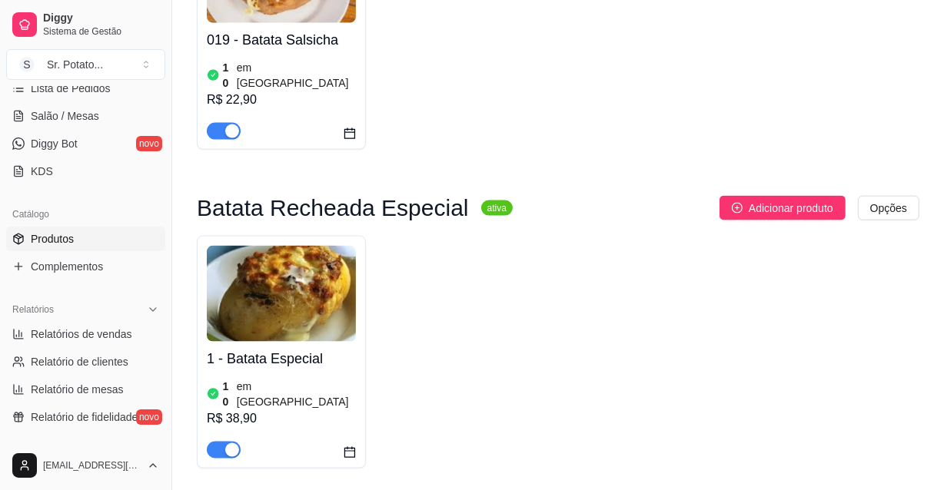
click at [296, 246] on img at bounding box center [281, 294] width 149 height 96
click at [294, 410] on div "R$ 38,90" at bounding box center [281, 419] width 149 height 18
click at [98, 267] on span "Complementos" at bounding box center [67, 266] width 72 height 15
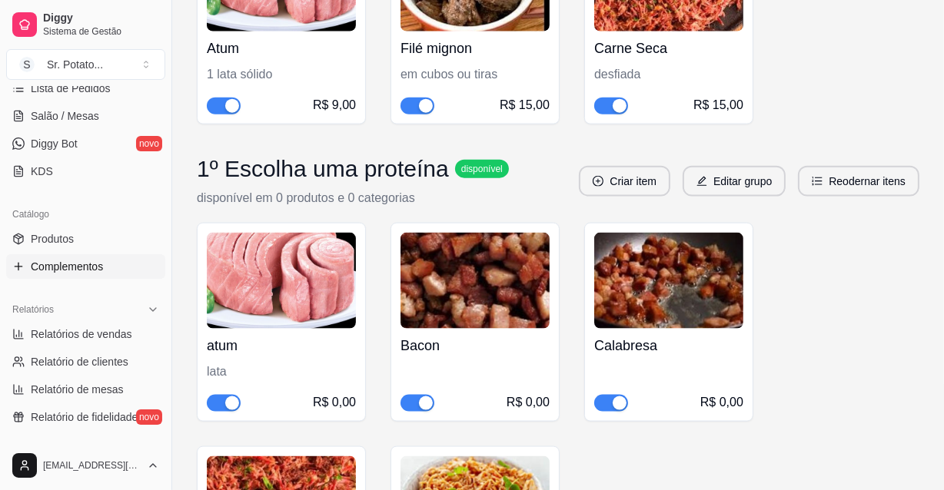
scroll to position [2026, 0]
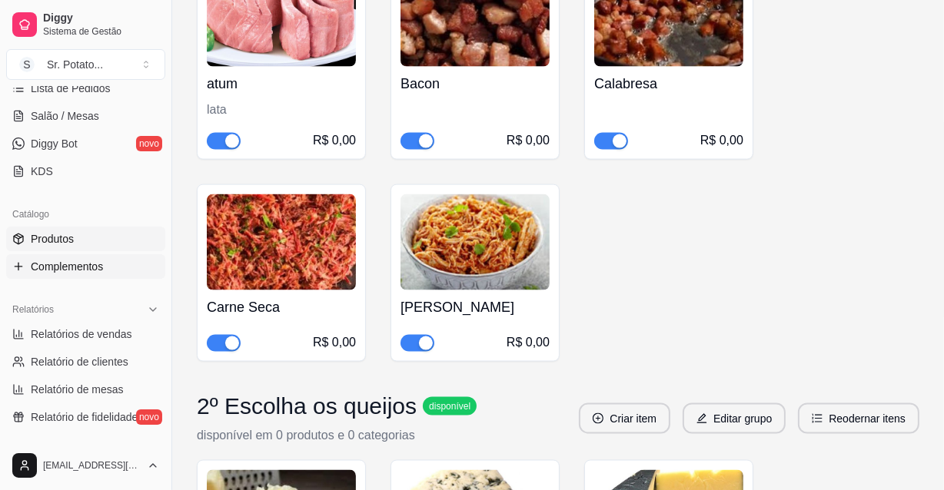
click at [69, 238] on span "Produtos" at bounding box center [52, 238] width 43 height 15
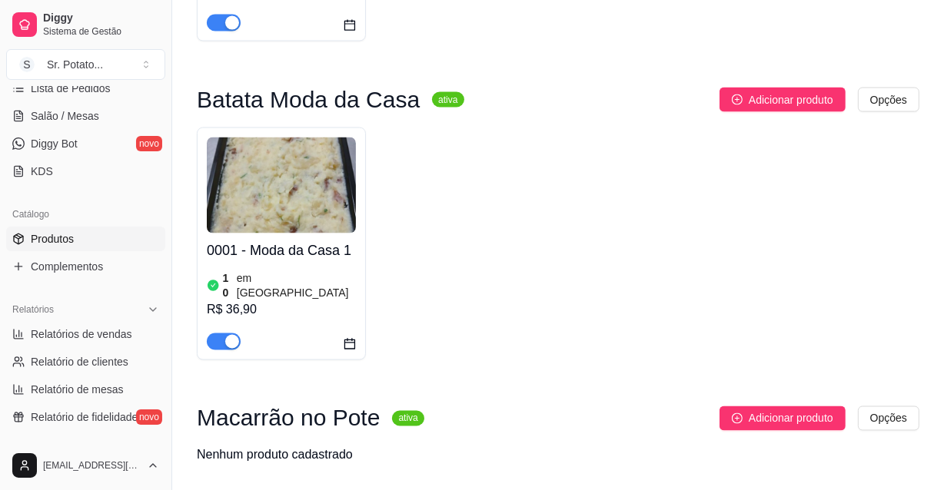
scroll to position [2316, 0]
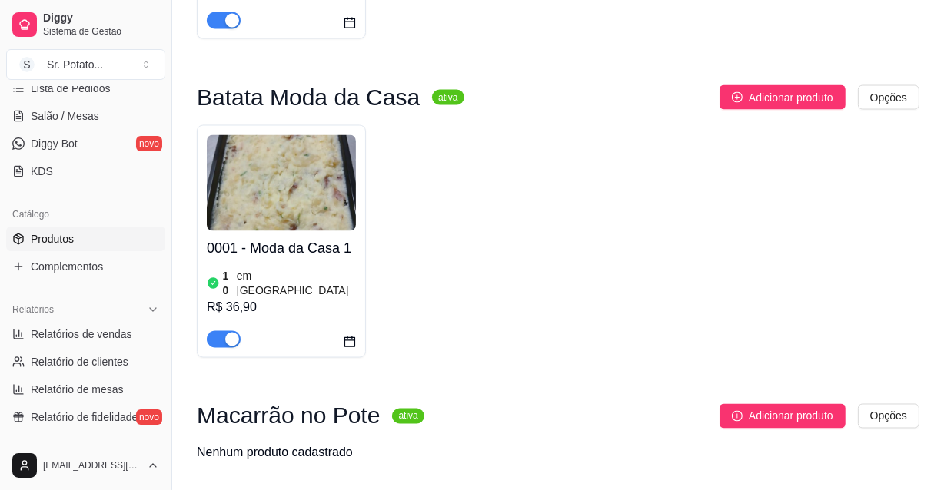
click at [336, 268] on div "10 em [GEOGRAPHIC_DATA]" at bounding box center [281, 283] width 149 height 31
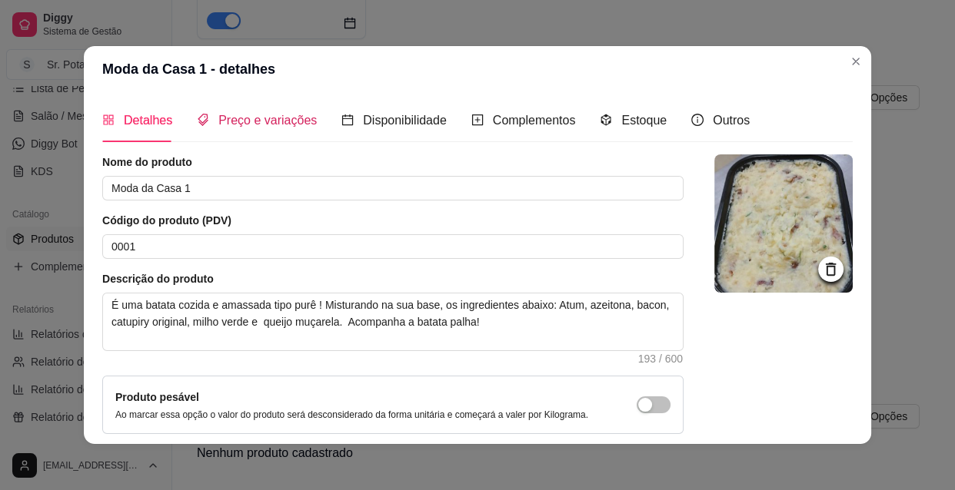
click at [275, 122] on span "Preço e variações" at bounding box center [267, 120] width 98 height 13
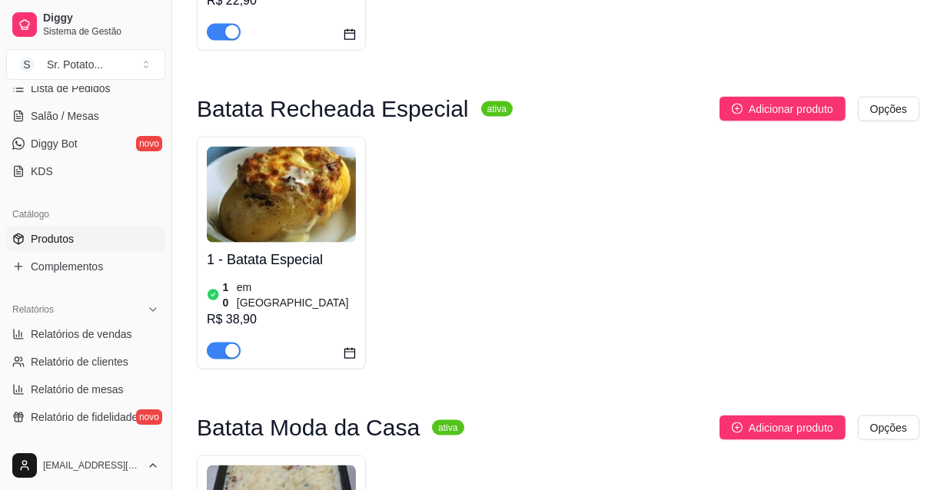
scroll to position [1897, 0]
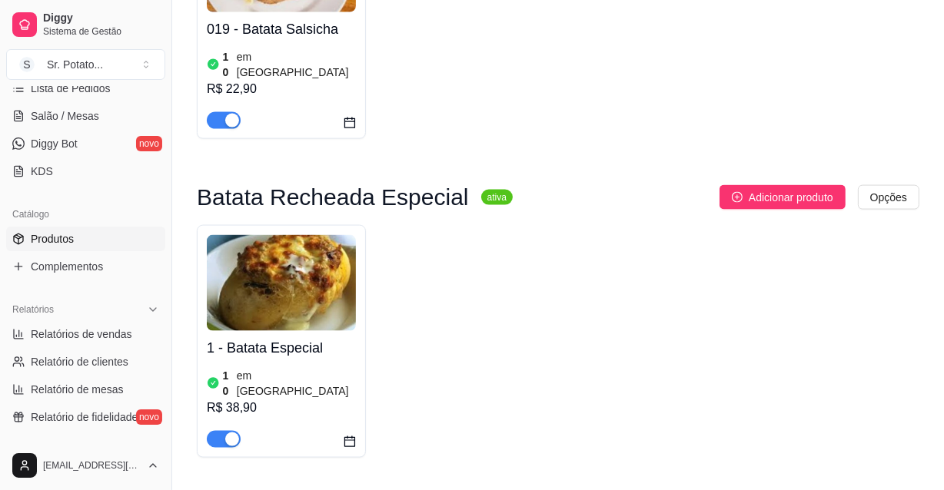
click at [320, 331] on div "1 - Batata Especial 10 em estoque R$ 38,90" at bounding box center [281, 389] width 149 height 117
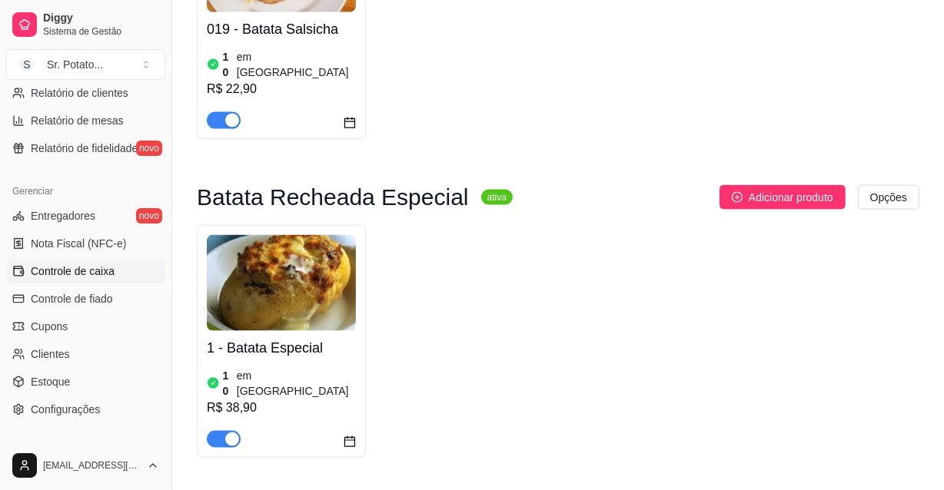
scroll to position [559, 0]
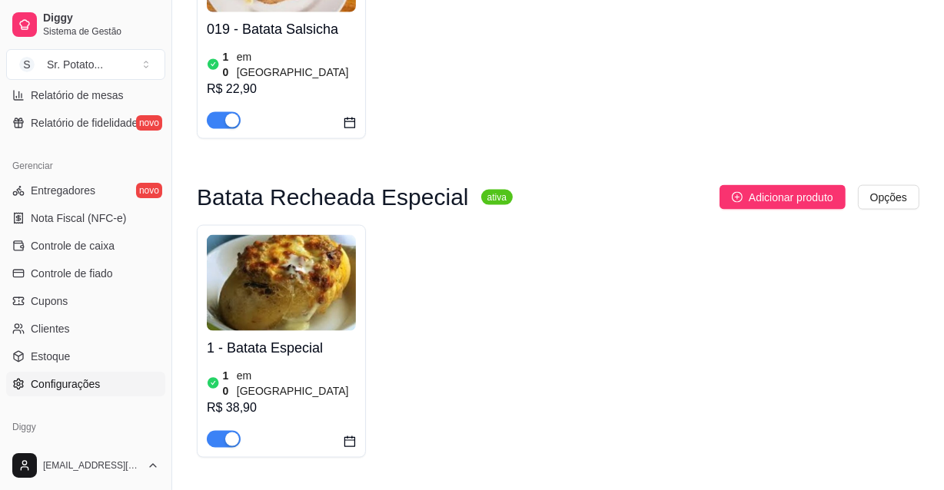
click at [71, 384] on span "Configurações" at bounding box center [65, 384] width 69 height 15
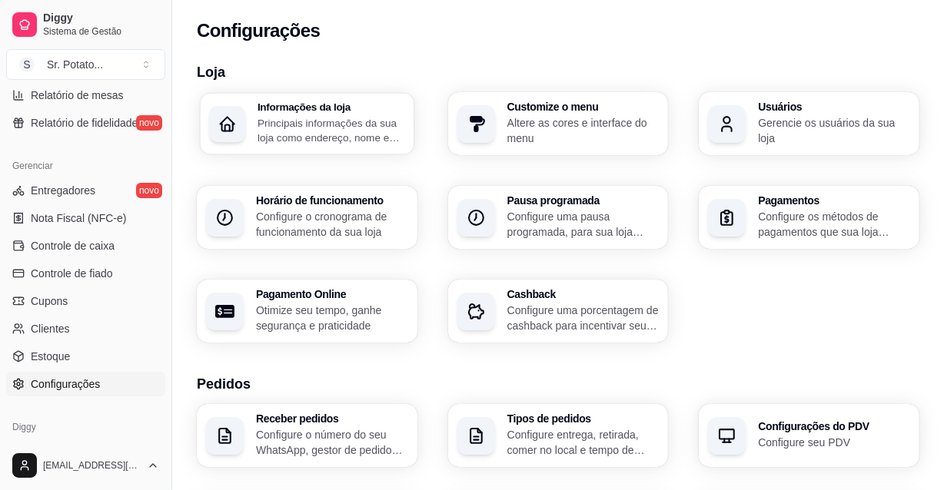
click at [327, 131] on p "Principais informações da sua loja como endereço, nome e mais" at bounding box center [331, 130] width 148 height 30
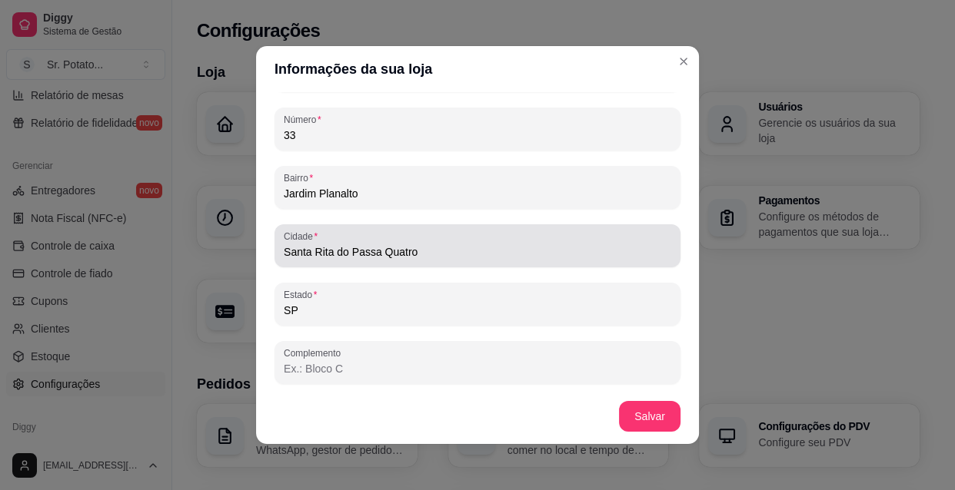
scroll to position [2, 0]
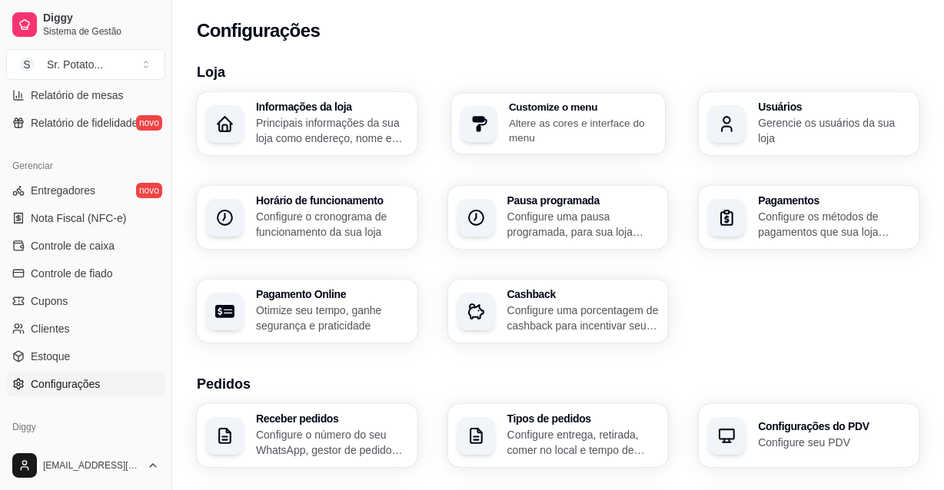
click at [544, 131] on p "Altere as cores e interface do menu" at bounding box center [583, 130] width 148 height 30
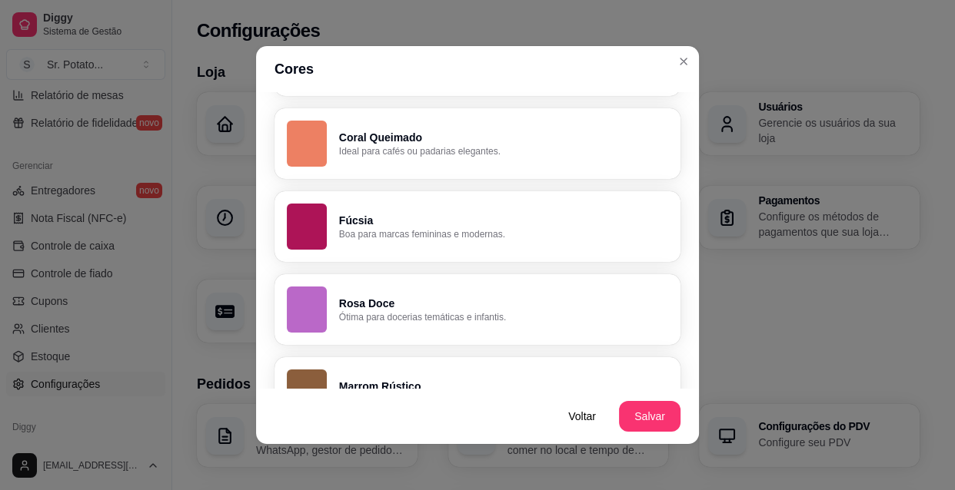
scroll to position [1168, 0]
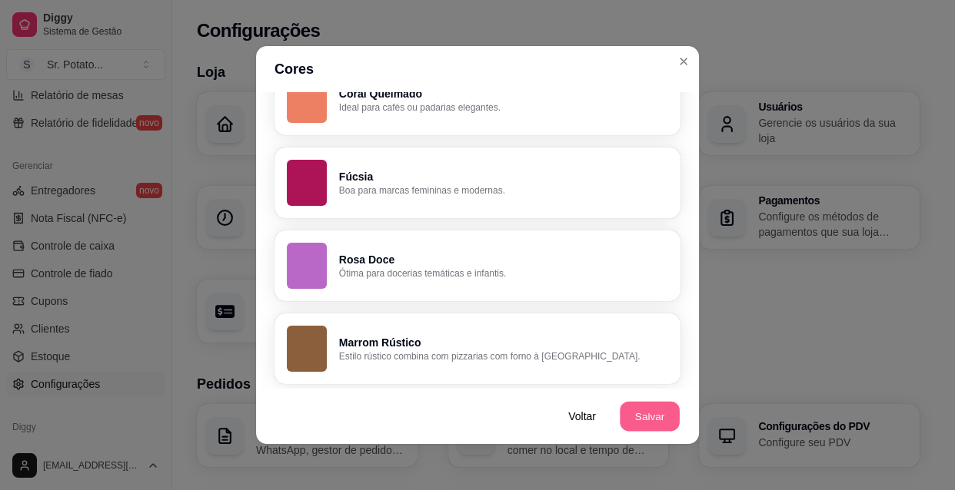
click at [639, 417] on button "Salvar" at bounding box center [649, 417] width 60 height 30
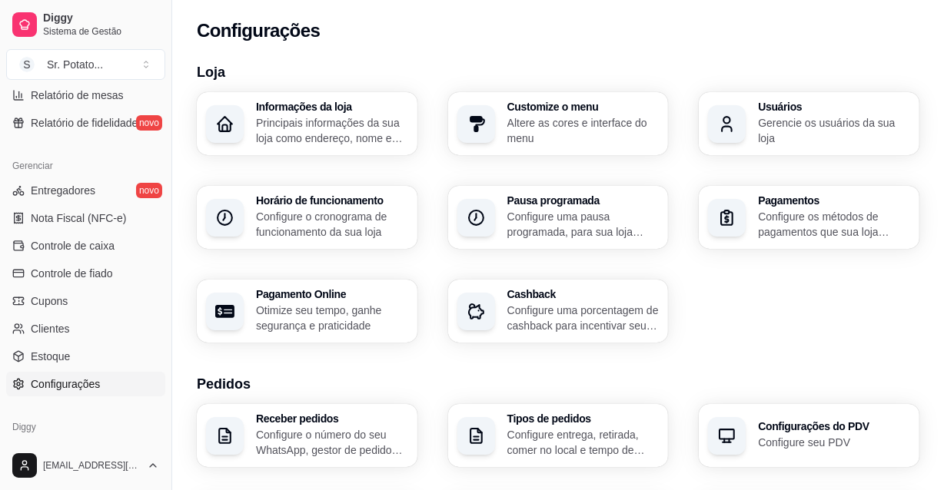
click at [779, 126] on p "Gerencie os usuários da sua loja" at bounding box center [834, 130] width 152 height 31
click at [848, 216] on p "Configure os métodos de pagamentos que sua loja aceita" at bounding box center [833, 224] width 148 height 30
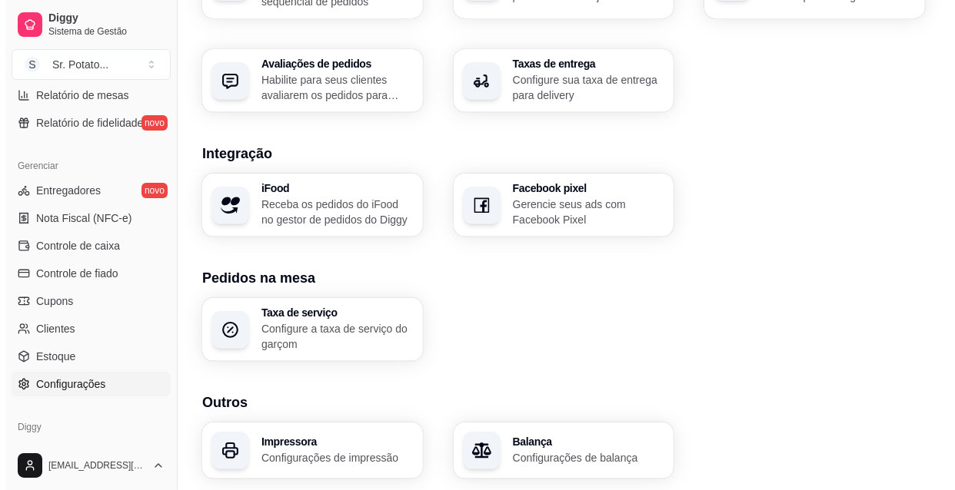
scroll to position [559, 0]
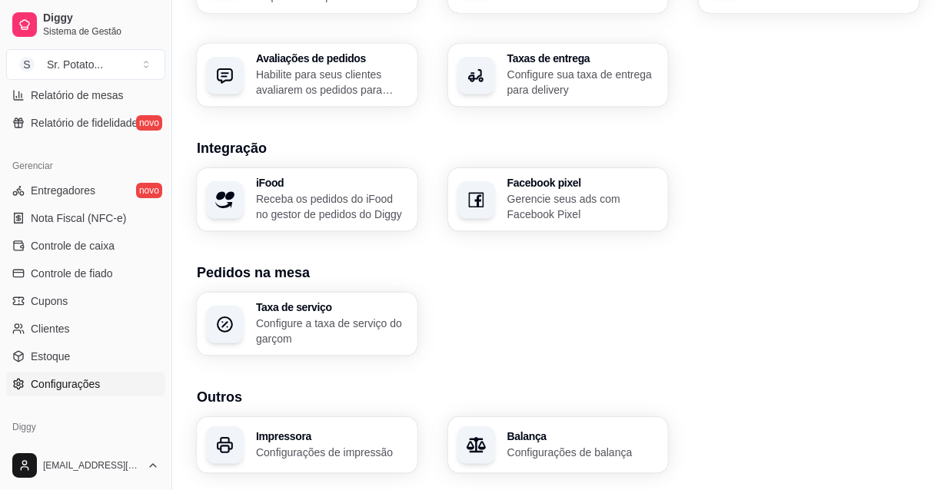
click at [347, 439] on h3 "Impressora" at bounding box center [332, 436] width 152 height 11
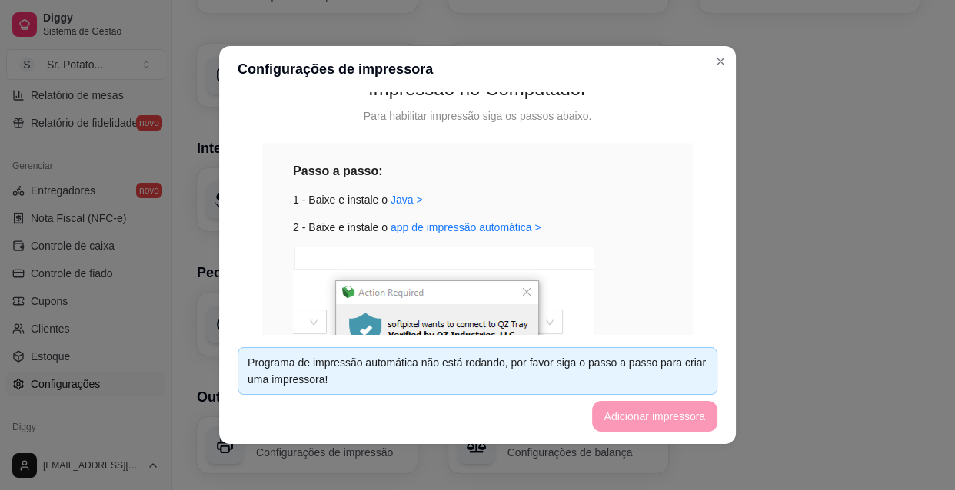
scroll to position [139, 0]
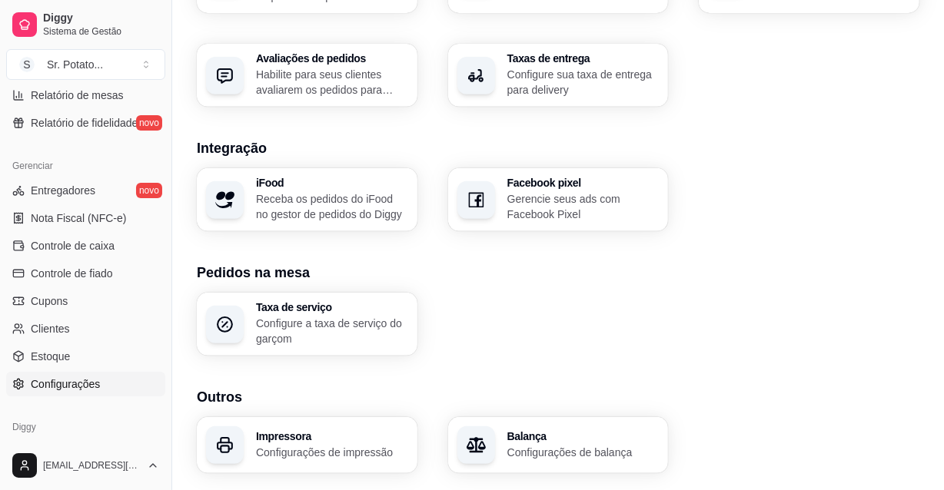
click at [343, 445] on p "Configurações de impressão" at bounding box center [332, 452] width 152 height 15
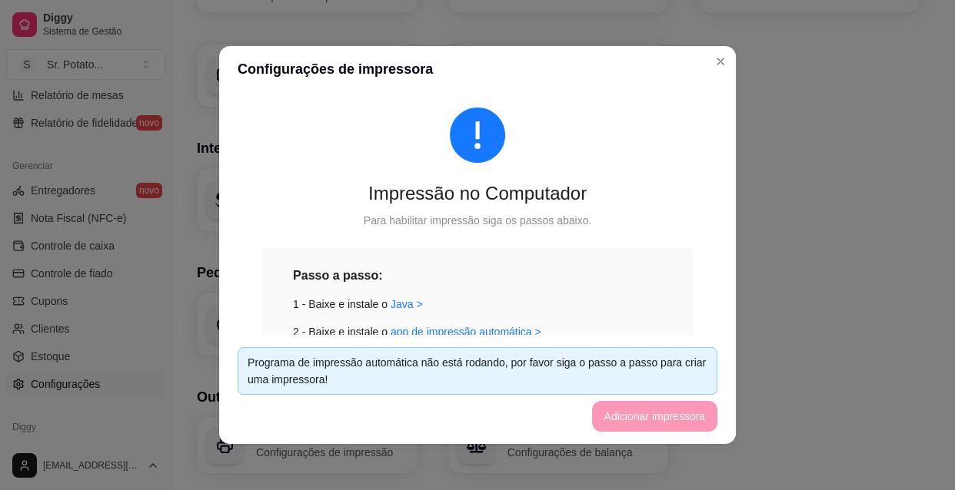
scroll to position [55, 0]
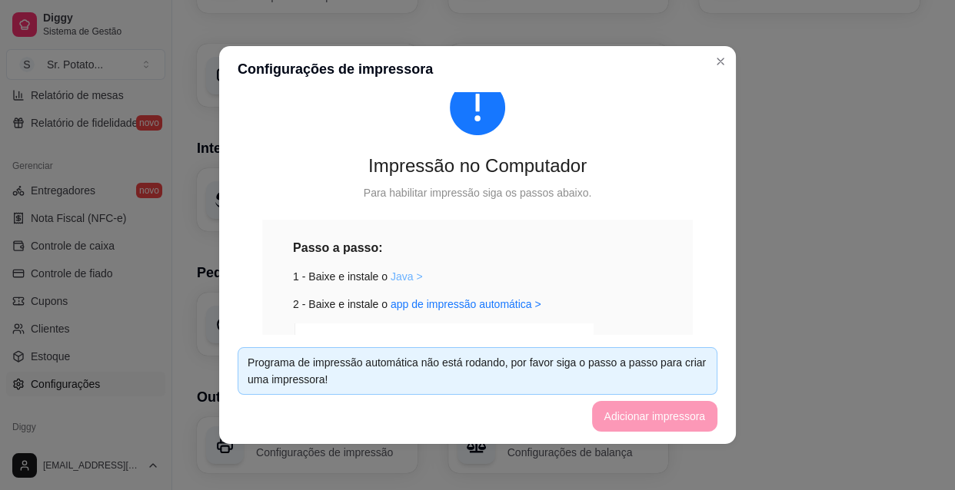
click at [390, 277] on link "Java >" at bounding box center [406, 277] width 32 height 12
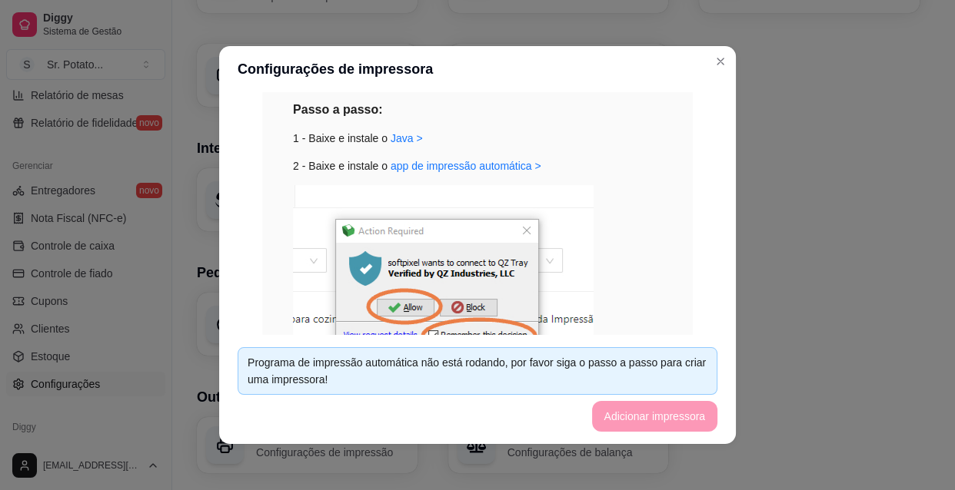
scroll to position [169, 0]
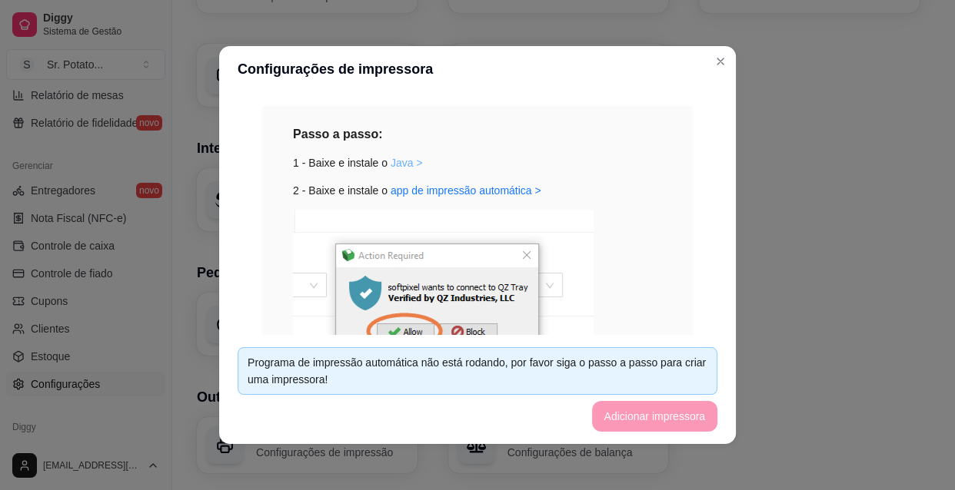
click at [398, 161] on link "Java >" at bounding box center [406, 163] width 32 height 12
click at [728, 65] on header "Configurações de impressora" at bounding box center [477, 69] width 516 height 46
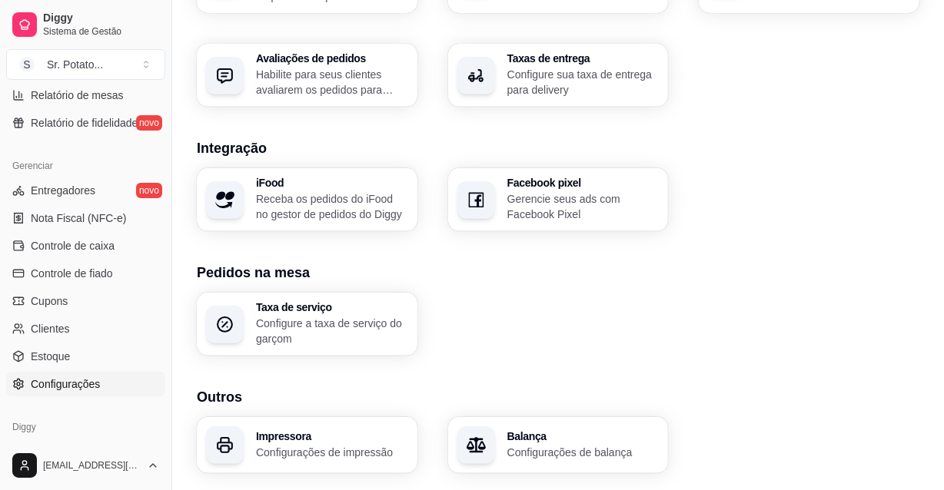
click at [294, 439] on h3 "Impressora" at bounding box center [332, 436] width 152 height 11
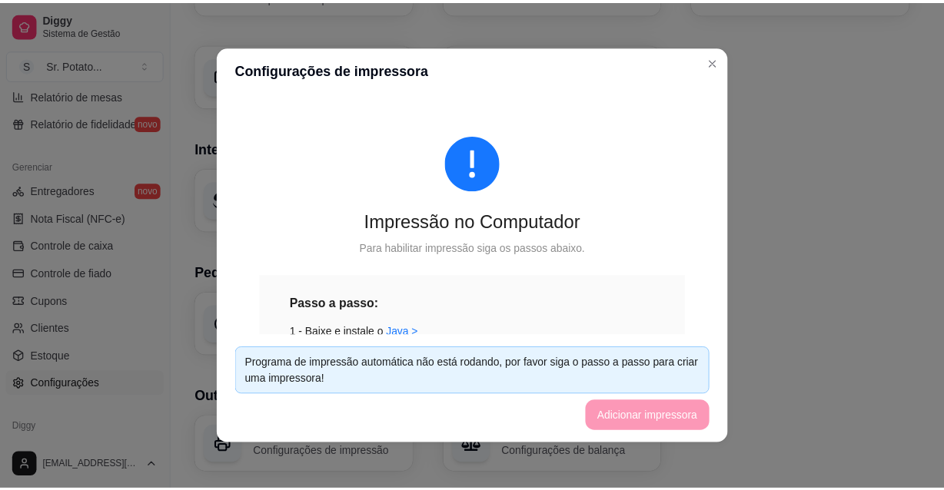
scroll to position [100, 0]
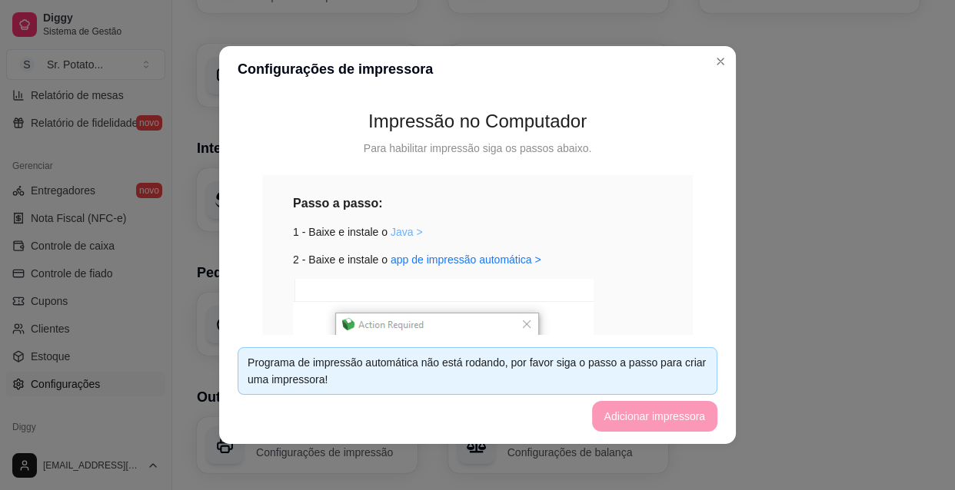
click at [394, 234] on link "Java >" at bounding box center [406, 232] width 32 height 12
click at [480, 256] on link "app de impressão automática >" at bounding box center [465, 260] width 151 height 12
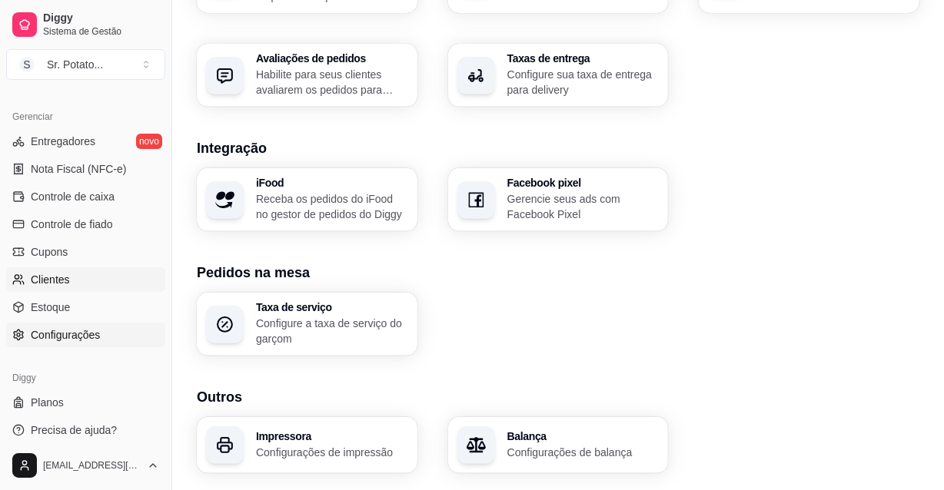
scroll to position [614, 0]
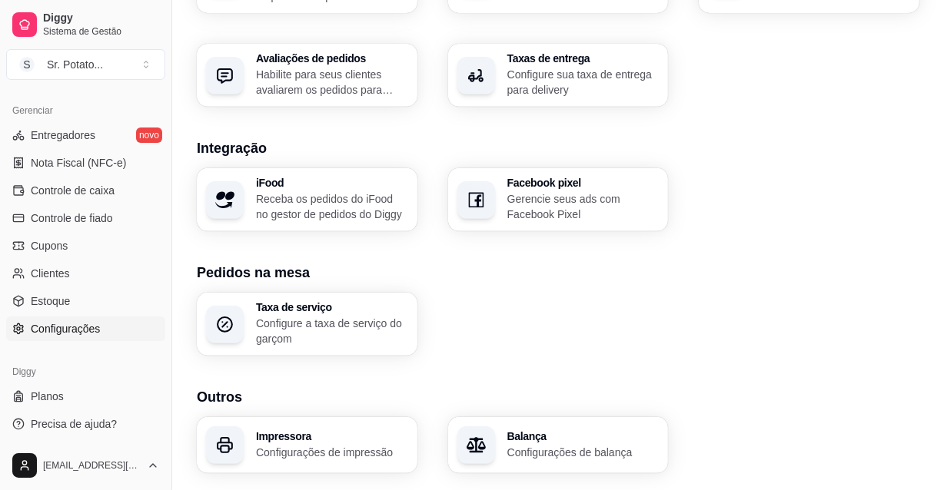
click at [93, 325] on span "Configurações" at bounding box center [65, 328] width 69 height 15
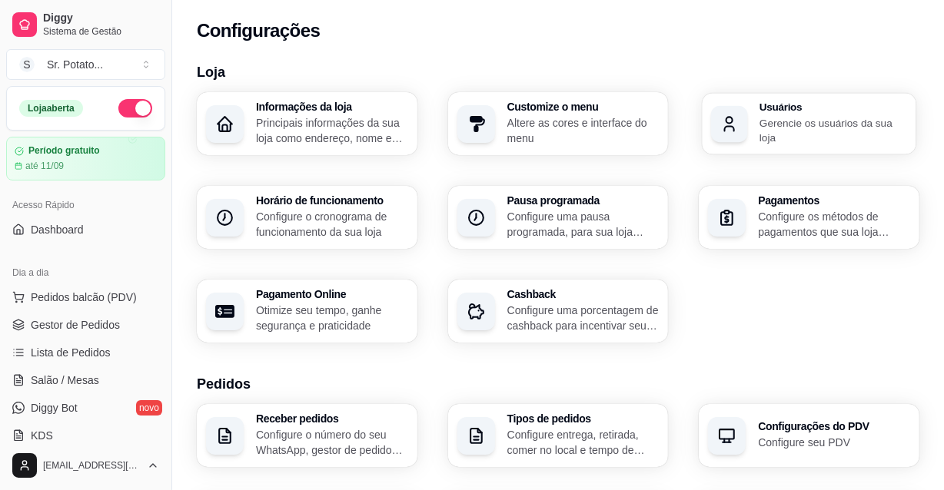
click at [815, 125] on p "Gerencie os usuários da sua loja" at bounding box center [833, 130] width 148 height 30
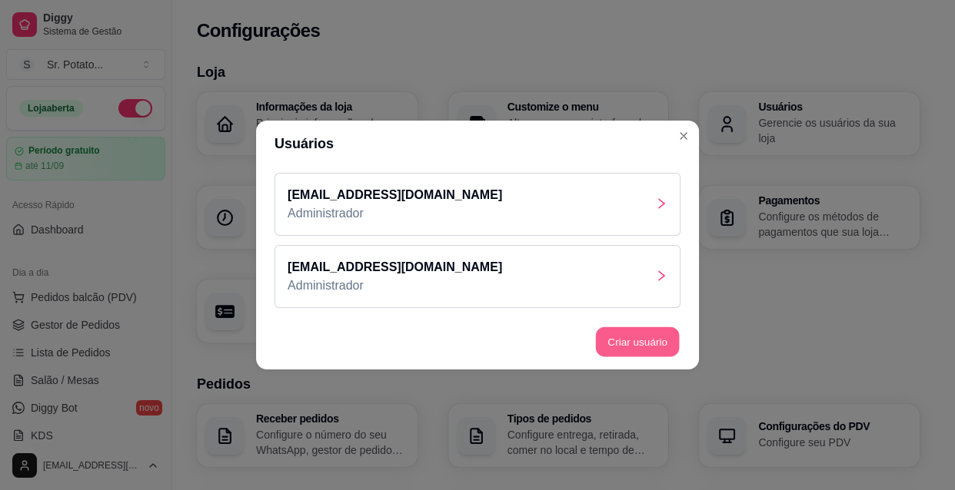
click at [659, 342] on button "Criar usuário" at bounding box center [638, 342] width 84 height 30
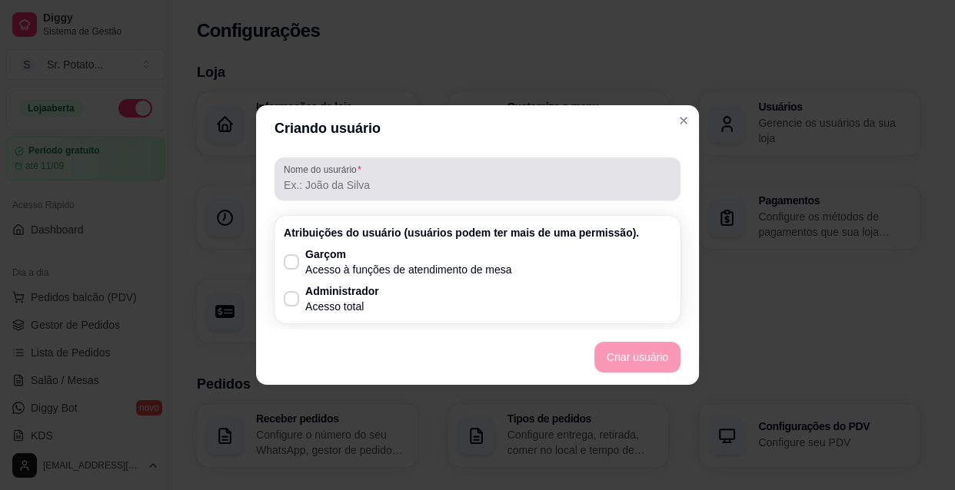
click at [384, 189] on input "Nome do usurário" at bounding box center [477, 185] width 387 height 15
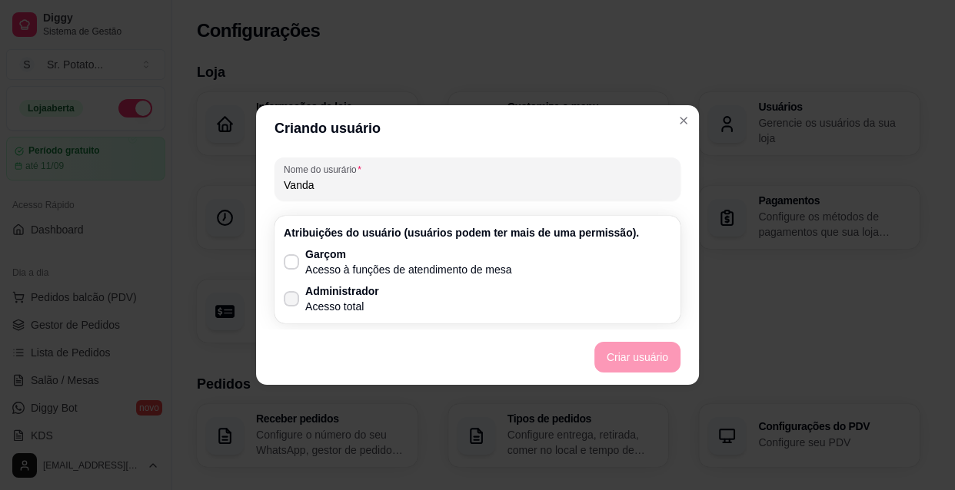
type input "Vanda"
click at [292, 298] on icon at bounding box center [291, 298] width 12 height 9
click at [292, 302] on input "Administrador Acesso total" at bounding box center [288, 307] width 10 height 10
checkbox input "true"
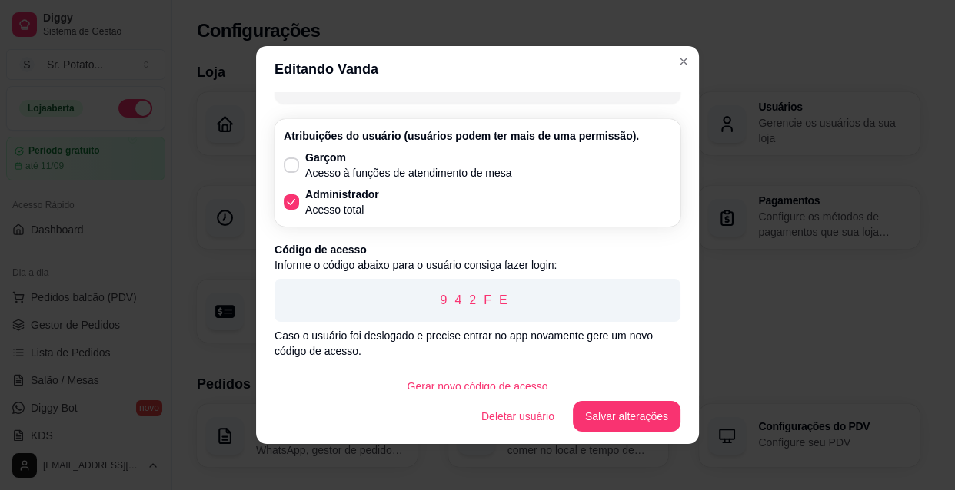
scroll to position [56, 0]
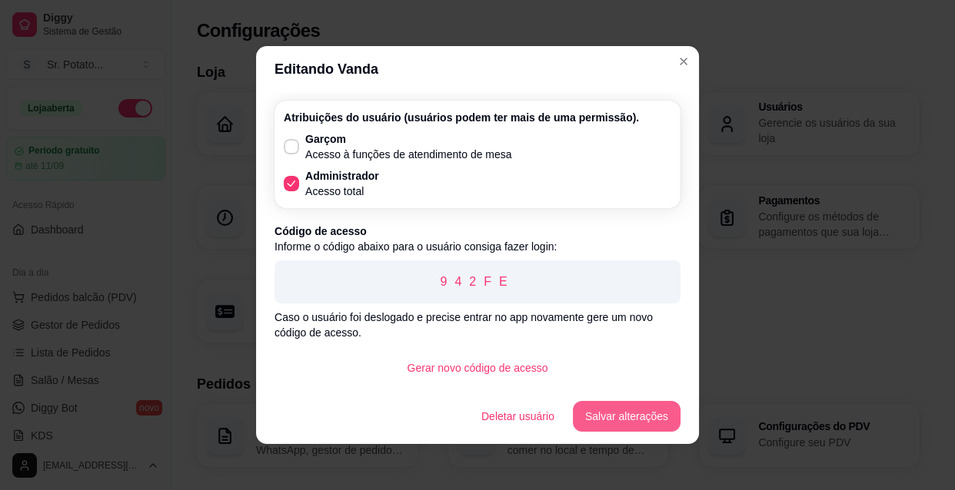
click at [634, 416] on button "Salvar alterações" at bounding box center [627, 416] width 108 height 31
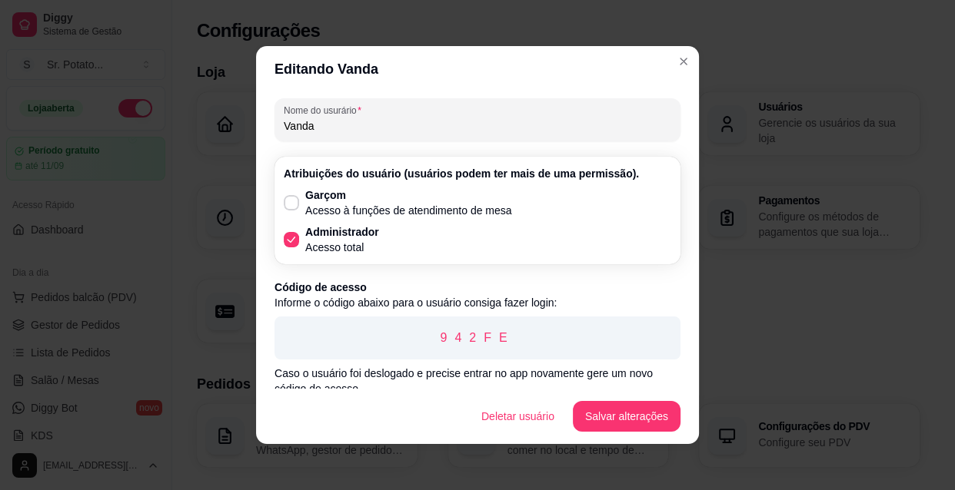
scroll to position [0, 0]
click at [471, 320] on div "942FE" at bounding box center [477, 338] width 406 height 43
click at [470, 325] on div "942FE" at bounding box center [477, 338] width 406 height 43
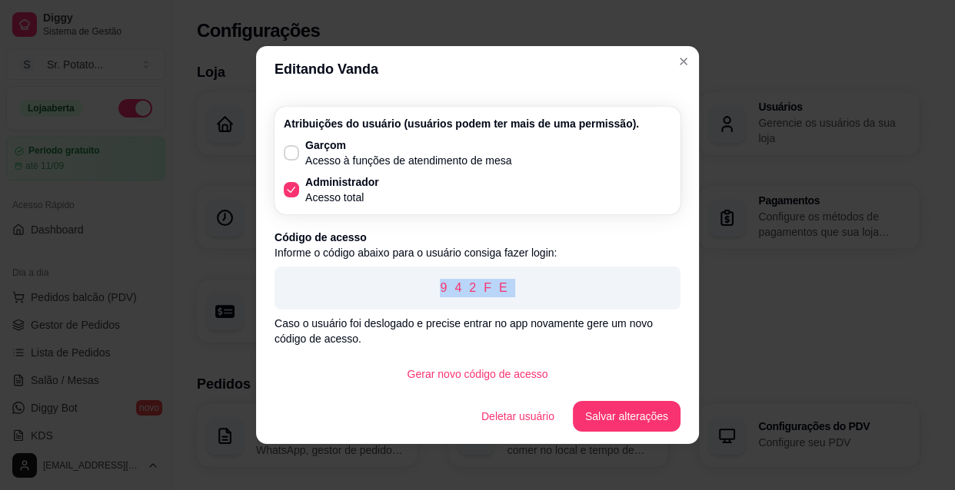
scroll to position [56, 0]
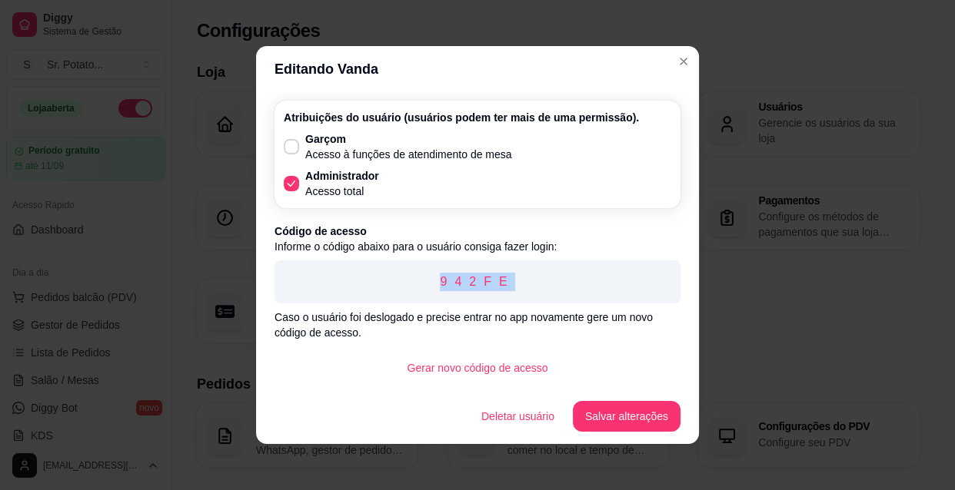
copy p "942FE"
